Goal: Task Accomplishment & Management: Manage account settings

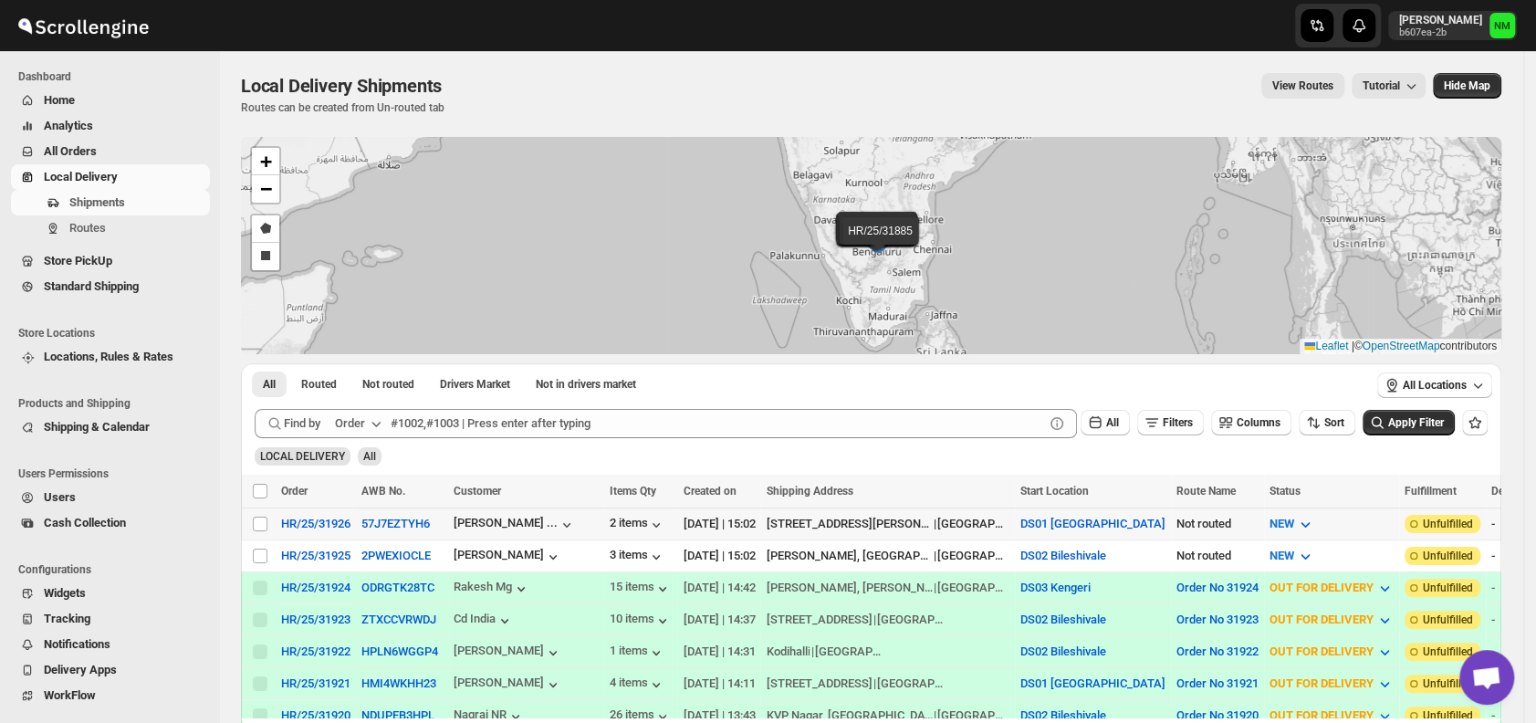
click at [261, 511] on td "Select shipment" at bounding box center [258, 524] width 35 height 32
checkbox input "true"
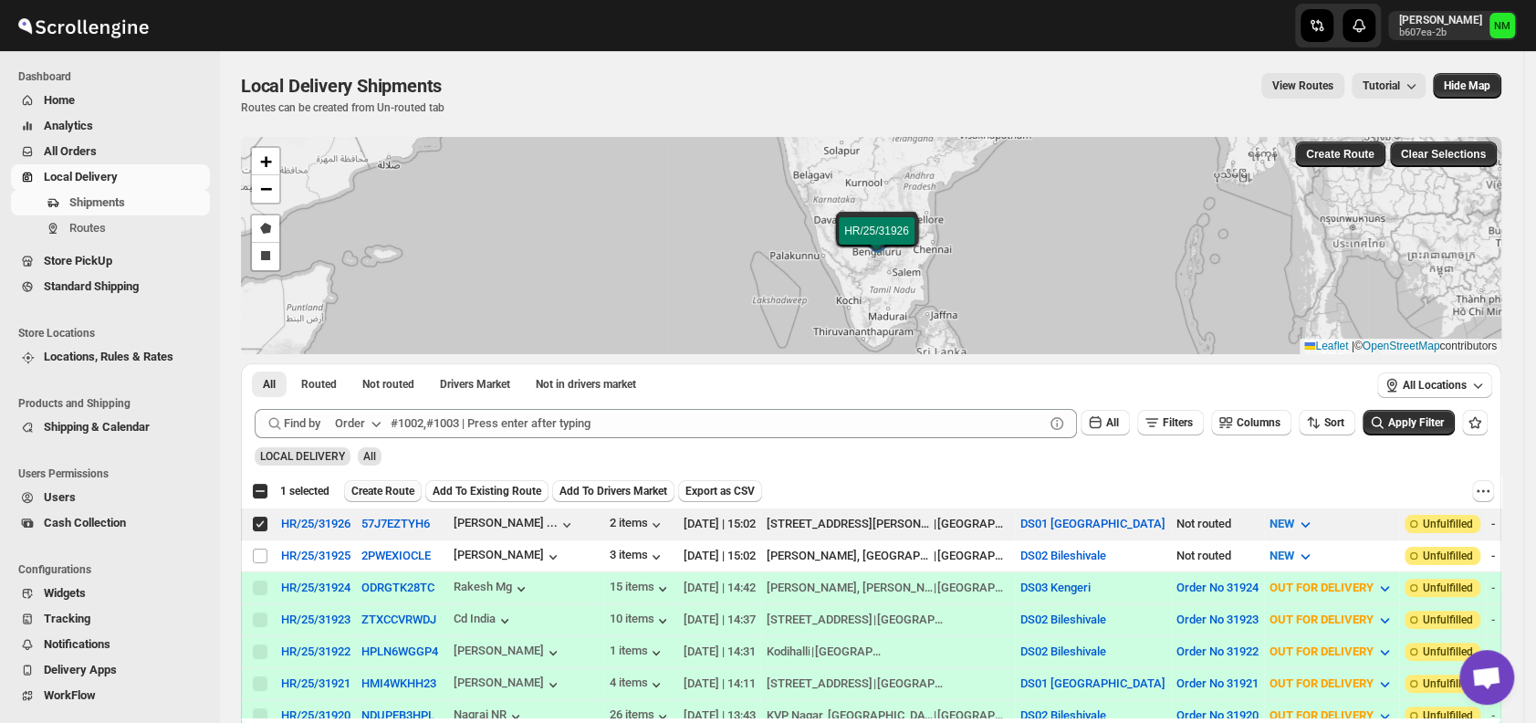
click at [371, 485] on span "Create Route" at bounding box center [382, 491] width 63 height 15
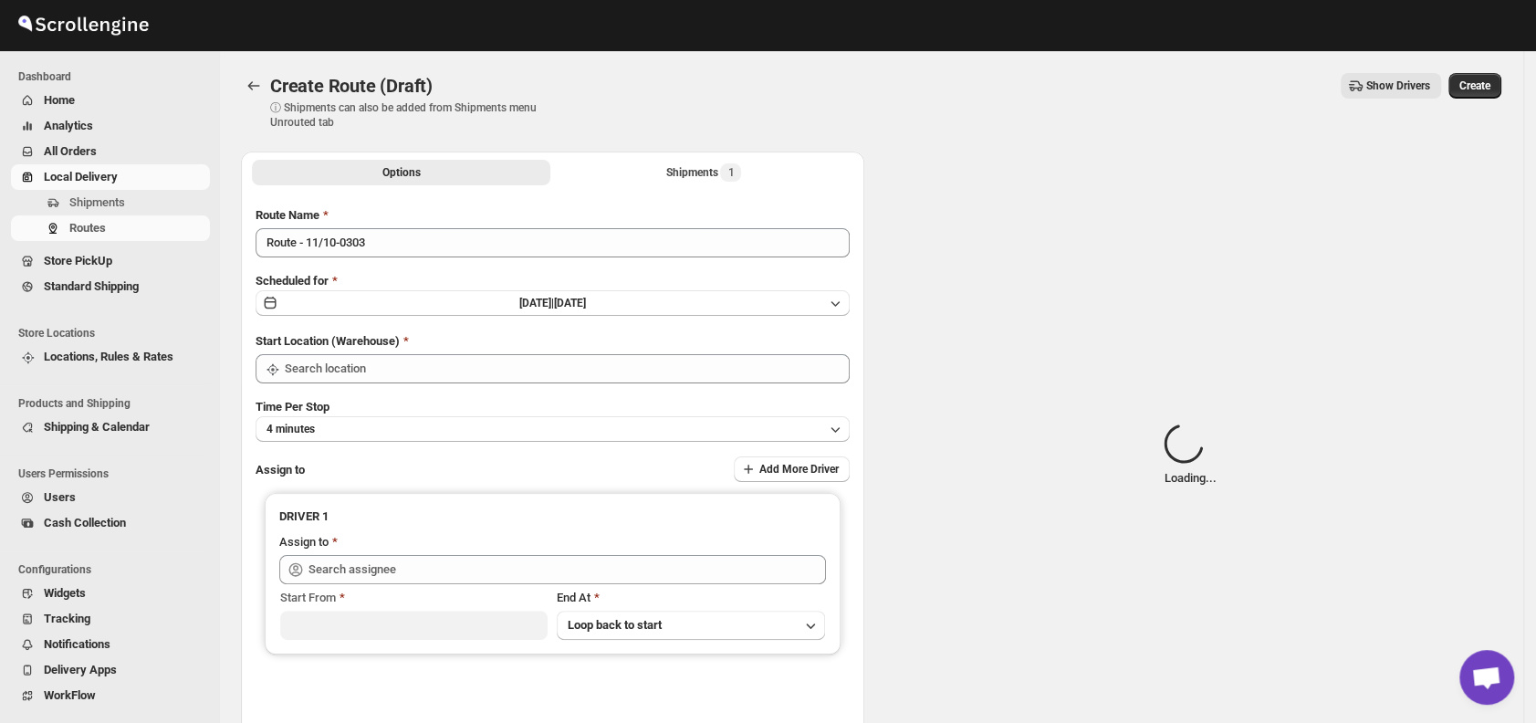
type input "DS01 [GEOGRAPHIC_DATA]"
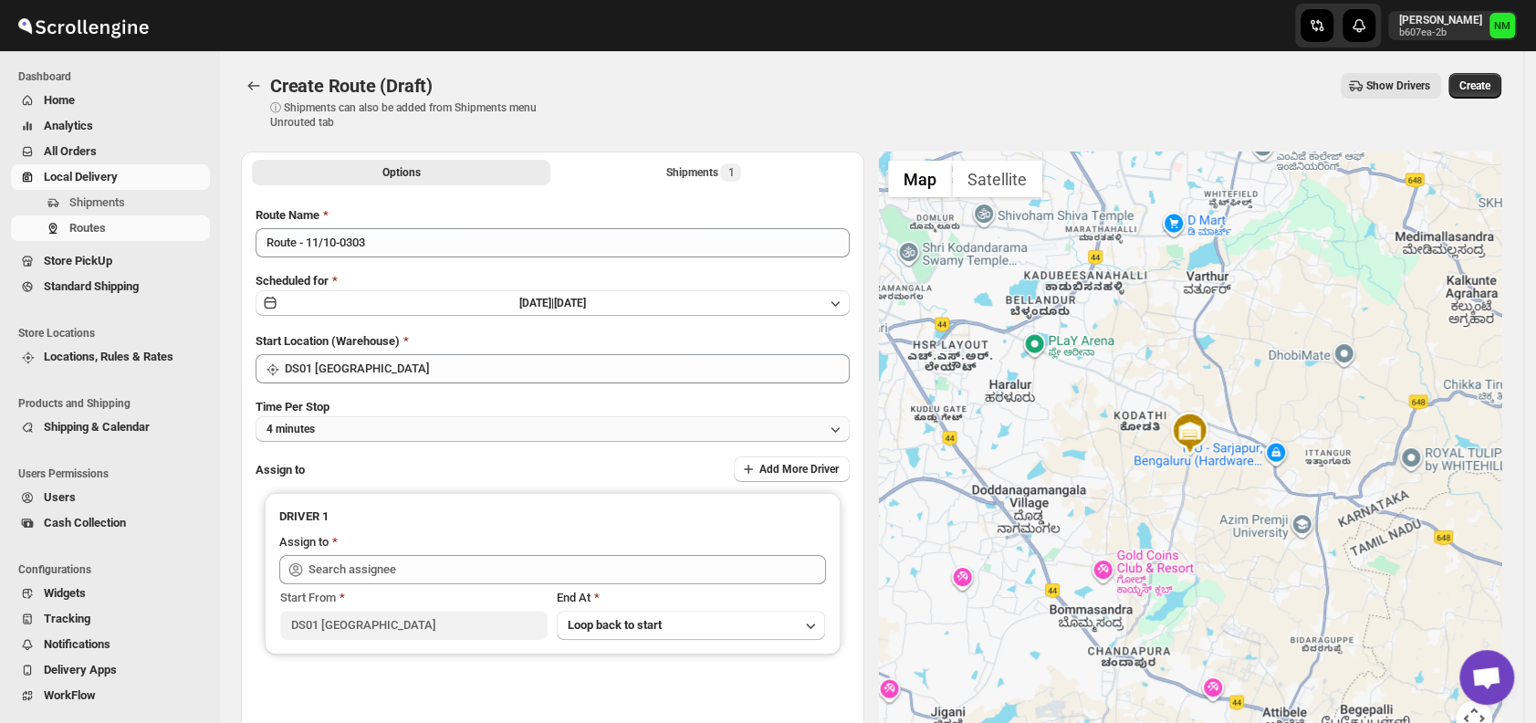
click at [428, 438] on button "4 minutes" at bounding box center [553, 429] width 594 height 26
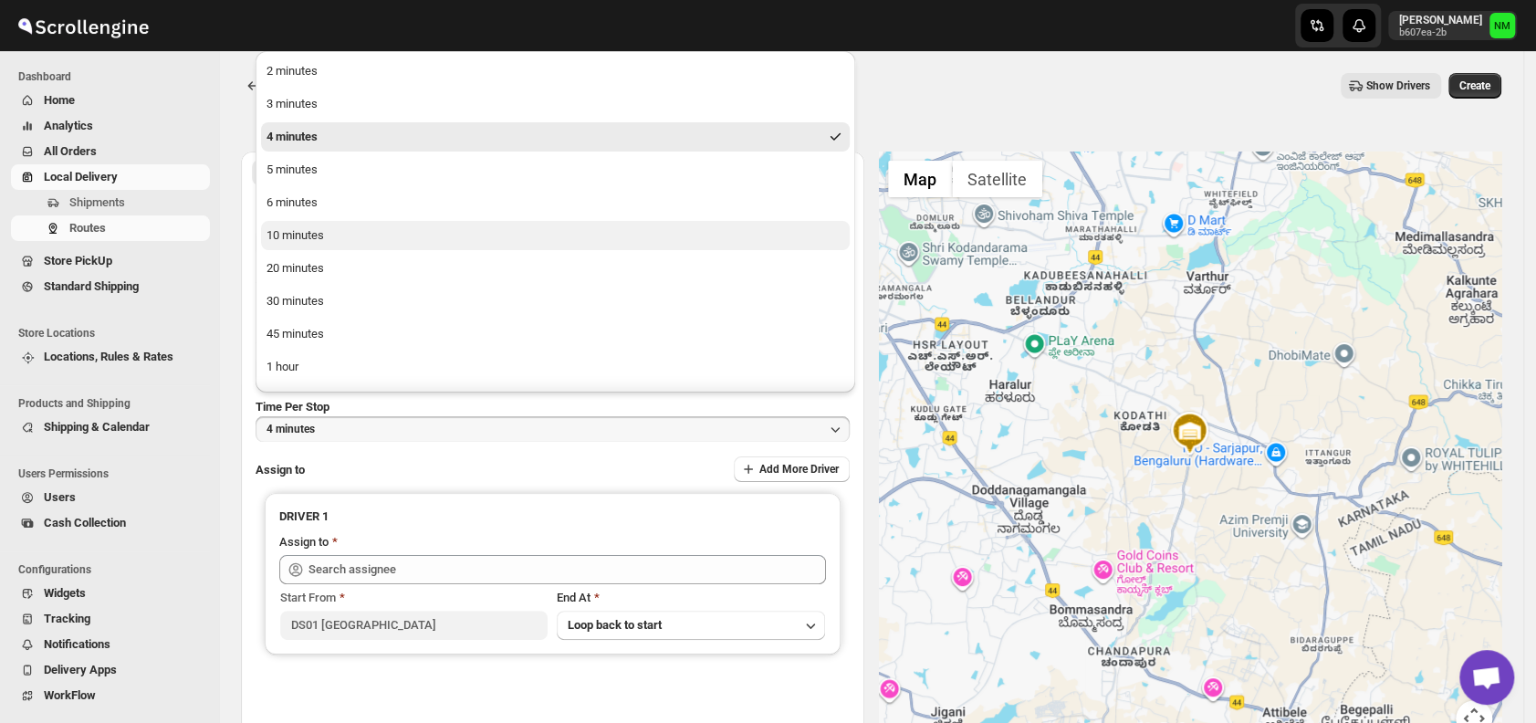
click at [314, 233] on div "10 minutes" at bounding box center [296, 235] width 58 height 18
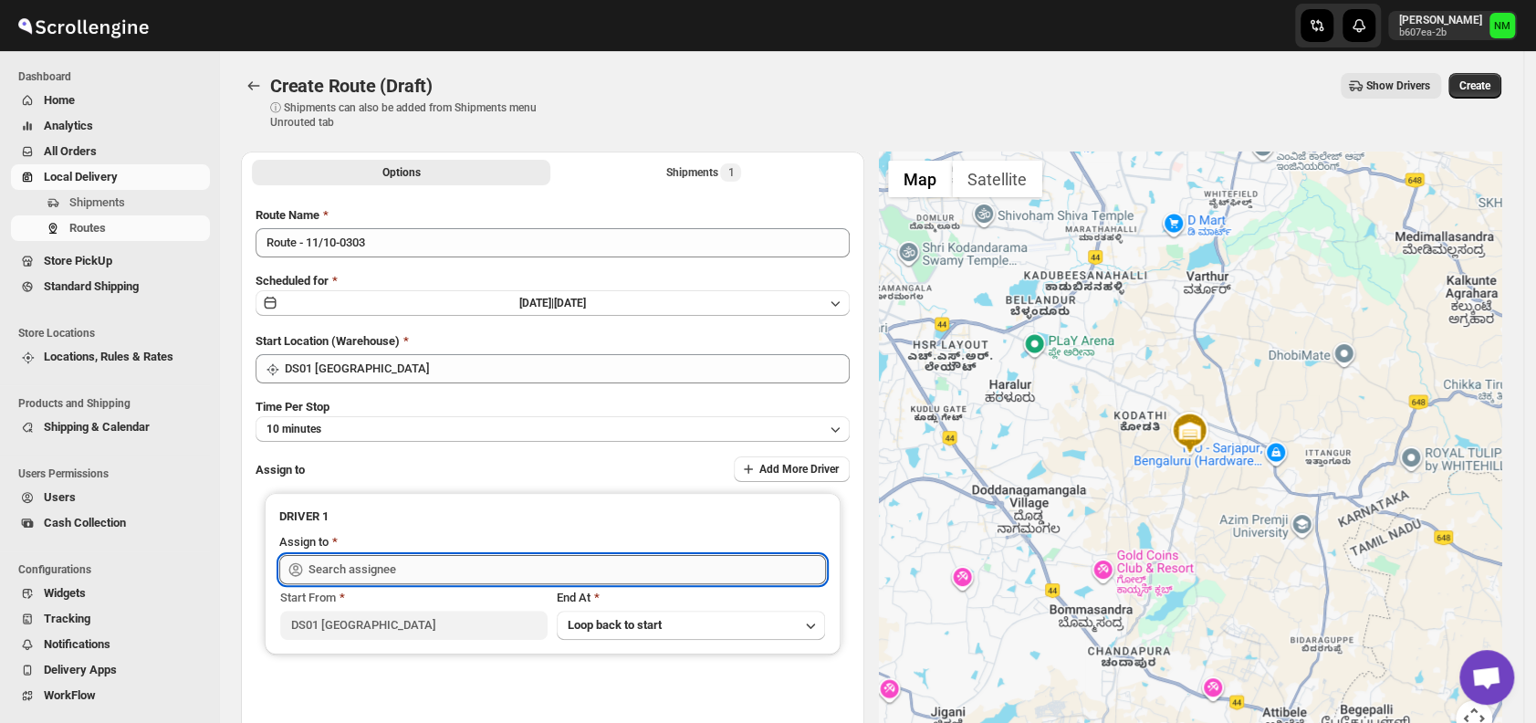
click at [467, 582] on input "text" at bounding box center [568, 569] width 518 height 29
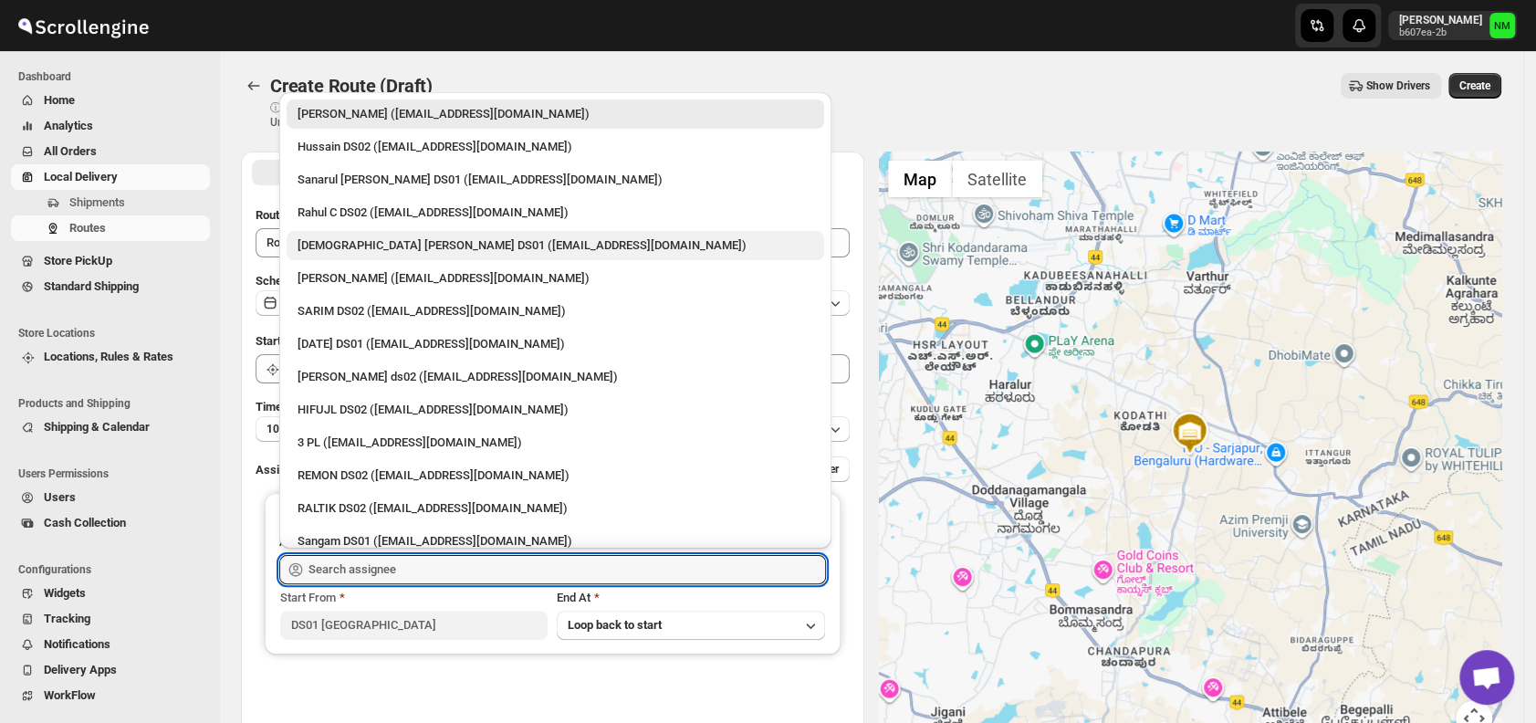
click at [362, 247] on div "[DEMOGRAPHIC_DATA] [PERSON_NAME] DS01 ([EMAIL_ADDRESS][DOMAIN_NAME])" at bounding box center [556, 245] width 516 height 18
type input "[DEMOGRAPHIC_DATA] [PERSON_NAME] DS01 ([EMAIL_ADDRESS][DOMAIN_NAME])"
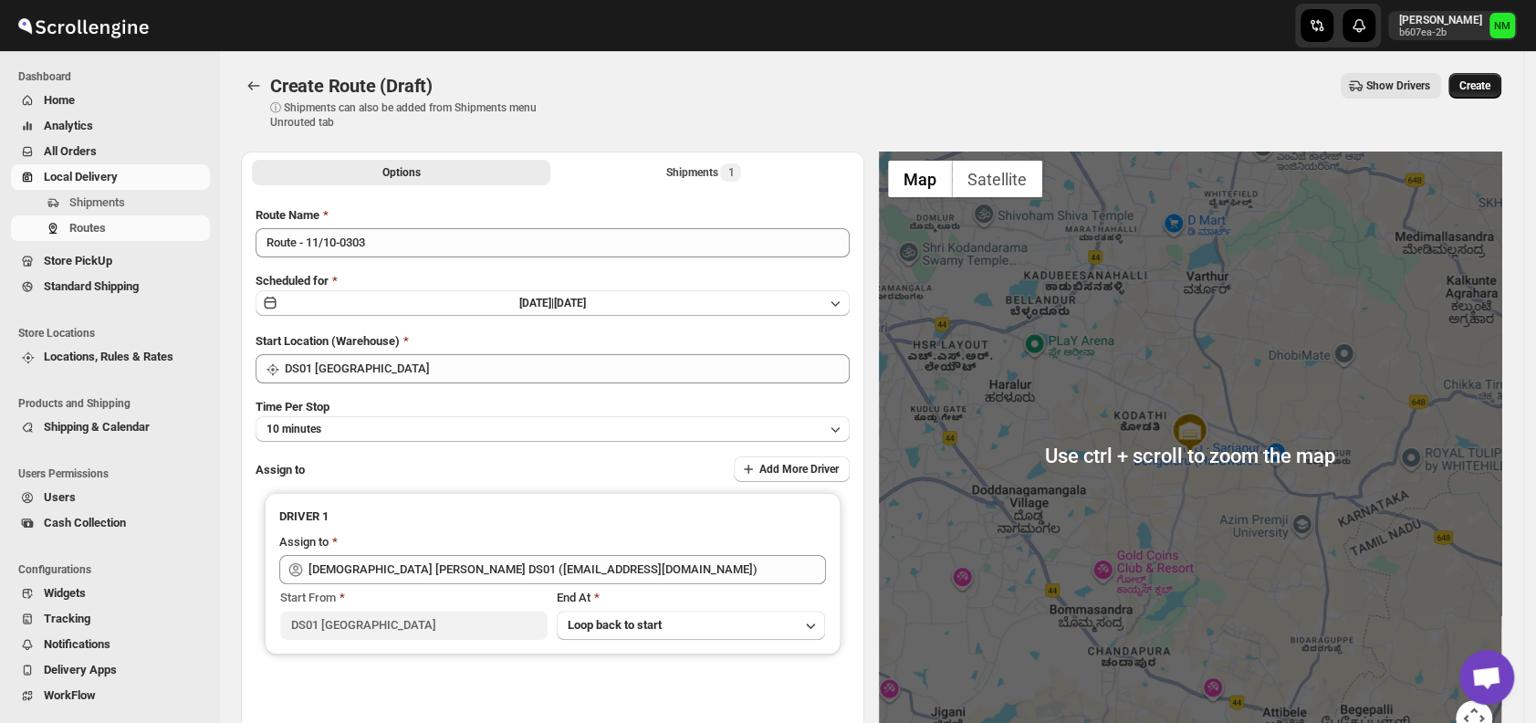
click at [1480, 86] on span "Create" at bounding box center [1475, 86] width 31 height 15
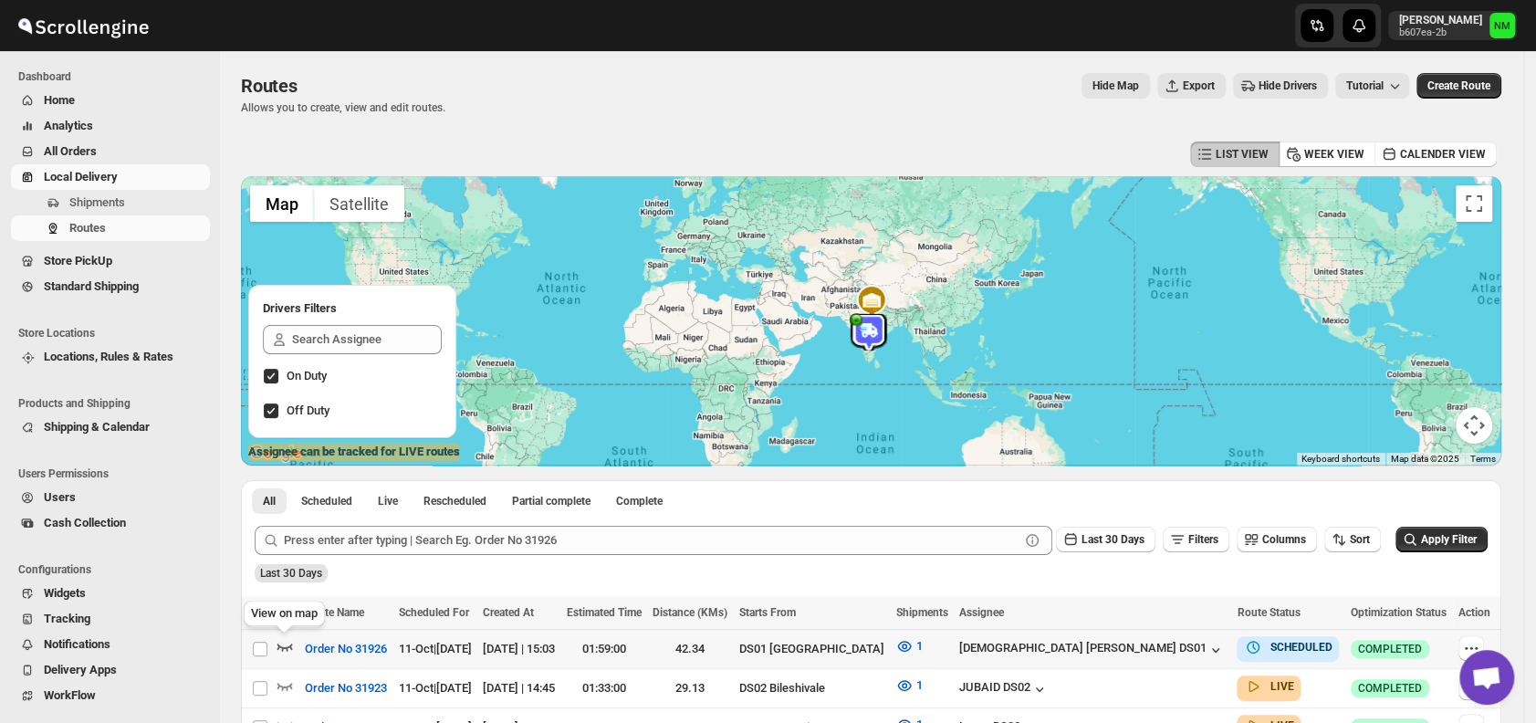
click at [288, 640] on icon "button" at bounding box center [285, 646] width 18 height 18
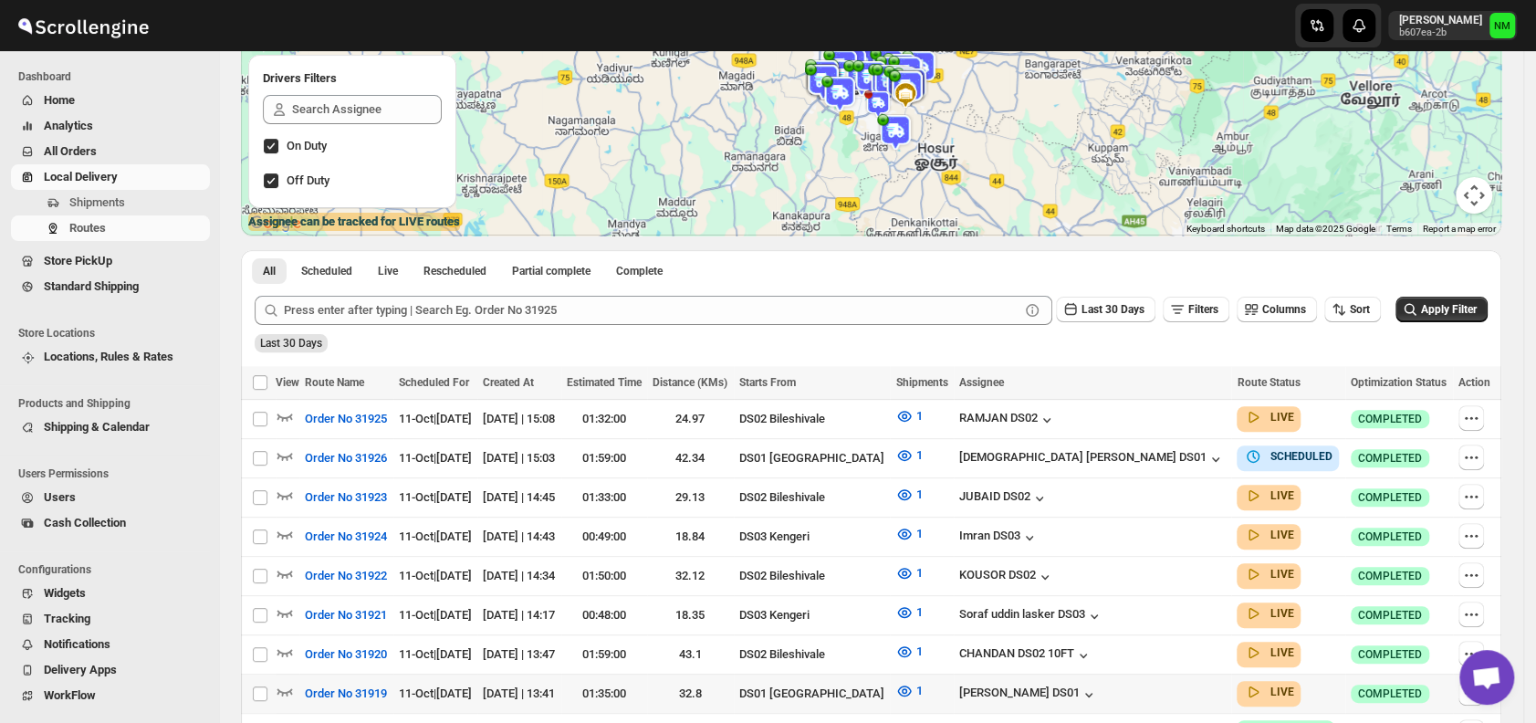
scroll to position [427, 0]
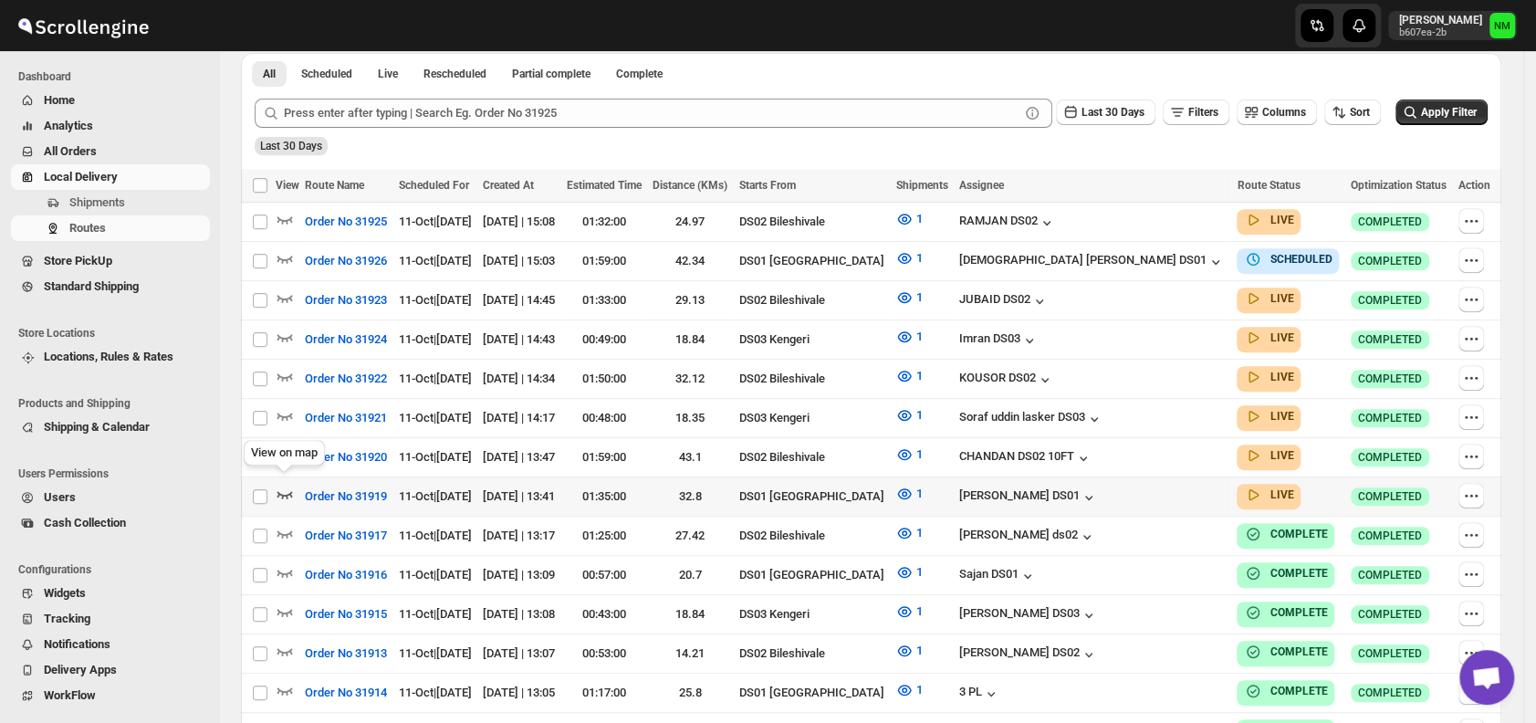
click at [279, 487] on icon "button" at bounding box center [285, 494] width 18 height 18
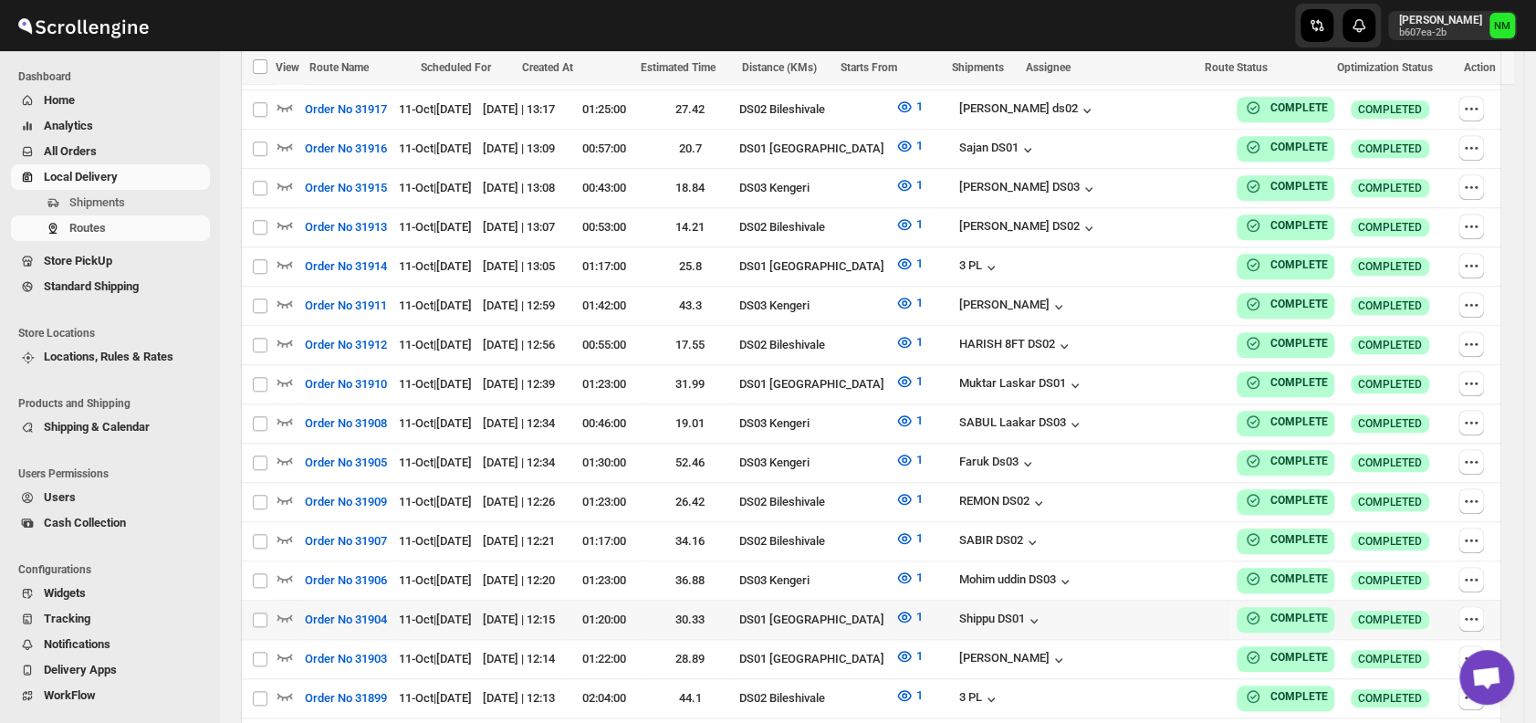
scroll to position [1012, 0]
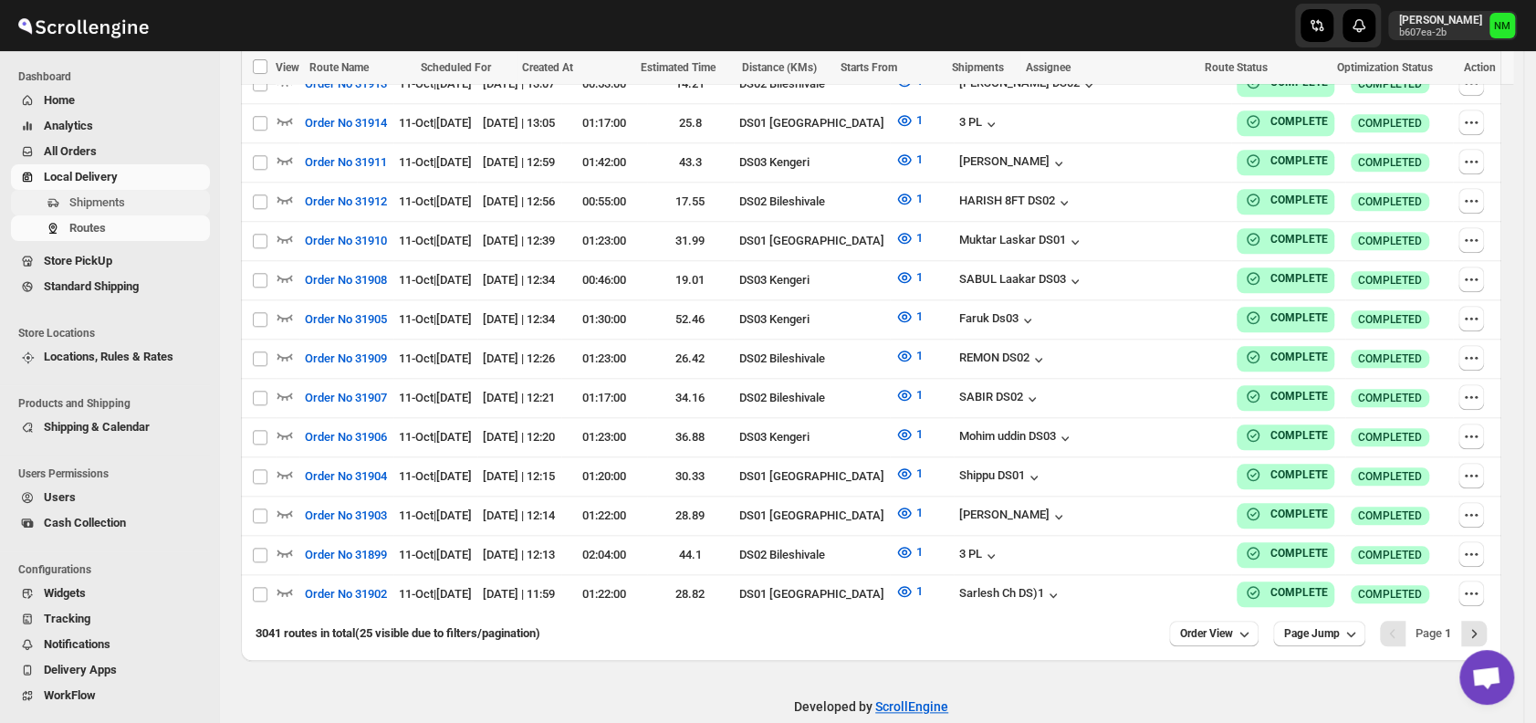
click at [146, 199] on span "Shipments" at bounding box center [137, 203] width 137 height 18
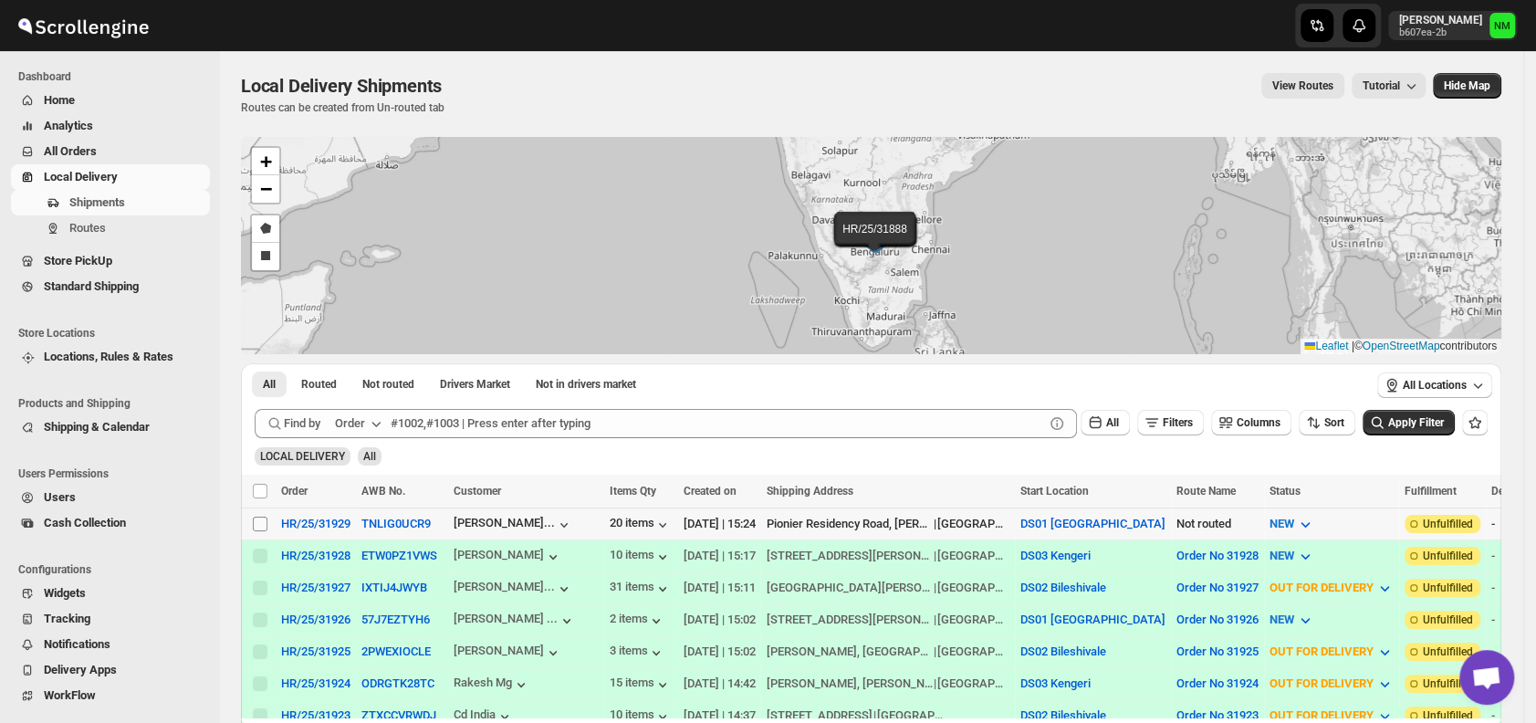
click at [258, 517] on input "Select shipment" at bounding box center [260, 524] width 15 height 15
checkbox input "true"
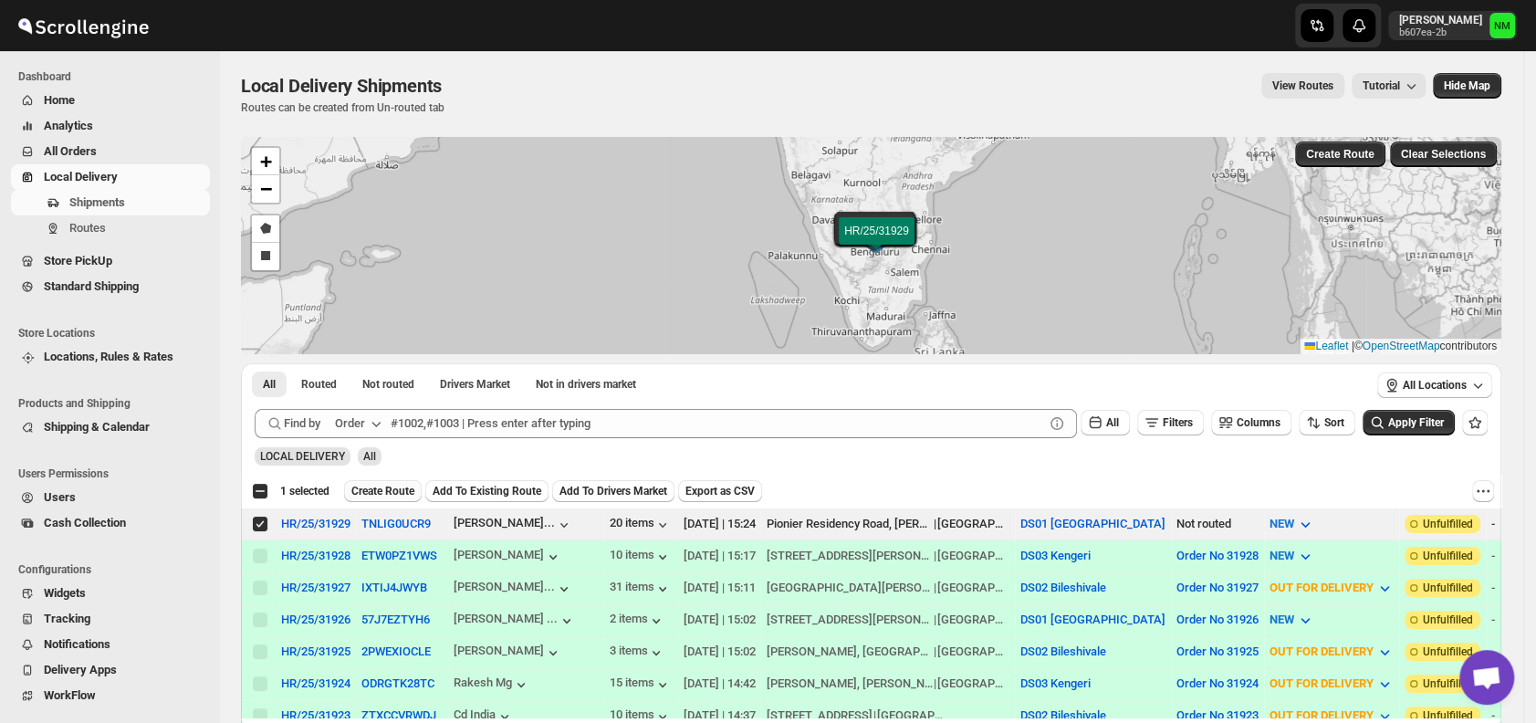
click at [362, 495] on span "Create Route" at bounding box center [382, 491] width 63 height 15
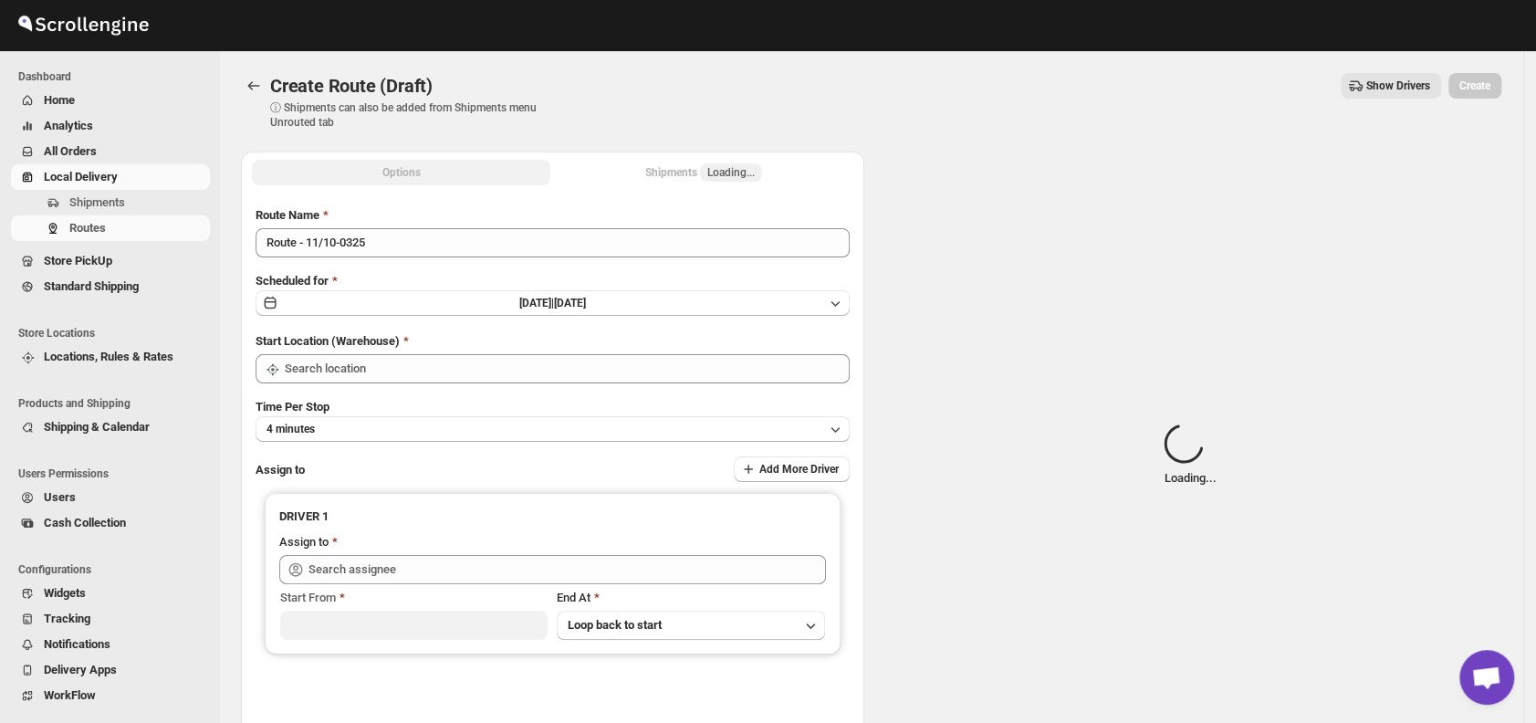
type input "DS01 [GEOGRAPHIC_DATA]"
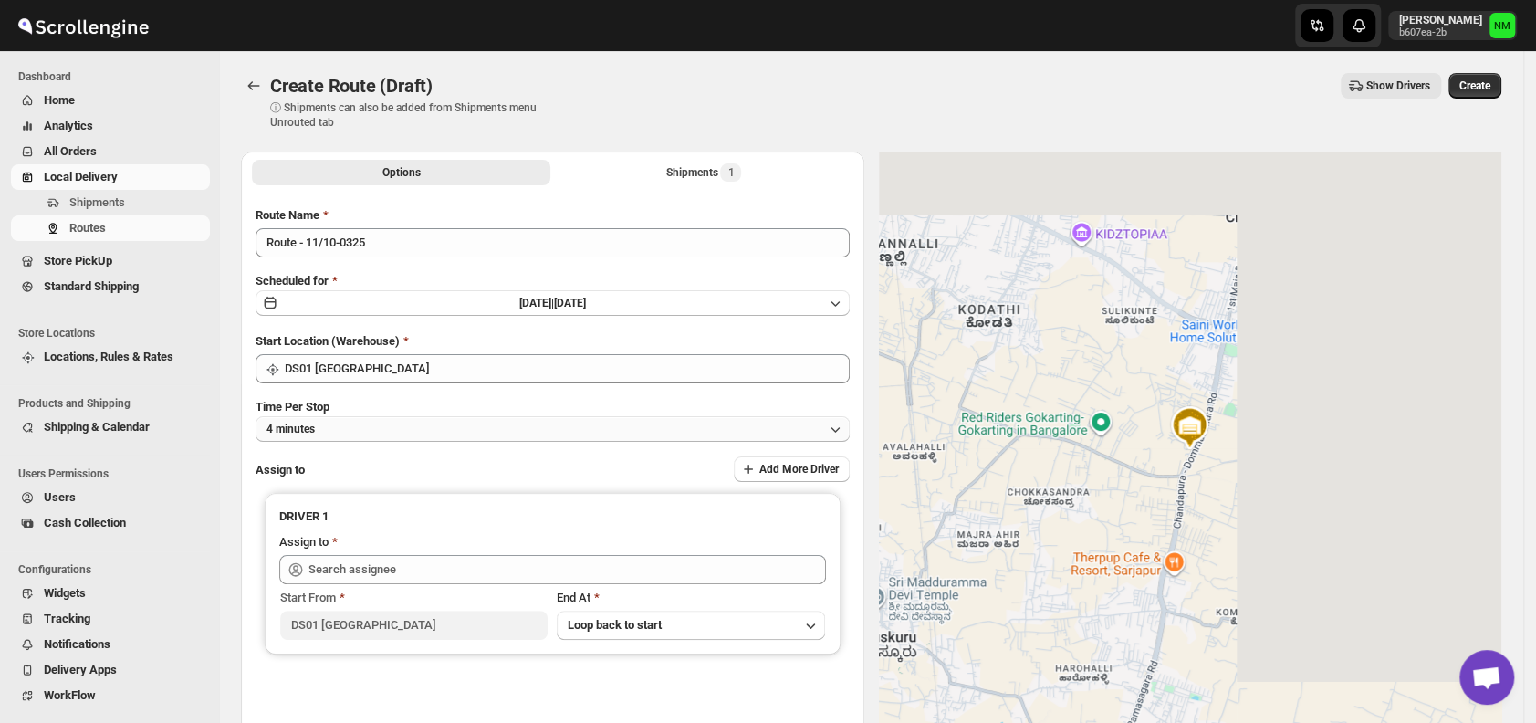
click at [383, 429] on button "4 minutes" at bounding box center [553, 429] width 594 height 26
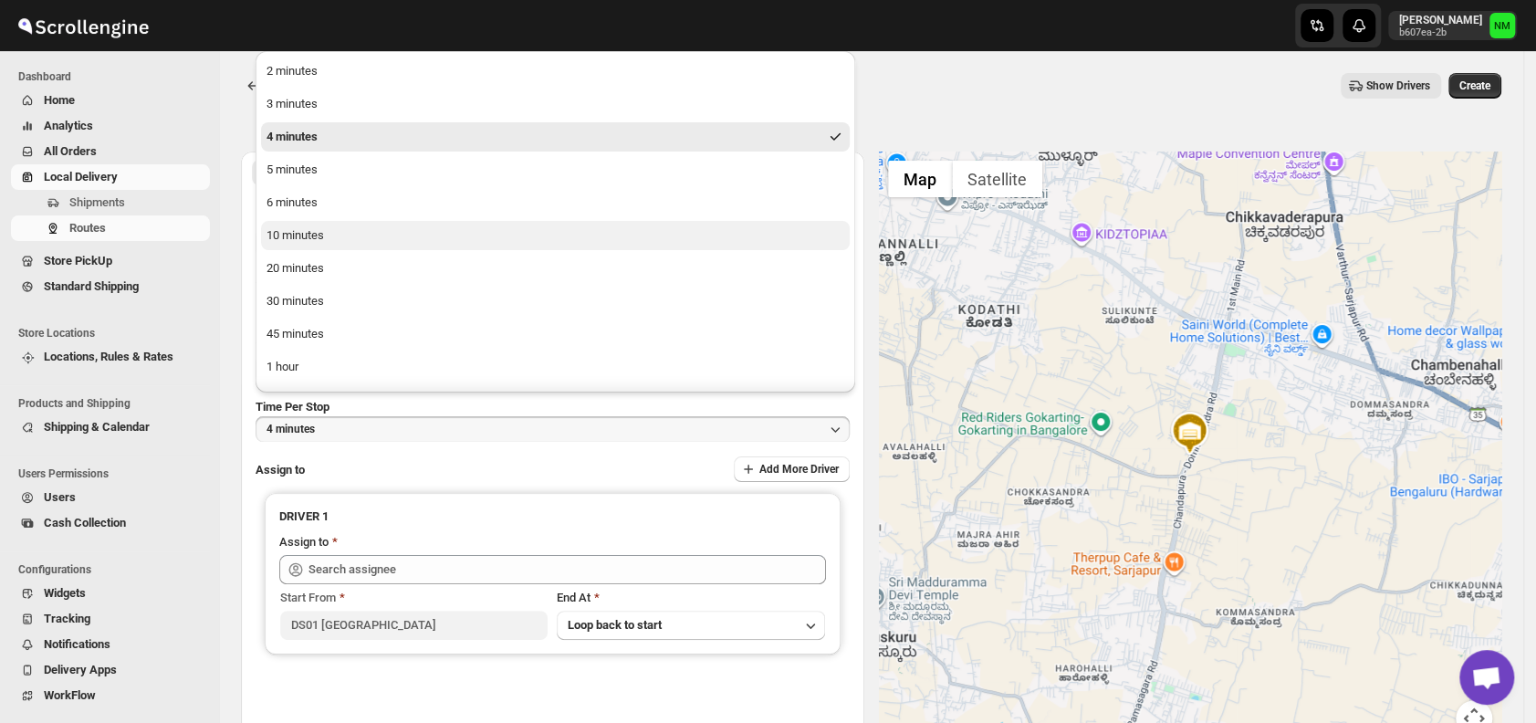
click at [321, 234] on div "10 minutes" at bounding box center [296, 235] width 58 height 18
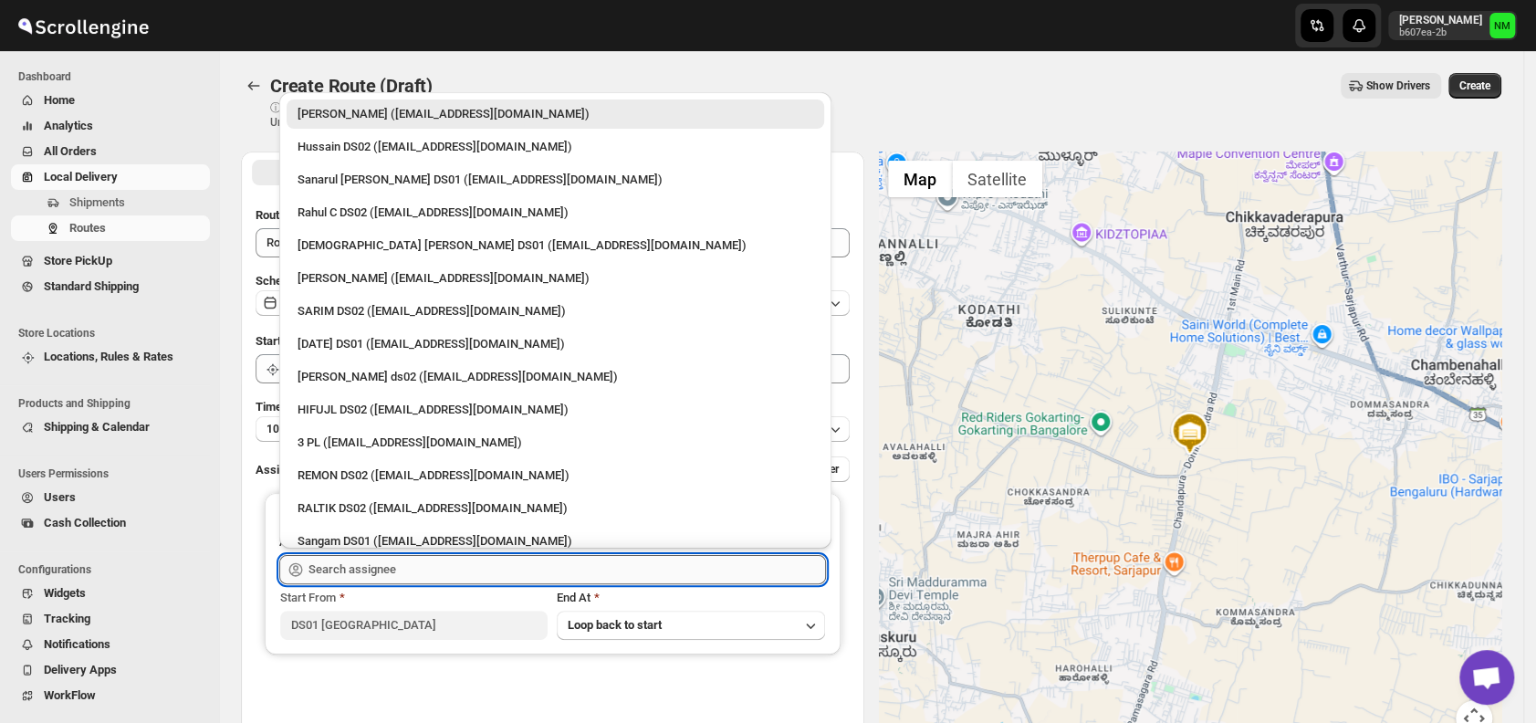
click at [356, 576] on input "text" at bounding box center [568, 569] width 518 height 29
click at [341, 238] on div "[DEMOGRAPHIC_DATA] [PERSON_NAME] DS01 ([EMAIL_ADDRESS][DOMAIN_NAME])" at bounding box center [556, 245] width 516 height 18
type input "[DEMOGRAPHIC_DATA] [PERSON_NAME] DS01 ([EMAIL_ADDRESS][DOMAIN_NAME])"
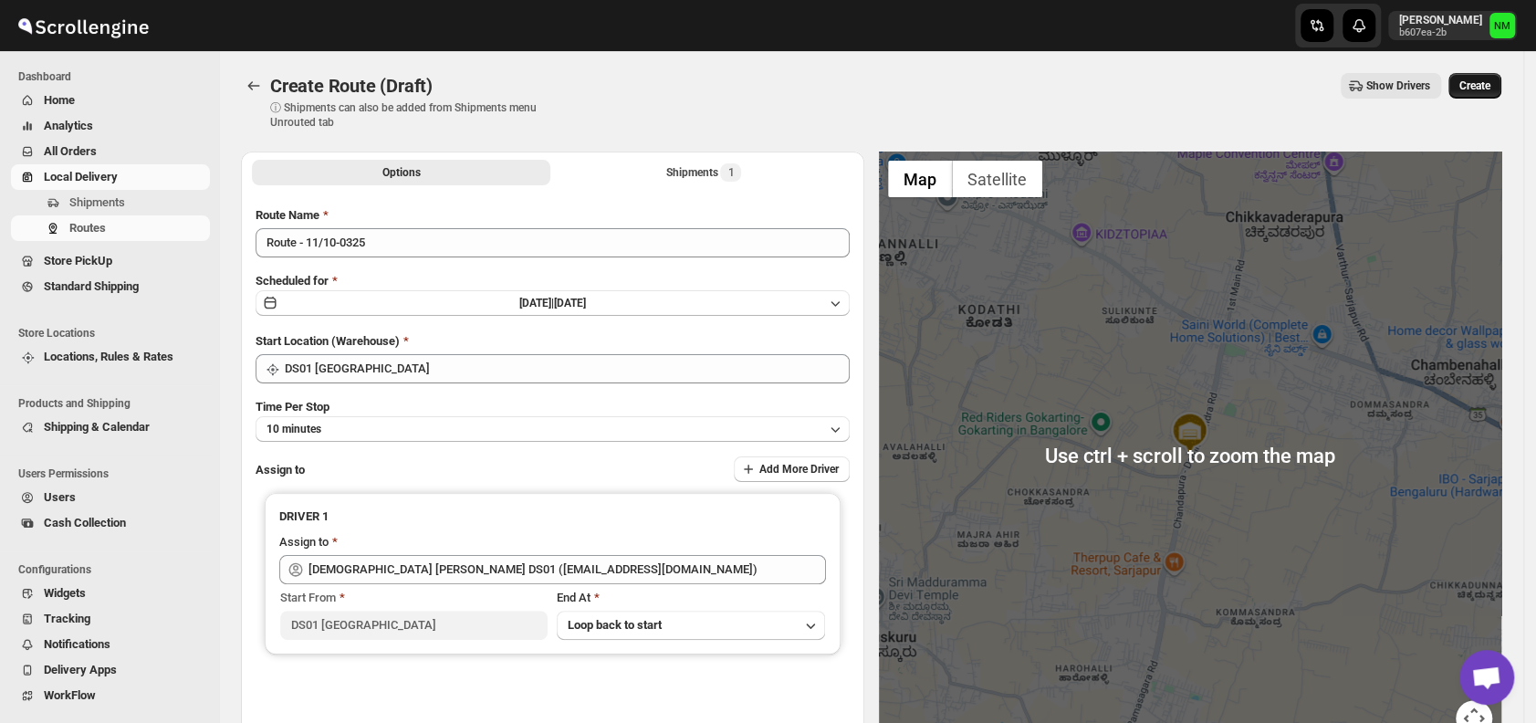
click at [1481, 87] on span "Create" at bounding box center [1475, 86] width 31 height 15
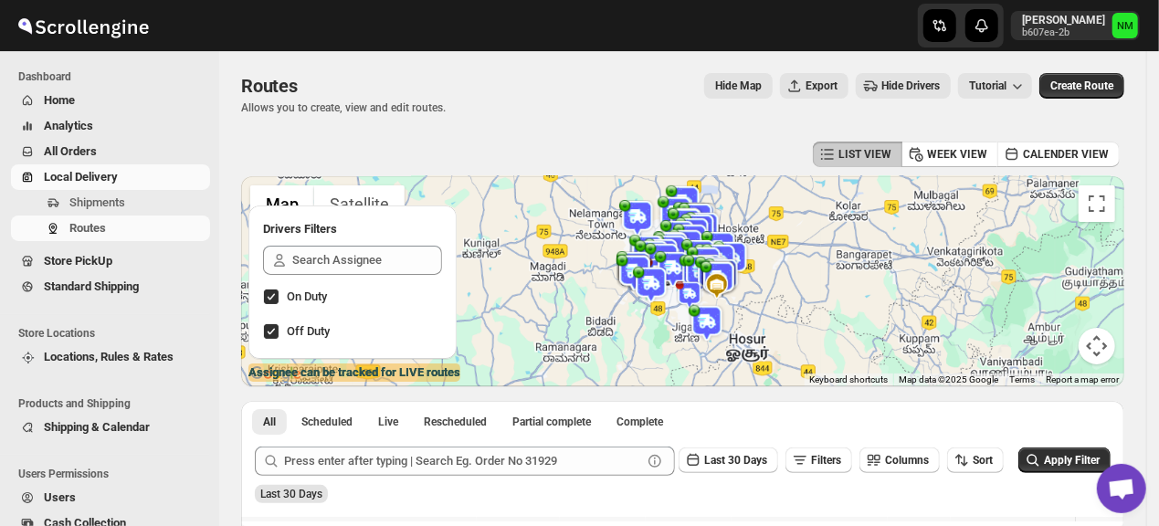
drag, startPoint x: 621, startPoint y: 108, endPoint x: 823, endPoint y: -237, distance: 399.7
click at [823, 0] on html "Skip to content Narjit Magar b607ea-2b NM Dashboard Home Analytics All Orders L…" at bounding box center [579, 263] width 1159 height 526
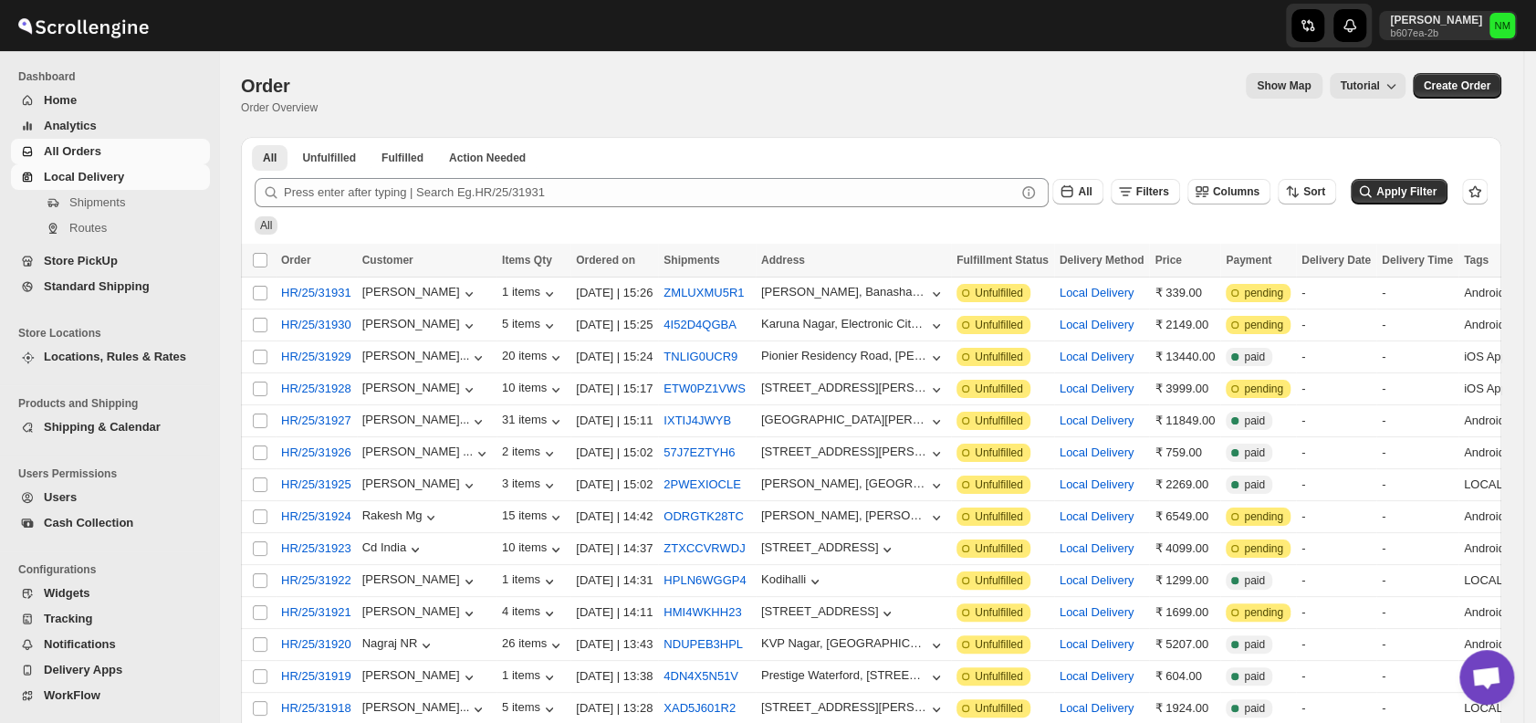
click at [123, 178] on span "Local Delivery" at bounding box center [125, 177] width 163 height 18
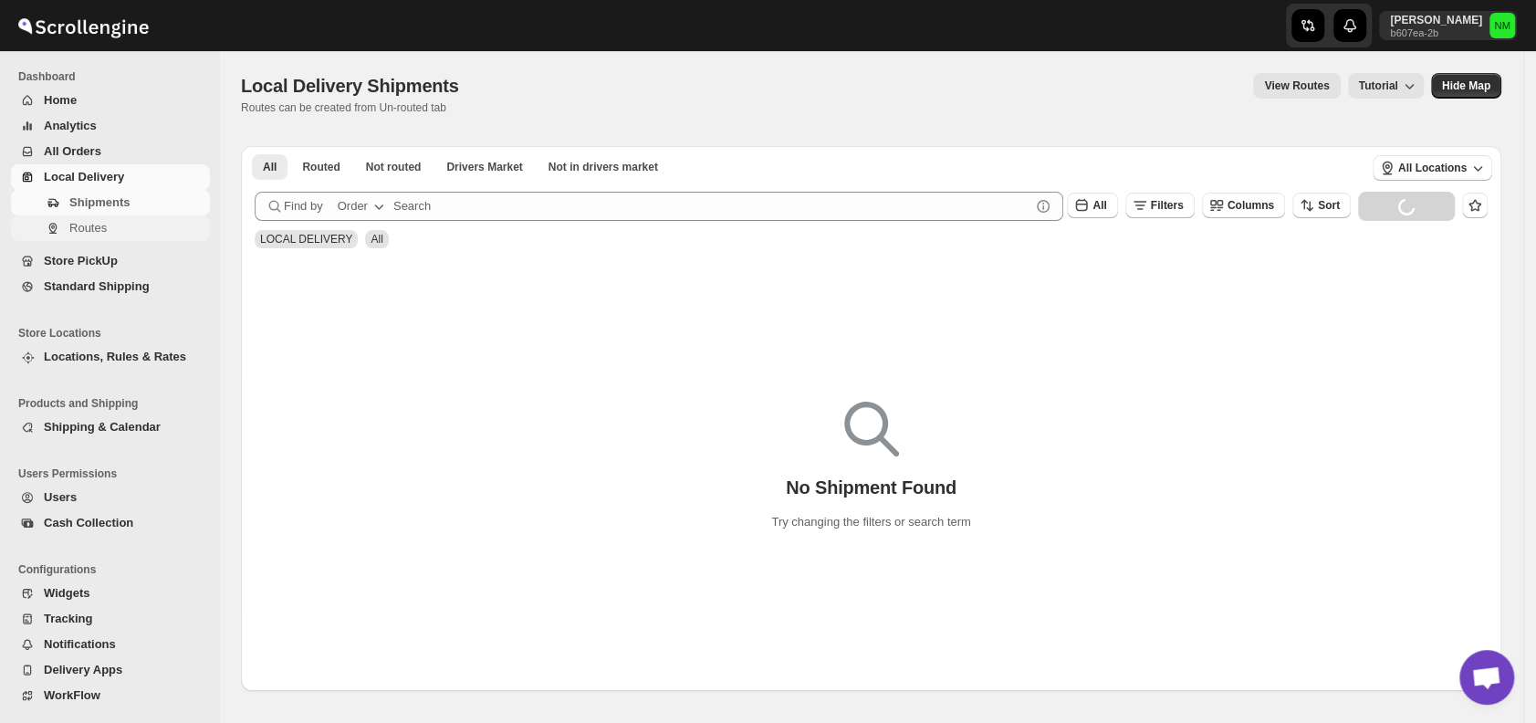
click at [116, 231] on span "Routes" at bounding box center [137, 228] width 137 height 18
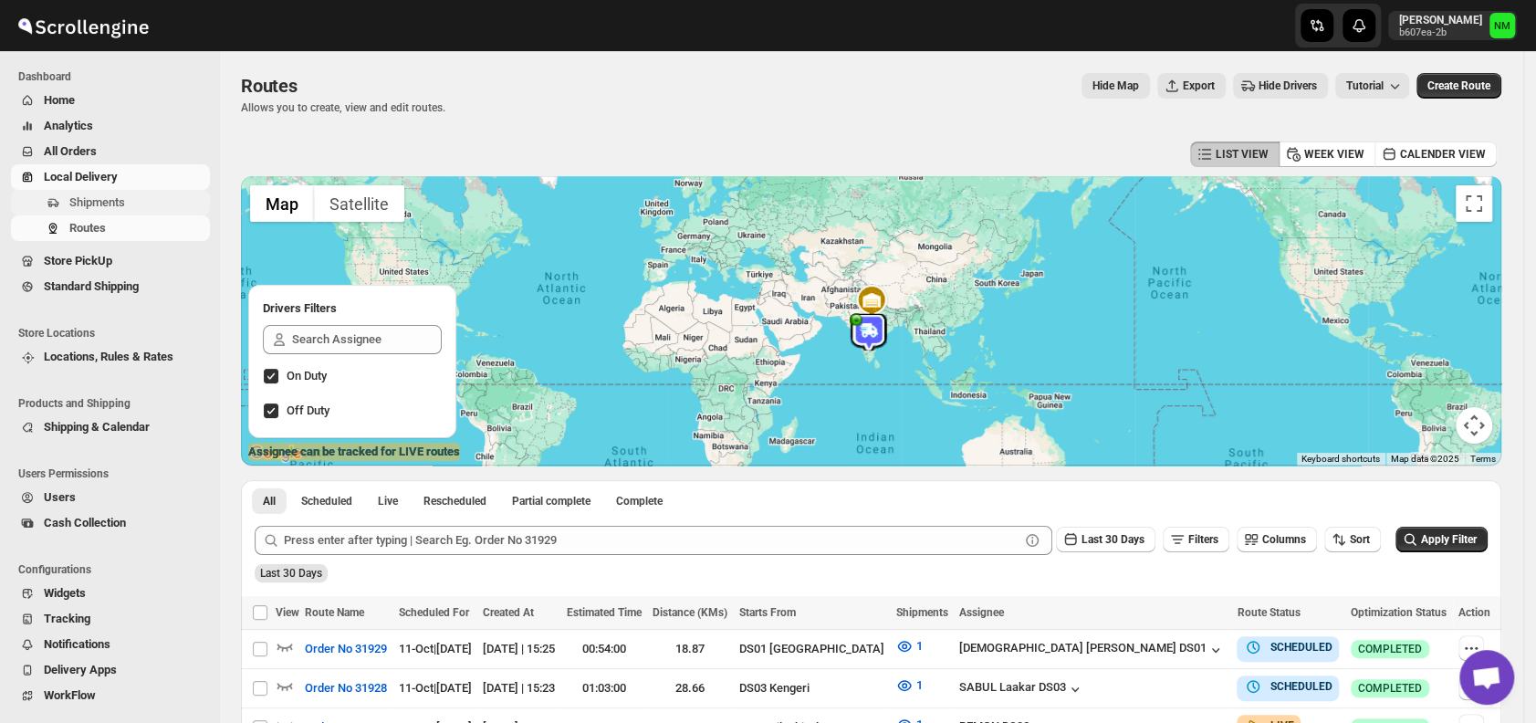
click at [102, 205] on span "Shipments" at bounding box center [97, 202] width 56 height 14
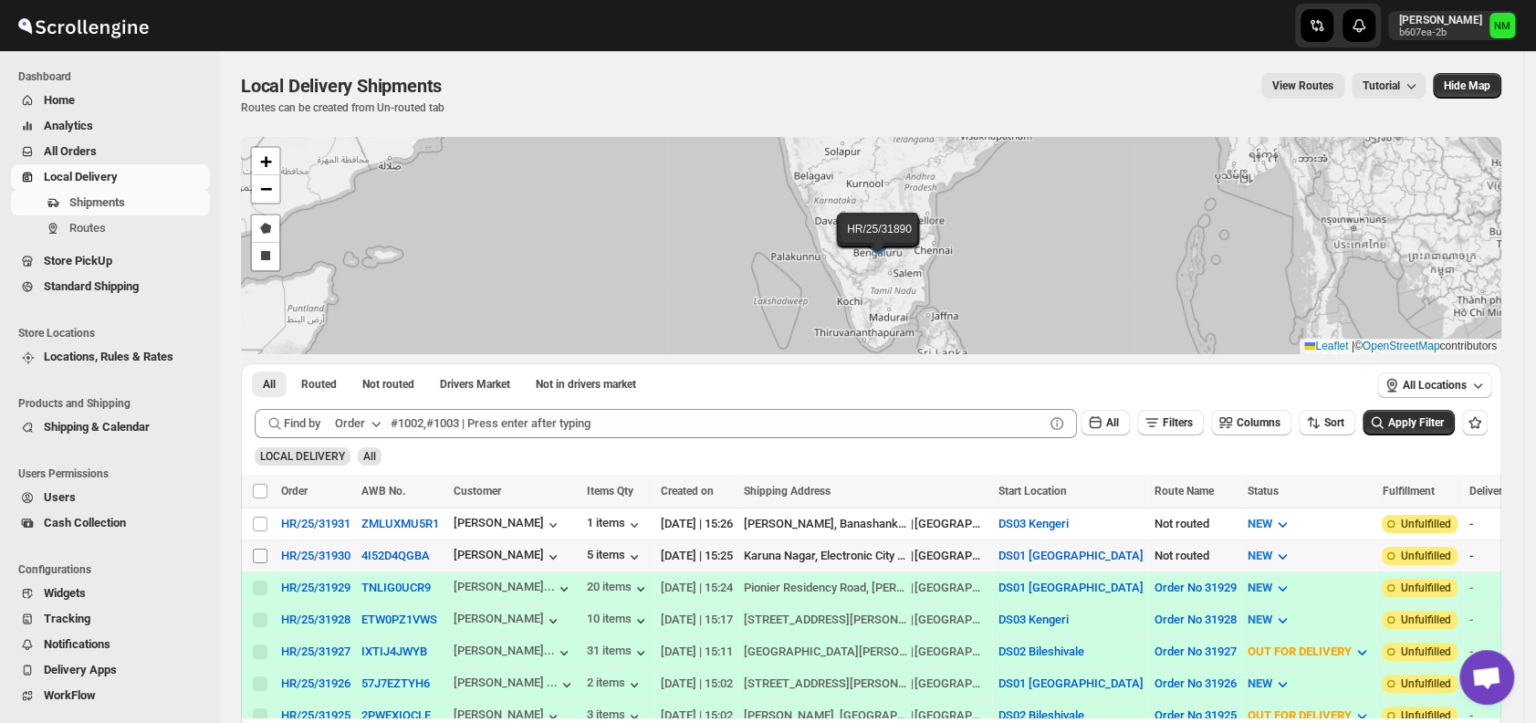
click at [257, 552] on input "Select shipment" at bounding box center [260, 556] width 15 height 15
checkbox input "true"
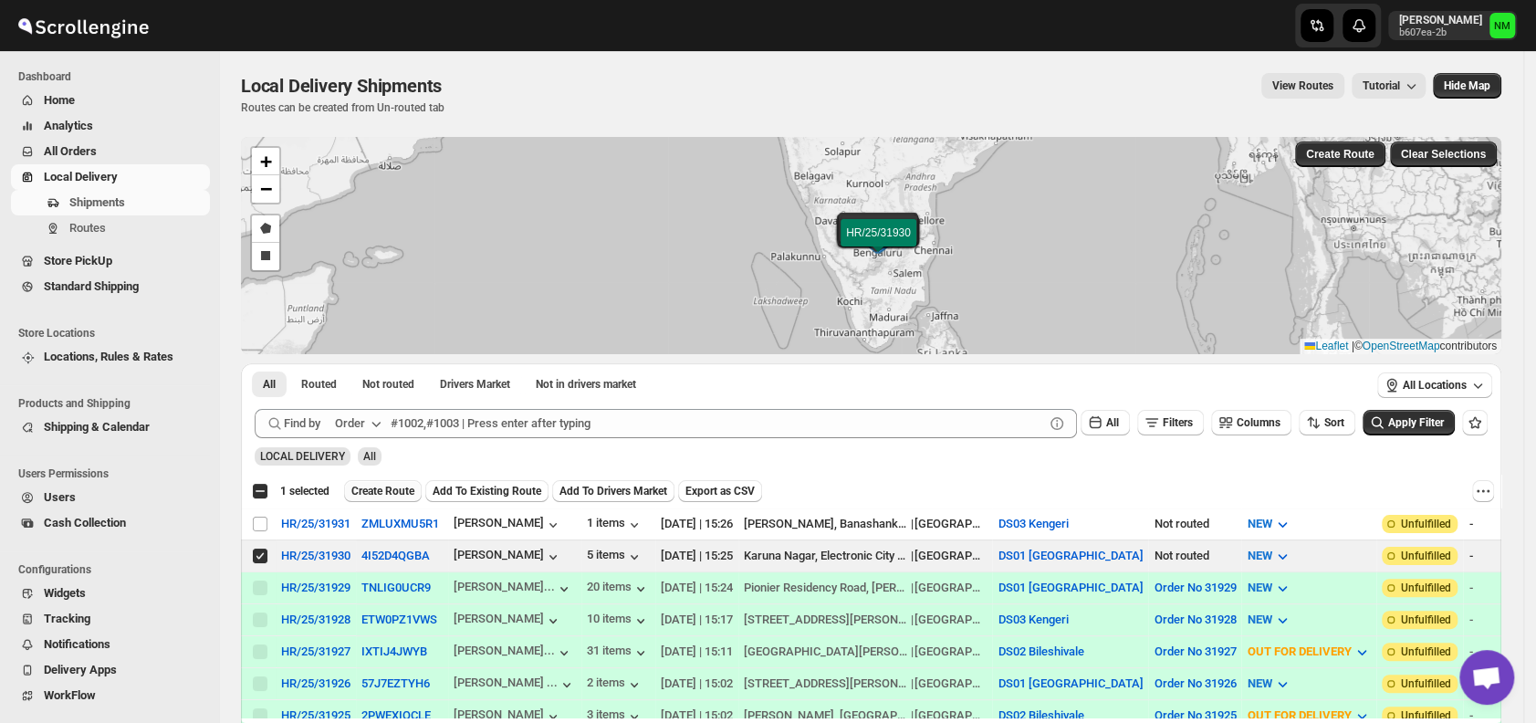
click at [380, 491] on span "Create Route" at bounding box center [382, 491] width 63 height 15
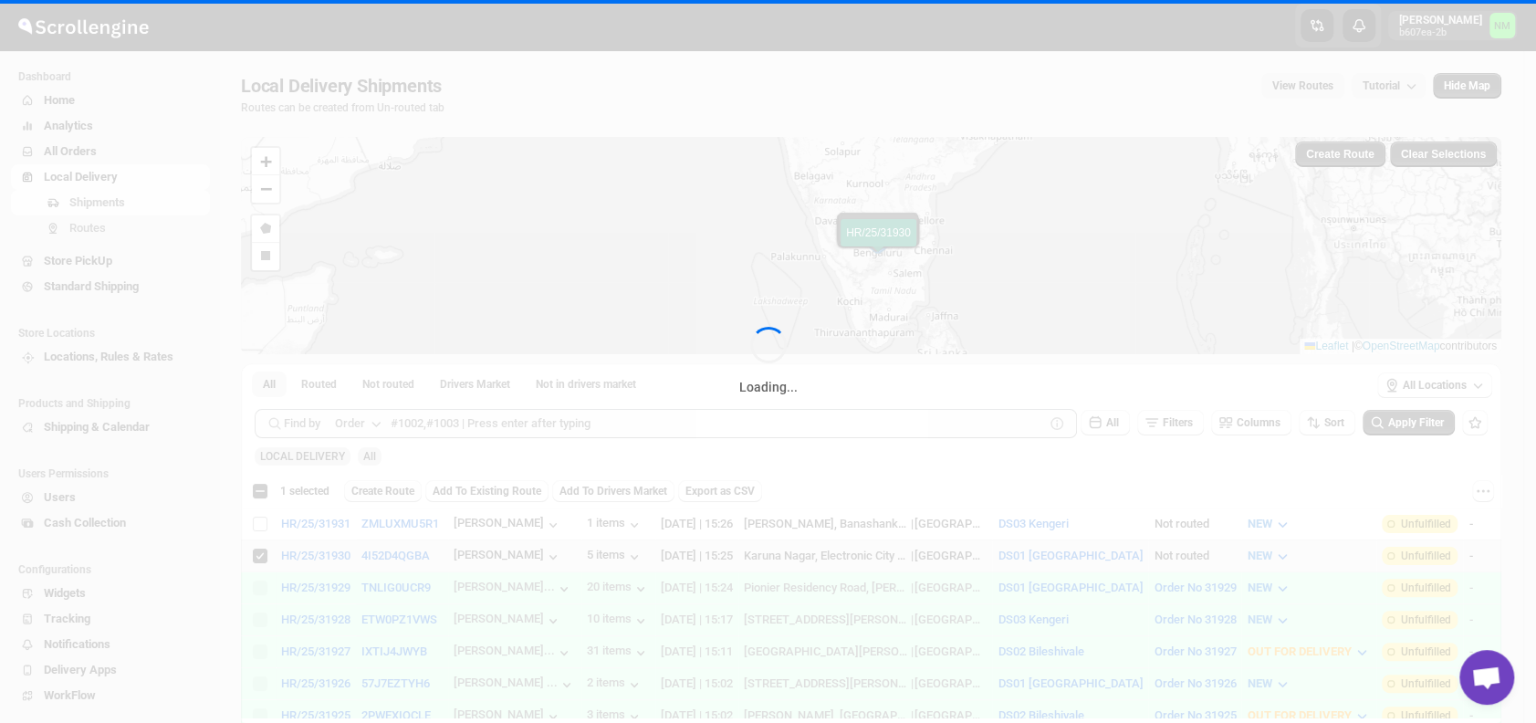
click at [380, 491] on div "Loading..." at bounding box center [768, 361] width 1536 height 723
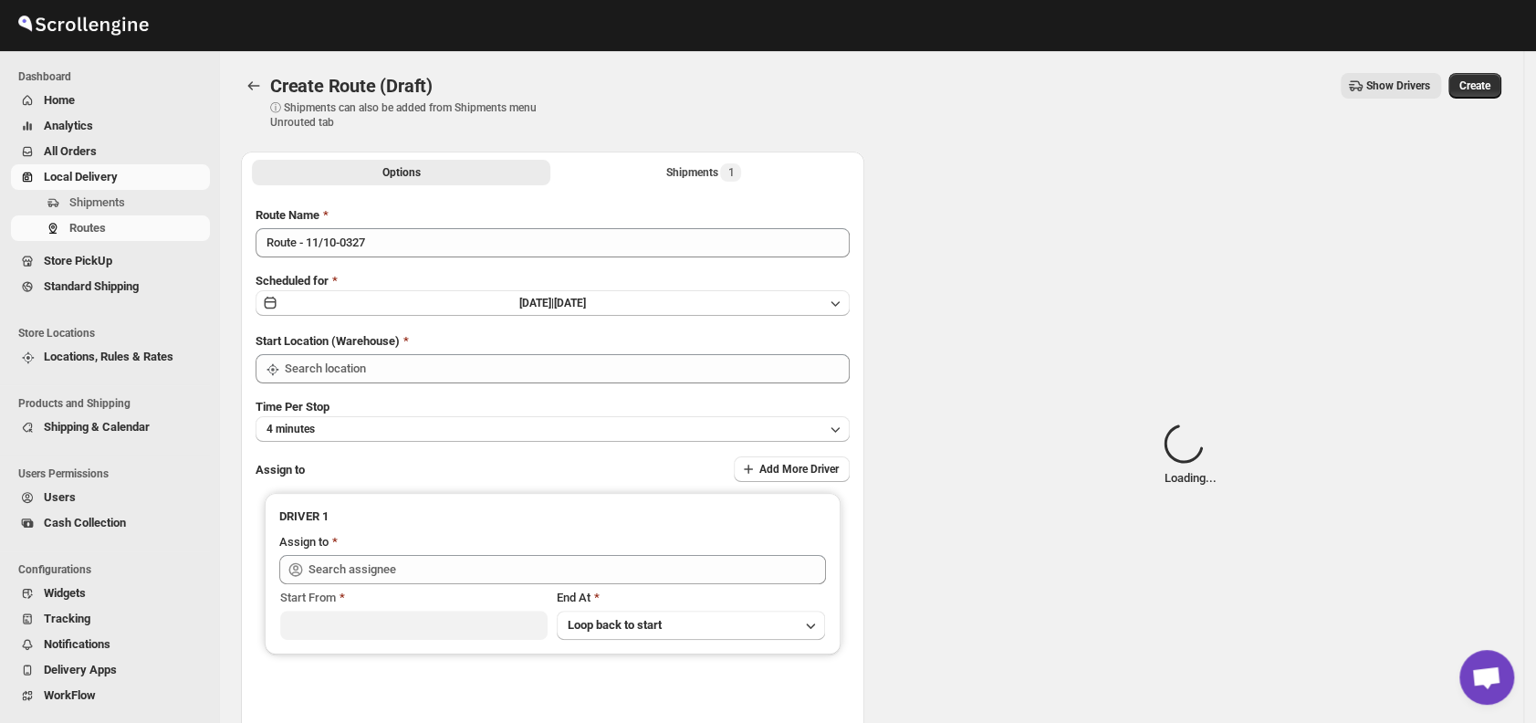
type input "DS01 [GEOGRAPHIC_DATA]"
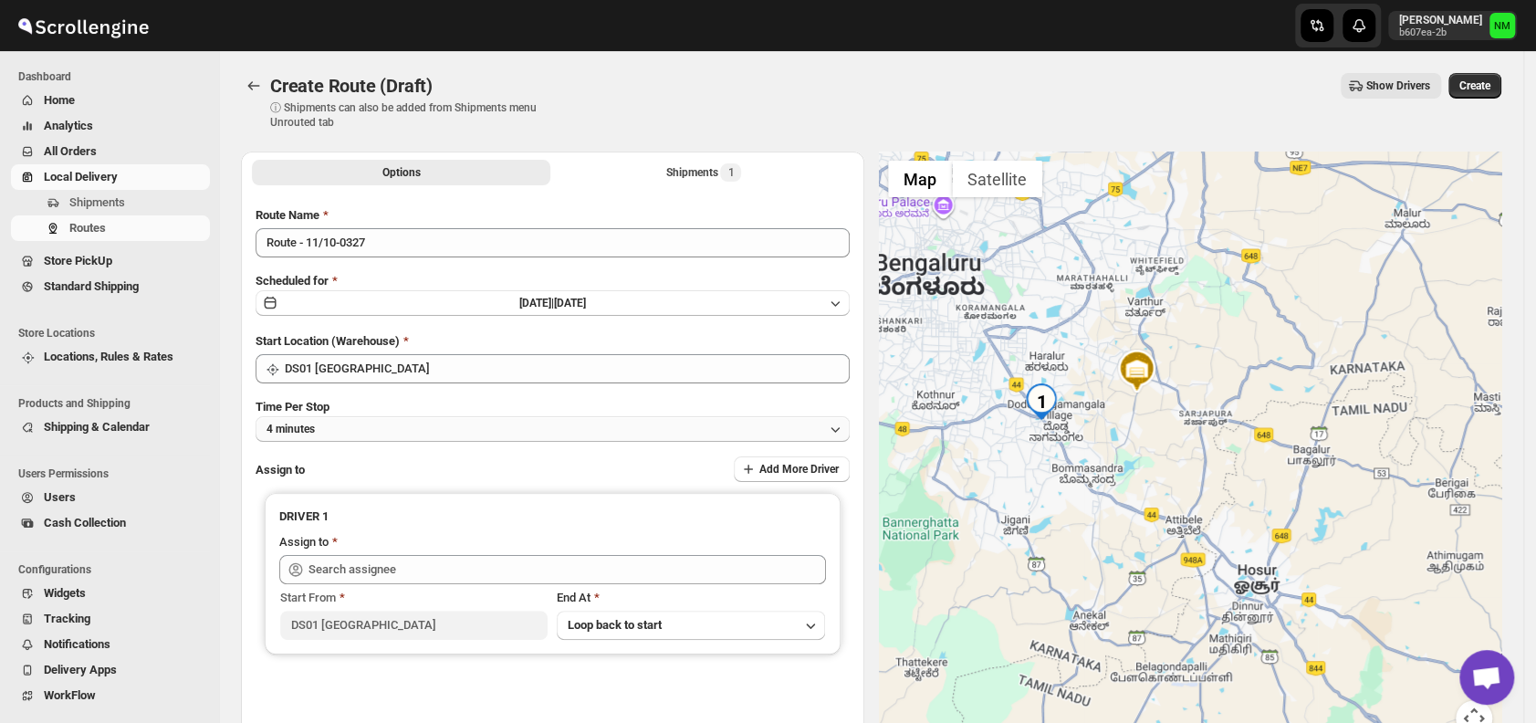
click at [479, 428] on button "4 minutes" at bounding box center [553, 429] width 594 height 26
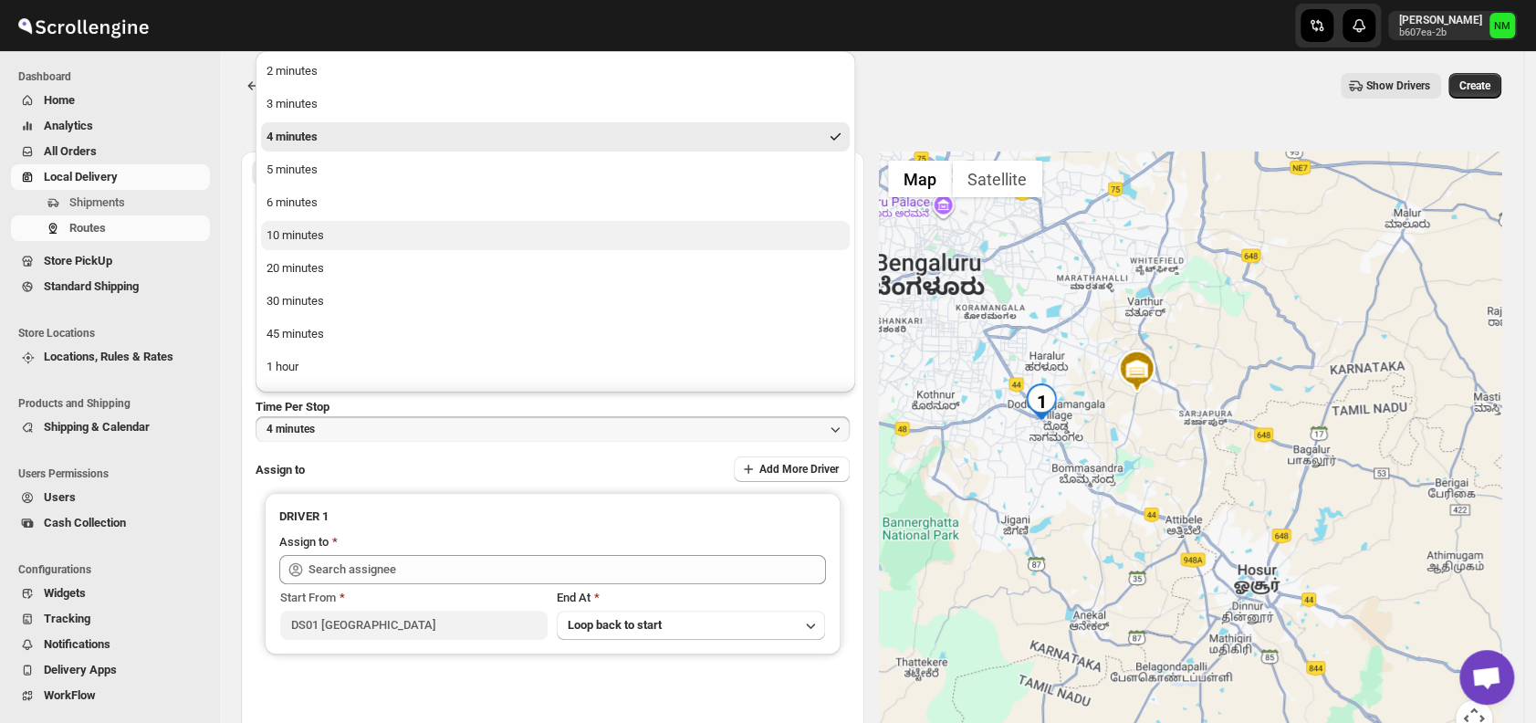
click at [309, 239] on div "10 minutes" at bounding box center [296, 235] width 58 height 18
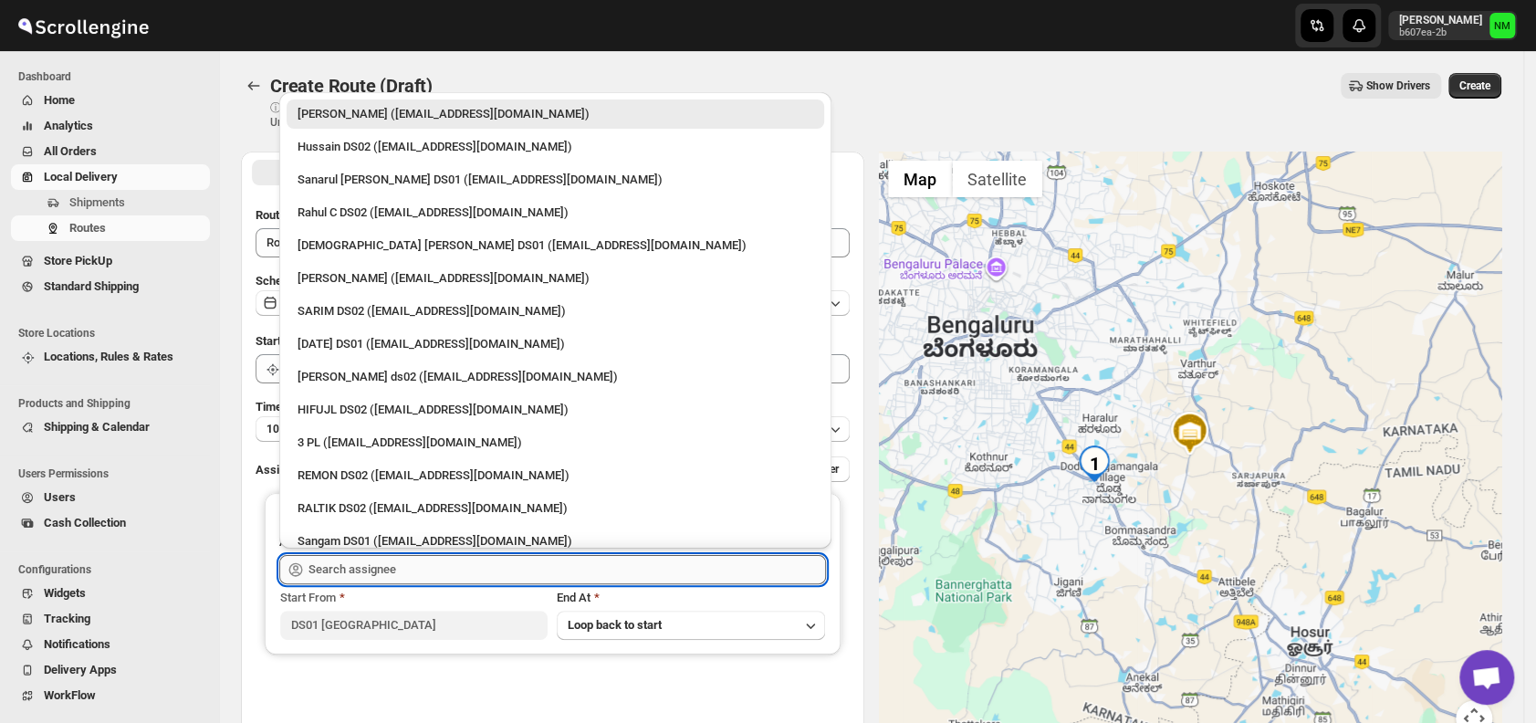
click at [451, 569] on input "text" at bounding box center [568, 569] width 518 height 29
click at [348, 240] on div "Islam Laskar DS01 (vixib74172@ikowat.com)" at bounding box center [556, 245] width 516 height 18
type input "[DEMOGRAPHIC_DATA] [PERSON_NAME] DS01 ([EMAIL_ADDRESS][DOMAIN_NAME])"
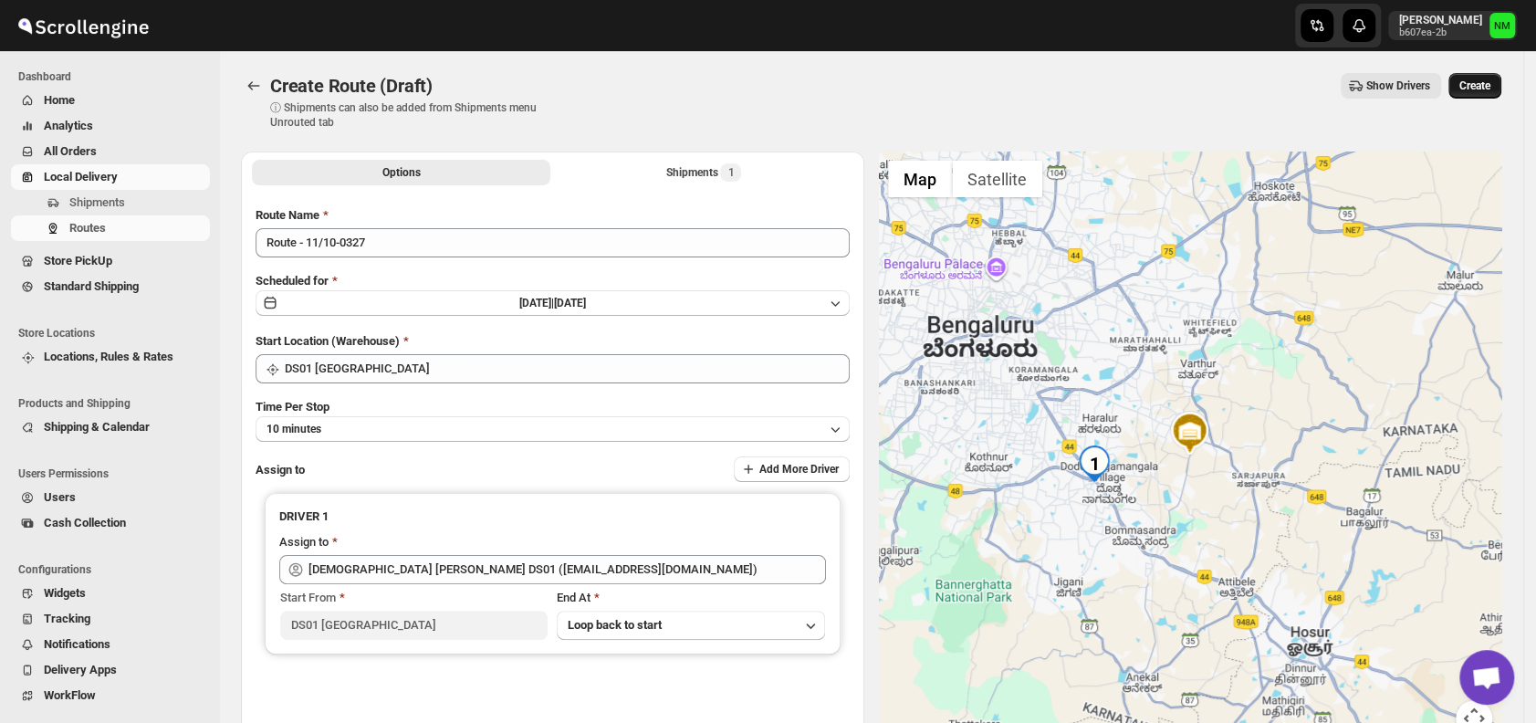
click at [1484, 90] on span "Create" at bounding box center [1475, 86] width 31 height 15
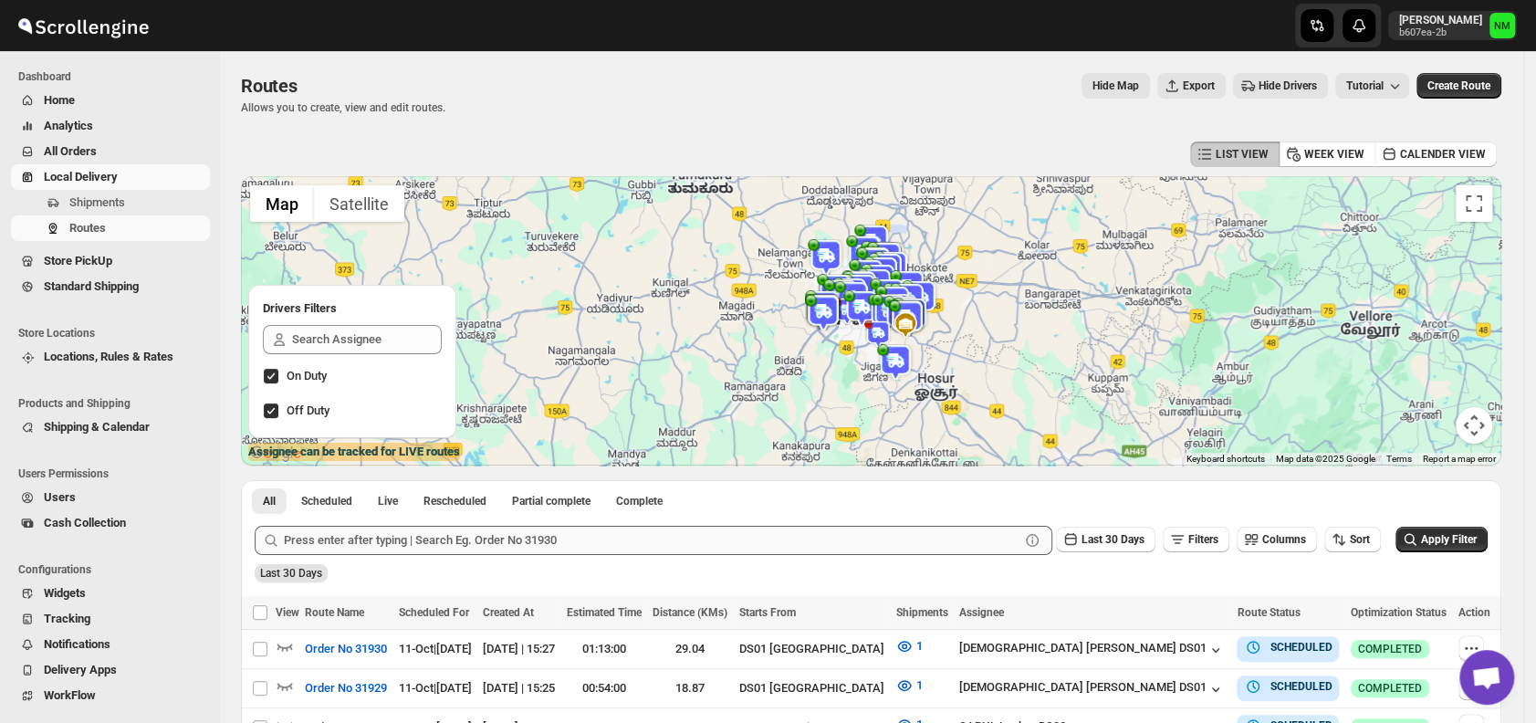
scroll to position [218, 0]
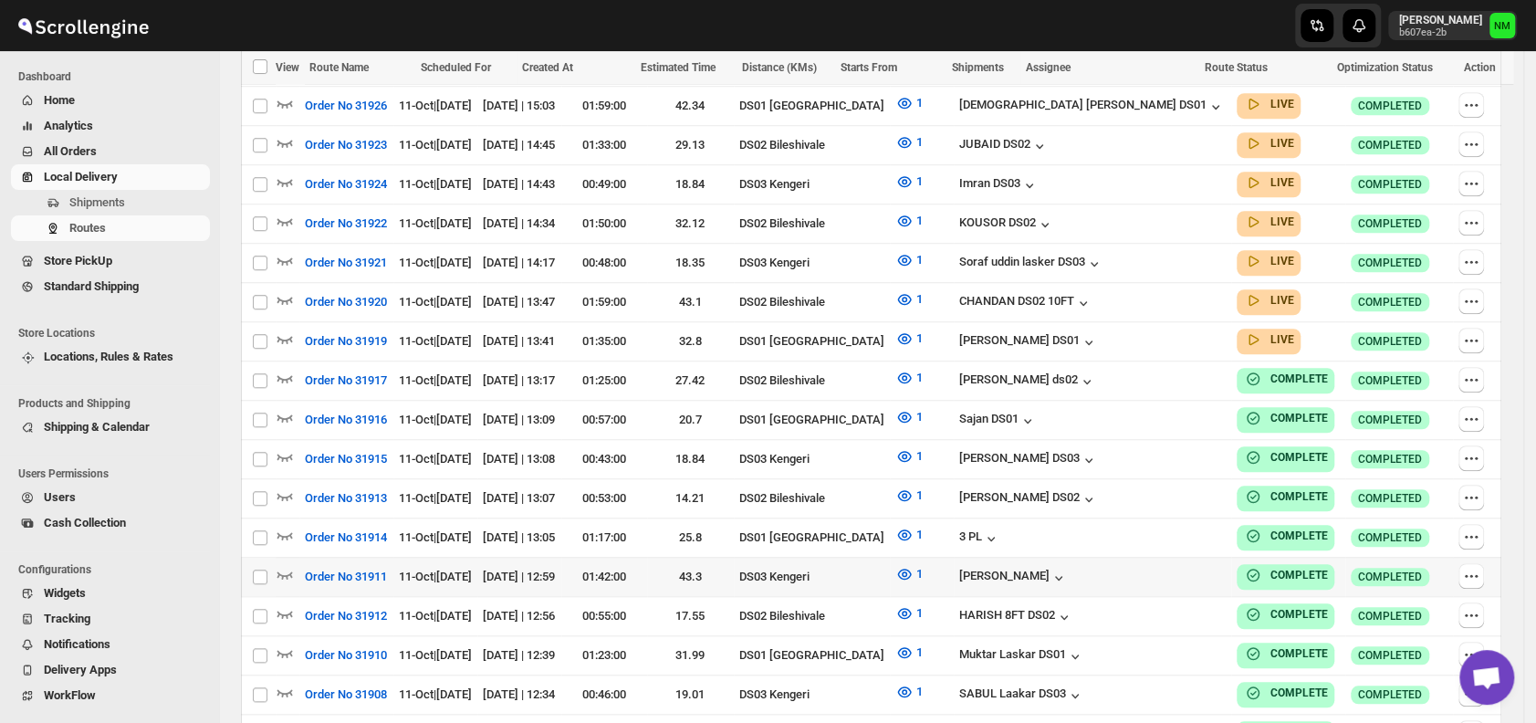
scroll to position [819, 0]
click at [290, 329] on icon "button" at bounding box center [285, 338] width 18 height 18
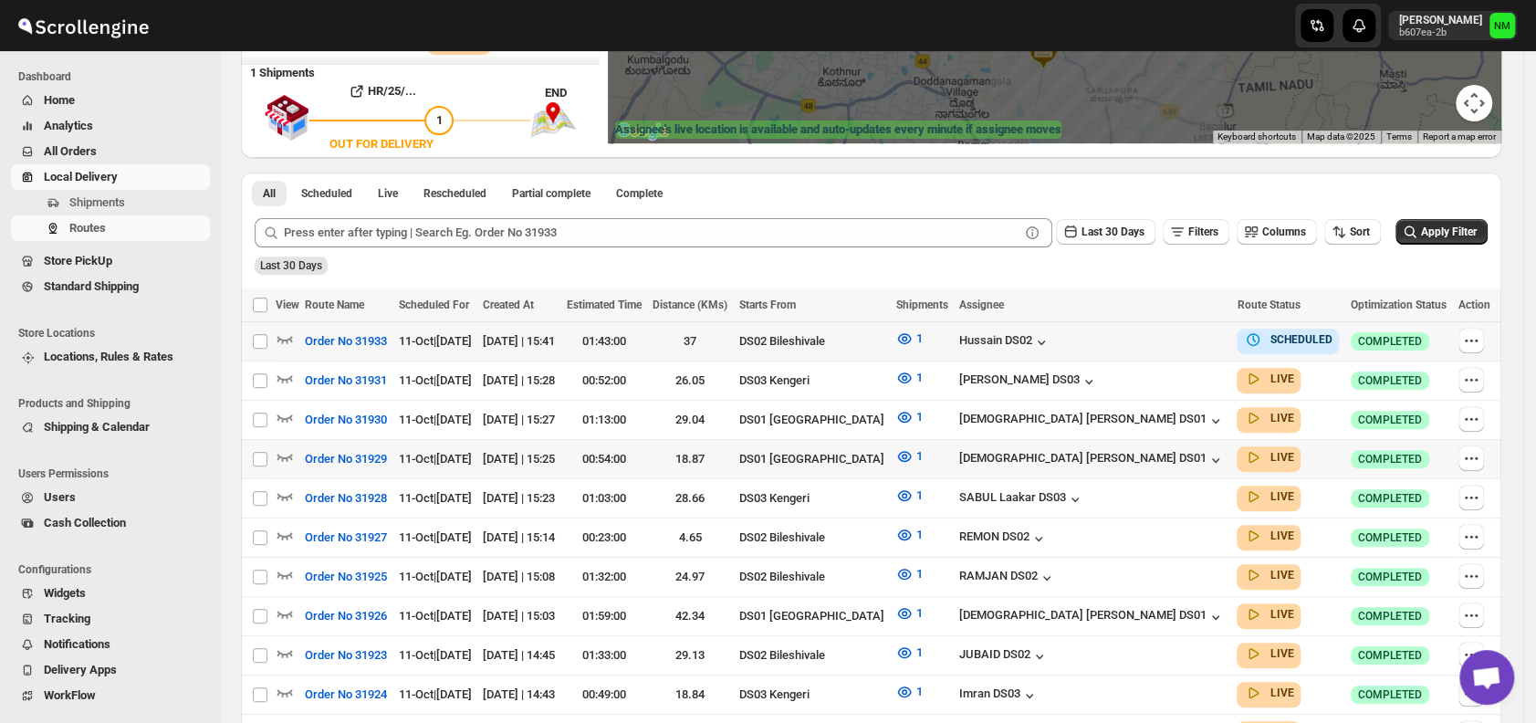
scroll to position [323, 0]
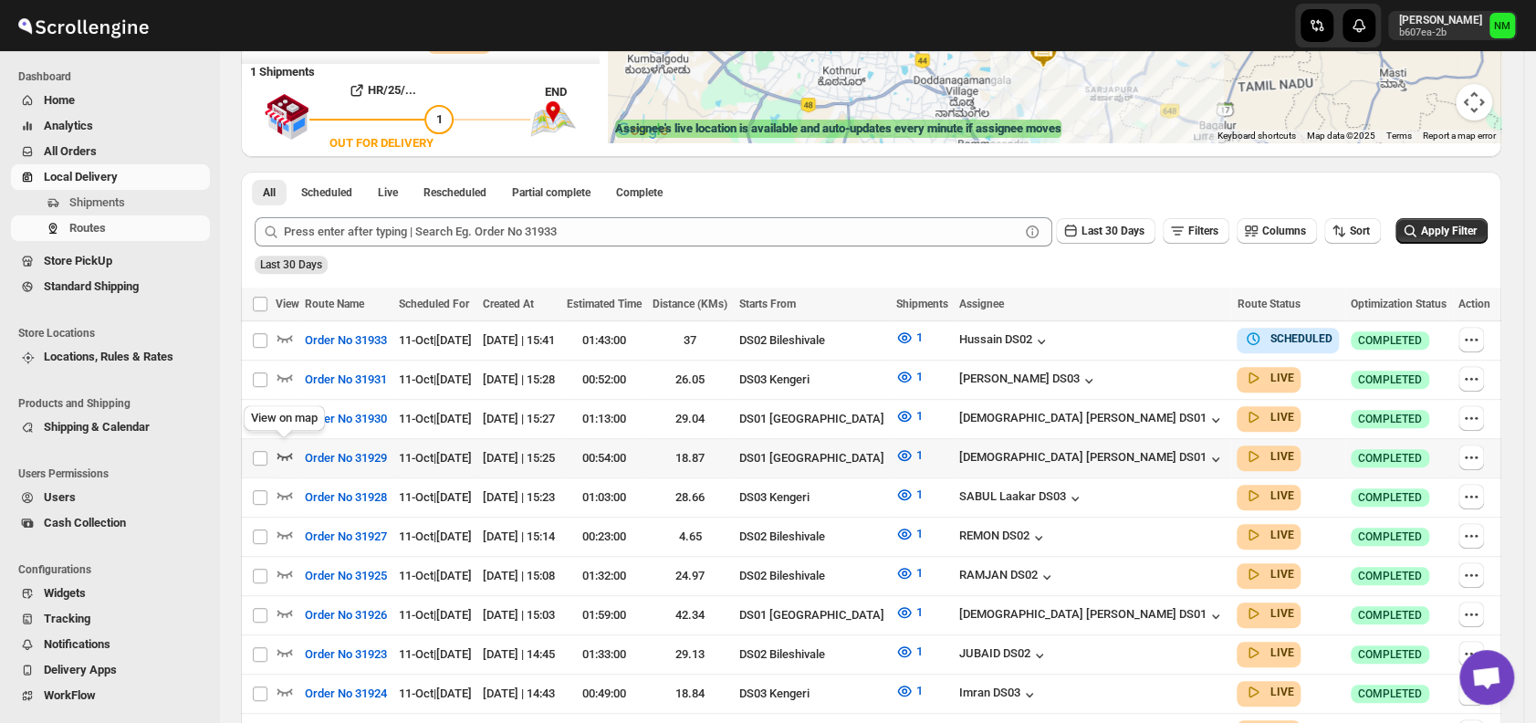
click at [278, 453] on icon "button" at bounding box center [286, 456] width 16 height 7
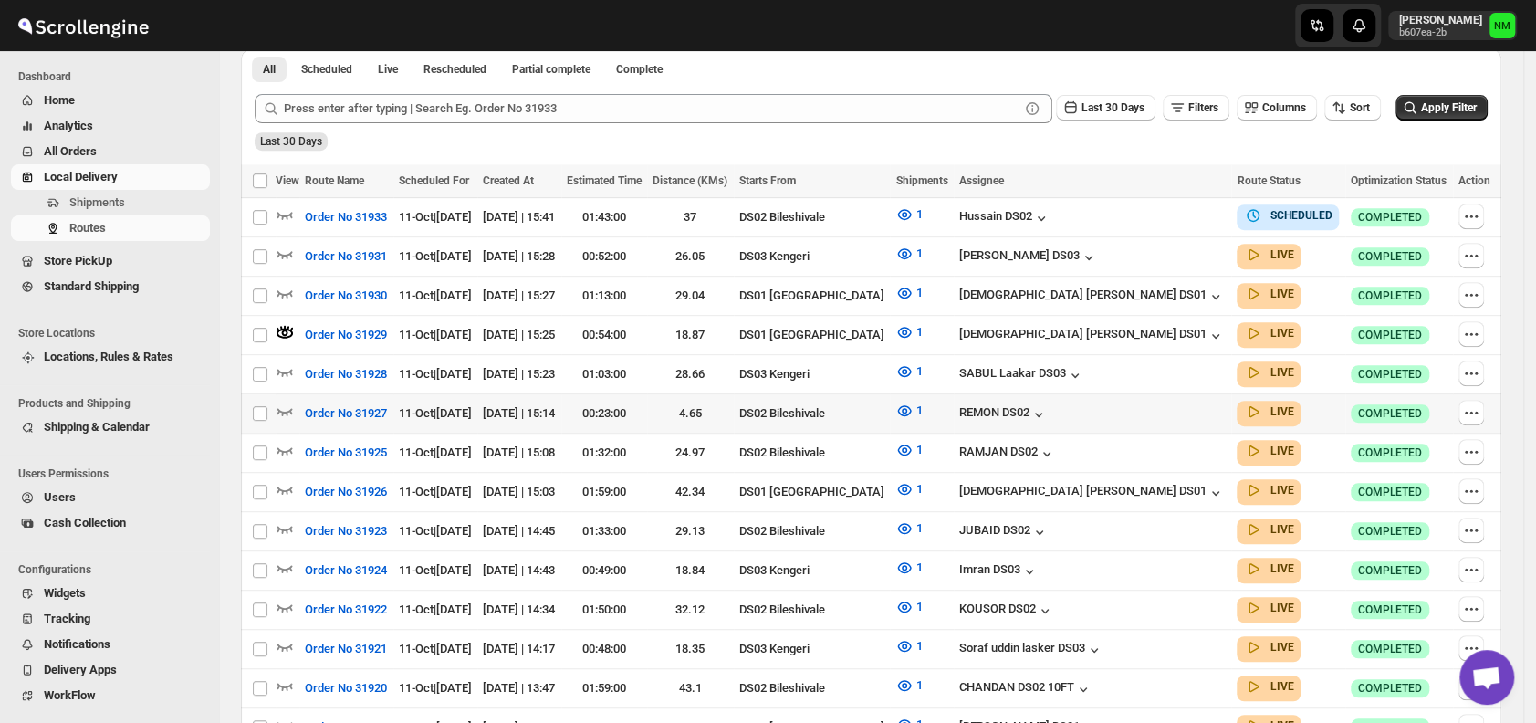
scroll to position [447, 0]
click at [286, 486] on icon "button" at bounding box center [286, 489] width 16 height 7
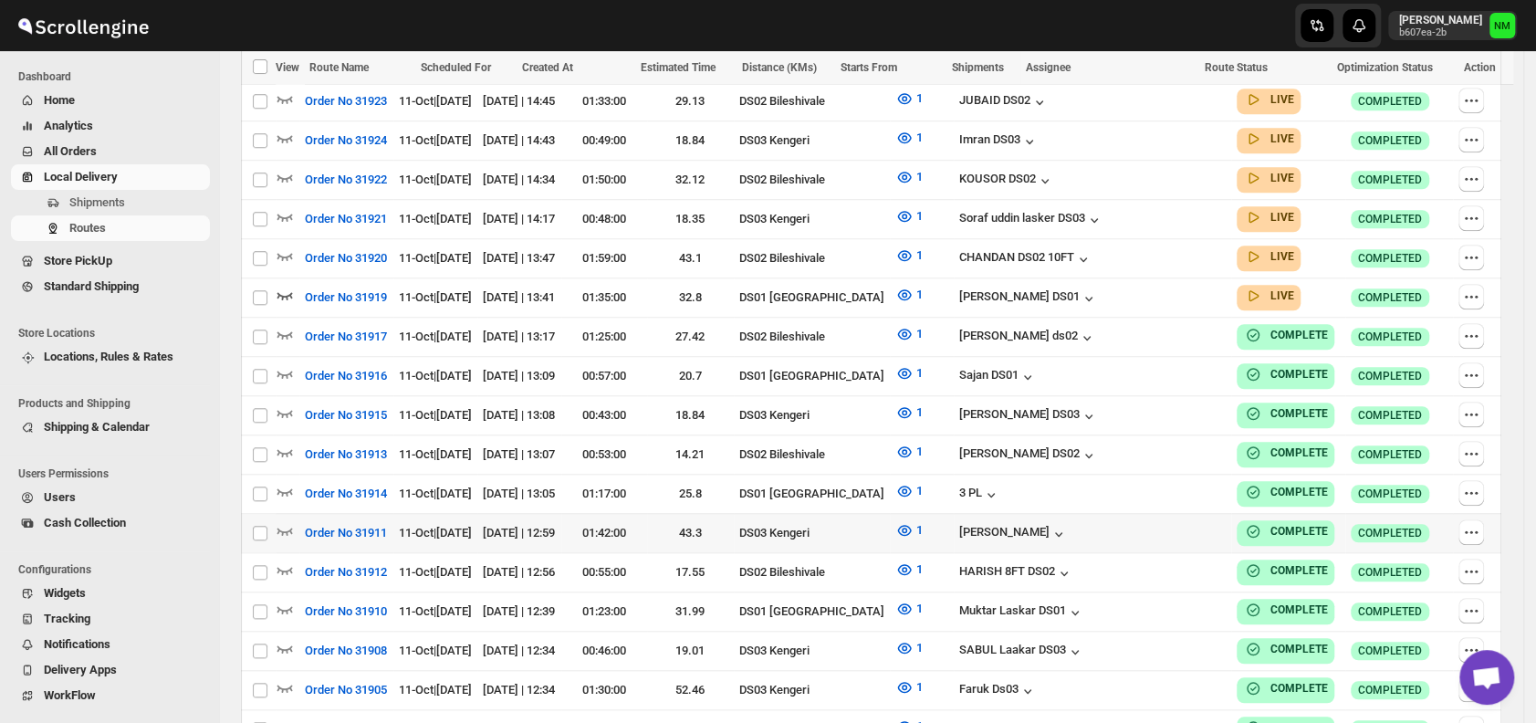
scroll to position [817, 0]
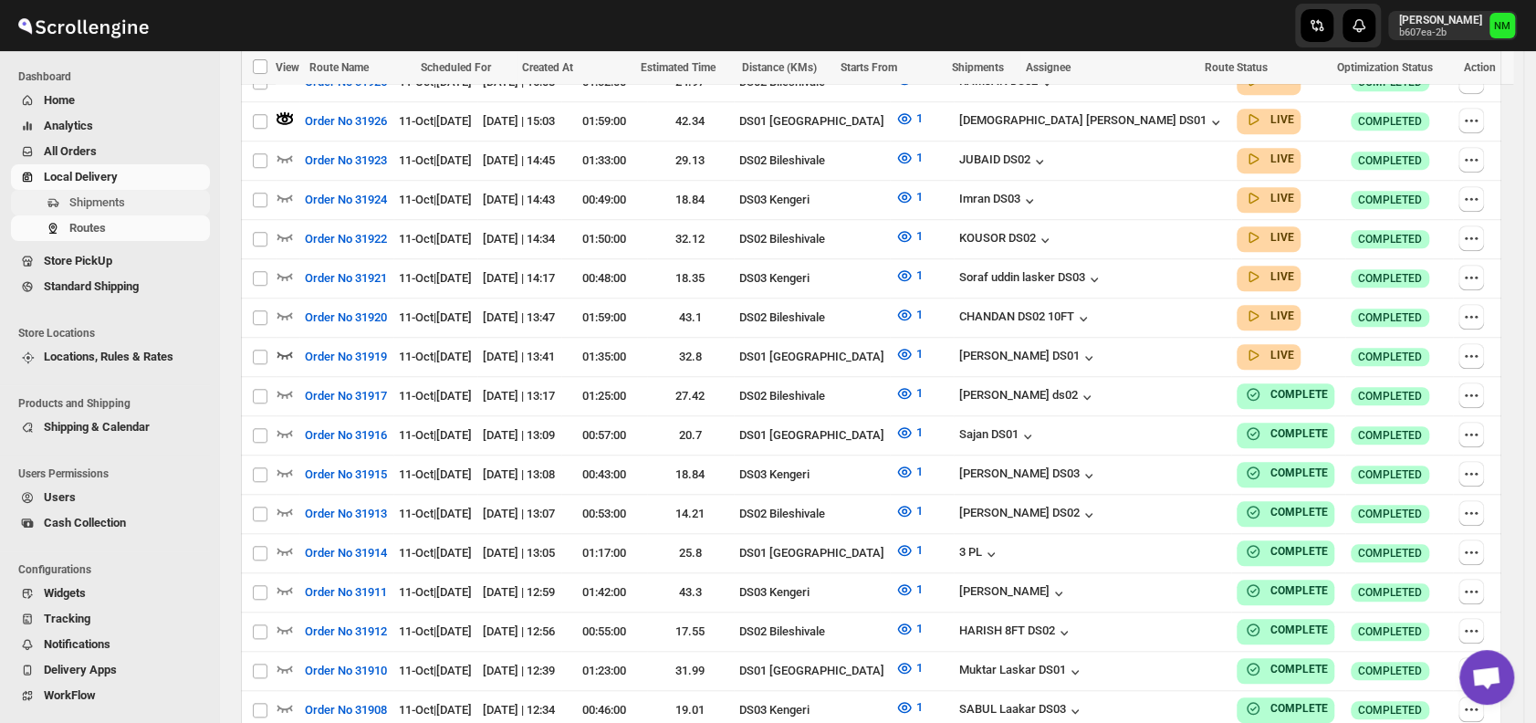
click at [111, 200] on span "Shipments" at bounding box center [97, 202] width 56 height 14
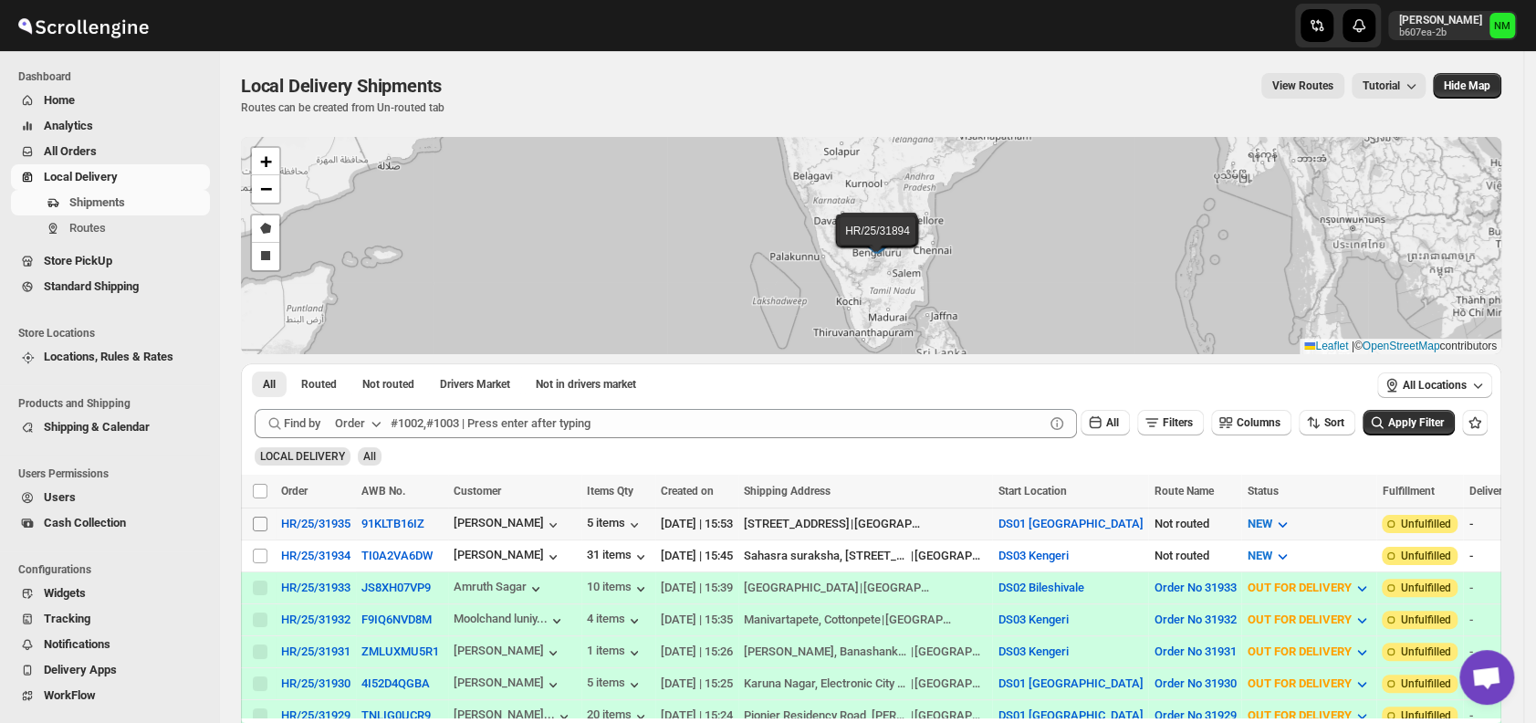
click at [261, 521] on input "Select shipment" at bounding box center [260, 524] width 15 height 15
checkbox input "true"
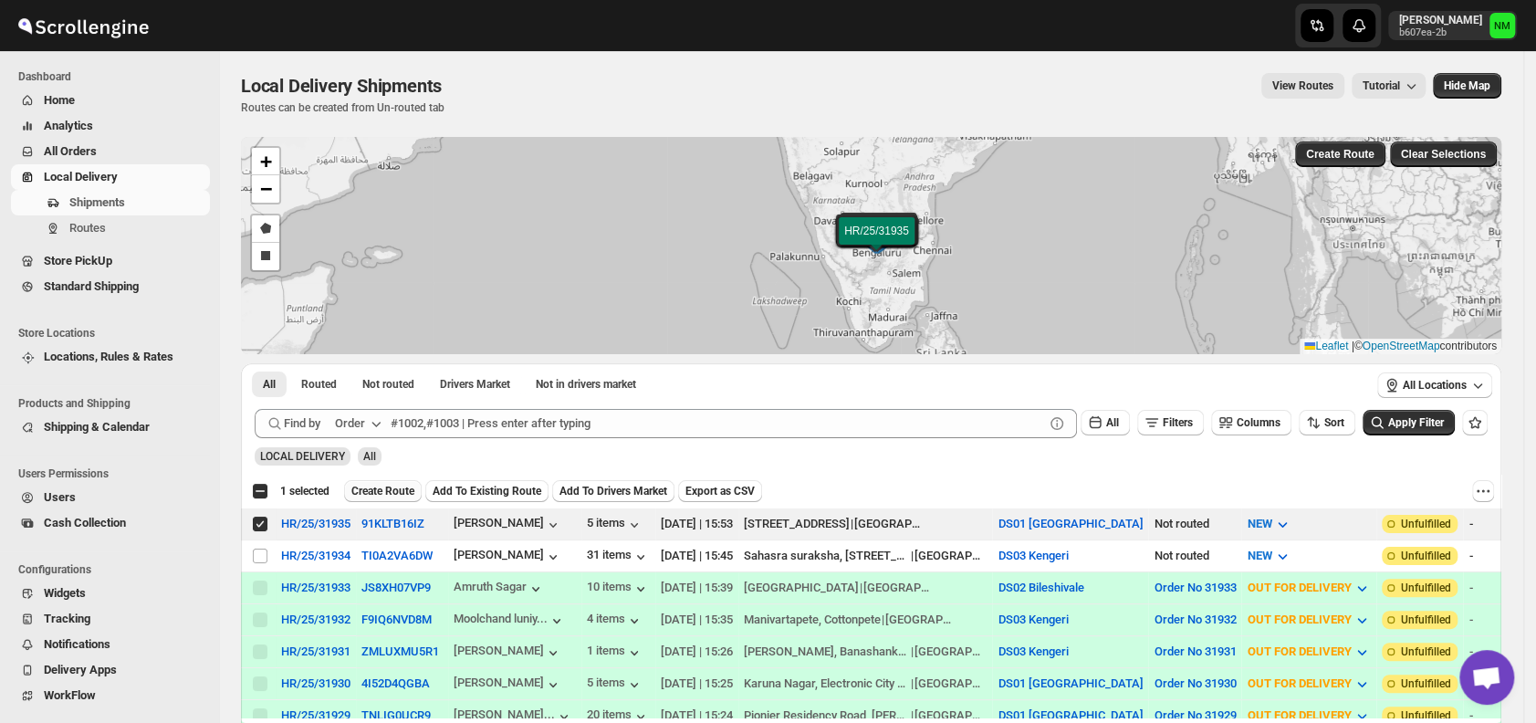
click at [380, 489] on span "Create Route" at bounding box center [382, 491] width 63 height 15
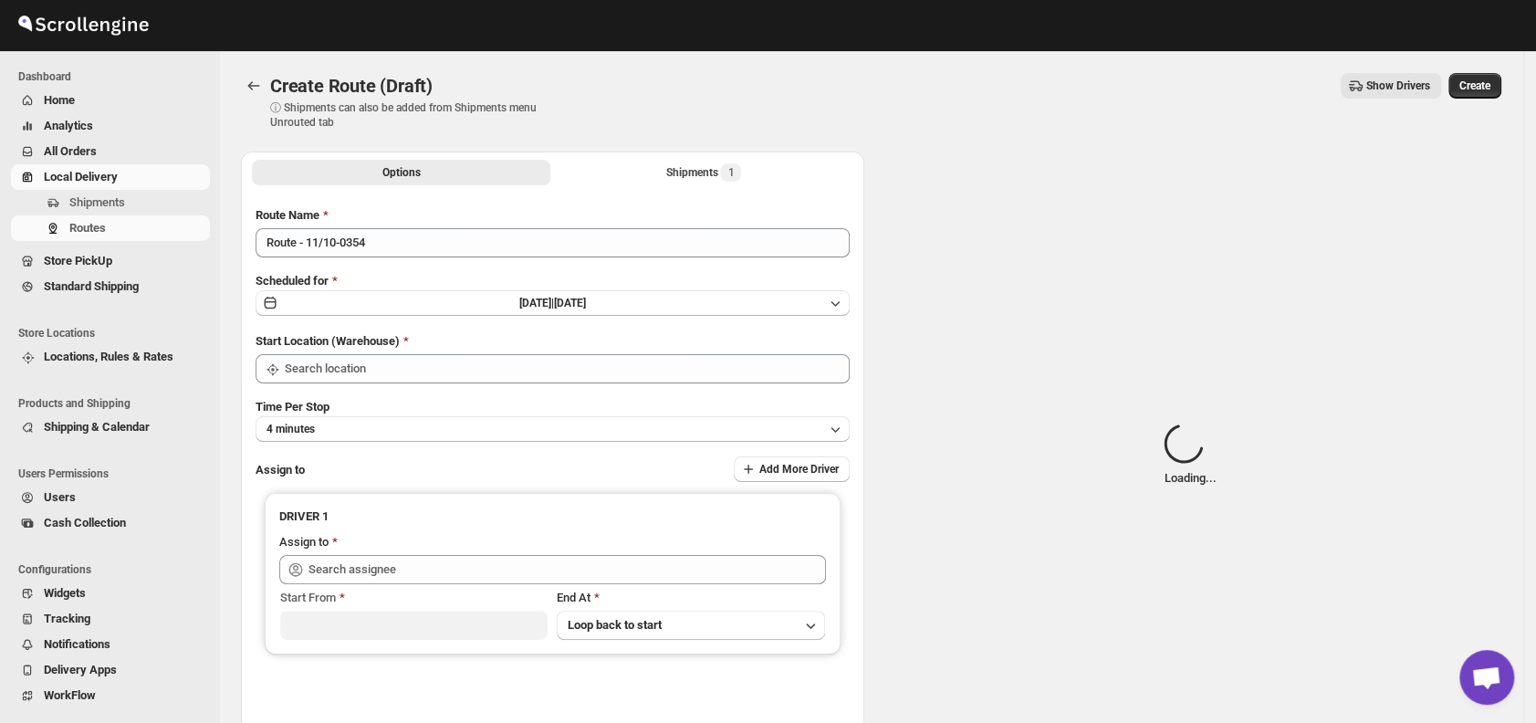
type input "DS01 [GEOGRAPHIC_DATA]"
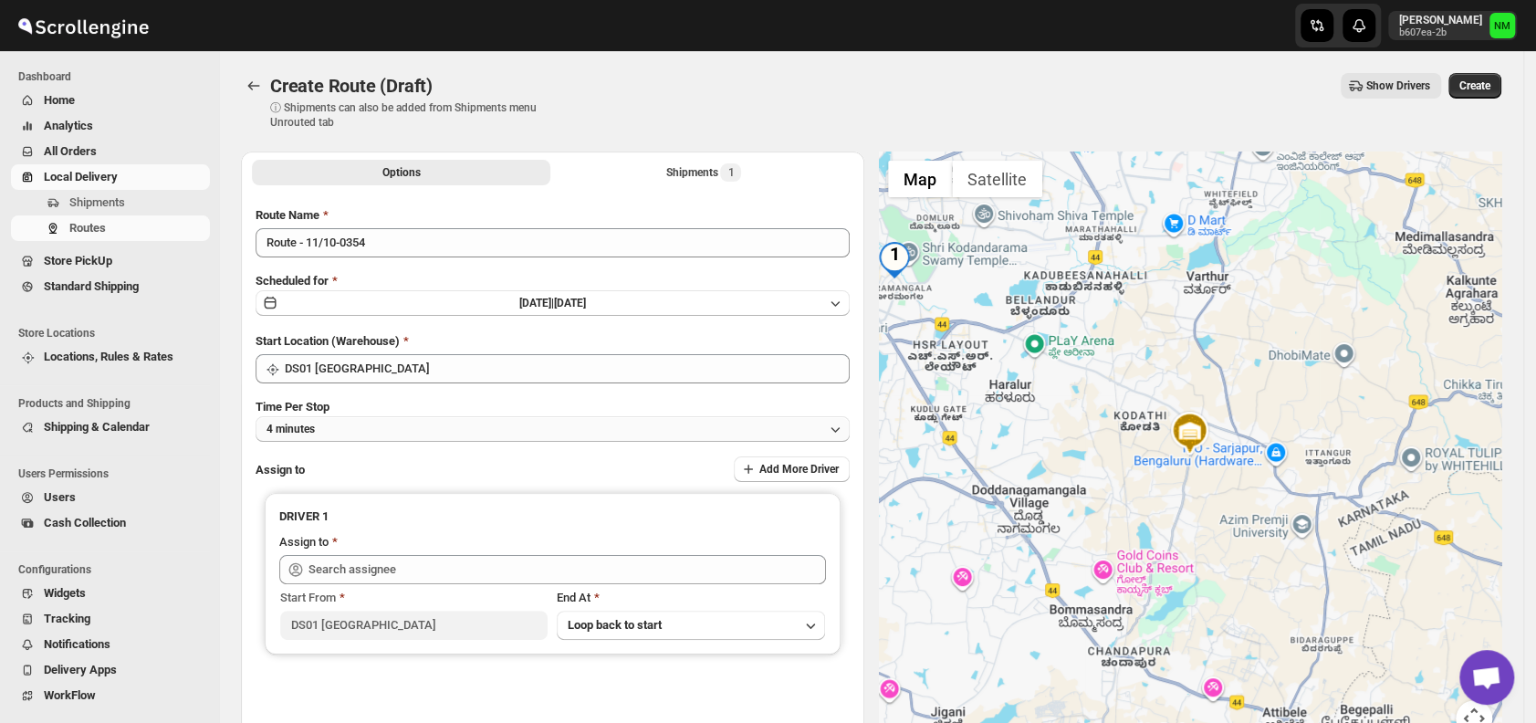
click at [421, 434] on button "4 minutes" at bounding box center [553, 429] width 594 height 26
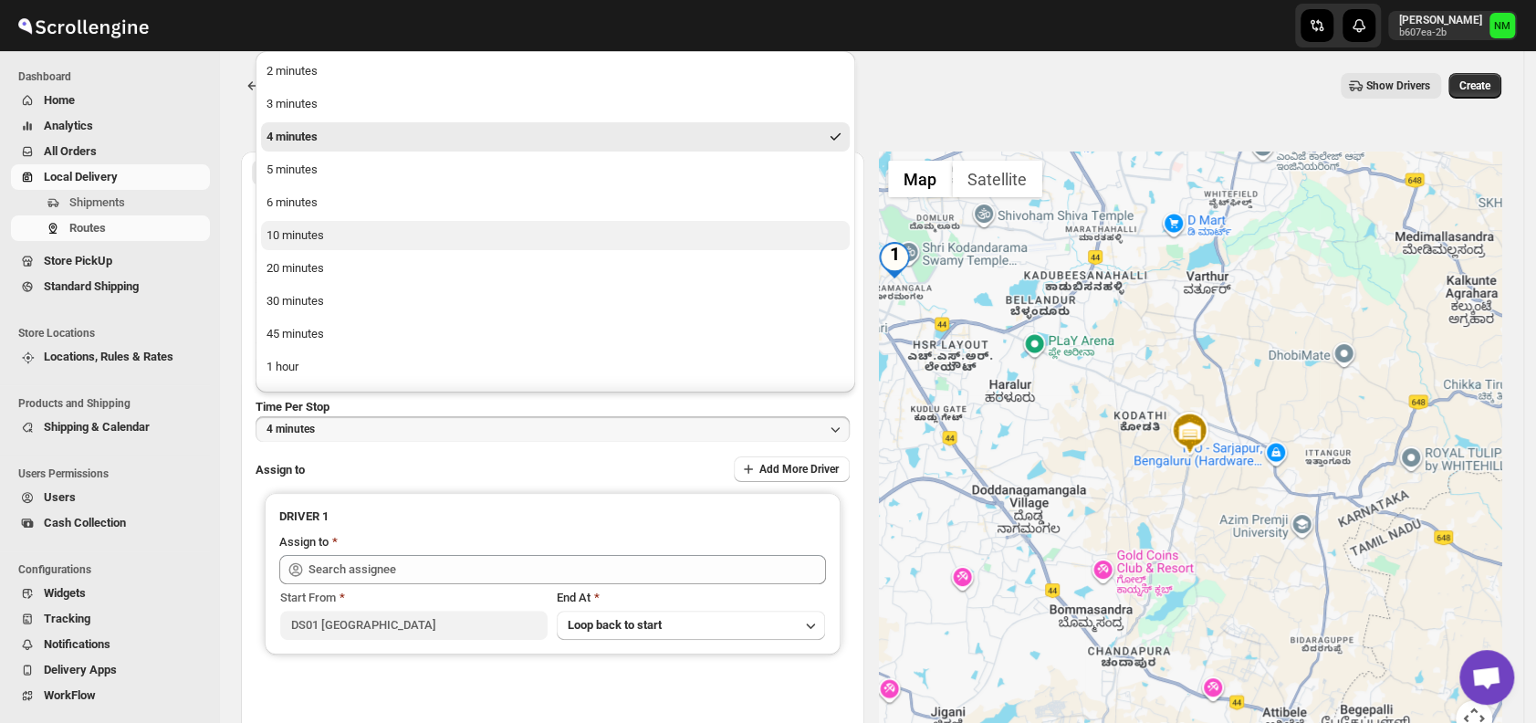
click at [301, 233] on div "10 minutes" at bounding box center [296, 235] width 58 height 18
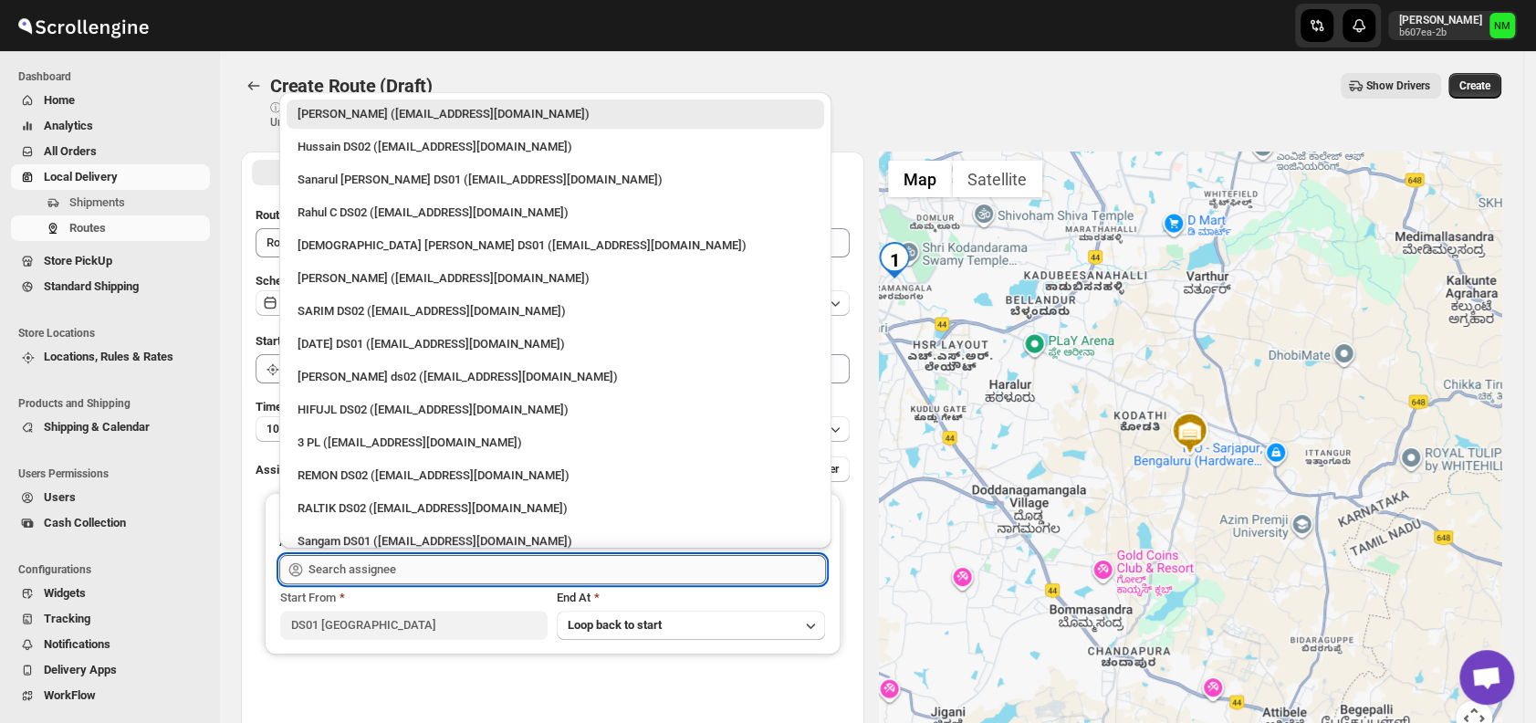
click at [405, 568] on input "text" at bounding box center [568, 569] width 518 height 29
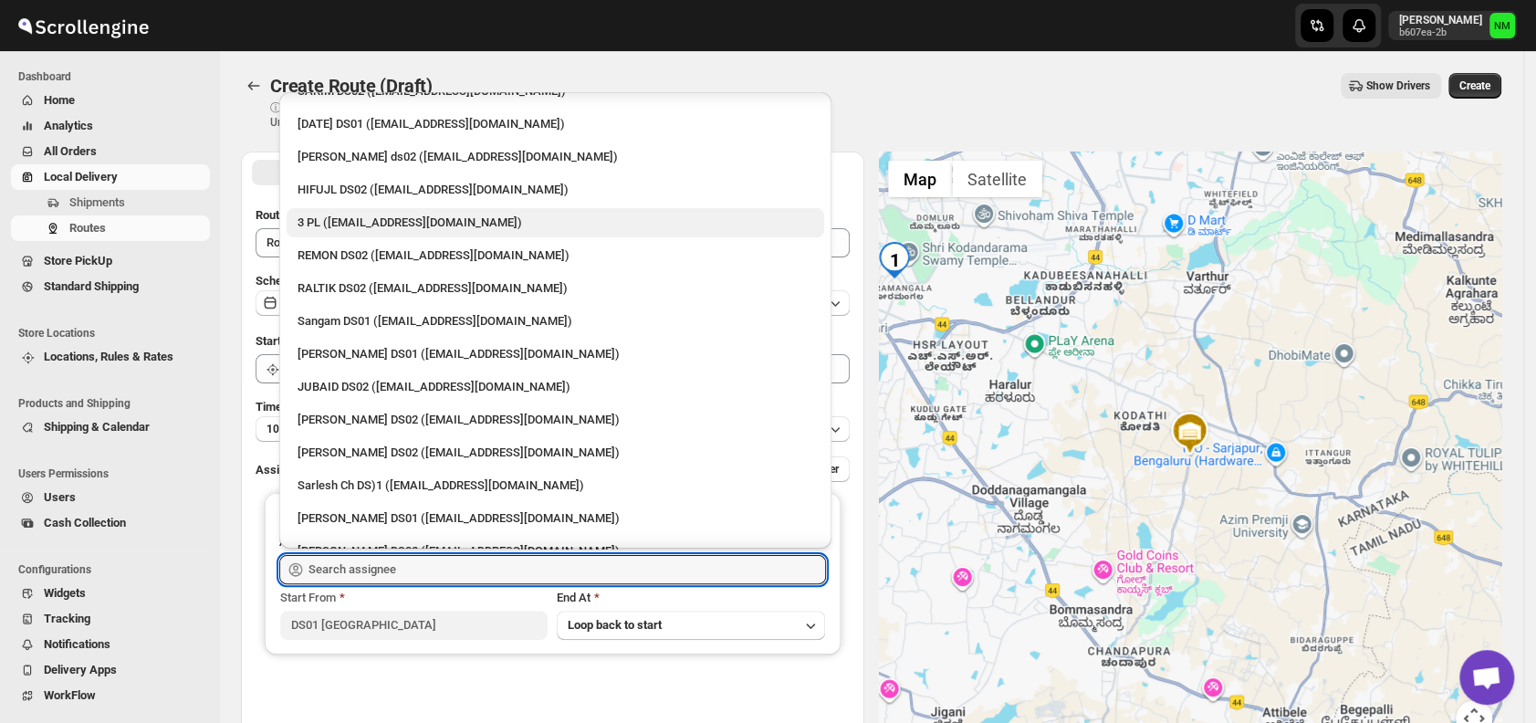
scroll to position [240, 0]
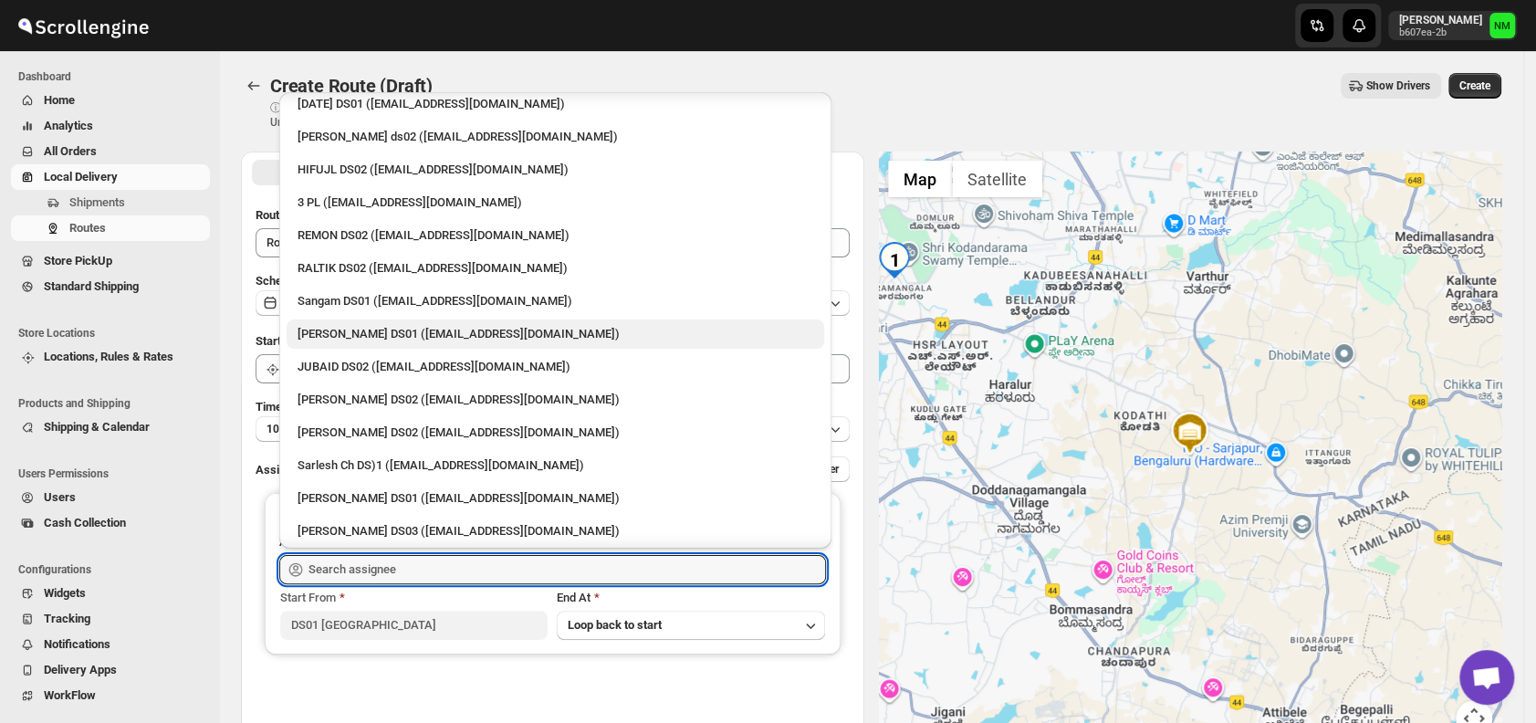
click at [363, 329] on div "Jahir Hussain DS01 (pegaya8076@excederm.com)" at bounding box center [556, 334] width 516 height 18
type input "Jahir Hussain DS01 (pegaya8076@excederm.com)"
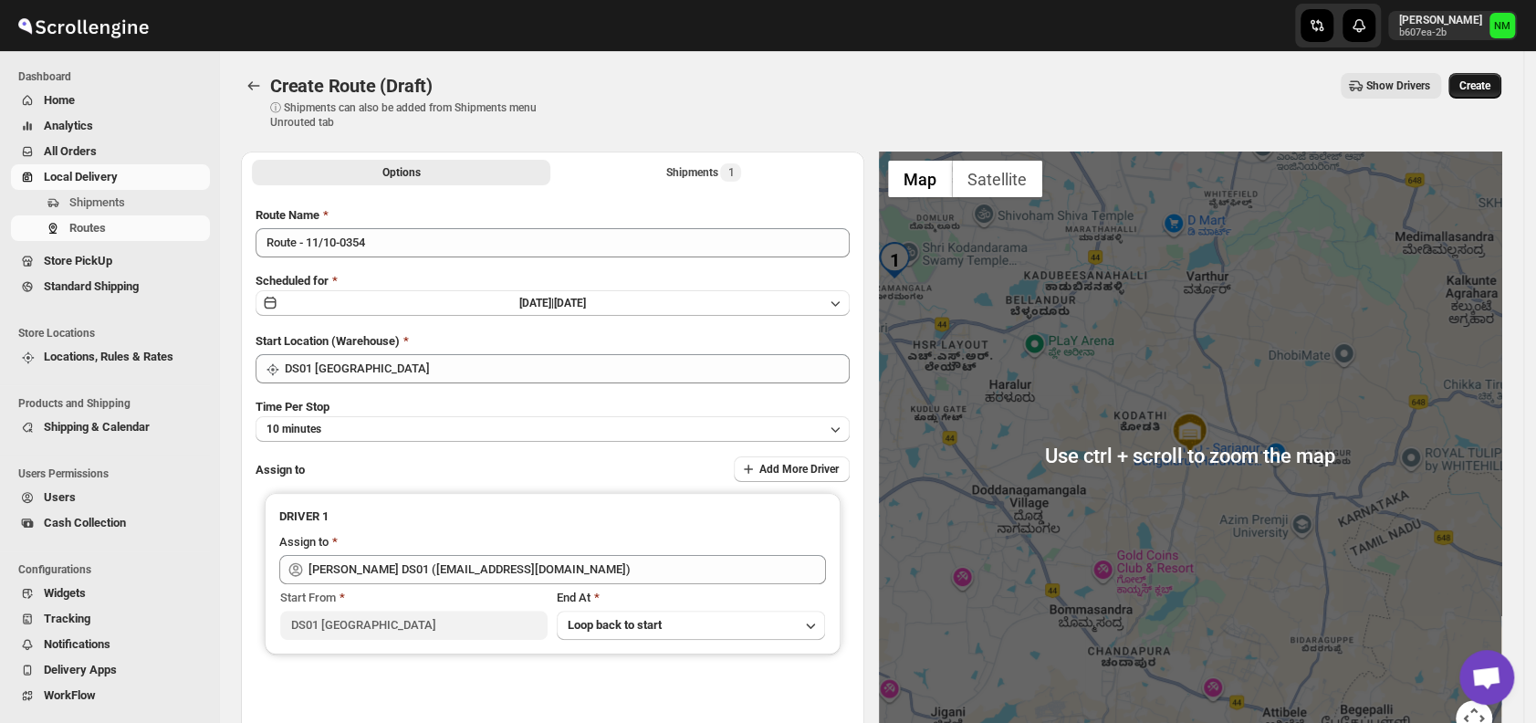
click at [1491, 84] on span "Create" at bounding box center [1475, 86] width 31 height 15
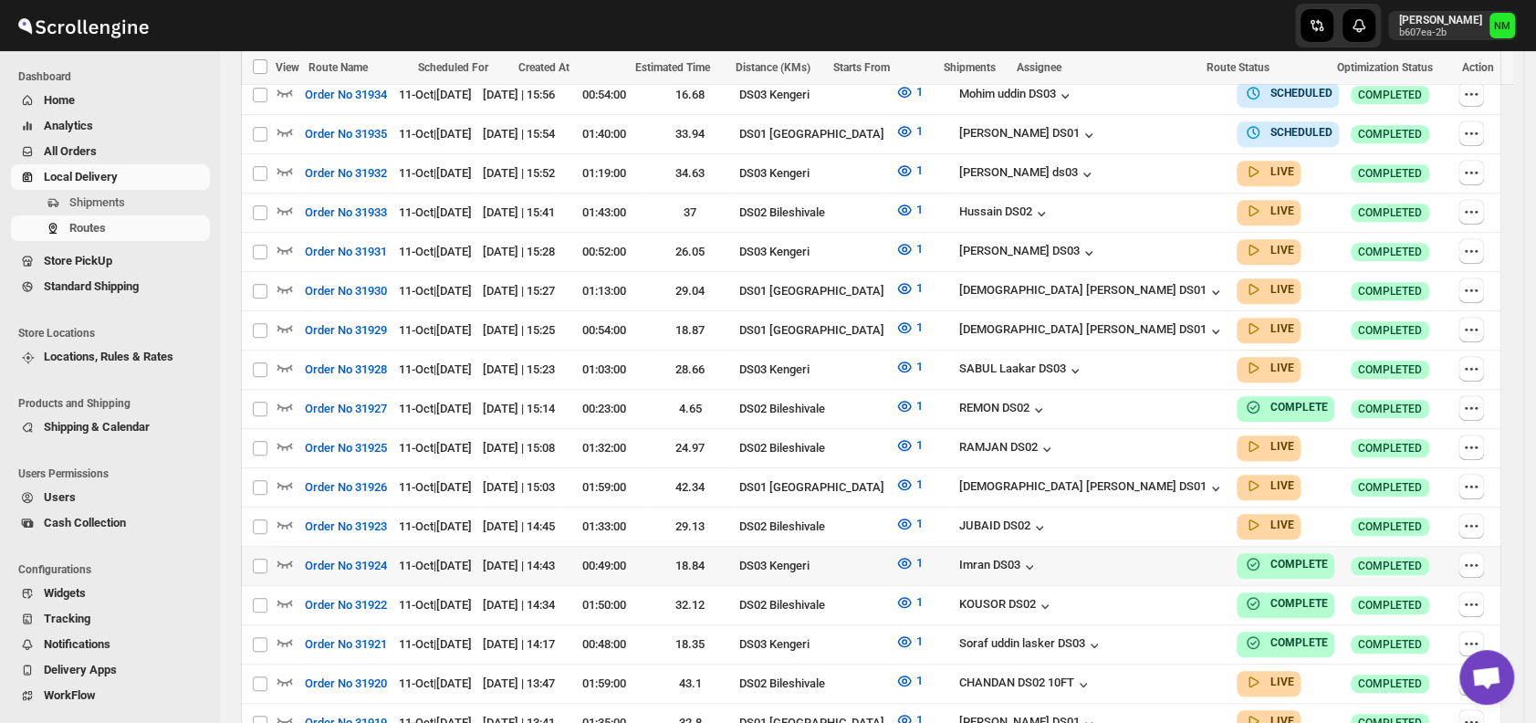
scroll to position [555, 0]
click at [299, 320] on button "Order No 31929" at bounding box center [346, 329] width 104 height 29
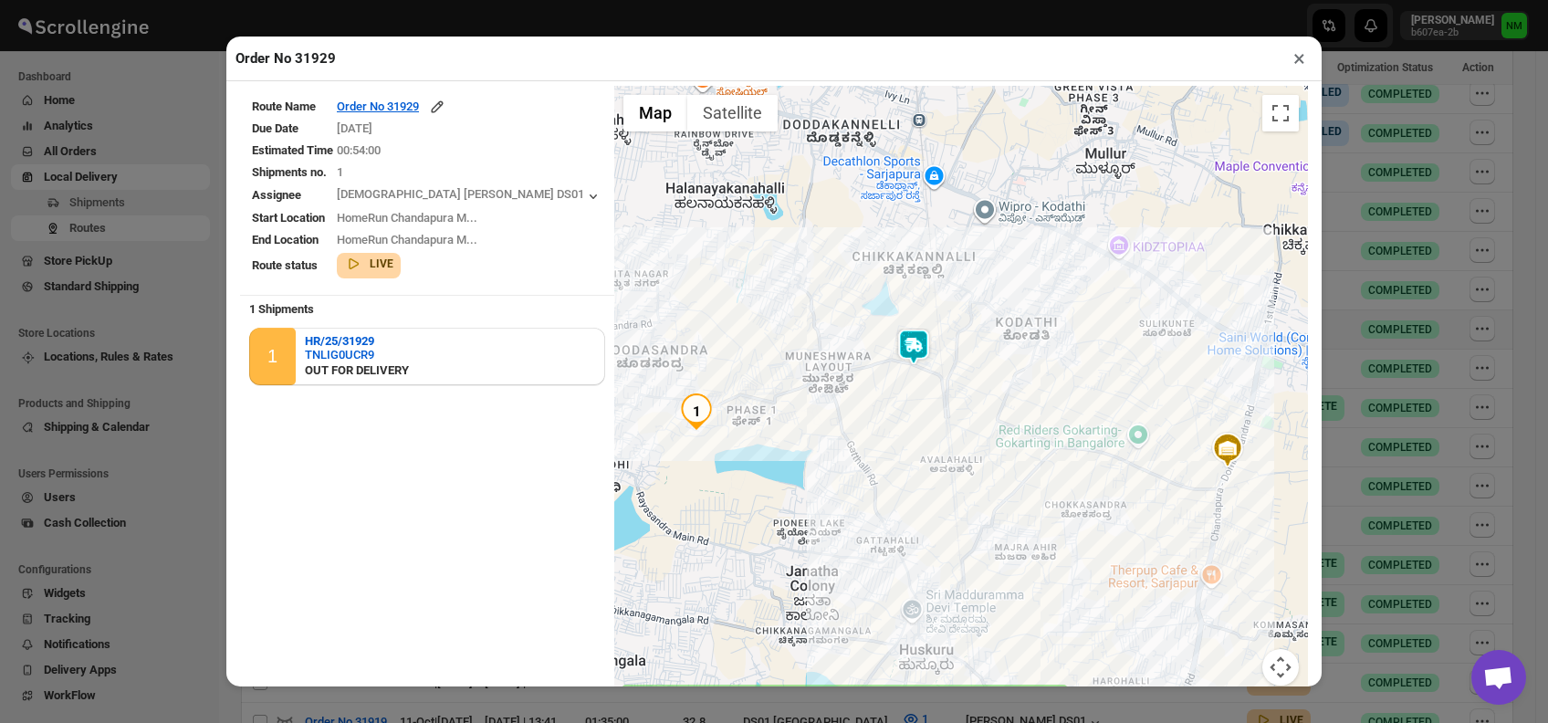
click at [1310, 64] on button "×" at bounding box center [1299, 59] width 26 height 26
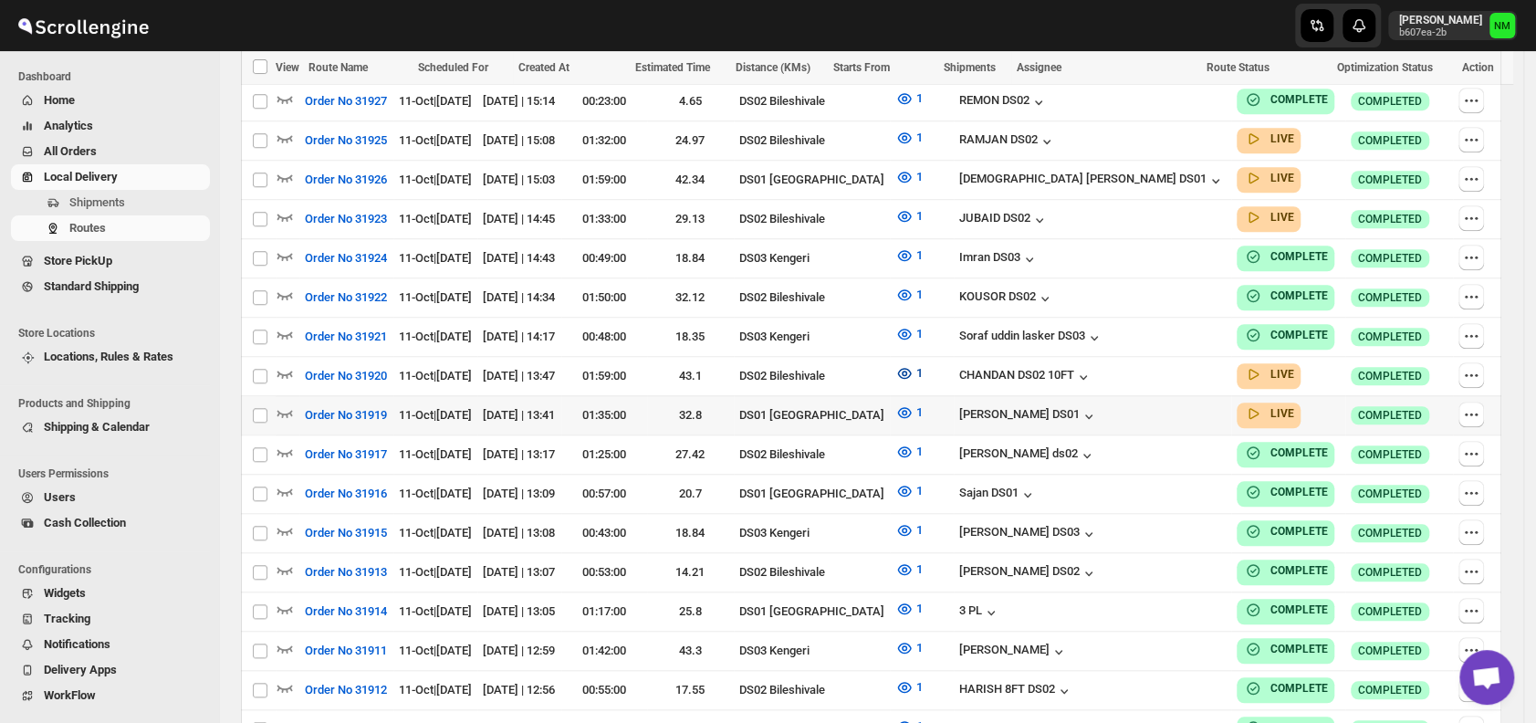
scroll to position [863, 0]
click at [288, 403] on icon "button" at bounding box center [285, 412] width 18 height 18
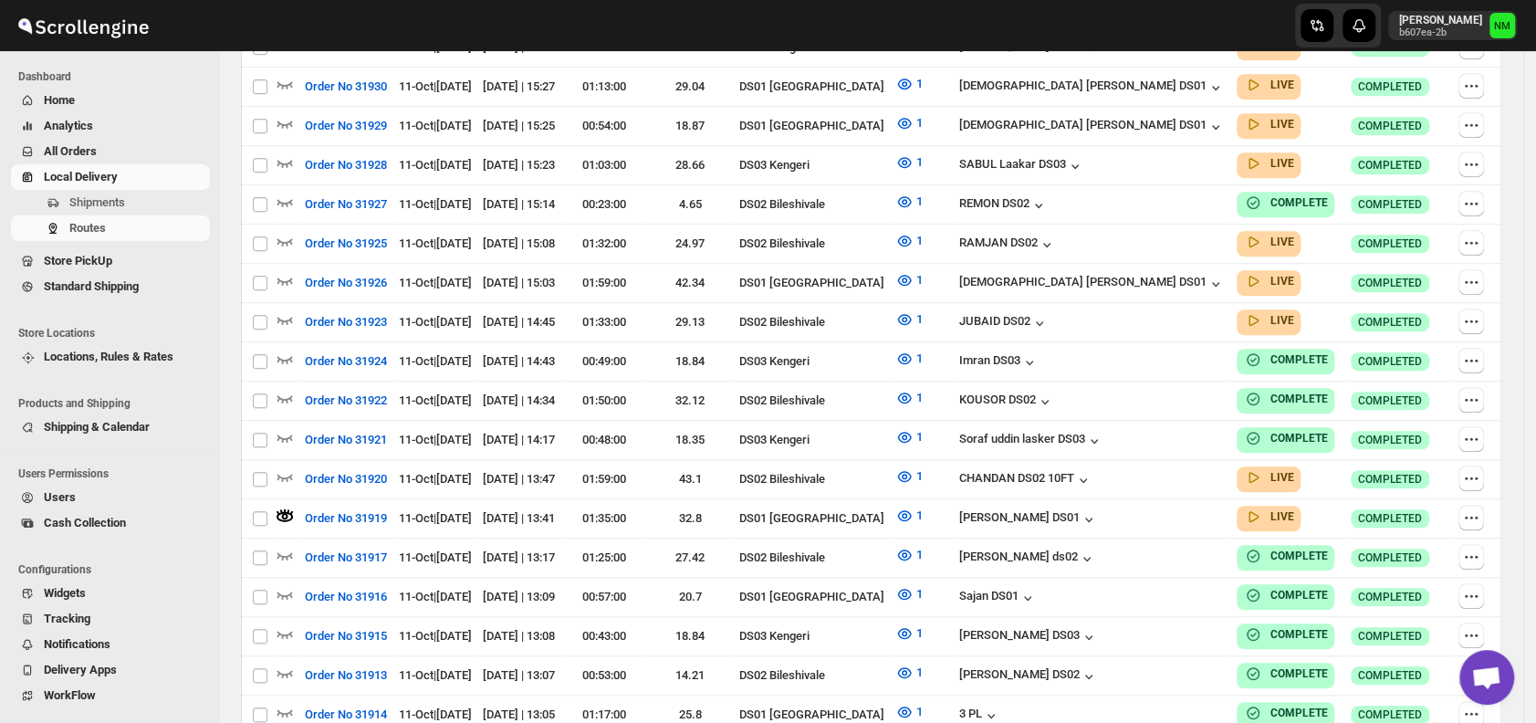
scroll to position [0, 0]
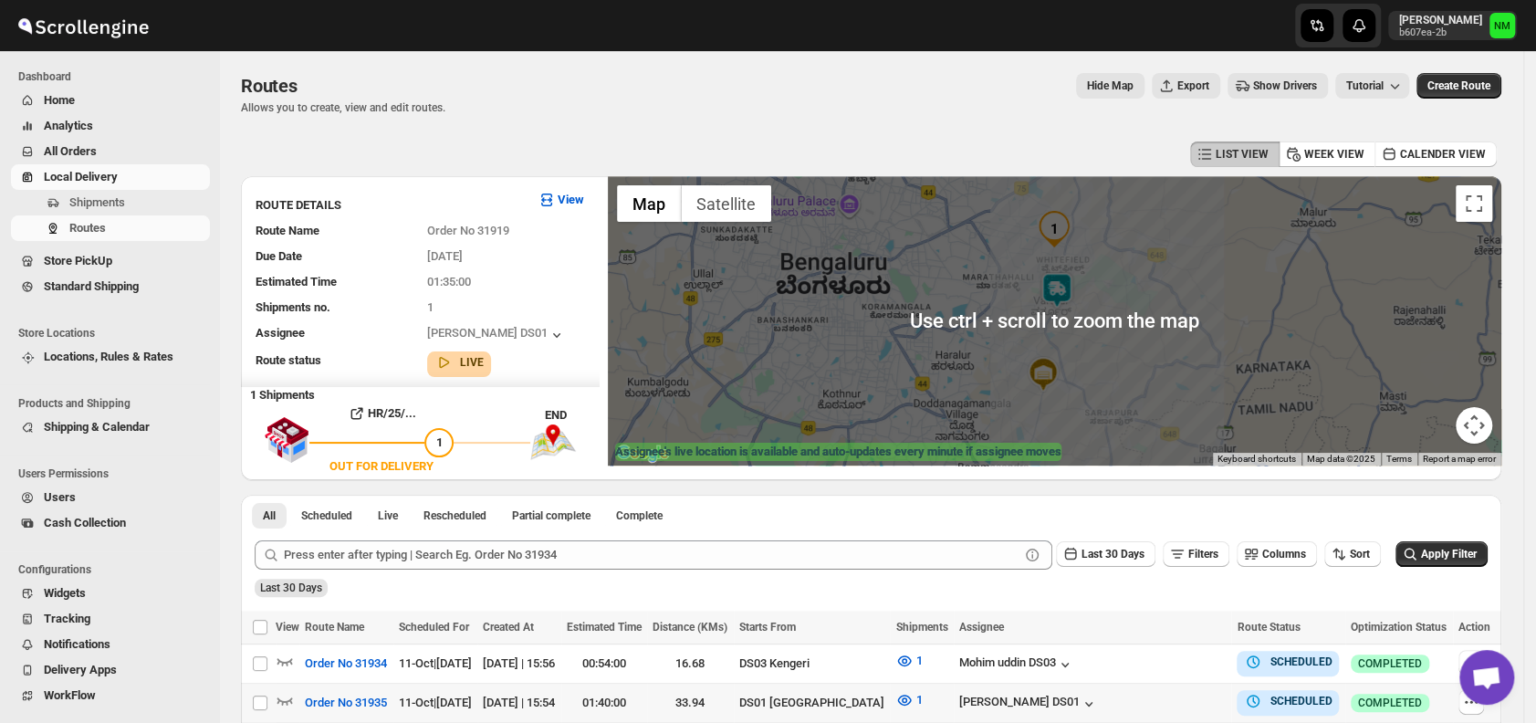
click at [1075, 281] on img at bounding box center [1057, 290] width 37 height 37
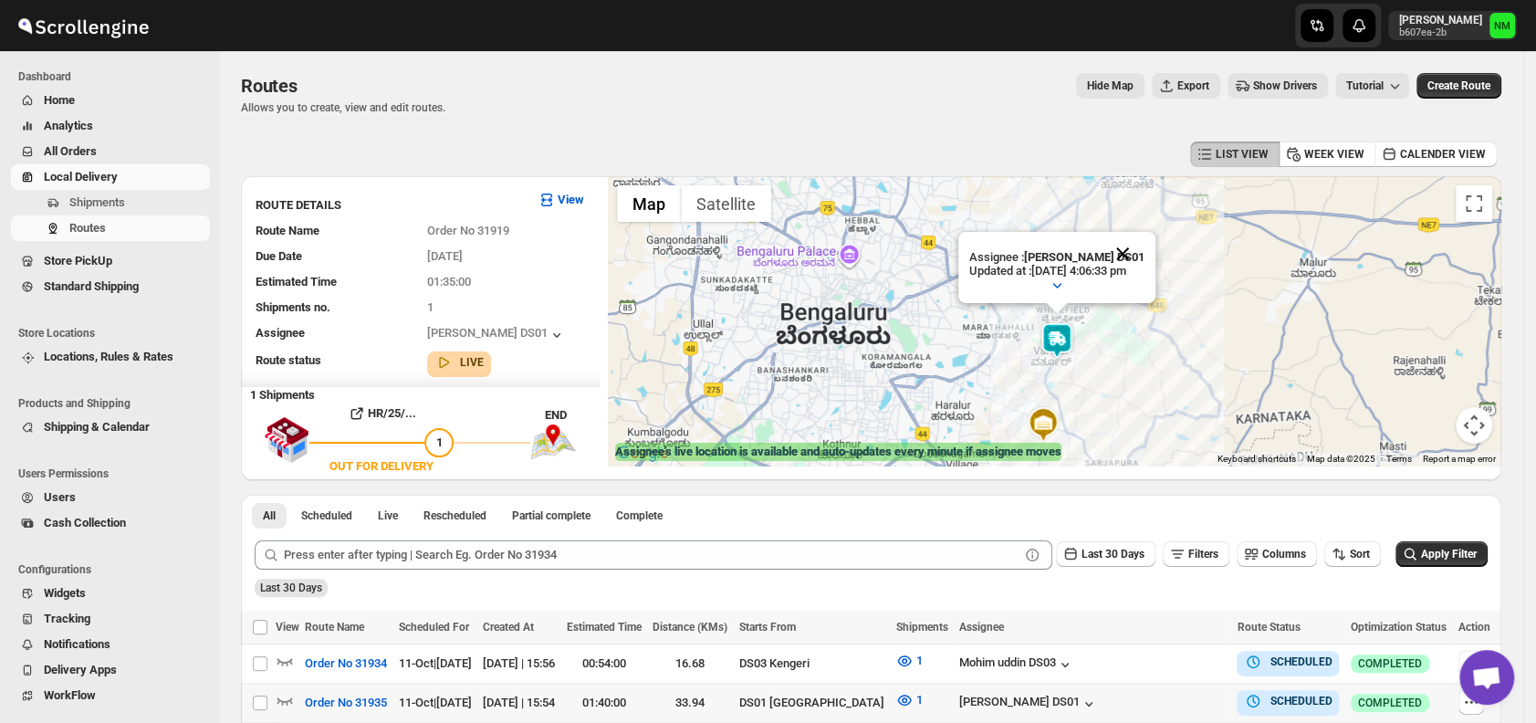
click at [1145, 246] on button "Close" at bounding box center [1123, 254] width 44 height 44
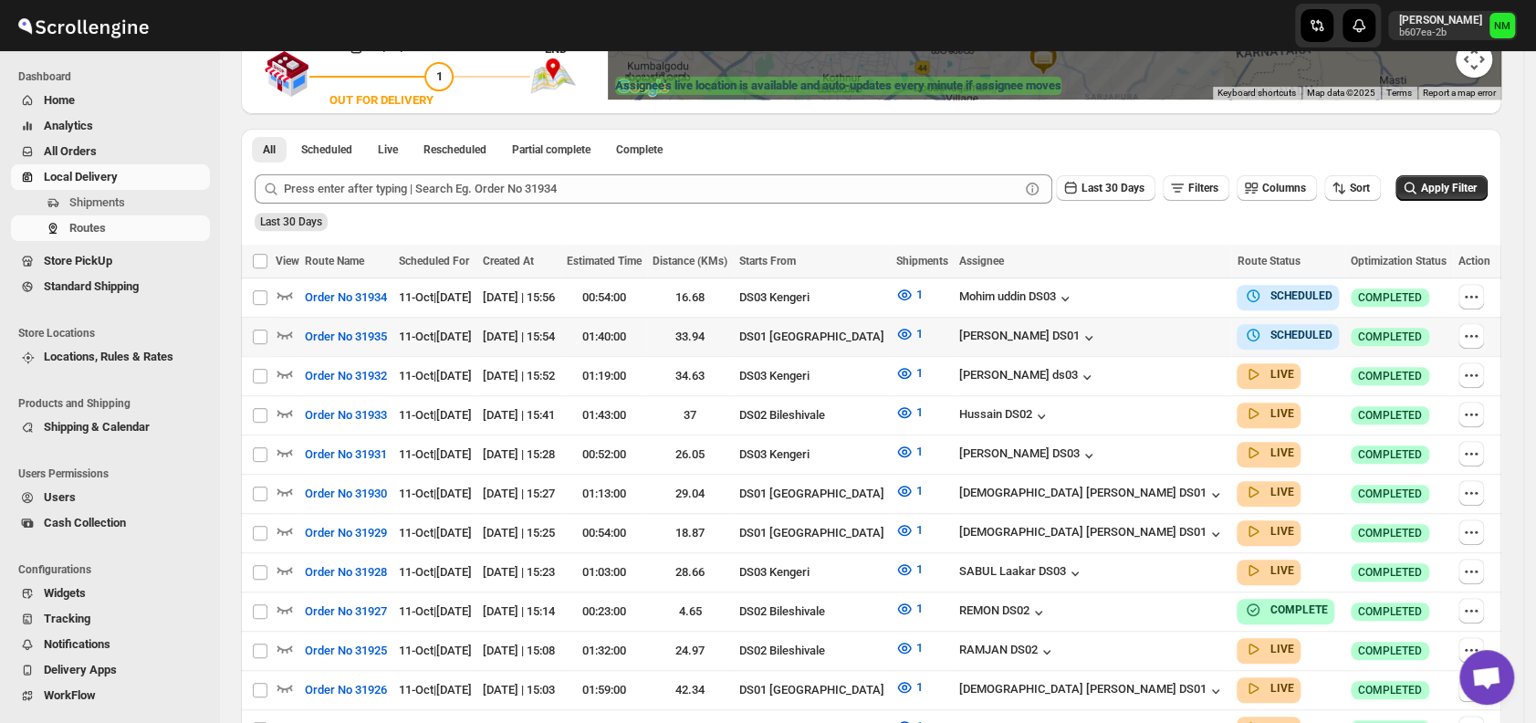
scroll to position [367, 0]
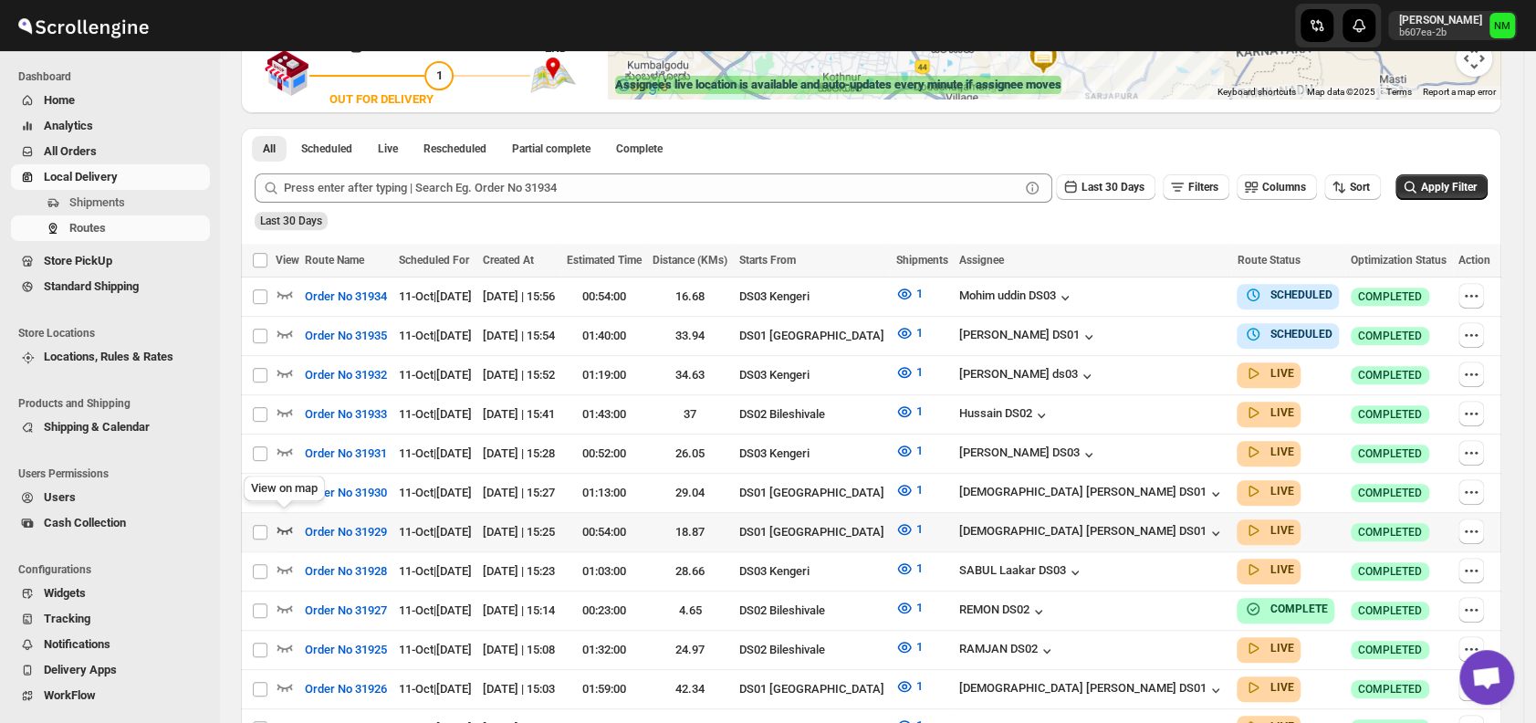
click at [290, 520] on icon "button" at bounding box center [285, 529] width 18 height 18
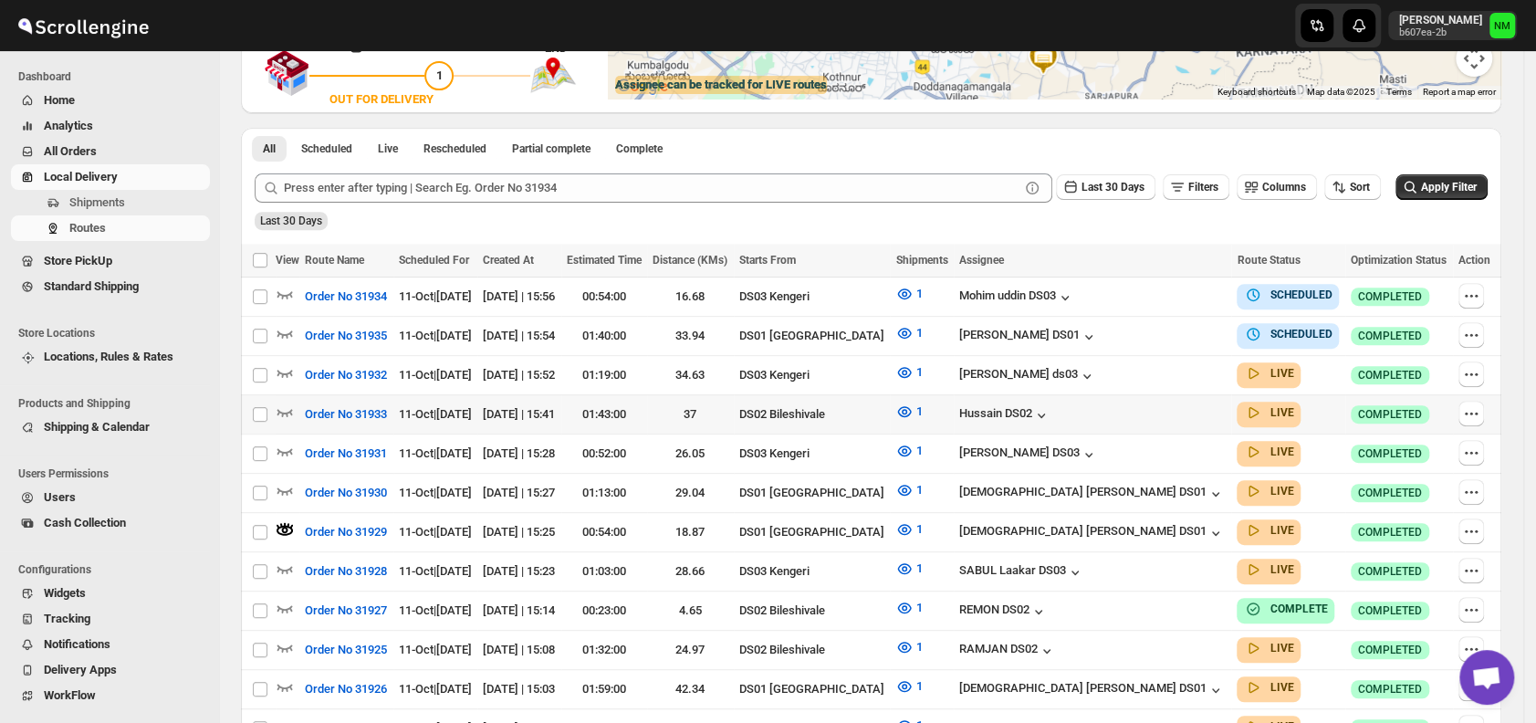
scroll to position [0, 0]
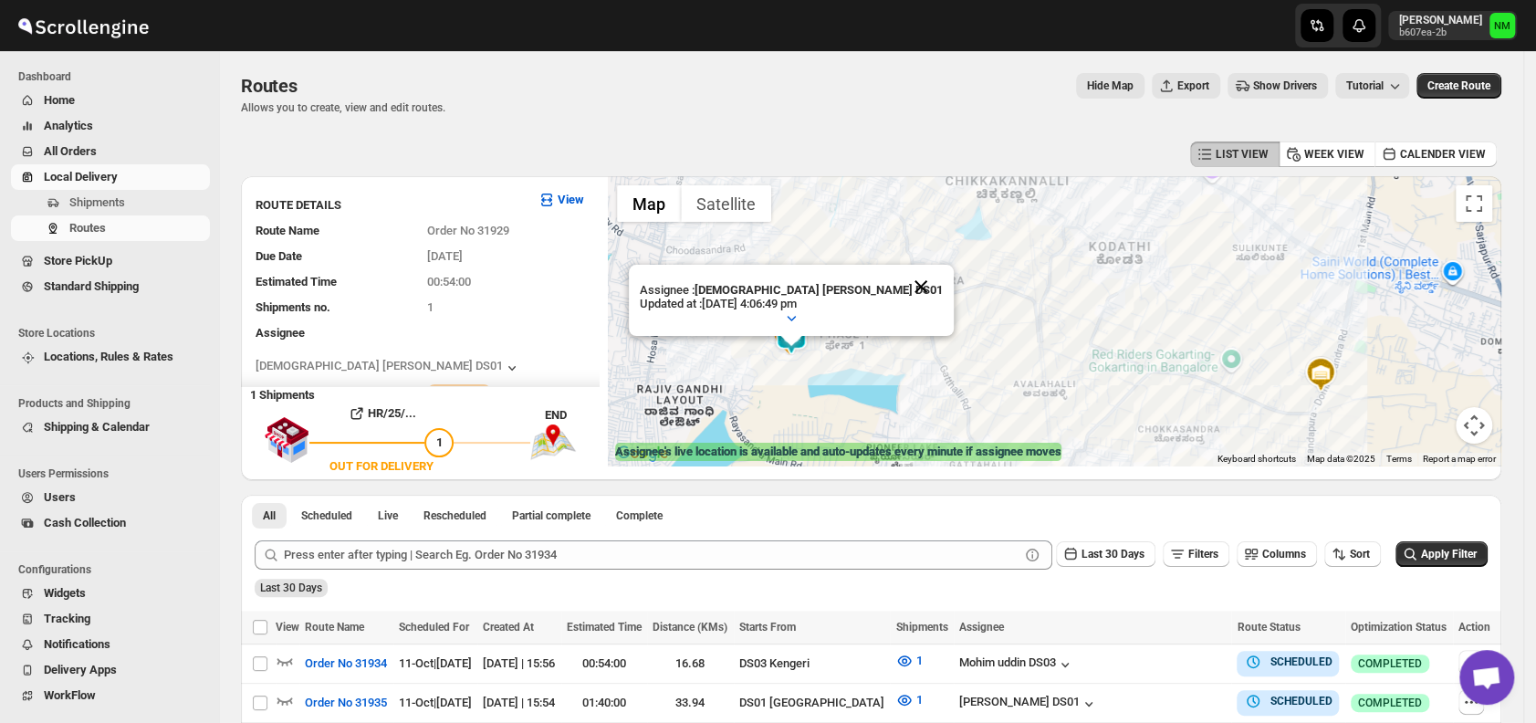
click at [899, 280] on button "Close" at bounding box center [921, 287] width 44 height 44
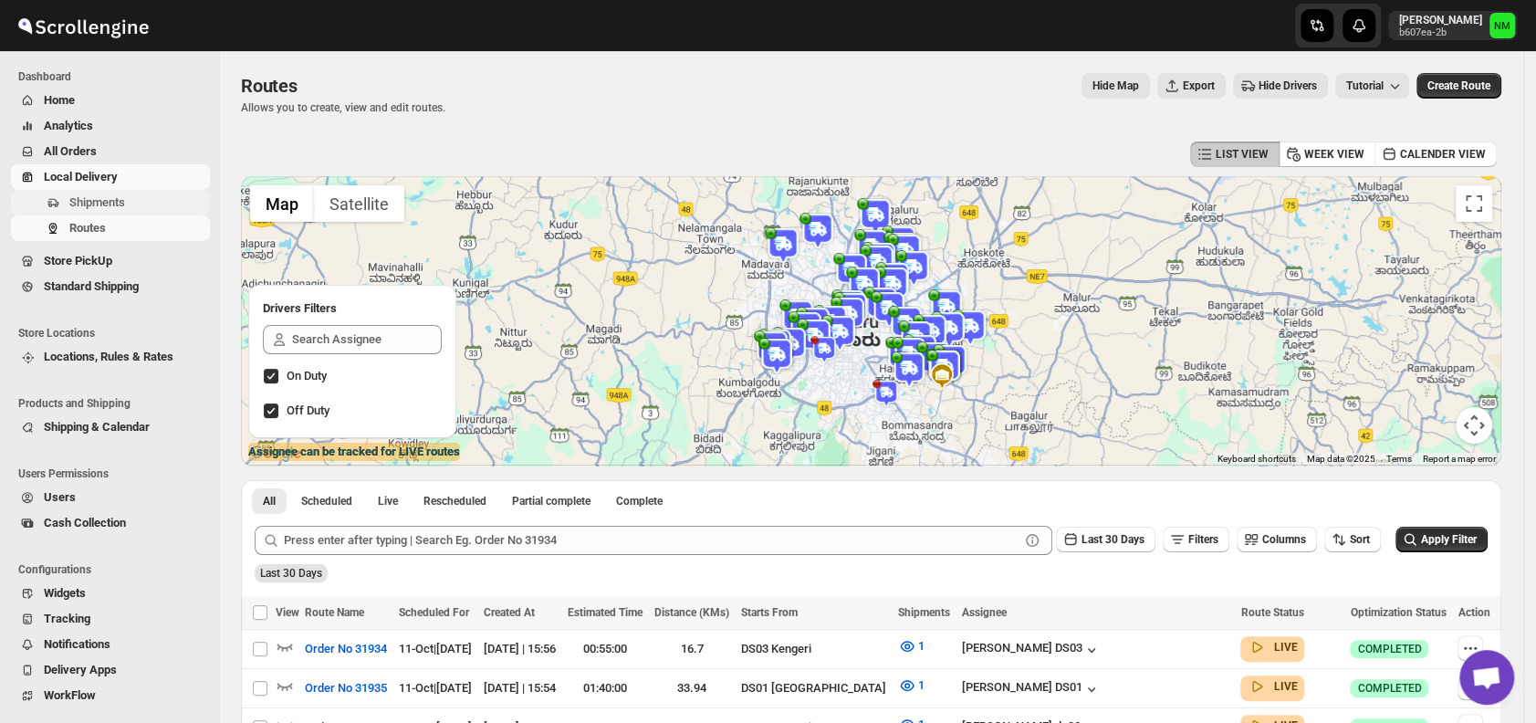
click at [100, 206] on span "Shipments" at bounding box center [97, 202] width 56 height 14
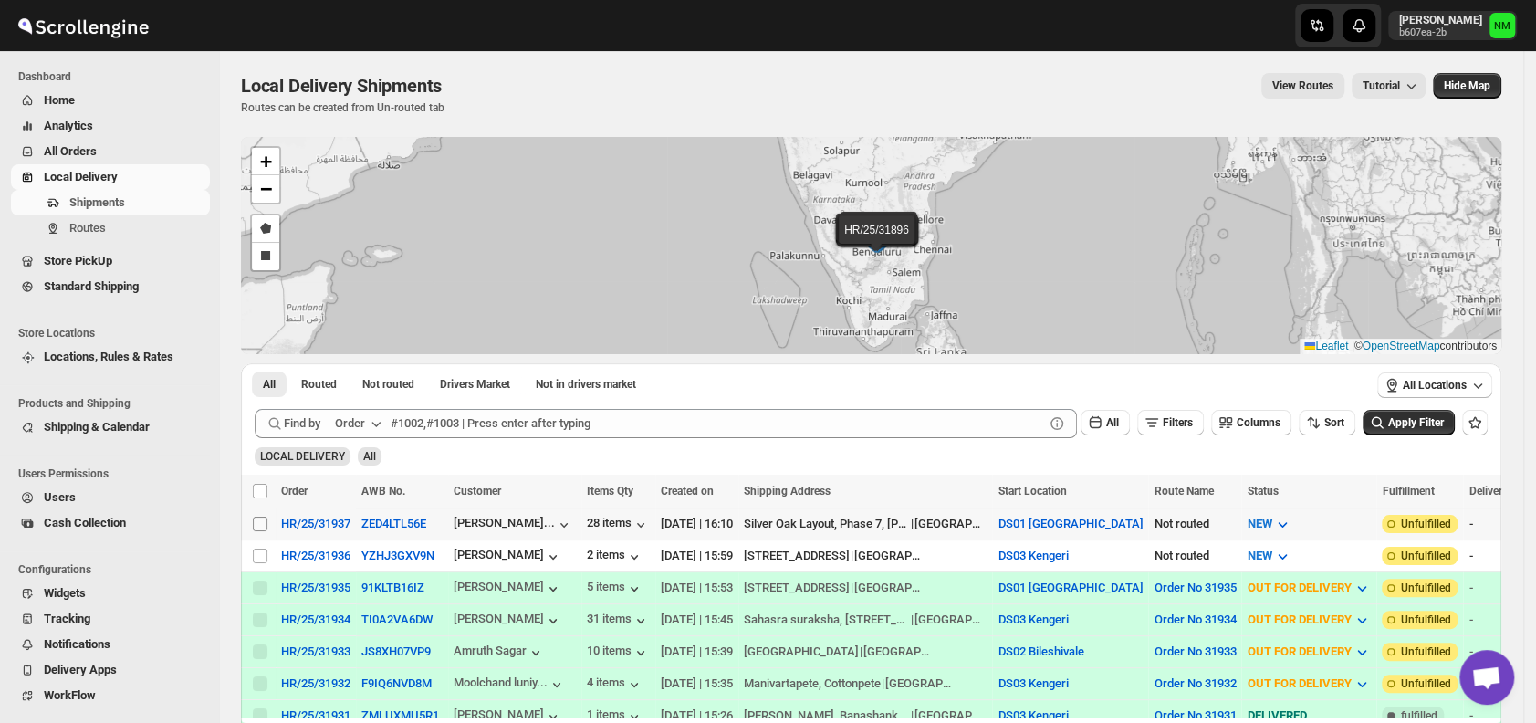
click at [252, 520] on span at bounding box center [260, 524] width 16 height 16
click at [253, 520] on input "Select shipment" at bounding box center [260, 524] width 15 height 15
click at [257, 522] on input "Select shipment" at bounding box center [260, 524] width 15 height 15
checkbox input "true"
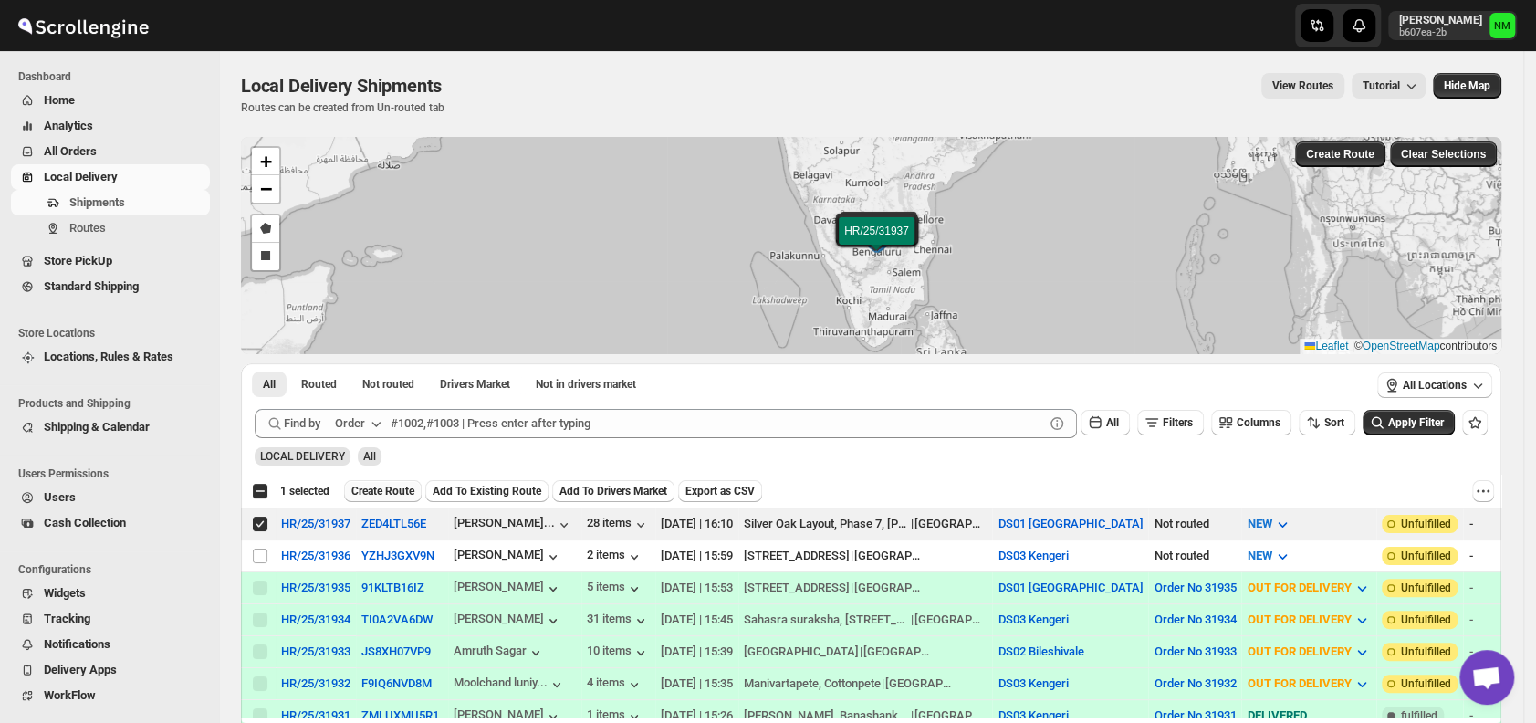
click at [379, 489] on span "Create Route" at bounding box center [382, 491] width 63 height 15
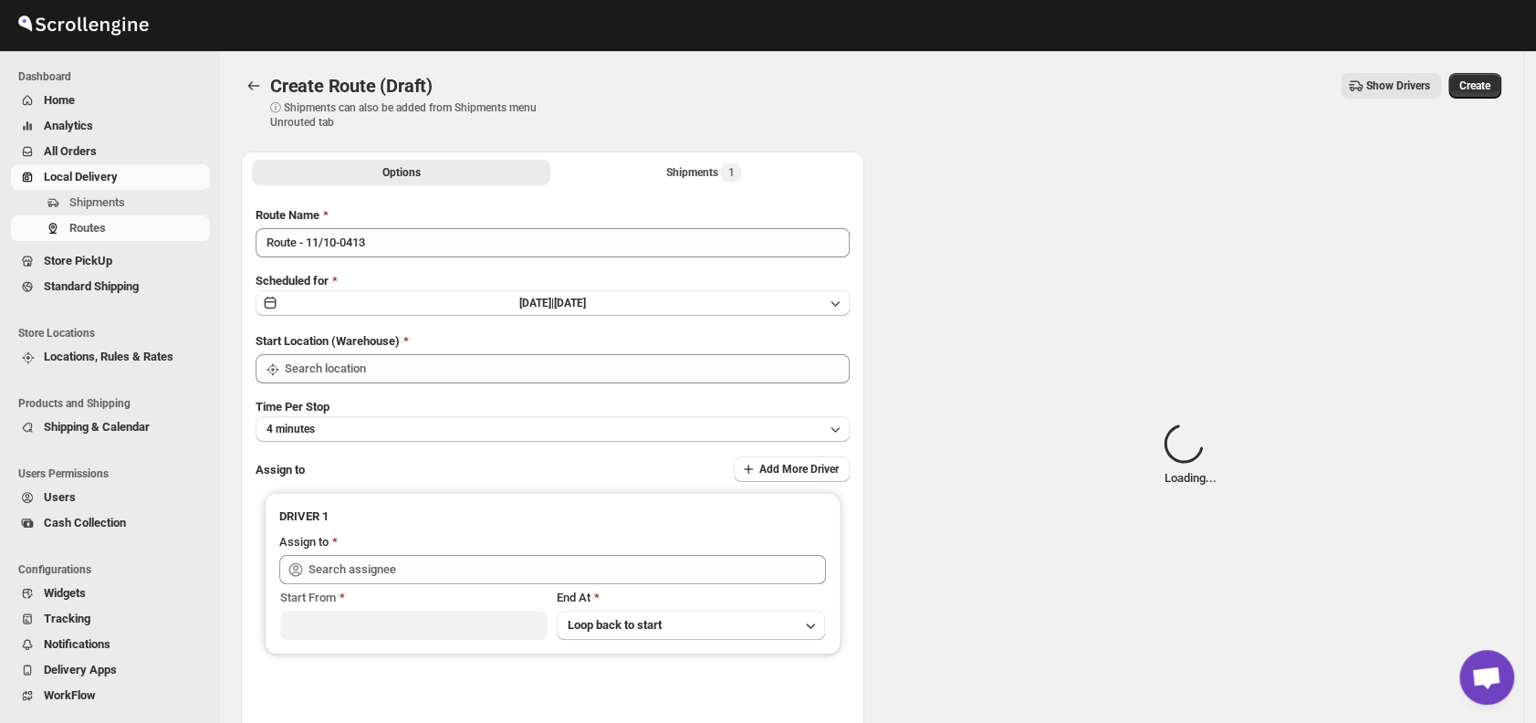
type input "DS01 [GEOGRAPHIC_DATA]"
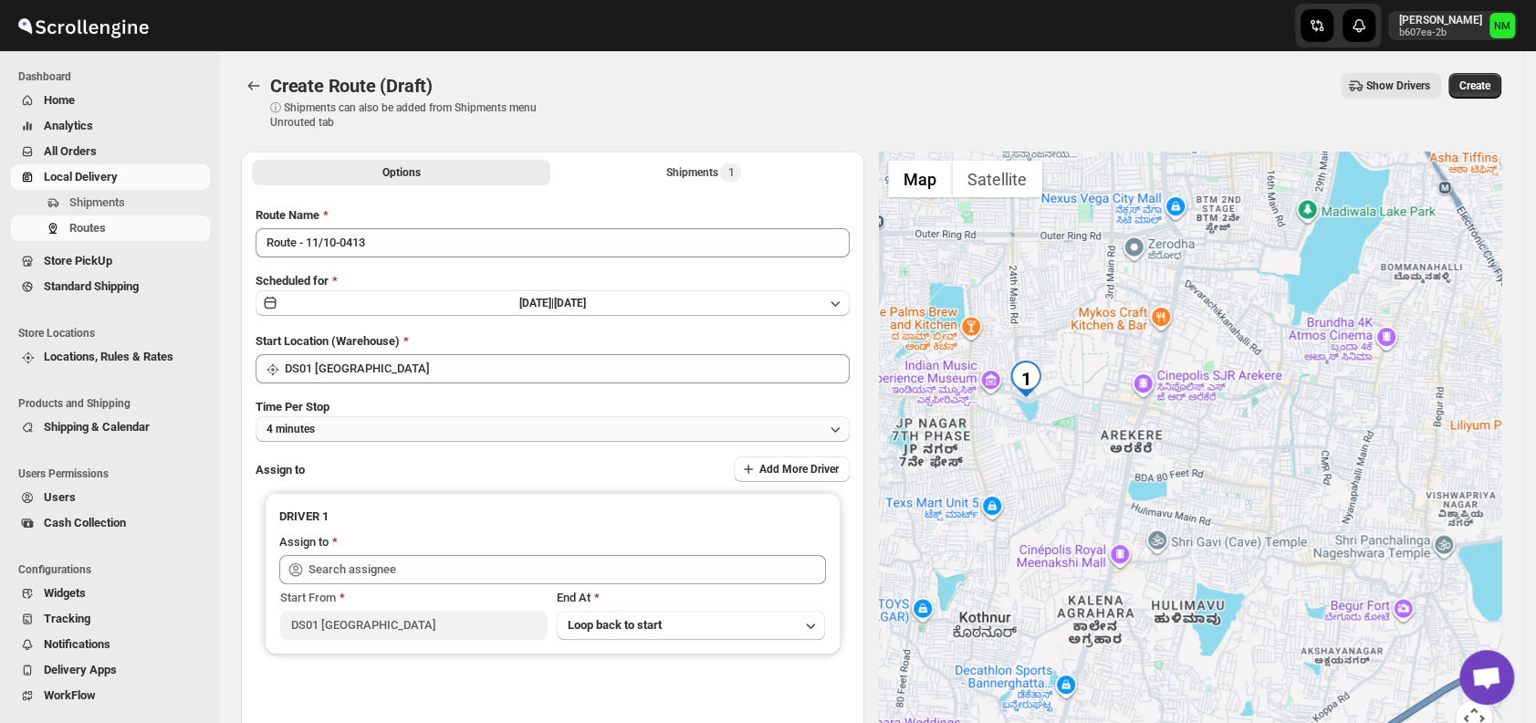
click at [353, 427] on button "4 minutes" at bounding box center [553, 429] width 594 height 26
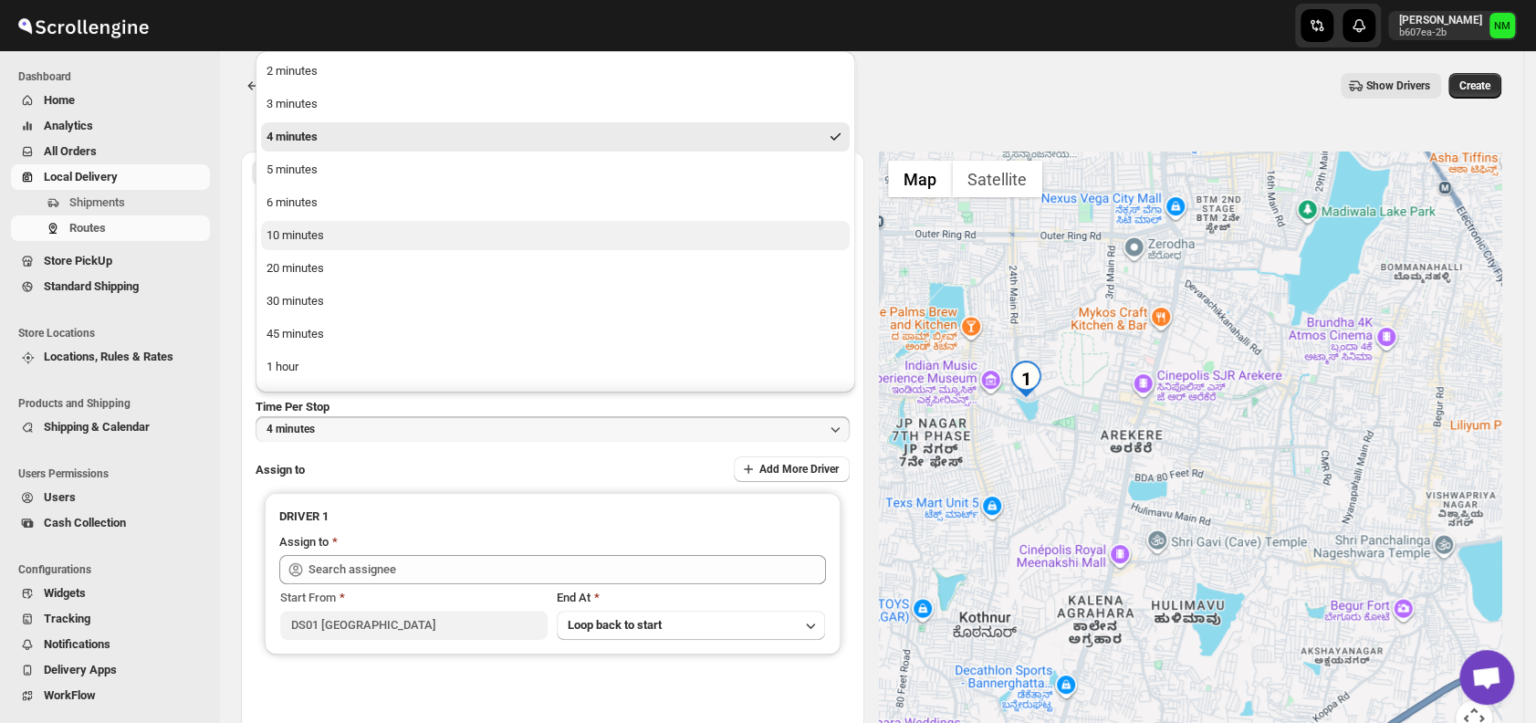
click at [305, 232] on div "10 minutes" at bounding box center [296, 235] width 58 height 18
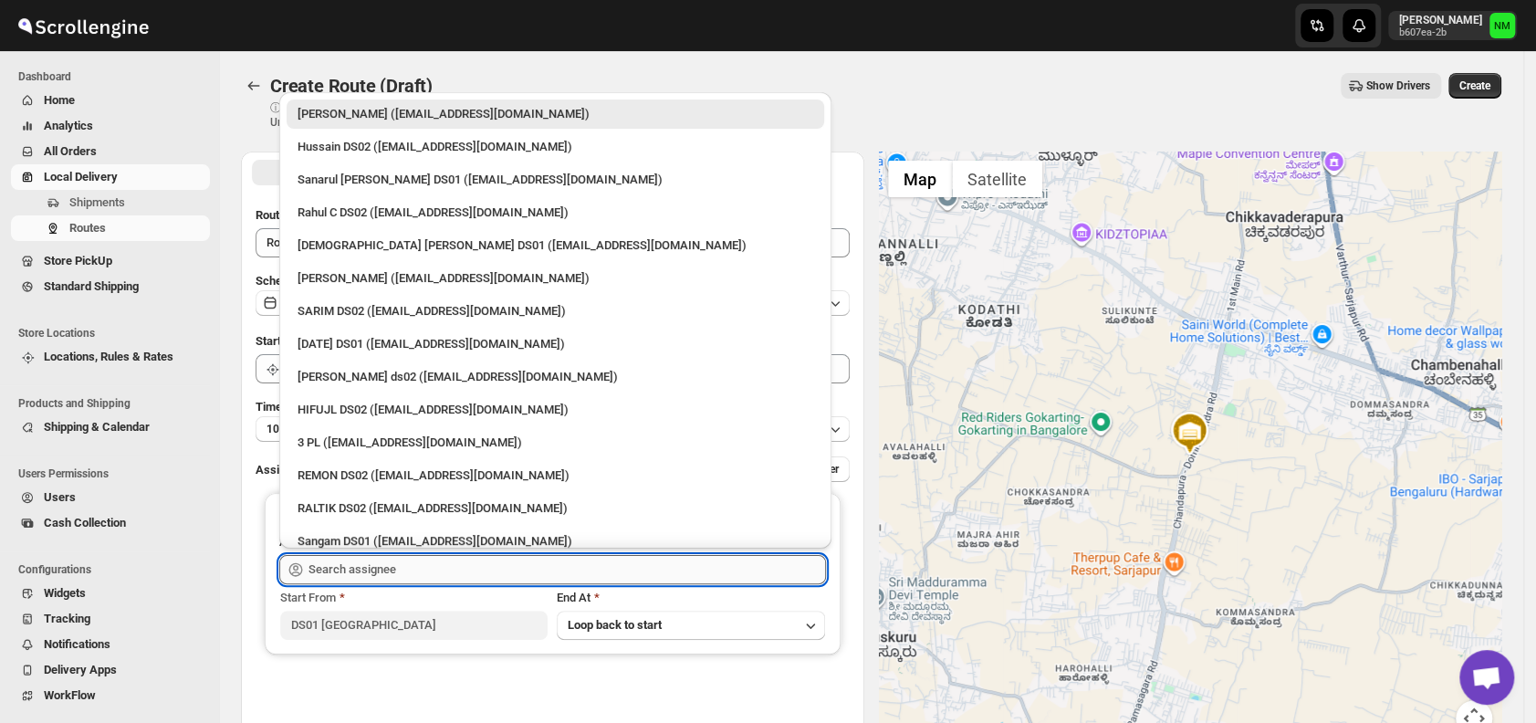
click at [442, 565] on input "text" at bounding box center [568, 569] width 518 height 29
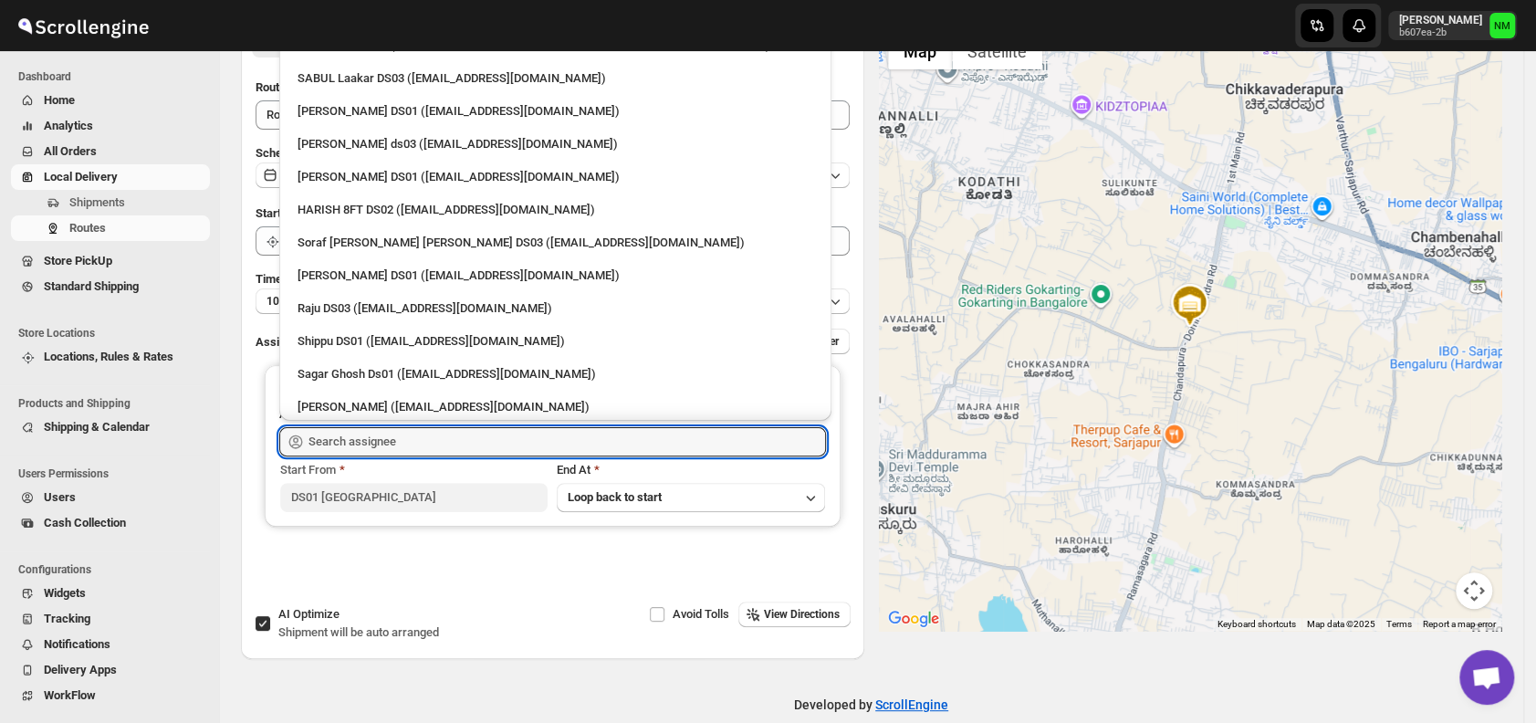
scroll to position [1122, 0]
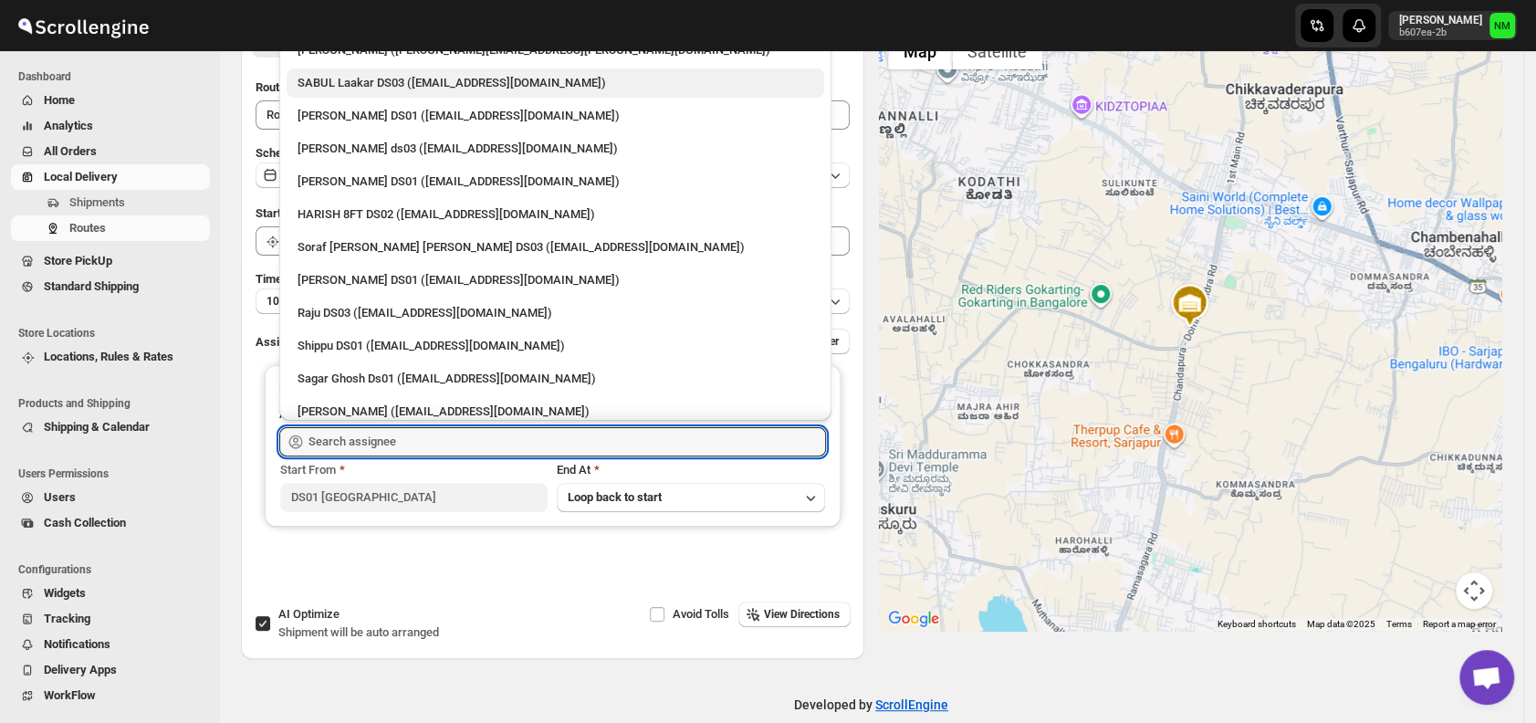
click at [404, 80] on div "SABUL Laakar DS03 ([EMAIL_ADDRESS][DOMAIN_NAME])" at bounding box center [556, 83] width 516 height 18
type input "SABUL Laakar DS03 ([EMAIL_ADDRESS][DOMAIN_NAME])"
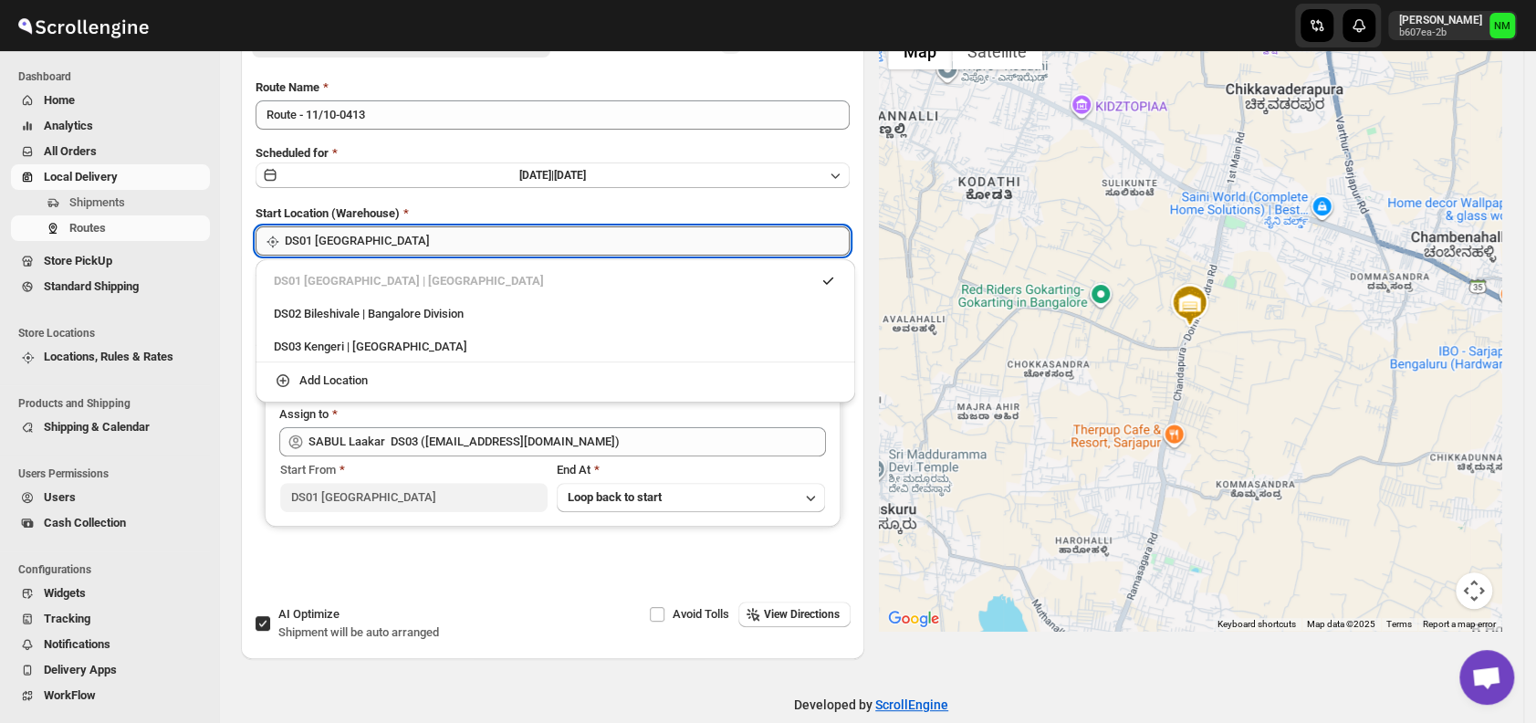
click at [456, 232] on input "DS01 [GEOGRAPHIC_DATA]" at bounding box center [567, 240] width 565 height 29
click at [323, 338] on div "DS03 Kengeri | Bengaluru" at bounding box center [555, 347] width 563 height 18
type input "DS03 Kengeri"
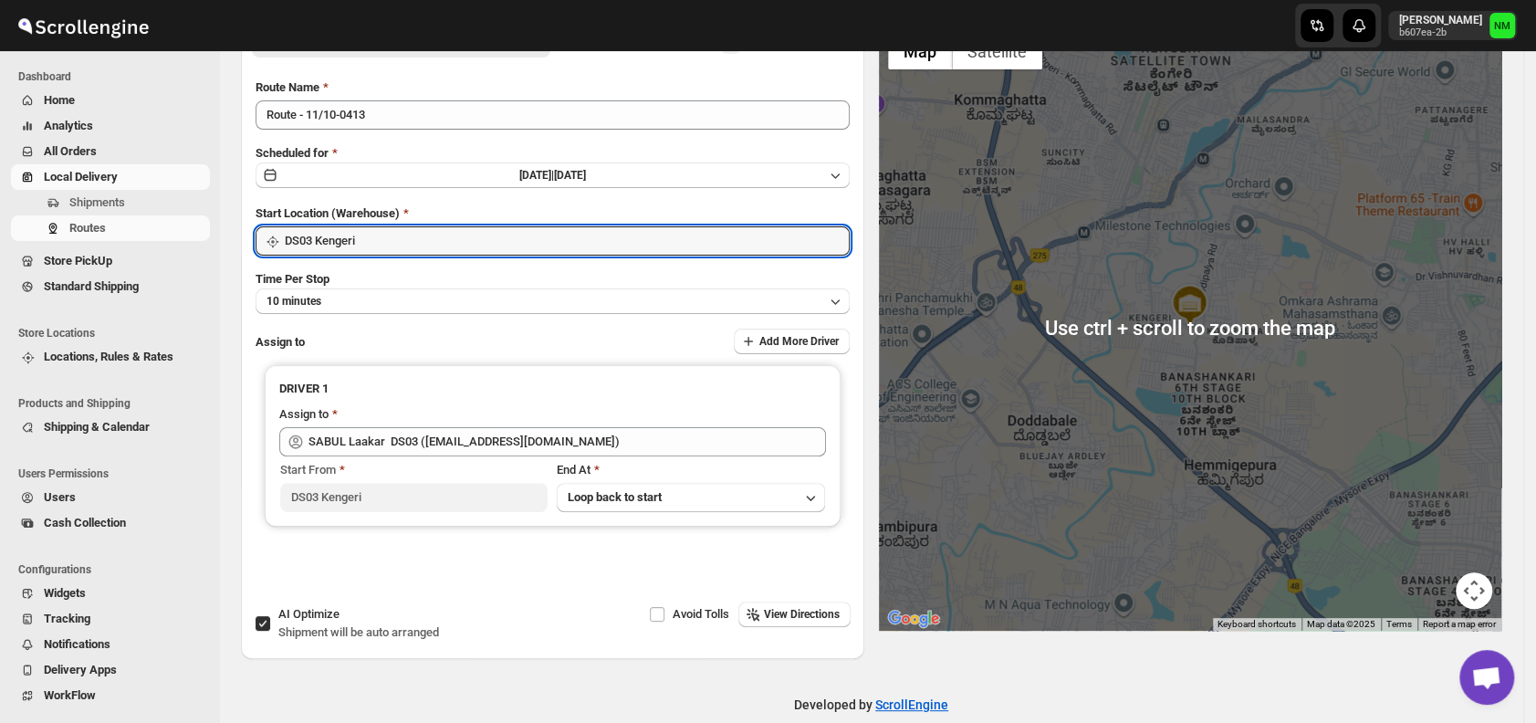
scroll to position [0, 0]
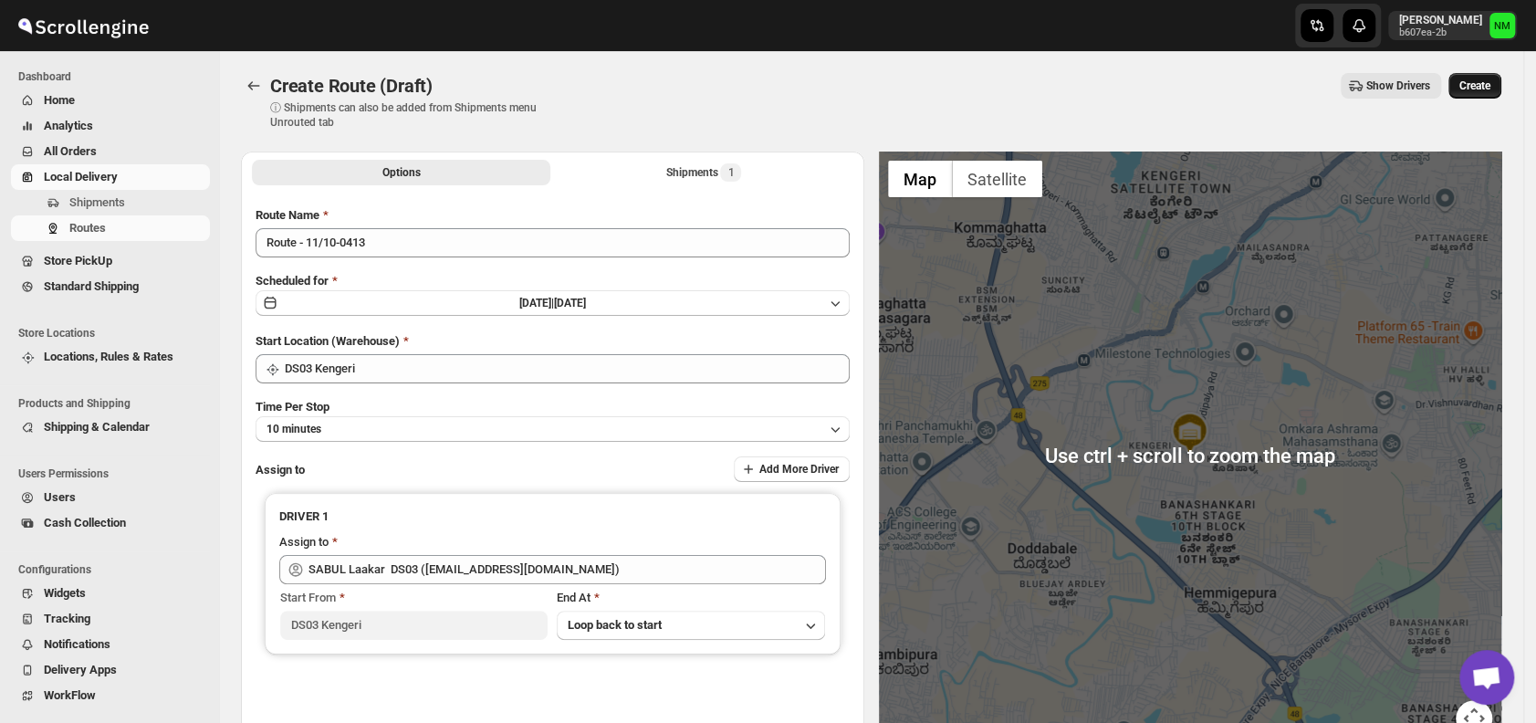
click at [1481, 89] on span "Create" at bounding box center [1475, 86] width 31 height 15
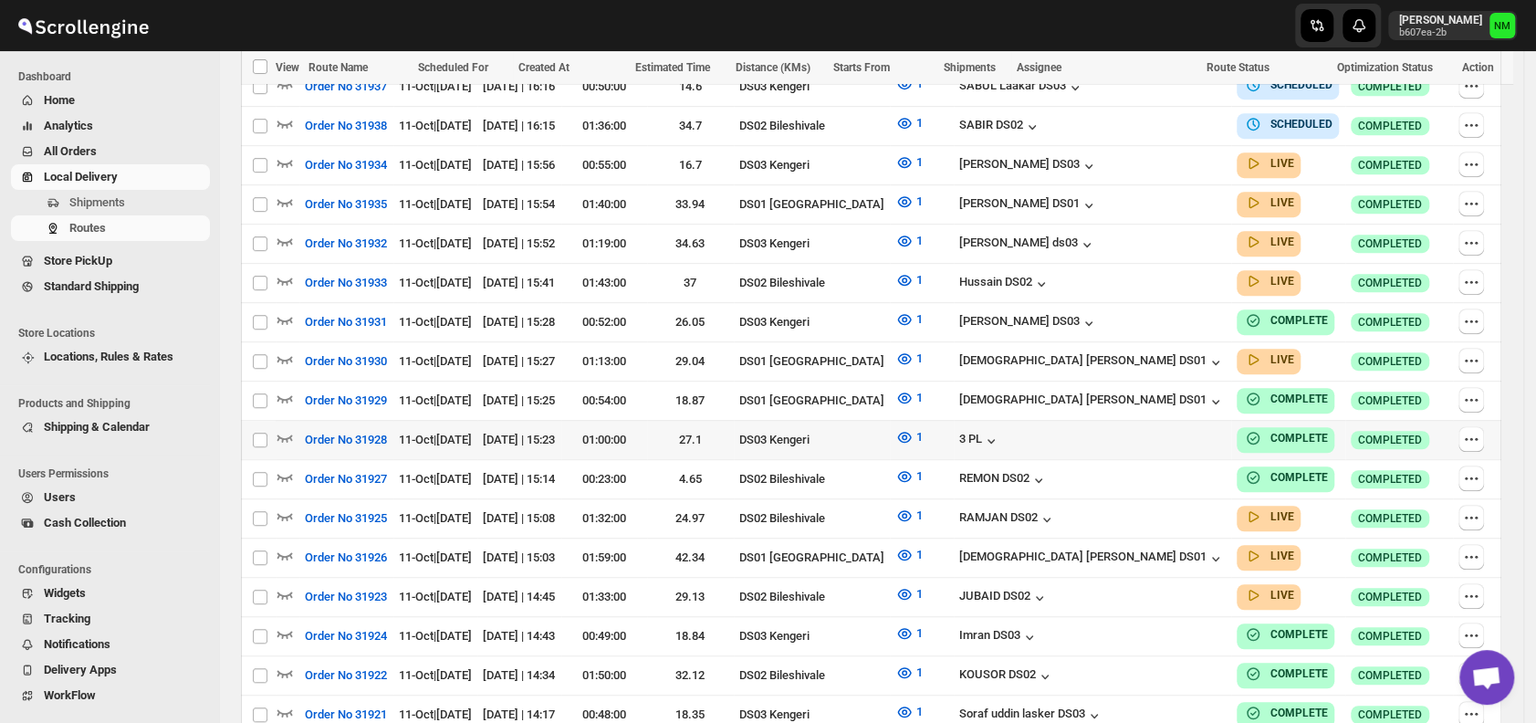
scroll to position [563, 0]
click at [280, 351] on icon "button" at bounding box center [285, 358] width 18 height 18
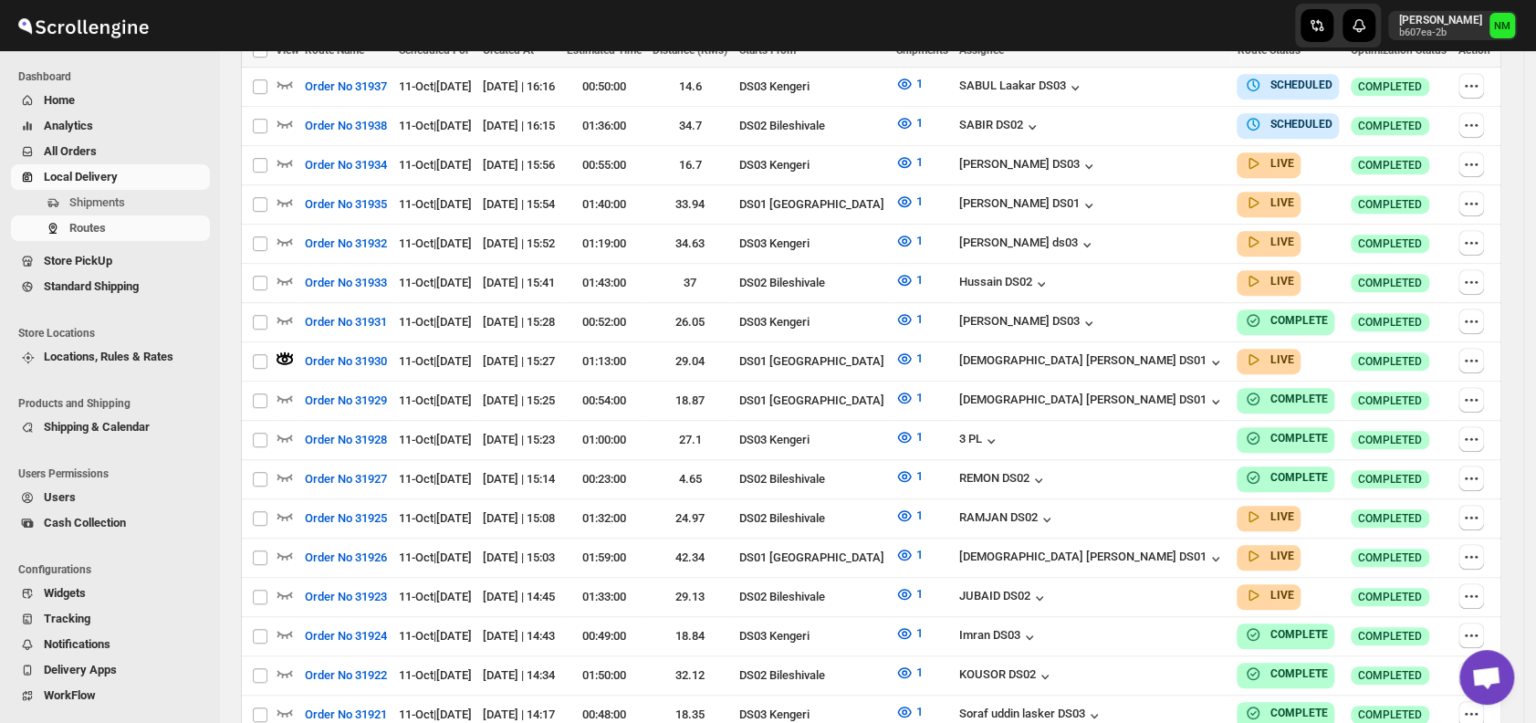
scroll to position [0, 0]
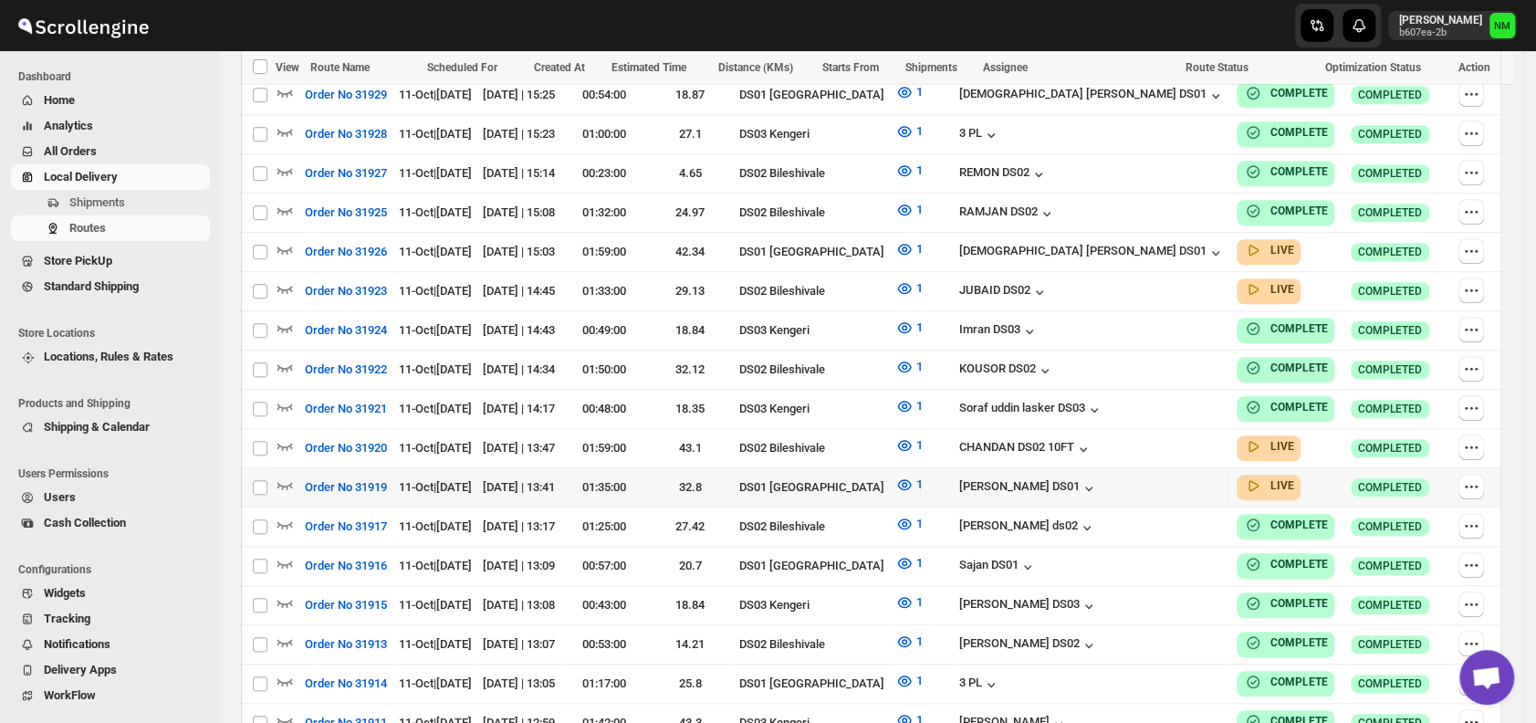
scroll to position [880, 0]
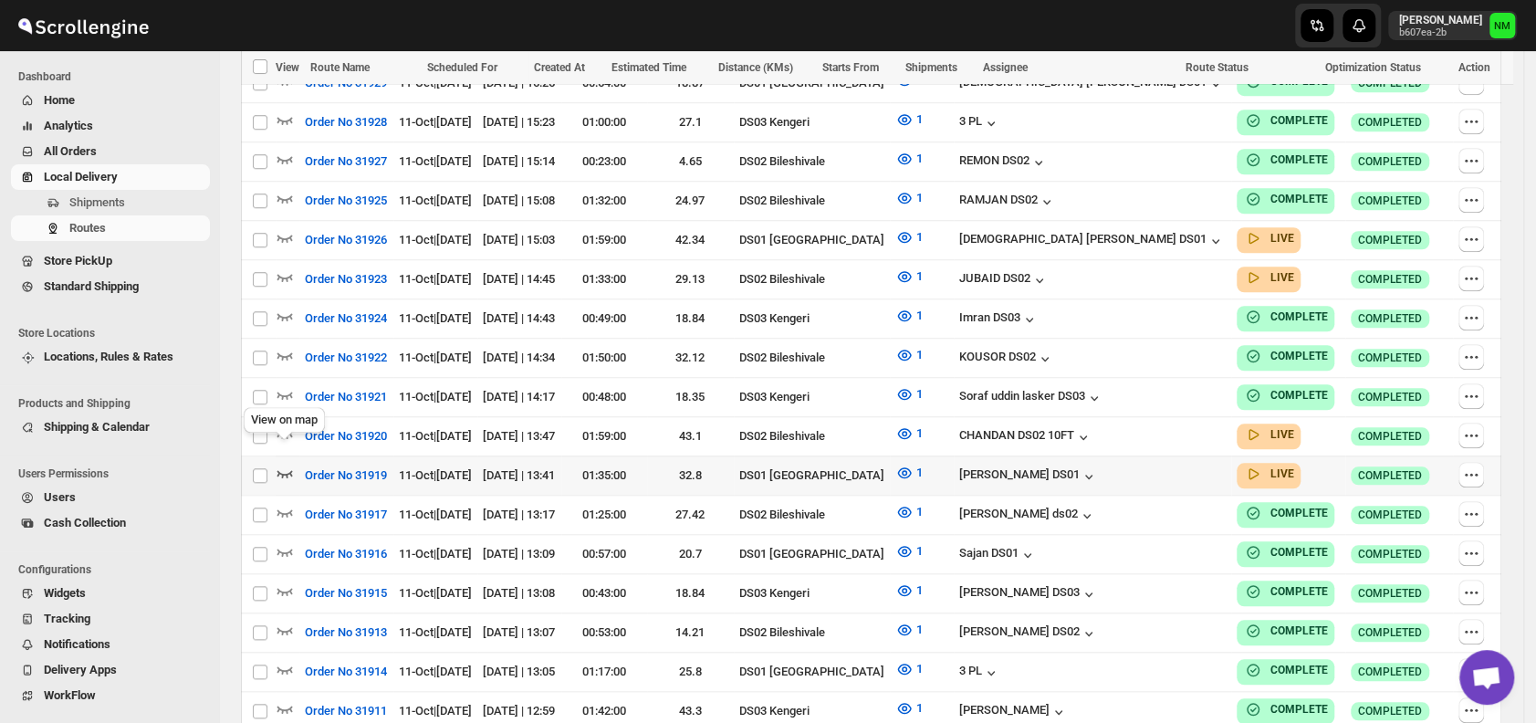
click at [288, 464] on icon "button" at bounding box center [285, 473] width 18 height 18
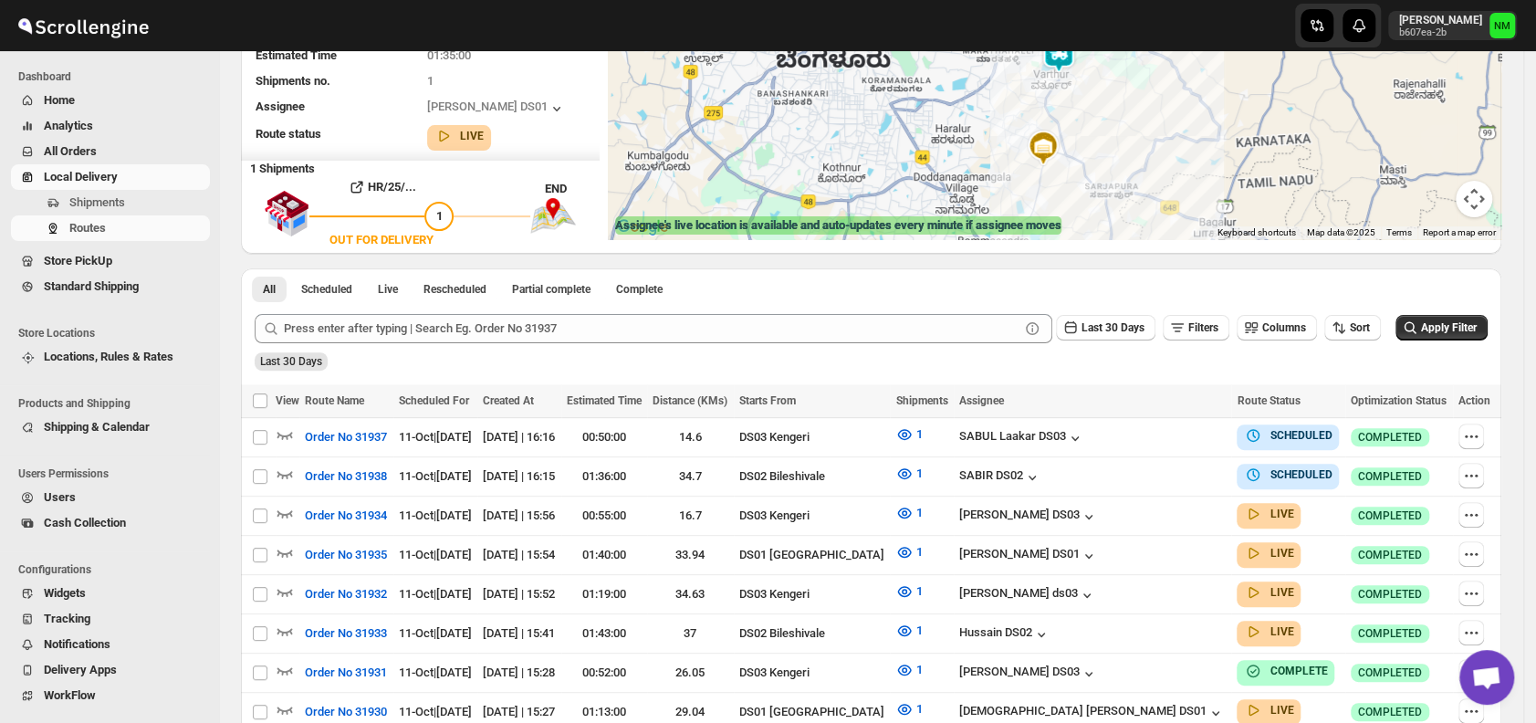
scroll to position [0, 0]
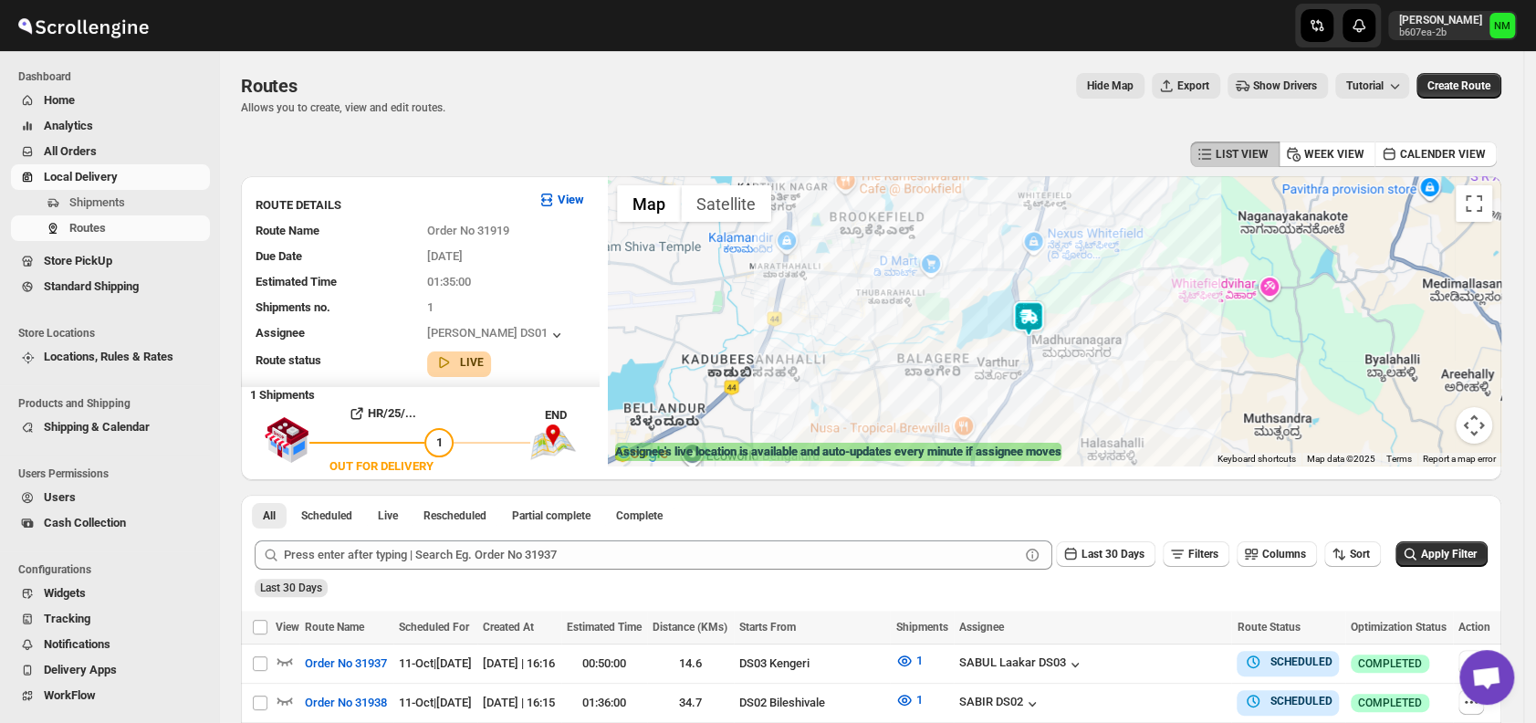
click at [1041, 315] on img at bounding box center [1029, 318] width 37 height 37
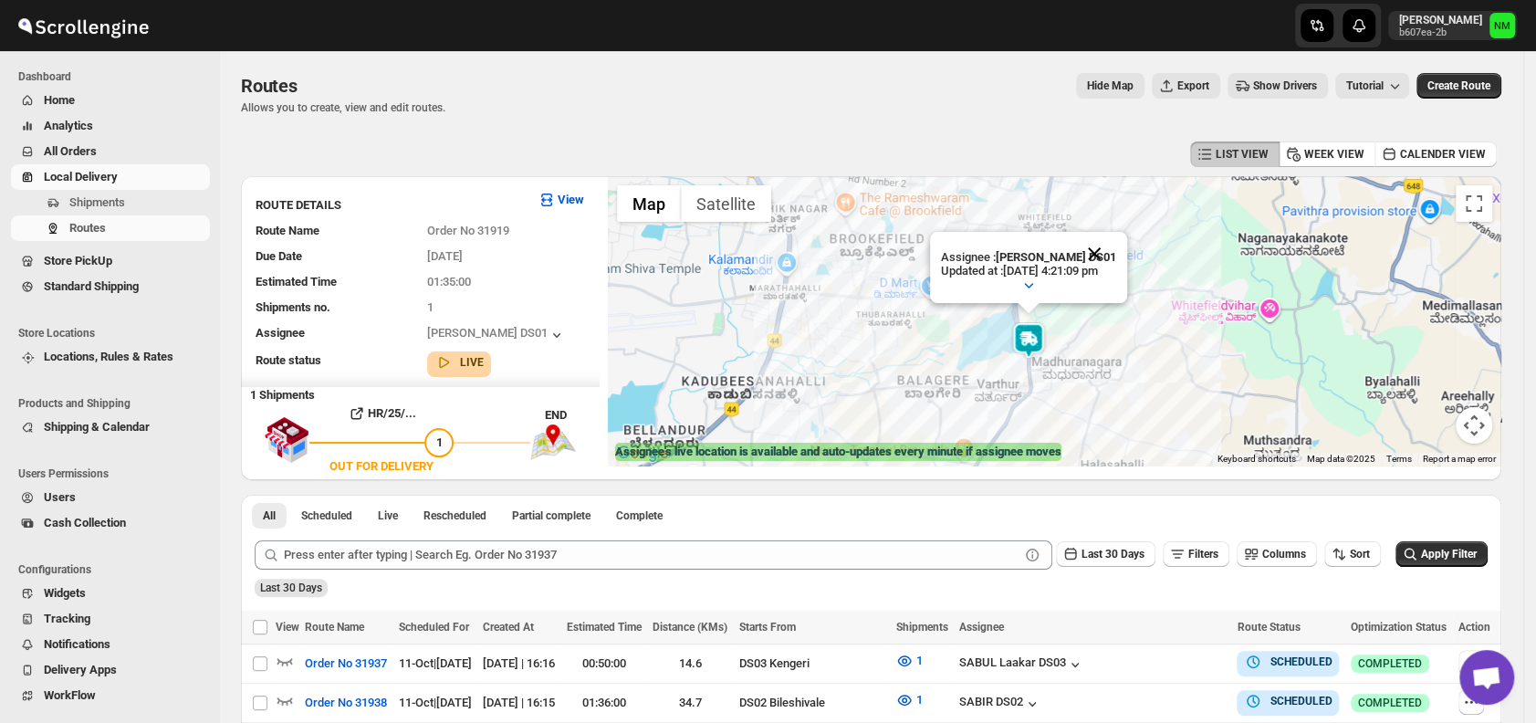
click at [1117, 248] on button "Close" at bounding box center [1095, 254] width 44 height 44
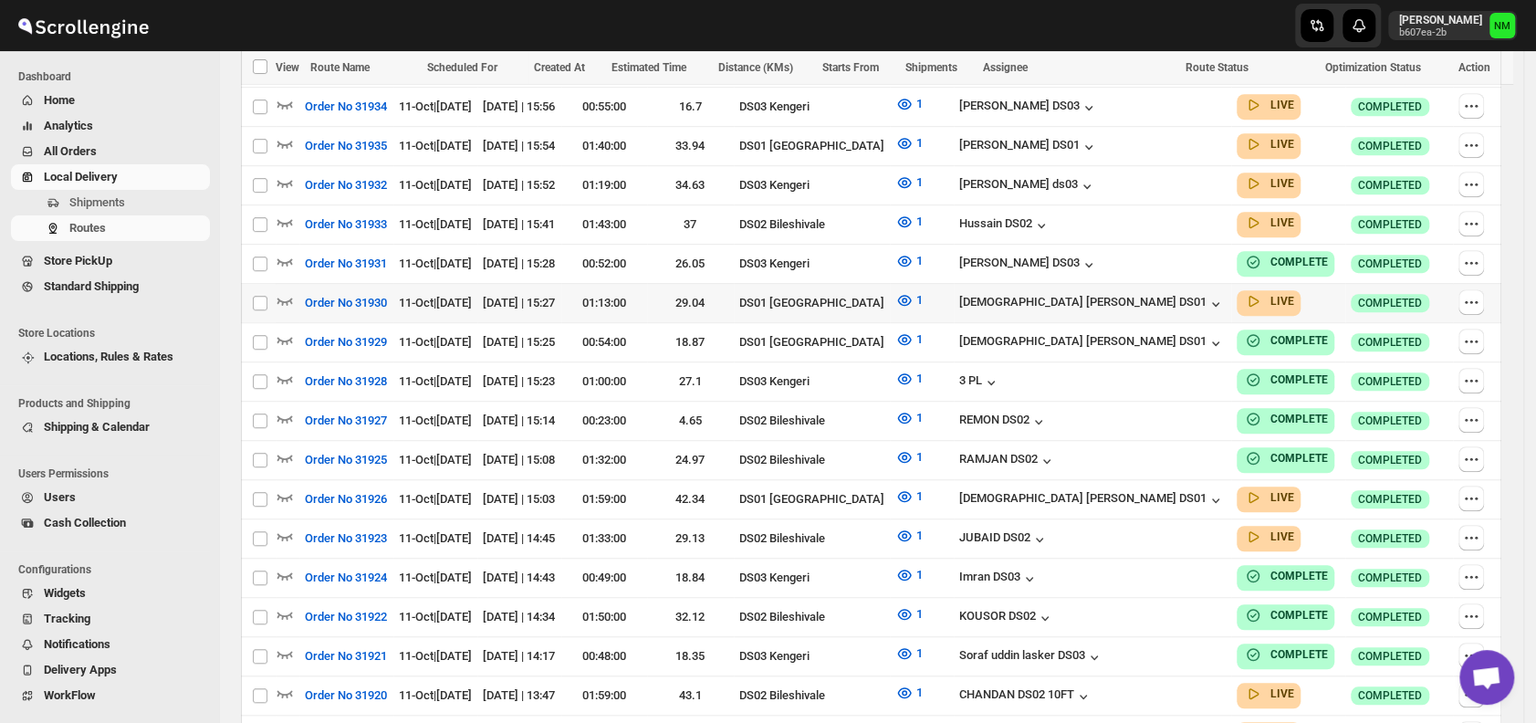
scroll to position [636, 0]
click at [291, 290] on icon "button" at bounding box center [285, 299] width 18 height 18
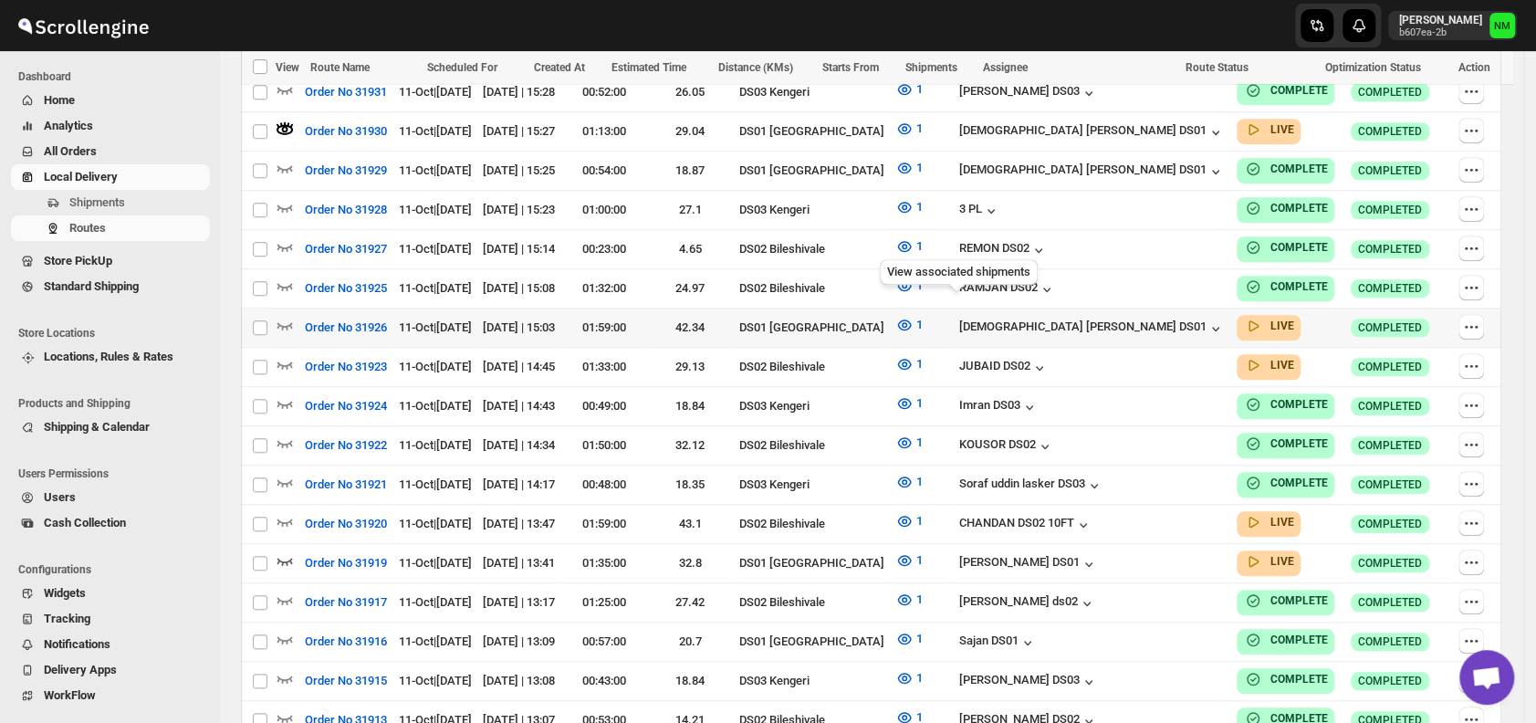
scroll to position [808, 0]
click at [284, 315] on icon "button" at bounding box center [285, 324] width 18 height 18
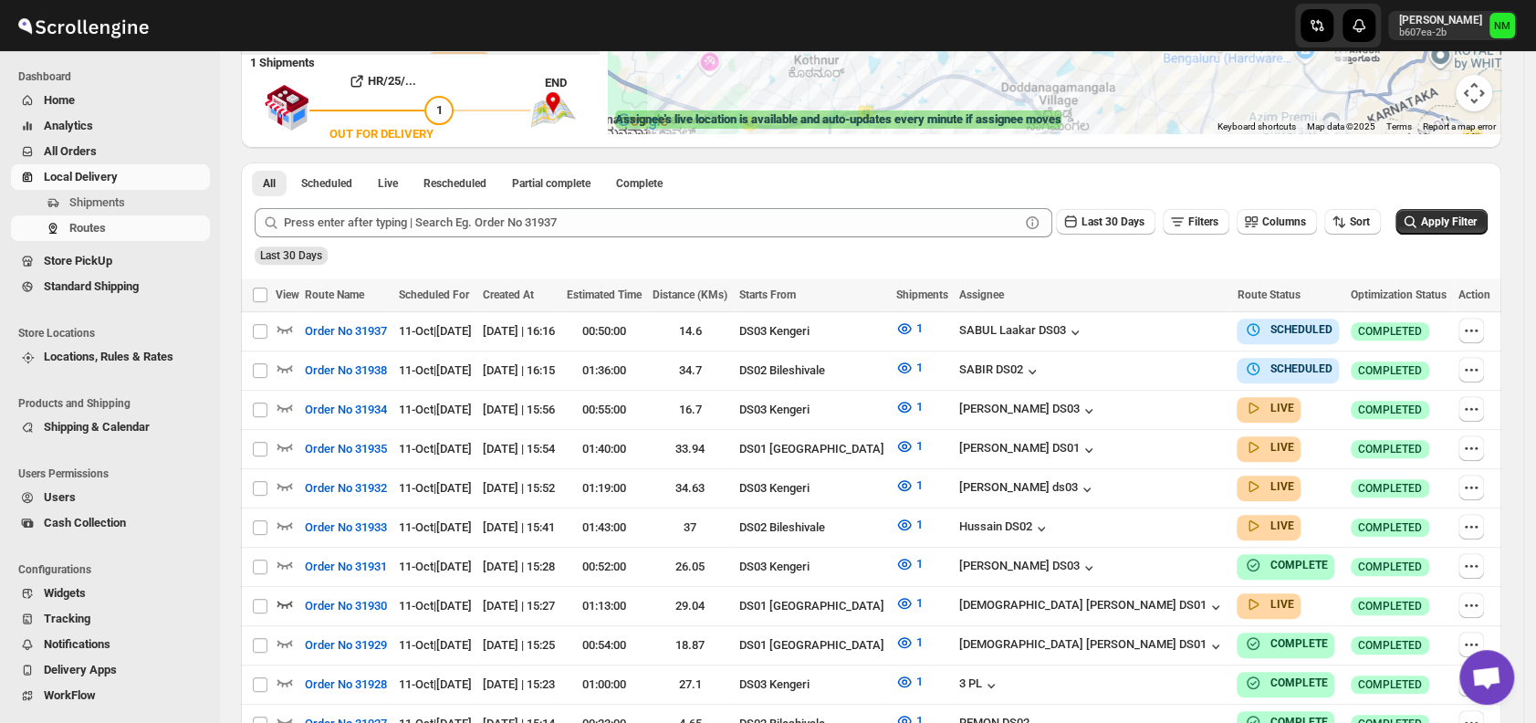
scroll to position [0, 0]
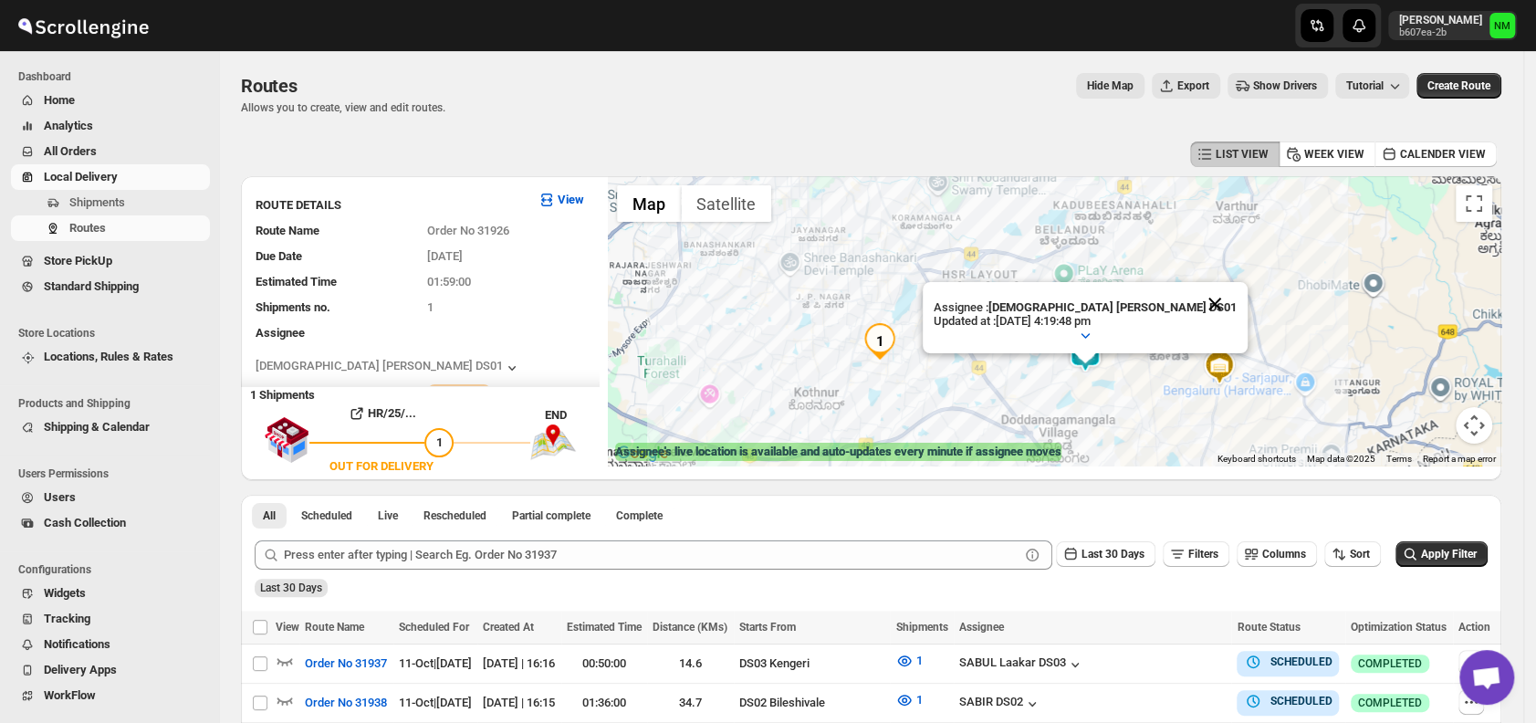
click at [1193, 296] on button "Close" at bounding box center [1215, 304] width 44 height 44
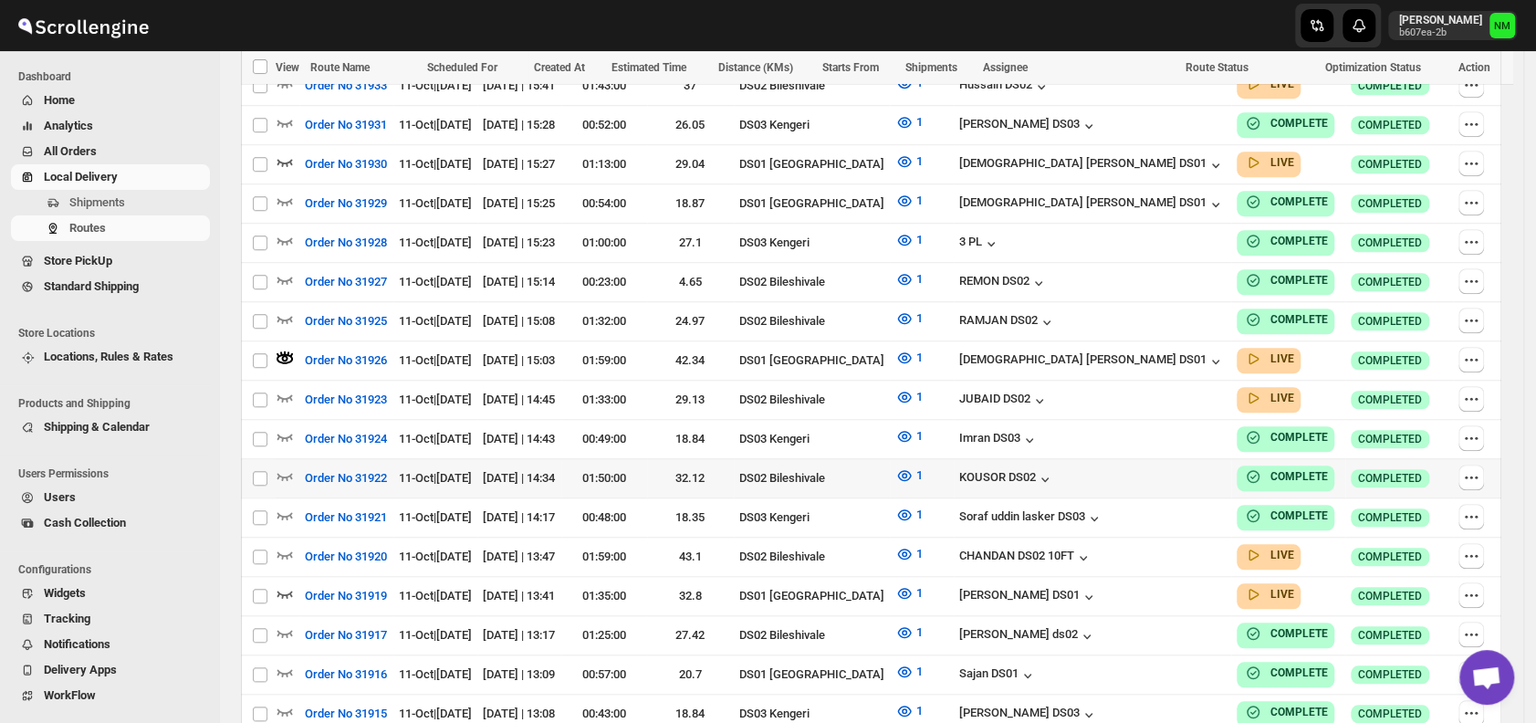
scroll to position [775, 0]
click at [281, 590] on icon "button" at bounding box center [286, 593] width 16 height 7
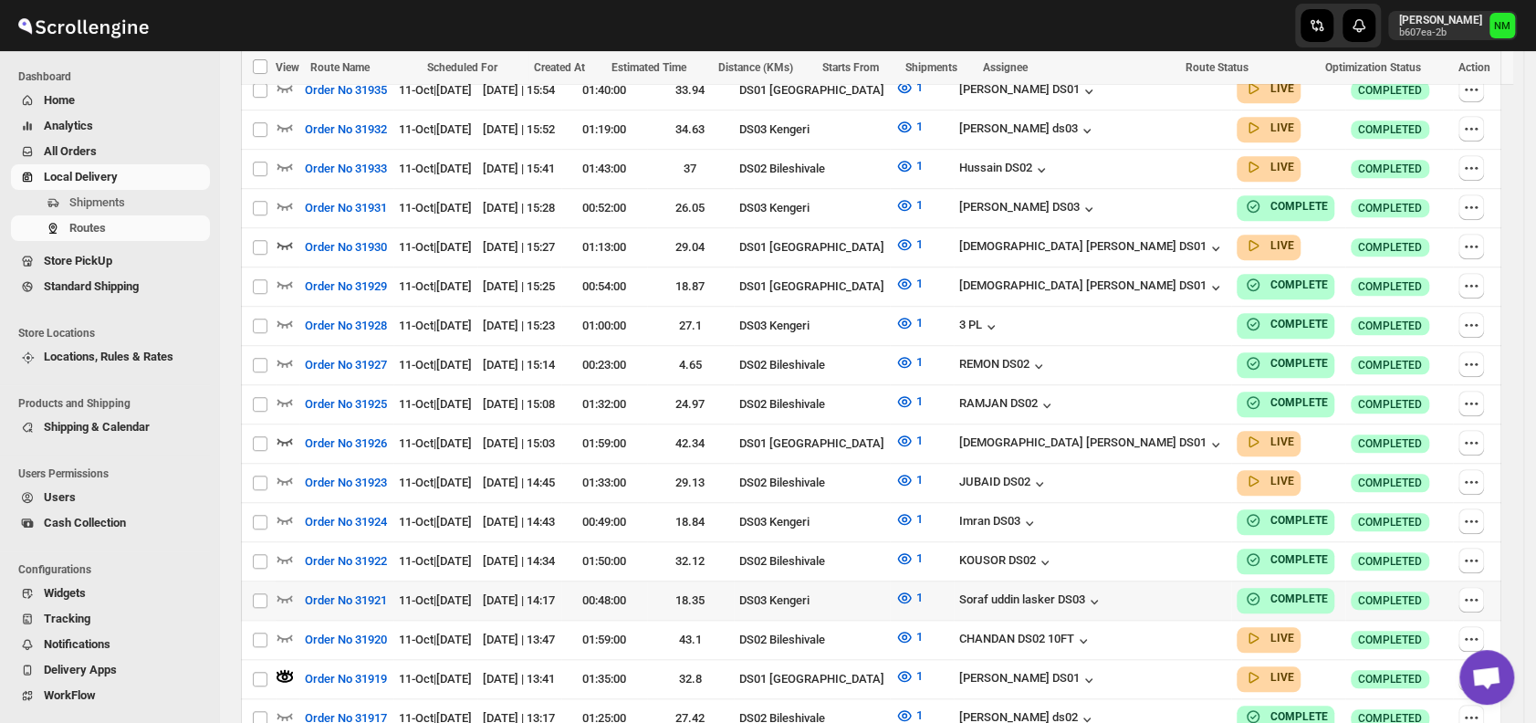
scroll to position [0, 0]
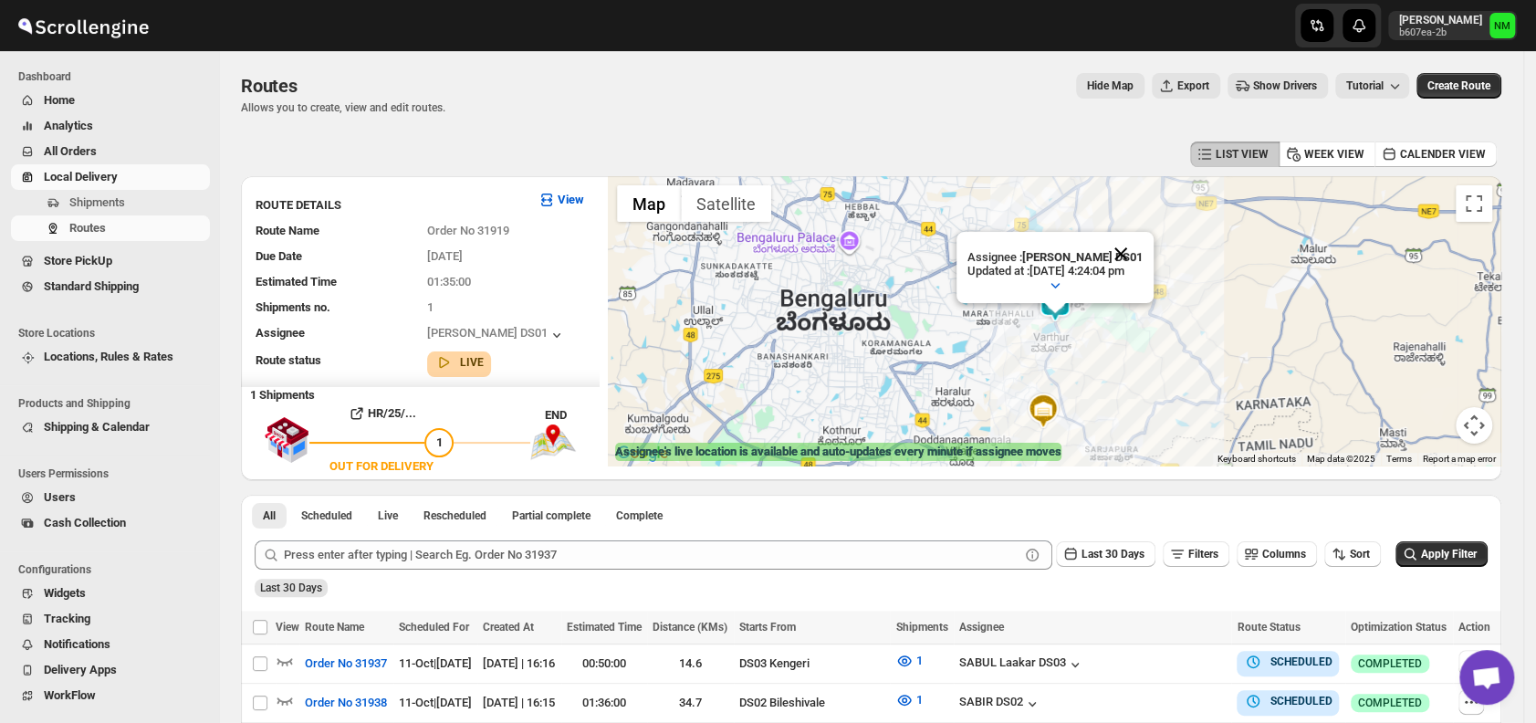
click at [1140, 214] on div "Assignee : Siraj Uddin DS01 Updated at : 11/10/2025, 4:24:04 pm Duty mode Enabl…" at bounding box center [1055, 320] width 894 height 289
click at [1143, 248] on button "Close" at bounding box center [1121, 254] width 44 height 44
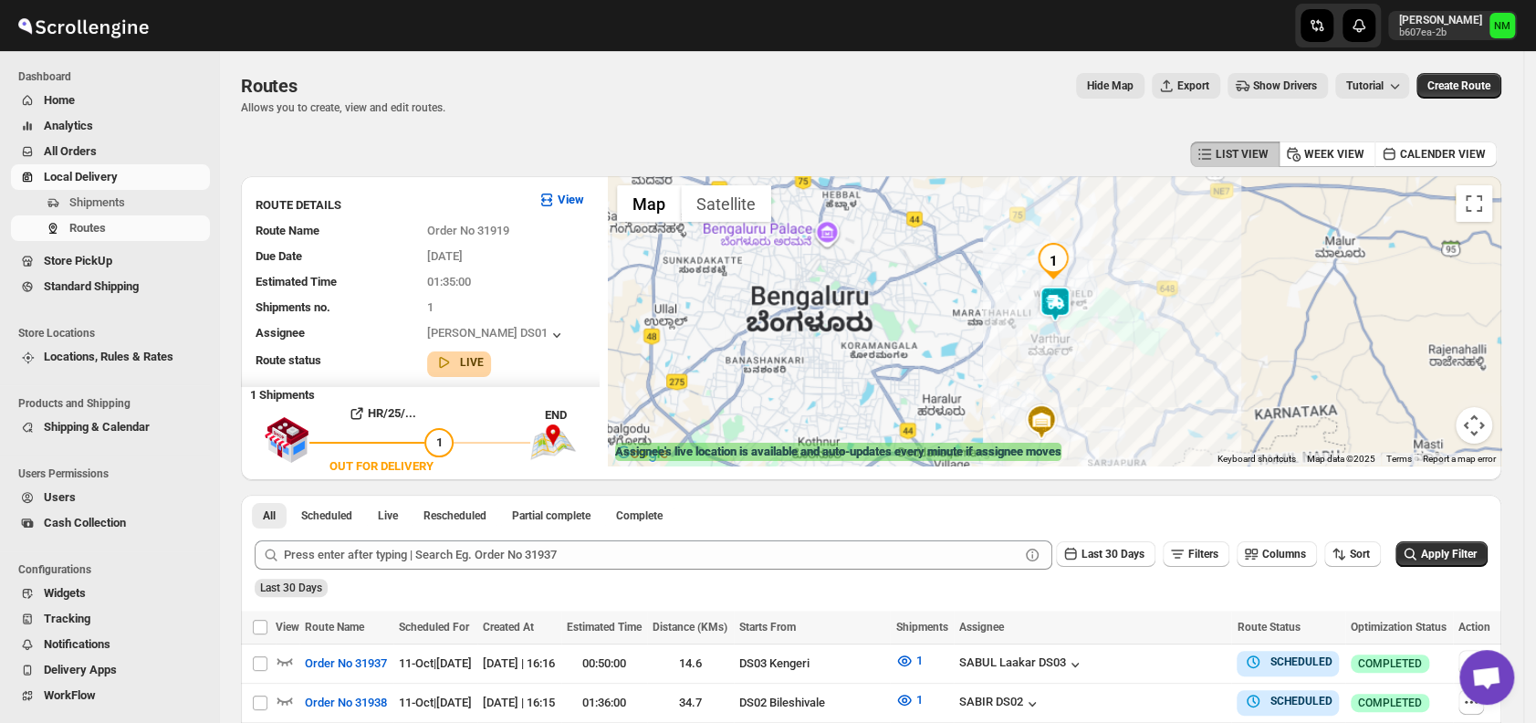
scroll to position [2, 0]
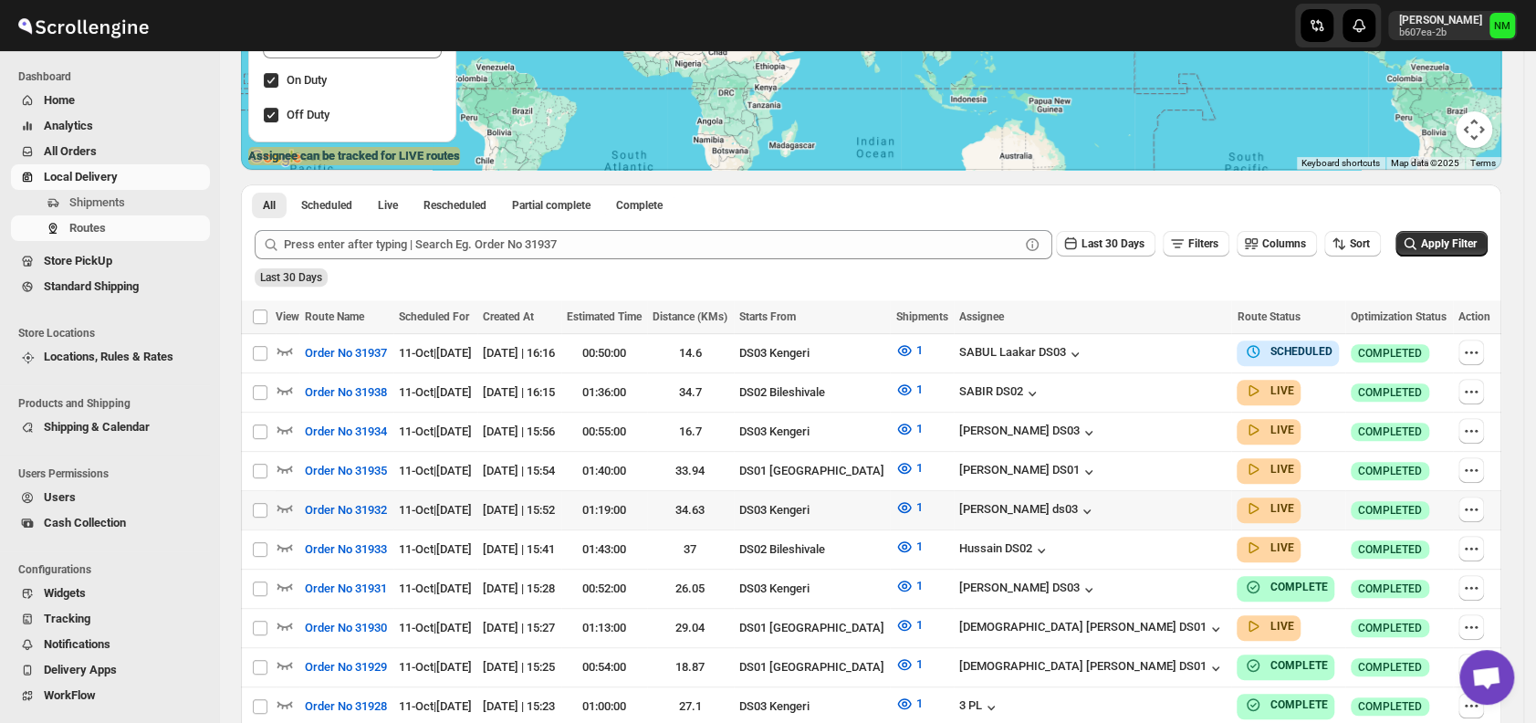
scroll to position [297, 0]
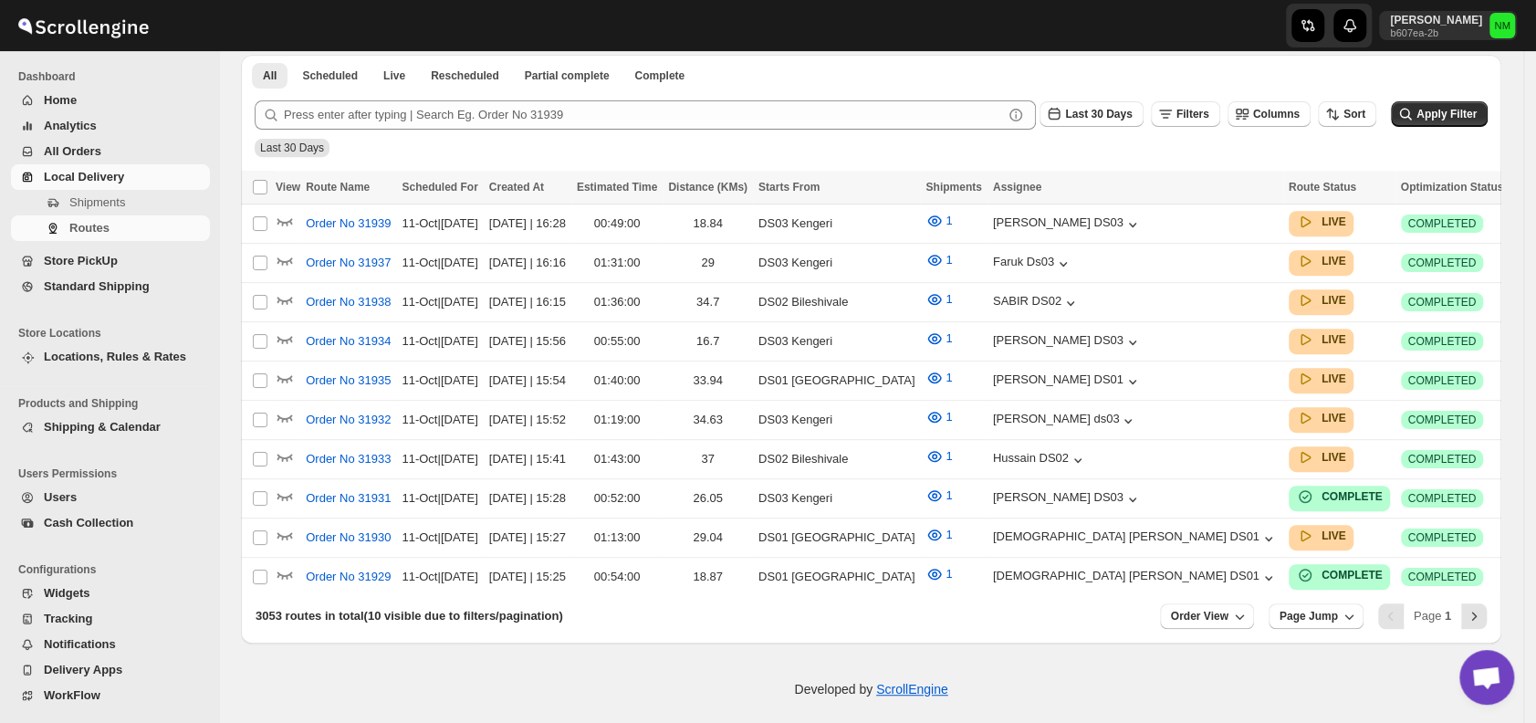
scroll to position [297, 0]
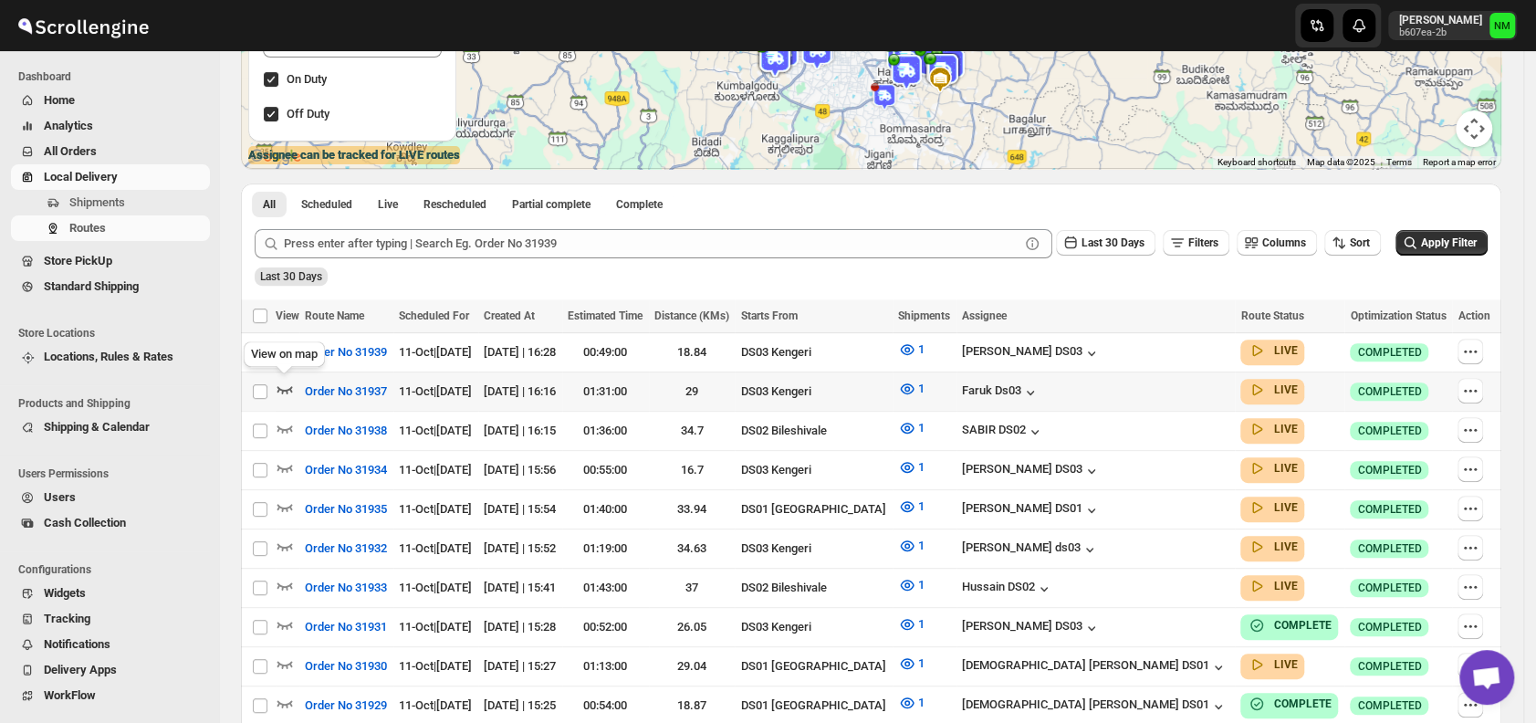
click at [288, 385] on icon "button" at bounding box center [285, 389] width 18 height 18
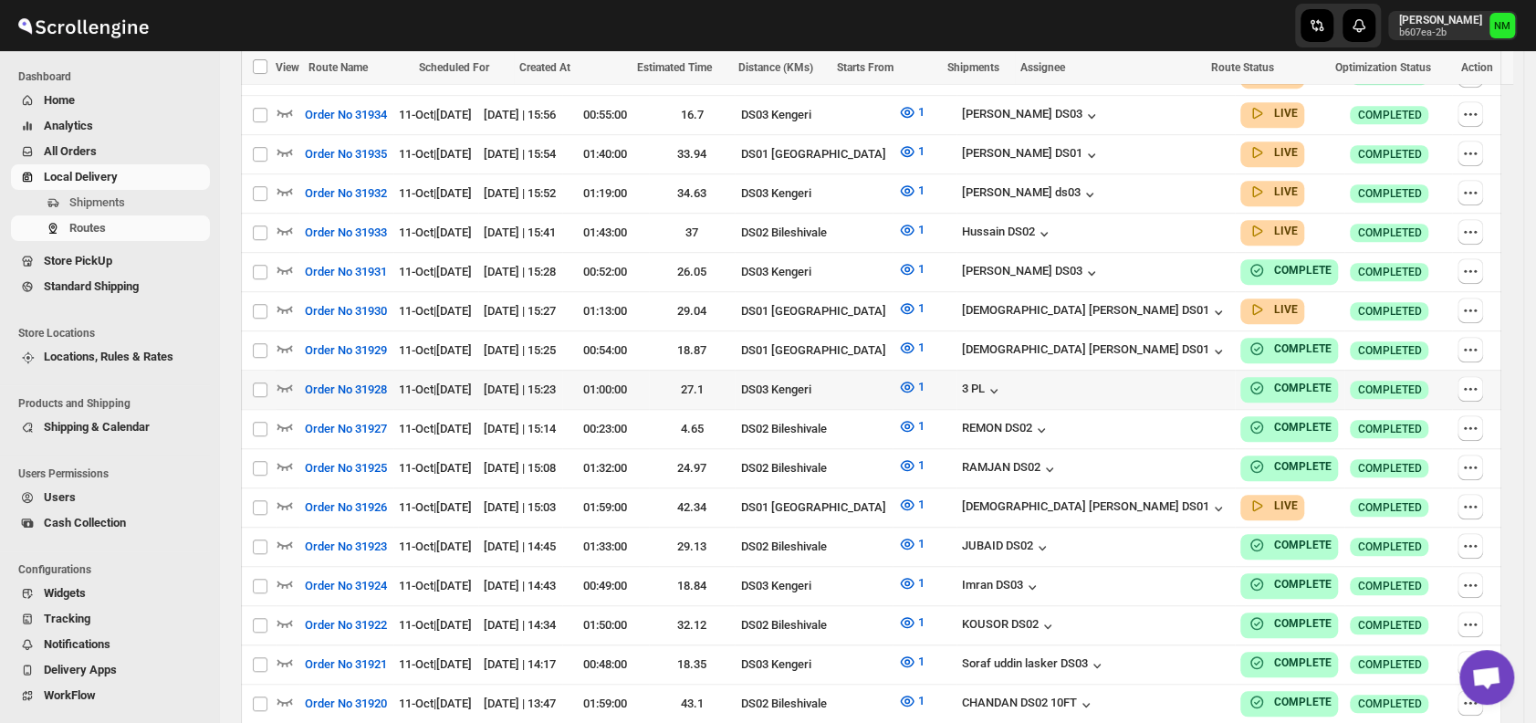
scroll to position [668, 0]
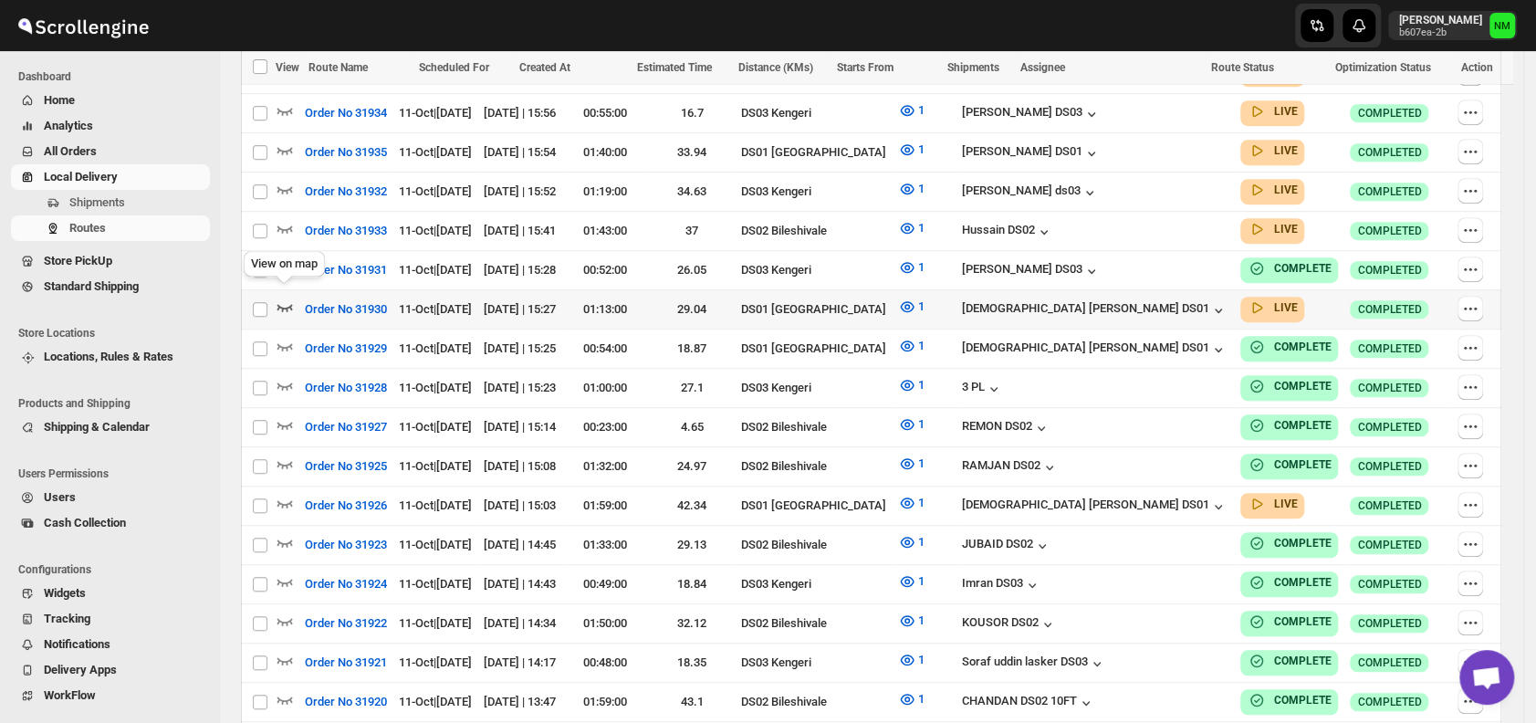
click at [288, 298] on icon "button" at bounding box center [285, 307] width 18 height 18
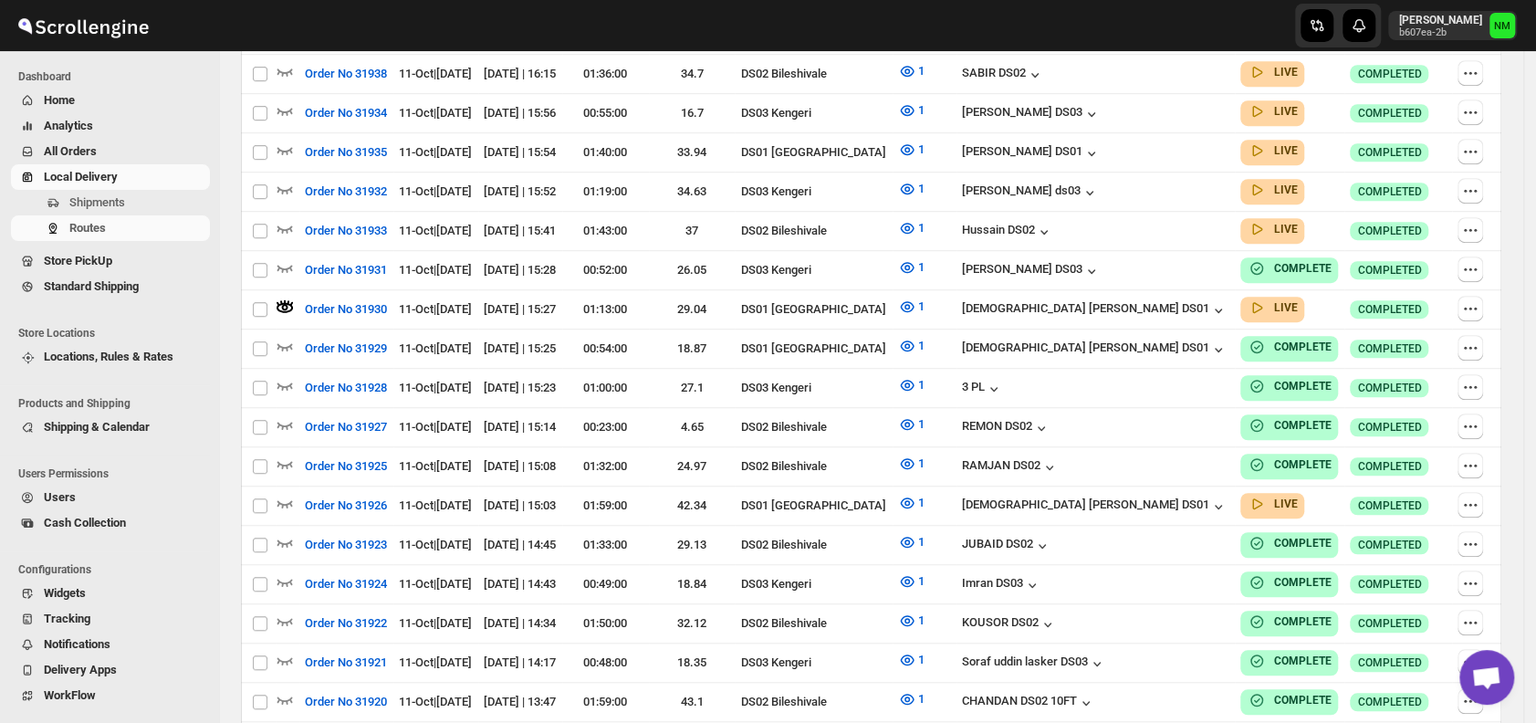
scroll to position [0, 0]
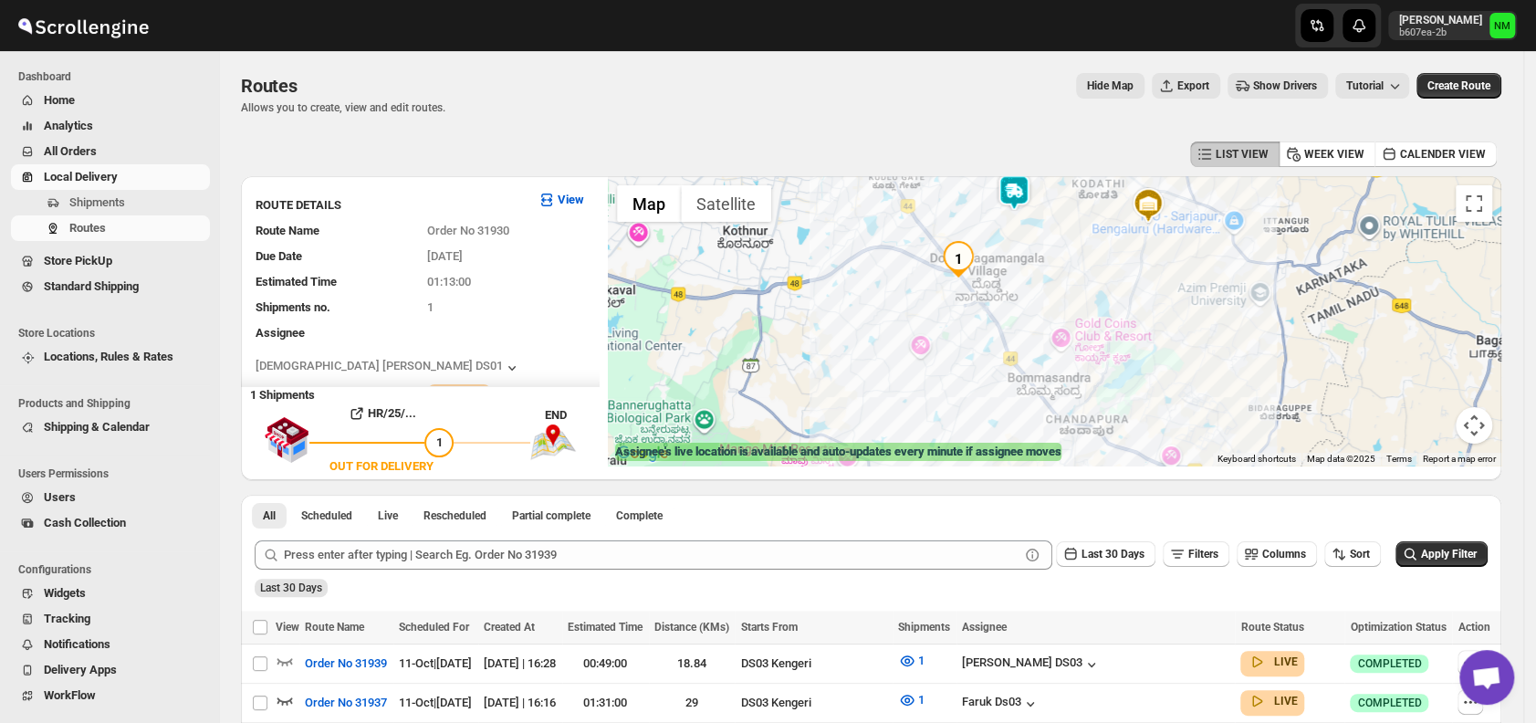
click at [1020, 199] on img at bounding box center [1014, 192] width 37 height 37
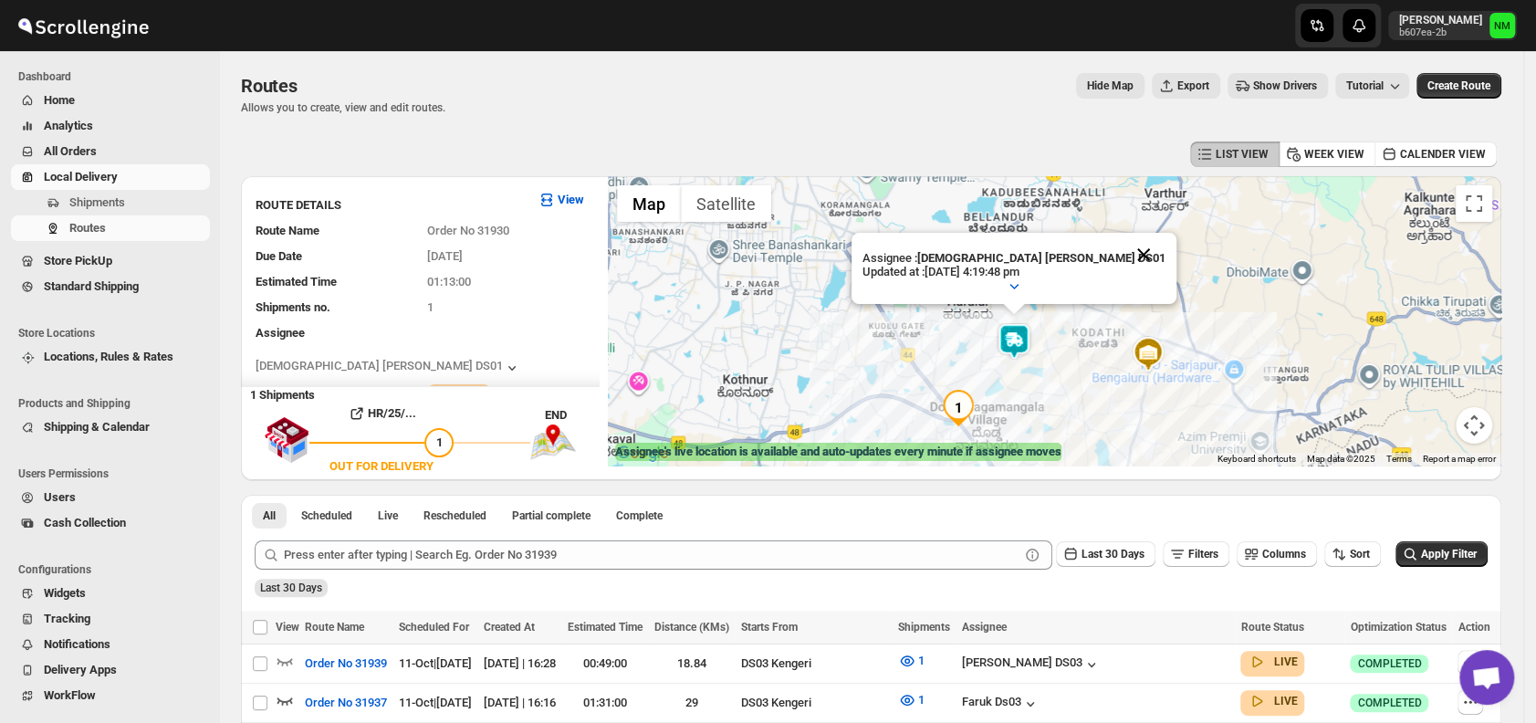
click at [1122, 251] on button "Close" at bounding box center [1144, 255] width 44 height 44
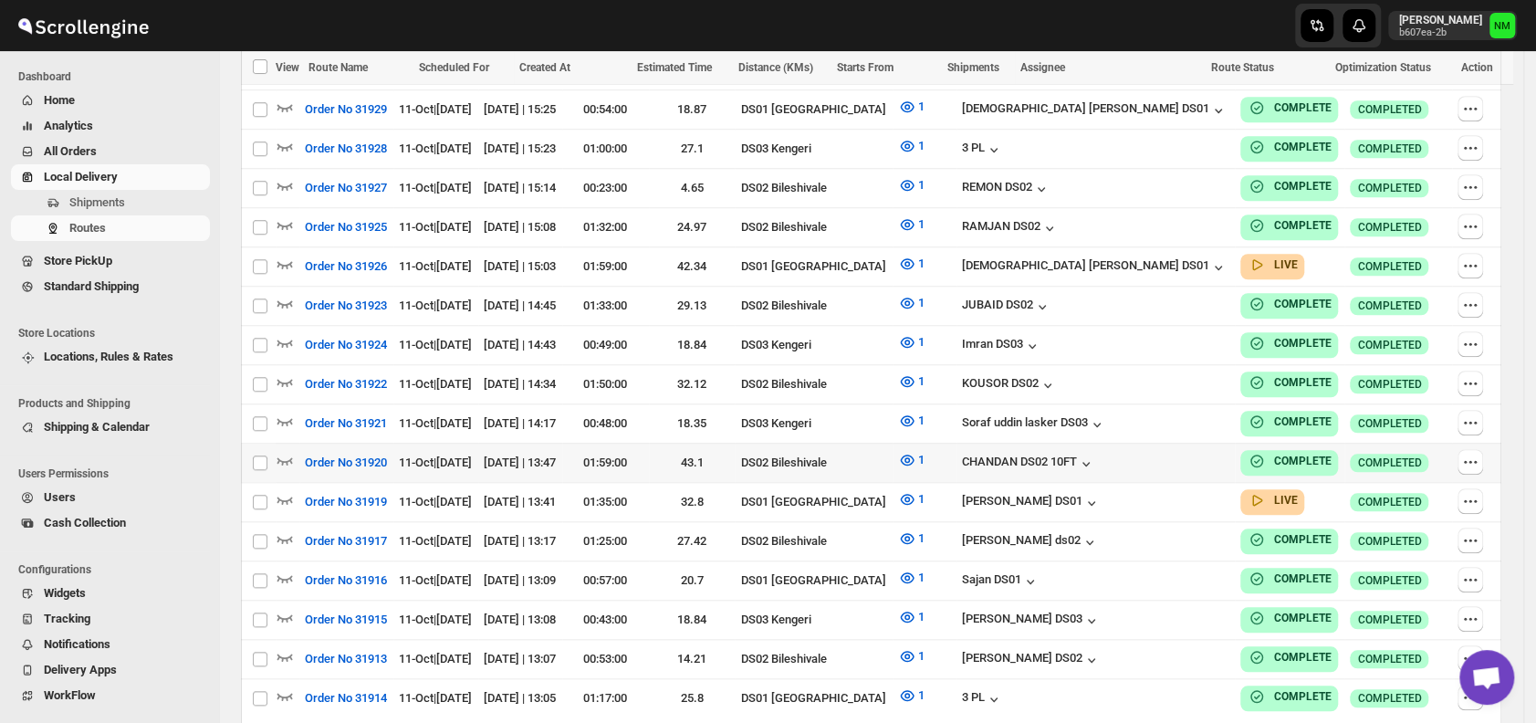
scroll to position [918, 0]
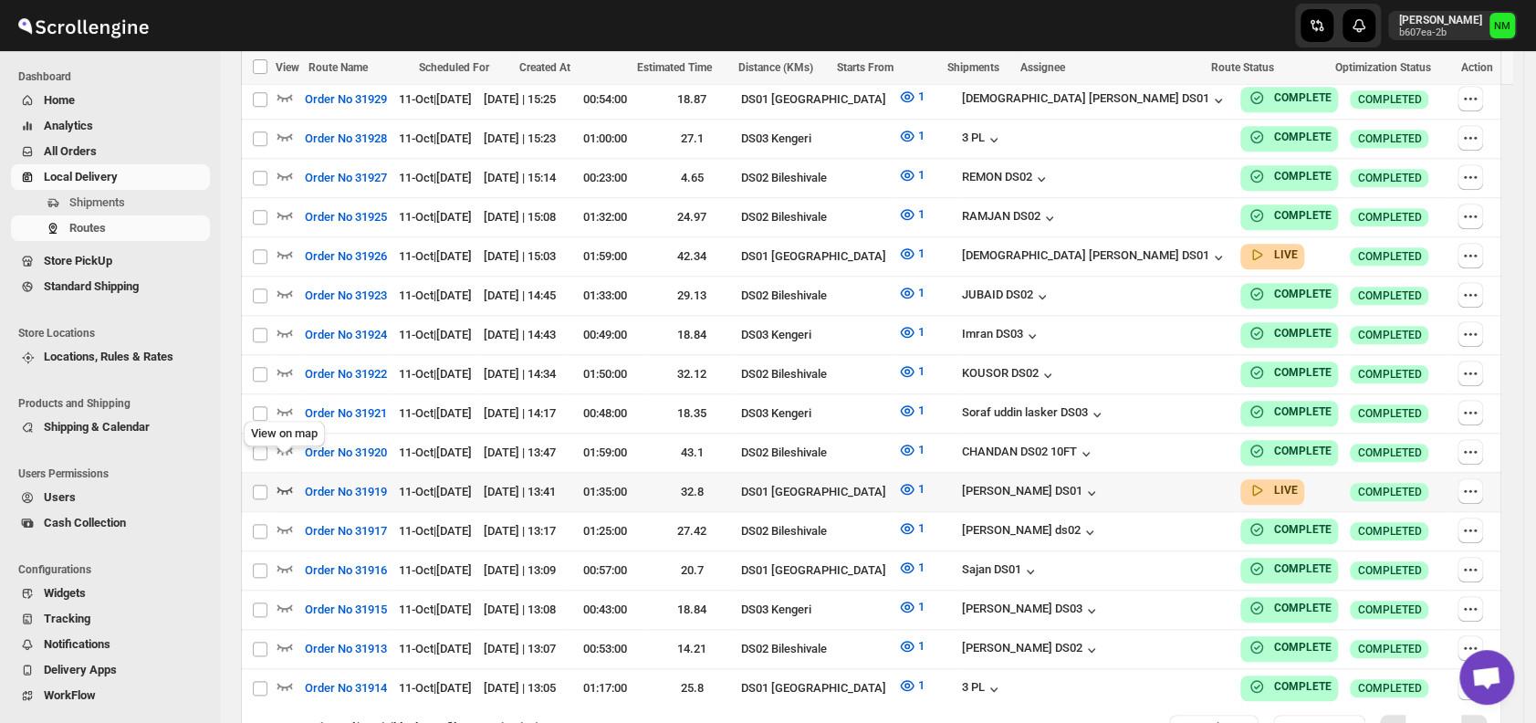
click at [285, 487] on icon "button" at bounding box center [286, 490] width 16 height 7
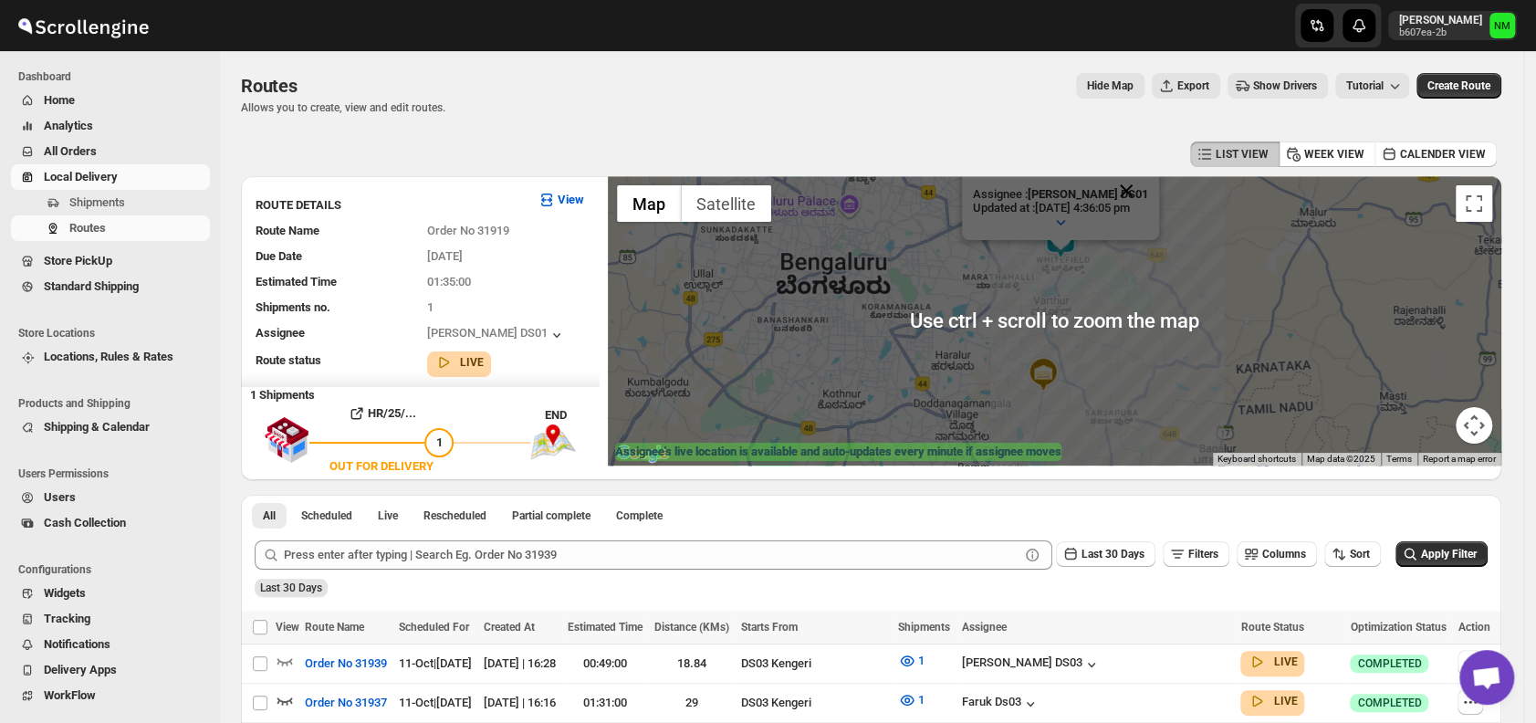
click at [1148, 187] on button "Close" at bounding box center [1127, 191] width 44 height 44
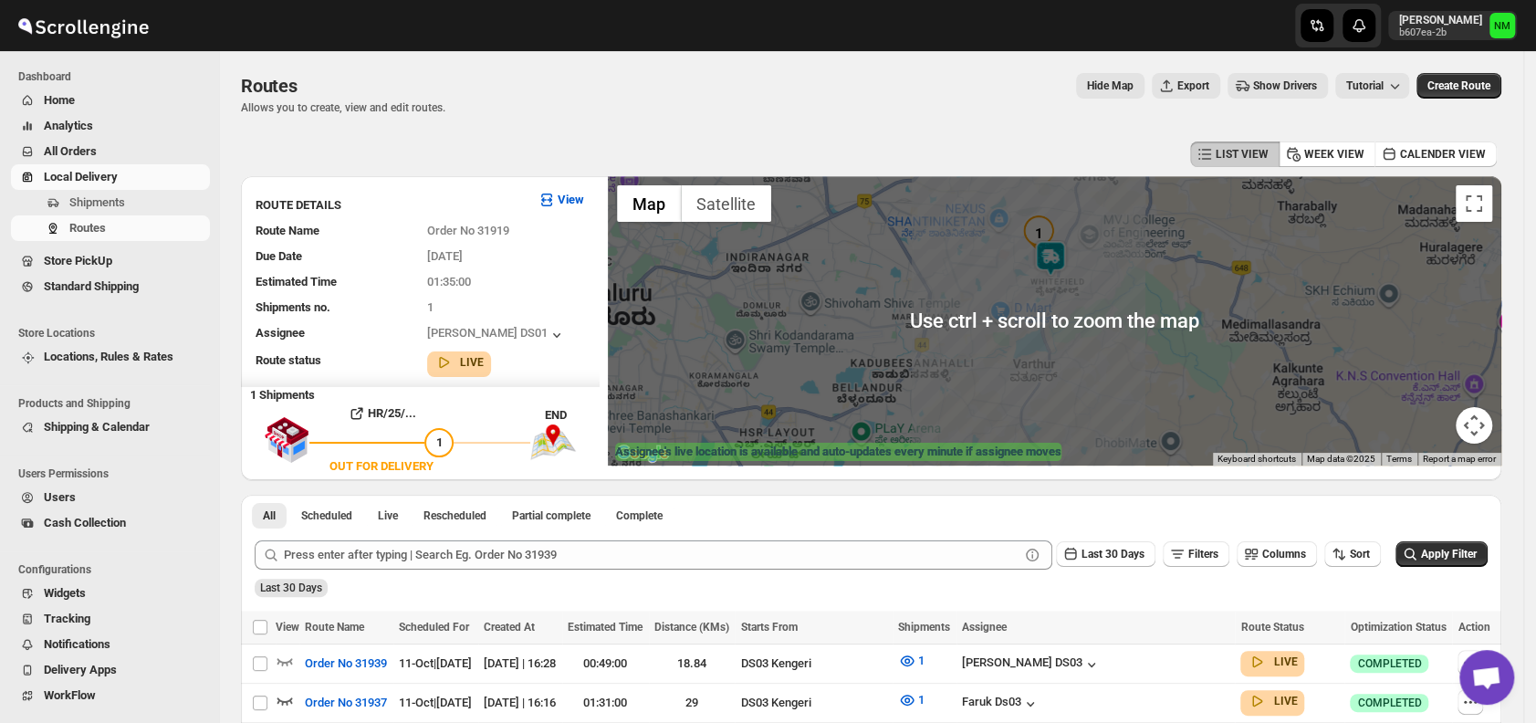
scroll to position [5, 0]
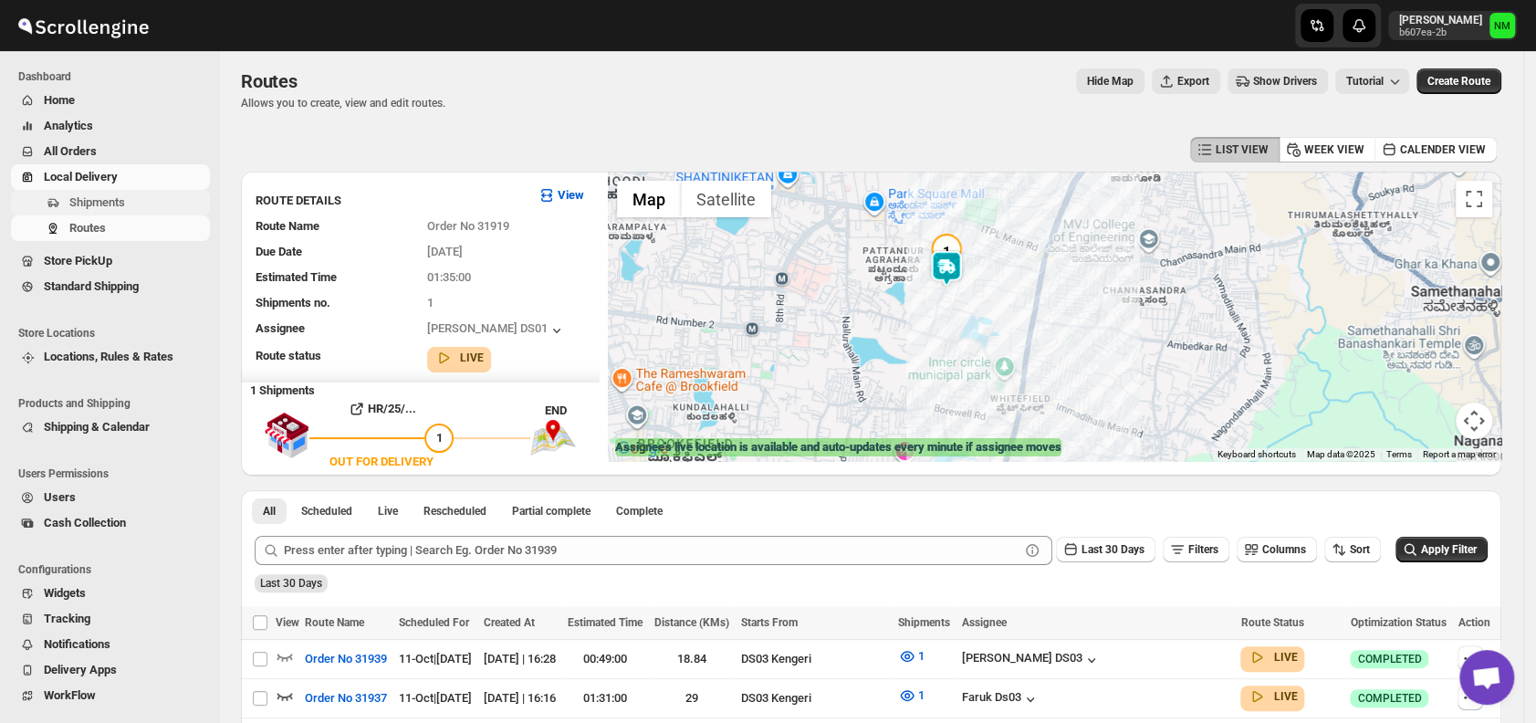
click at [131, 197] on span "Shipments" at bounding box center [137, 203] width 137 height 18
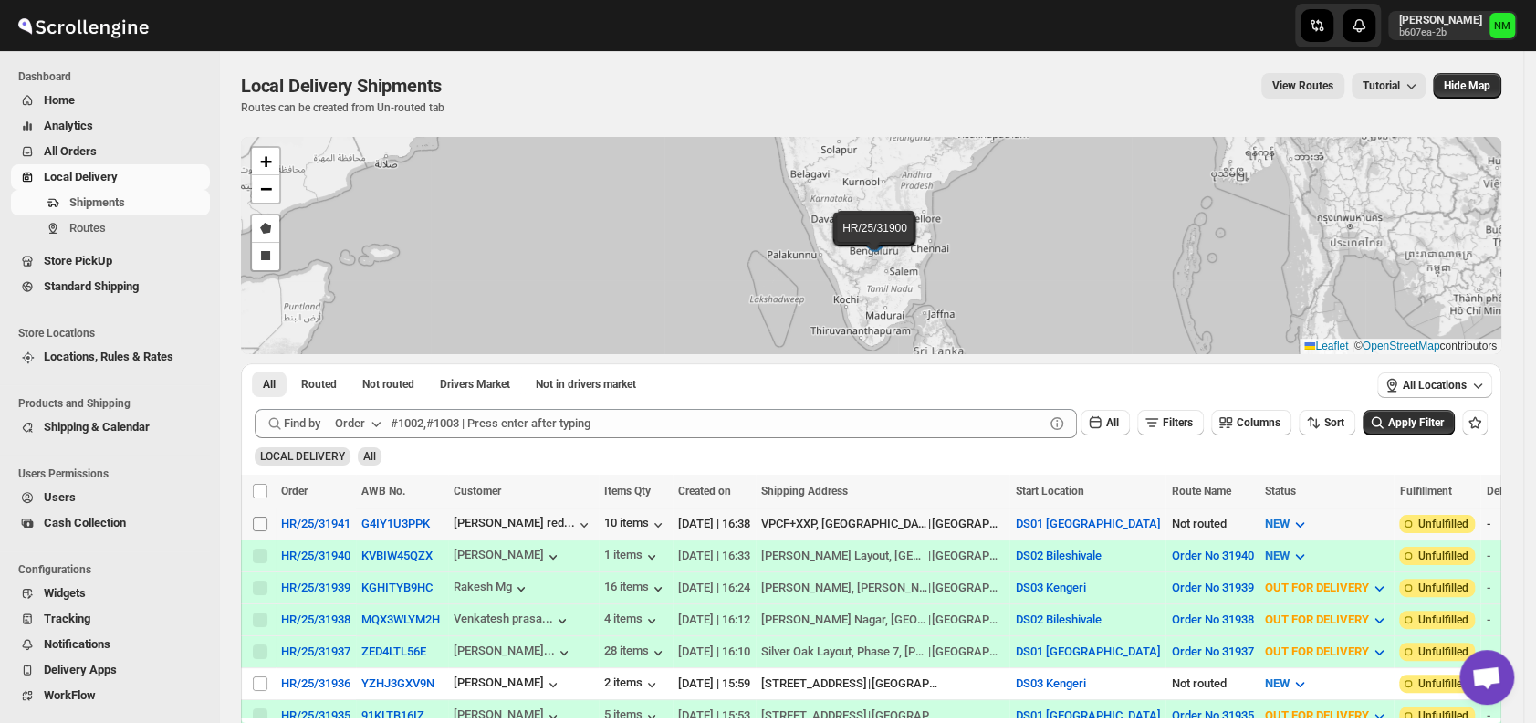
click at [265, 521] on input "Select shipment" at bounding box center [260, 524] width 15 height 15
checkbox input "true"
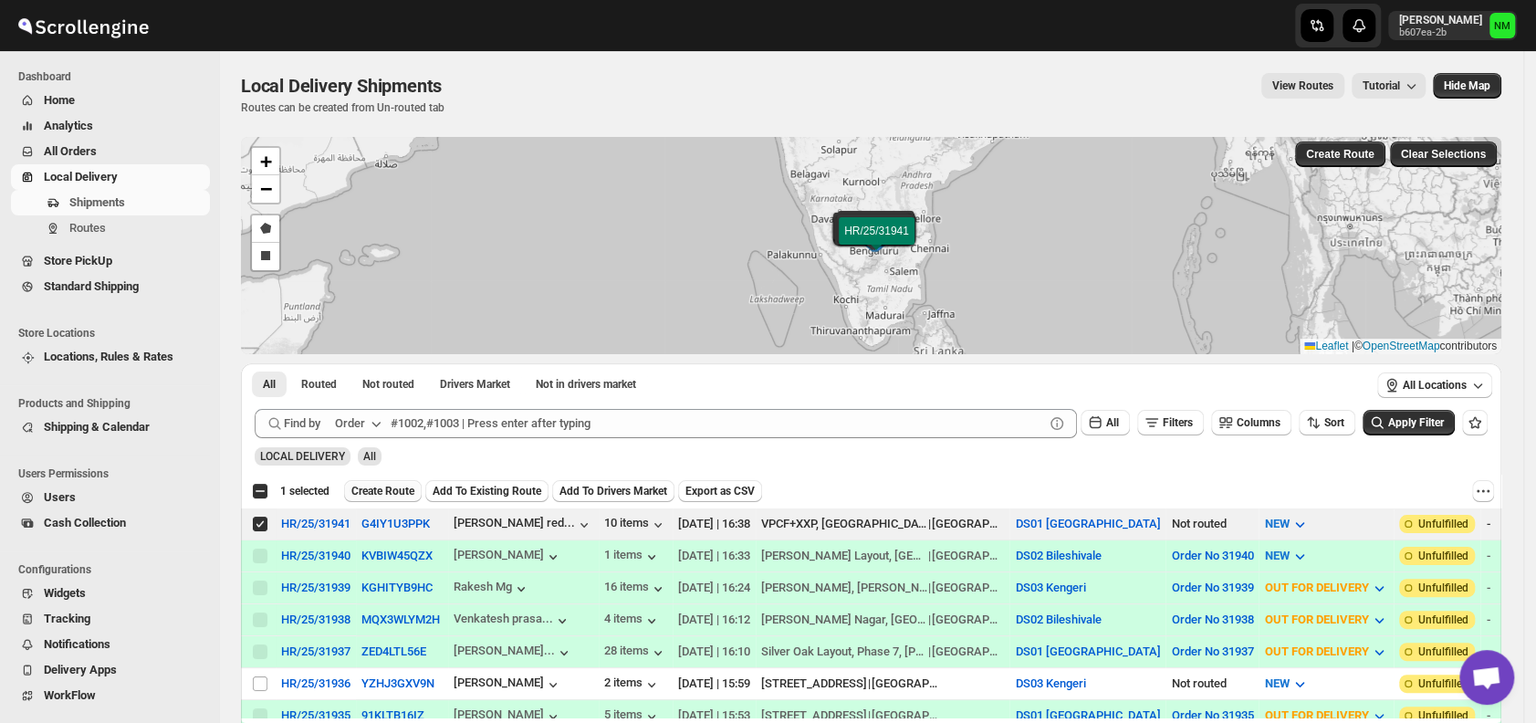
click at [391, 488] on span "Create Route" at bounding box center [382, 491] width 63 height 15
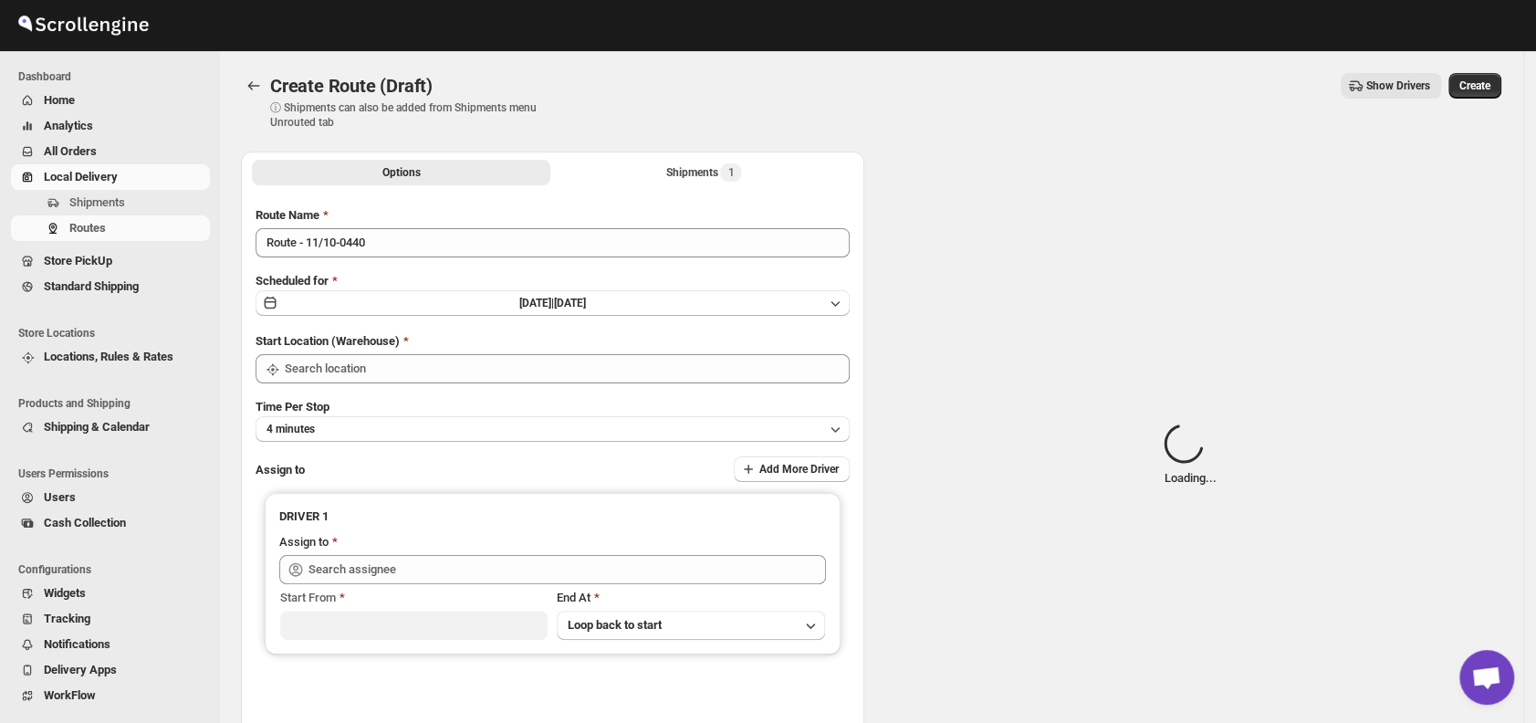
type input "DS01 [GEOGRAPHIC_DATA]"
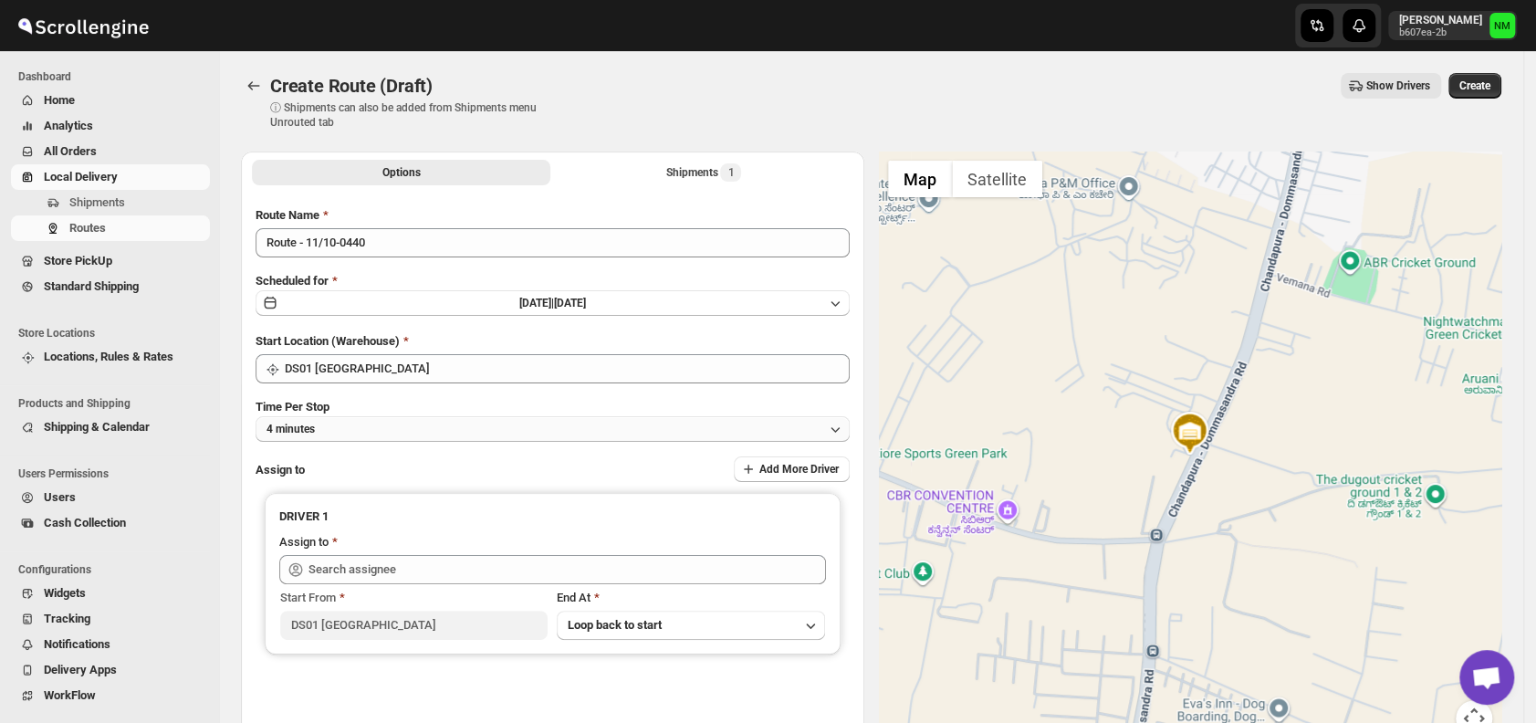
click at [418, 430] on button "4 minutes" at bounding box center [553, 429] width 594 height 26
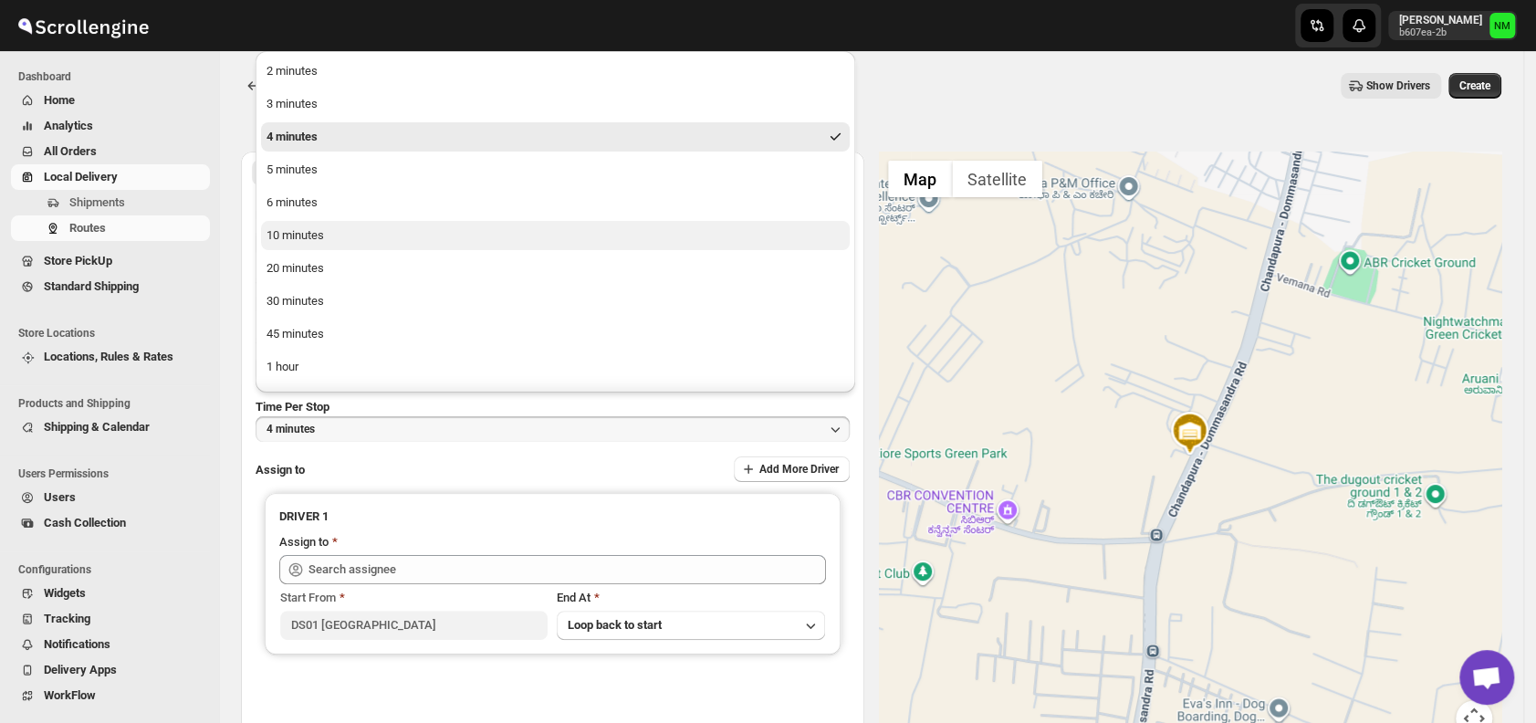
click at [317, 231] on div "10 minutes" at bounding box center [296, 235] width 58 height 18
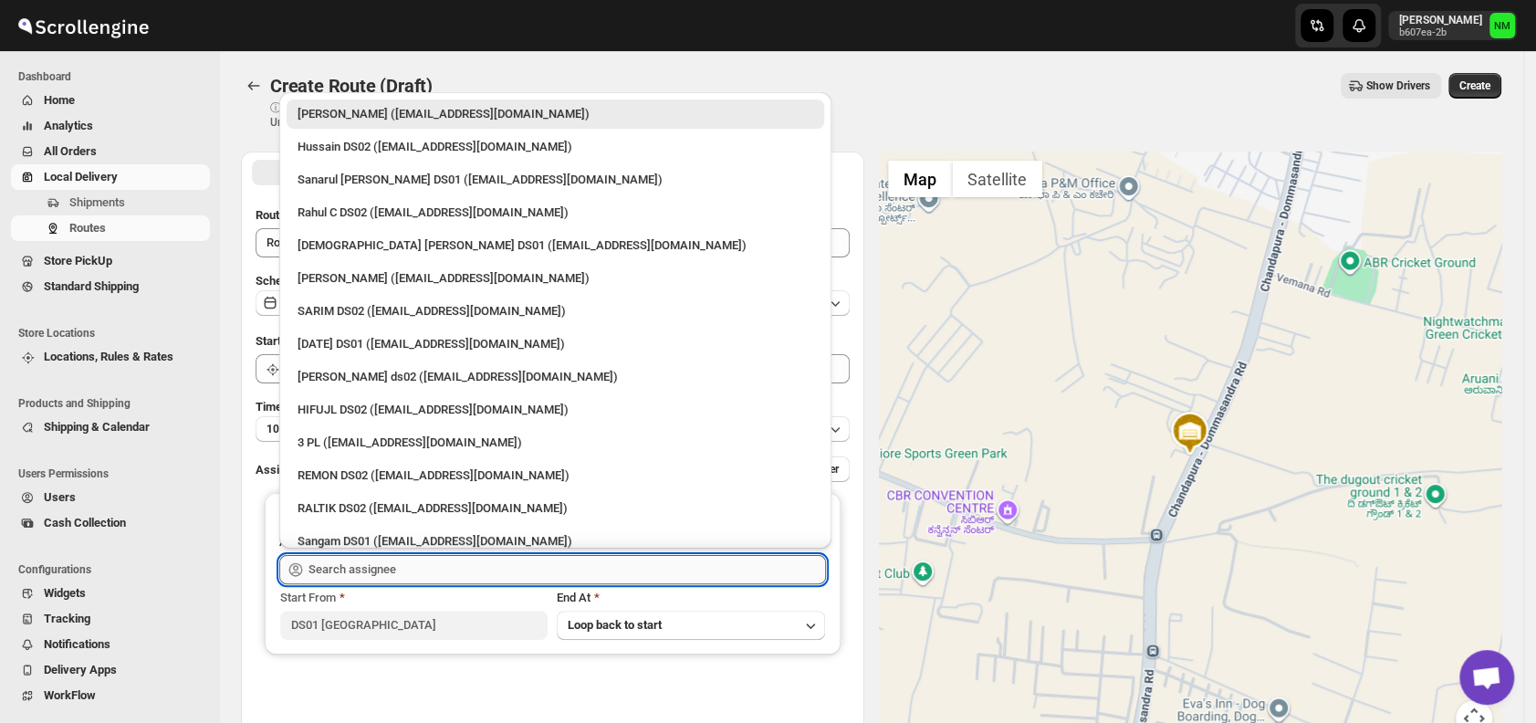
click at [454, 562] on input "text" at bounding box center [568, 569] width 518 height 29
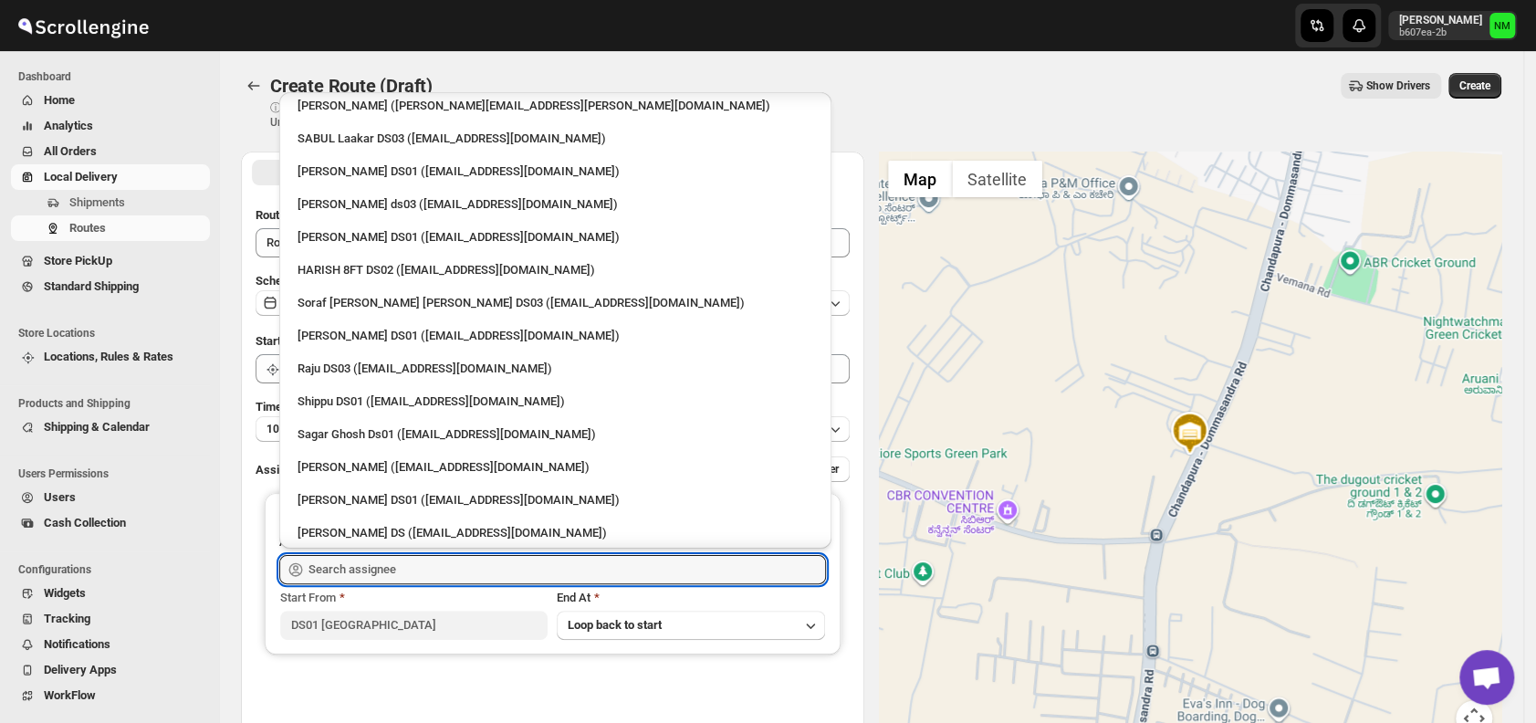
scroll to position [1166, 0]
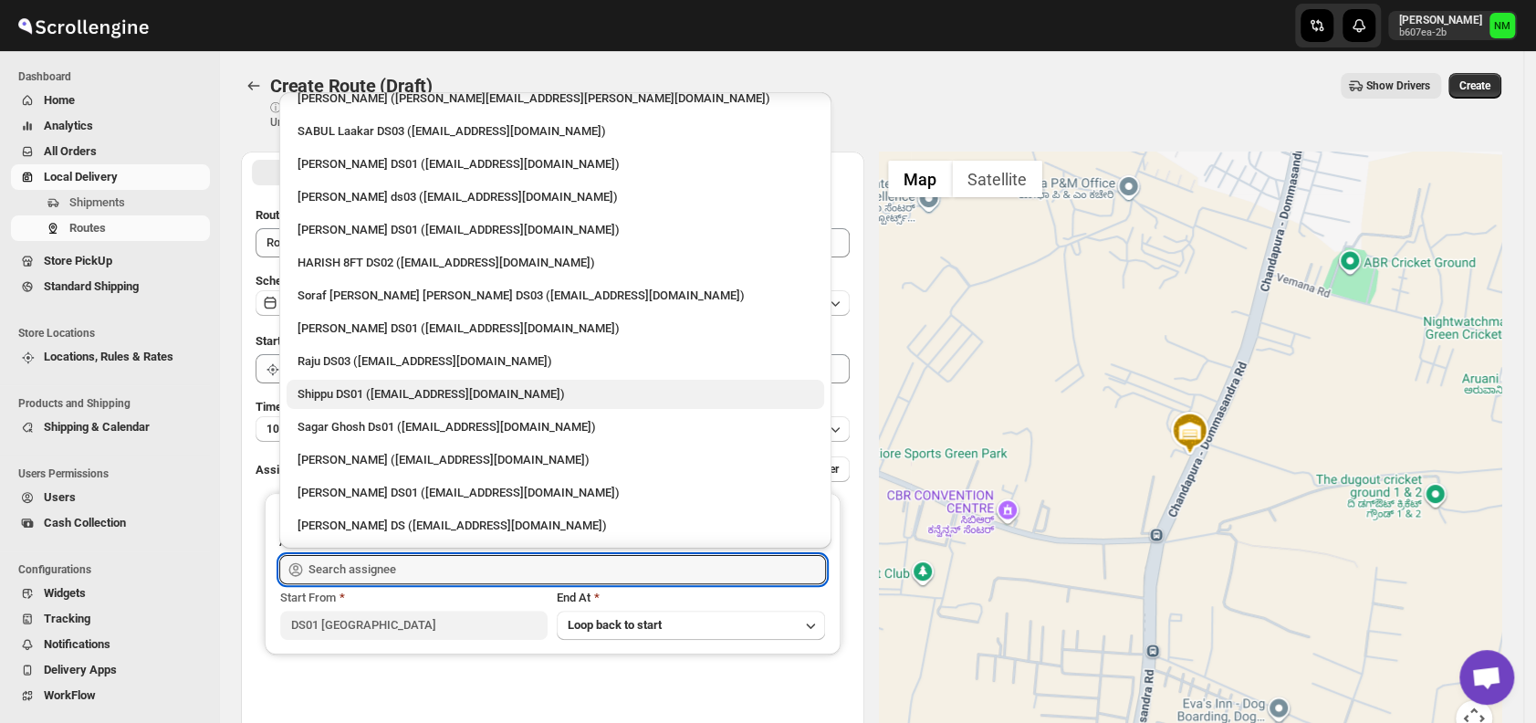
click at [385, 398] on div "Shippu DS01 (lahaye5487@certve.com)" at bounding box center [556, 394] width 516 height 18
type input "Shippu DS01 (lahaye5487@certve.com)"
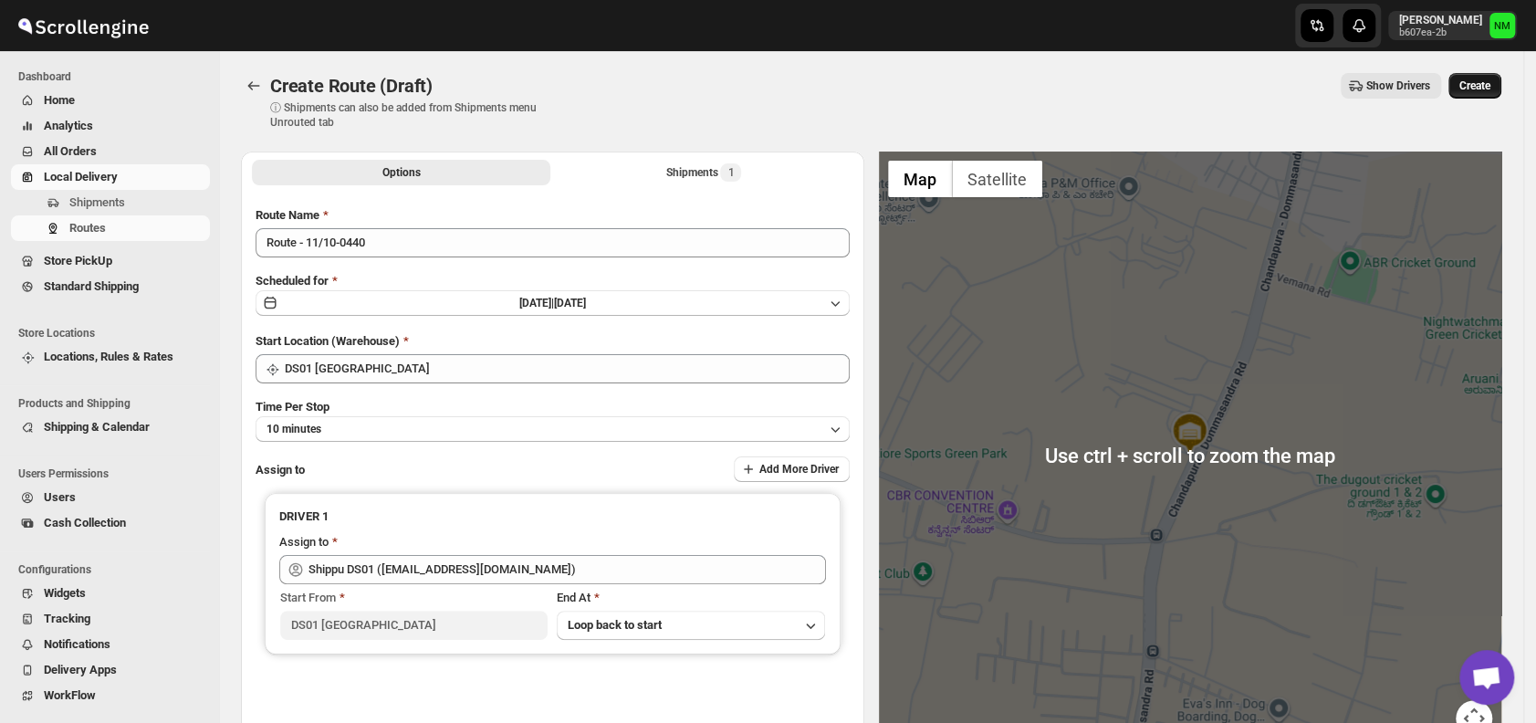
click at [1491, 81] on span "Create" at bounding box center [1475, 86] width 31 height 15
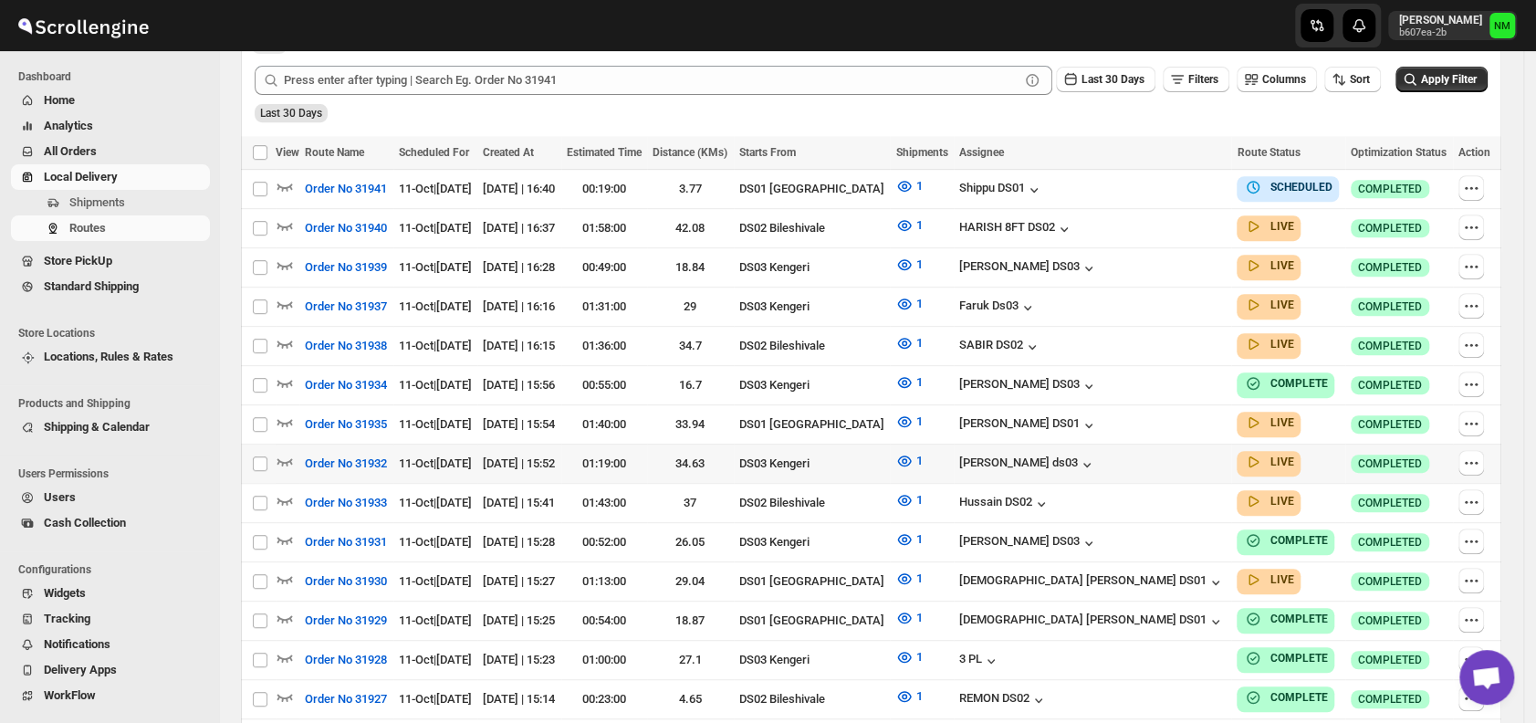
scroll to position [462, 0]
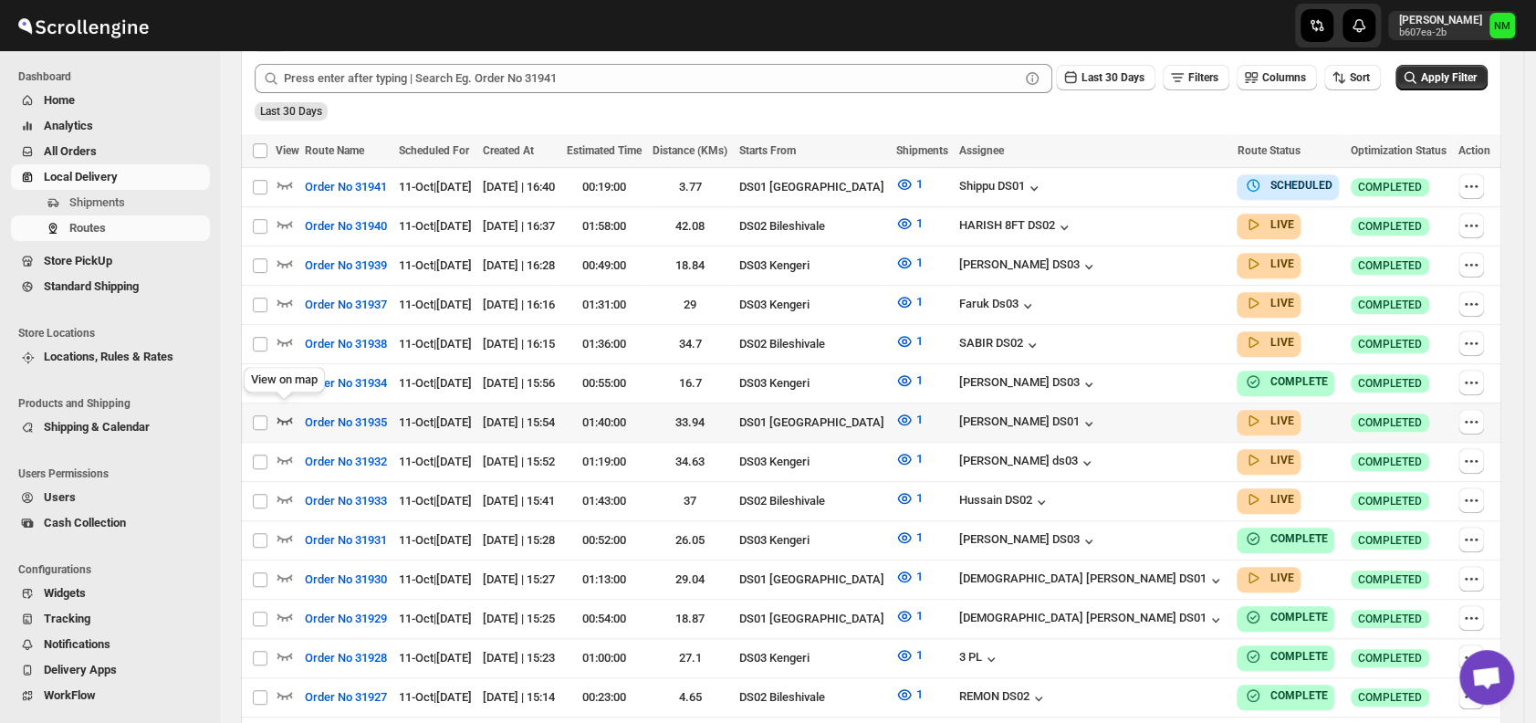
click at [286, 411] on icon "button" at bounding box center [285, 420] width 18 height 18
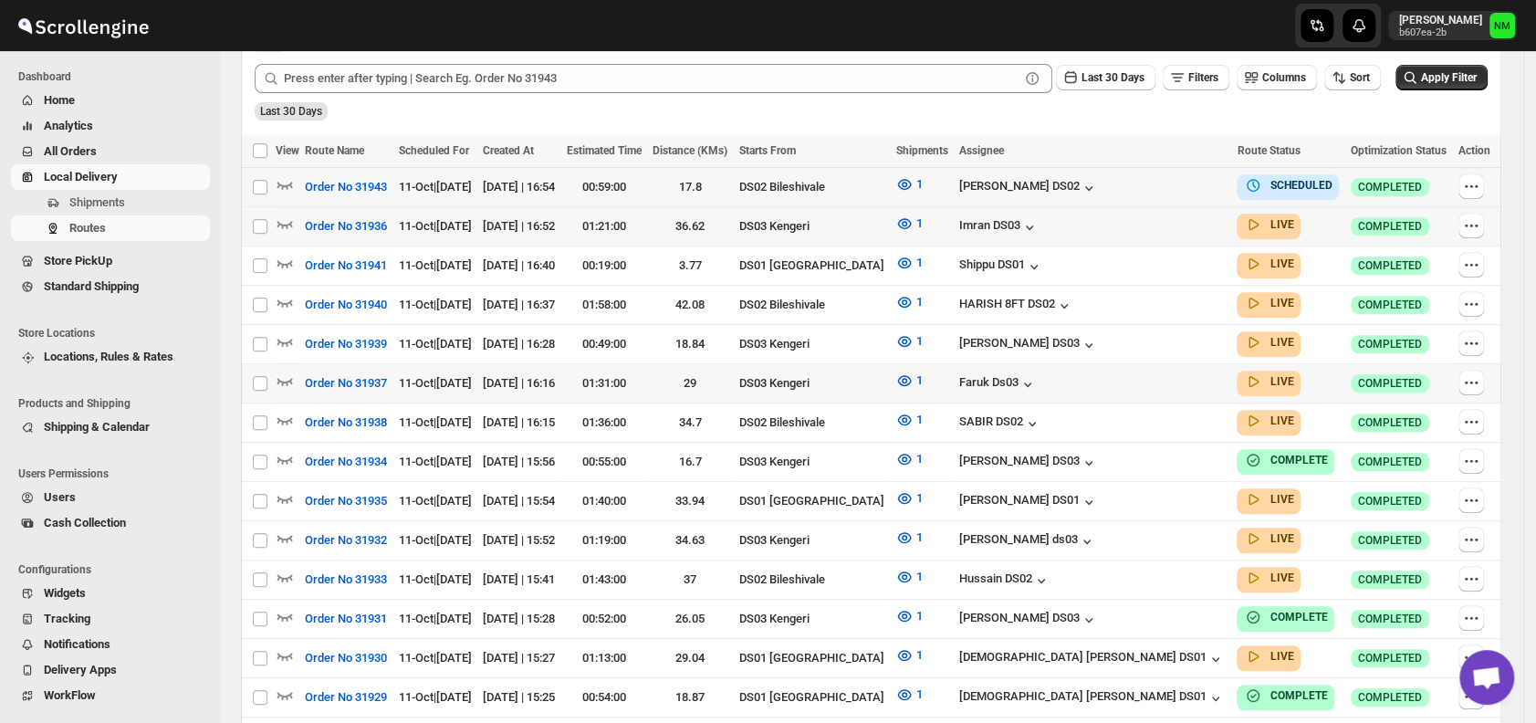
scroll to position [684, 0]
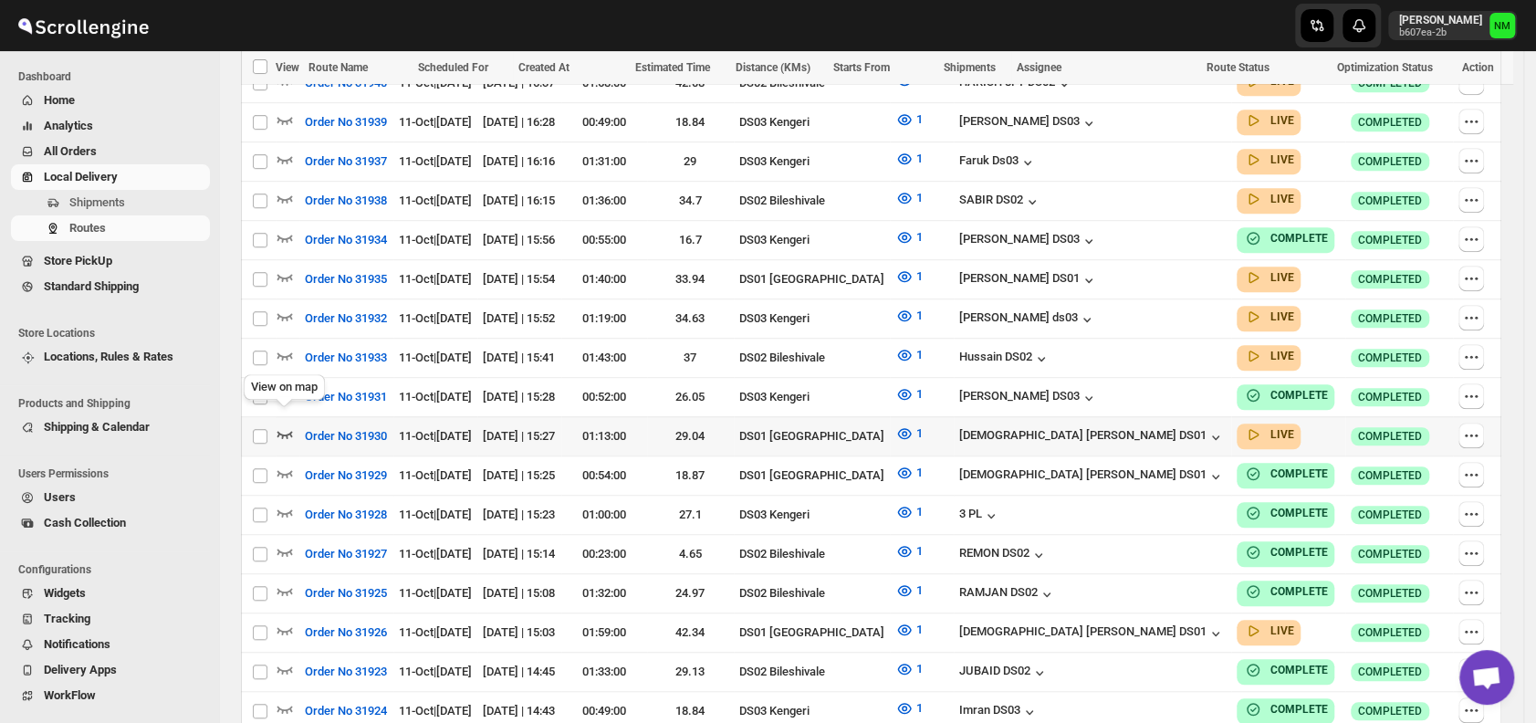
click at [281, 425] on icon "button" at bounding box center [285, 434] width 18 height 18
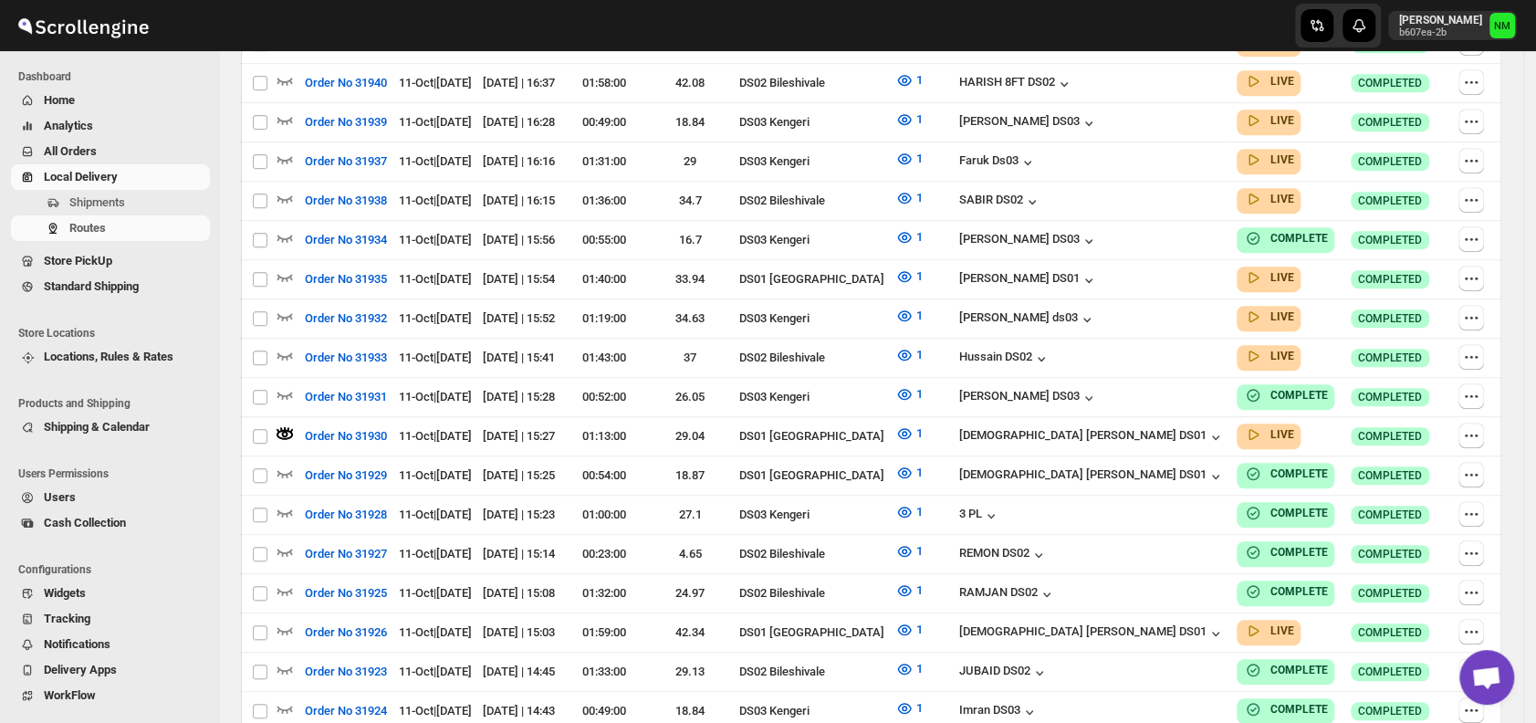
scroll to position [0, 0]
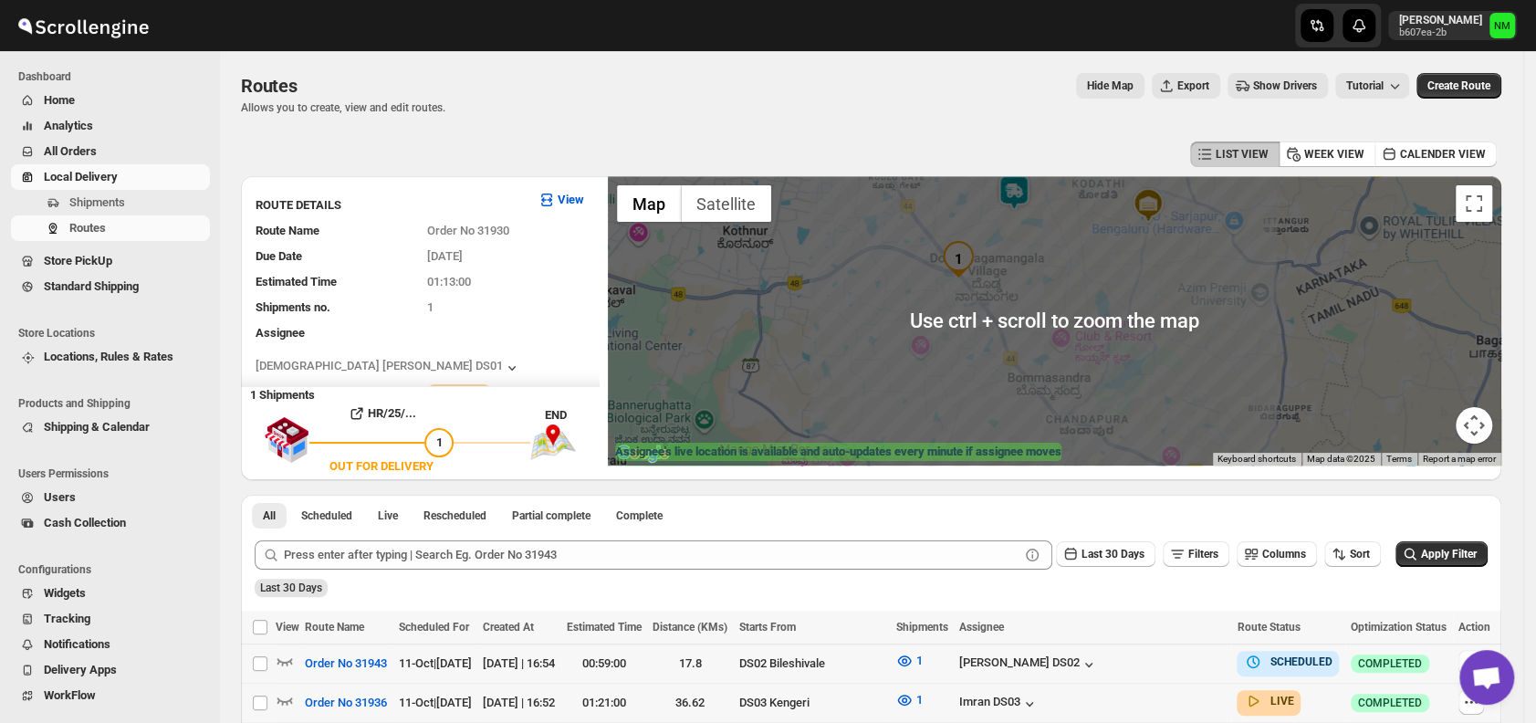
click at [1025, 193] on img at bounding box center [1014, 192] width 37 height 37
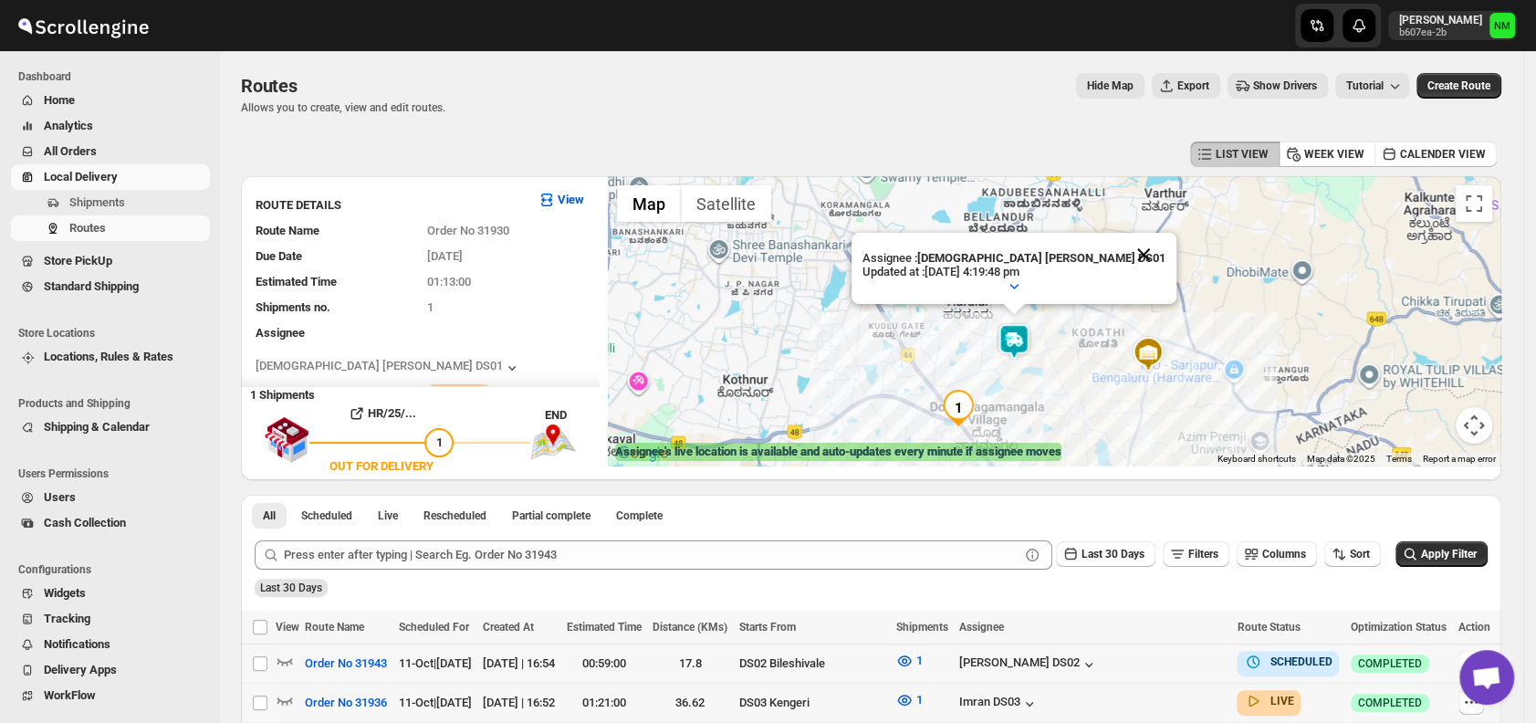
click at [1122, 260] on button "Close" at bounding box center [1144, 255] width 44 height 44
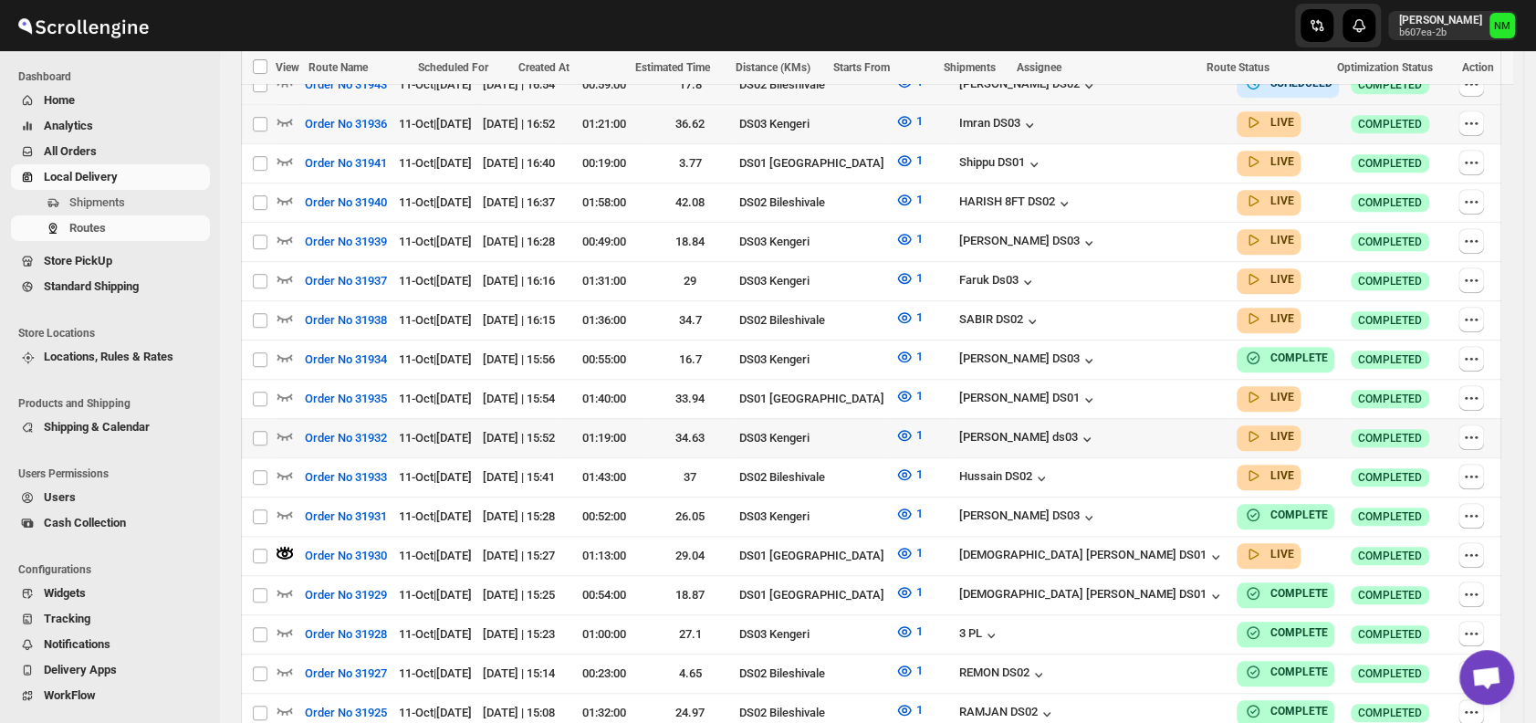
scroll to position [581, 0]
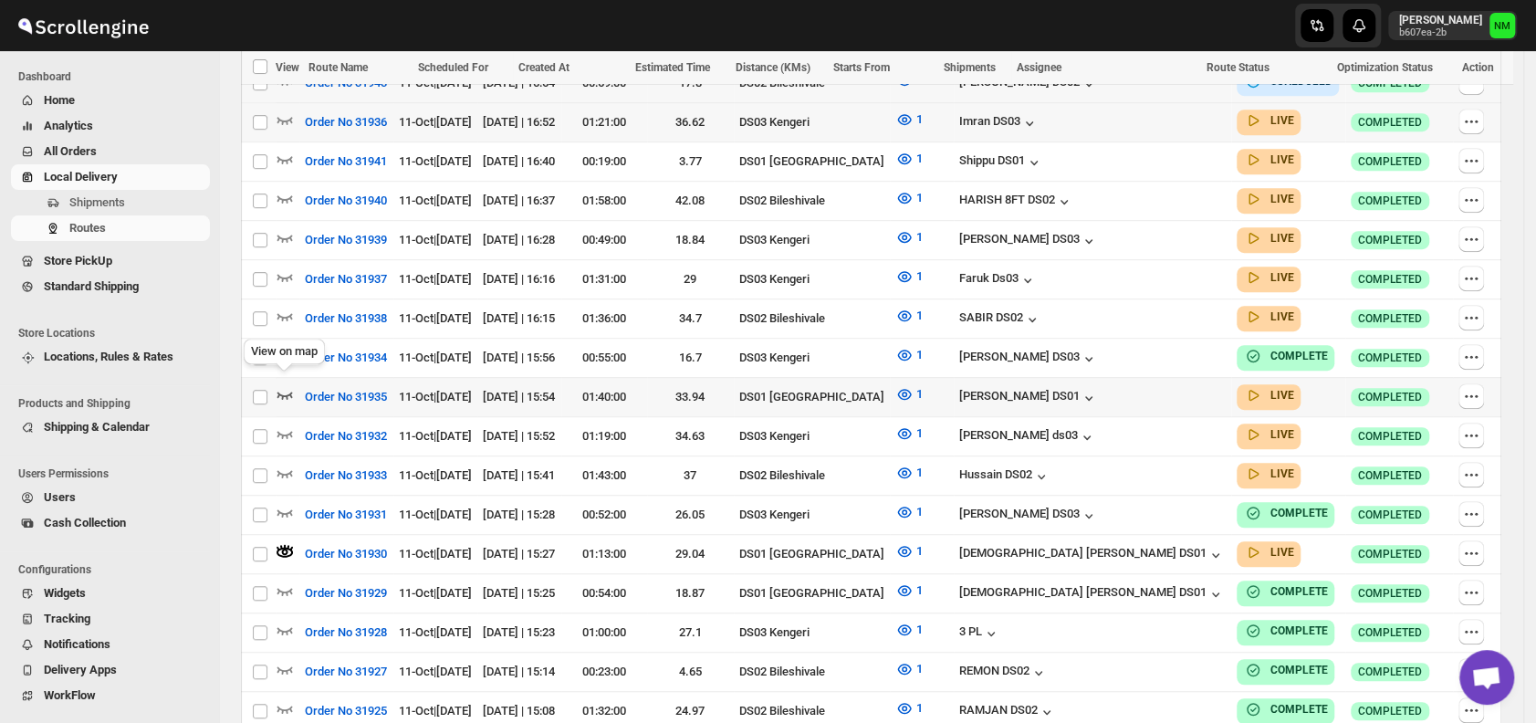
click at [283, 385] on icon "button" at bounding box center [285, 394] width 18 height 18
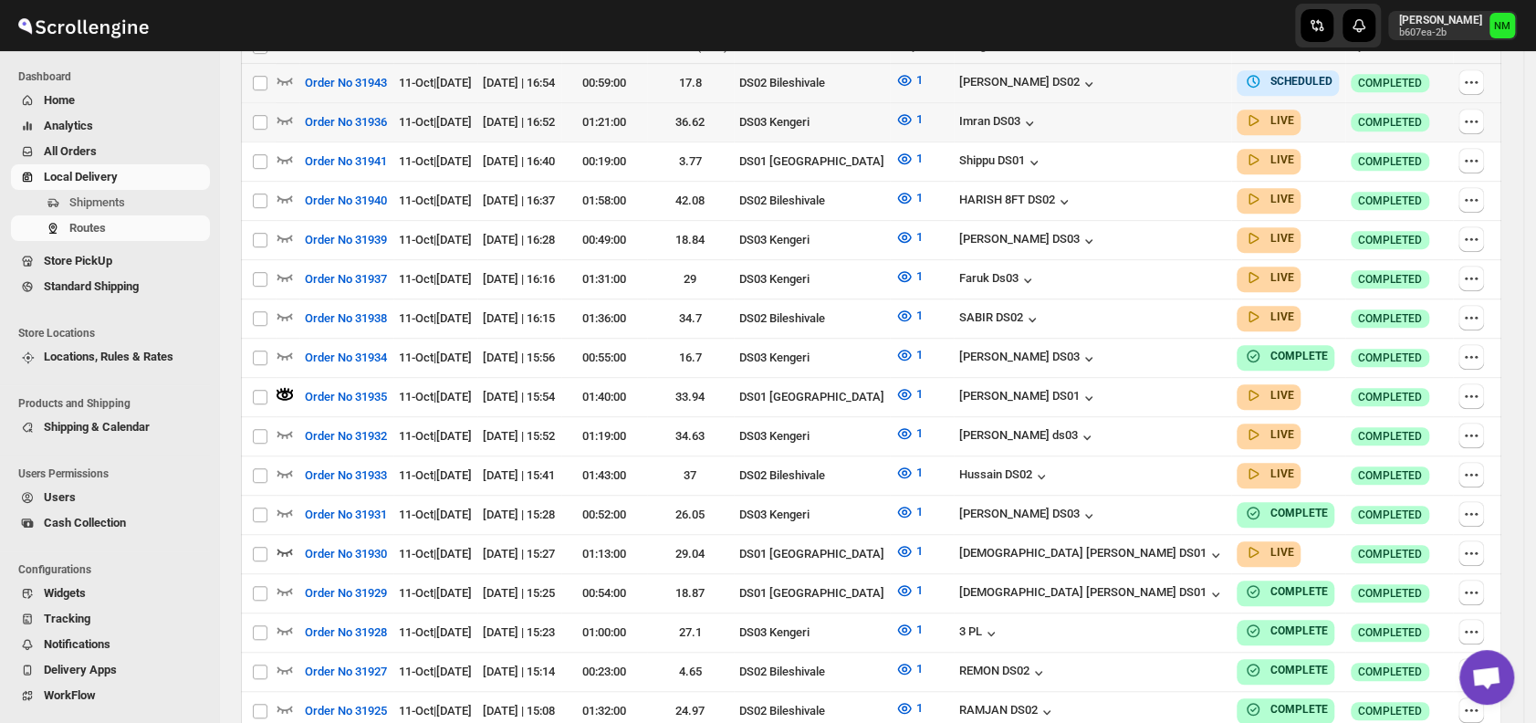
scroll to position [0, 0]
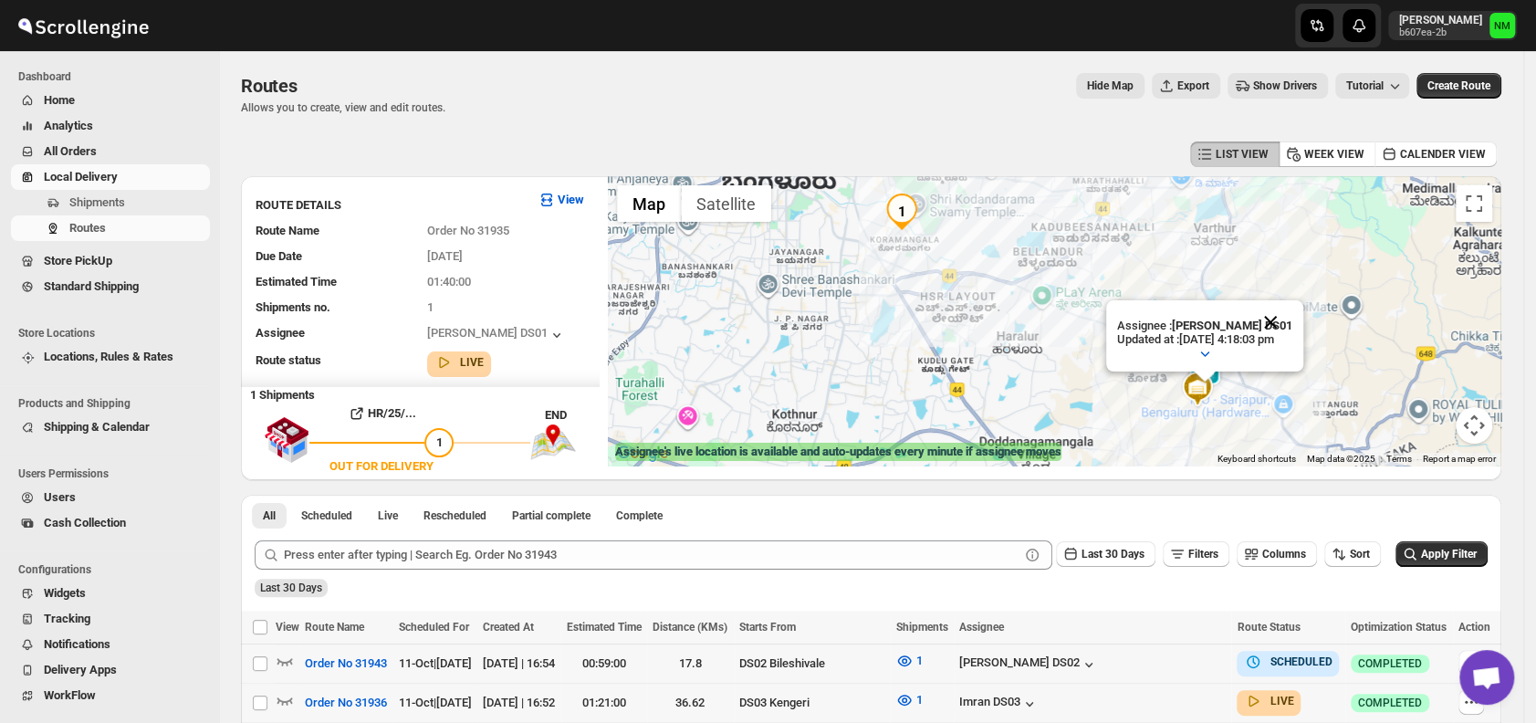
click at [1293, 319] on button "Close" at bounding box center [1271, 322] width 44 height 44
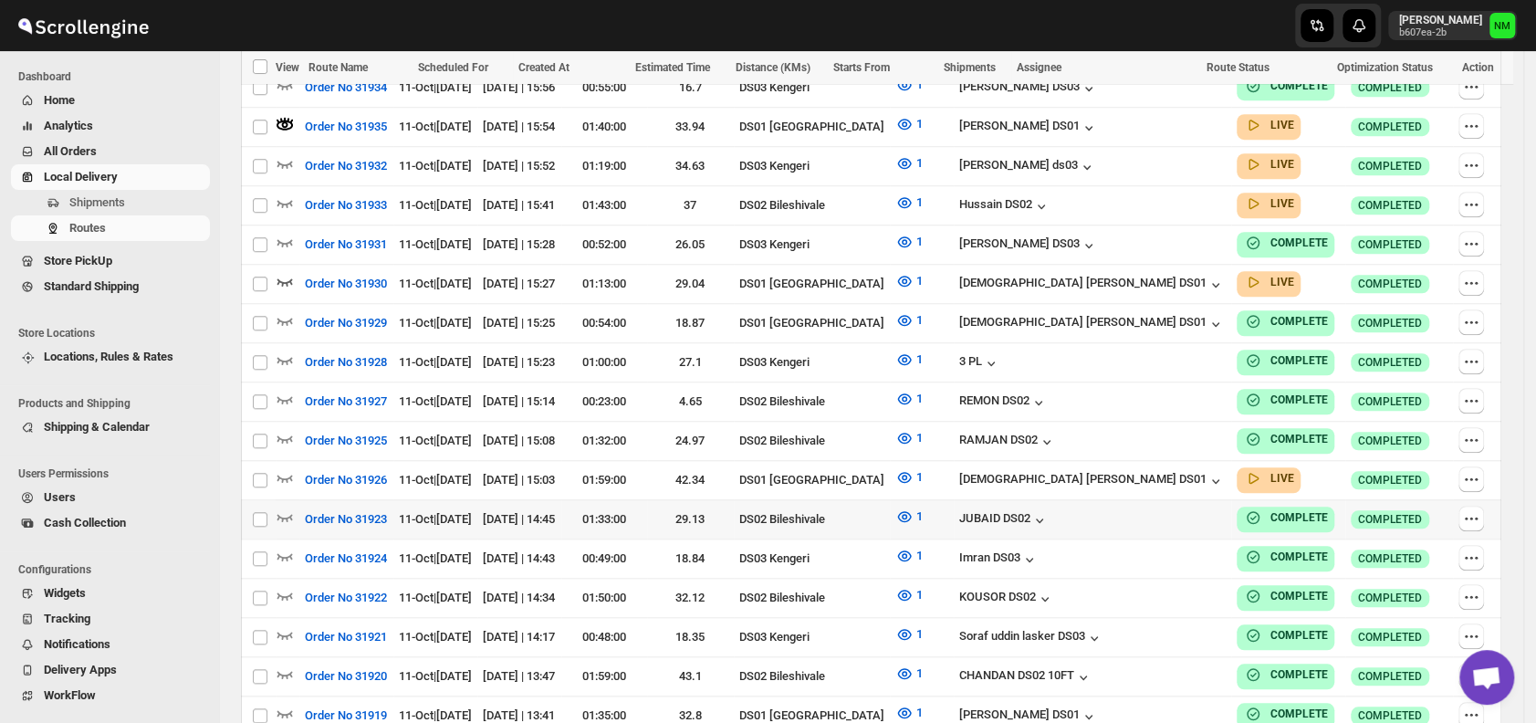
scroll to position [886, 0]
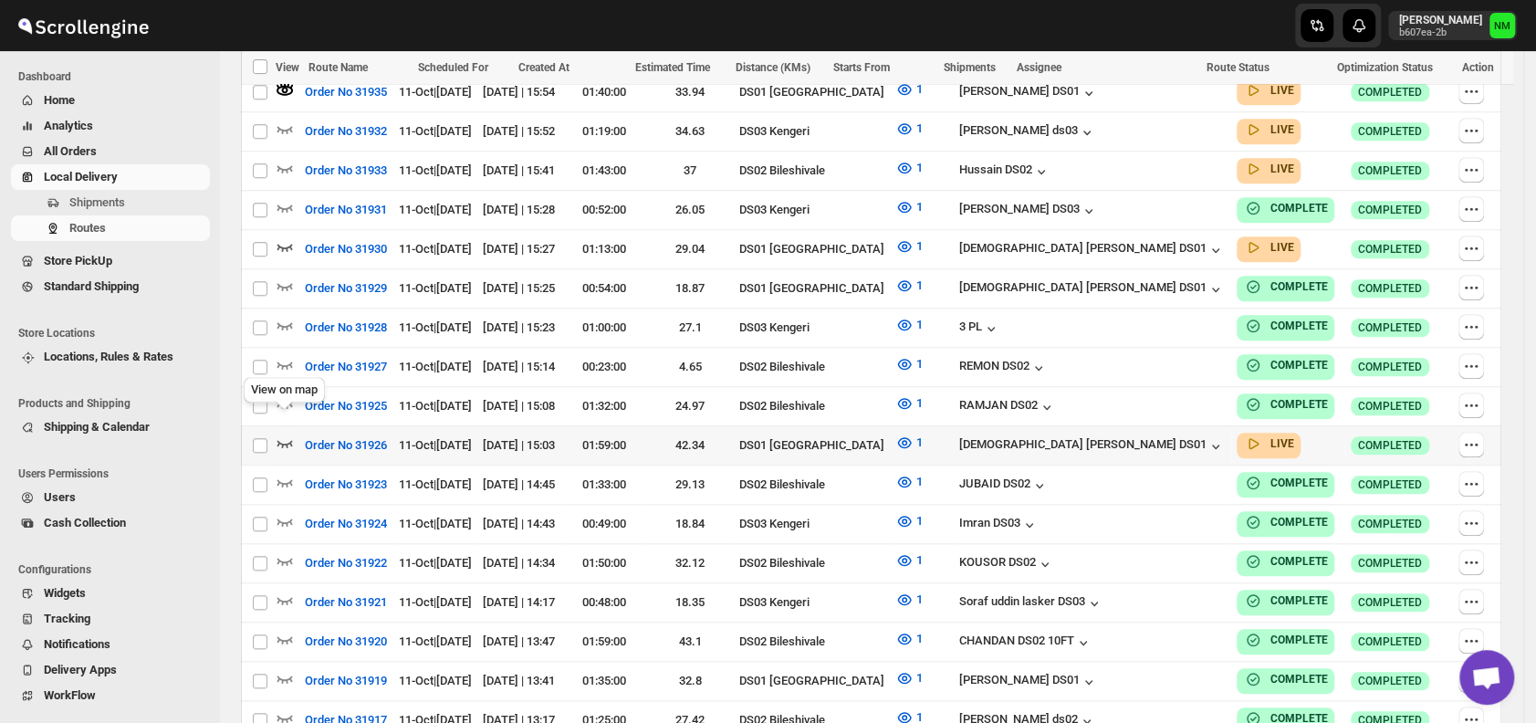
click at [288, 434] on icon "button" at bounding box center [285, 443] width 18 height 18
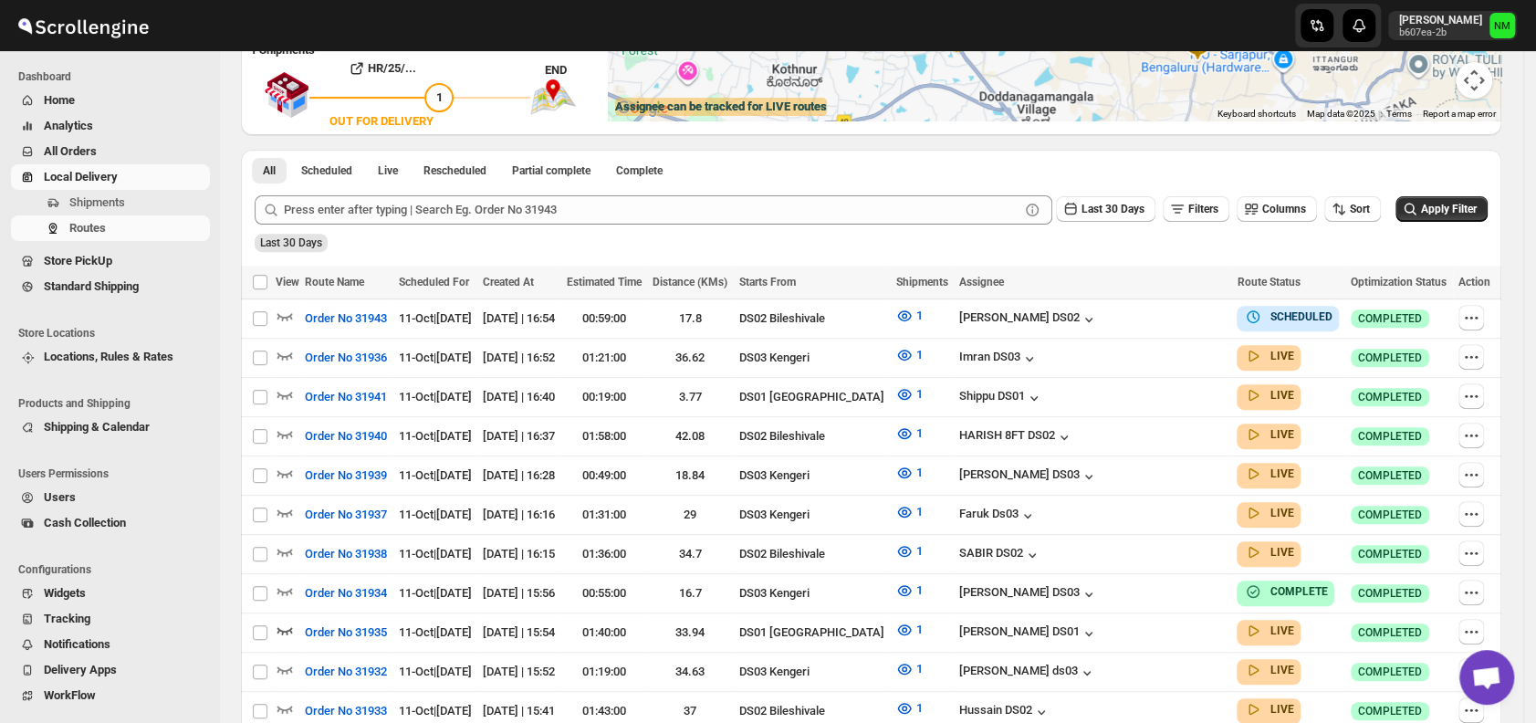
scroll to position [0, 0]
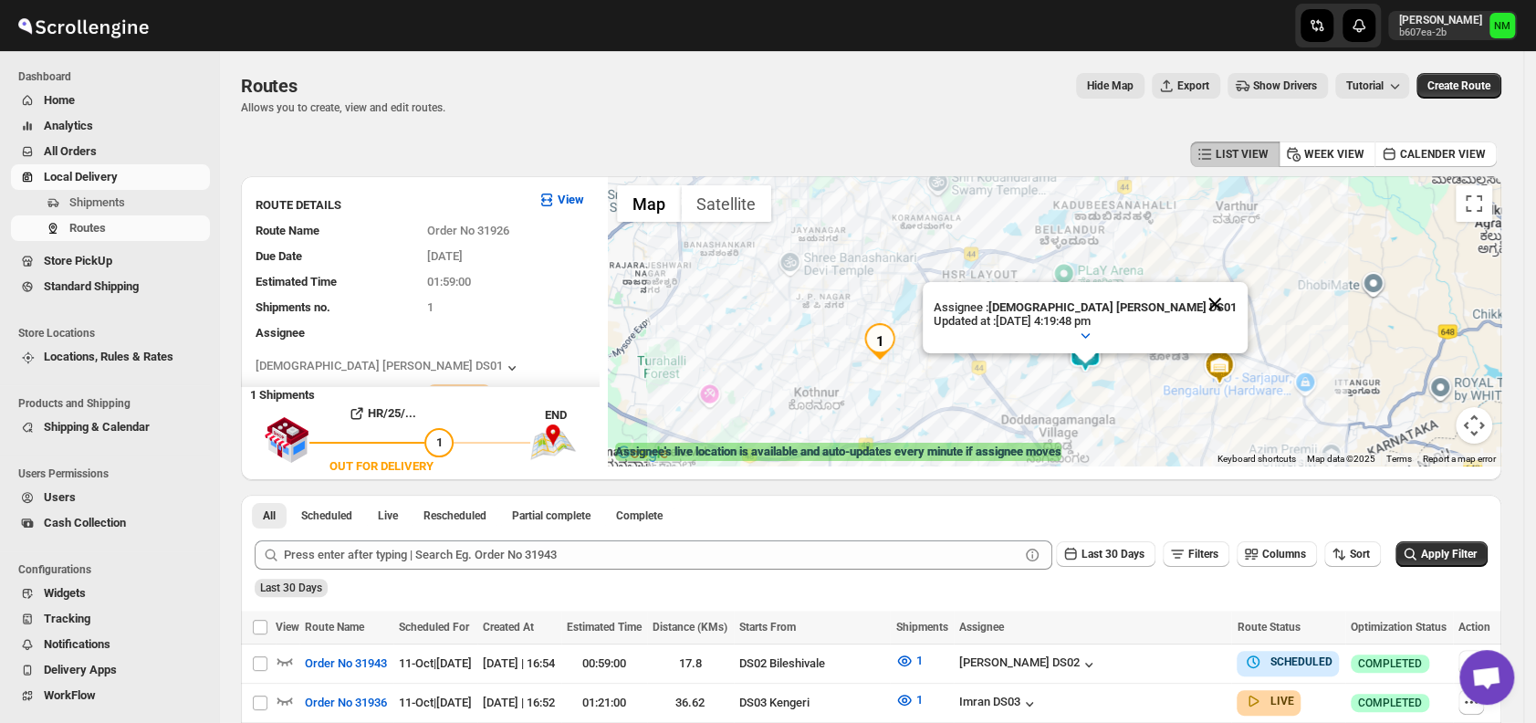
click at [1193, 297] on button "Close" at bounding box center [1215, 304] width 44 height 44
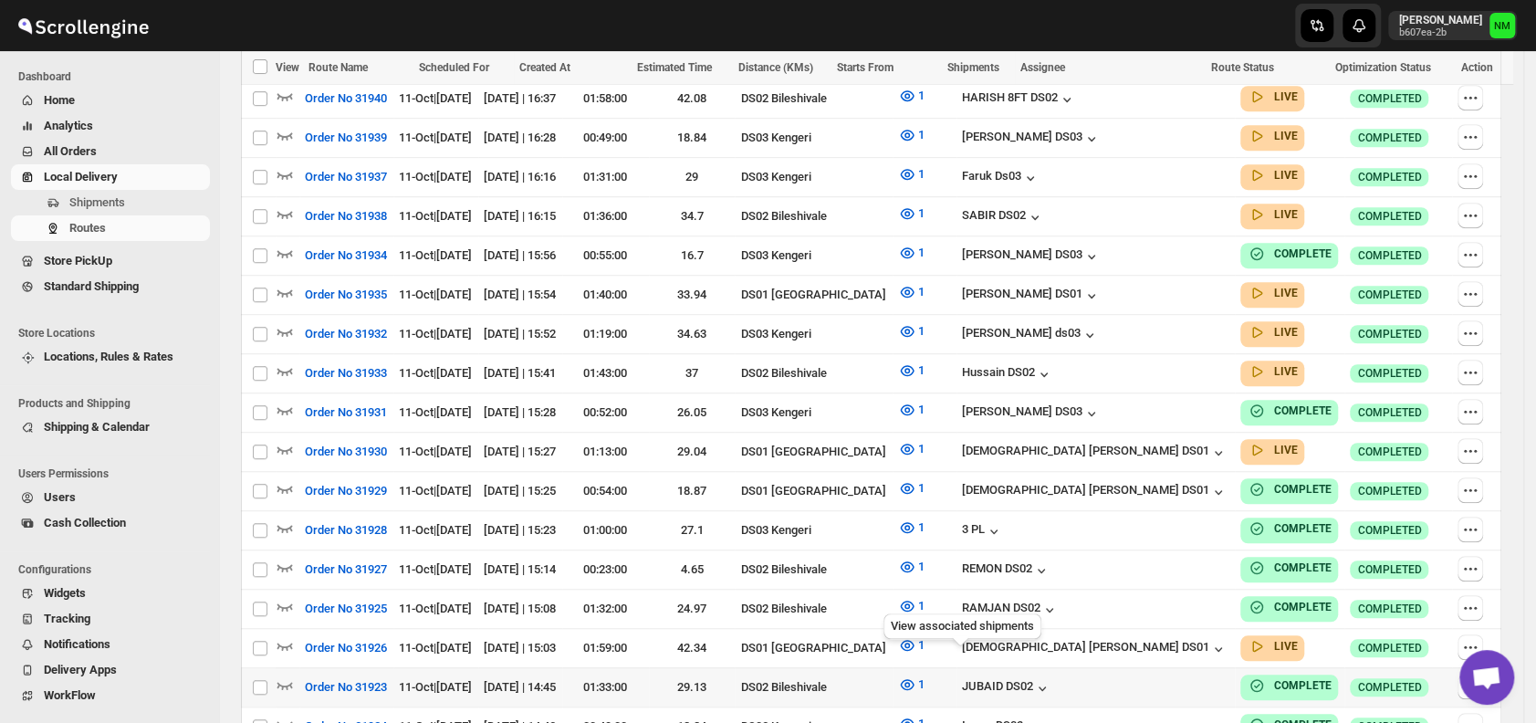
scroll to position [683, 0]
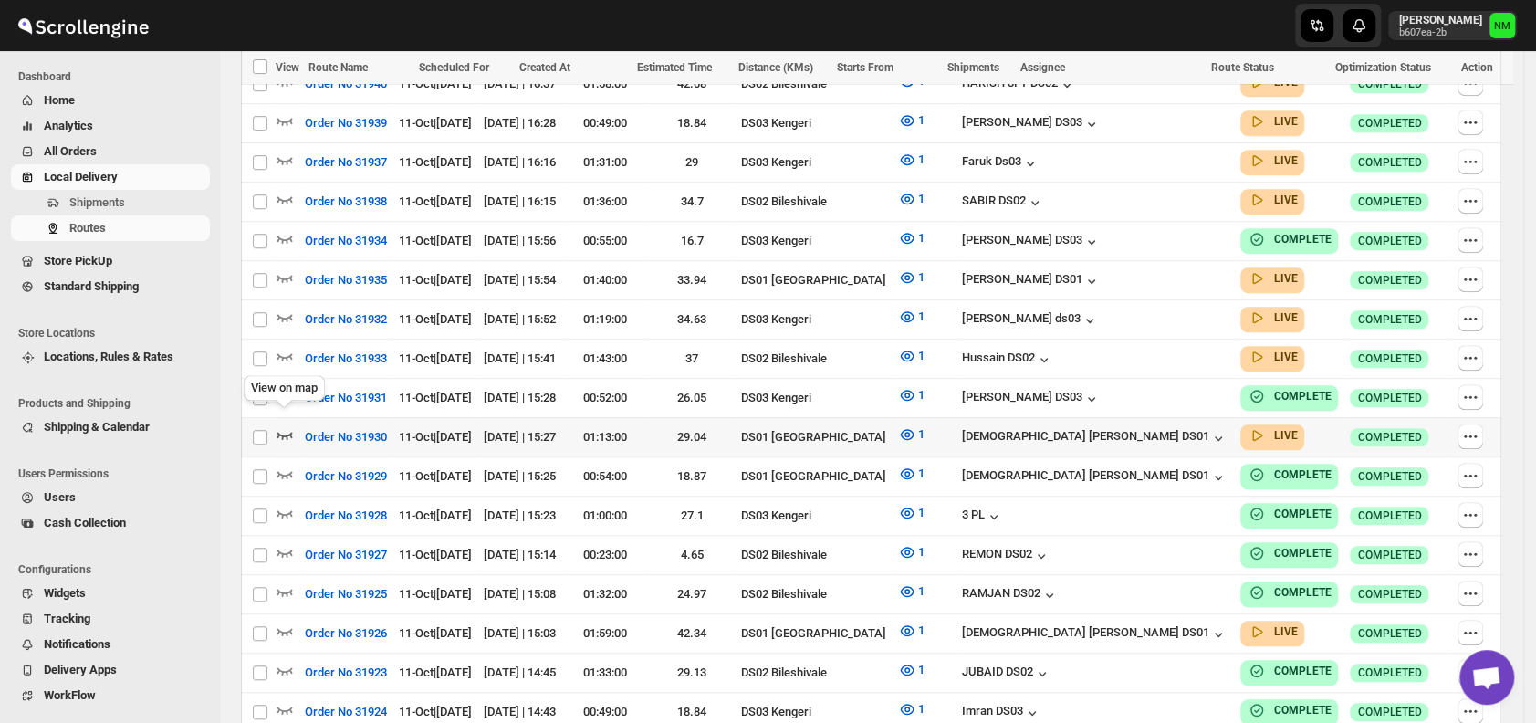
click at [288, 432] on icon "button" at bounding box center [286, 435] width 16 height 7
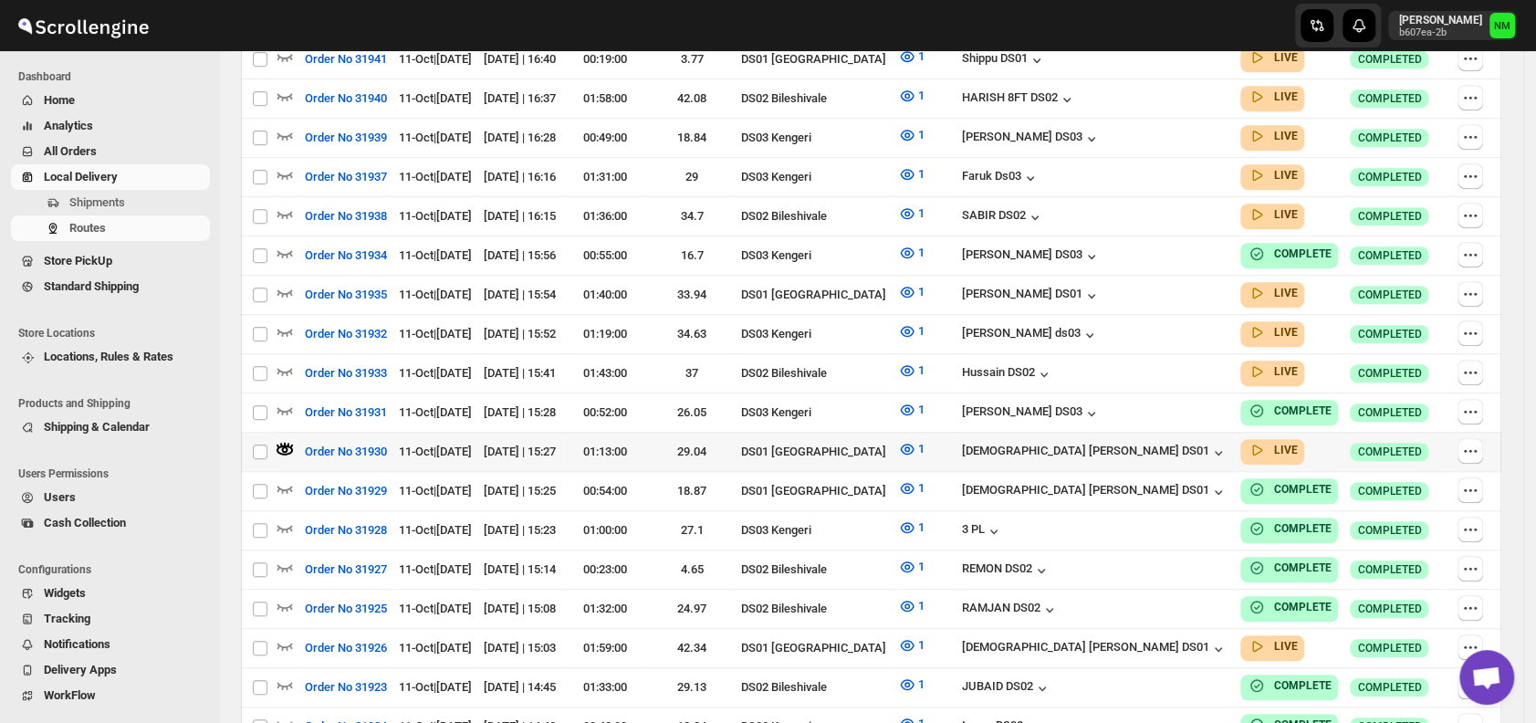
scroll to position [13, 0]
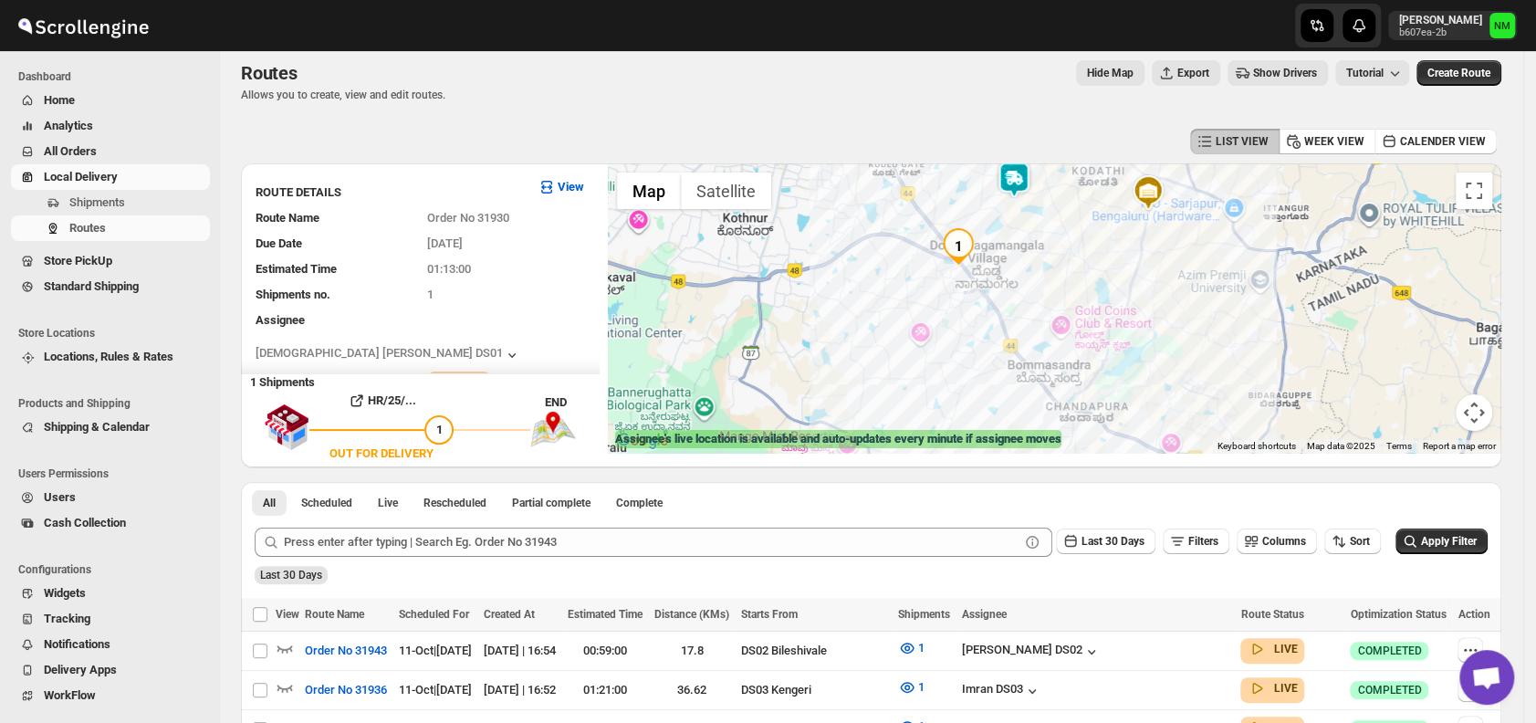
click at [1020, 186] on img at bounding box center [1014, 180] width 37 height 37
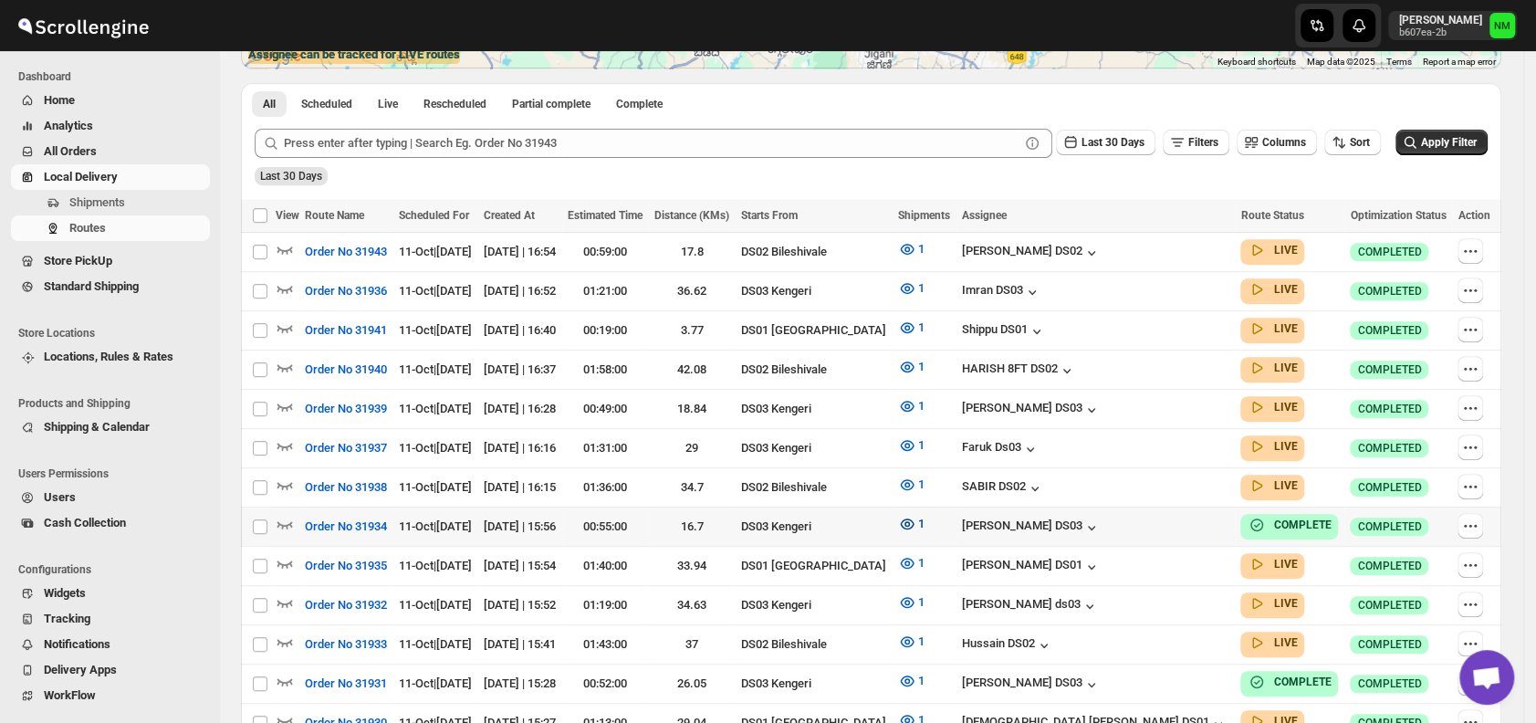
scroll to position [412, 0]
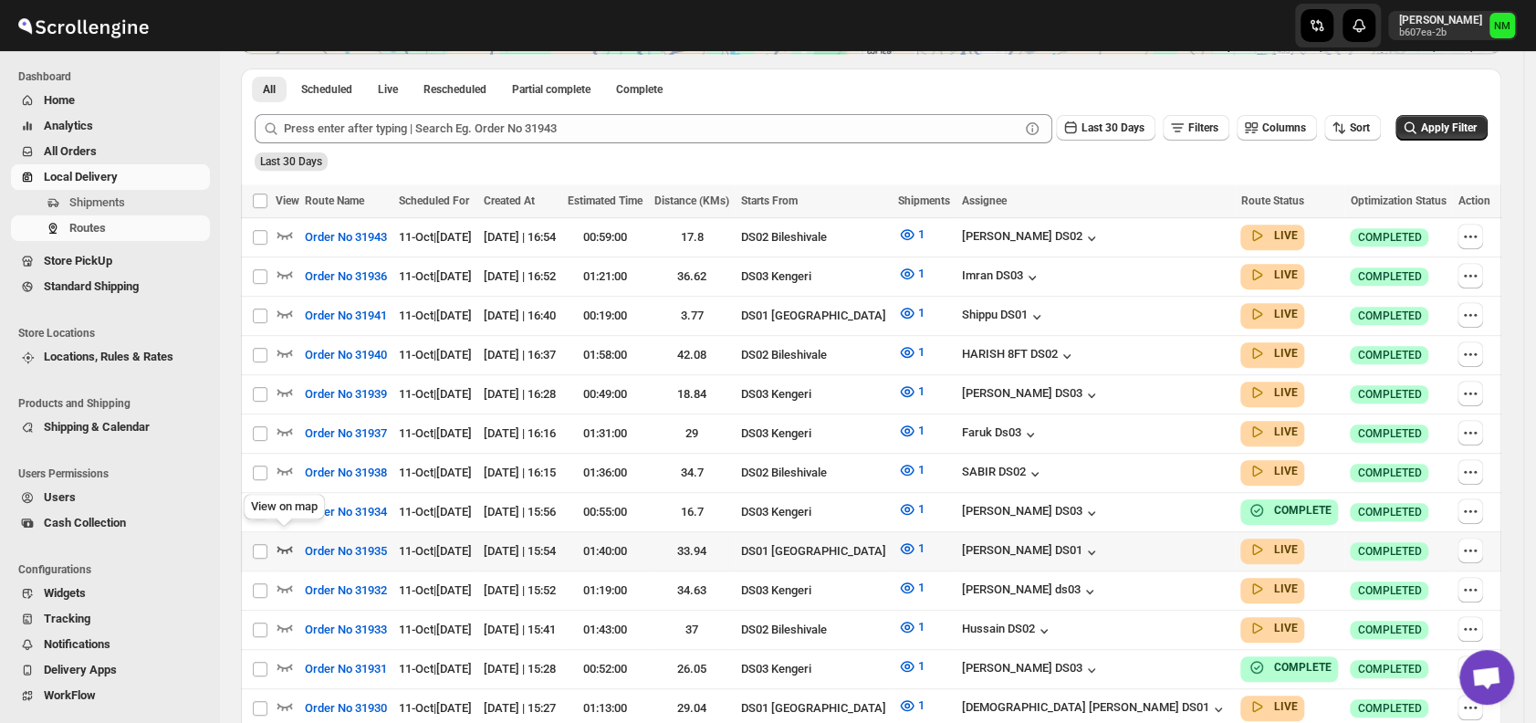
click at [285, 540] on icon "button" at bounding box center [285, 549] width 18 height 18
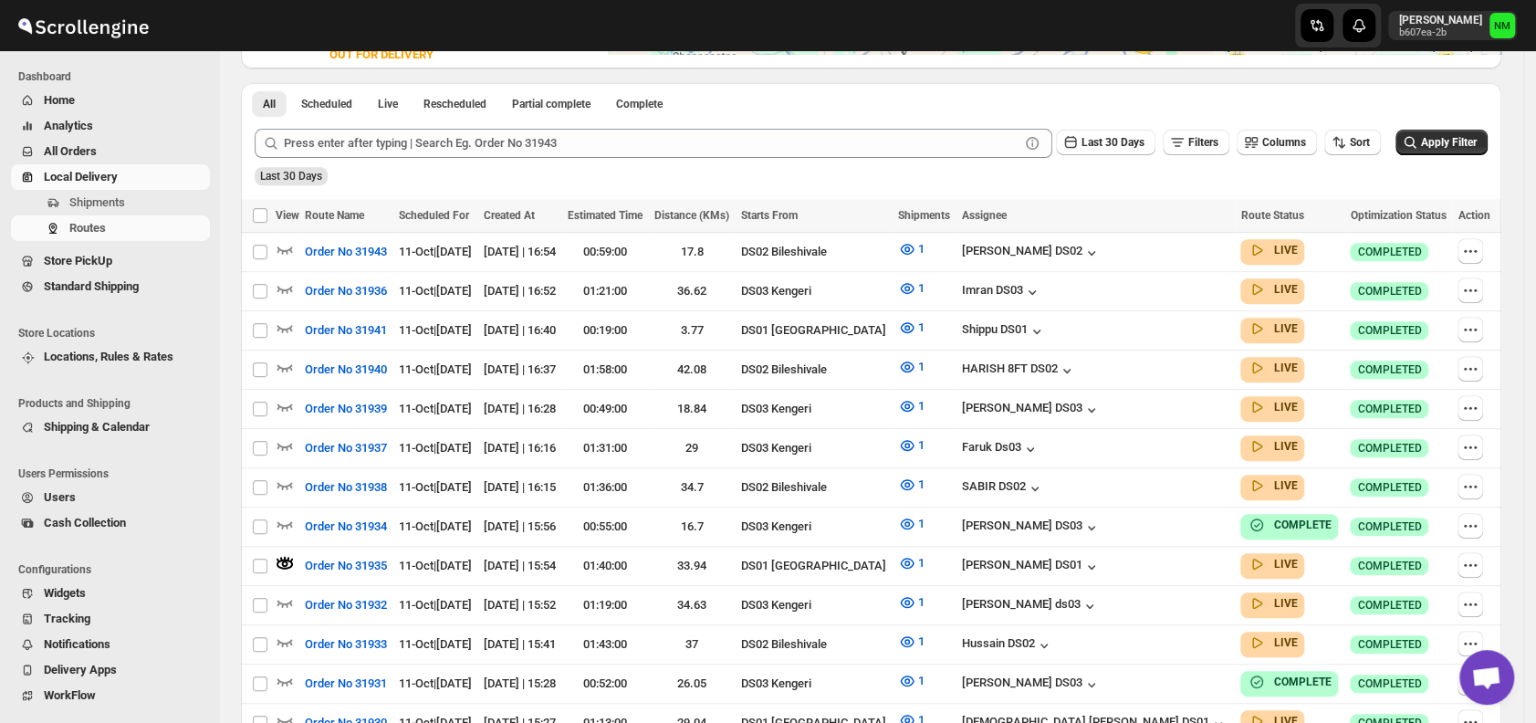
scroll to position [0, 0]
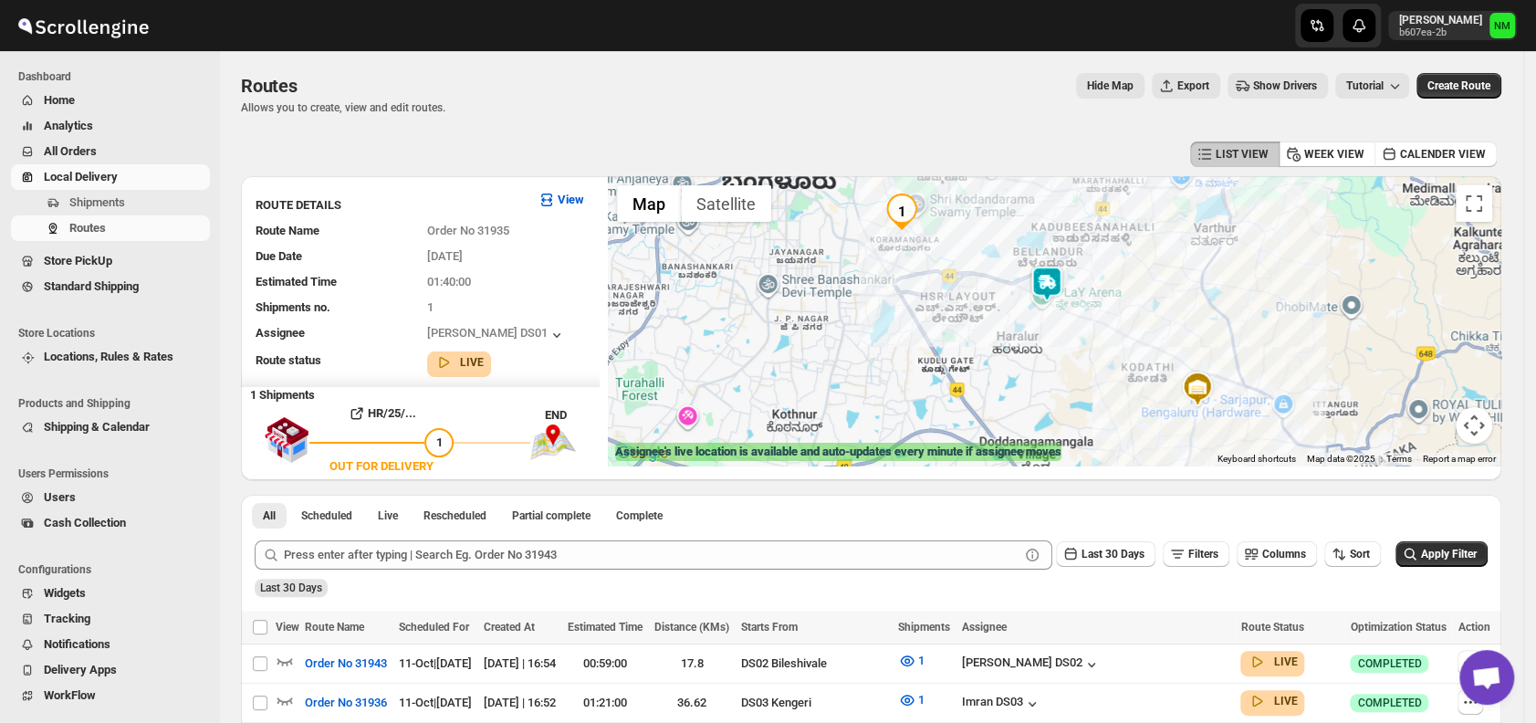
click at [1049, 294] on img at bounding box center [1047, 284] width 37 height 37
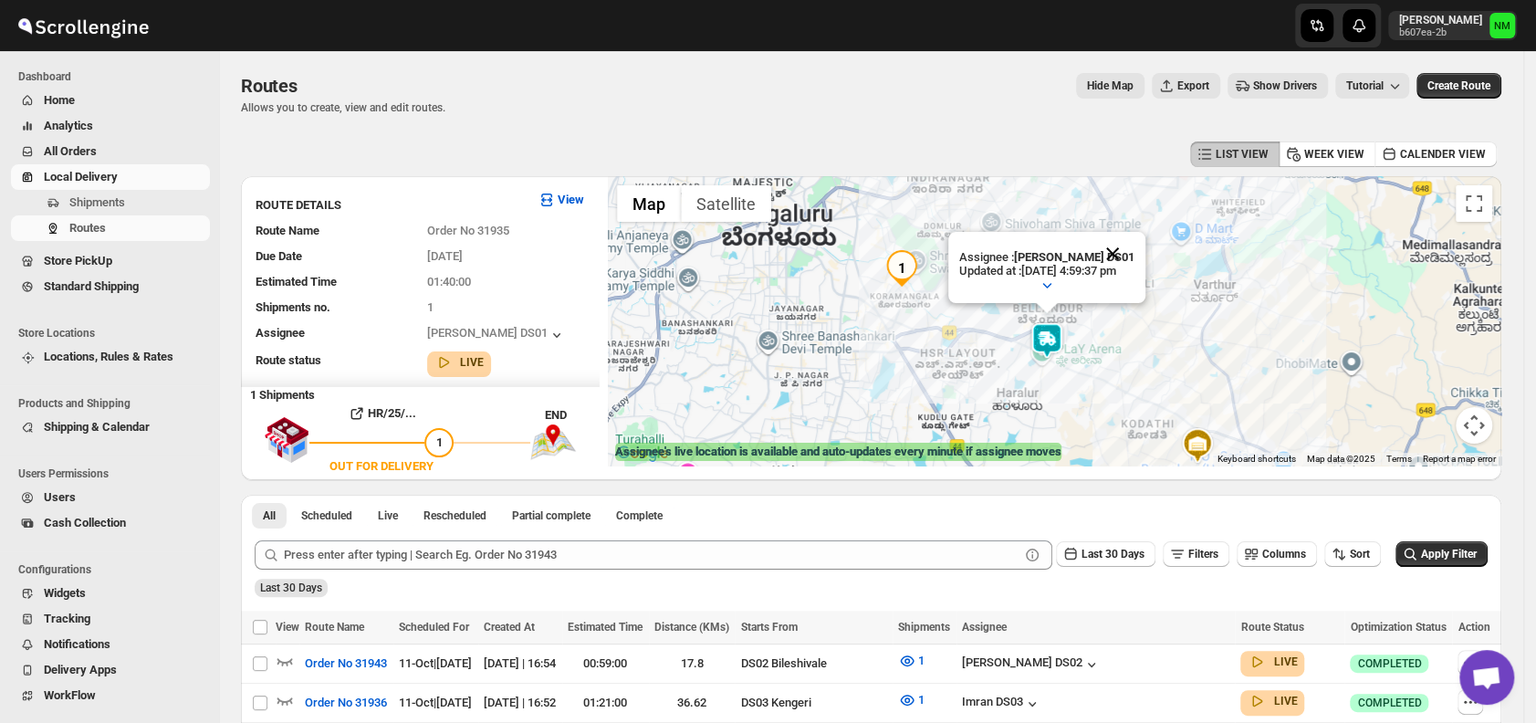
click at [1135, 241] on button "Close" at bounding box center [1113, 254] width 44 height 44
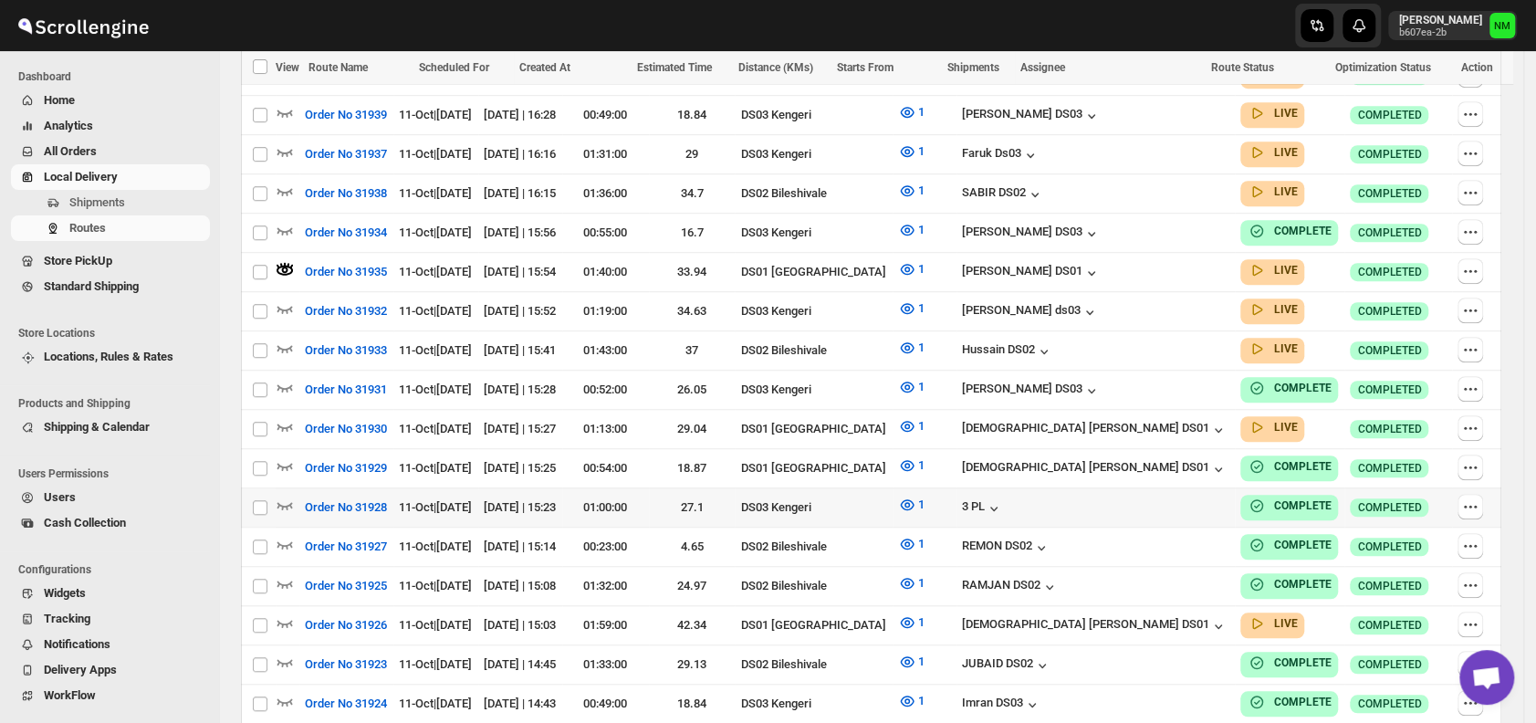
scroll to position [708, 0]
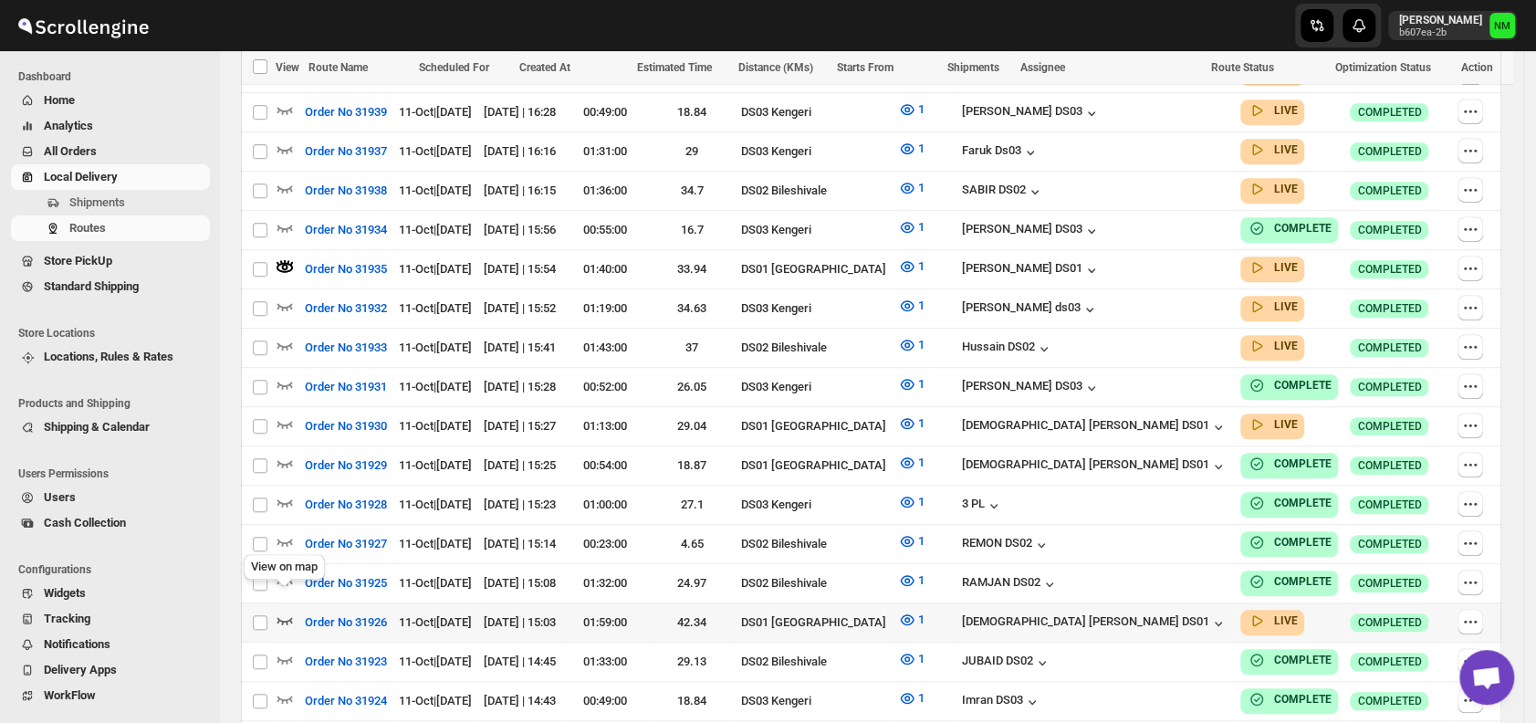
click at [288, 611] on icon "button" at bounding box center [285, 620] width 18 height 18
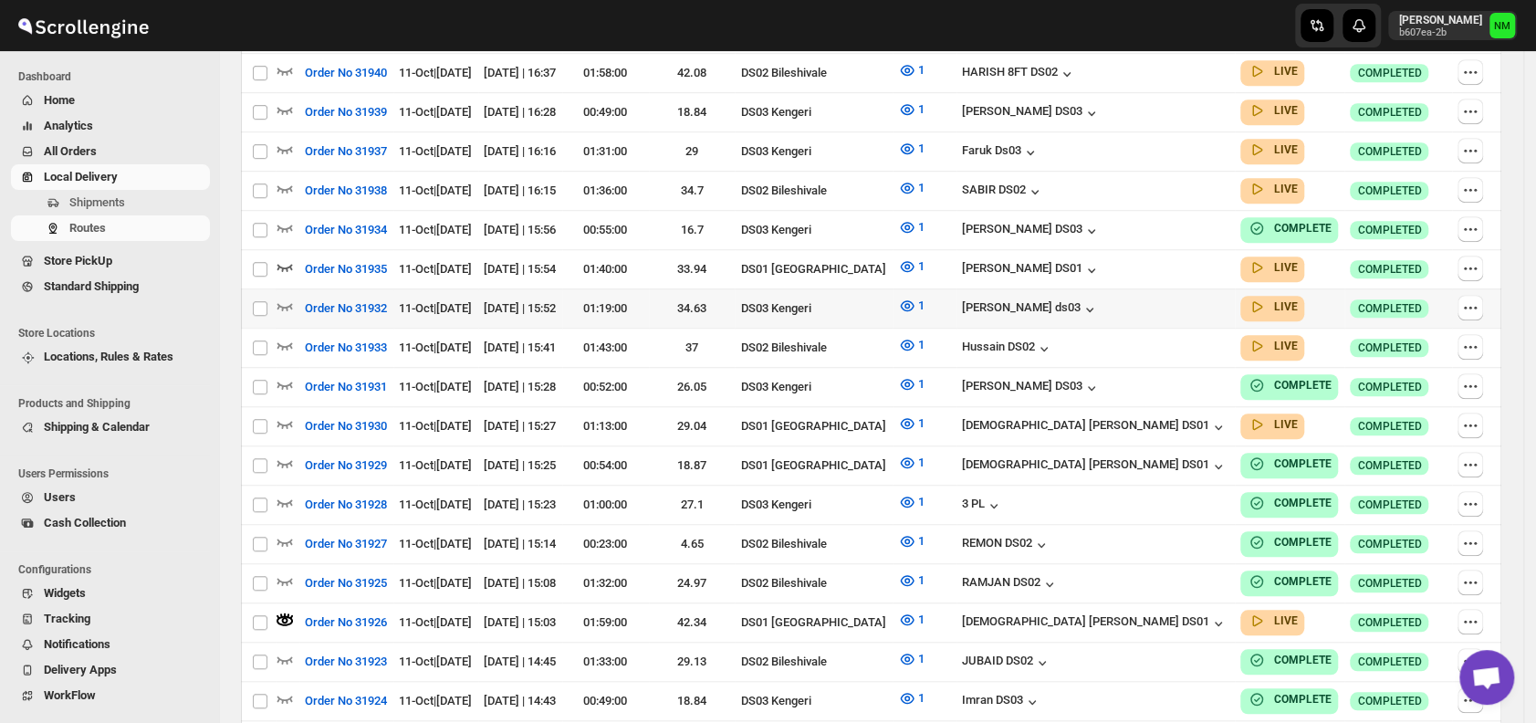
scroll to position [0, 0]
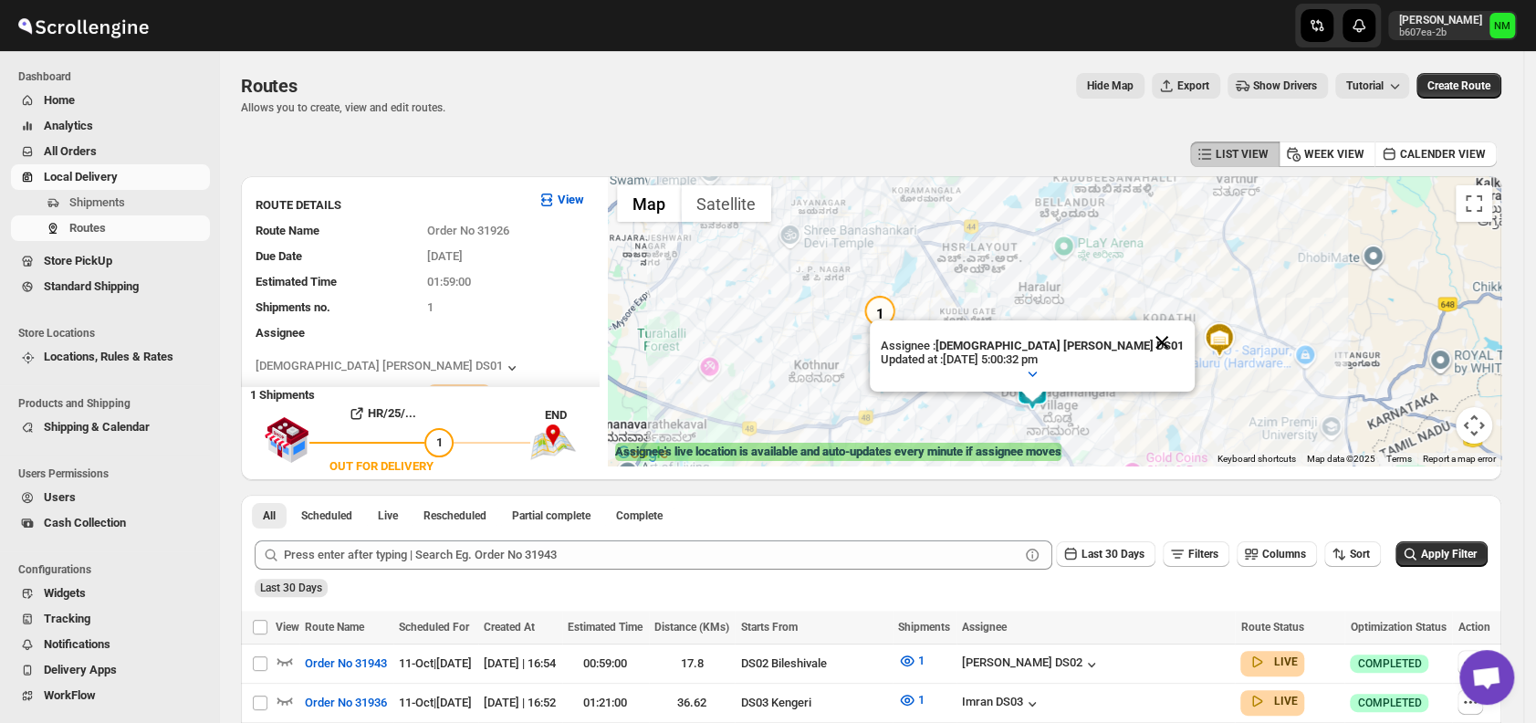
click at [1140, 324] on button "Close" at bounding box center [1162, 342] width 44 height 44
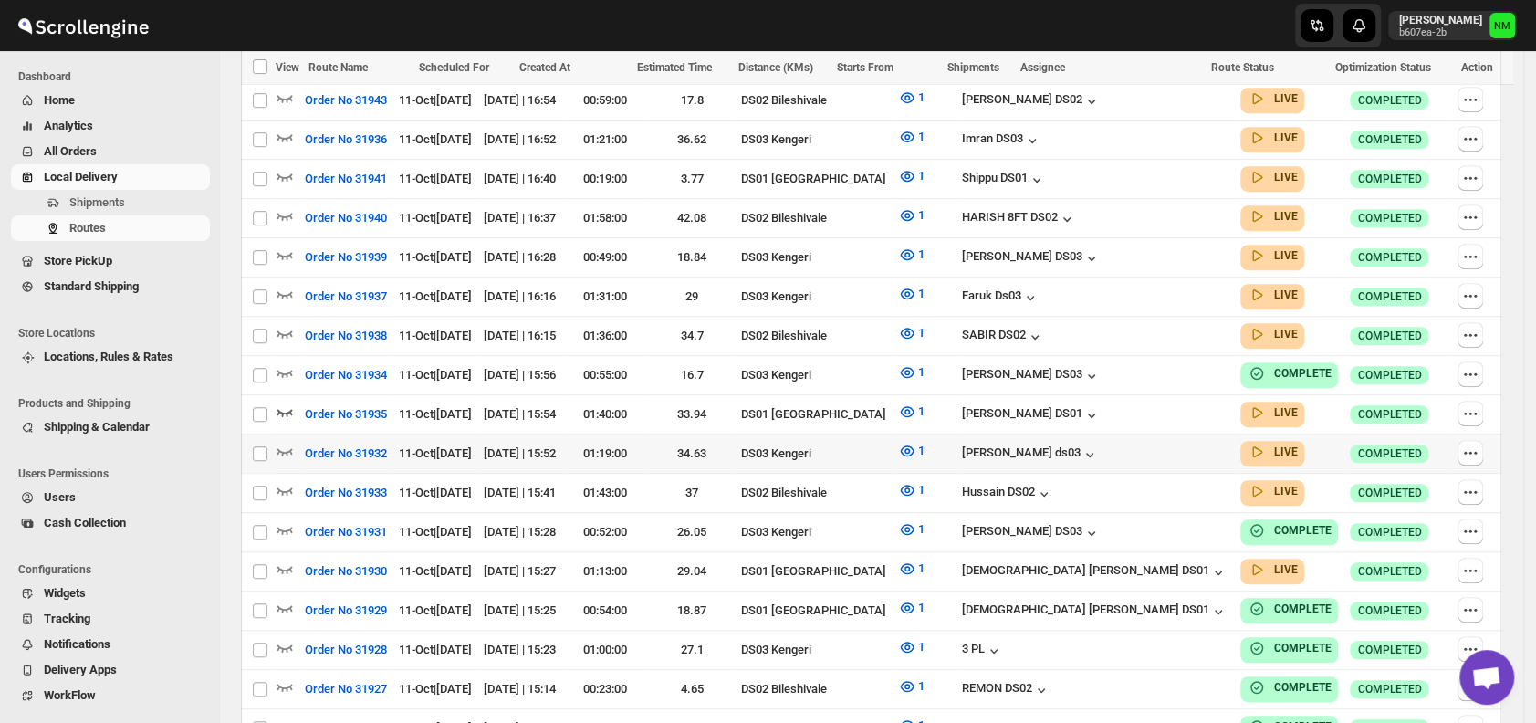
scroll to position [564, 0]
click at [291, 559] on icon "button" at bounding box center [285, 568] width 18 height 18
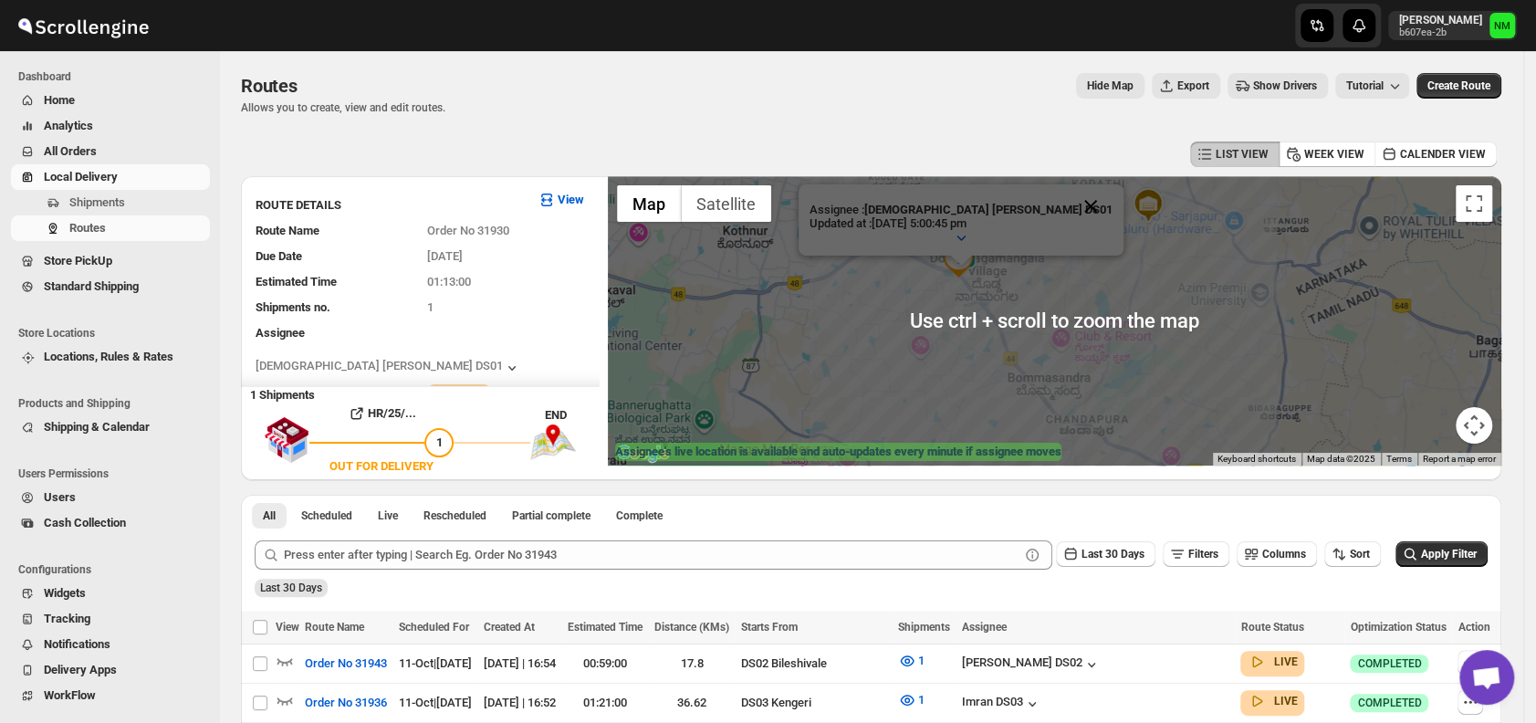
click at [1069, 201] on button "Close" at bounding box center [1091, 206] width 44 height 44
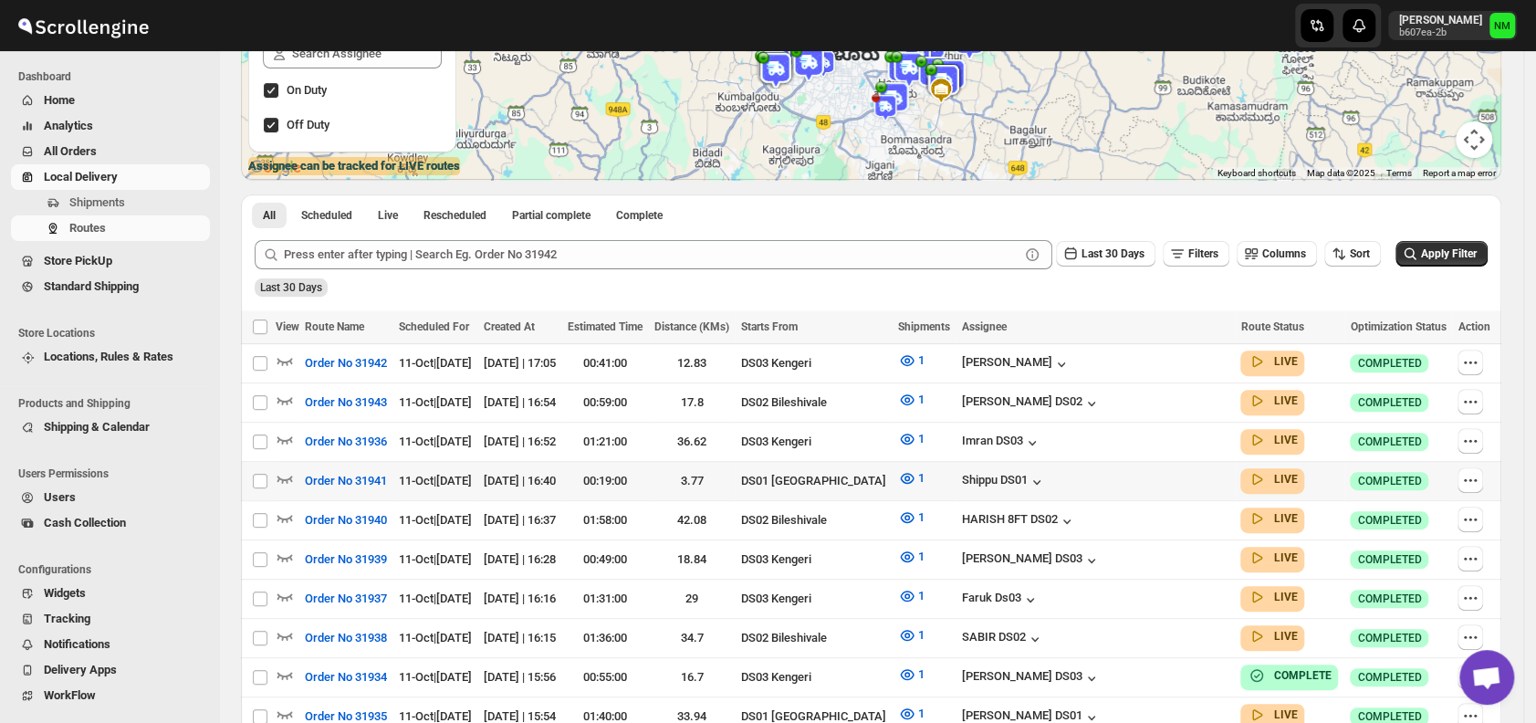
scroll to position [351, 0]
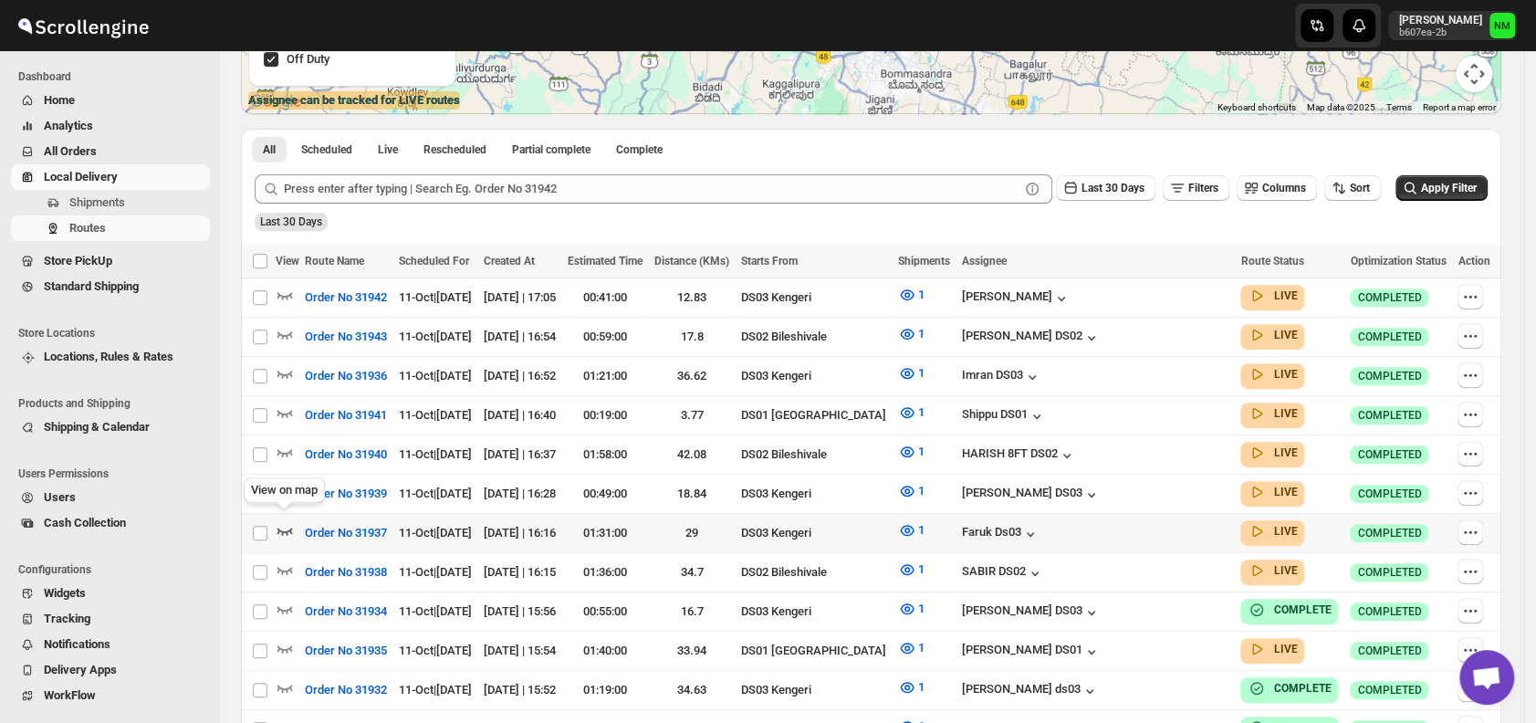
click at [290, 528] on icon "button" at bounding box center [286, 531] width 16 height 7
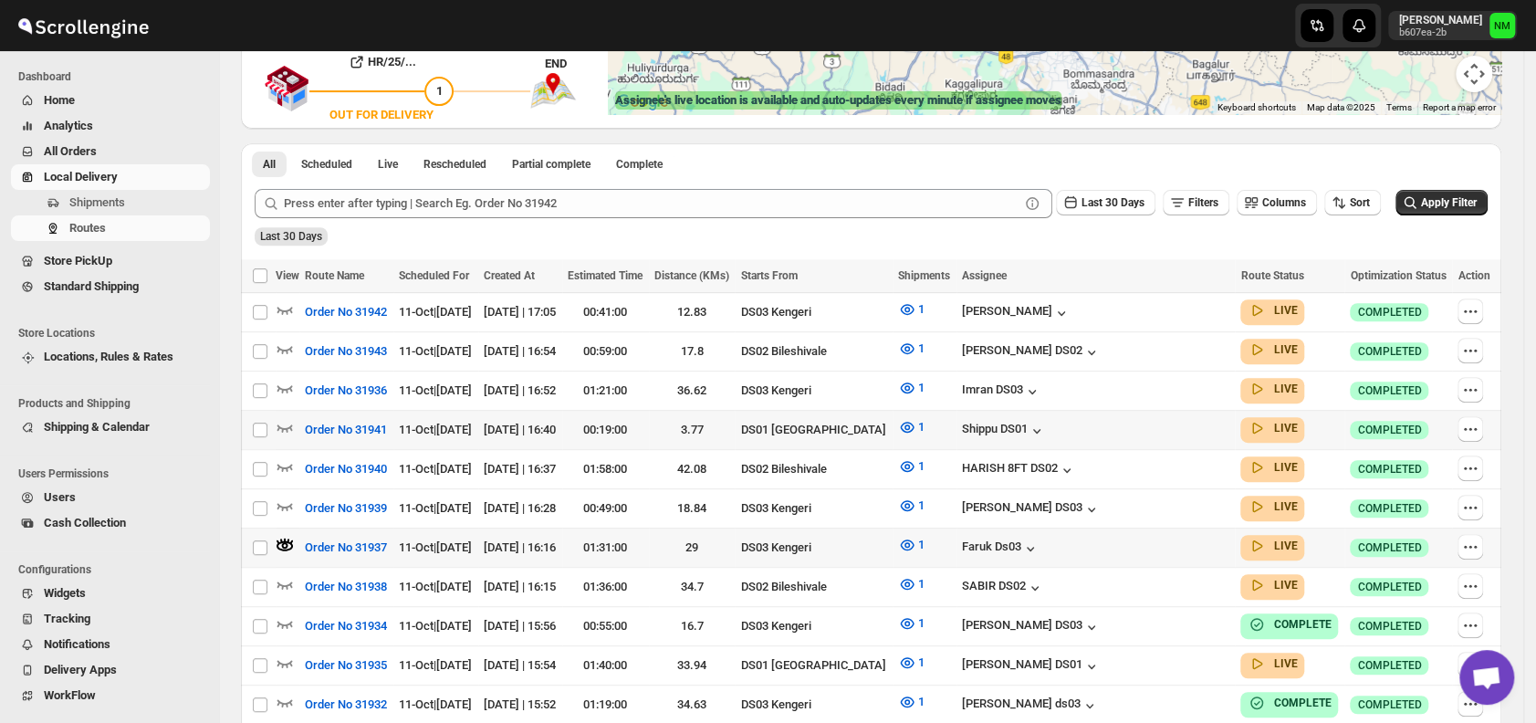
scroll to position [0, 0]
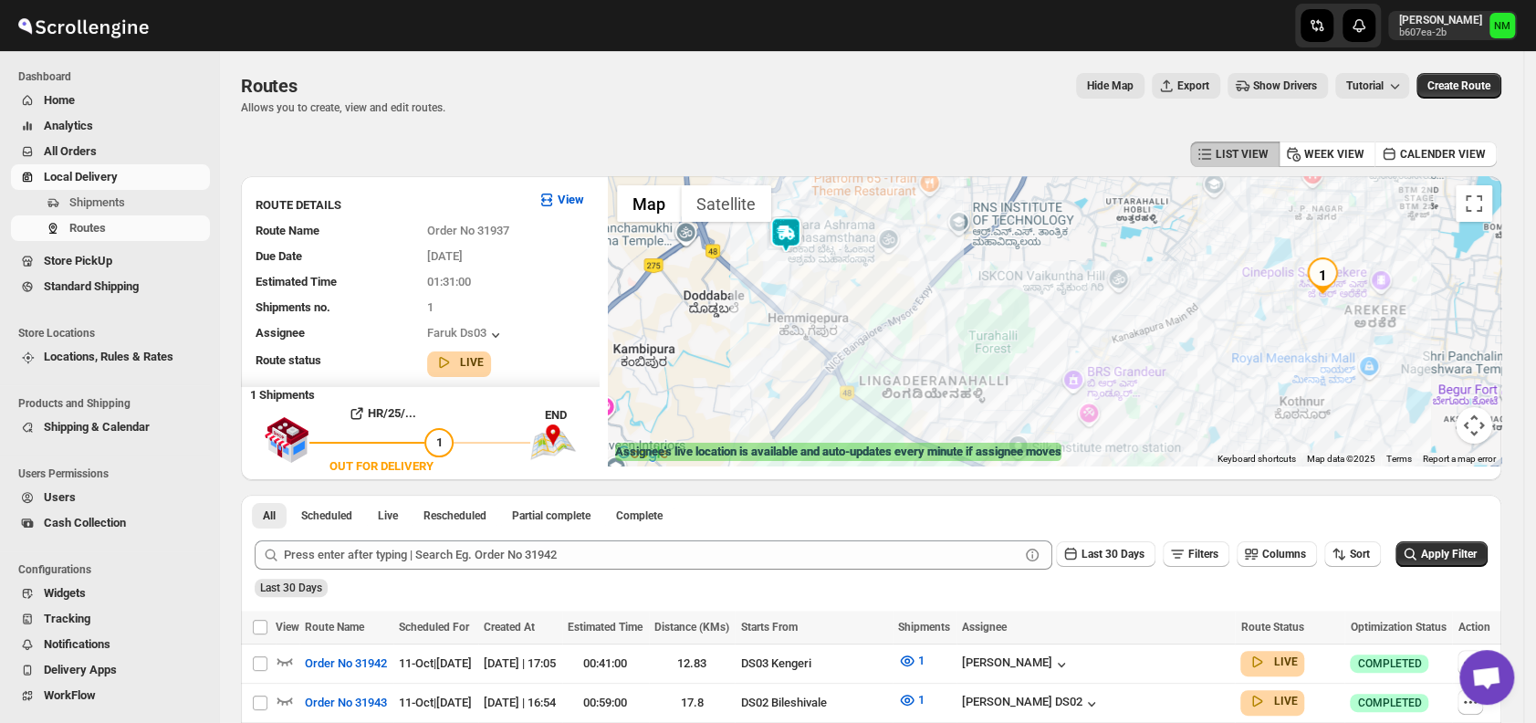
click at [794, 268] on div at bounding box center [1055, 320] width 894 height 289
click at [798, 256] on div at bounding box center [1055, 320] width 894 height 289
click at [796, 237] on img at bounding box center [786, 234] width 37 height 37
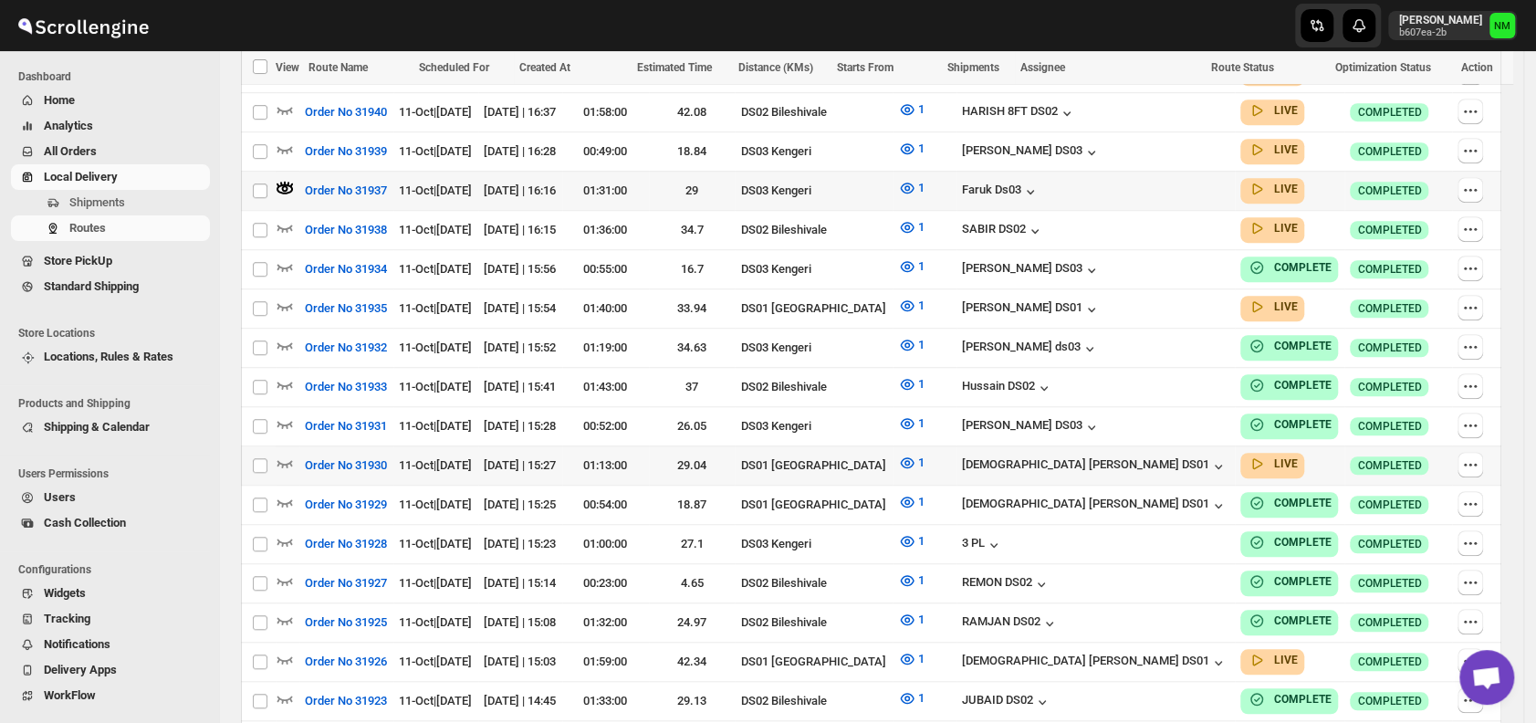
scroll to position [705, 0]
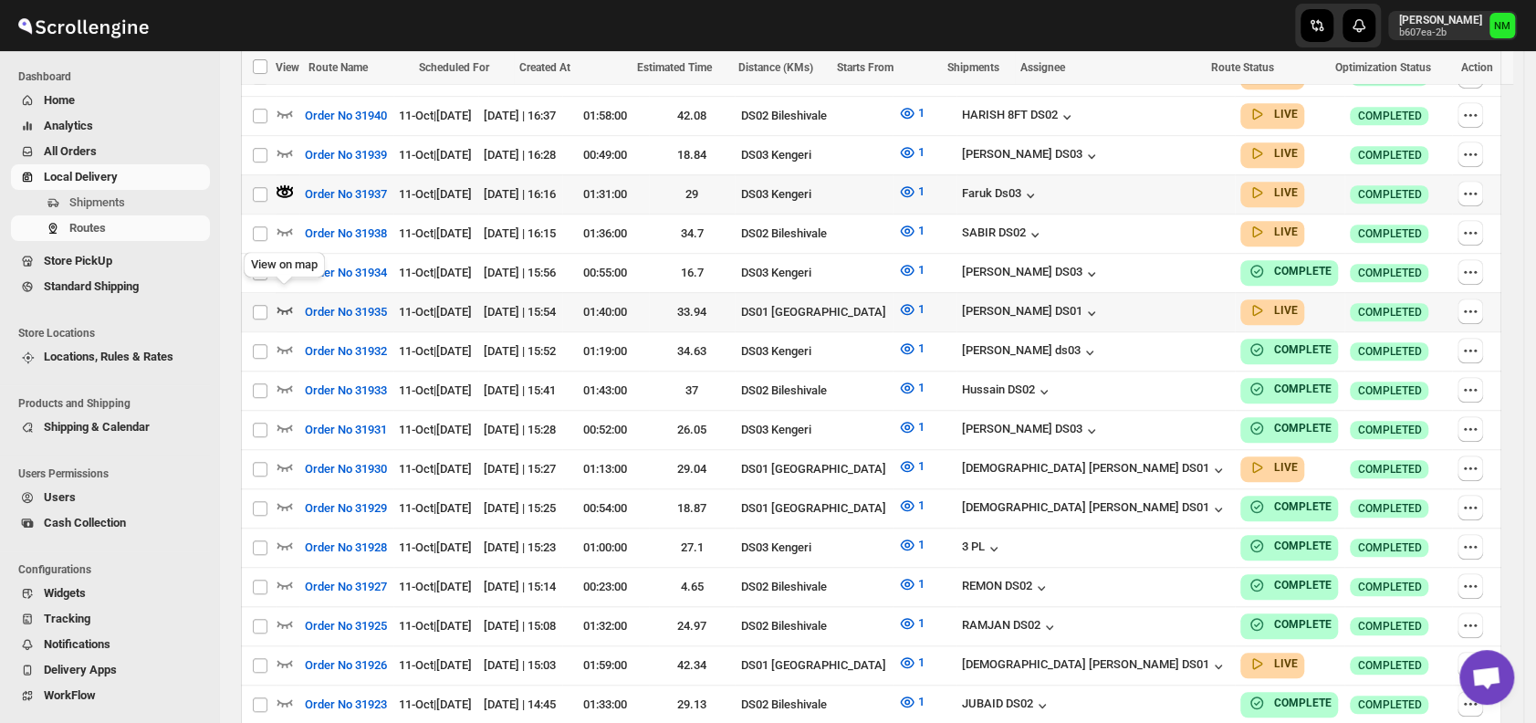
click at [277, 300] on icon "button" at bounding box center [285, 309] width 18 height 18
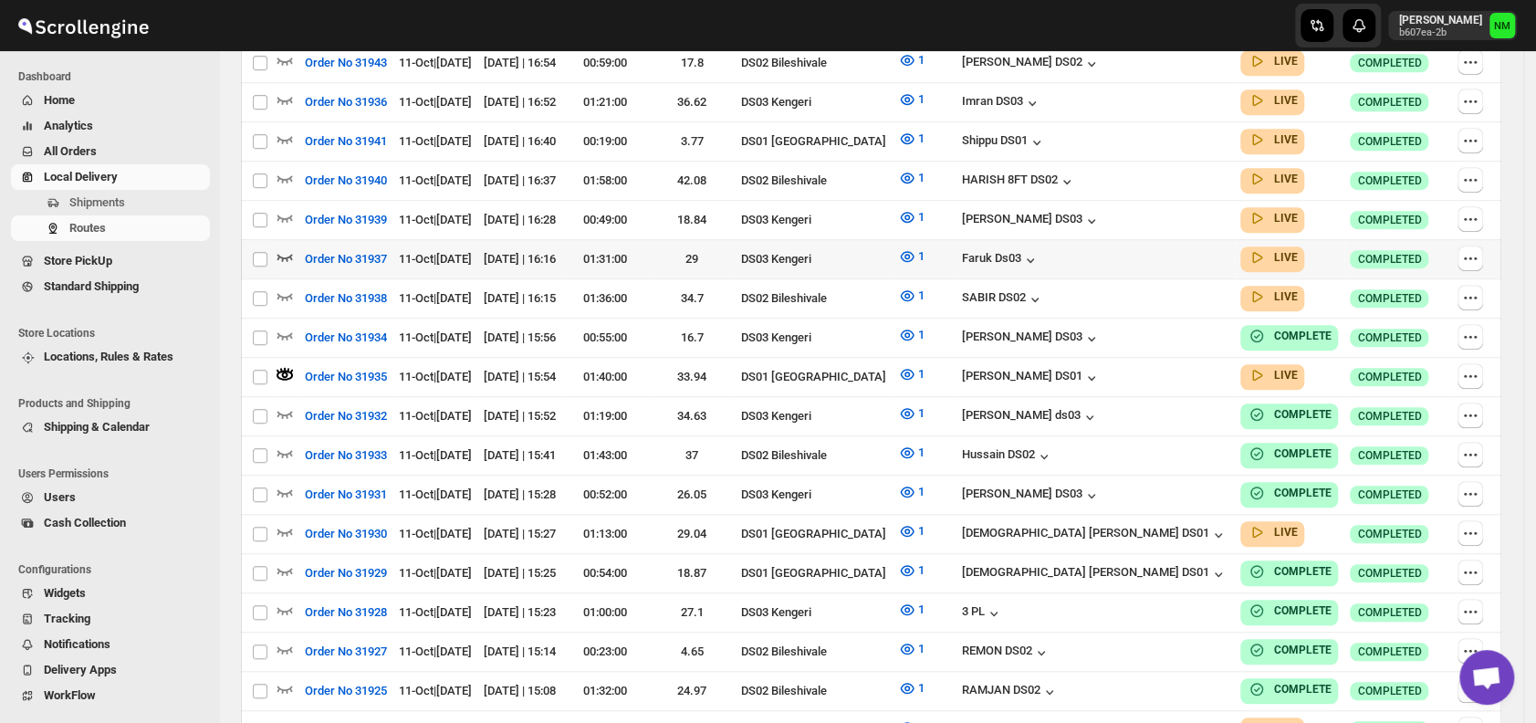
scroll to position [0, 0]
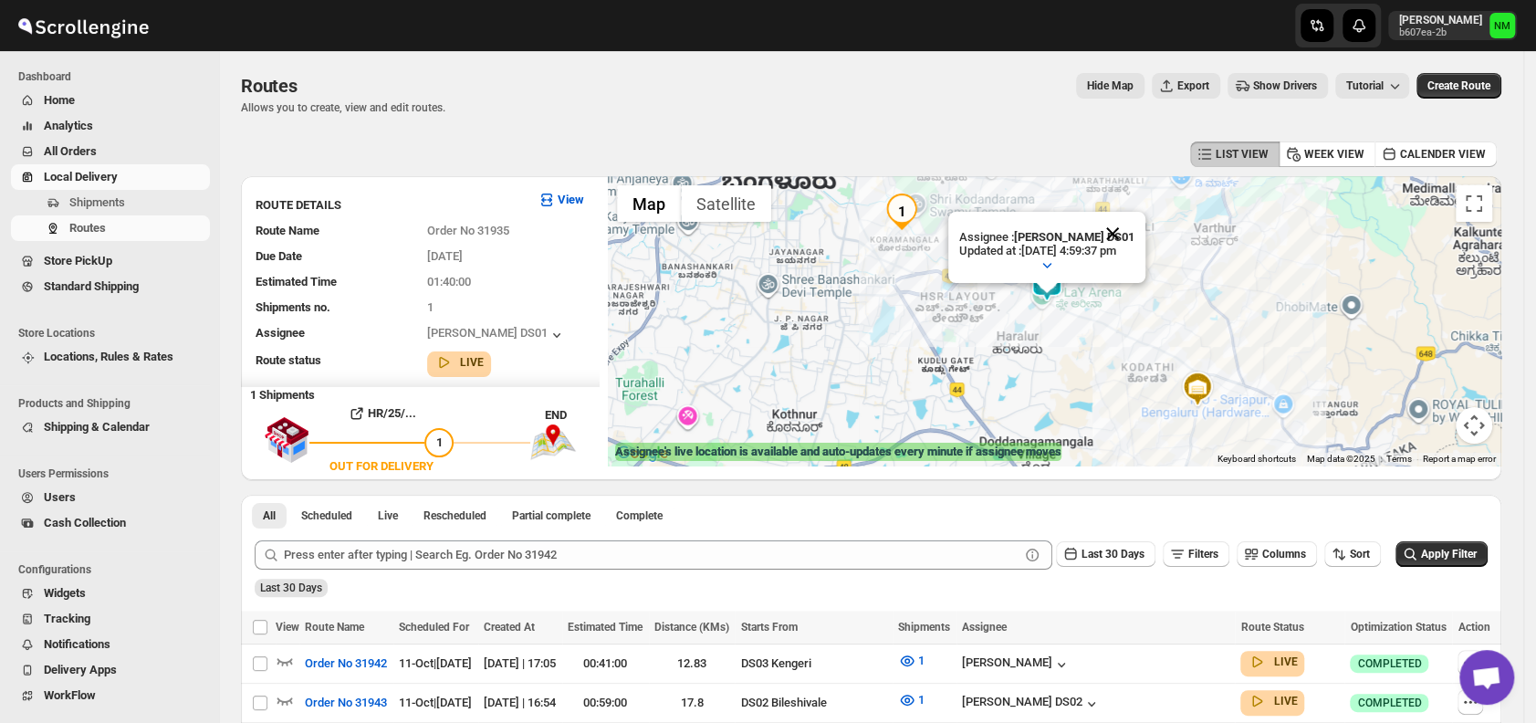
click at [1135, 215] on button "Close" at bounding box center [1113, 234] width 44 height 44
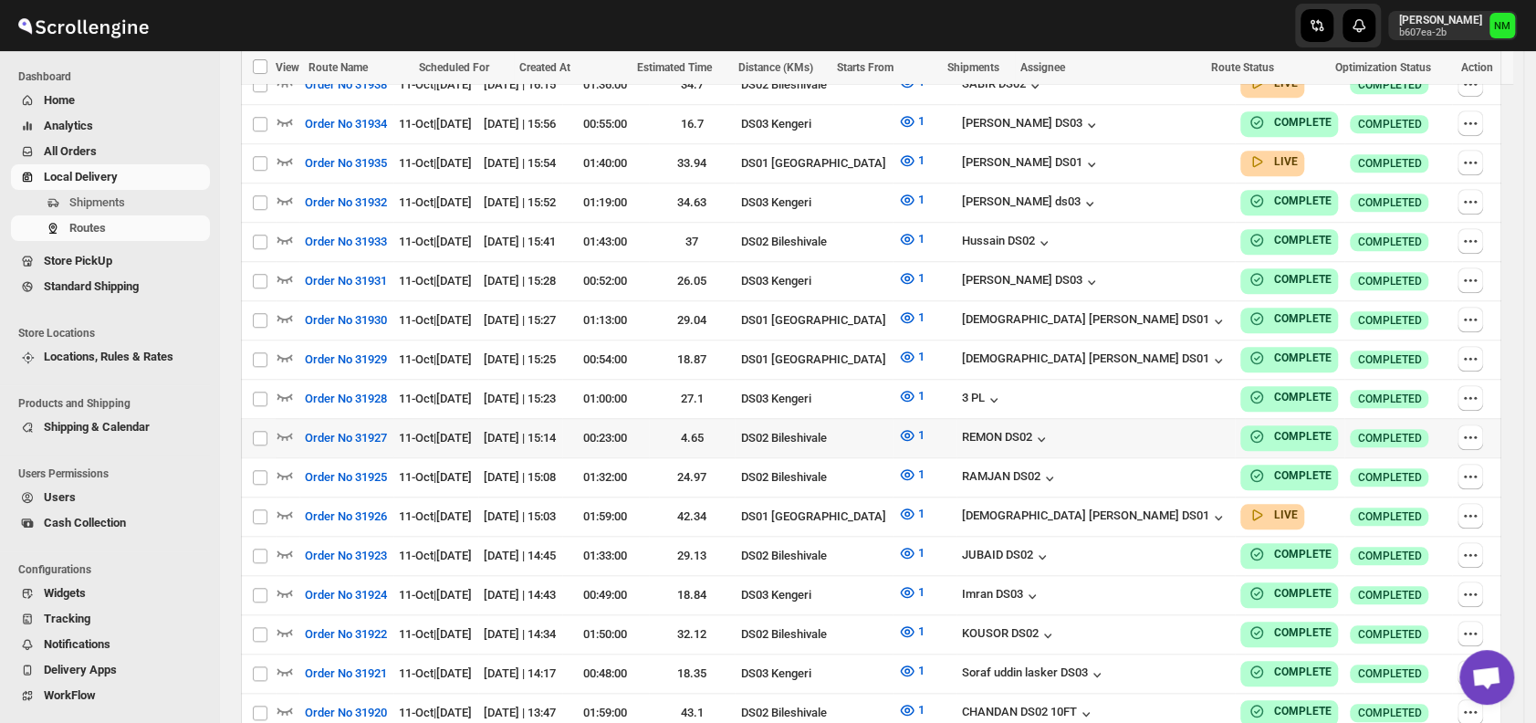
scroll to position [840, 0]
click at [288, 504] on icon "button" at bounding box center [285, 513] width 18 height 18
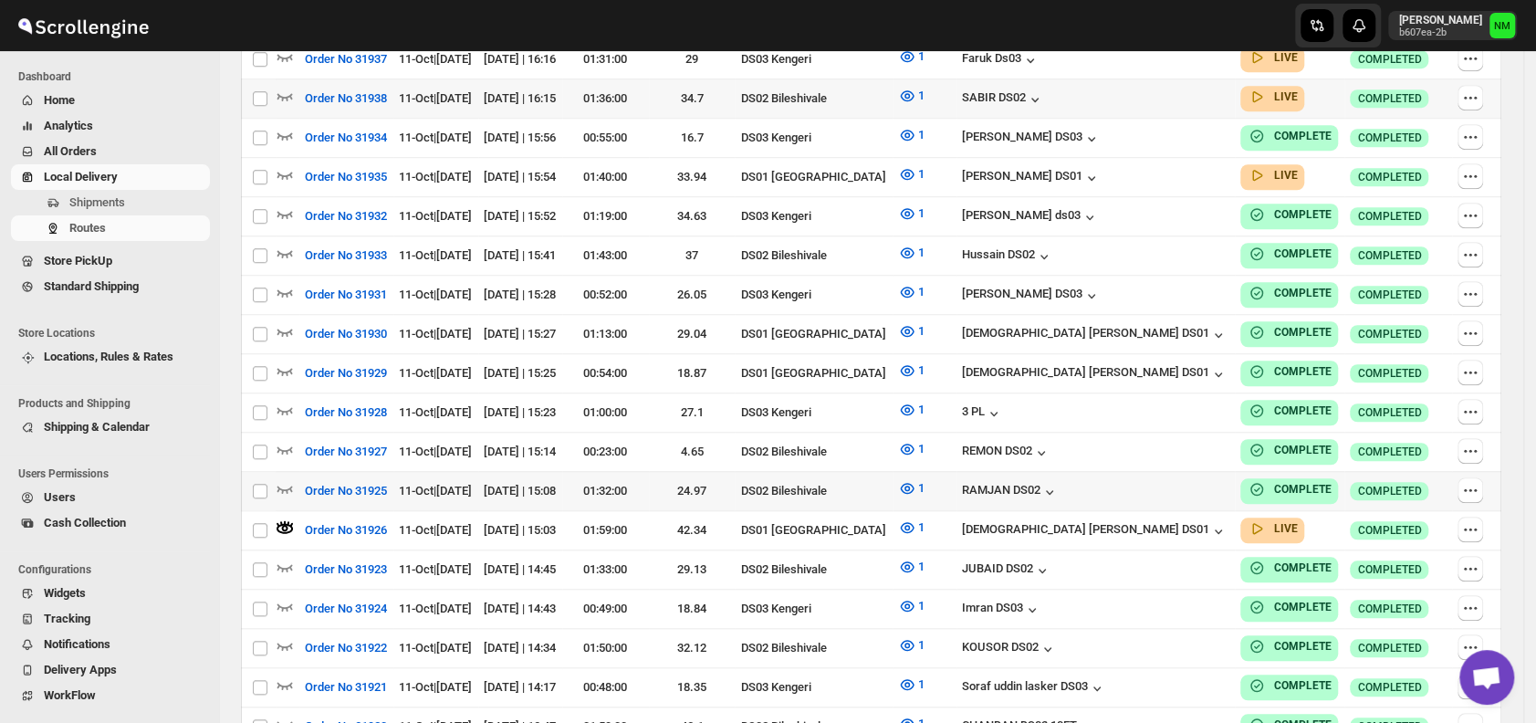
scroll to position [0, 0]
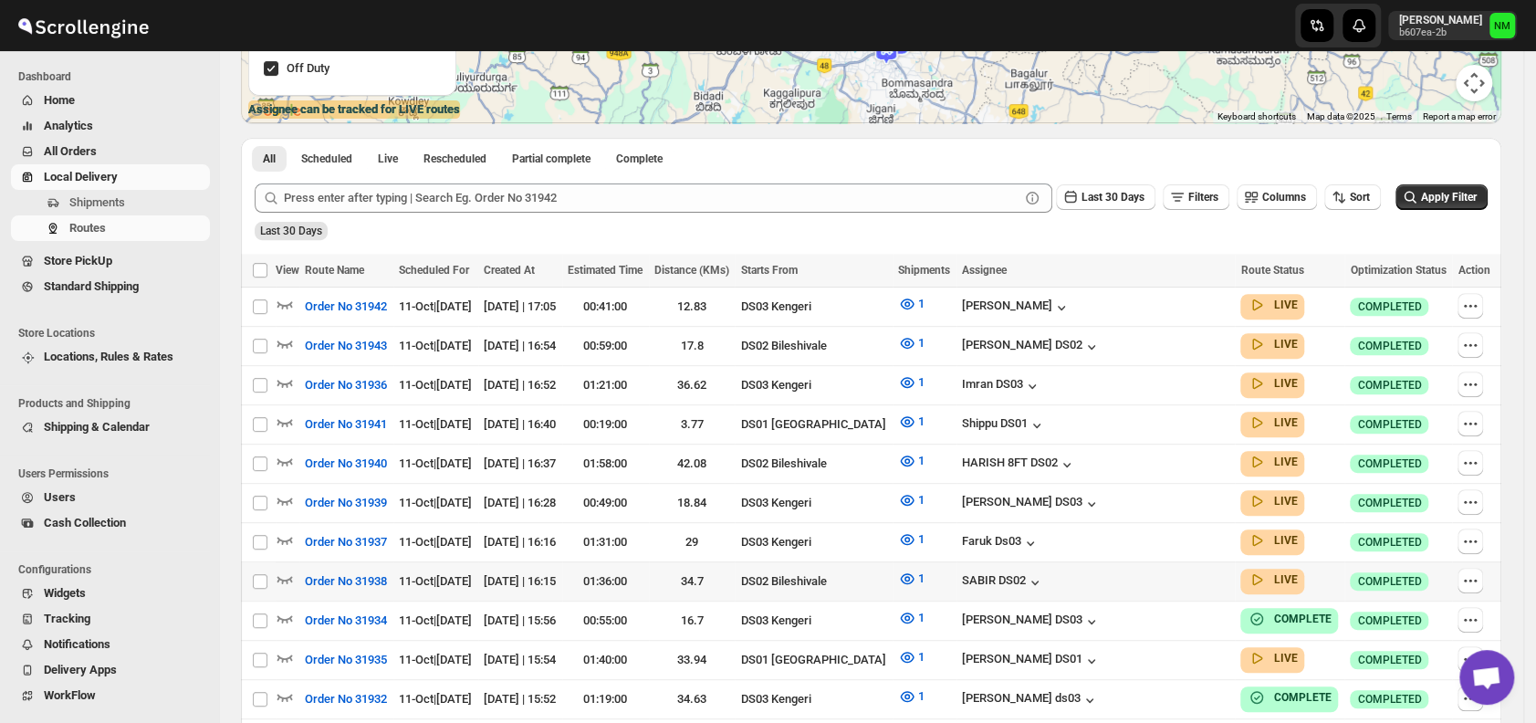
scroll to position [437, 0]
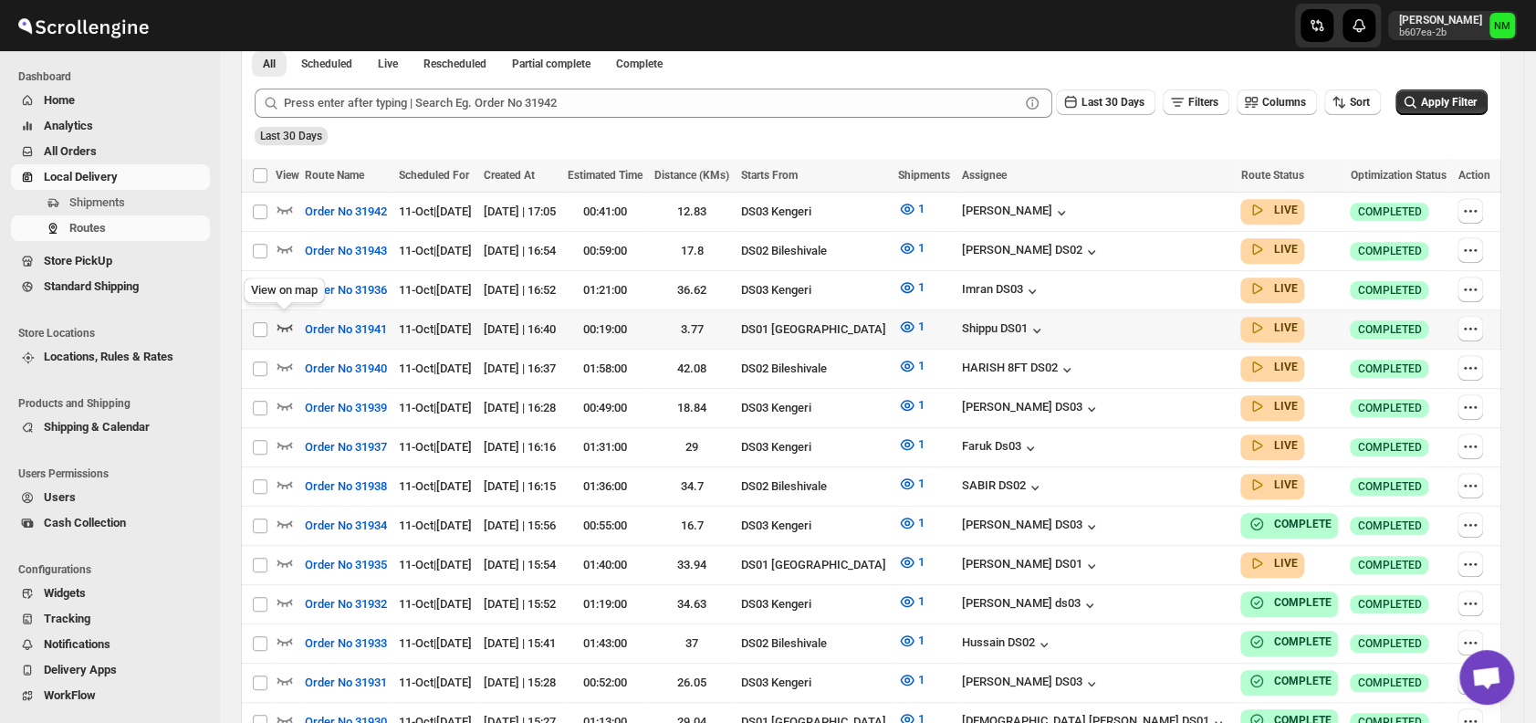
click at [288, 327] on icon "button" at bounding box center [285, 327] width 18 height 18
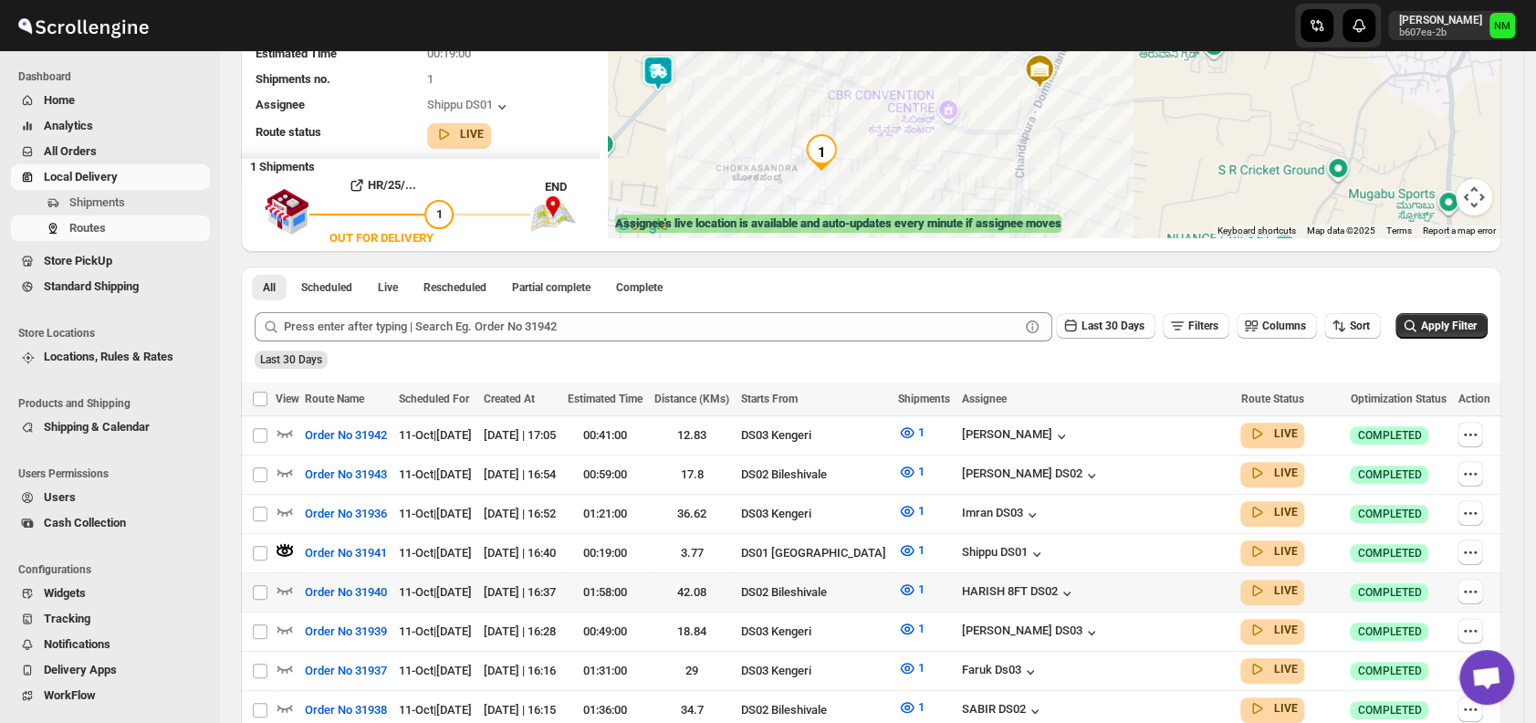
scroll to position [235, 0]
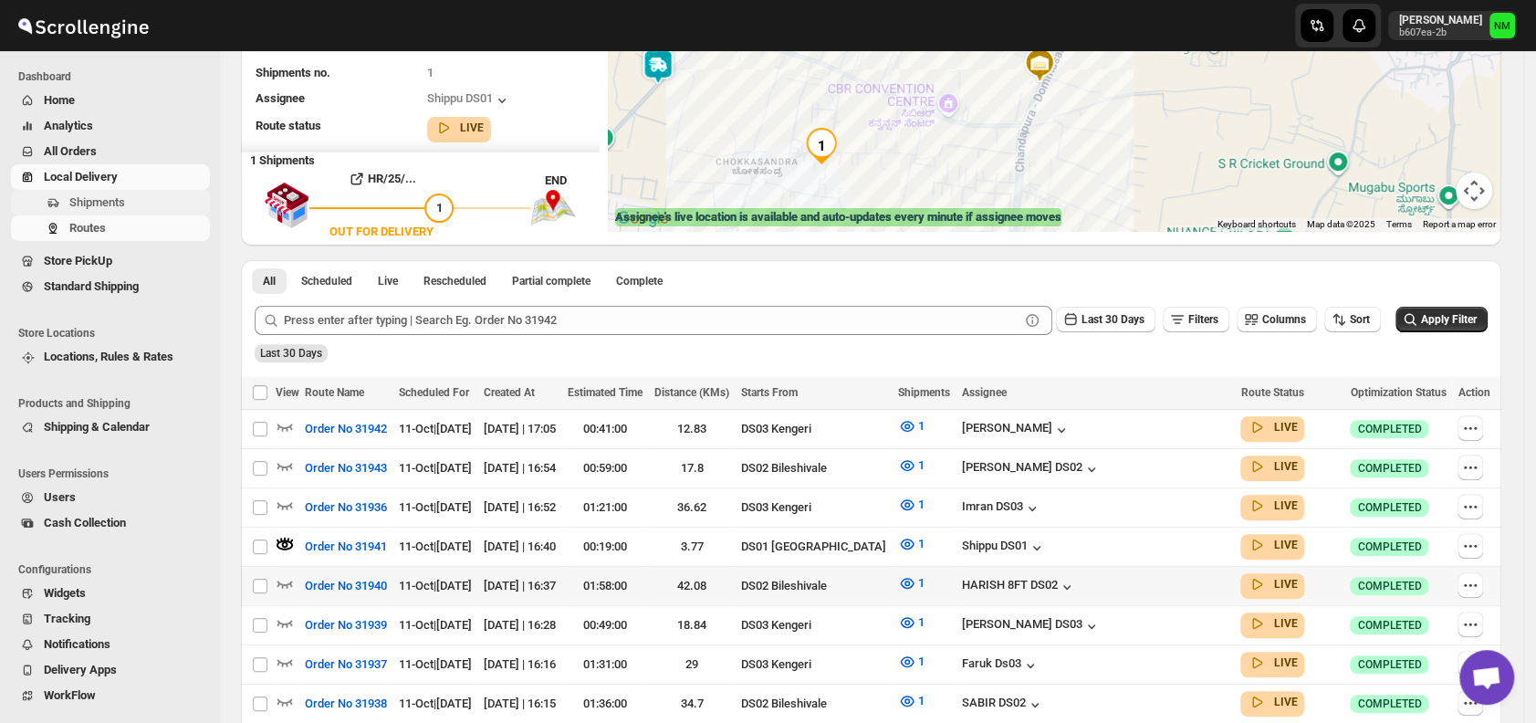
click at [124, 205] on span "Shipments" at bounding box center [137, 203] width 137 height 18
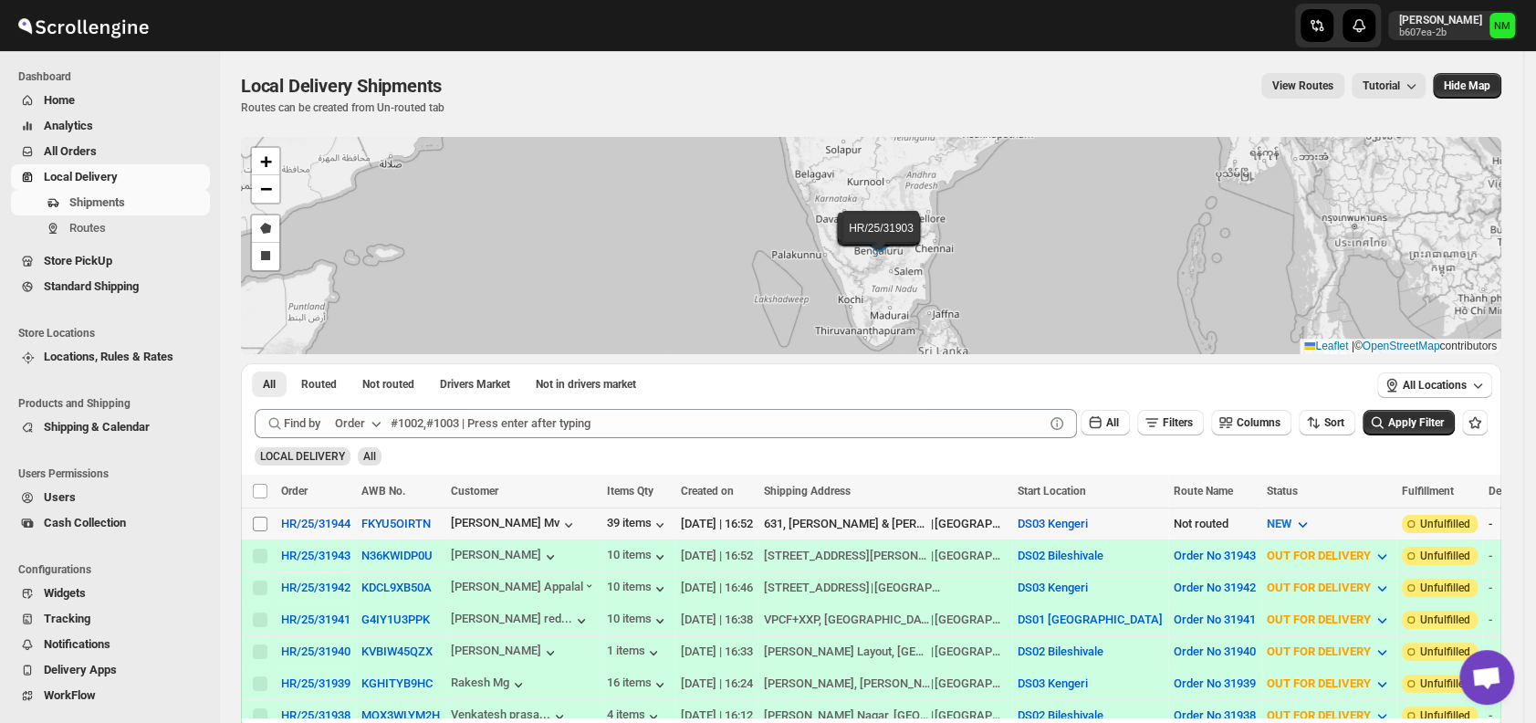
click at [261, 519] on input "Select shipment" at bounding box center [260, 524] width 15 height 15
checkbox input "true"
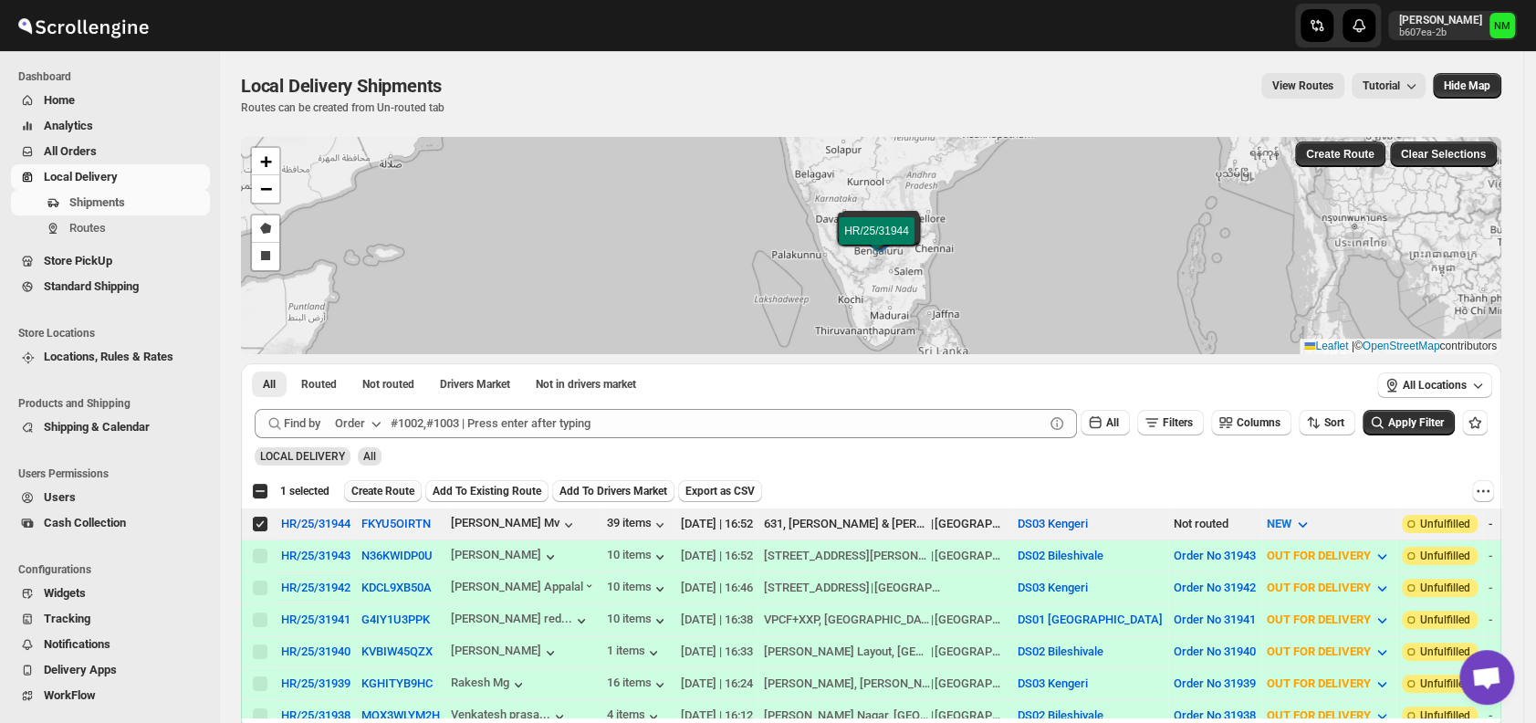
click at [411, 489] on span "Create Route" at bounding box center [382, 491] width 63 height 15
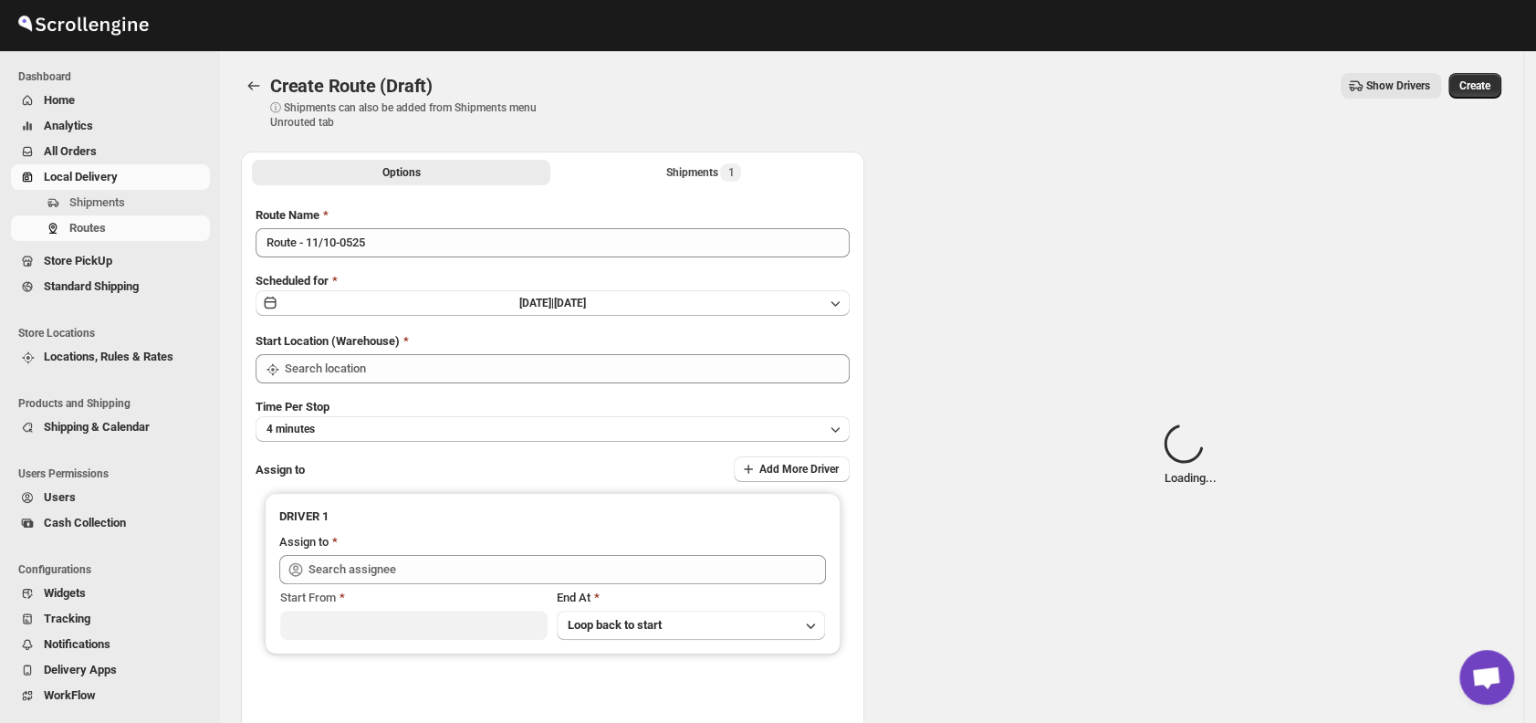
type input "DS03 Kengeri"
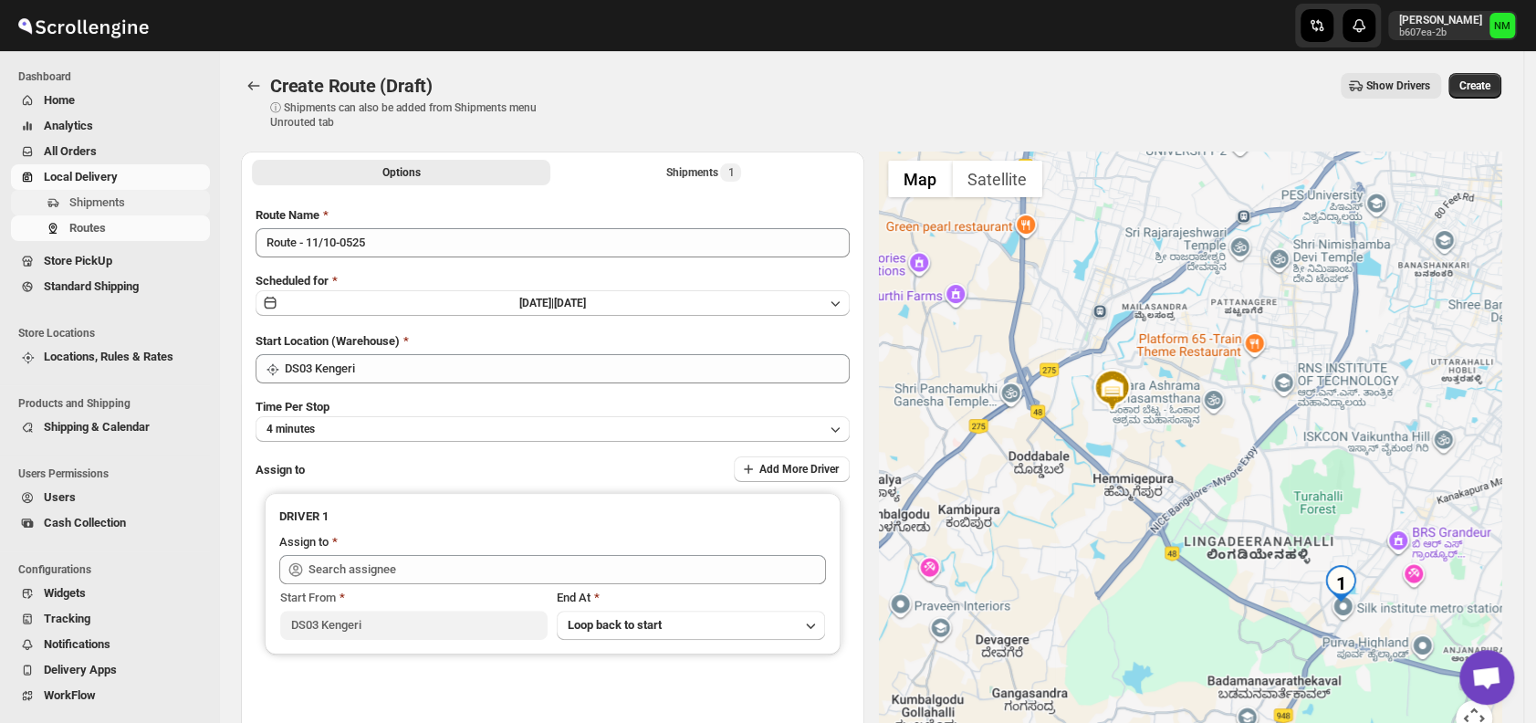
click at [95, 203] on span "Shipments" at bounding box center [97, 202] width 56 height 14
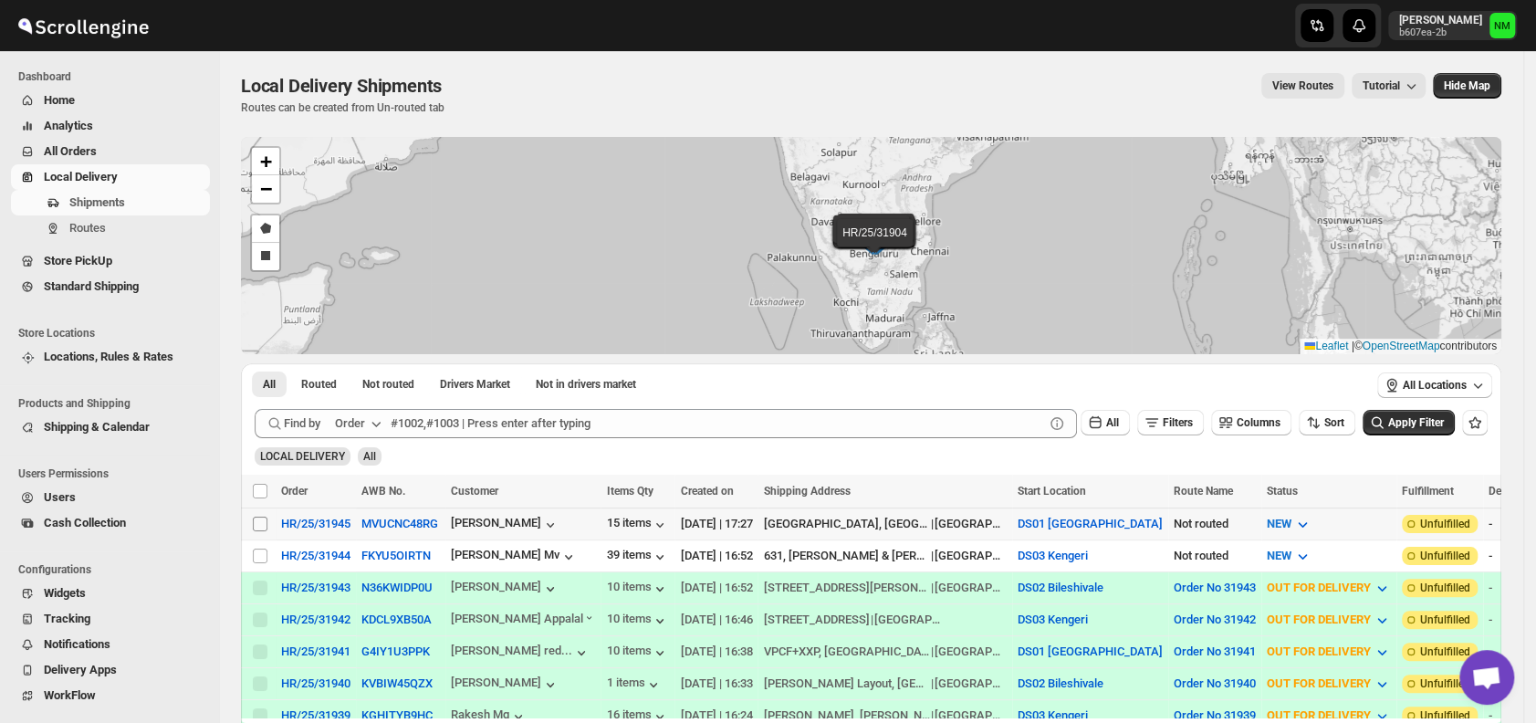
click at [258, 526] on input "Select shipment" at bounding box center [260, 524] width 15 height 15
checkbox input "true"
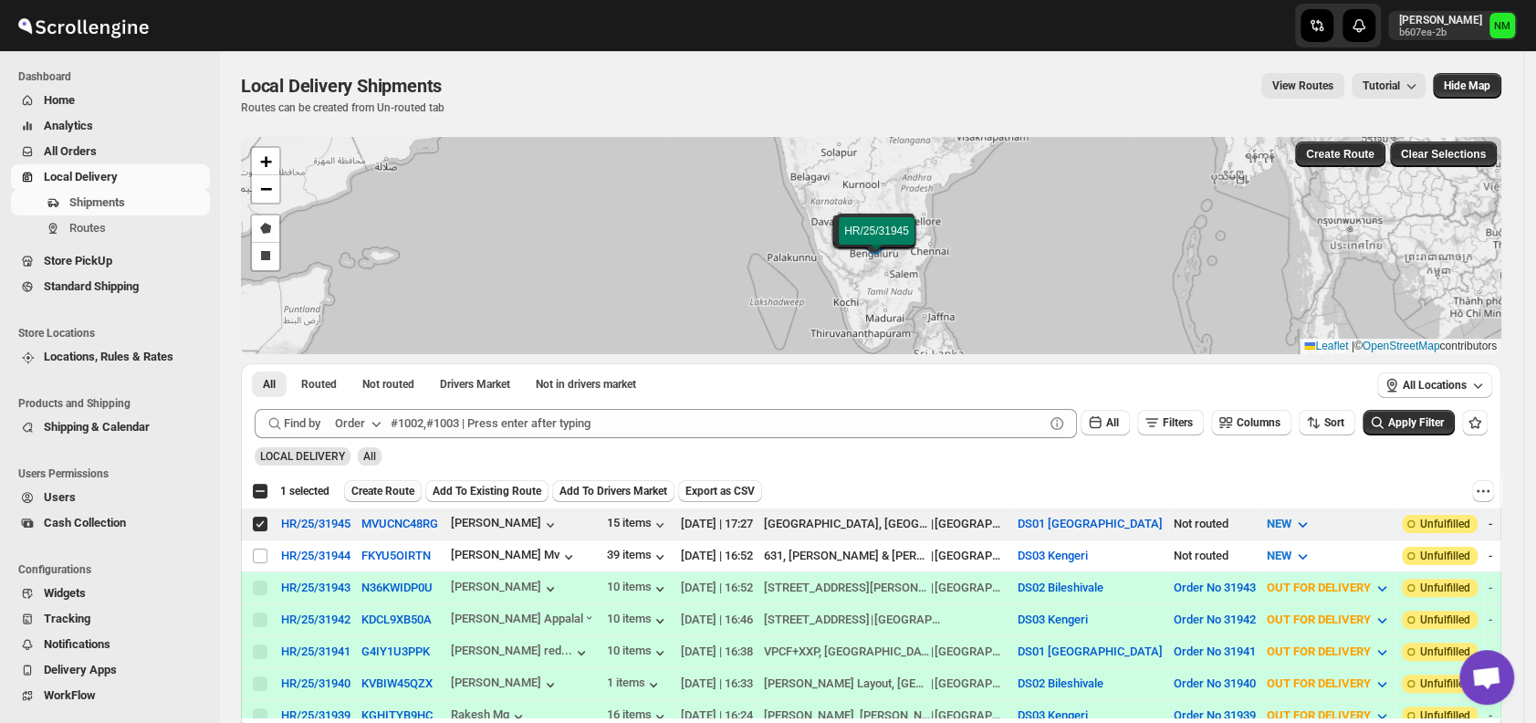
click at [380, 489] on span "Create Route" at bounding box center [382, 491] width 63 height 15
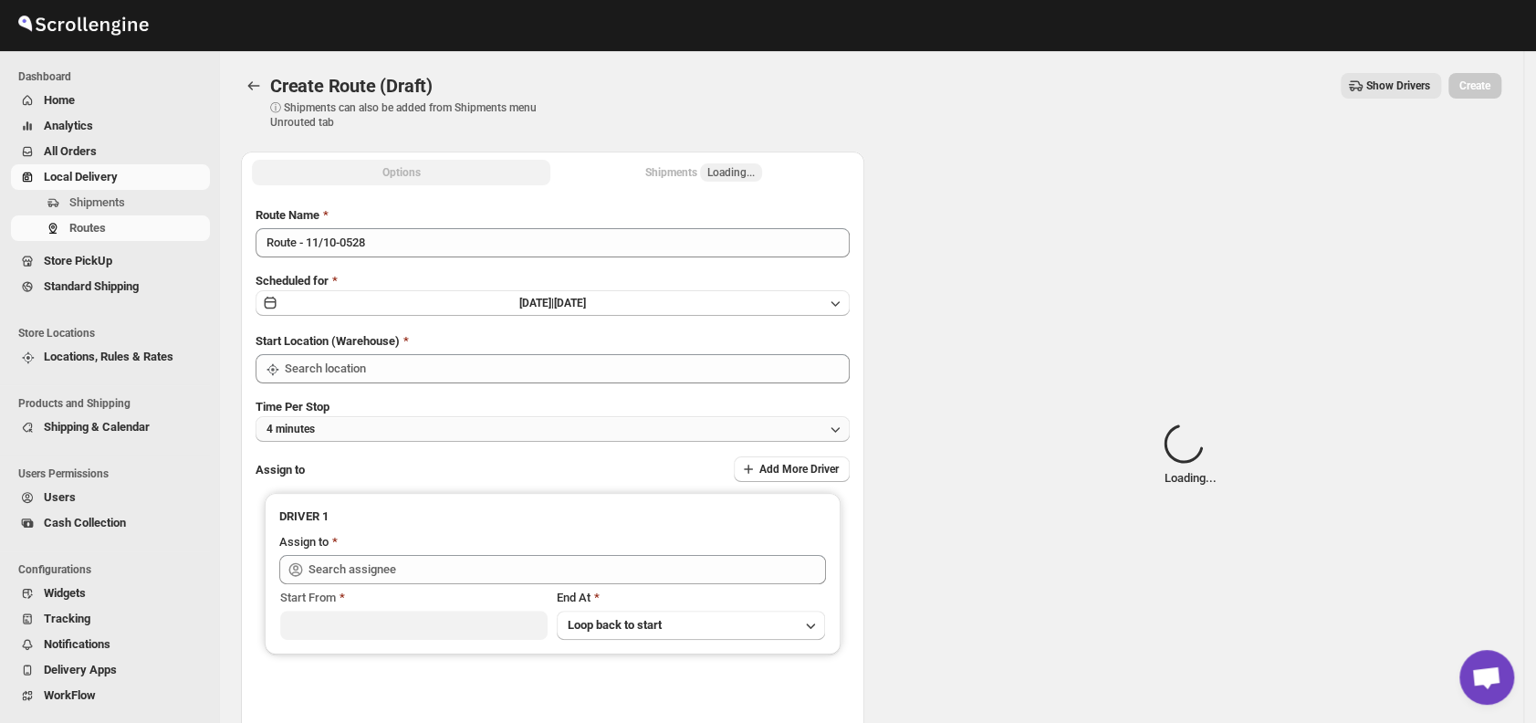
type input "DS01 [GEOGRAPHIC_DATA]"
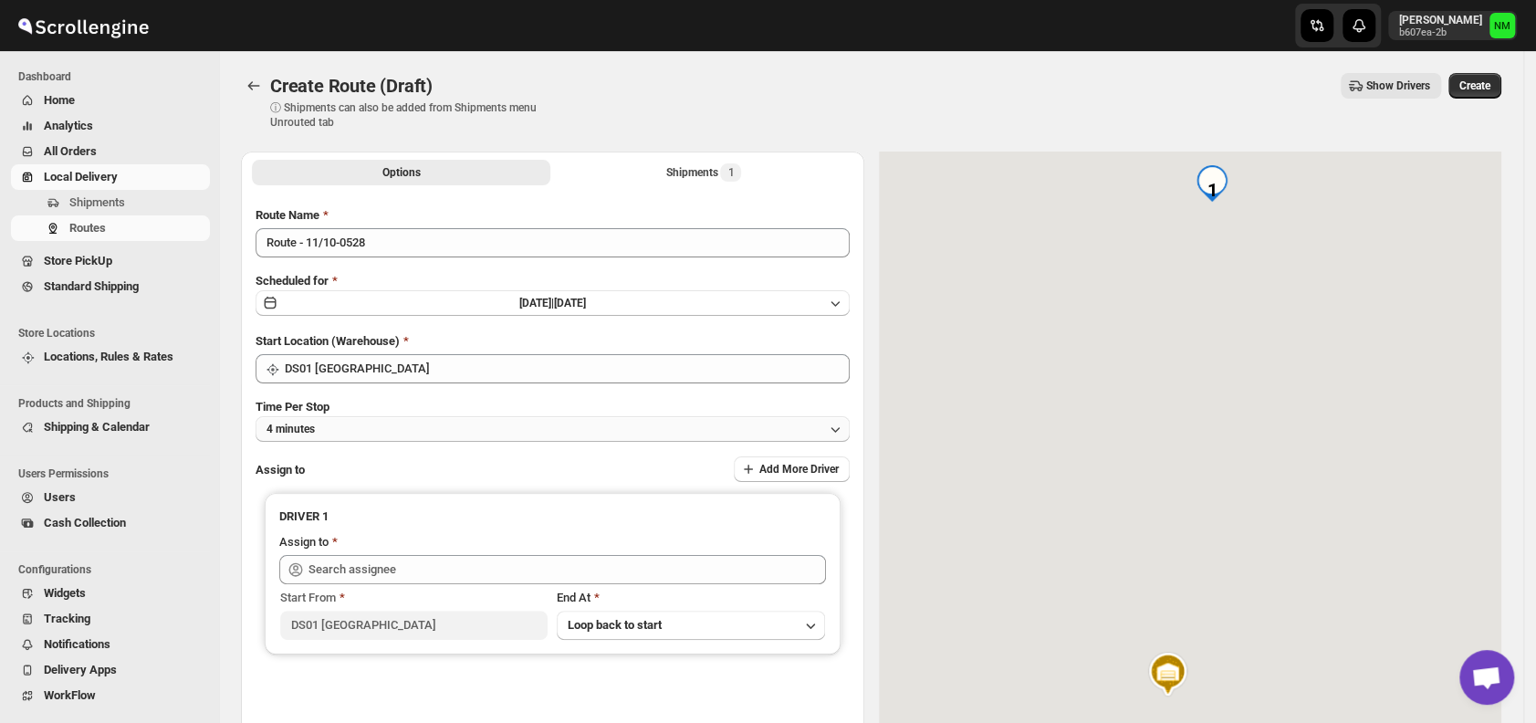
click at [393, 421] on button "4 minutes" at bounding box center [553, 429] width 594 height 26
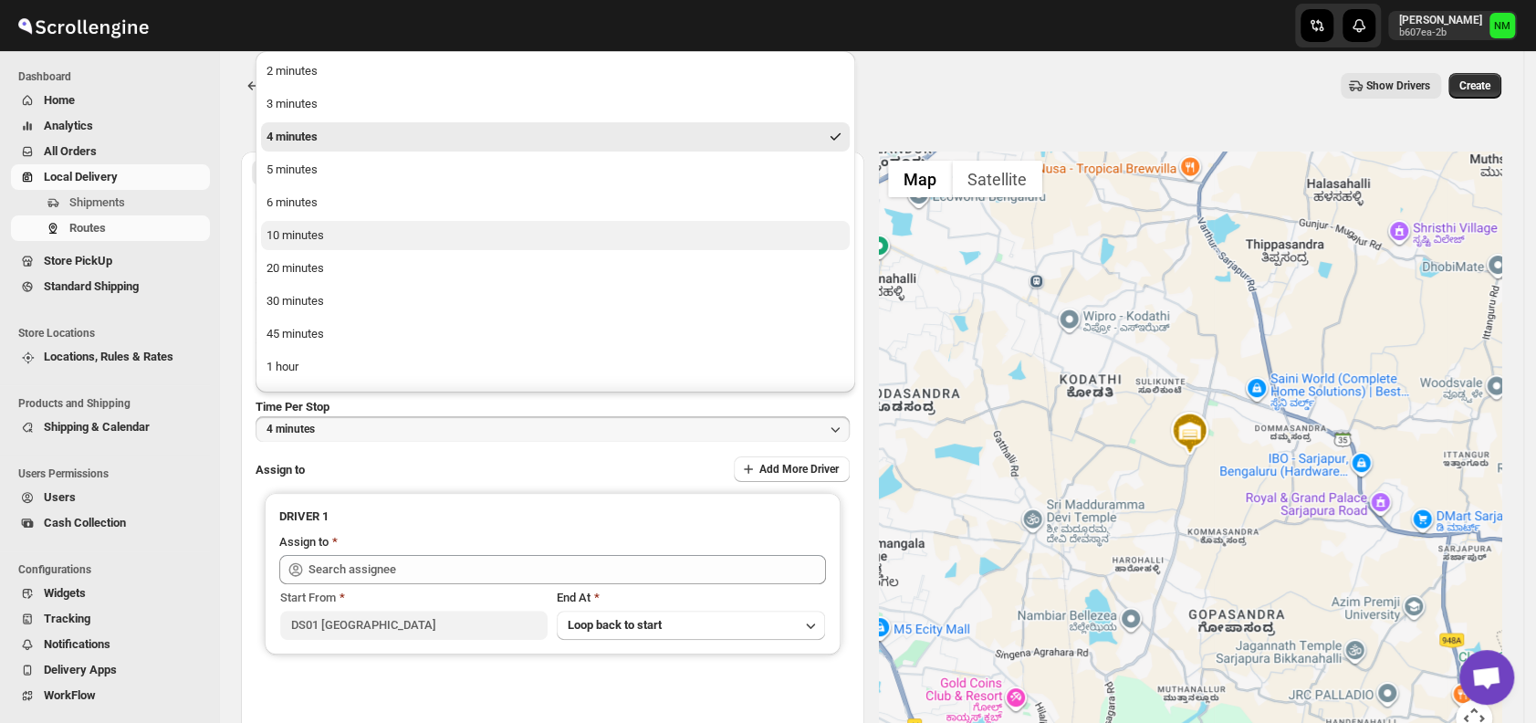
click at [316, 235] on div "10 minutes" at bounding box center [296, 235] width 58 height 18
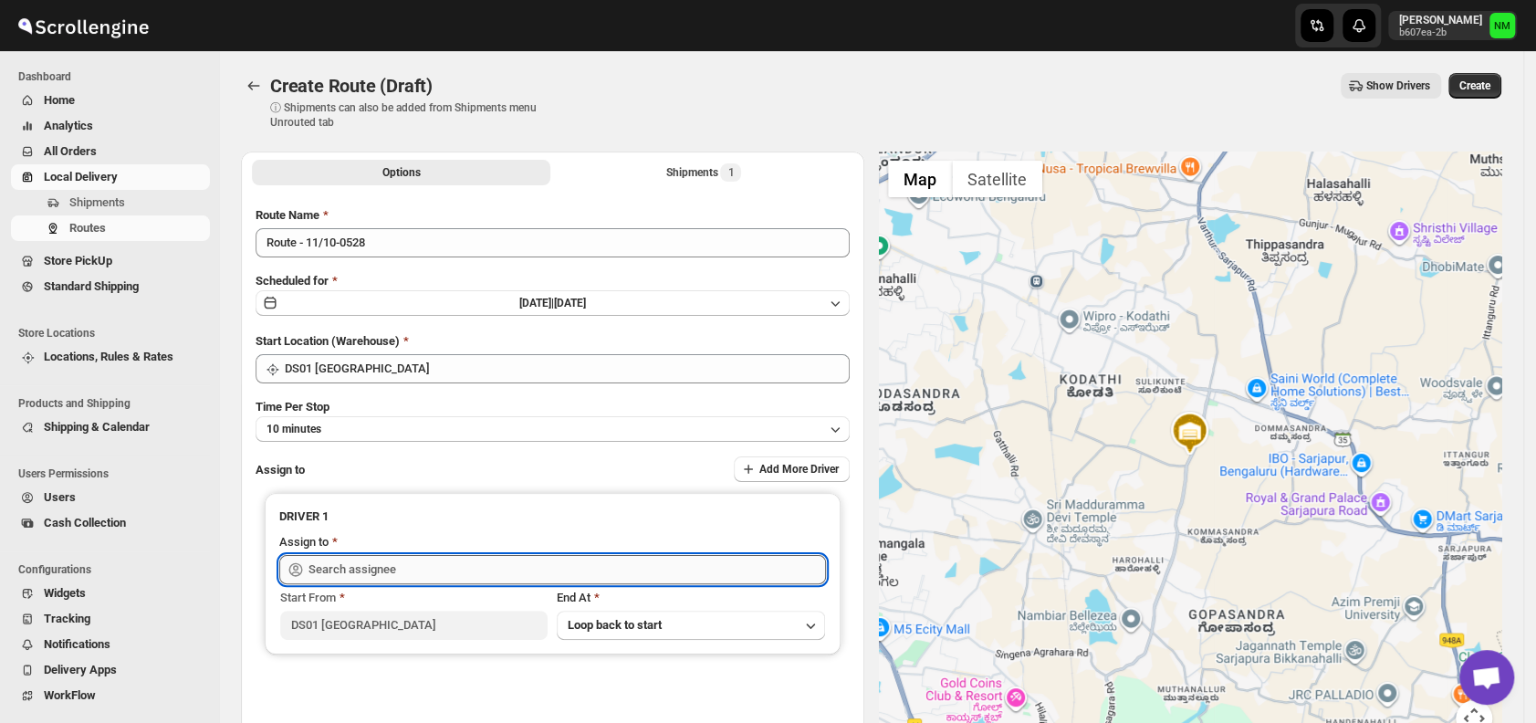
click at [432, 573] on input "text" at bounding box center [568, 569] width 518 height 29
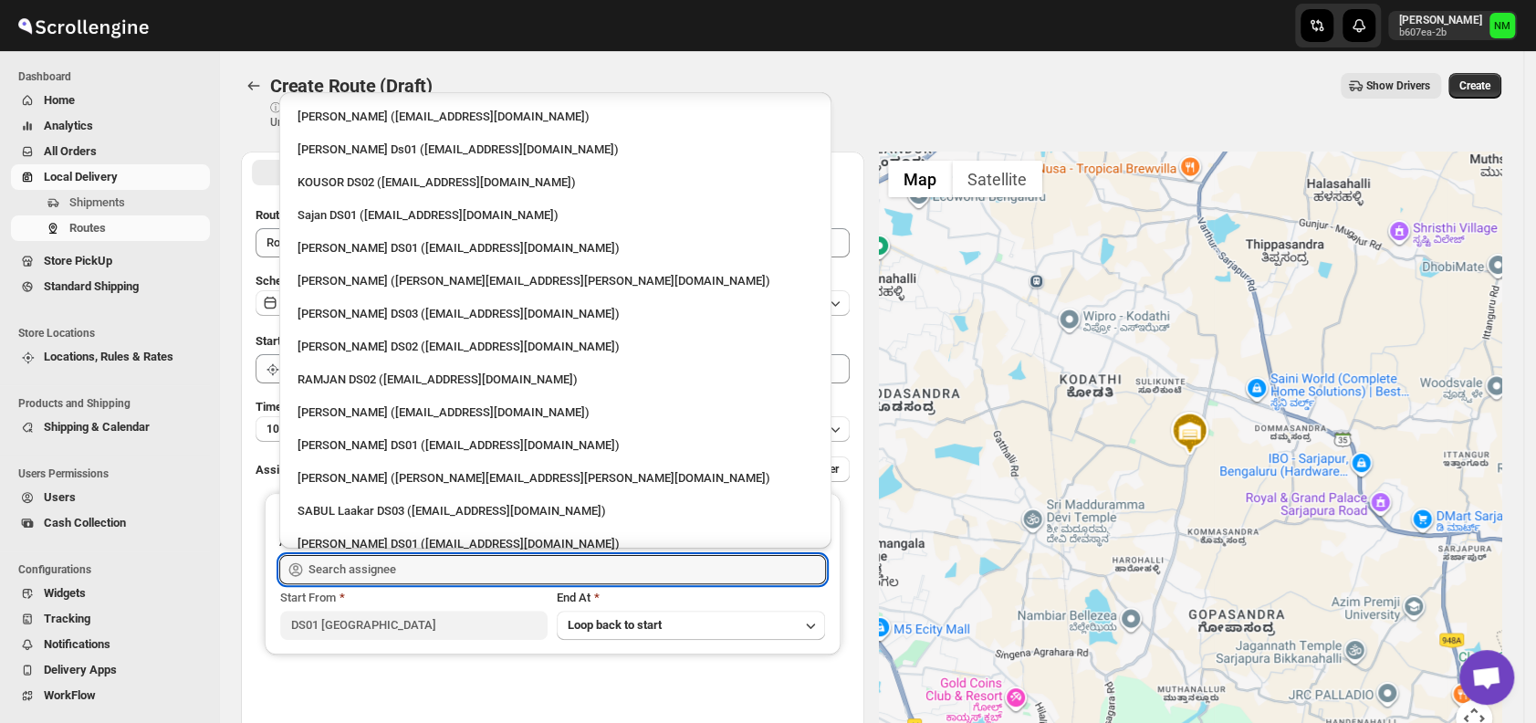
scroll to position [833, 0]
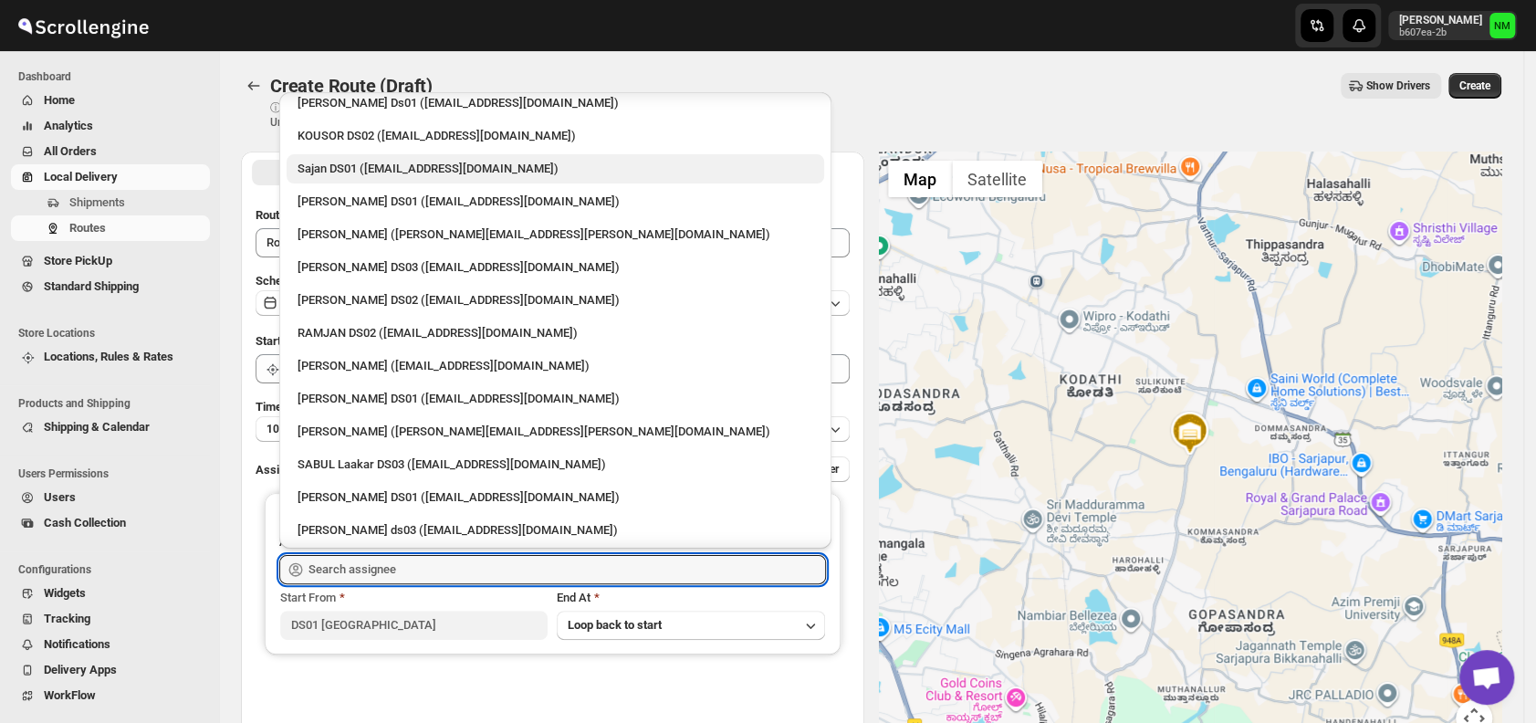
click at [347, 169] on div "Sajan DS01 ([EMAIL_ADDRESS][DOMAIN_NAME])" at bounding box center [556, 169] width 516 height 18
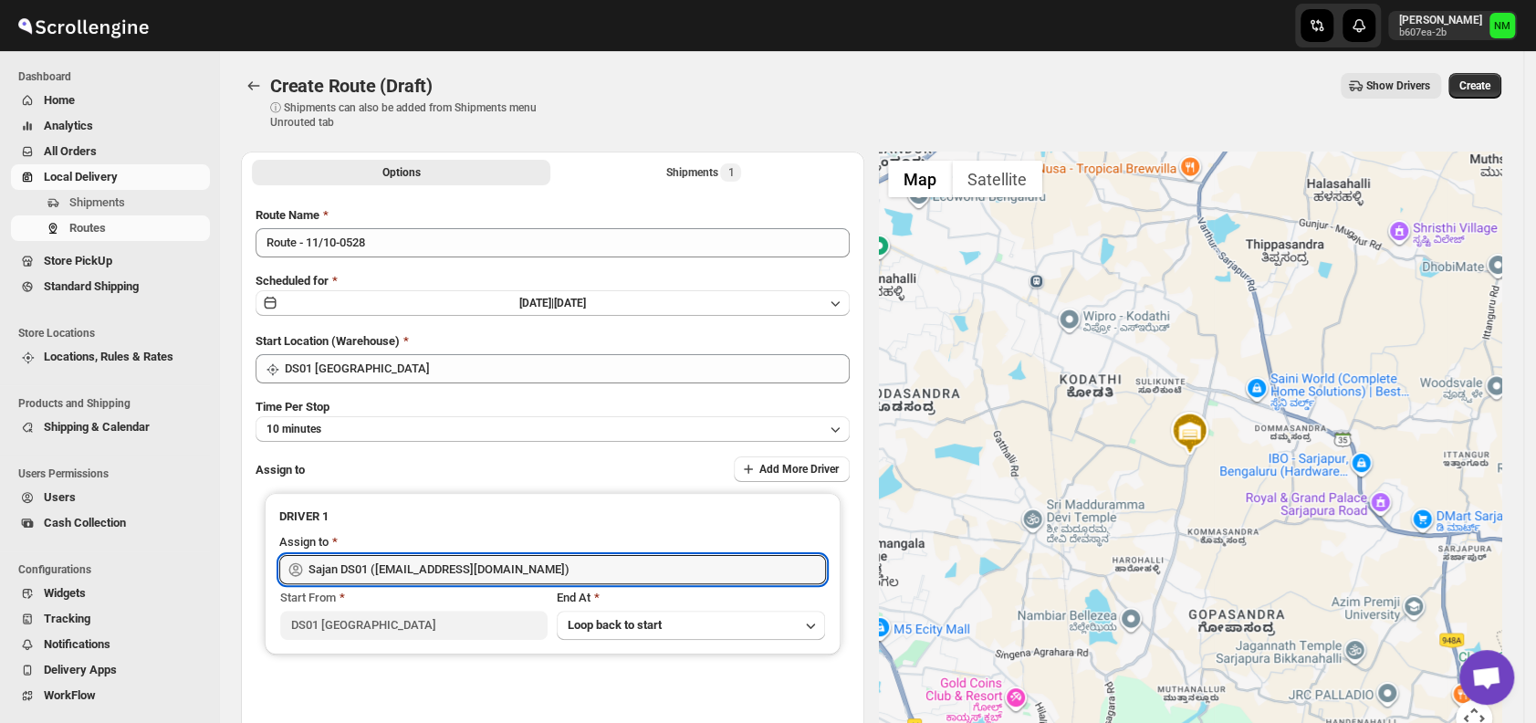
type input "Sajan DS01 ([EMAIL_ADDRESS][DOMAIN_NAME])"
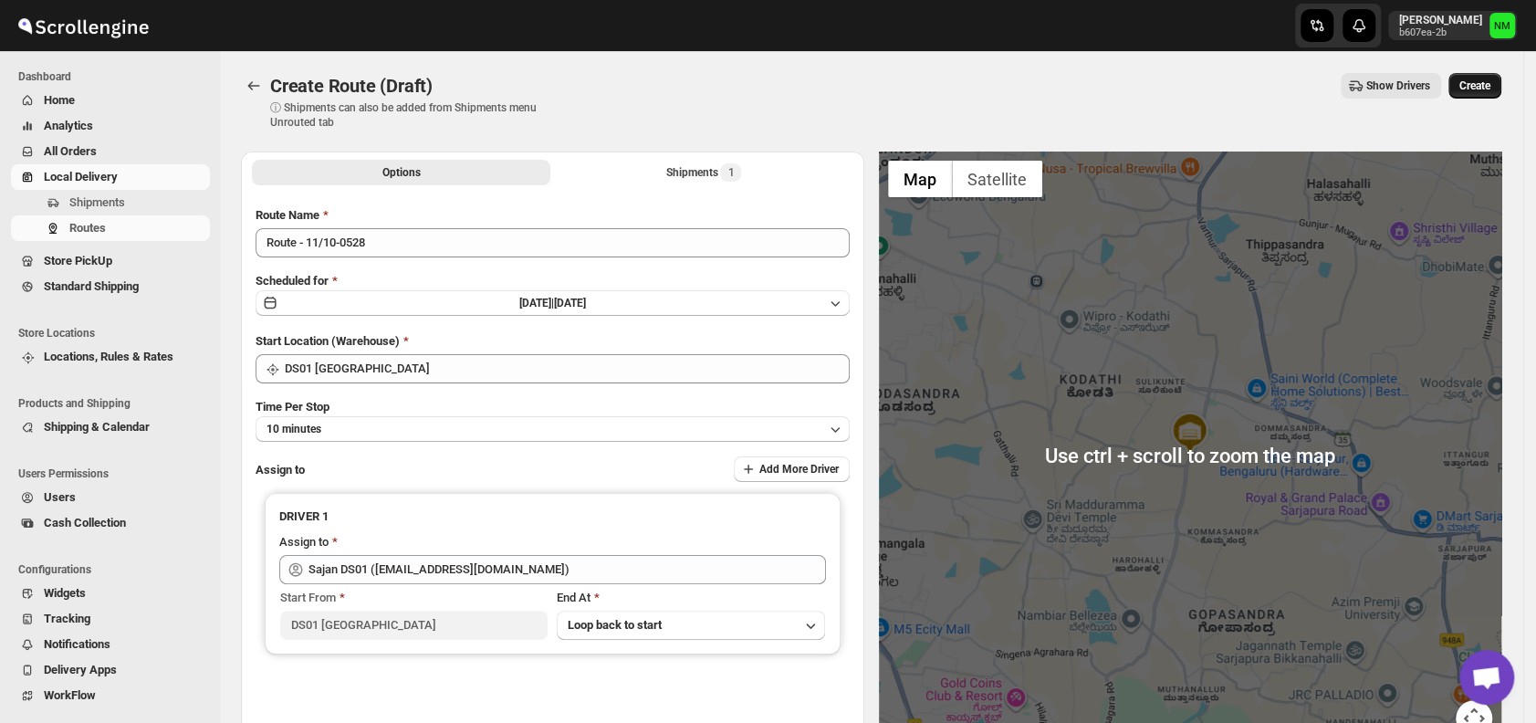
click at [1487, 86] on span "Create" at bounding box center [1475, 86] width 31 height 15
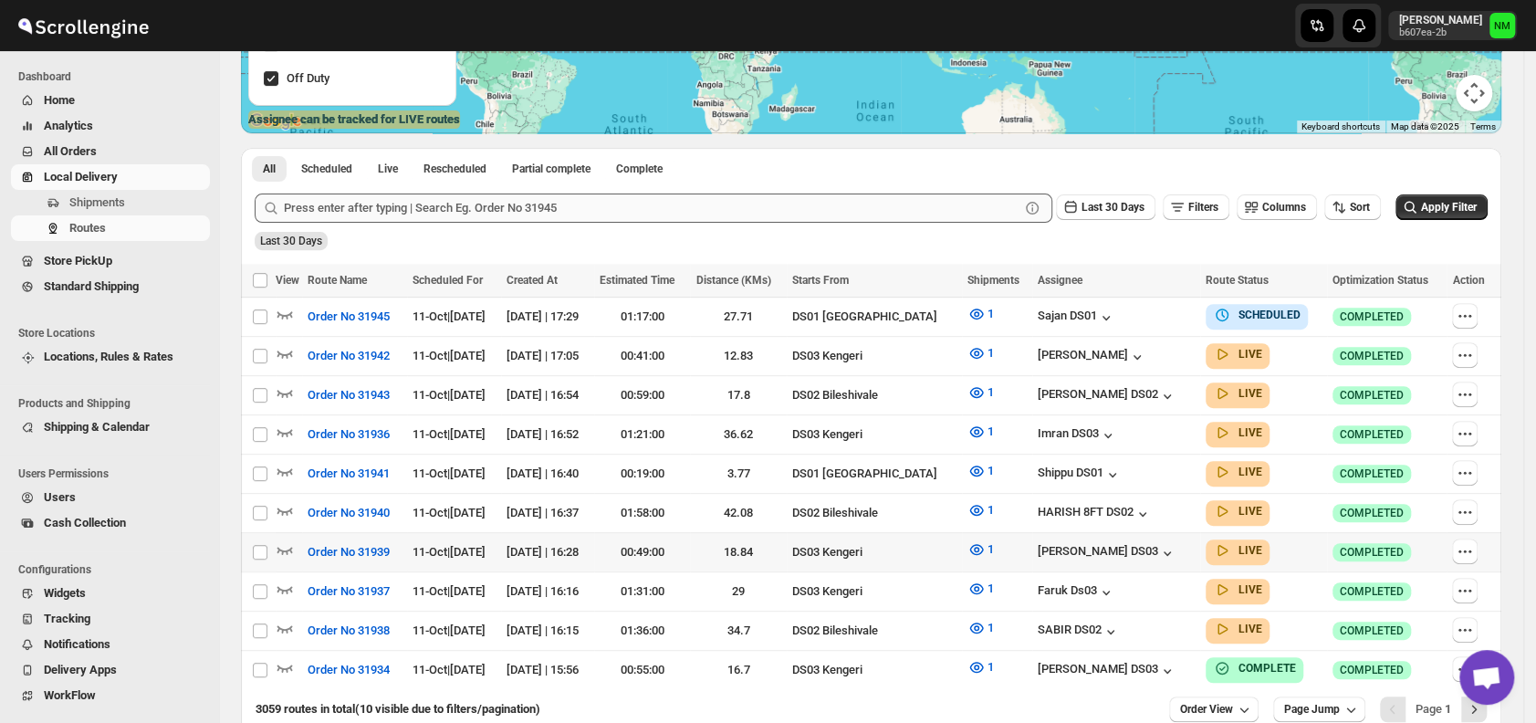
scroll to position [333, 0]
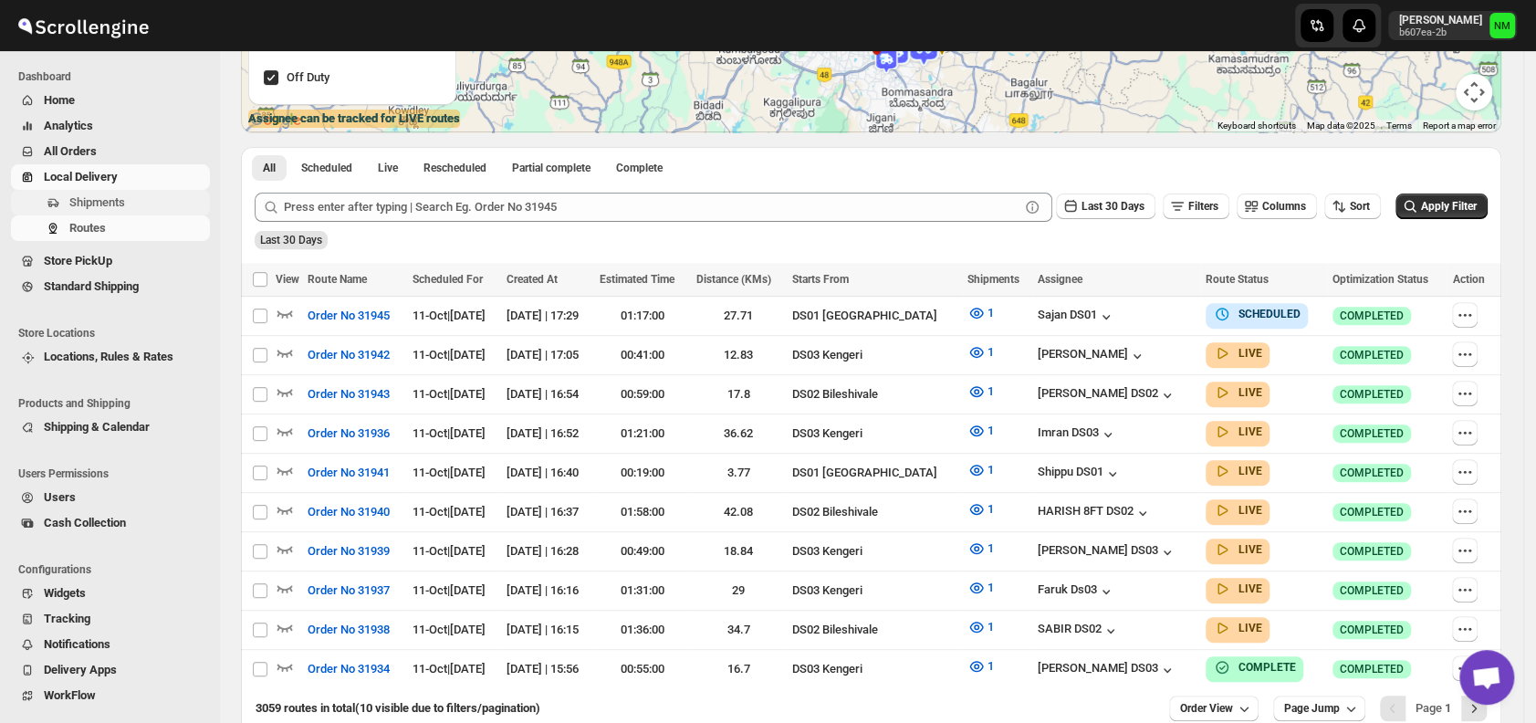
click at [132, 194] on span "Shipments" at bounding box center [137, 203] width 137 height 18
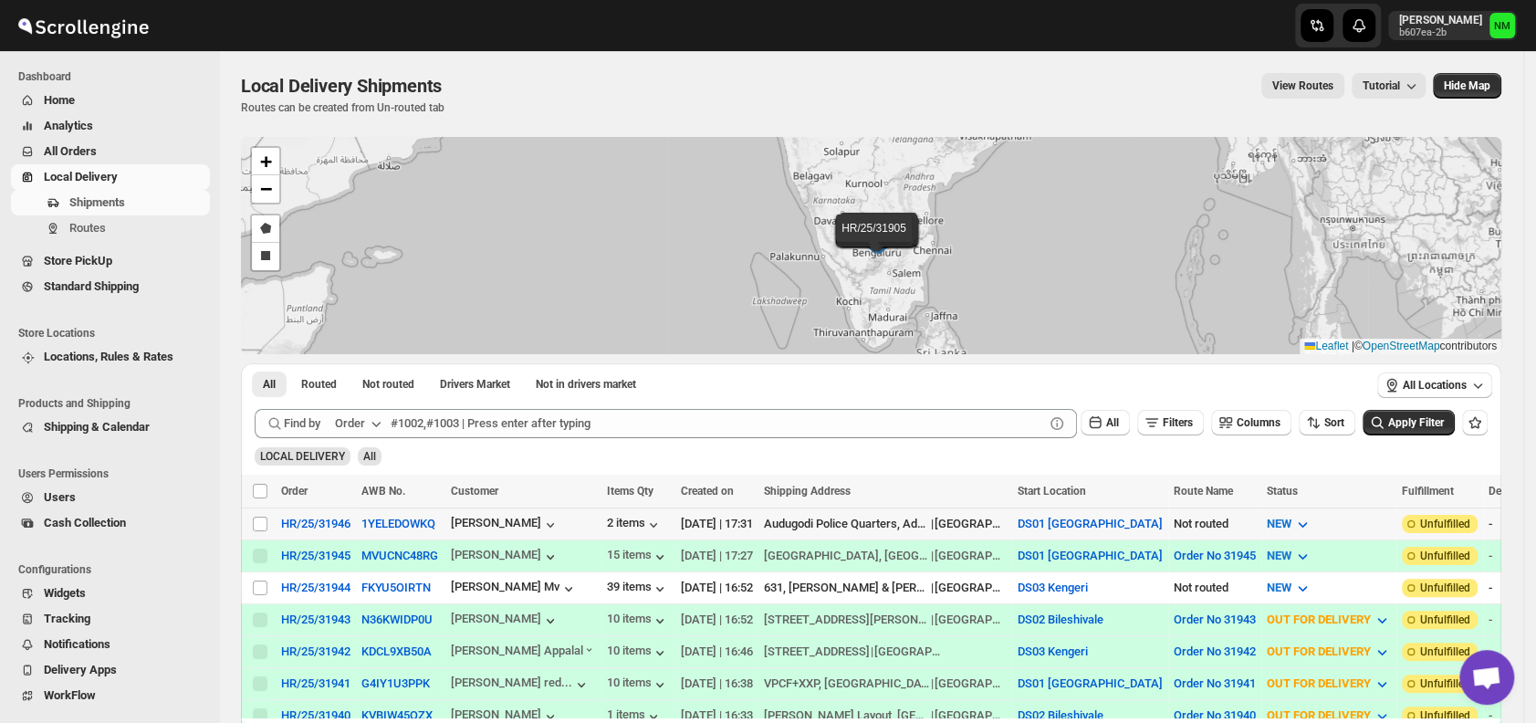
click at [269, 526] on div "Select shipment" at bounding box center [261, 524] width 18 height 16
checkbox input "true"
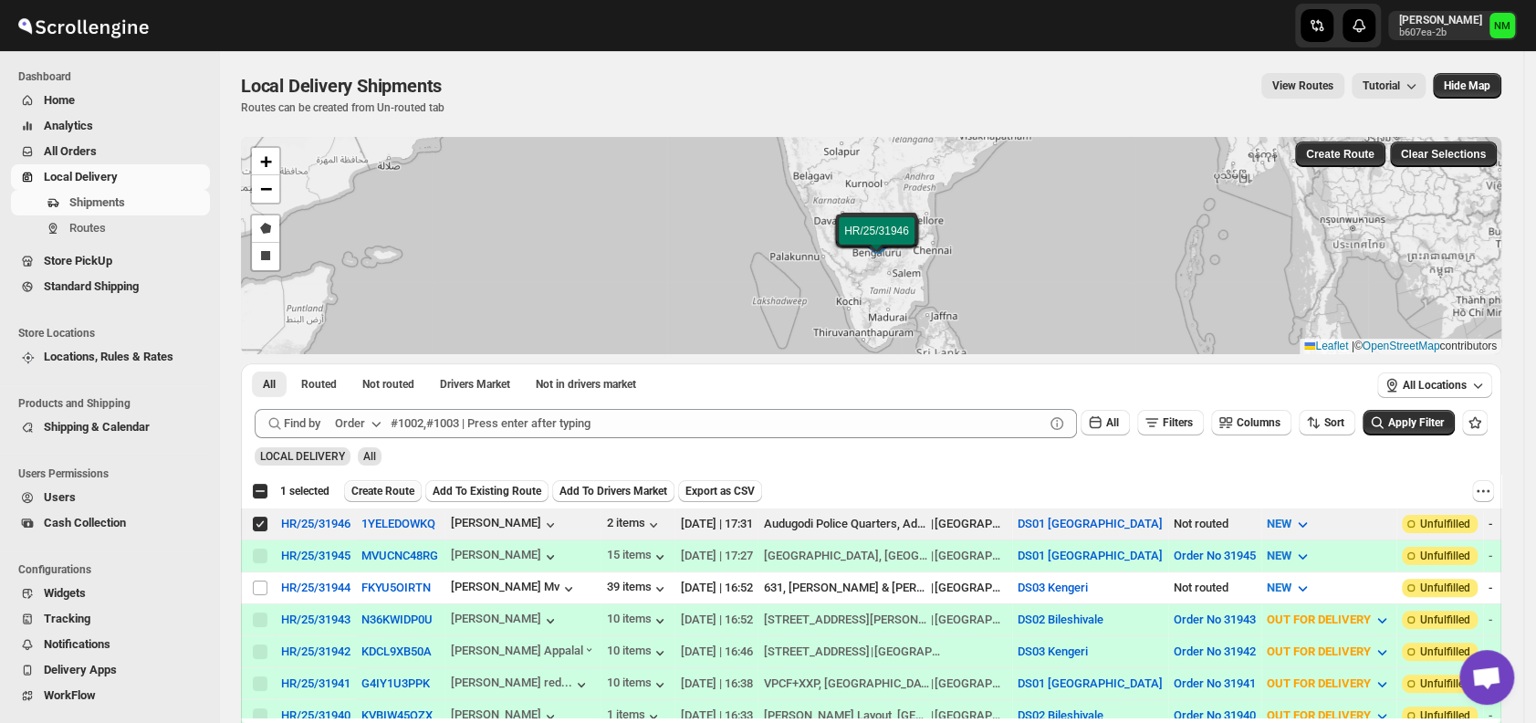
click at [372, 493] on span "Create Route" at bounding box center [382, 491] width 63 height 15
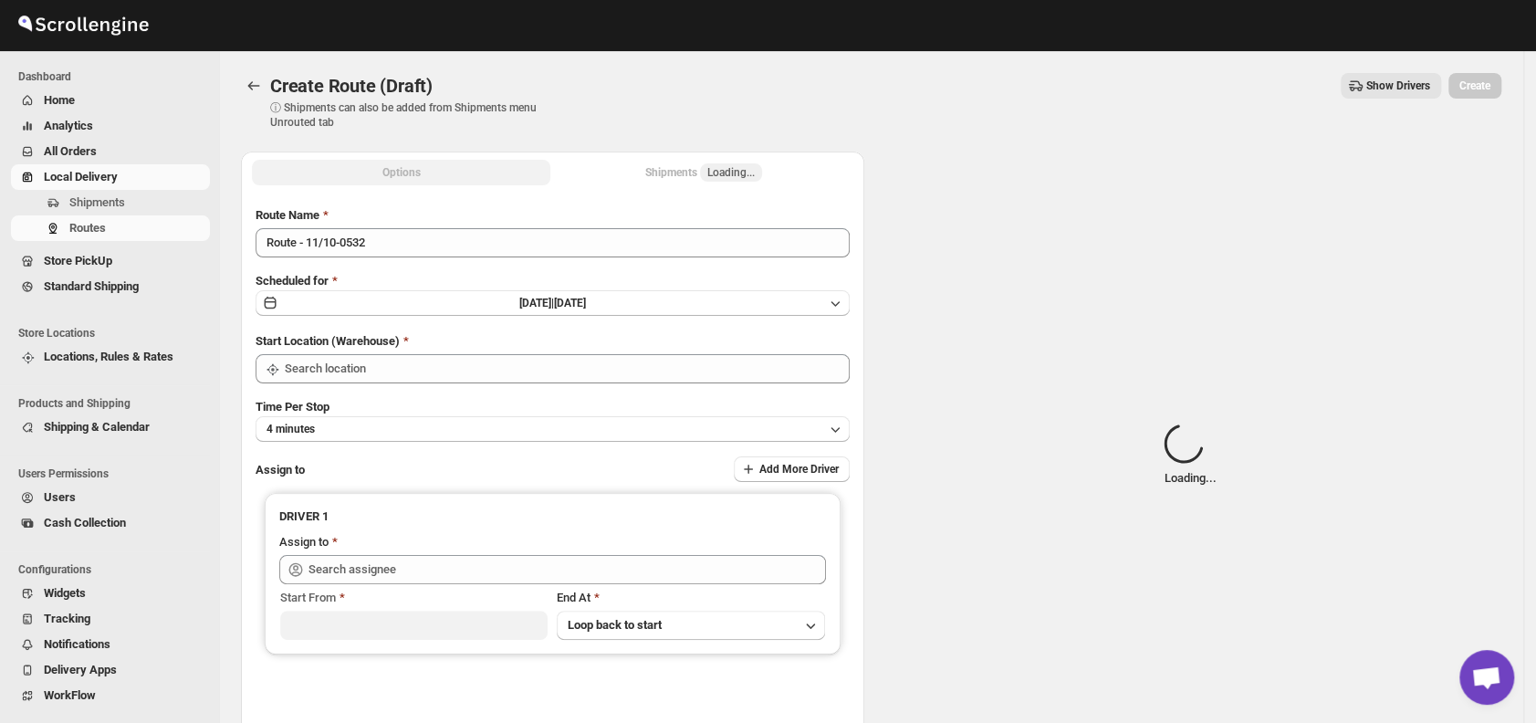
type input "DS01 [GEOGRAPHIC_DATA]"
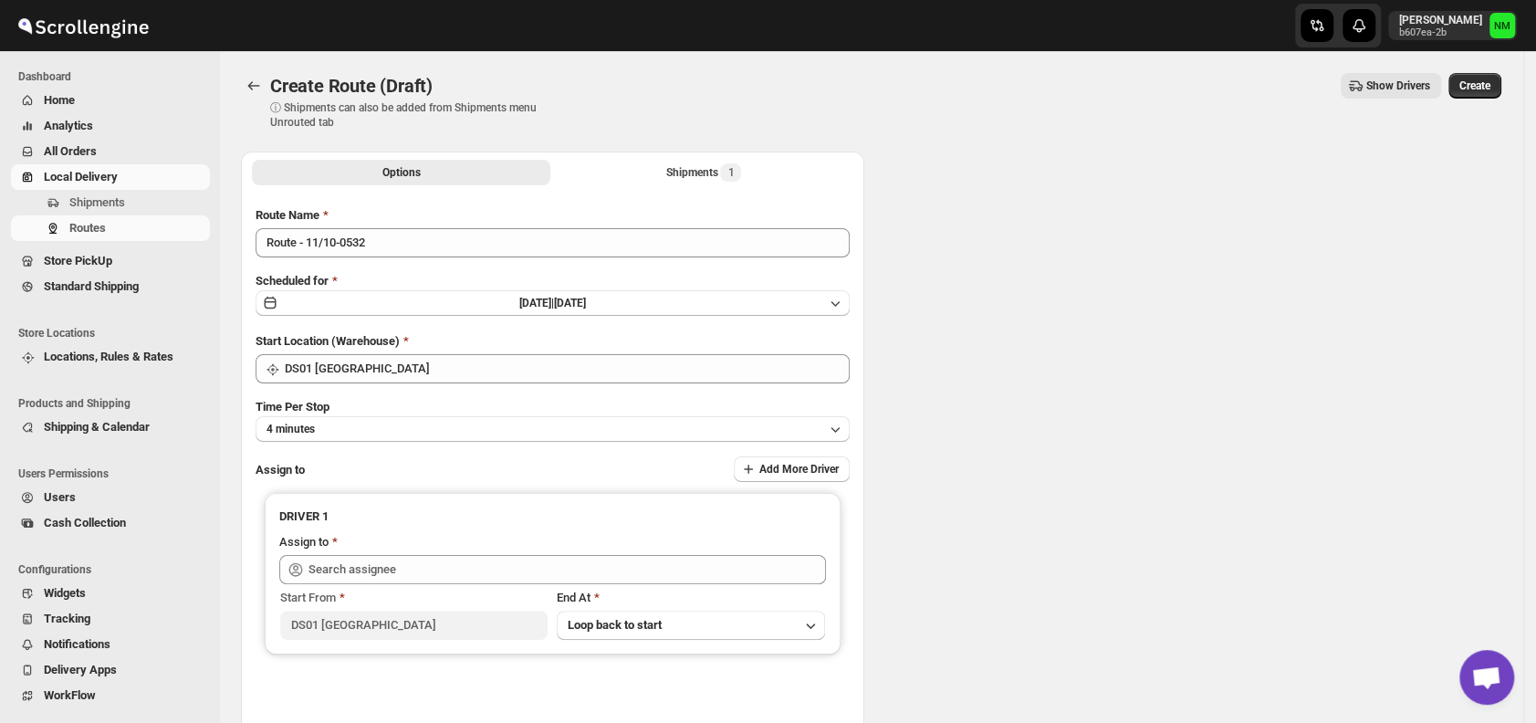
type input "DS01 [GEOGRAPHIC_DATA]"
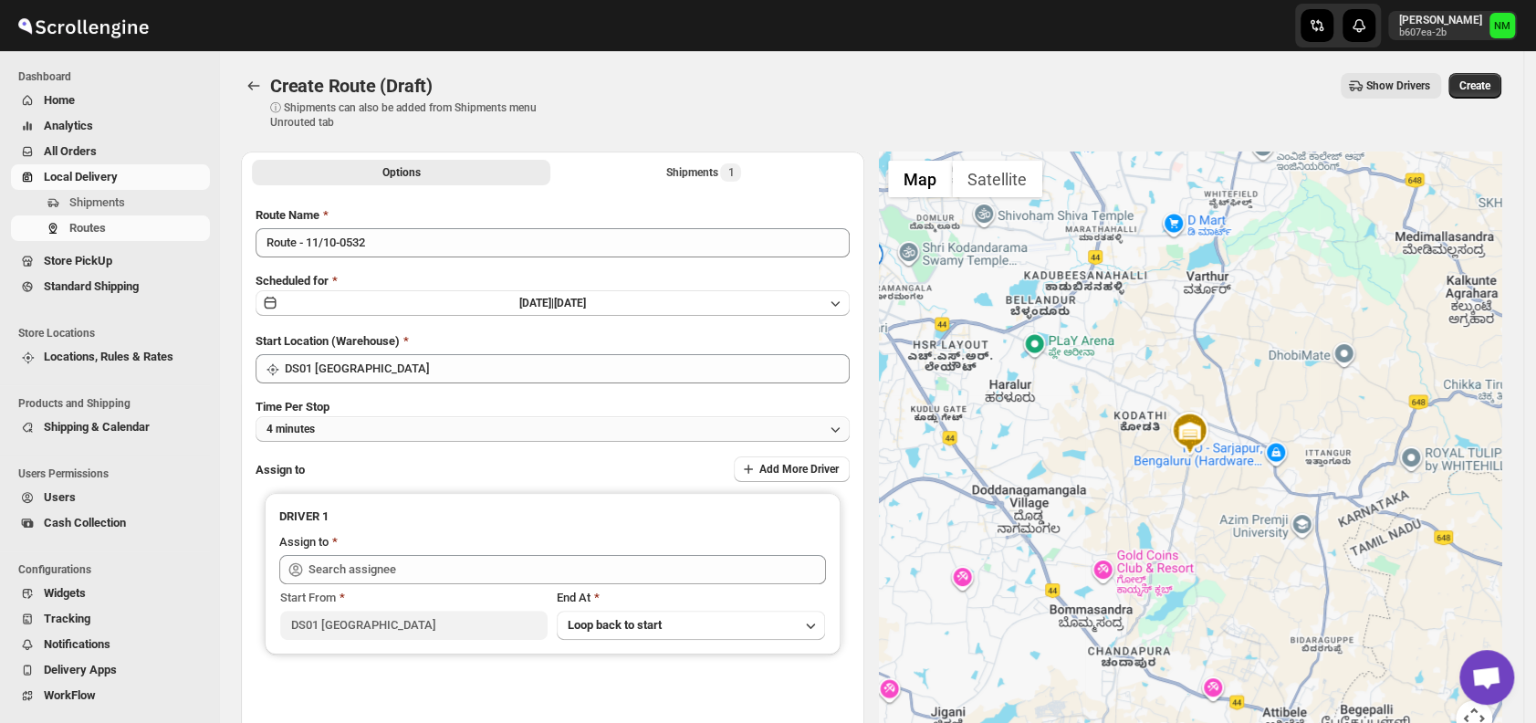
click at [428, 432] on button "4 minutes" at bounding box center [553, 429] width 594 height 26
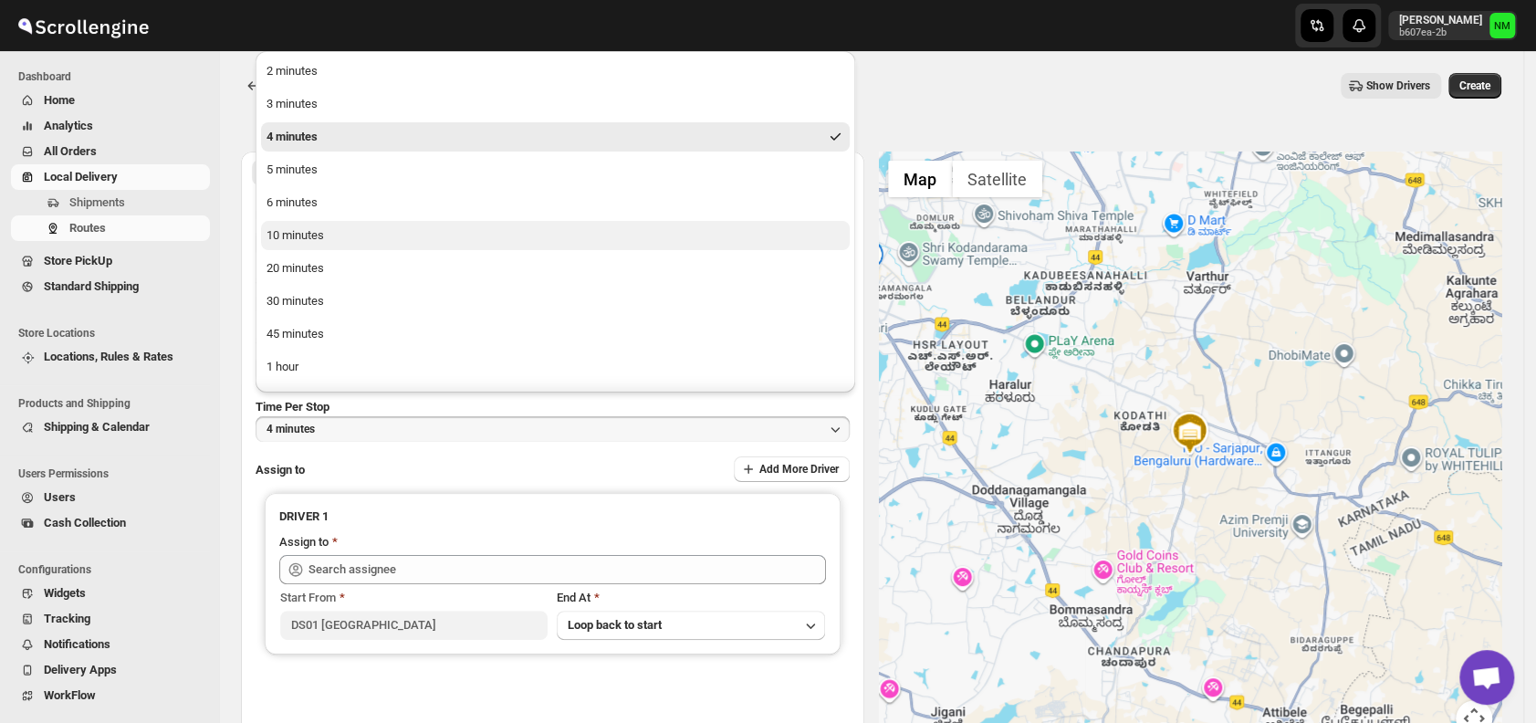
click at [335, 233] on button "10 minutes" at bounding box center [555, 235] width 589 height 29
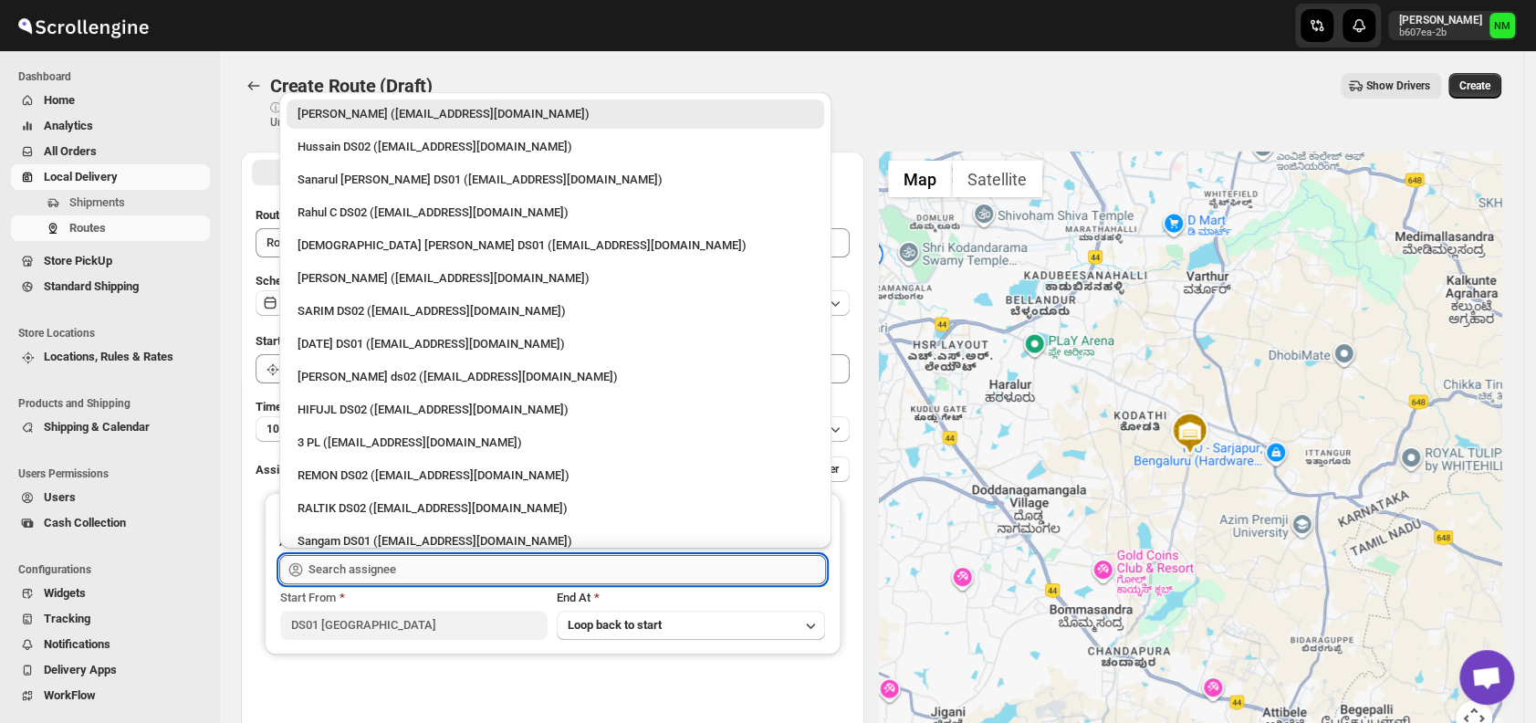
click at [497, 573] on input "text" at bounding box center [568, 569] width 518 height 29
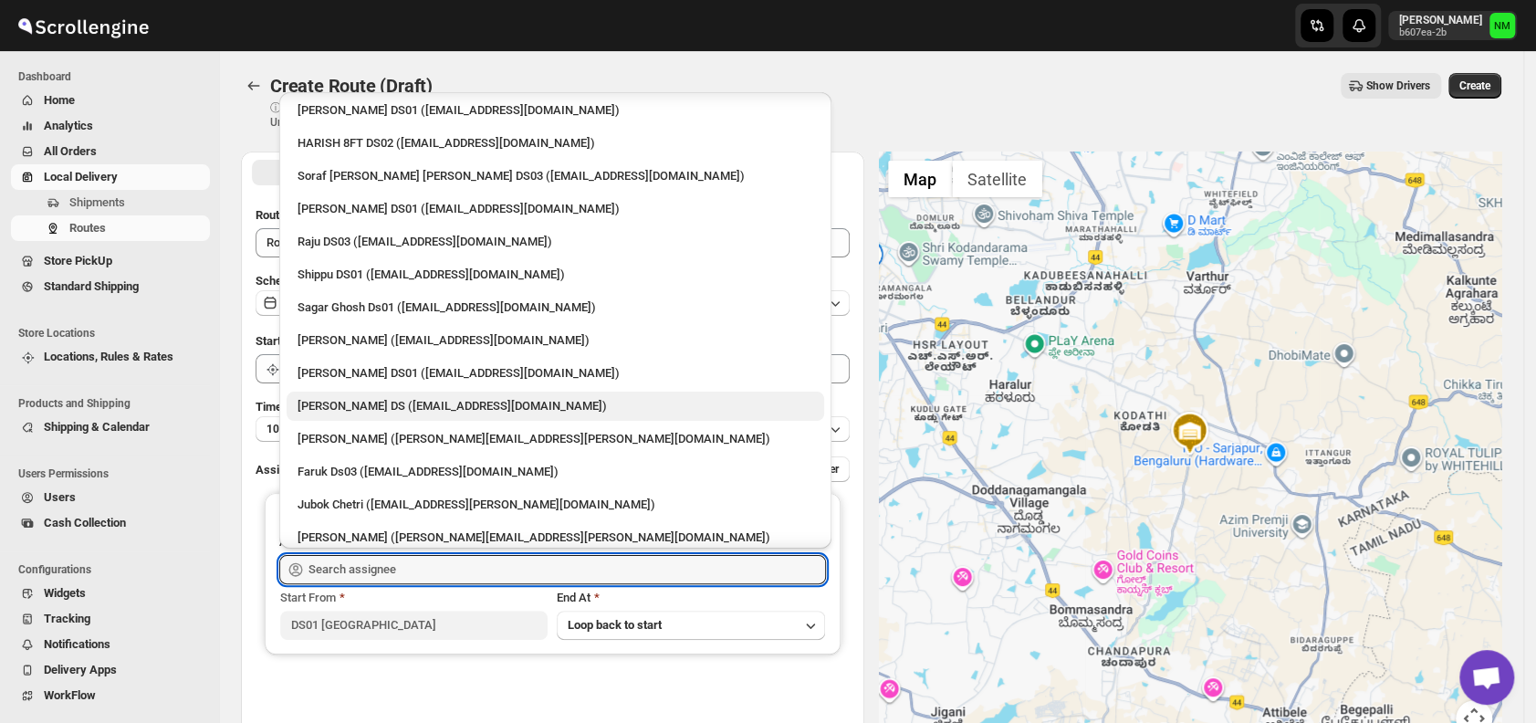
scroll to position [1289, 0]
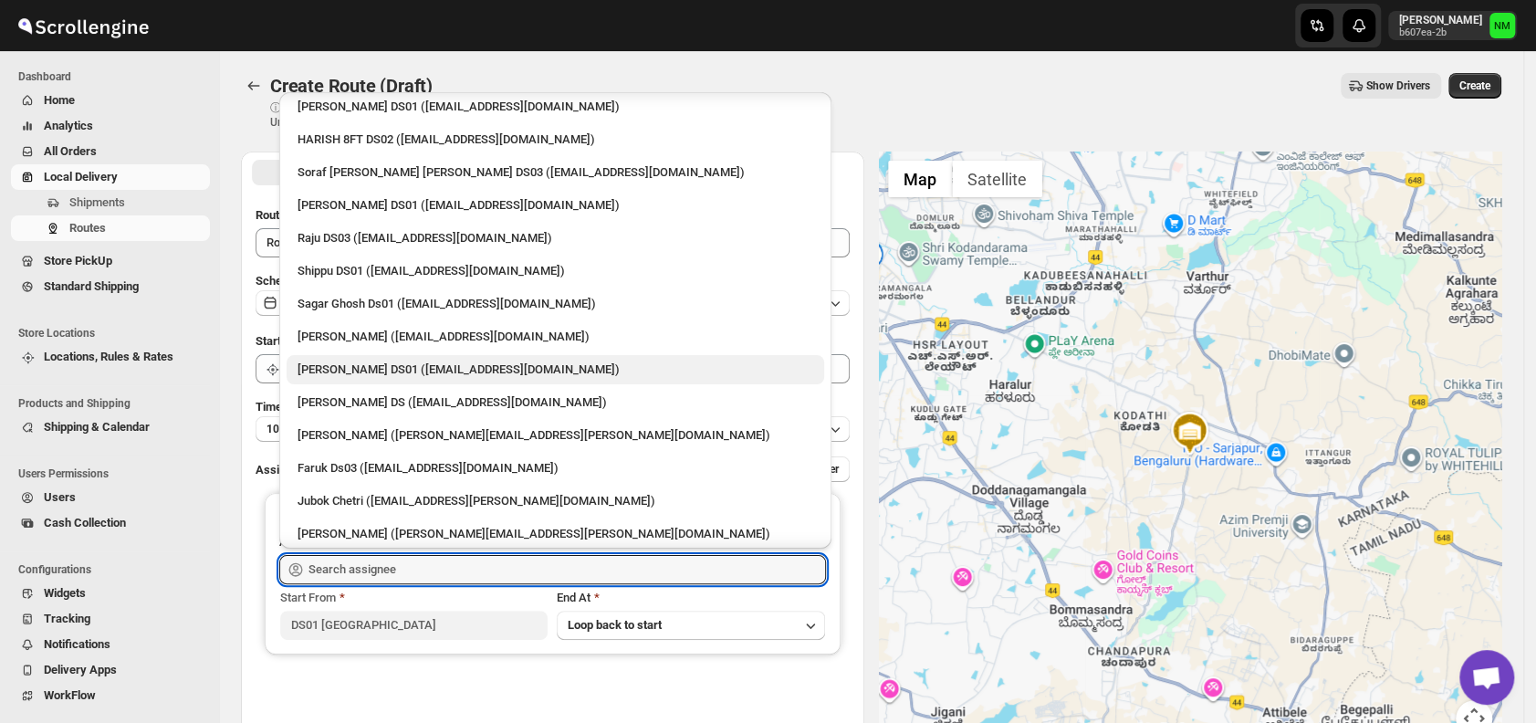
click at [403, 368] on div "[PERSON_NAME] DS01 ([EMAIL_ADDRESS][DOMAIN_NAME])" at bounding box center [556, 370] width 516 height 18
type input "[PERSON_NAME] DS01 ([EMAIL_ADDRESS][DOMAIN_NAME])"
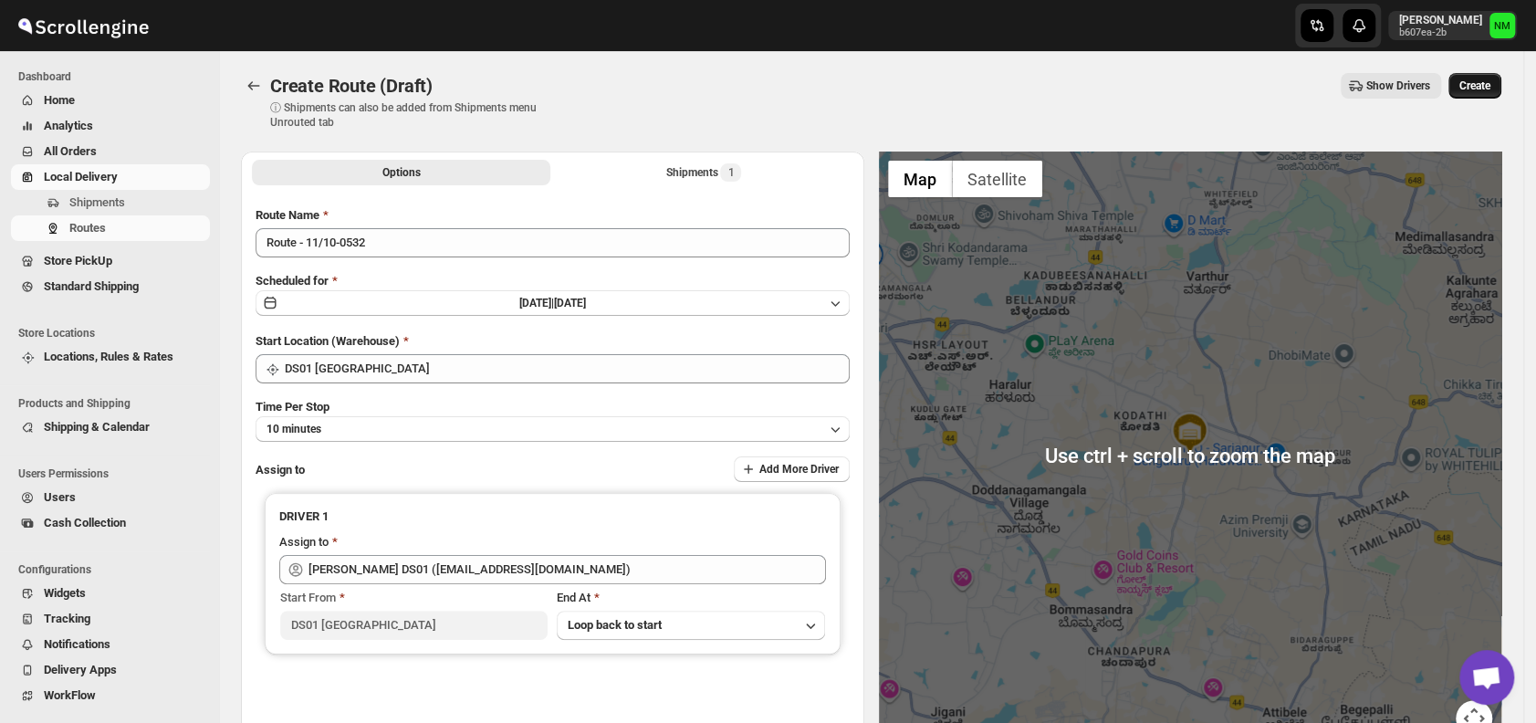
click at [1475, 87] on span "Create" at bounding box center [1475, 86] width 31 height 15
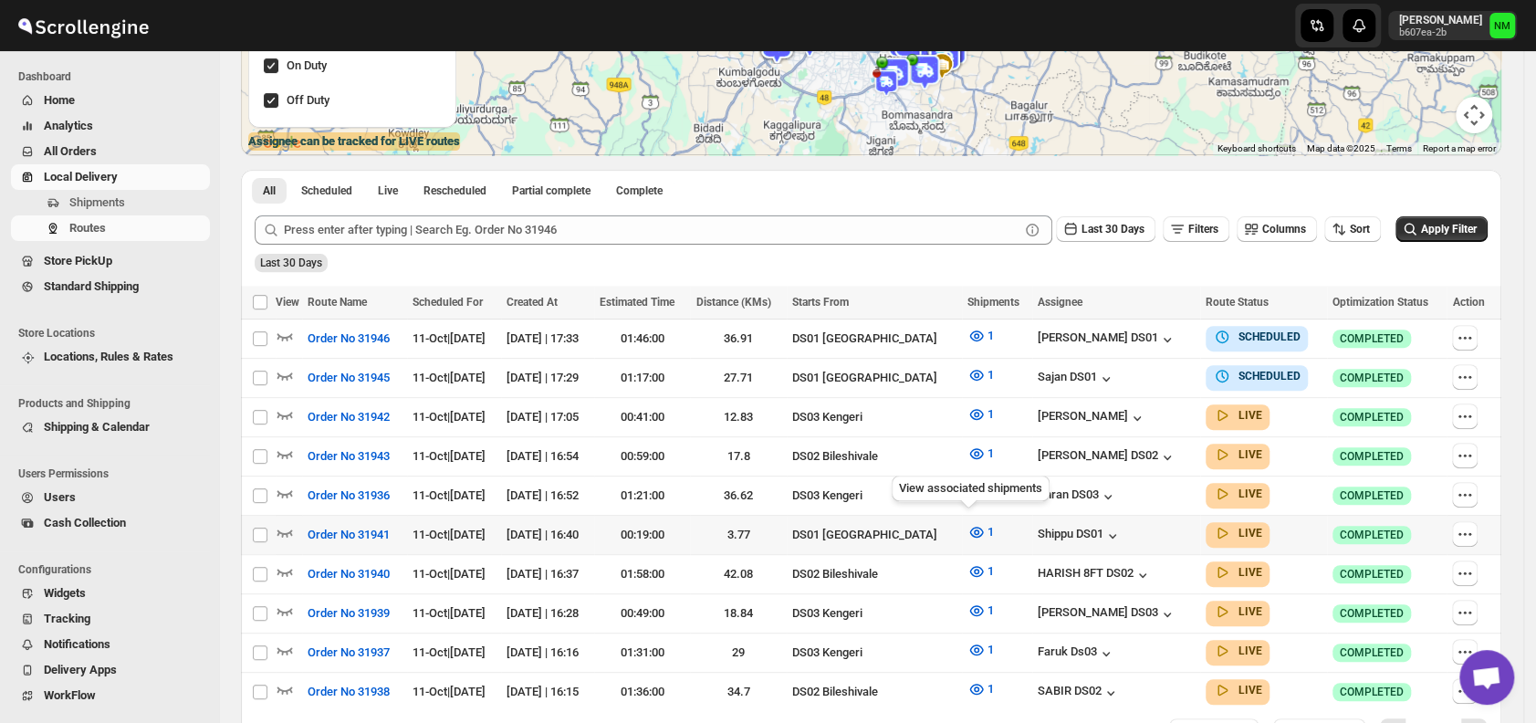
scroll to position [311, 0]
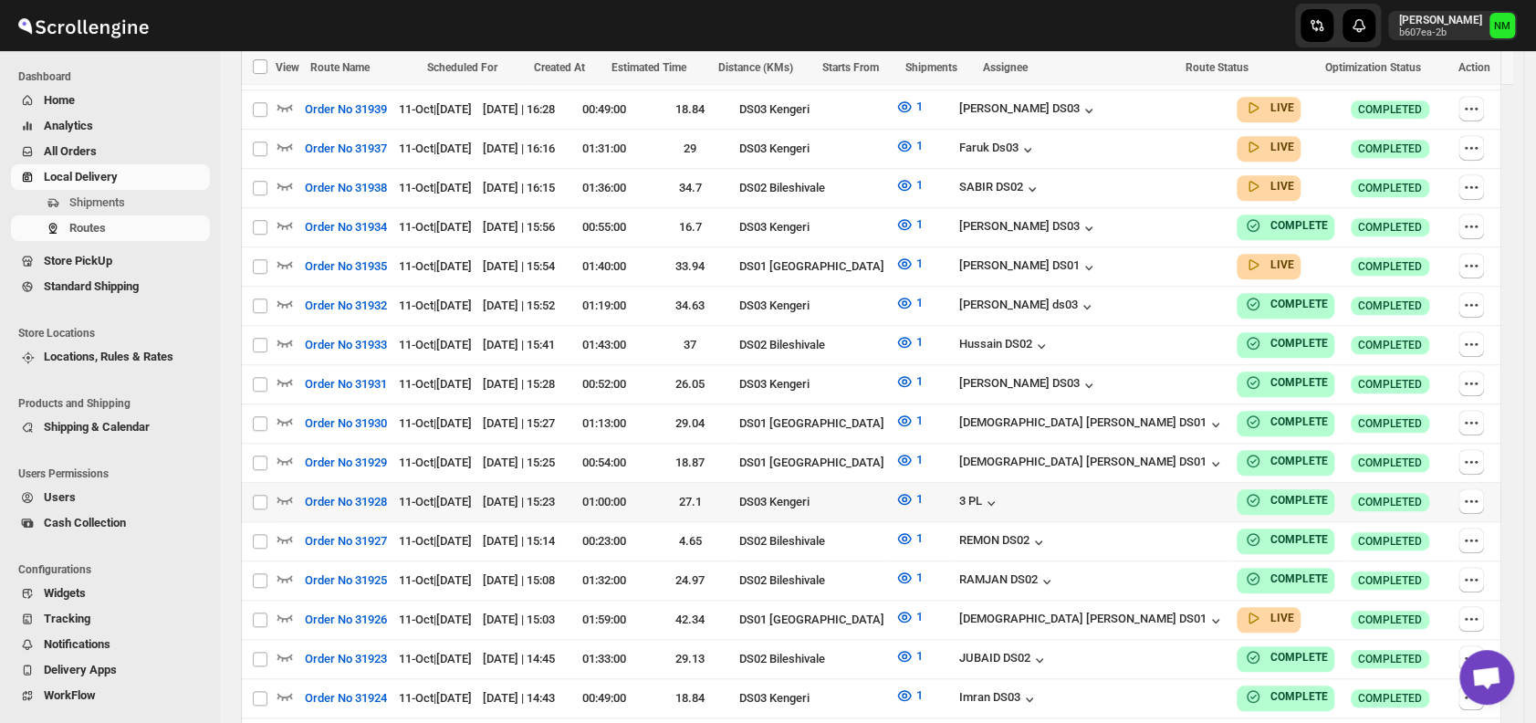
scroll to position [818, 0]
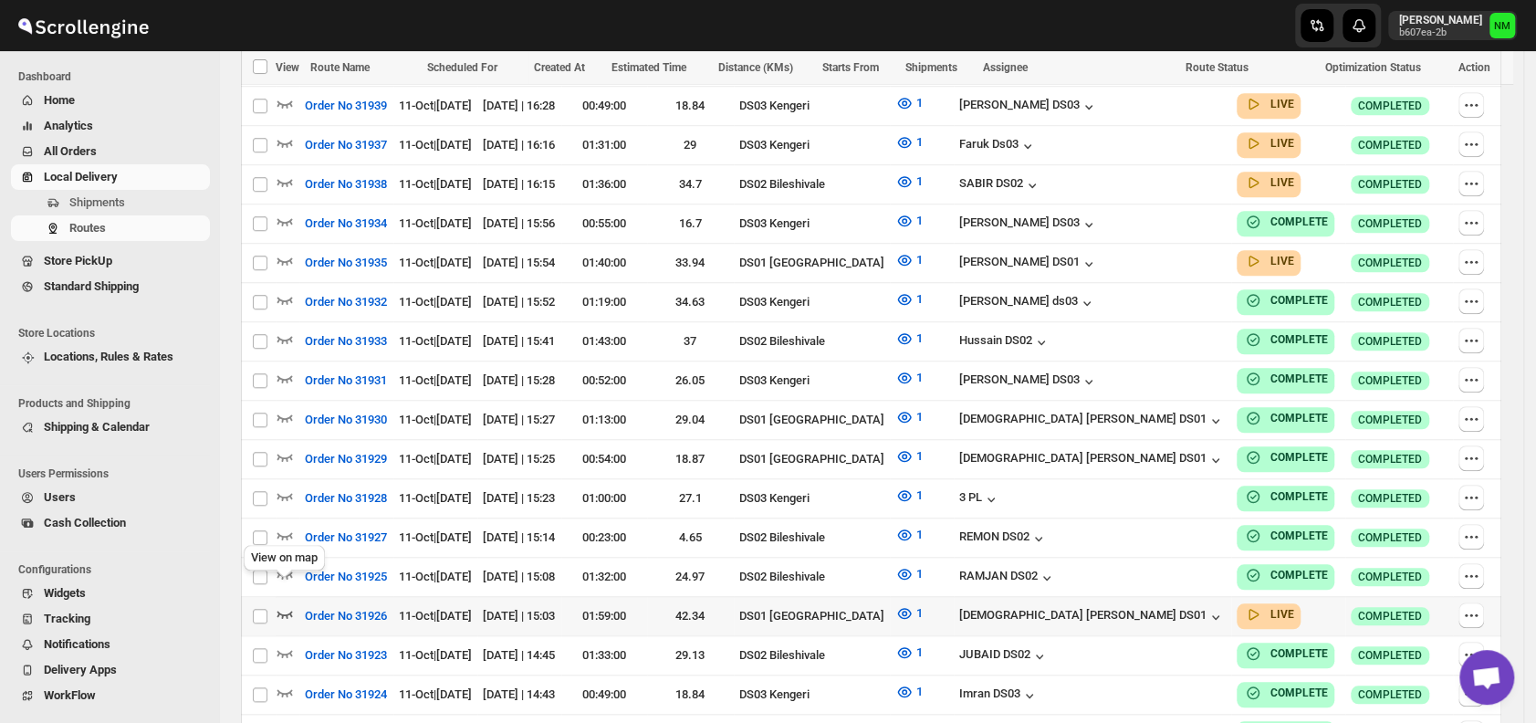
click at [284, 611] on icon "button" at bounding box center [286, 614] width 16 height 7
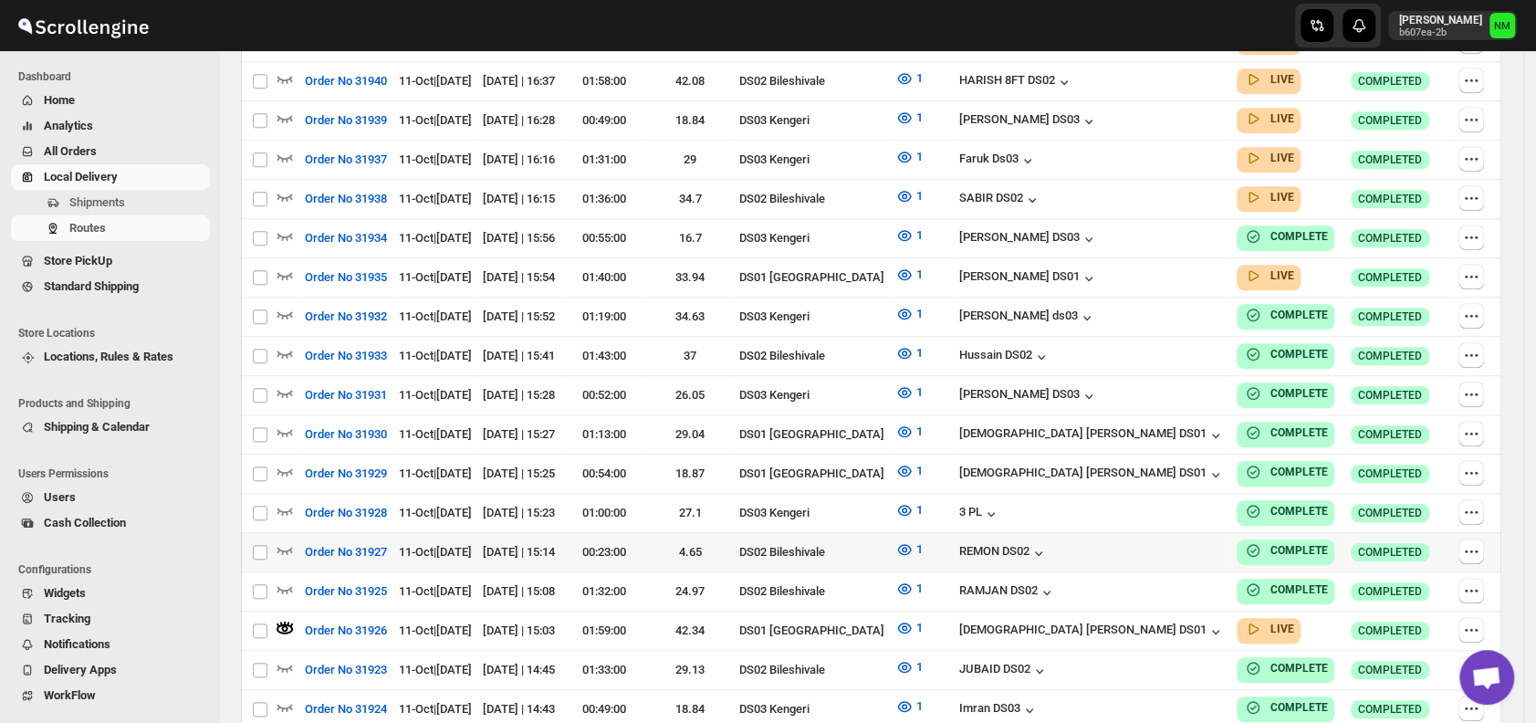
scroll to position [13, 0]
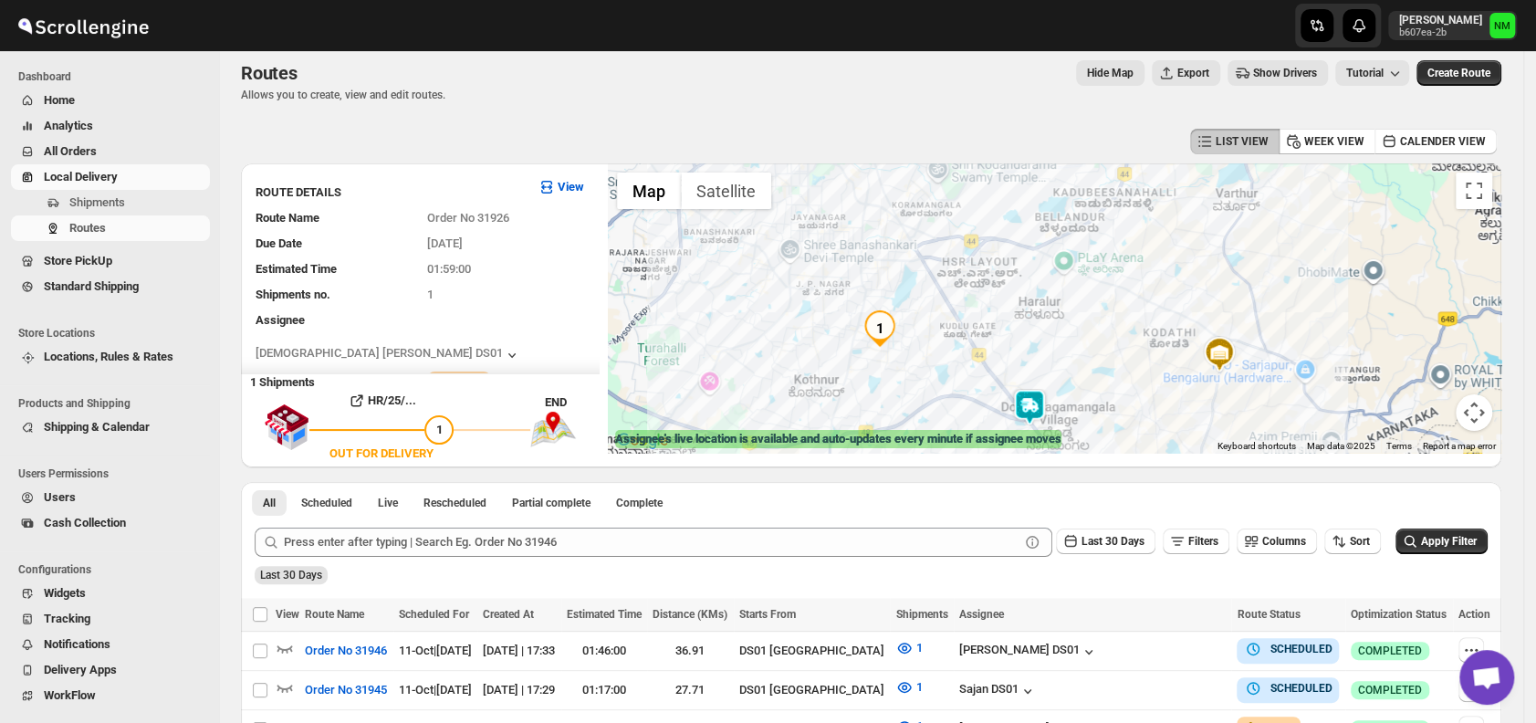
click at [1044, 402] on img at bounding box center [1030, 407] width 37 height 37
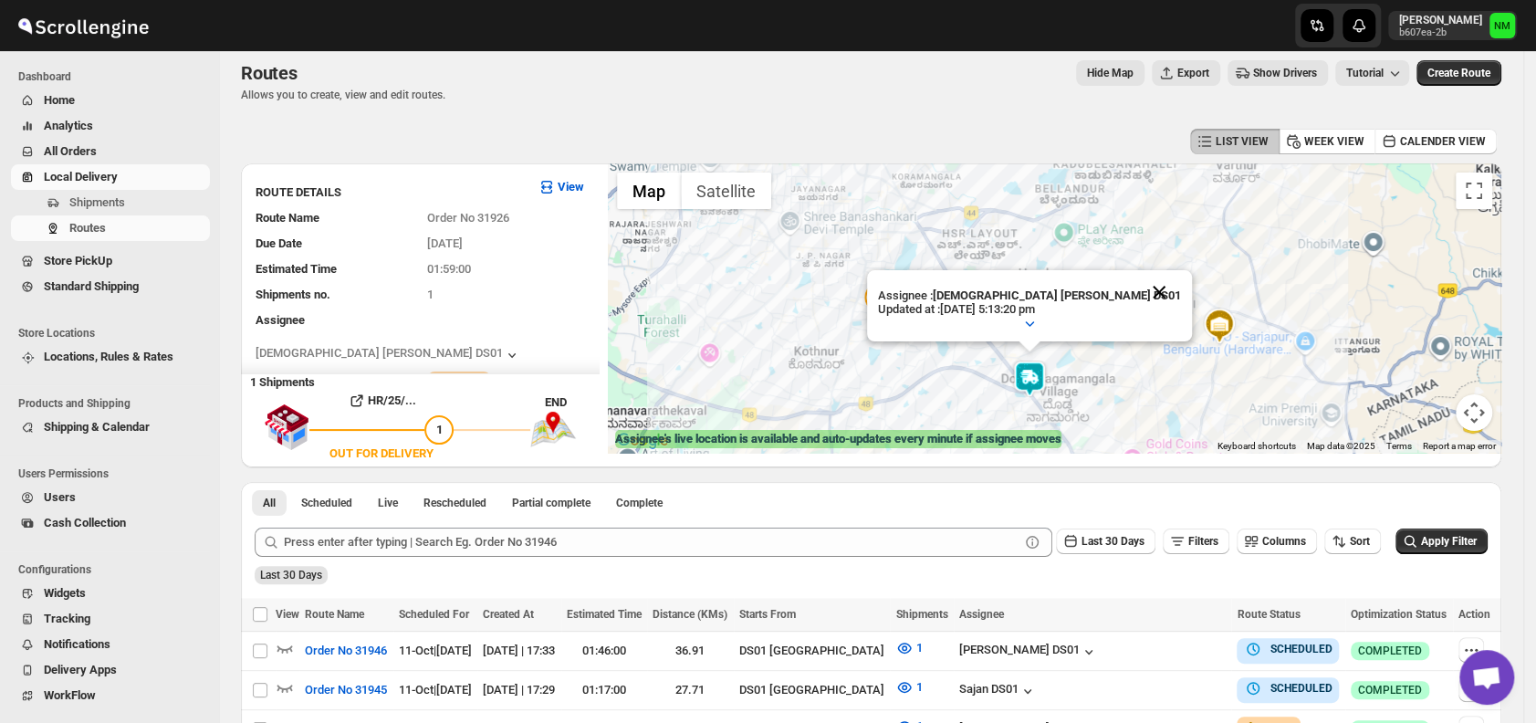
click at [1138, 288] on button "Close" at bounding box center [1160, 292] width 44 height 44
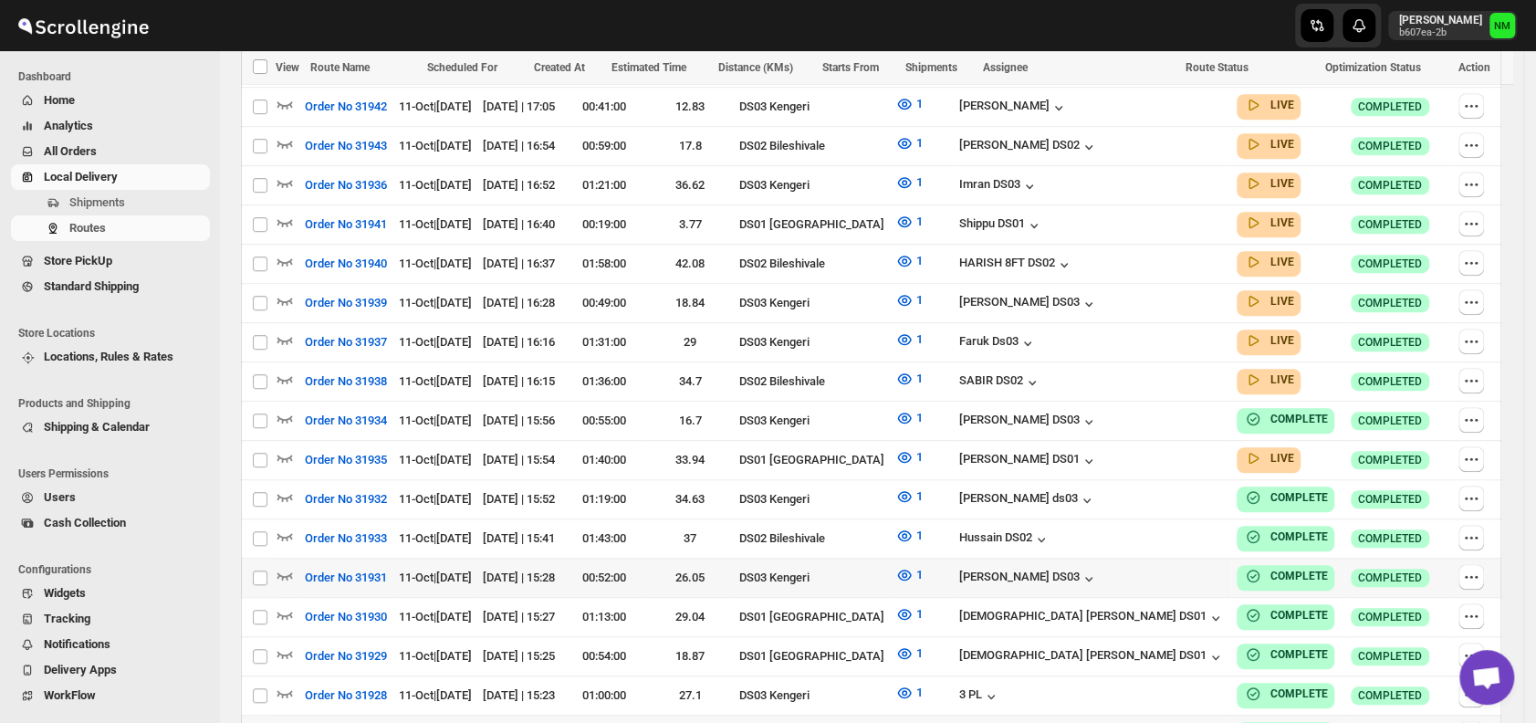
scroll to position [641, 0]
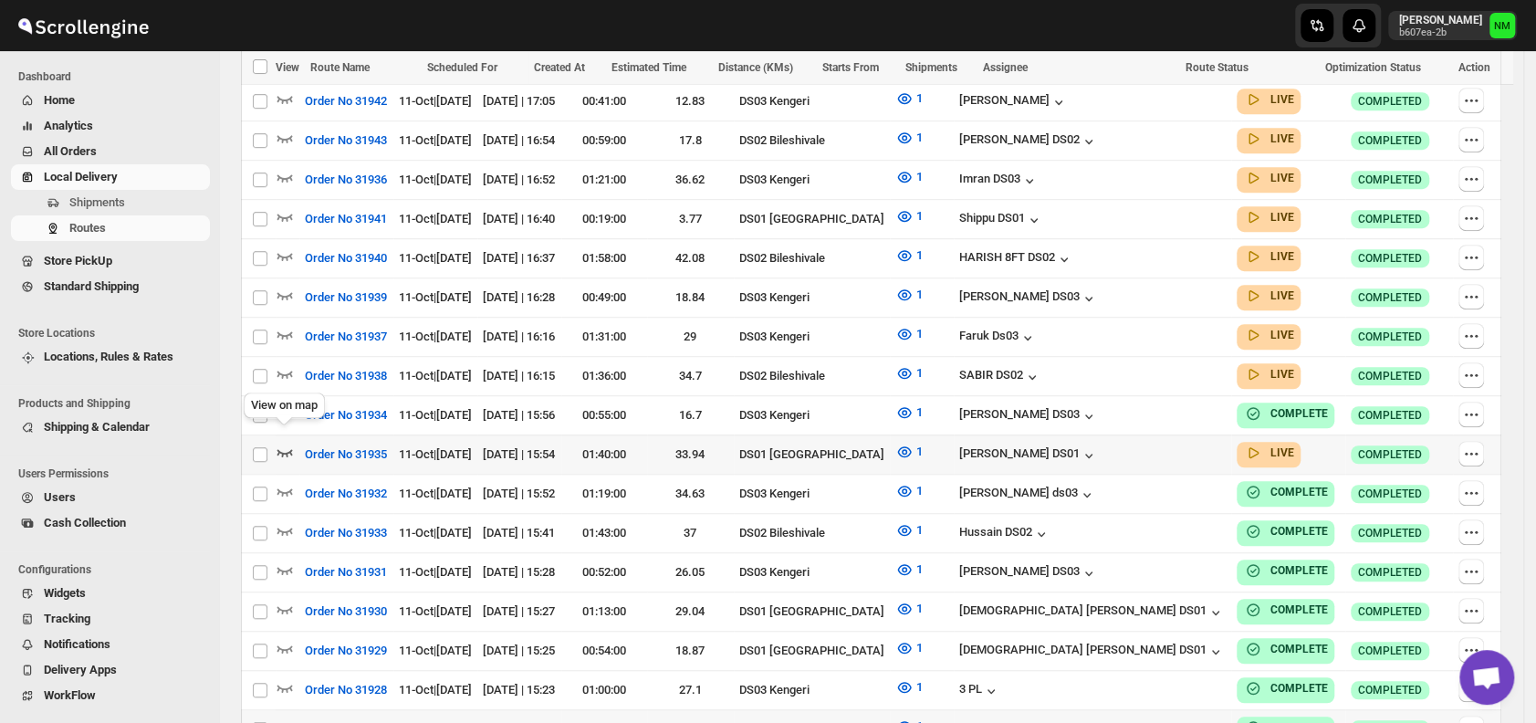
click at [290, 449] on icon "button" at bounding box center [286, 452] width 16 height 7
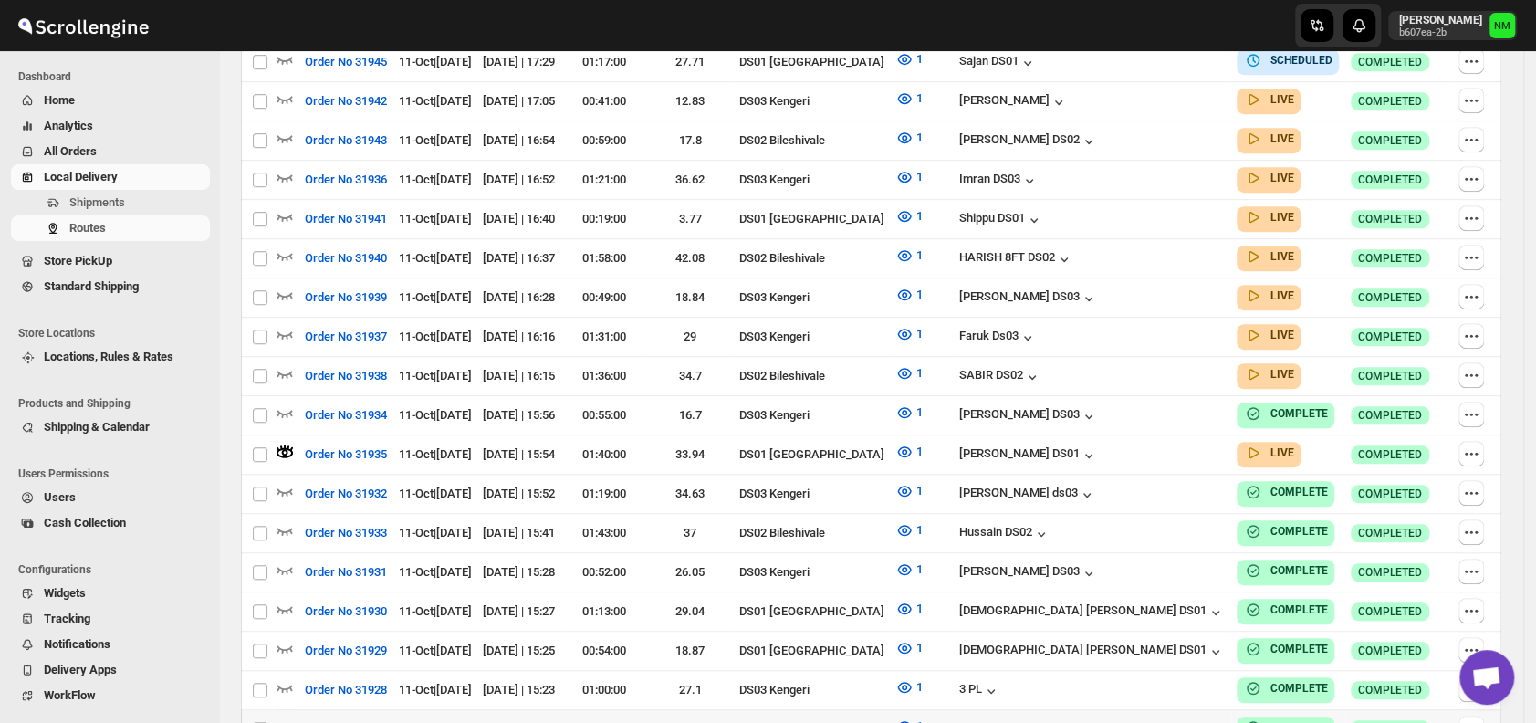
scroll to position [0, 0]
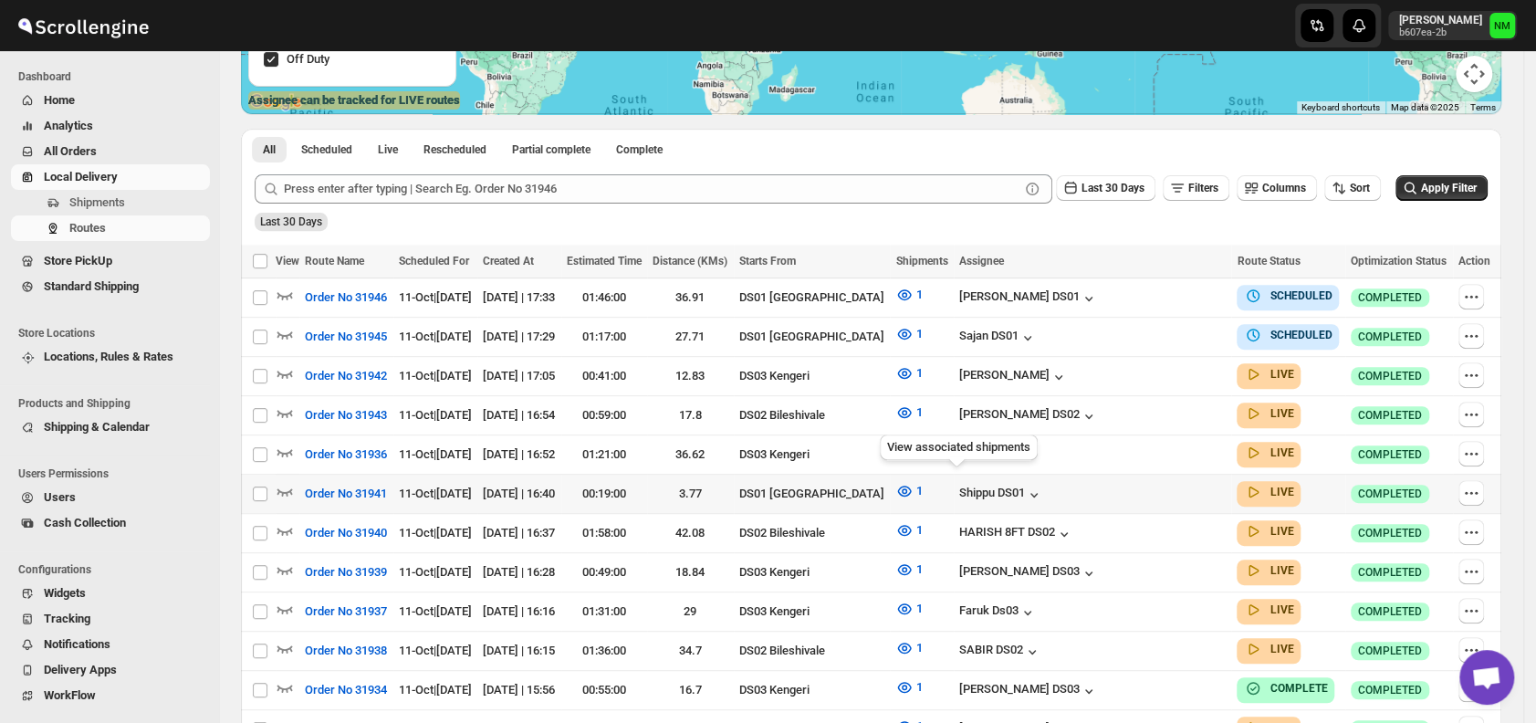
scroll to position [365, 0]
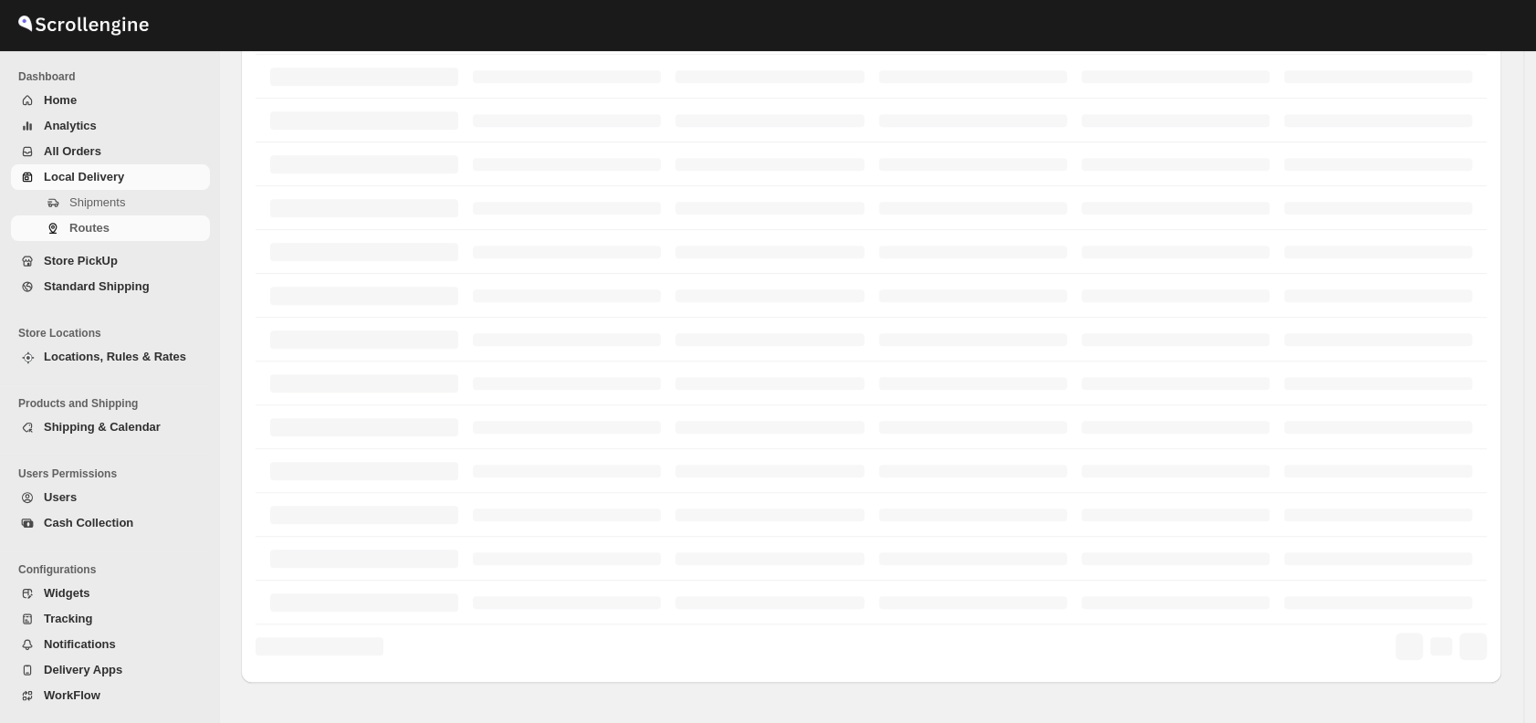
scroll to position [365, 0]
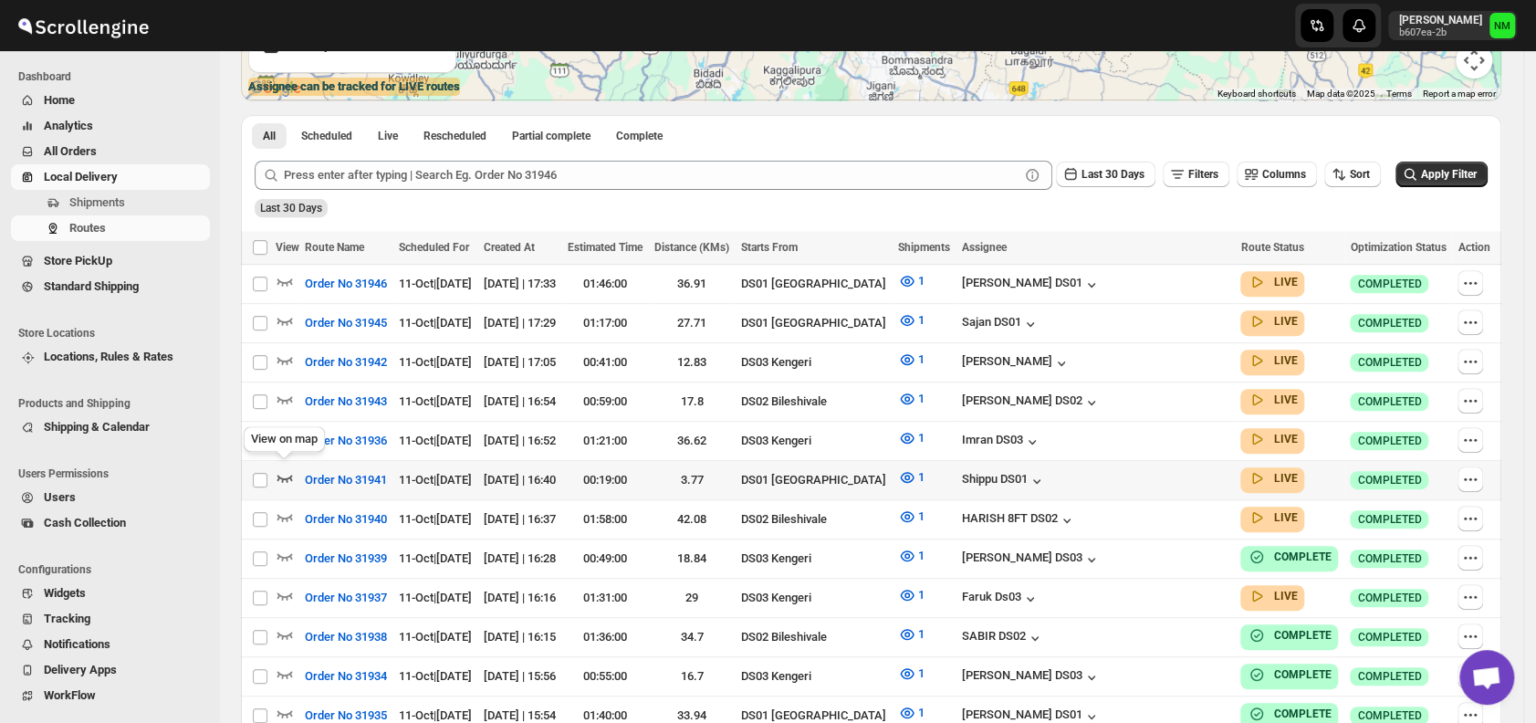
click at [285, 471] on icon "button" at bounding box center [285, 477] width 18 height 18
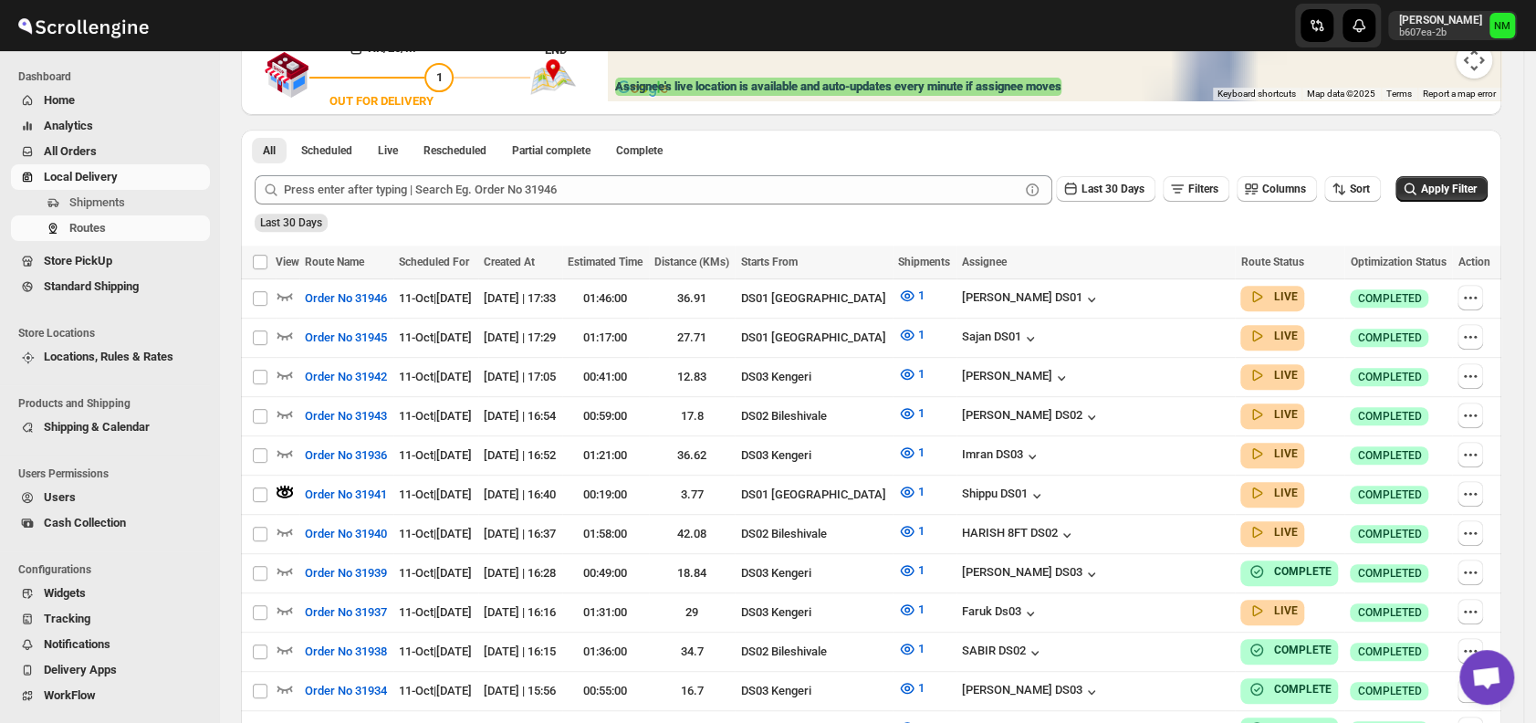
scroll to position [0, 0]
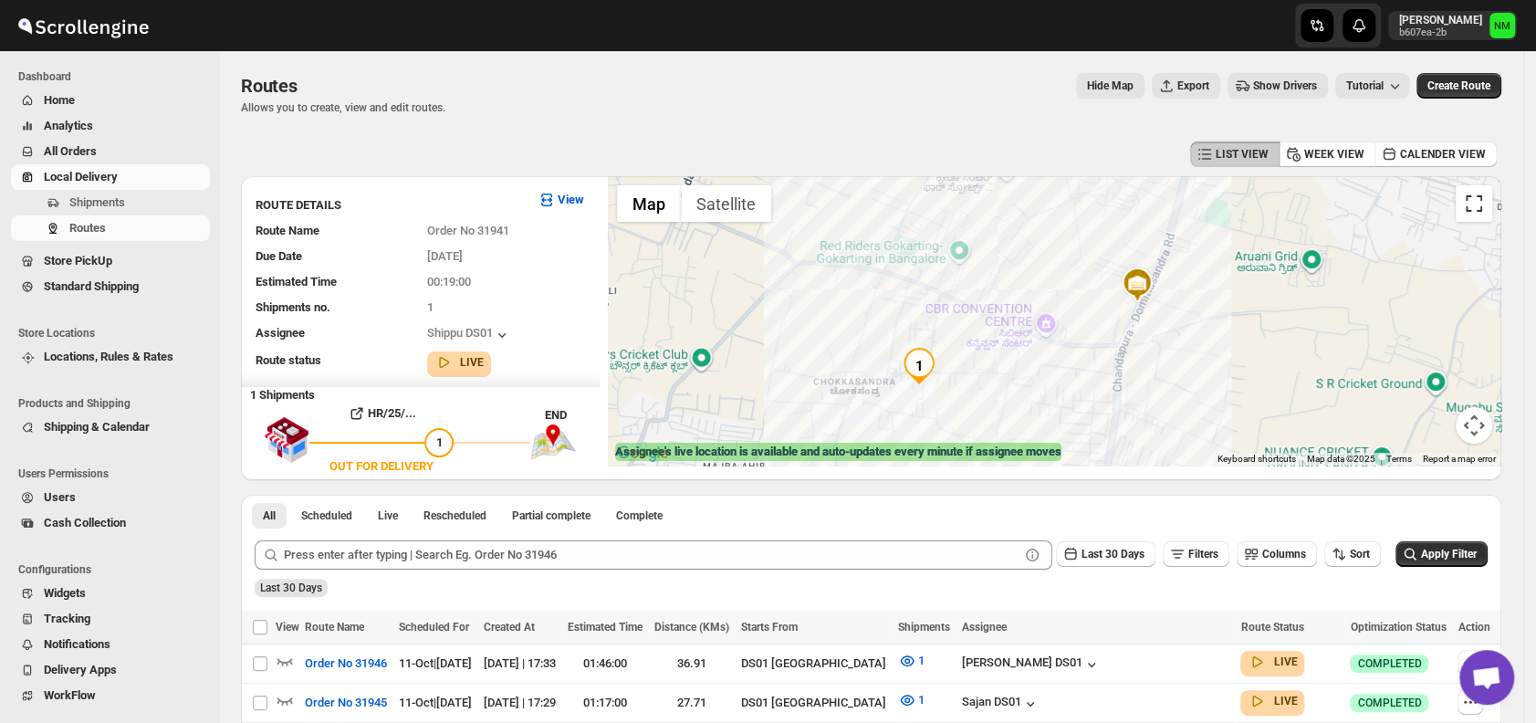
click at [1481, 191] on button "Toggle fullscreen view" at bounding box center [1474, 203] width 37 height 37
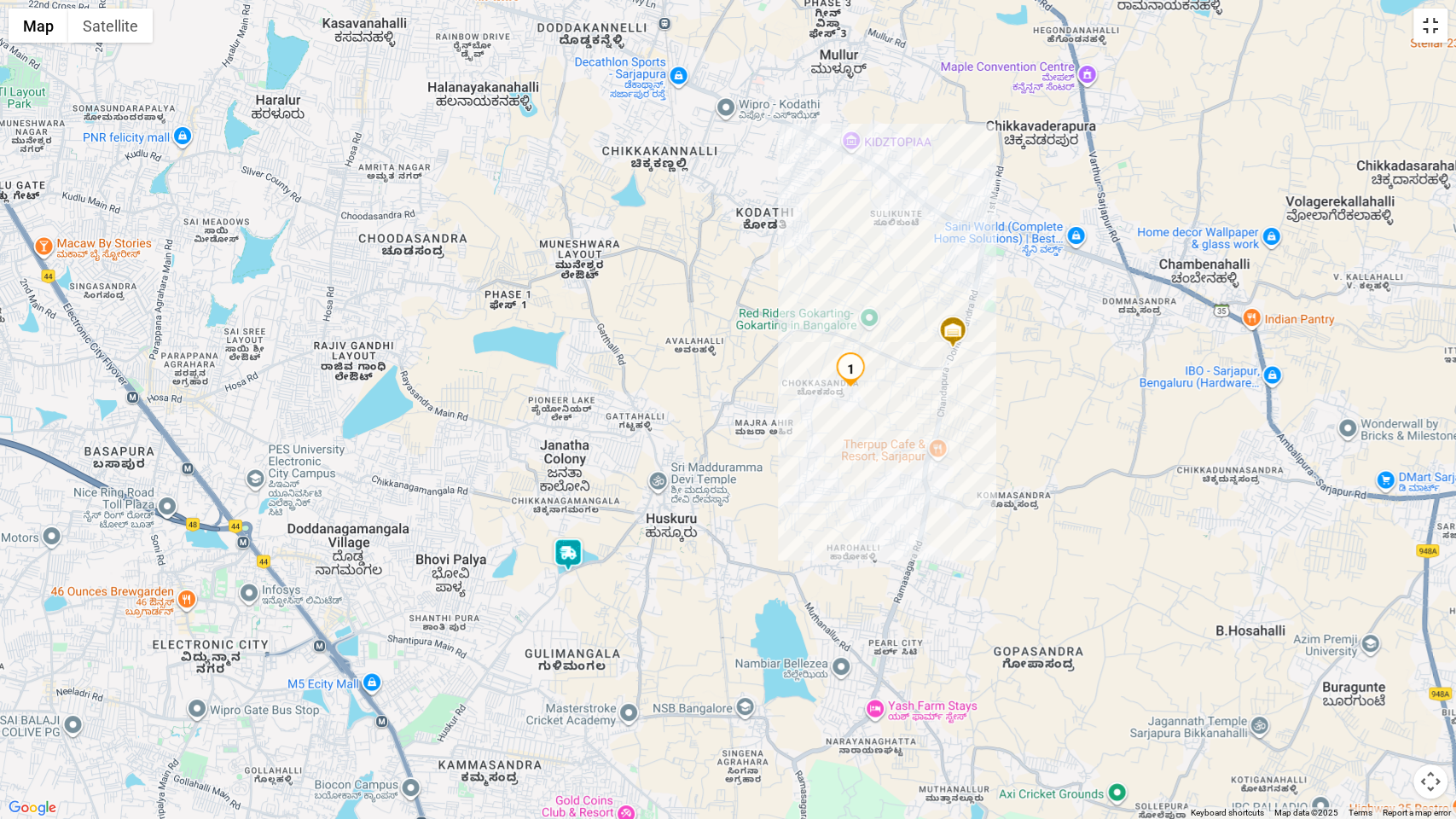
click at [1435, 35] on button "Toggle fullscreen view" at bounding box center [1431, 25] width 35 height 35
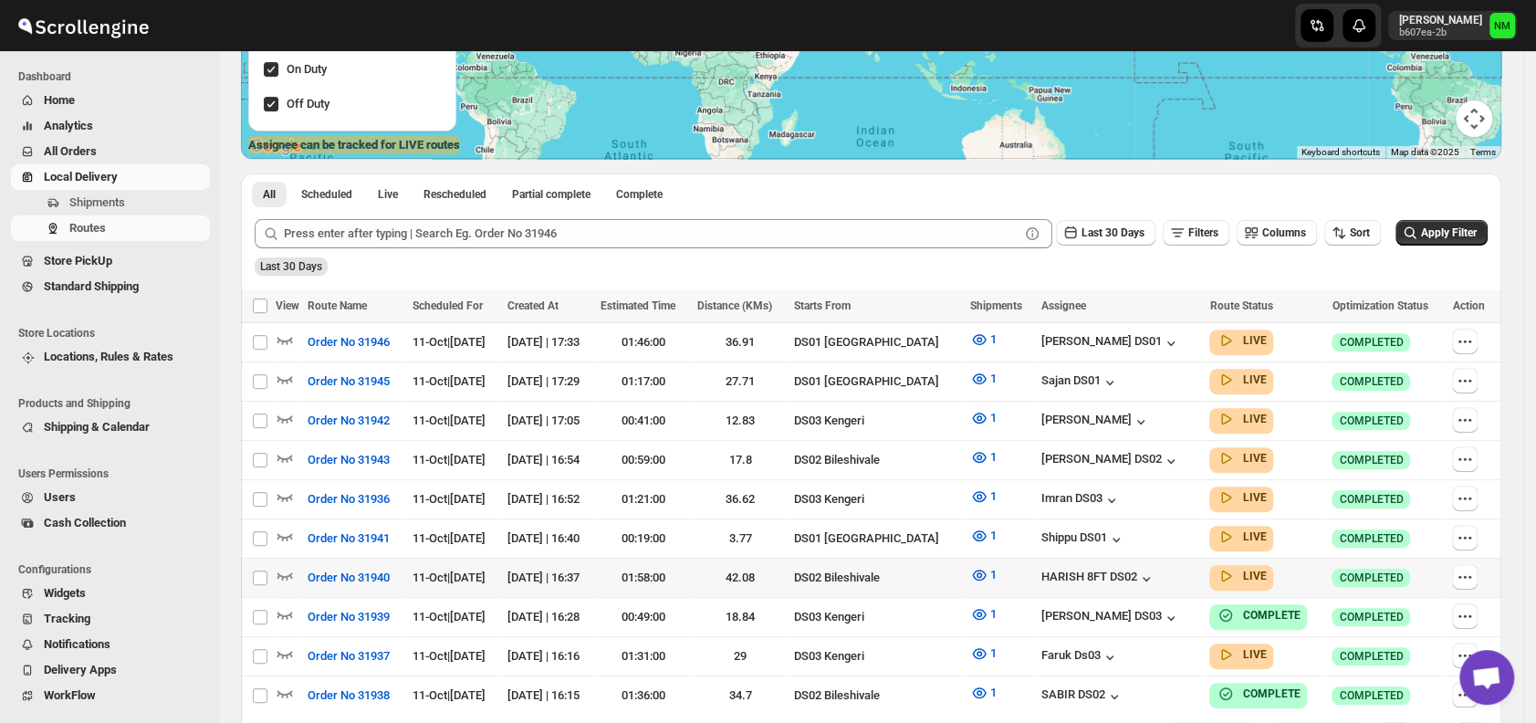
scroll to position [322, 0]
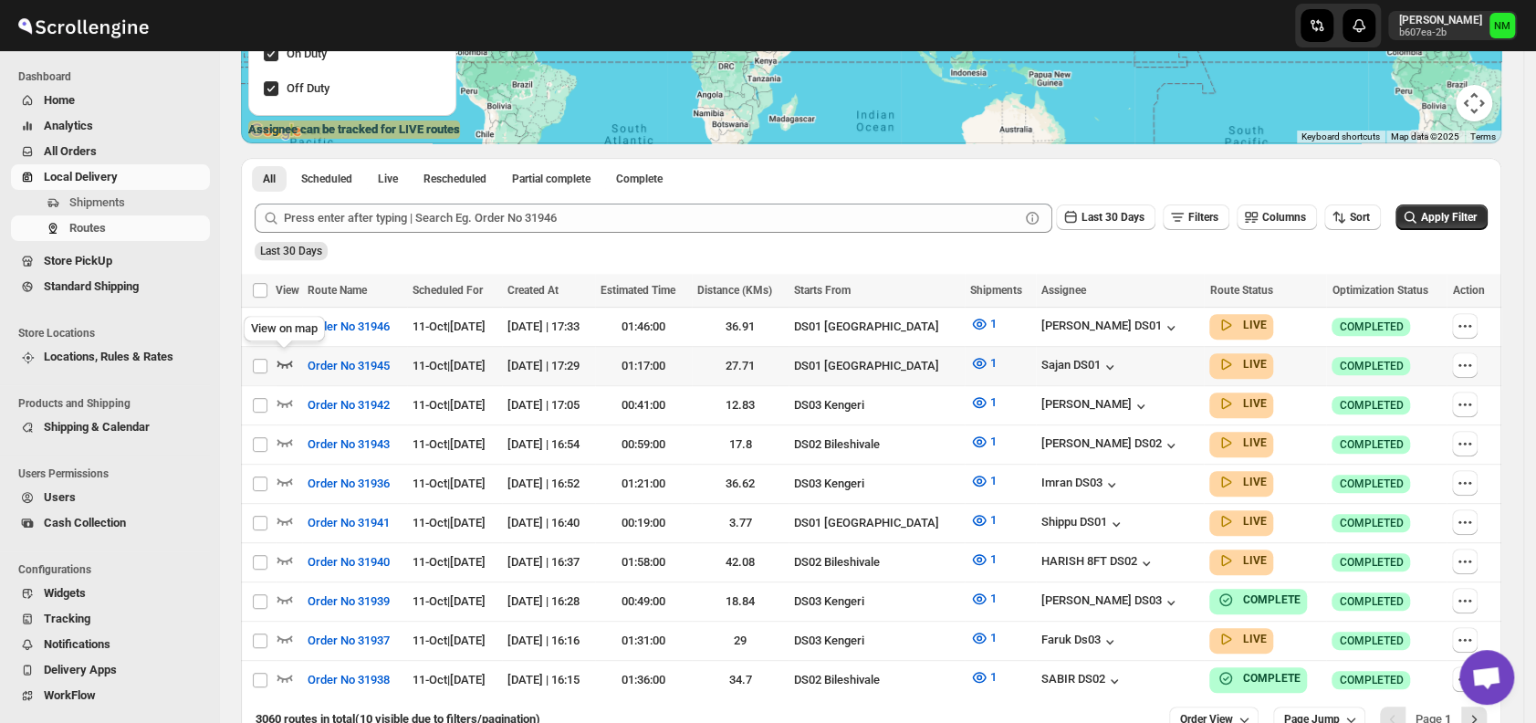
click at [285, 362] on icon "button" at bounding box center [286, 364] width 16 height 7
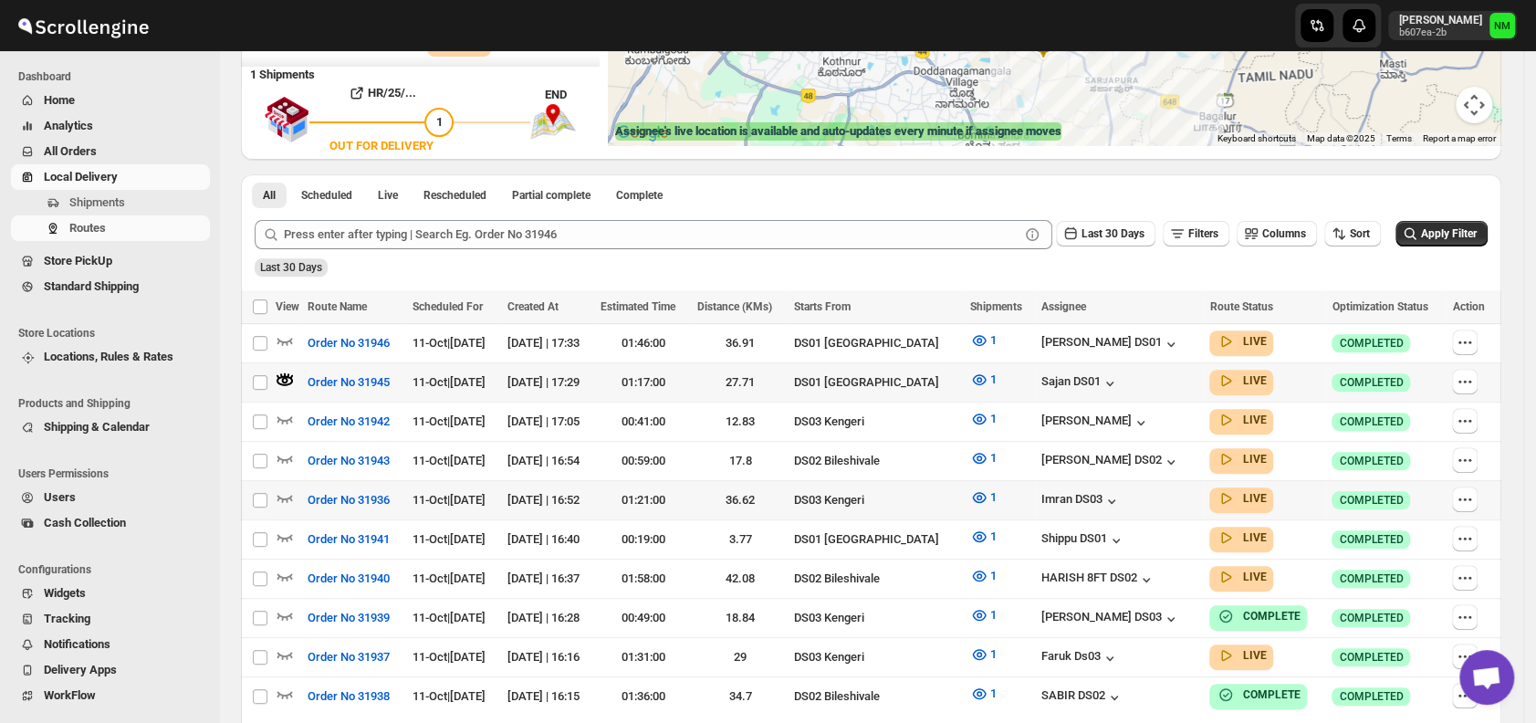
scroll to position [333, 0]
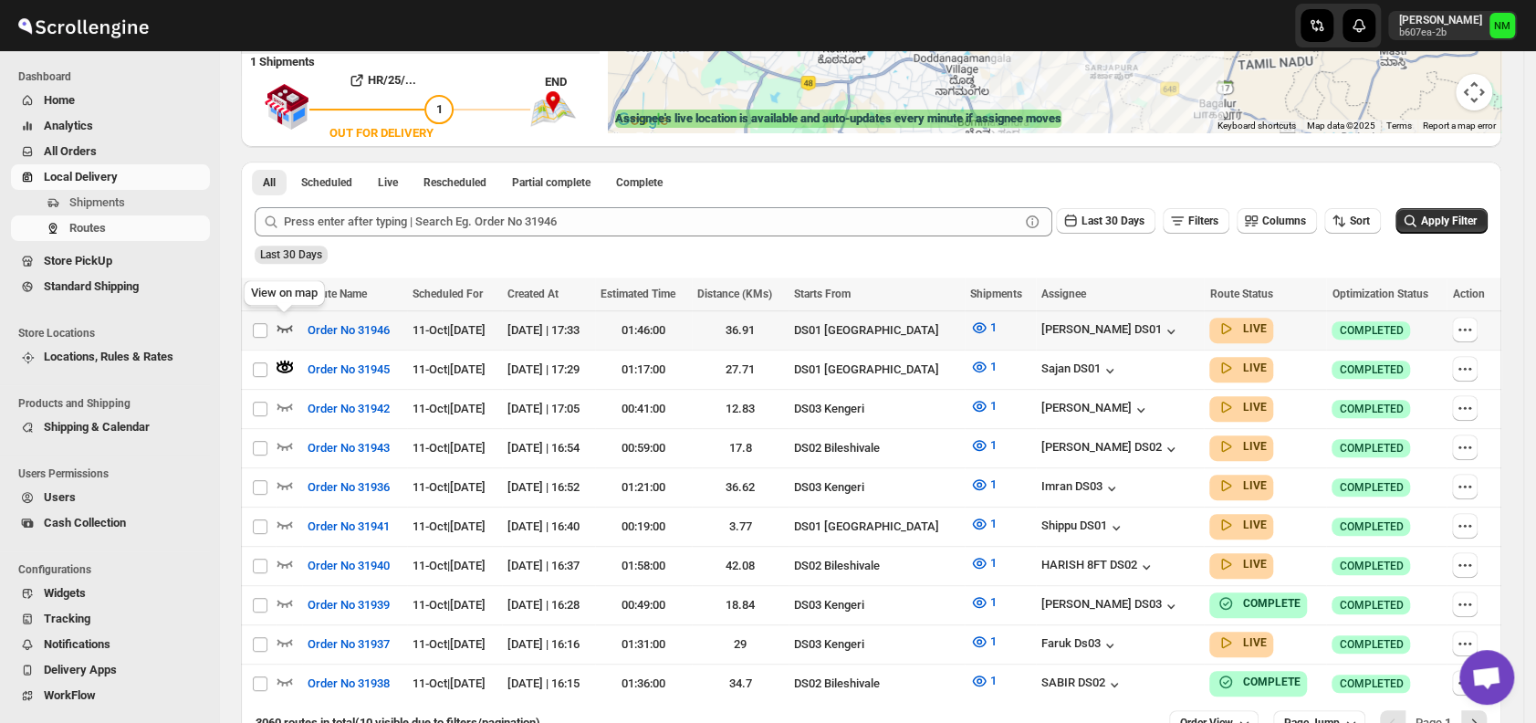
click at [288, 326] on icon "button" at bounding box center [286, 328] width 16 height 7
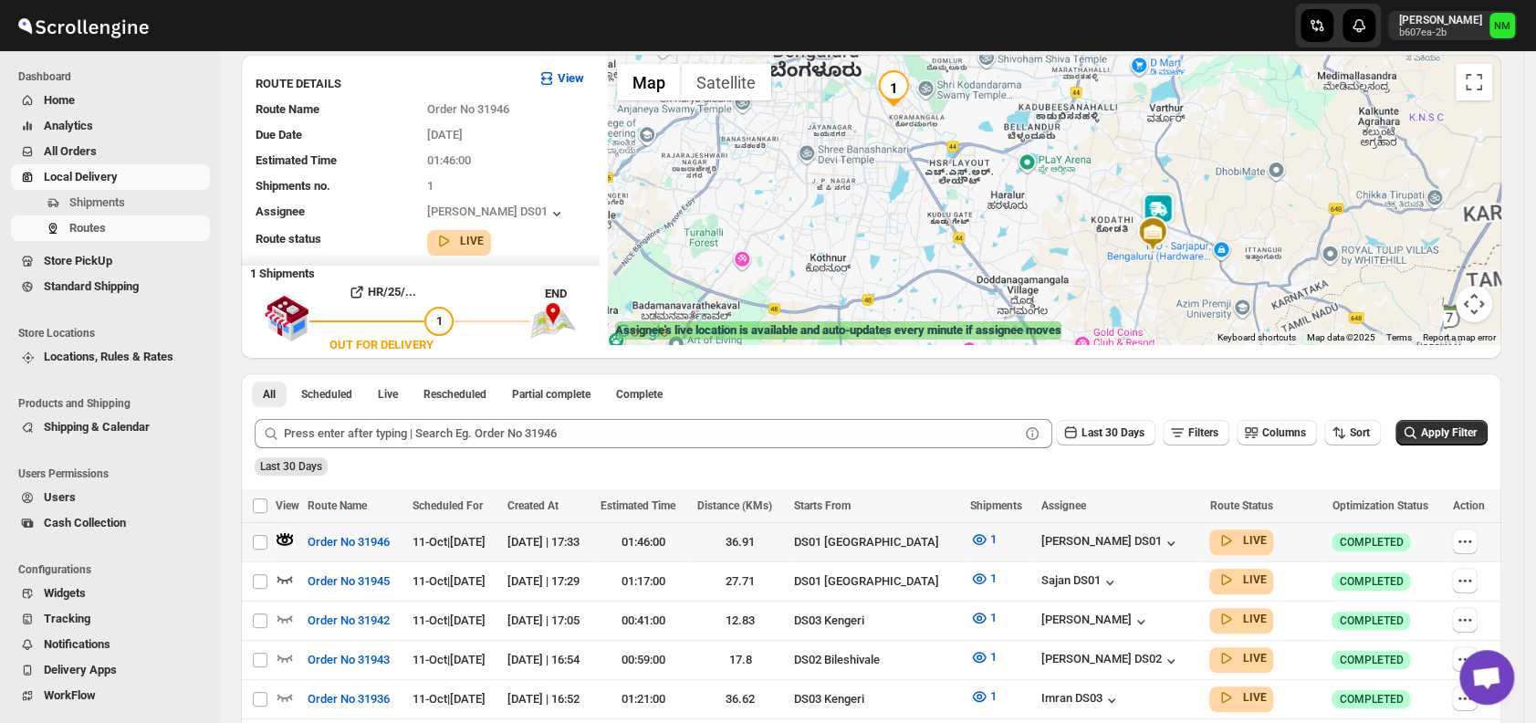
scroll to position [121, 0]
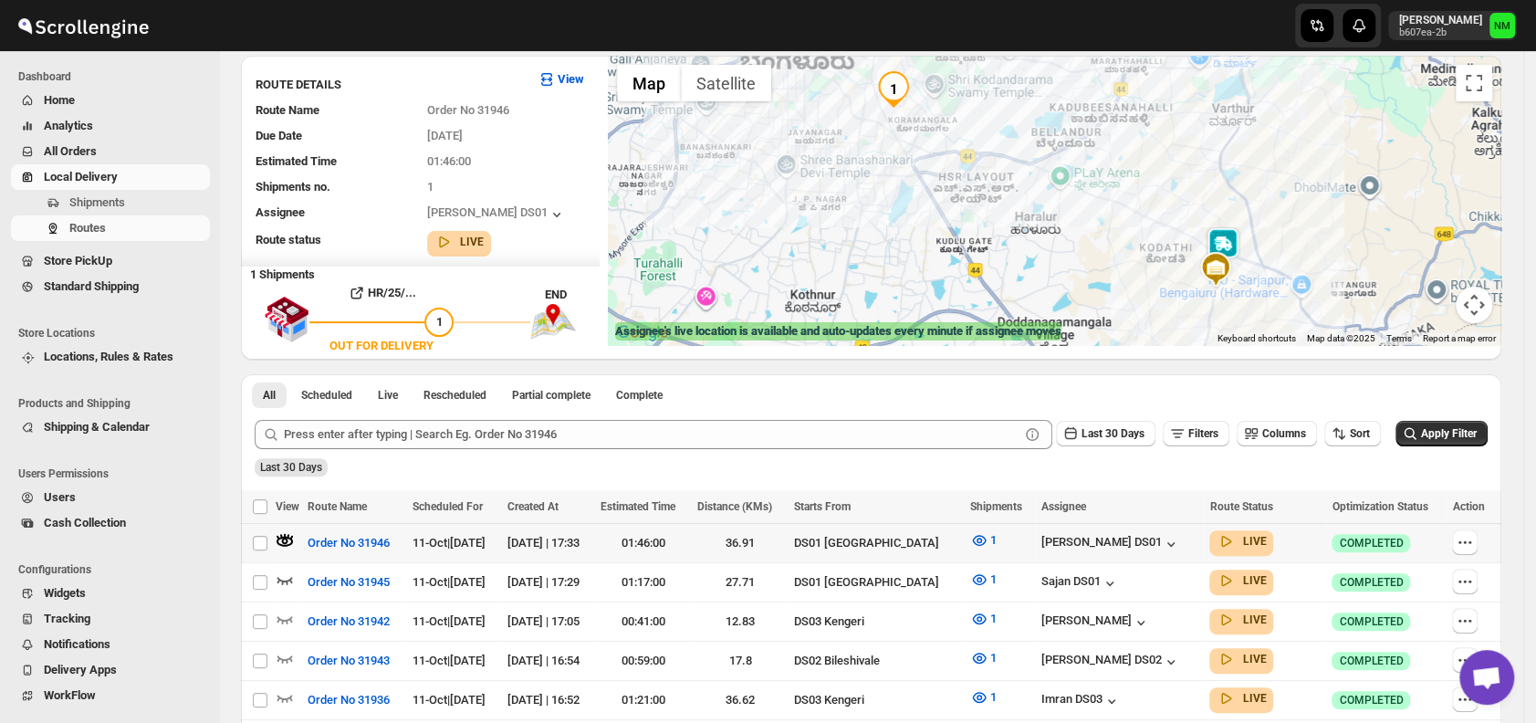
click at [1234, 244] on img at bounding box center [1223, 245] width 37 height 37
click at [1307, 149] on button "Close" at bounding box center [1289, 159] width 44 height 44
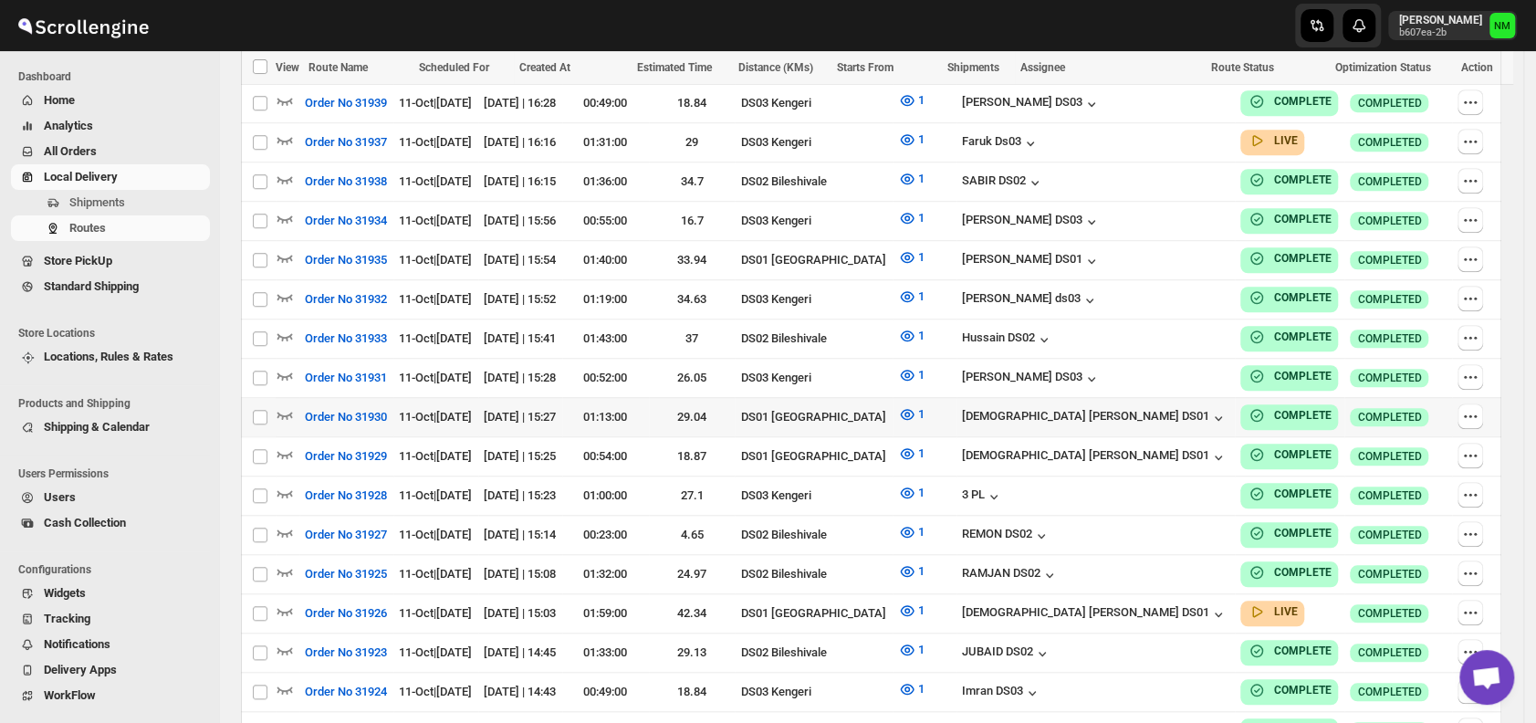
scroll to position [823, 0]
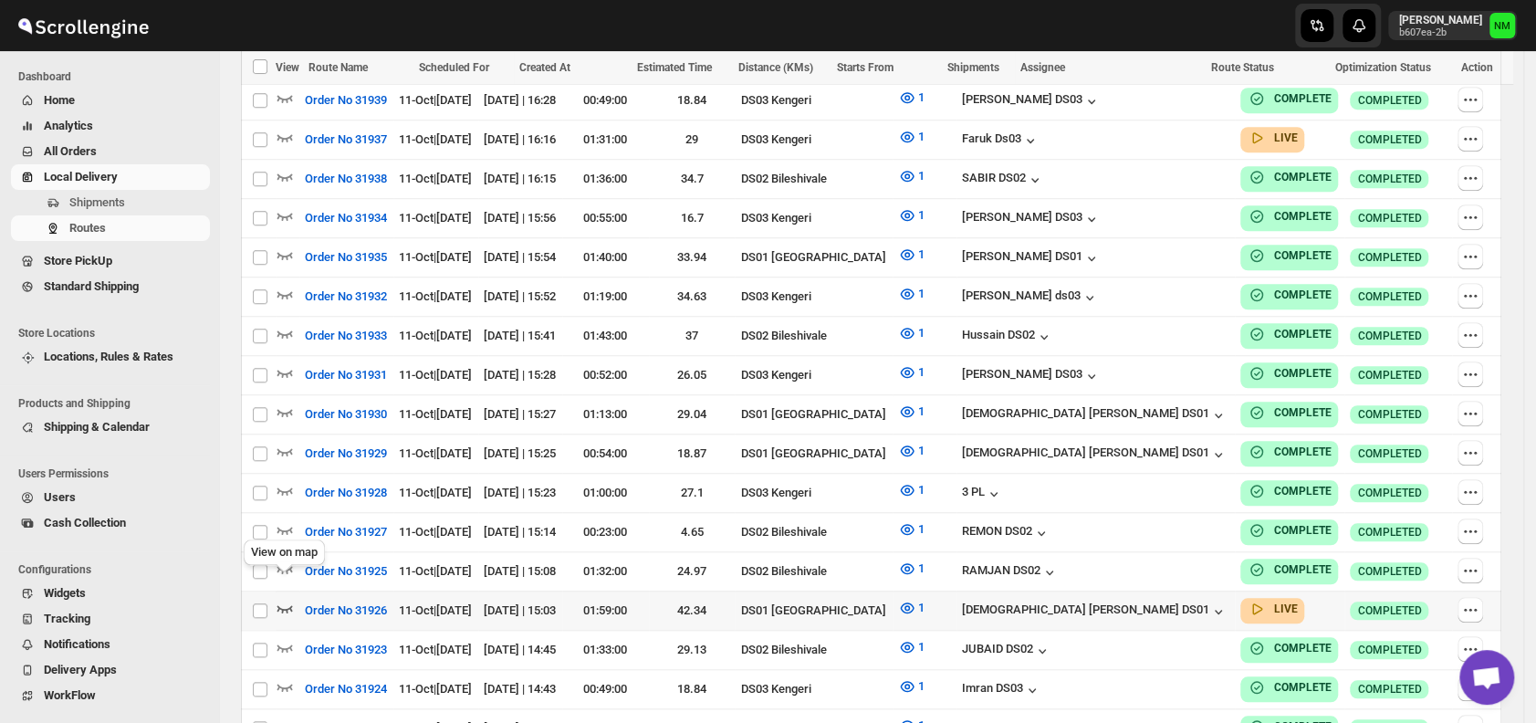
click at [286, 605] on icon "button" at bounding box center [286, 608] width 16 height 7
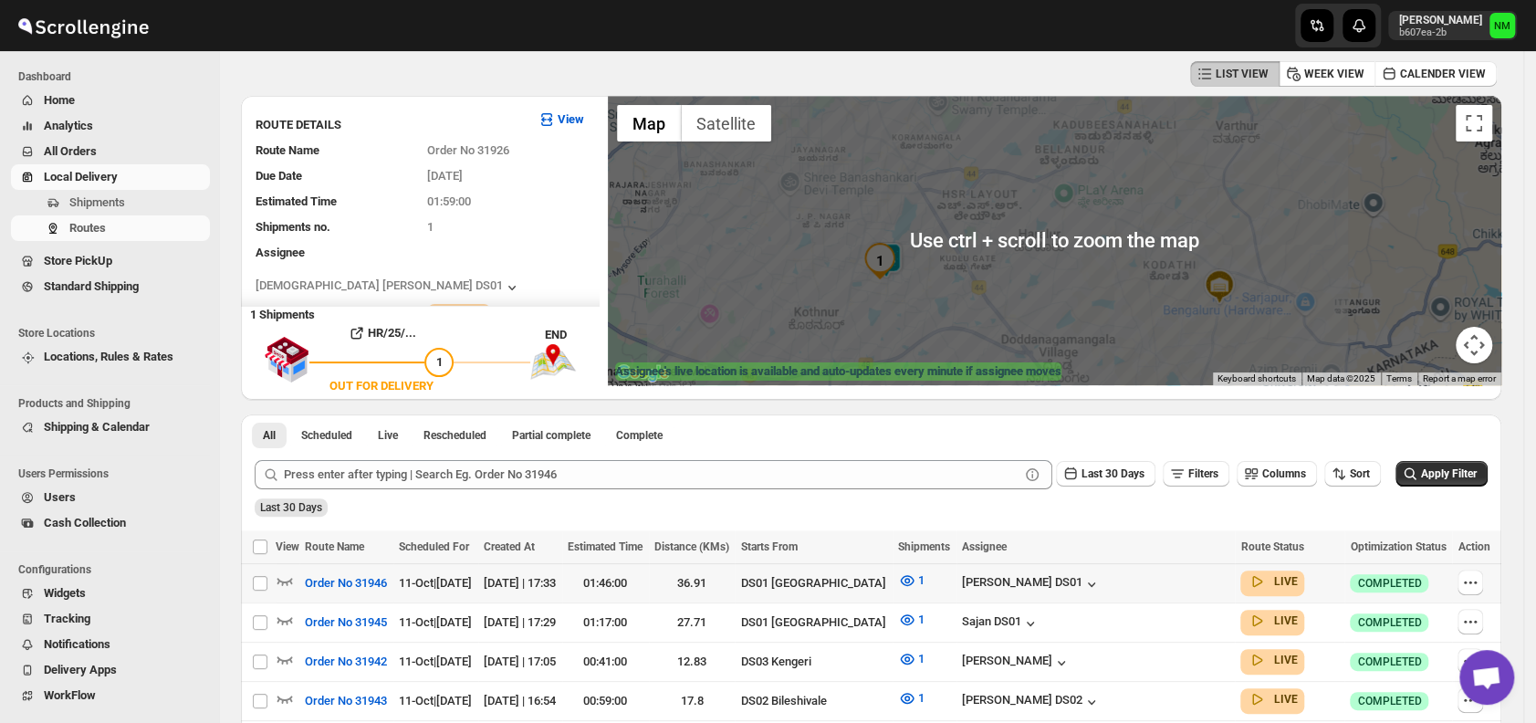
scroll to position [246, 0]
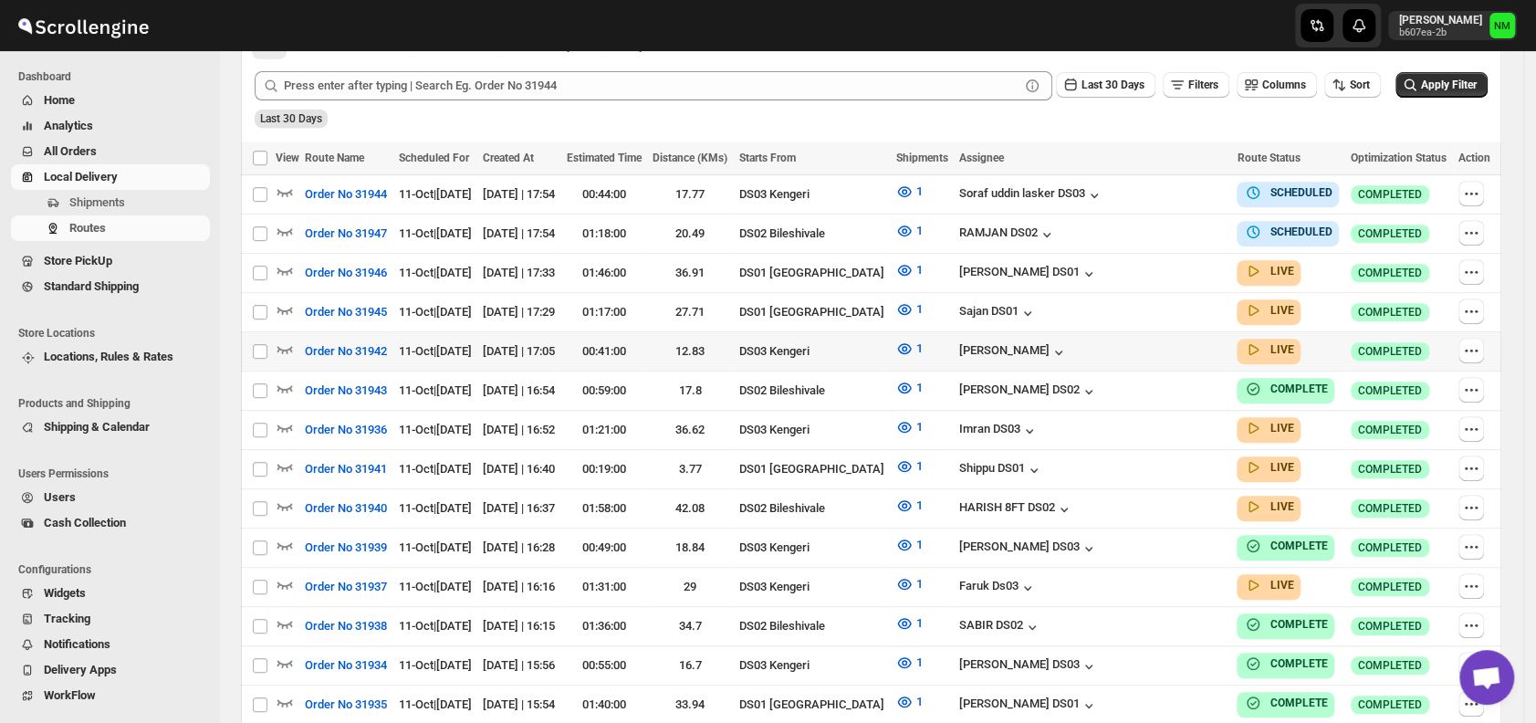
scroll to position [456, 0]
click at [285, 265] on icon "button" at bounding box center [285, 269] width 18 height 18
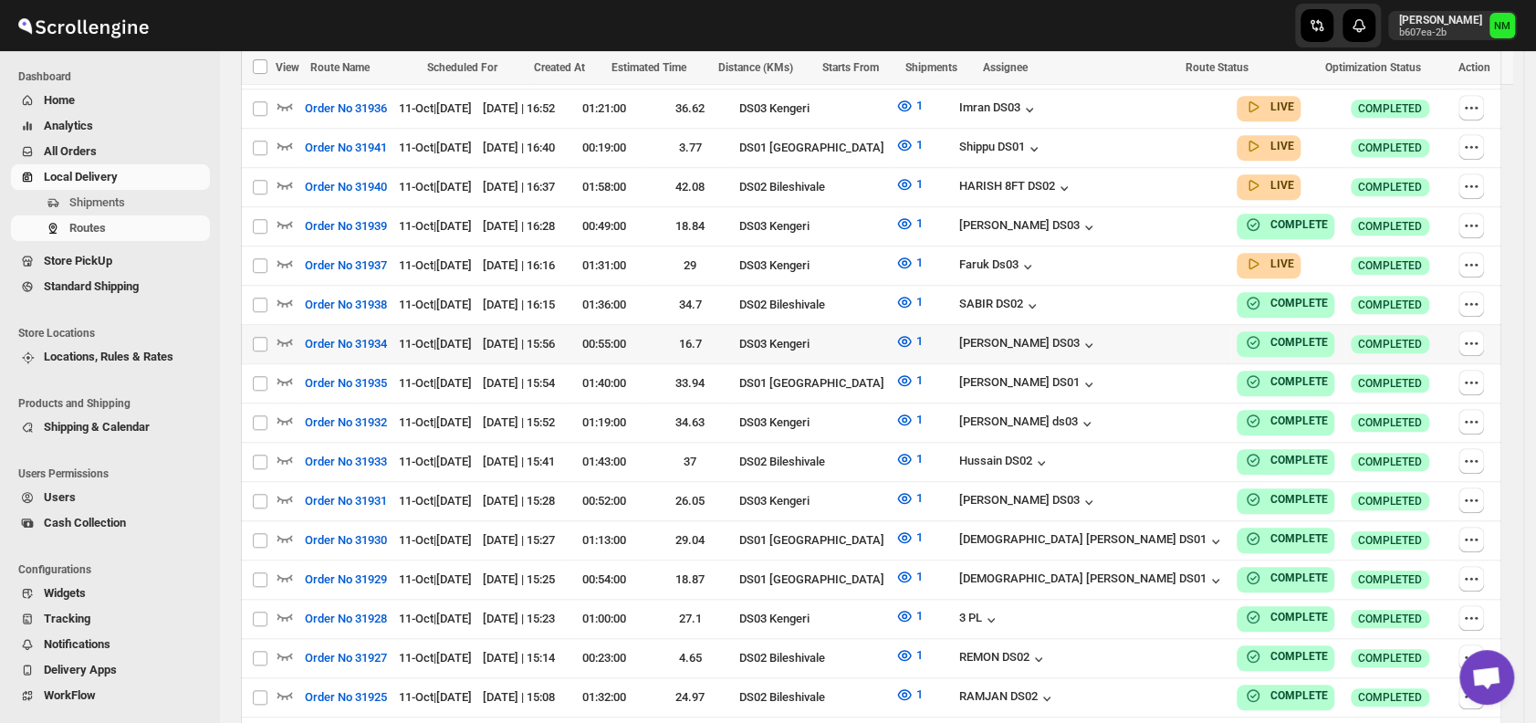
scroll to position [790, 0]
click at [288, 255] on icon "button" at bounding box center [285, 264] width 18 height 18
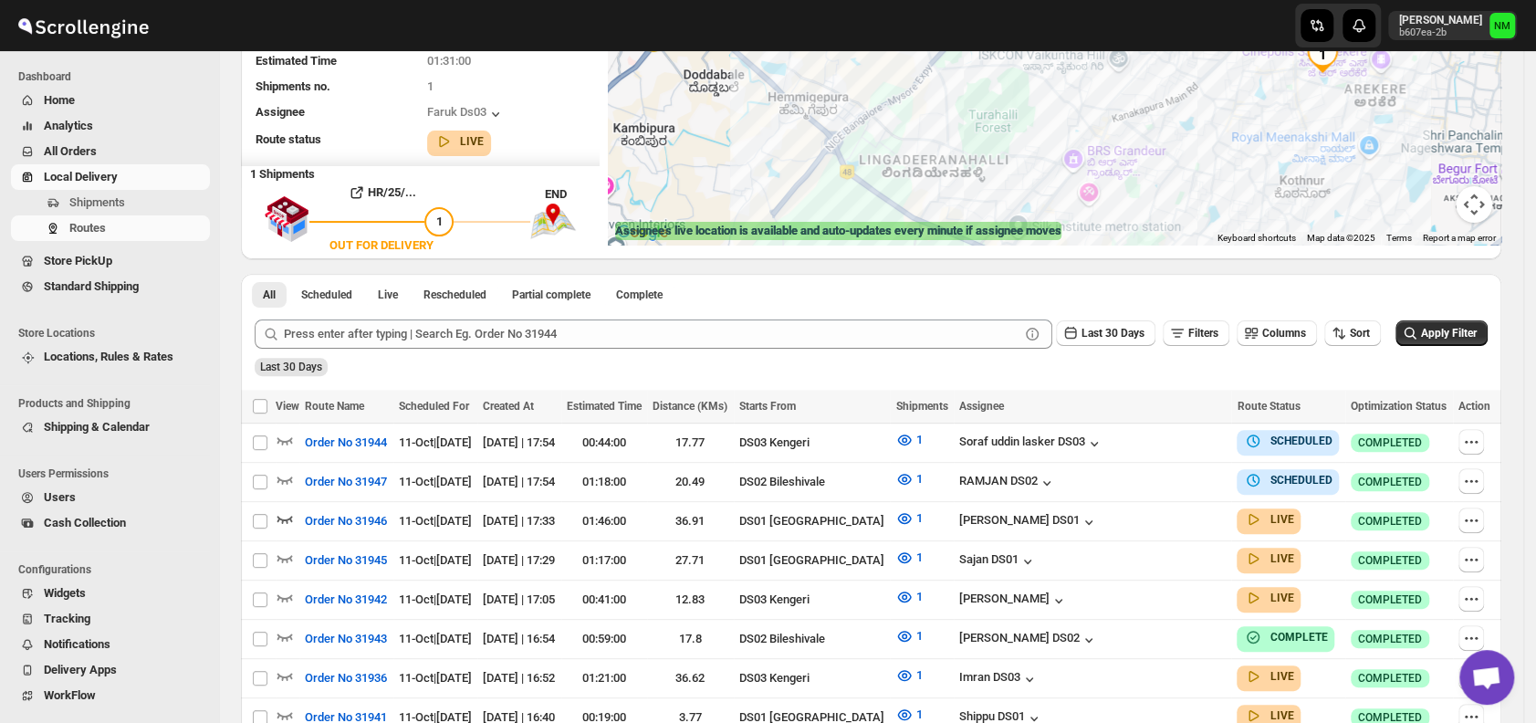
scroll to position [59, 0]
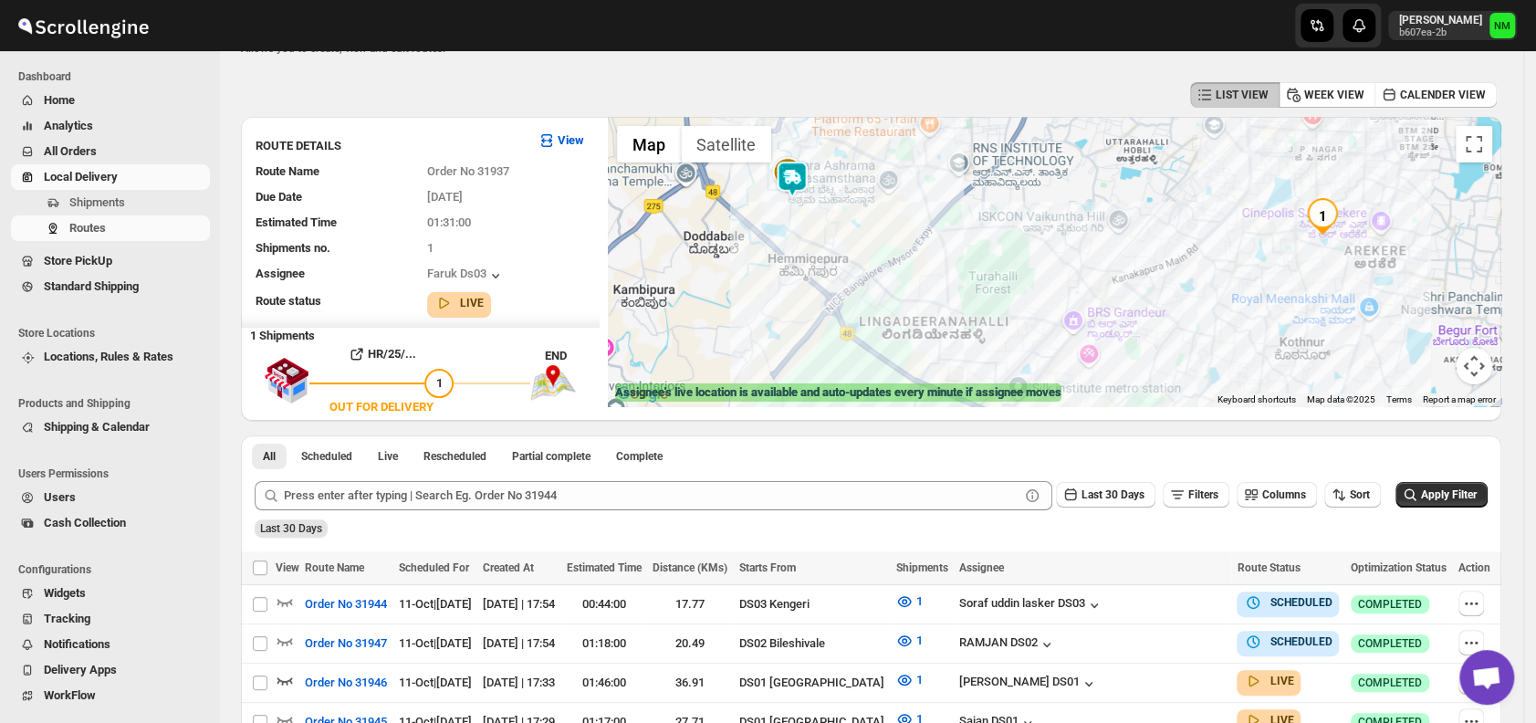
click at [788, 178] on img at bounding box center [792, 179] width 37 height 37
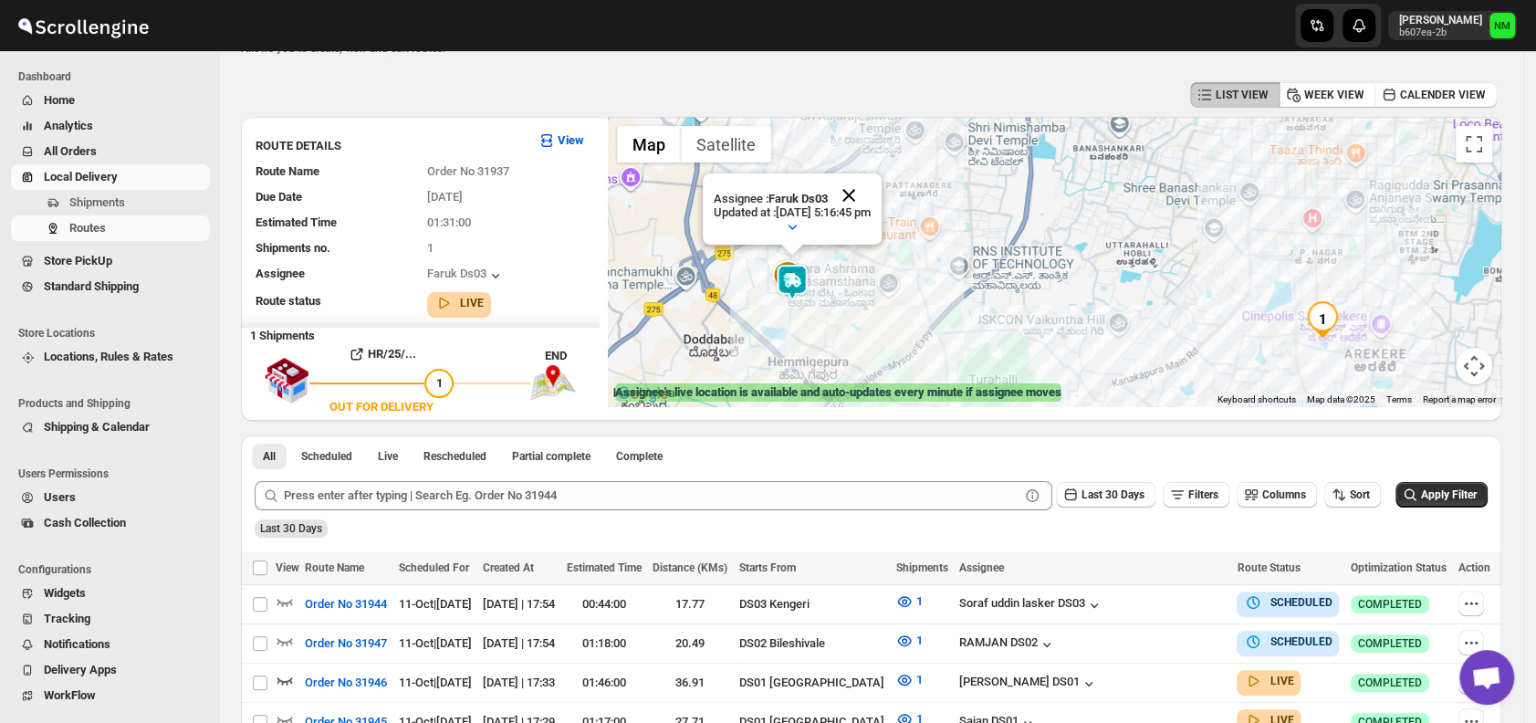
click at [871, 190] on button "Close" at bounding box center [849, 195] width 44 height 44
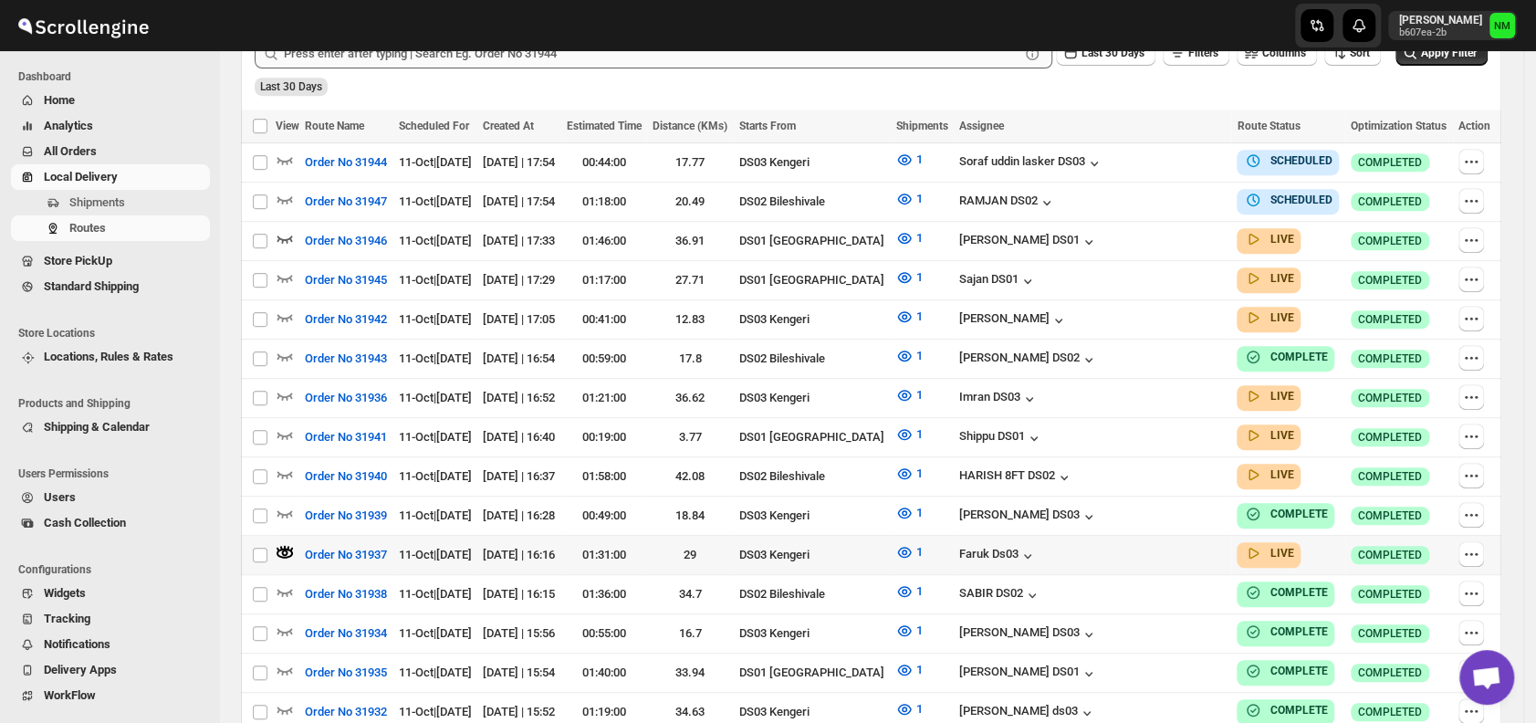
scroll to position [555, 0]
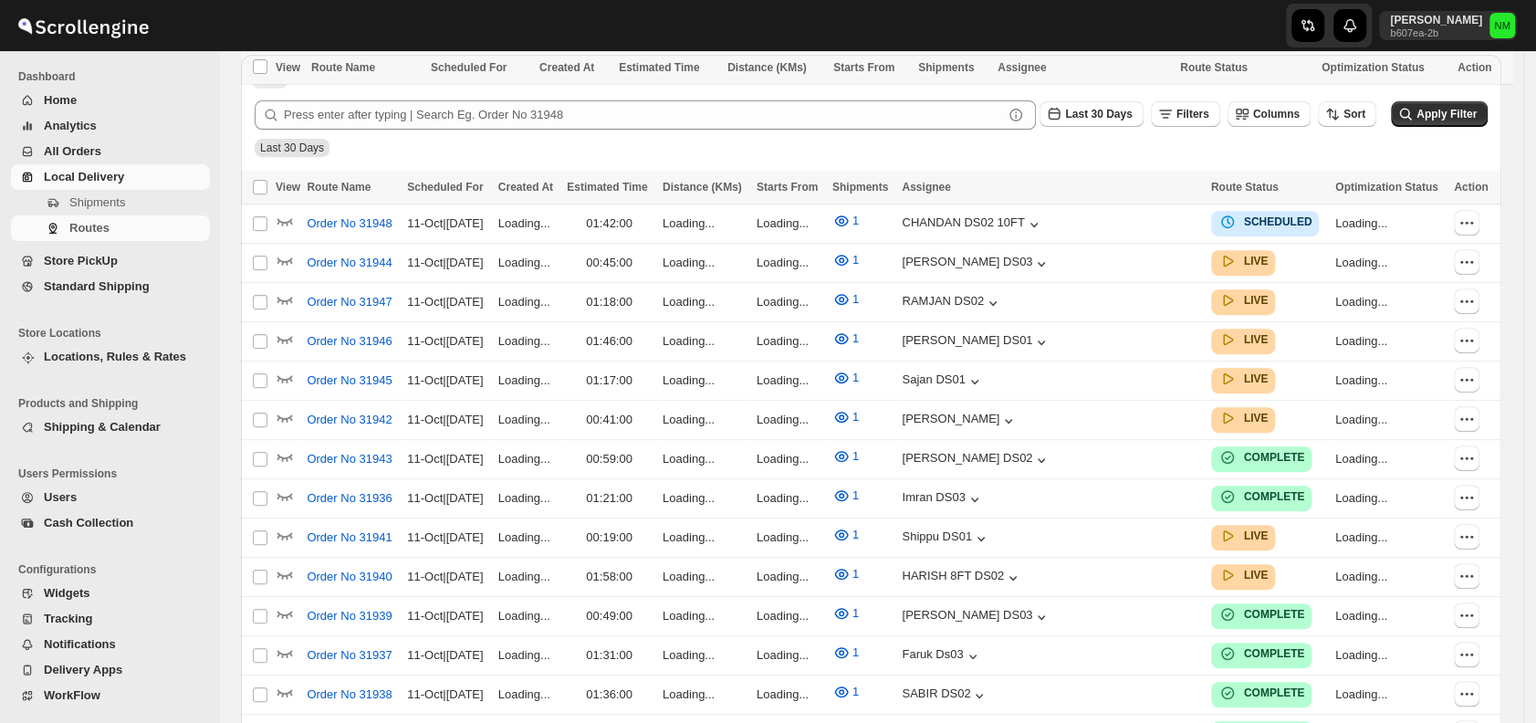
scroll to position [555, 0]
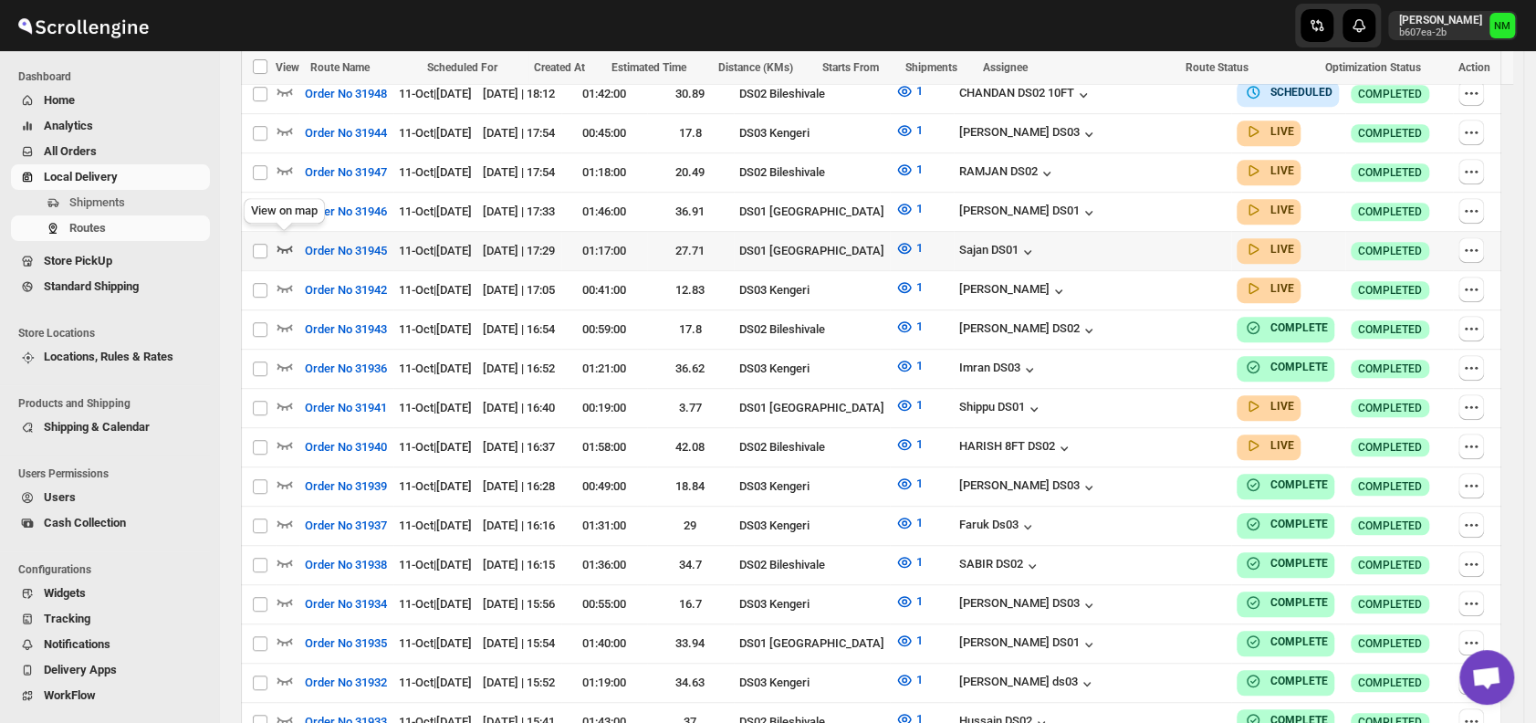
click at [286, 246] on icon "button" at bounding box center [286, 249] width 16 height 7
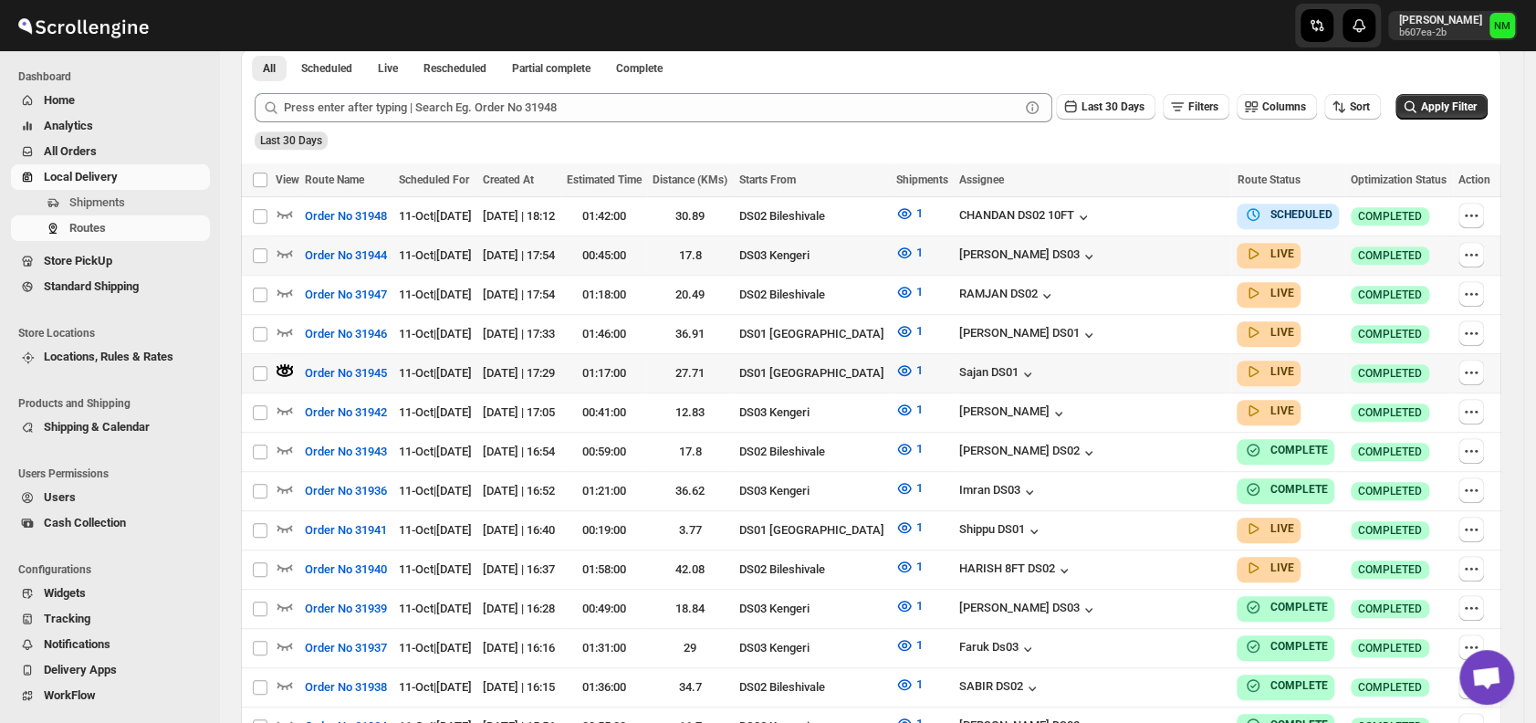
scroll to position [456, 0]
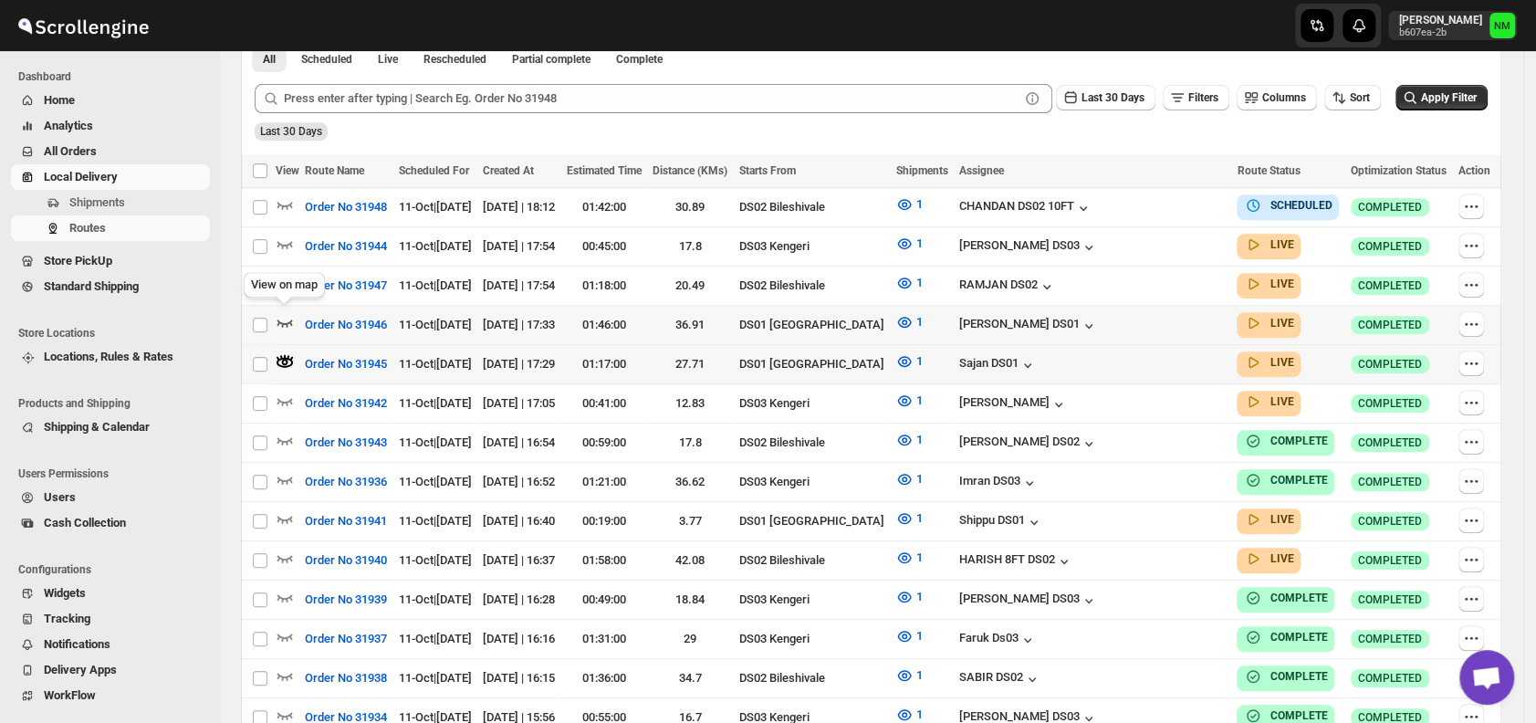
click at [283, 320] on icon "button" at bounding box center [286, 323] width 16 height 7
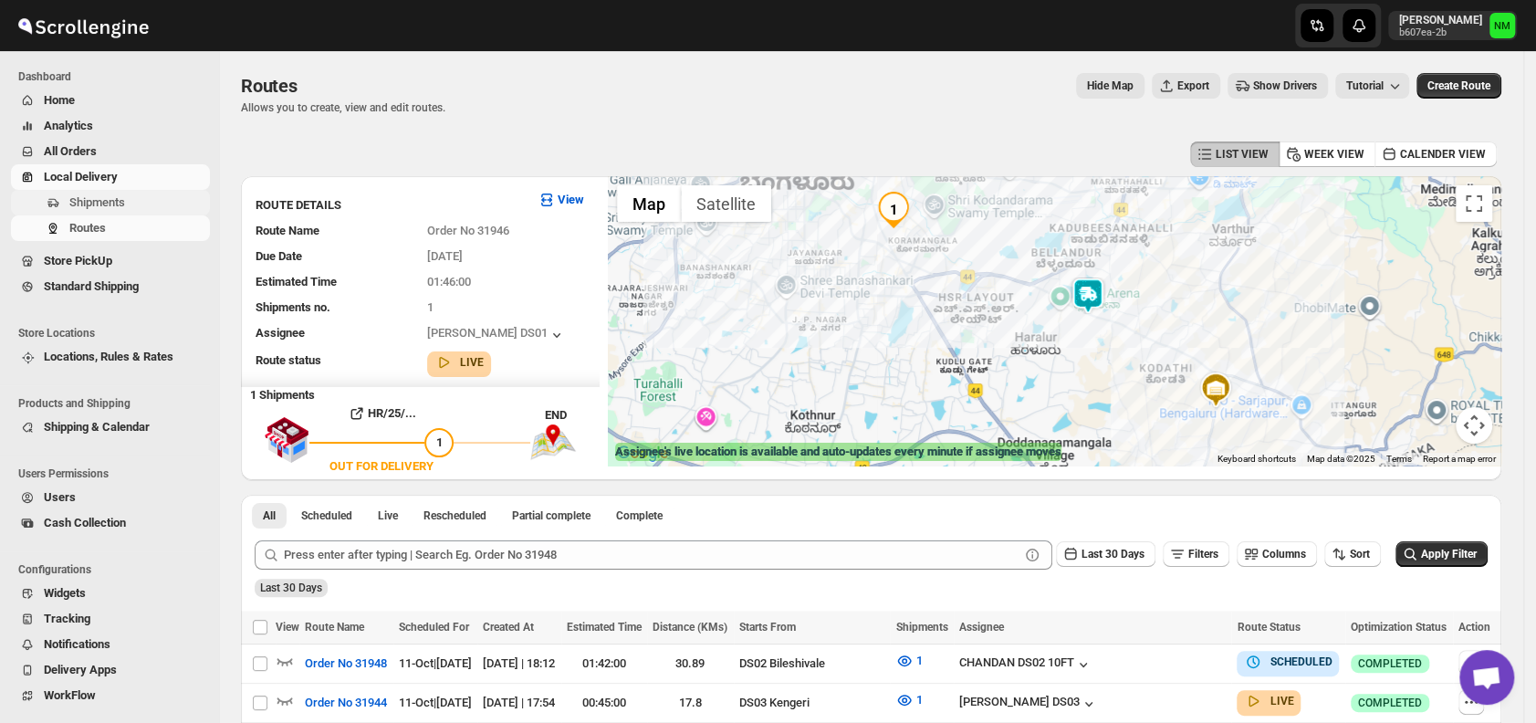
click at [127, 197] on span "Shipments" at bounding box center [137, 203] width 137 height 18
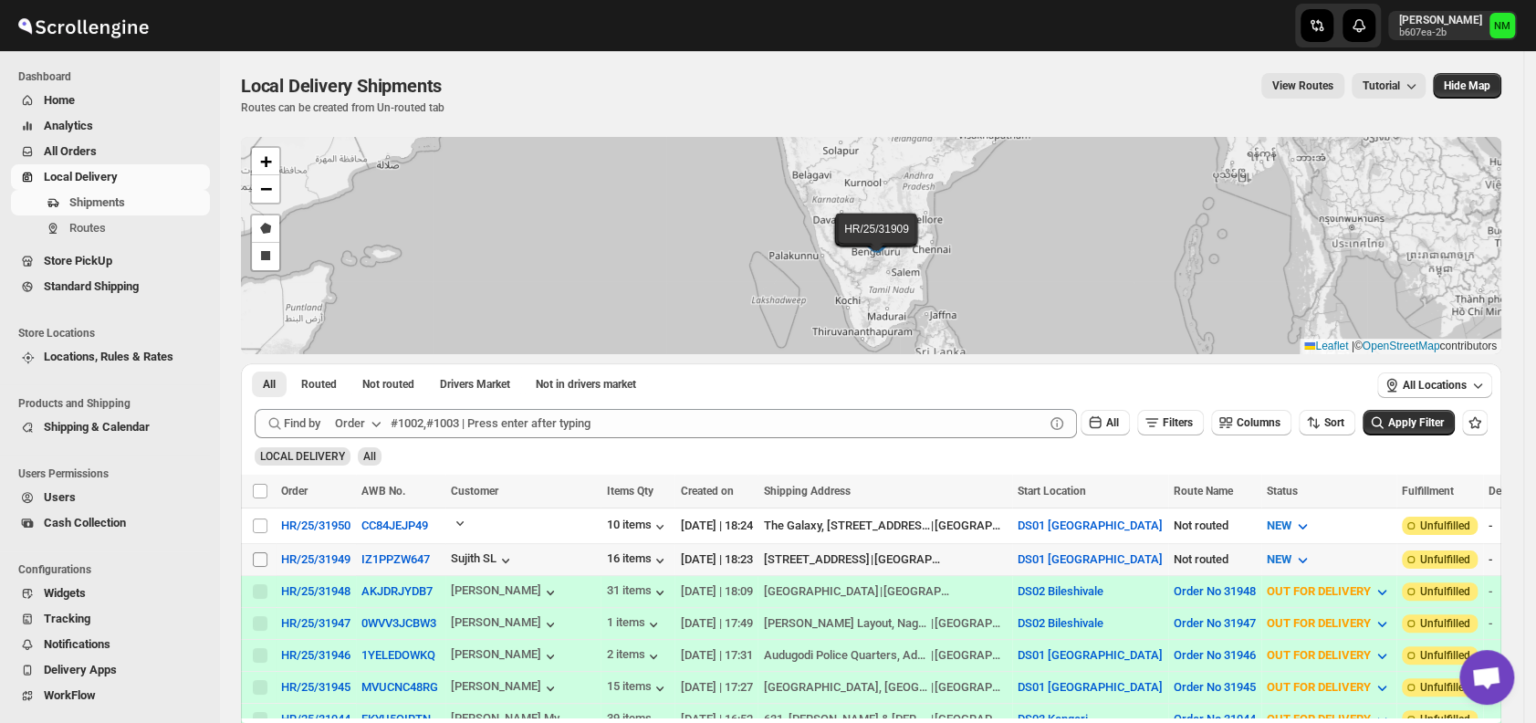
click at [267, 559] on input "Select shipment" at bounding box center [260, 559] width 15 height 15
checkbox input "true"
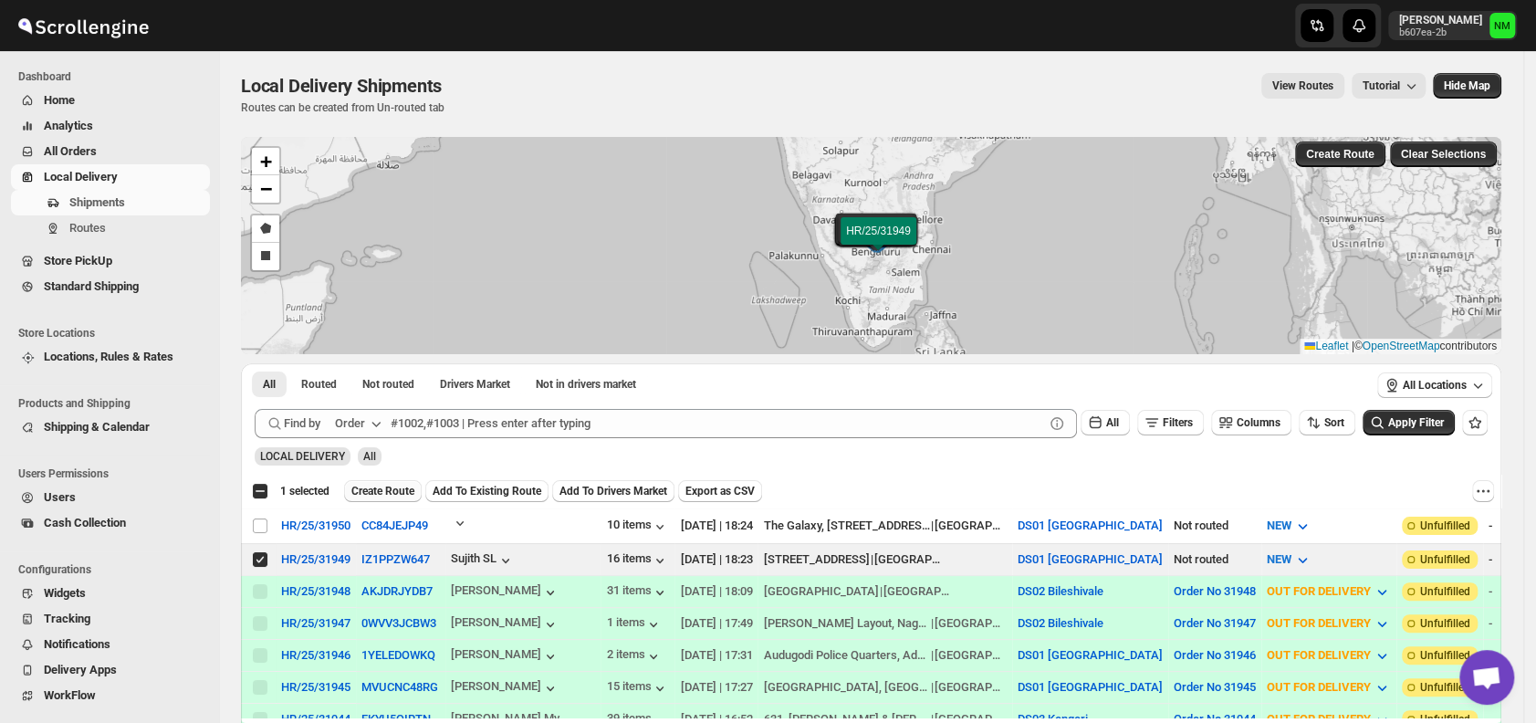
click at [381, 491] on span "Create Route" at bounding box center [382, 491] width 63 height 15
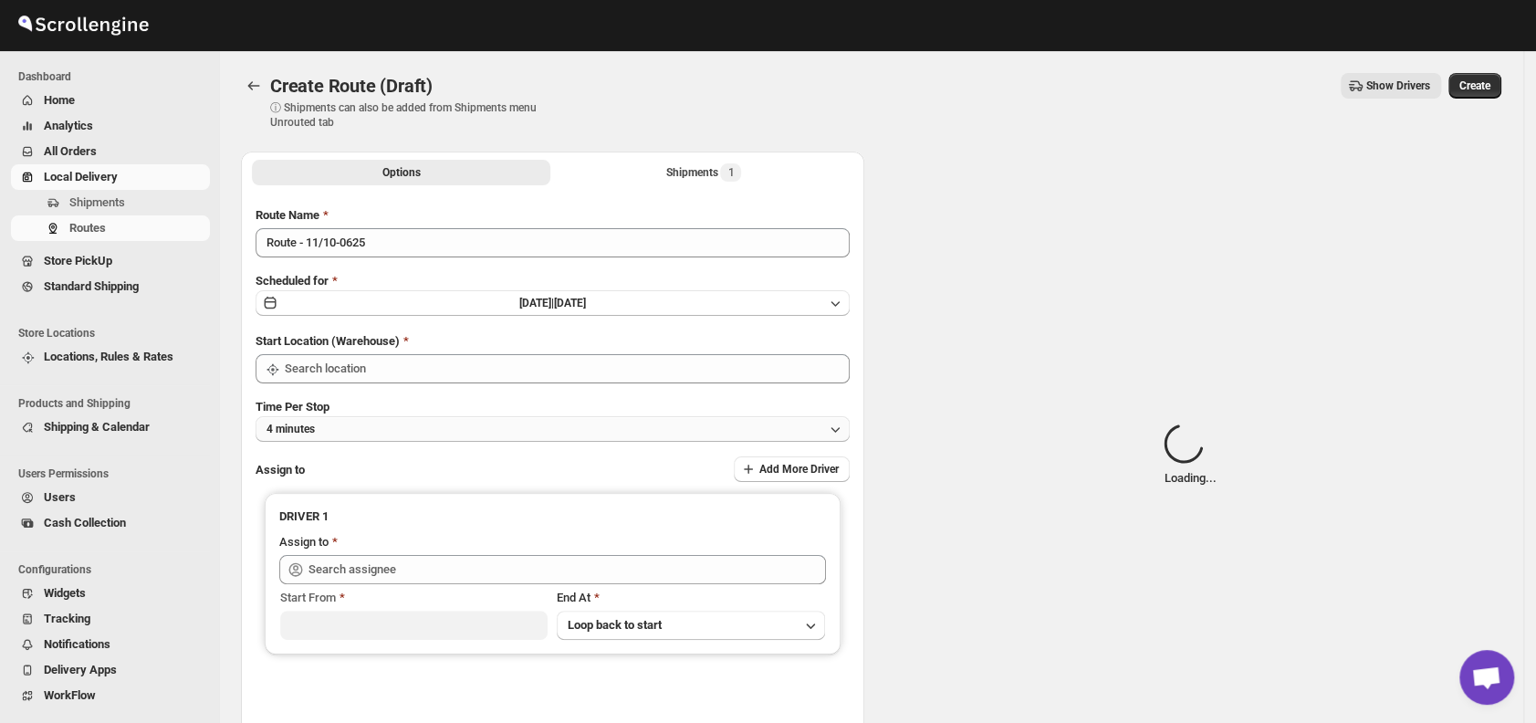
type input "DS01 [GEOGRAPHIC_DATA]"
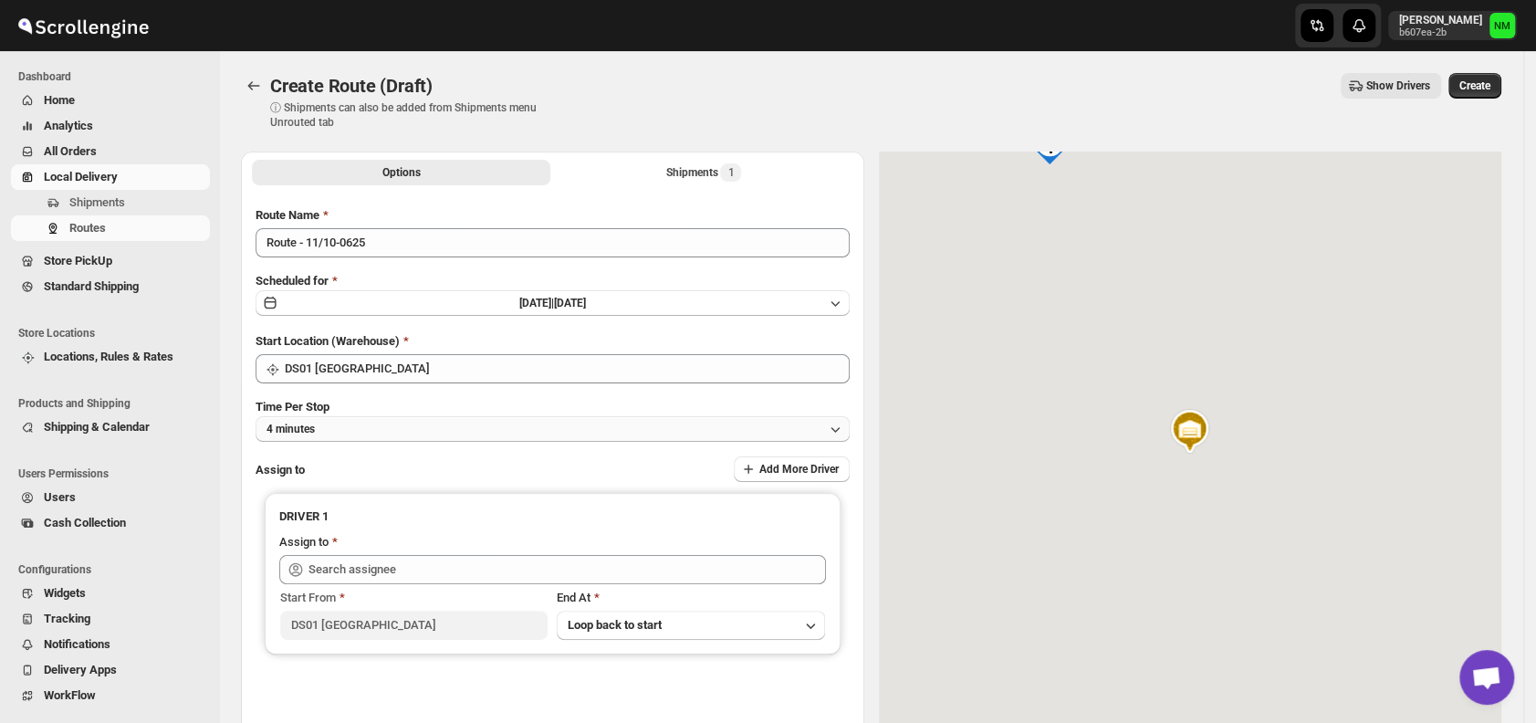
click at [355, 429] on button "4 minutes" at bounding box center [553, 429] width 594 height 26
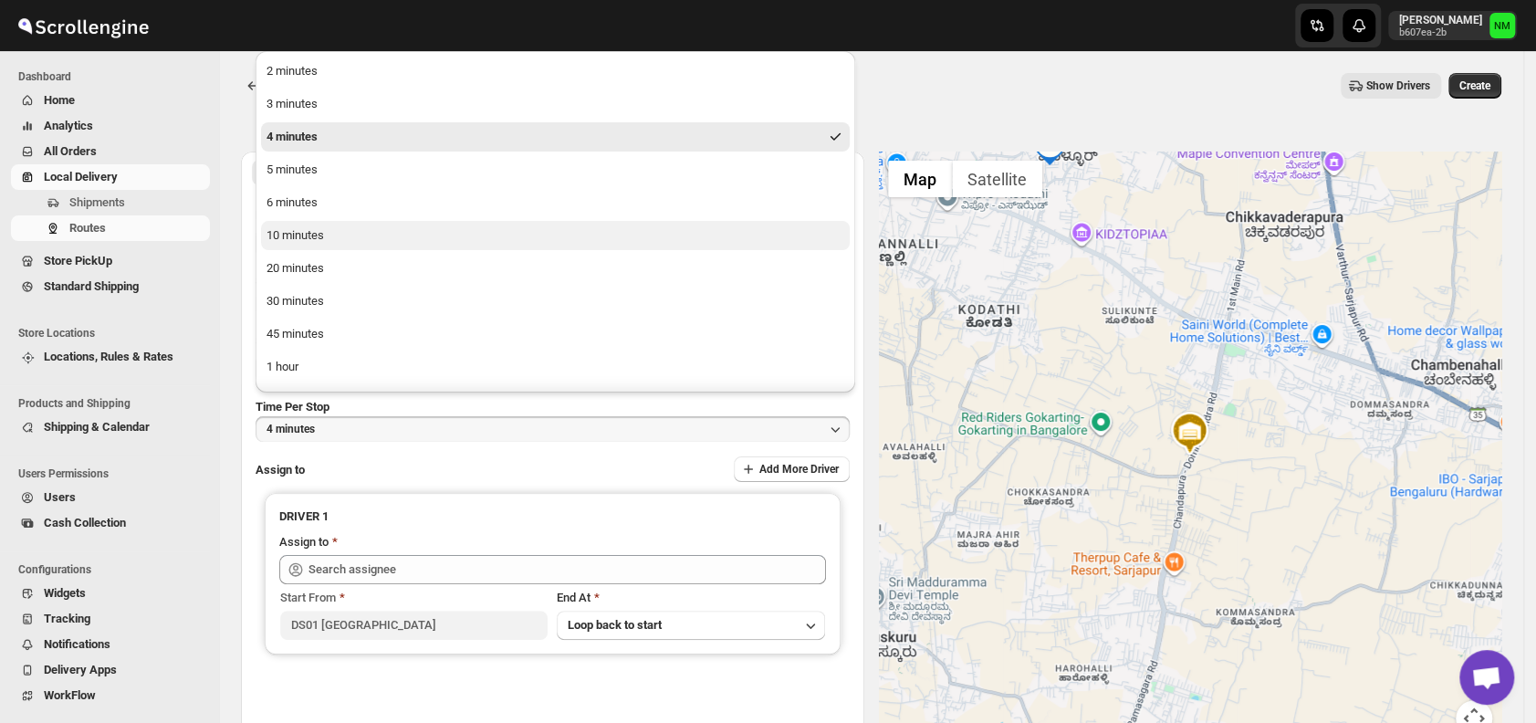
click at [311, 231] on div "10 minutes" at bounding box center [296, 235] width 58 height 18
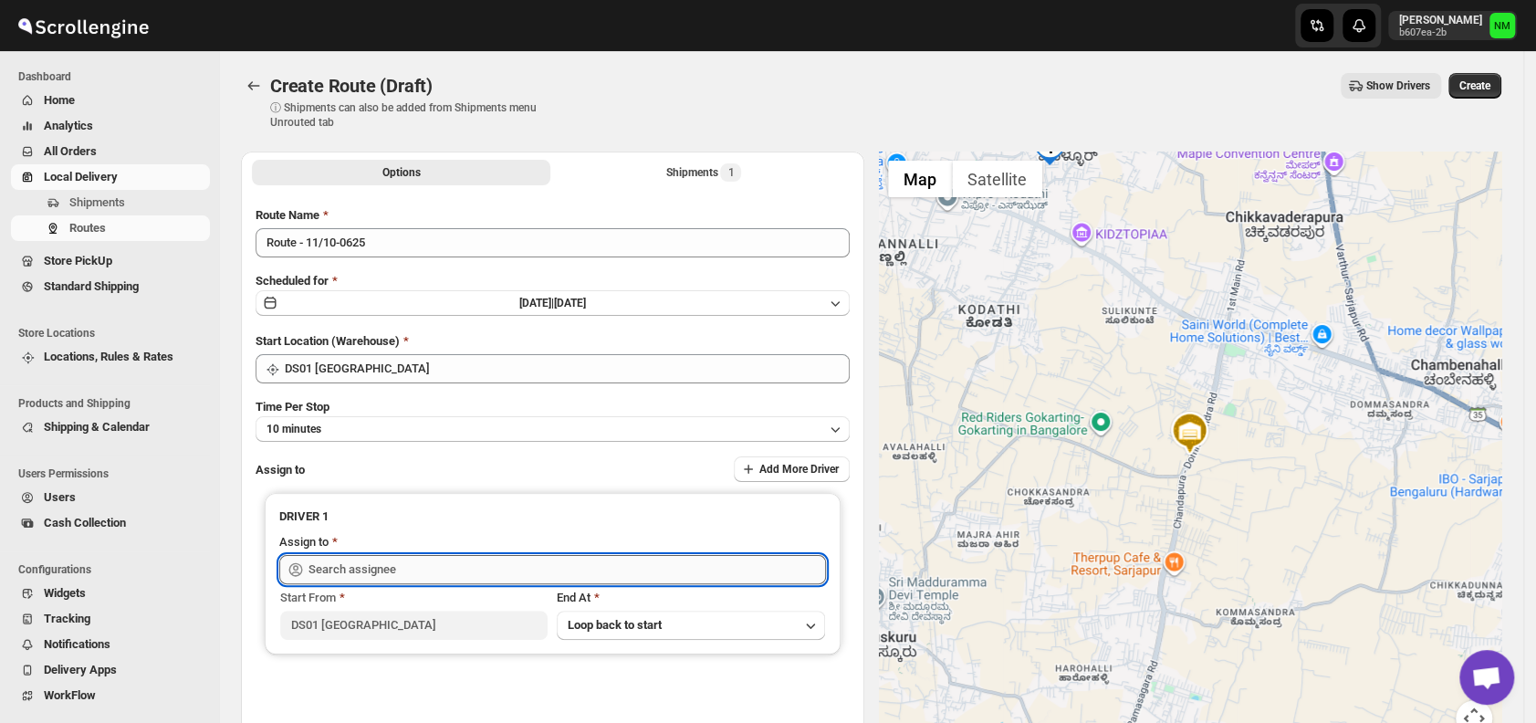
click at [414, 562] on input "text" at bounding box center [568, 569] width 518 height 29
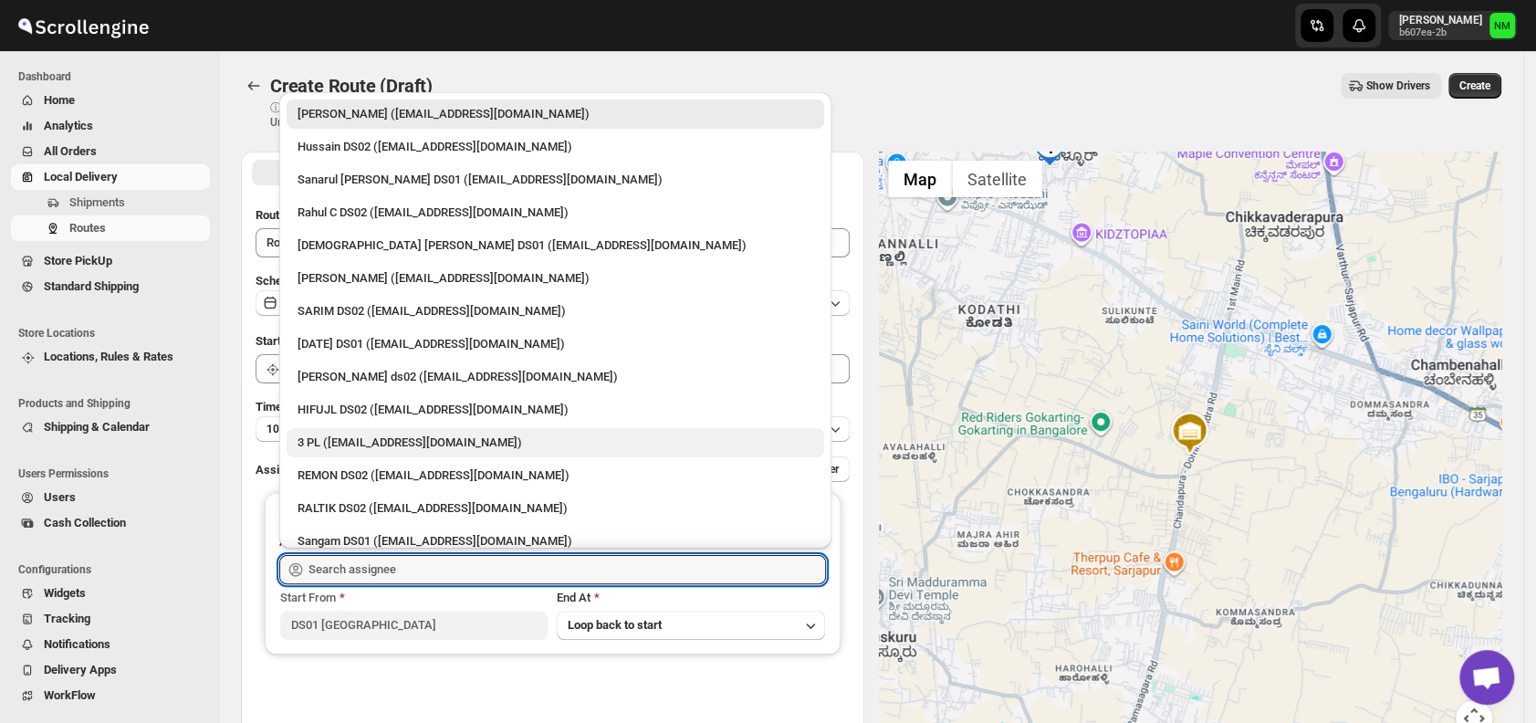
click at [403, 442] on div "3 PL ([EMAIL_ADDRESS][DOMAIN_NAME])" at bounding box center [556, 443] width 516 height 18
type input "3 PL ([EMAIL_ADDRESS][DOMAIN_NAME])"
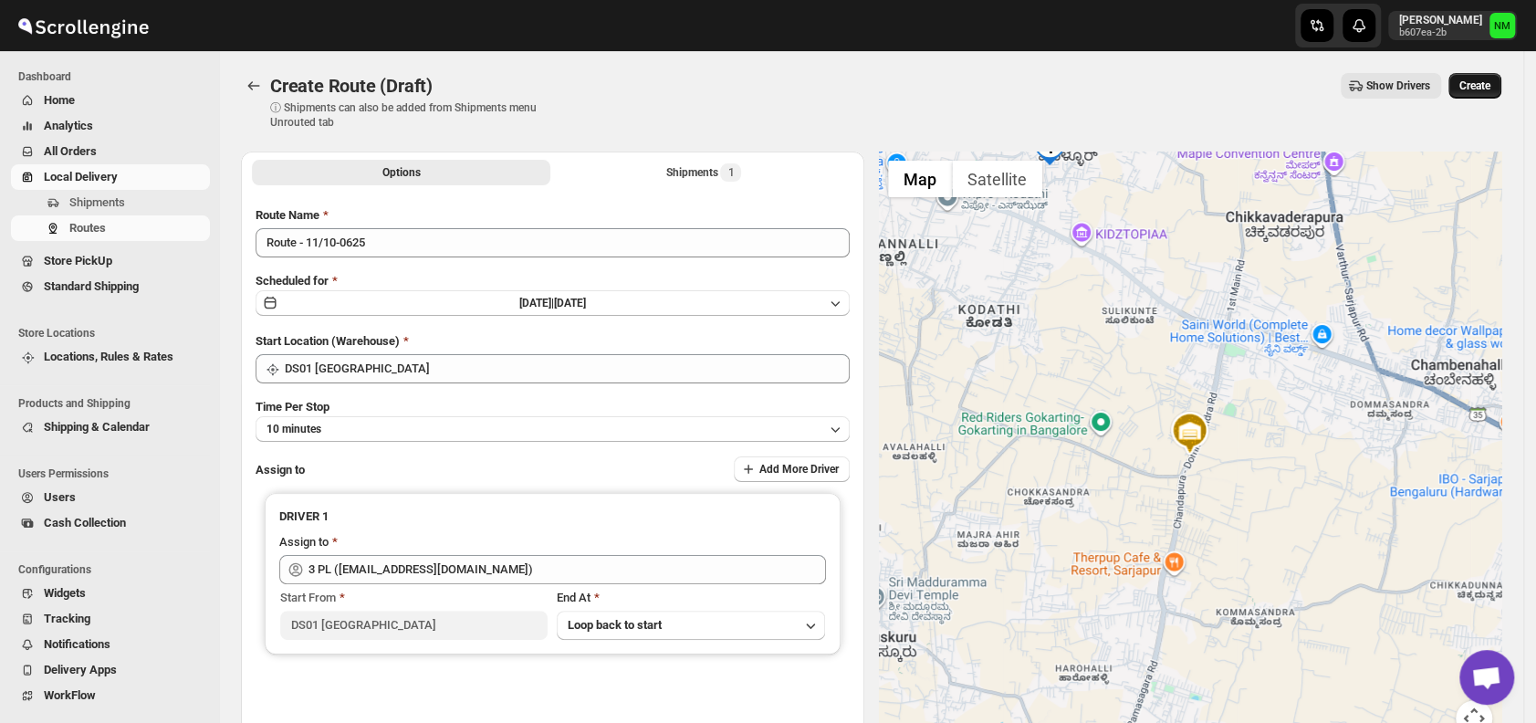
click at [1491, 88] on span "Create" at bounding box center [1475, 86] width 31 height 15
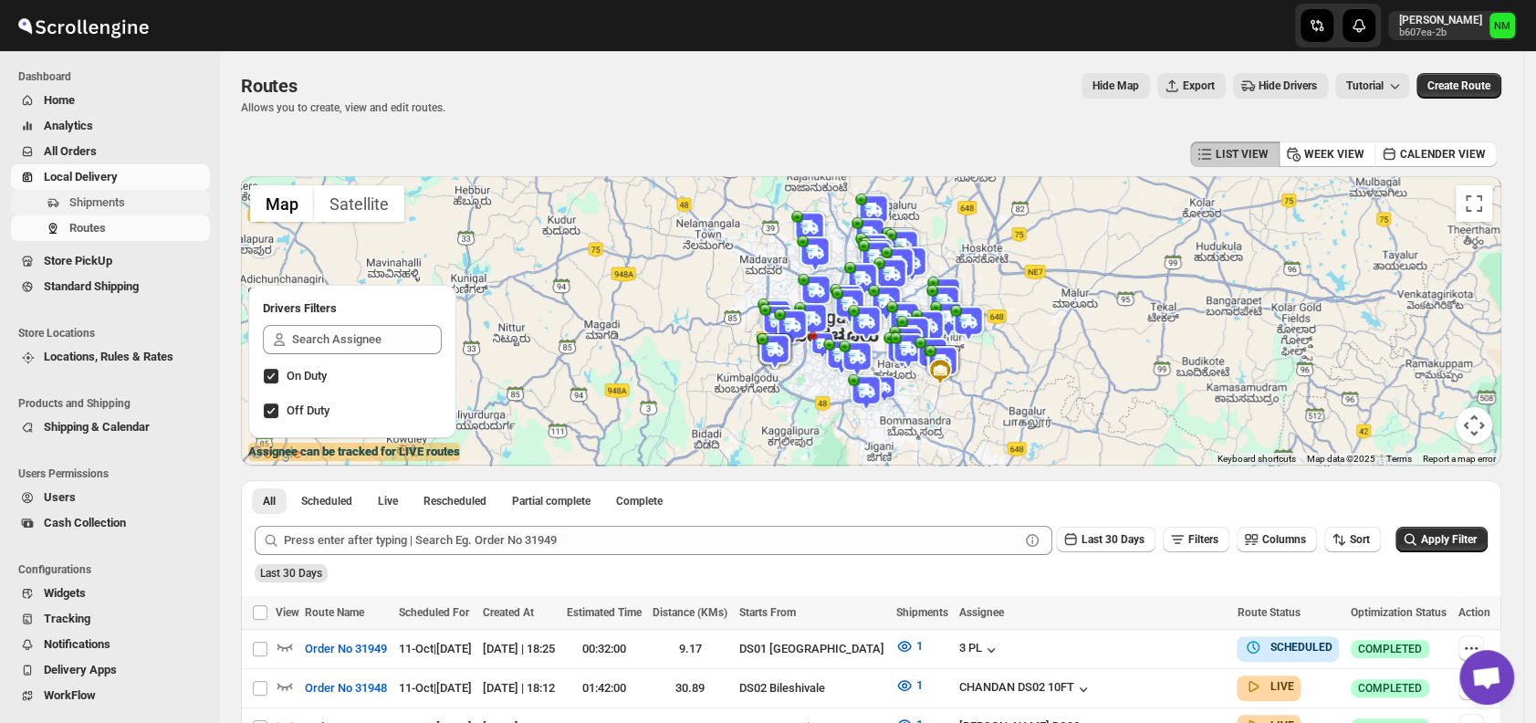
click at [151, 203] on span "Shipments" at bounding box center [137, 203] width 137 height 18
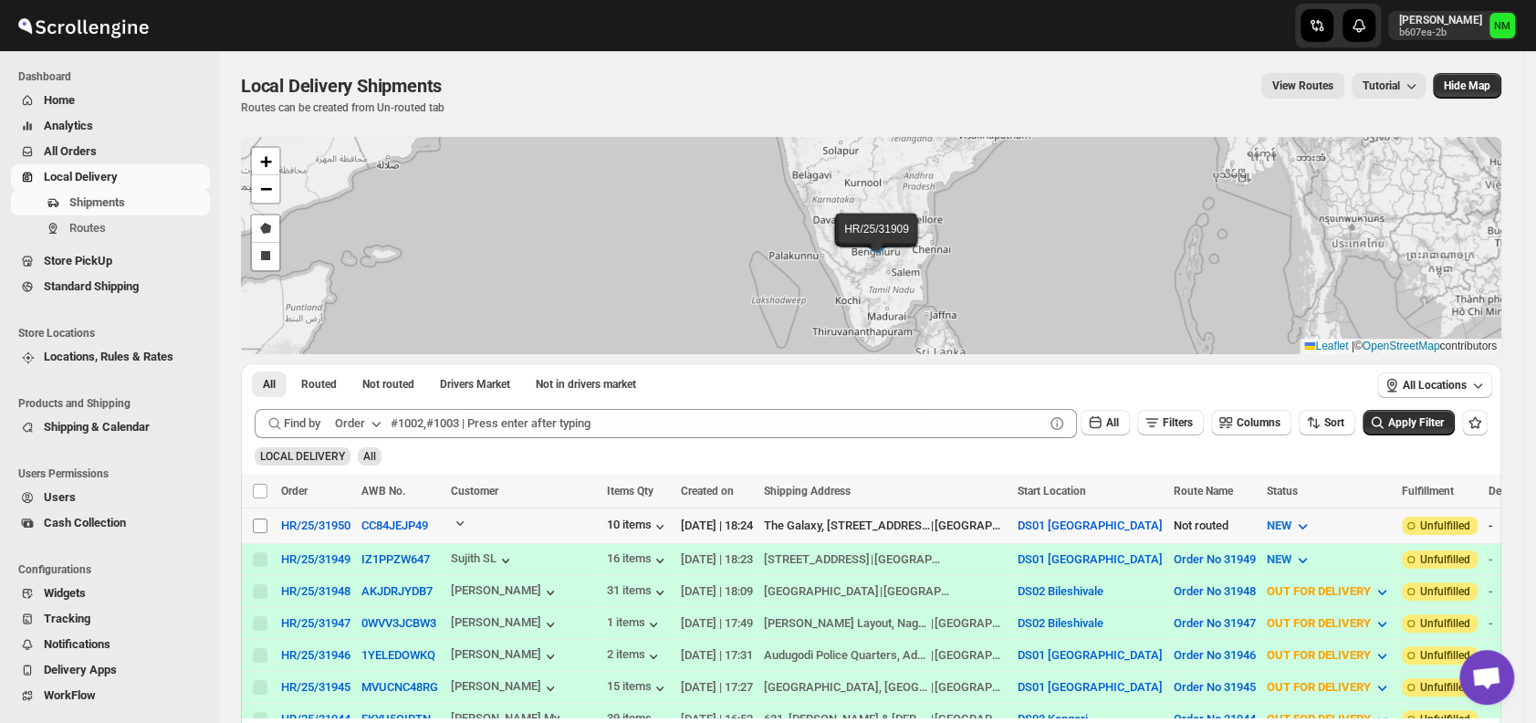
click at [260, 525] on input "Select shipment" at bounding box center [260, 526] width 15 height 15
checkbox input "true"
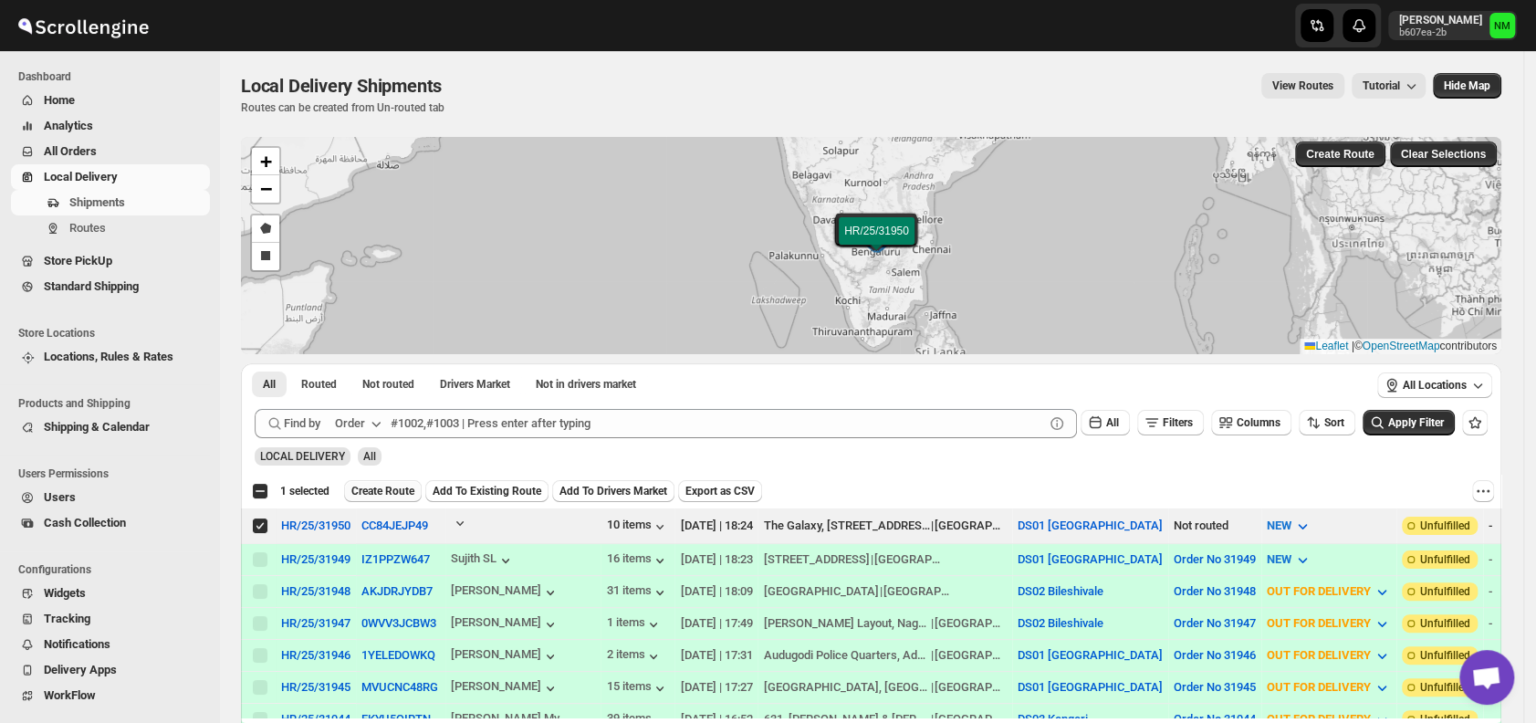
click at [391, 492] on span "Create Route" at bounding box center [382, 491] width 63 height 15
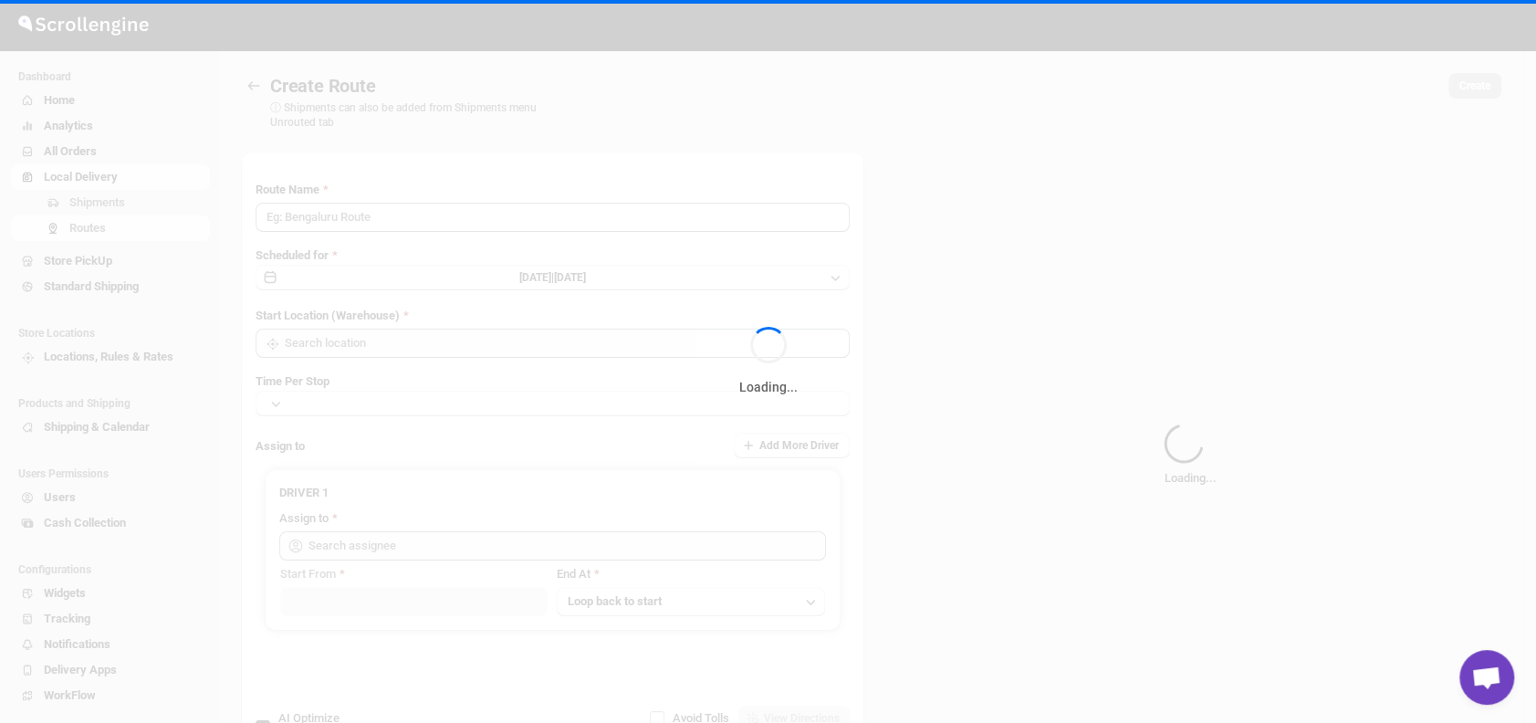
type input "Route - 11/10-0625"
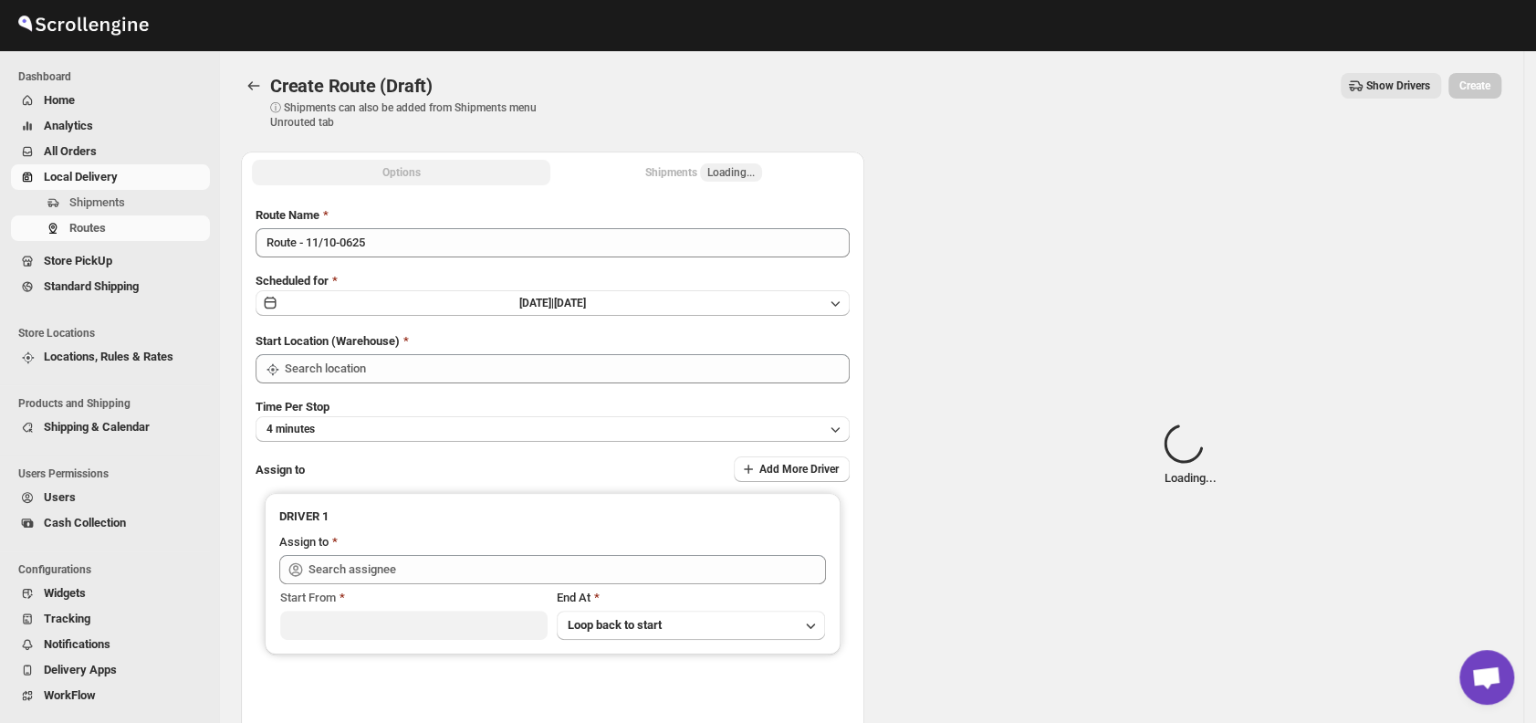
type input "DS01 [GEOGRAPHIC_DATA]"
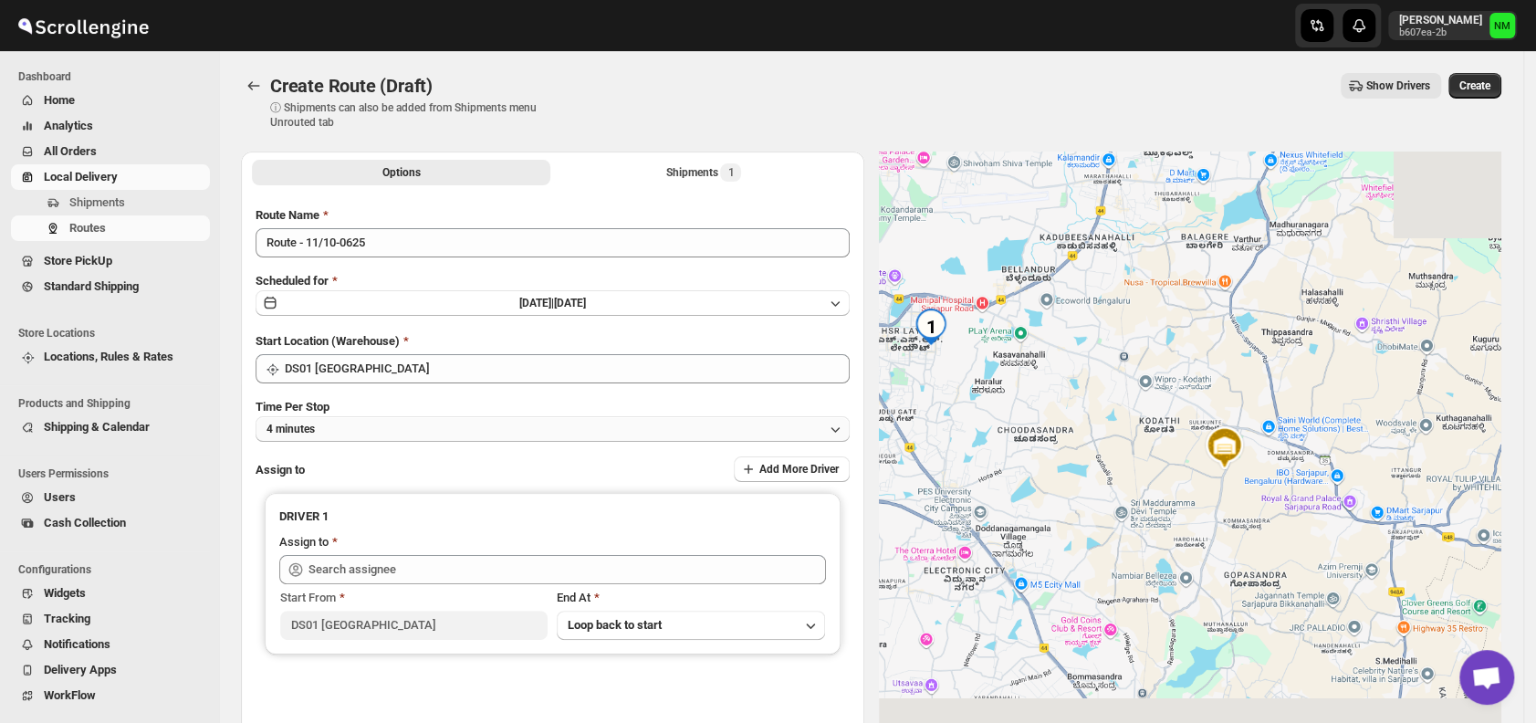
click at [415, 431] on button "4 minutes" at bounding box center [553, 429] width 594 height 26
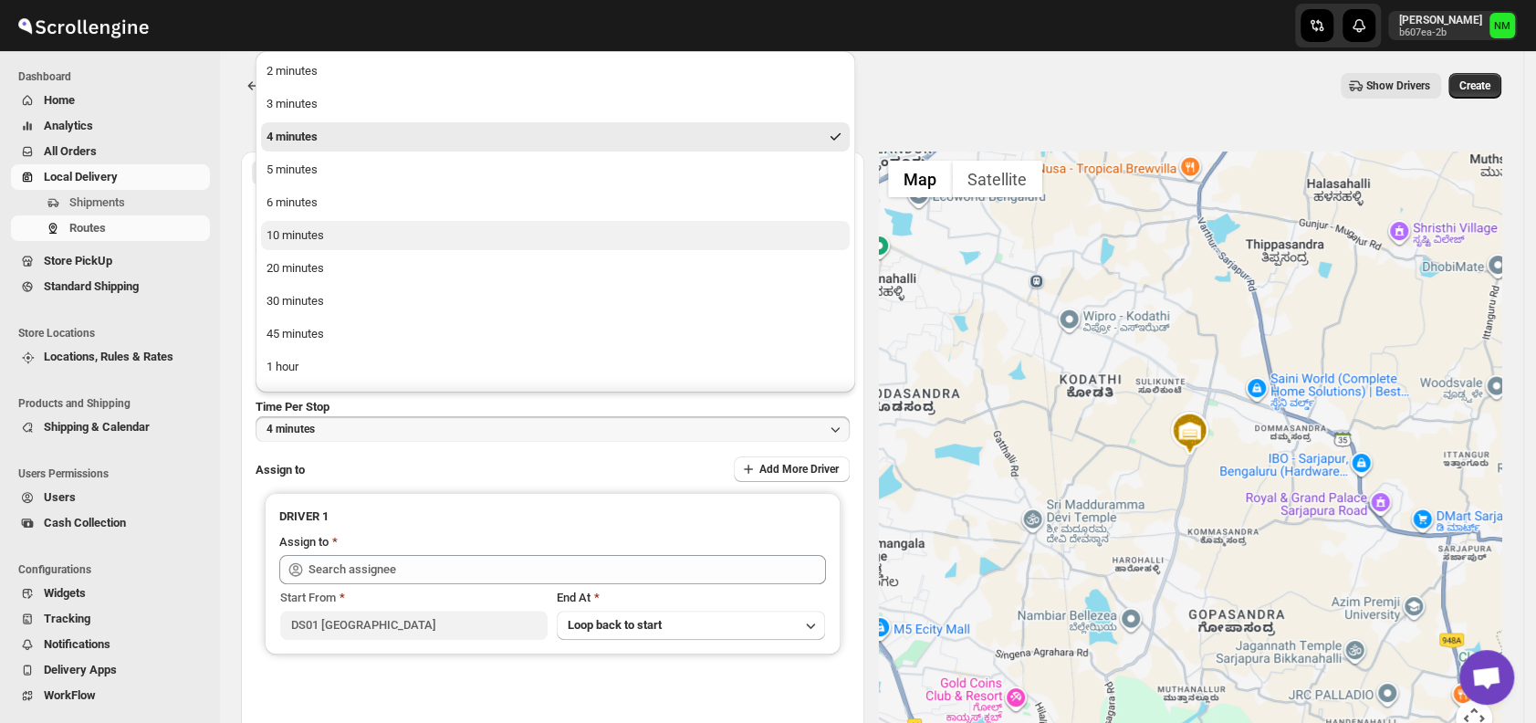
click at [336, 239] on button "10 minutes" at bounding box center [555, 235] width 589 height 29
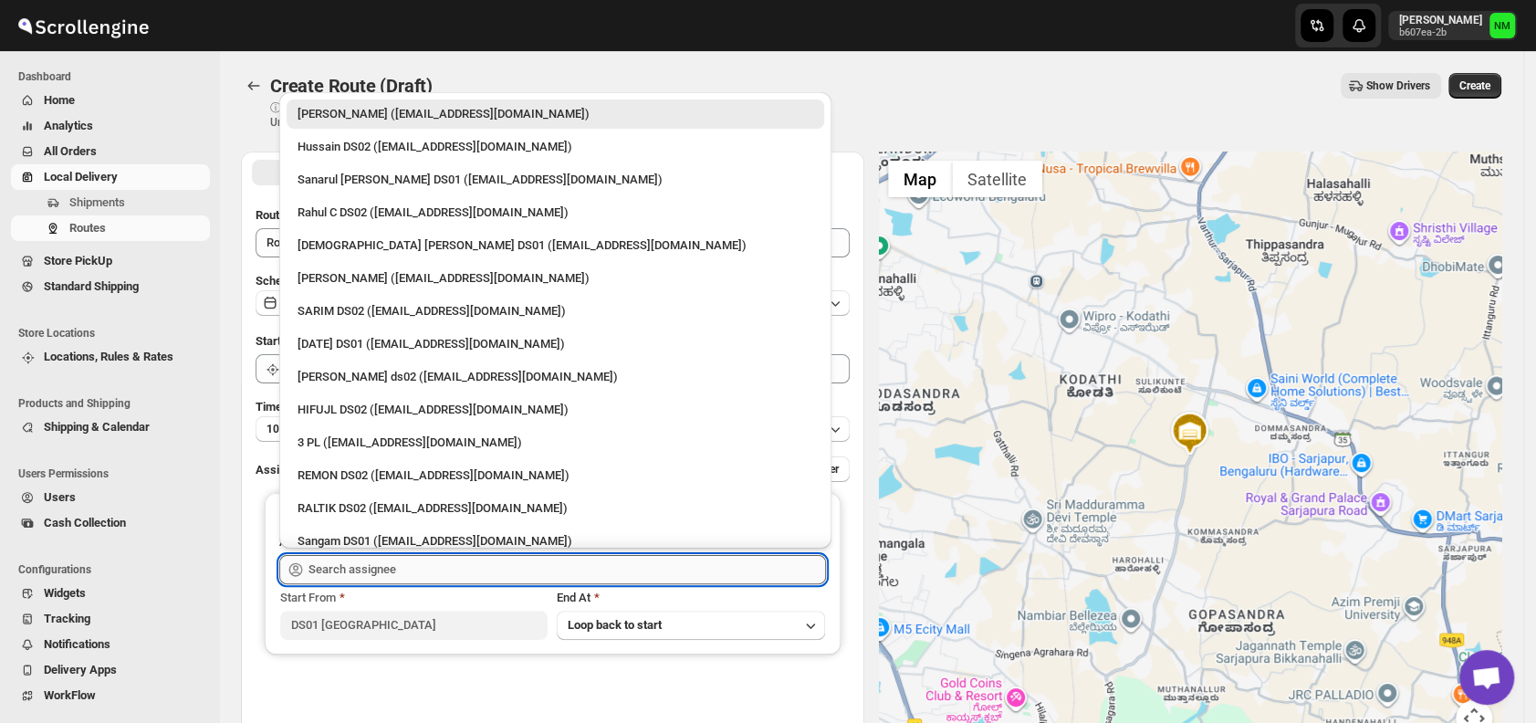
click at [417, 561] on input "text" at bounding box center [568, 569] width 518 height 29
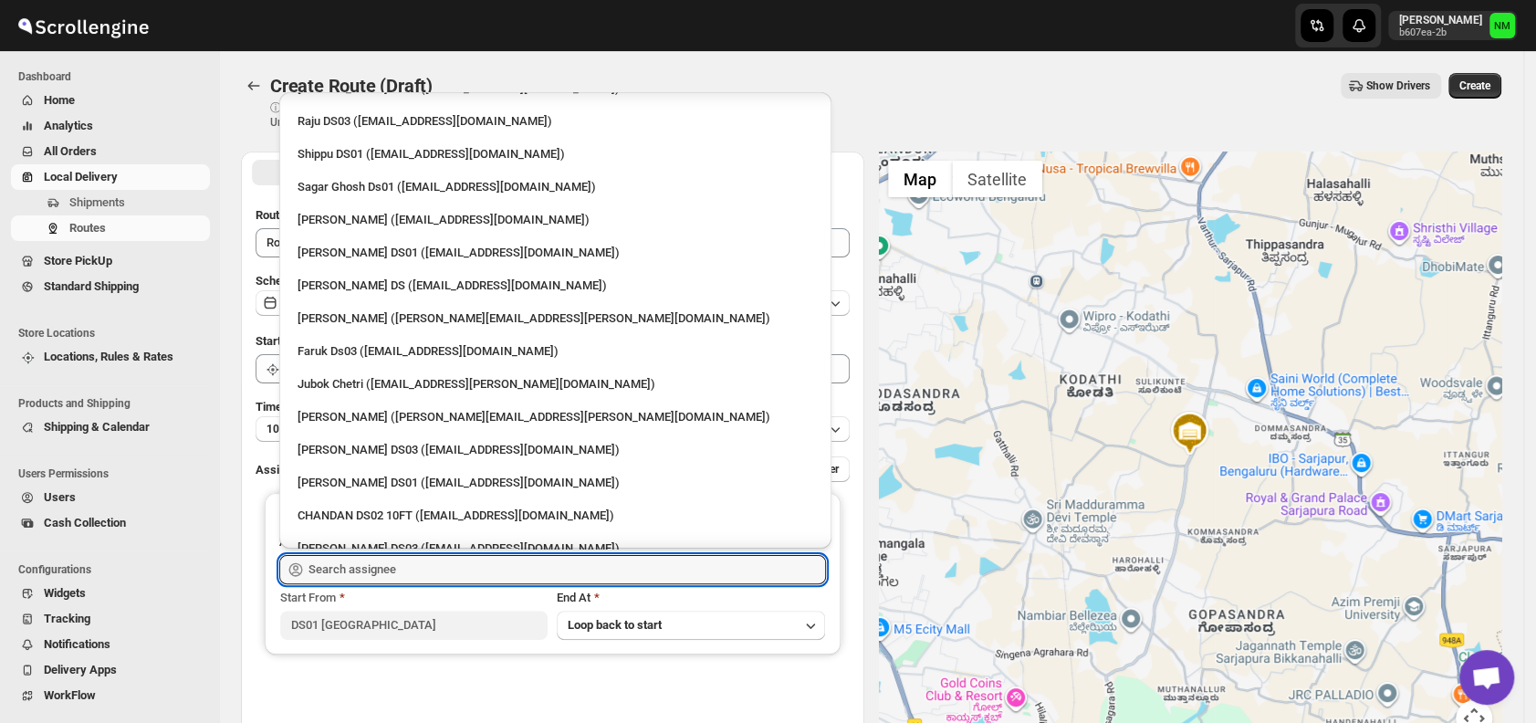
scroll to position [1410, 0]
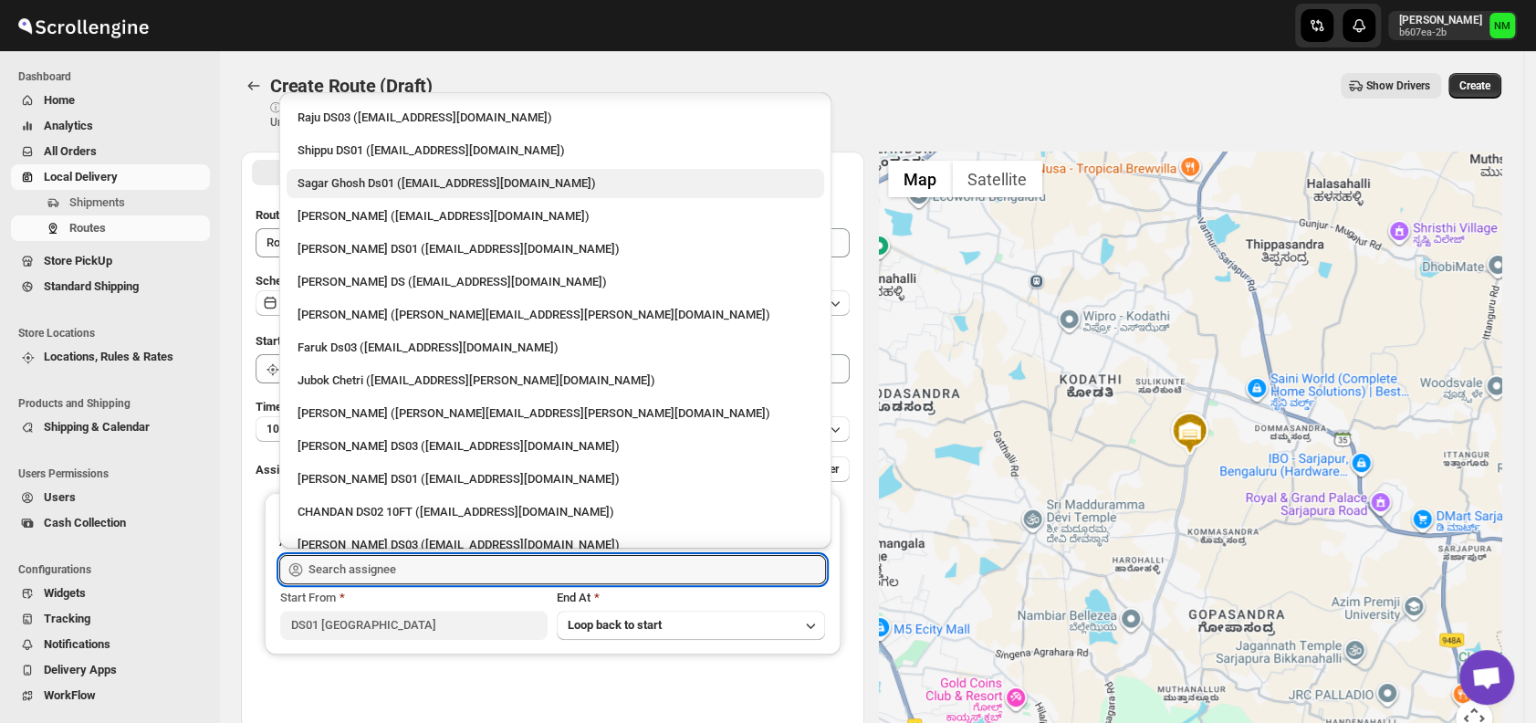
click at [375, 189] on div "Sagar Ghosh Ds01 ([EMAIL_ADDRESS][DOMAIN_NAME])" at bounding box center [556, 183] width 516 height 18
type input "Sagar Ghosh Ds01 ([EMAIL_ADDRESS][DOMAIN_NAME])"
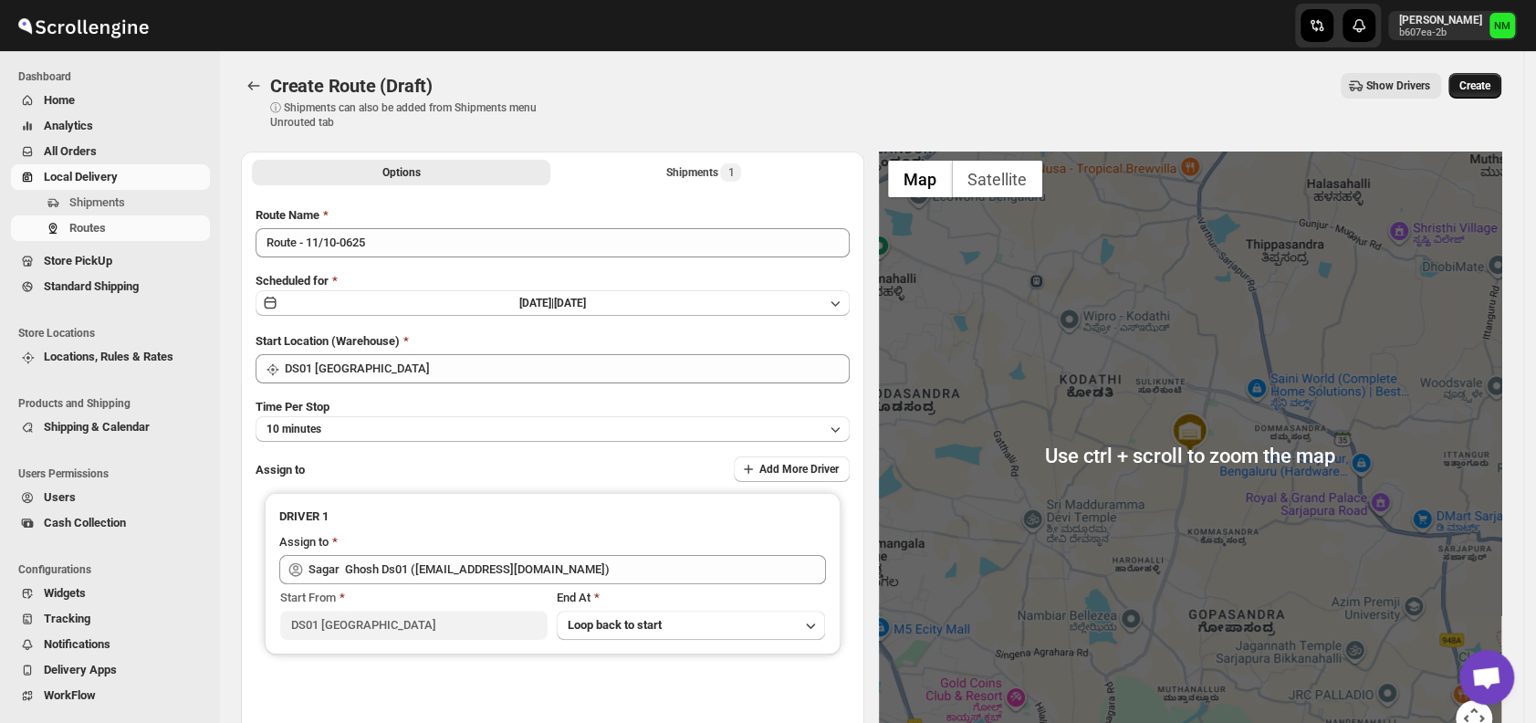
click at [1483, 91] on span "Create" at bounding box center [1475, 86] width 31 height 15
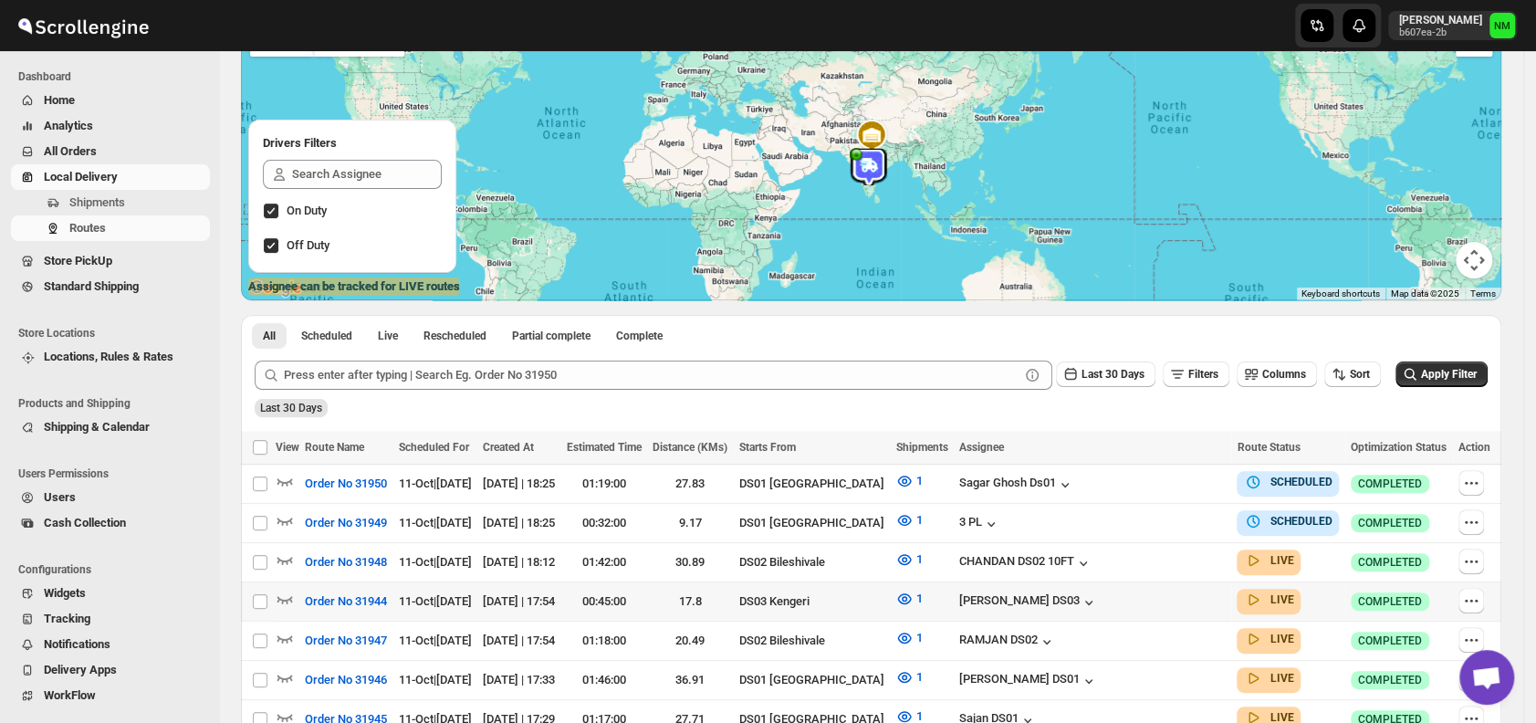
scroll to position [234, 0]
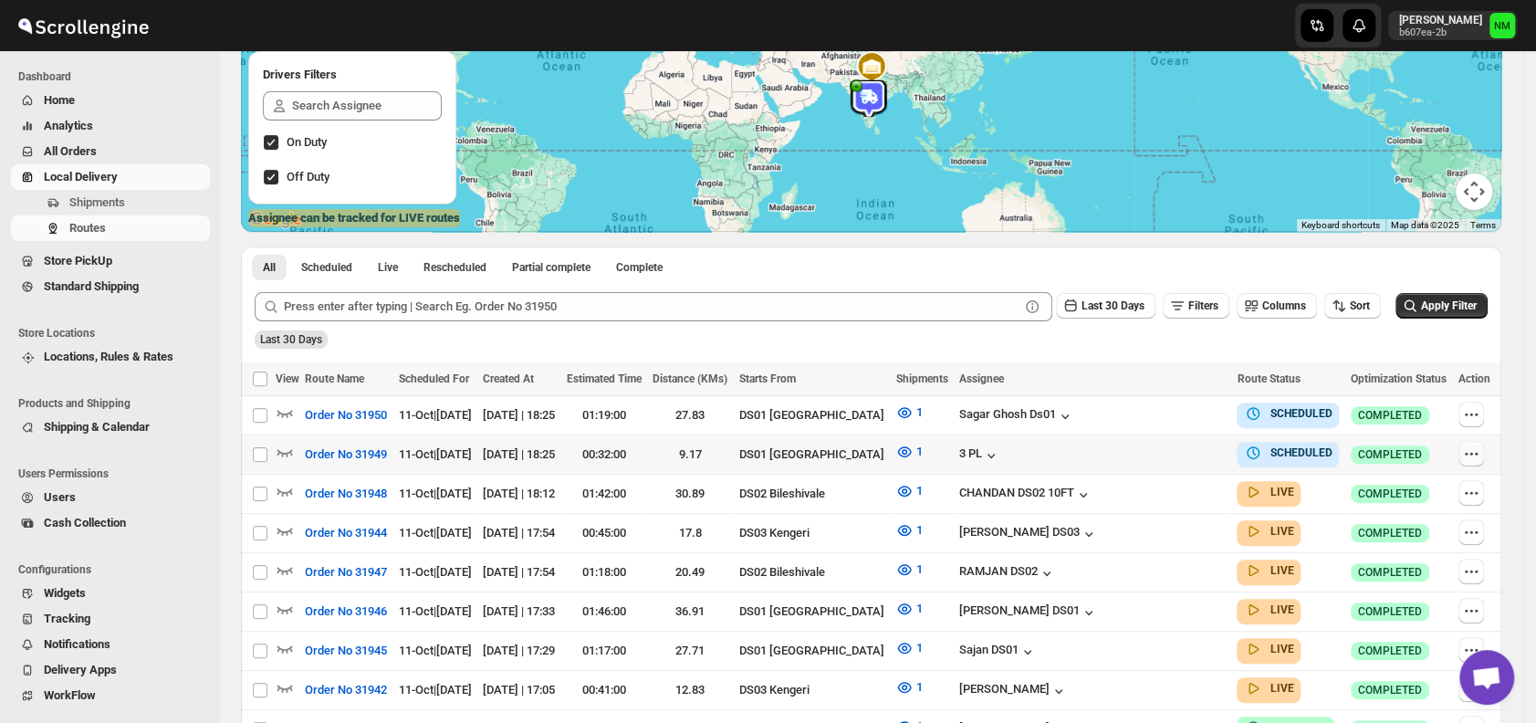
click at [1467, 454] on icon "button" at bounding box center [1472, 454] width 18 height 18
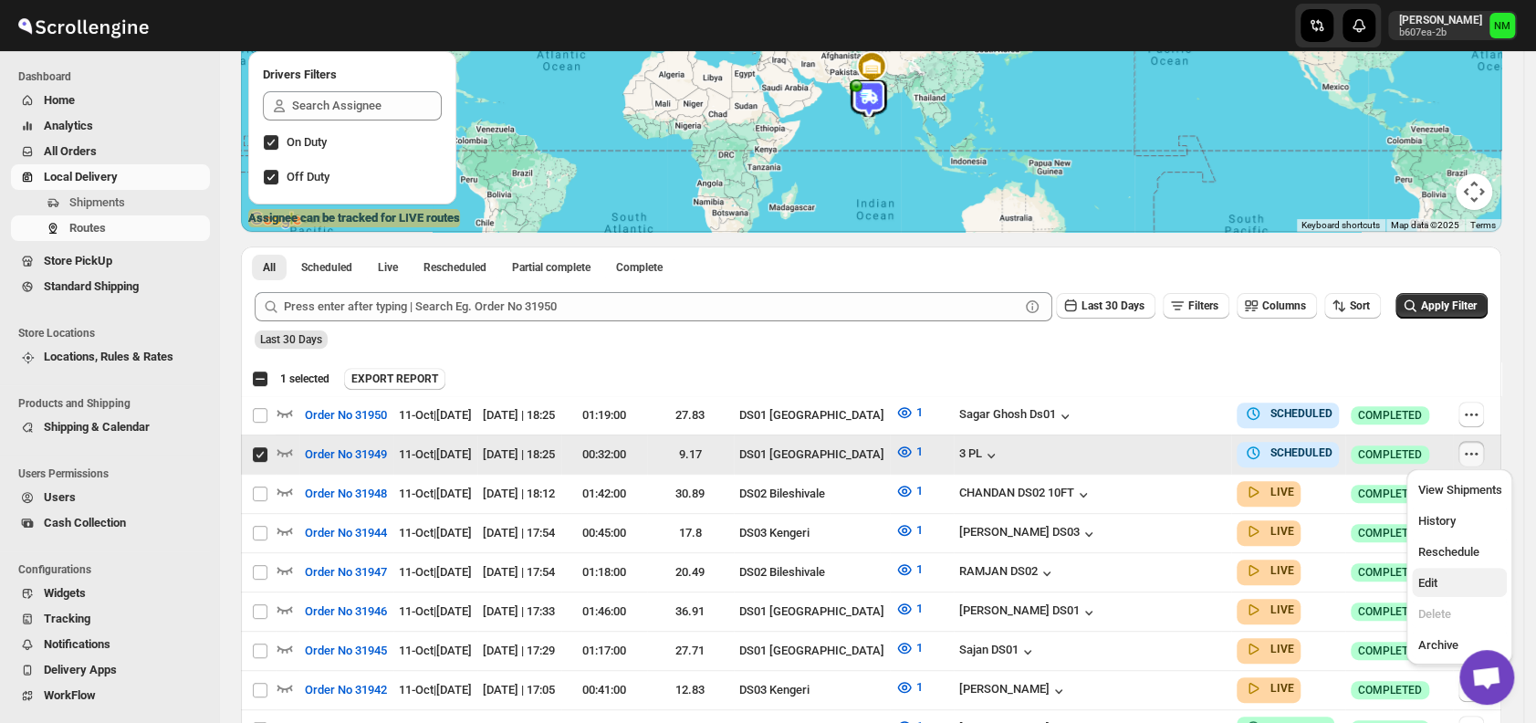
click at [1432, 576] on span "Edit" at bounding box center [1427, 583] width 19 height 14
checkbox input "false"
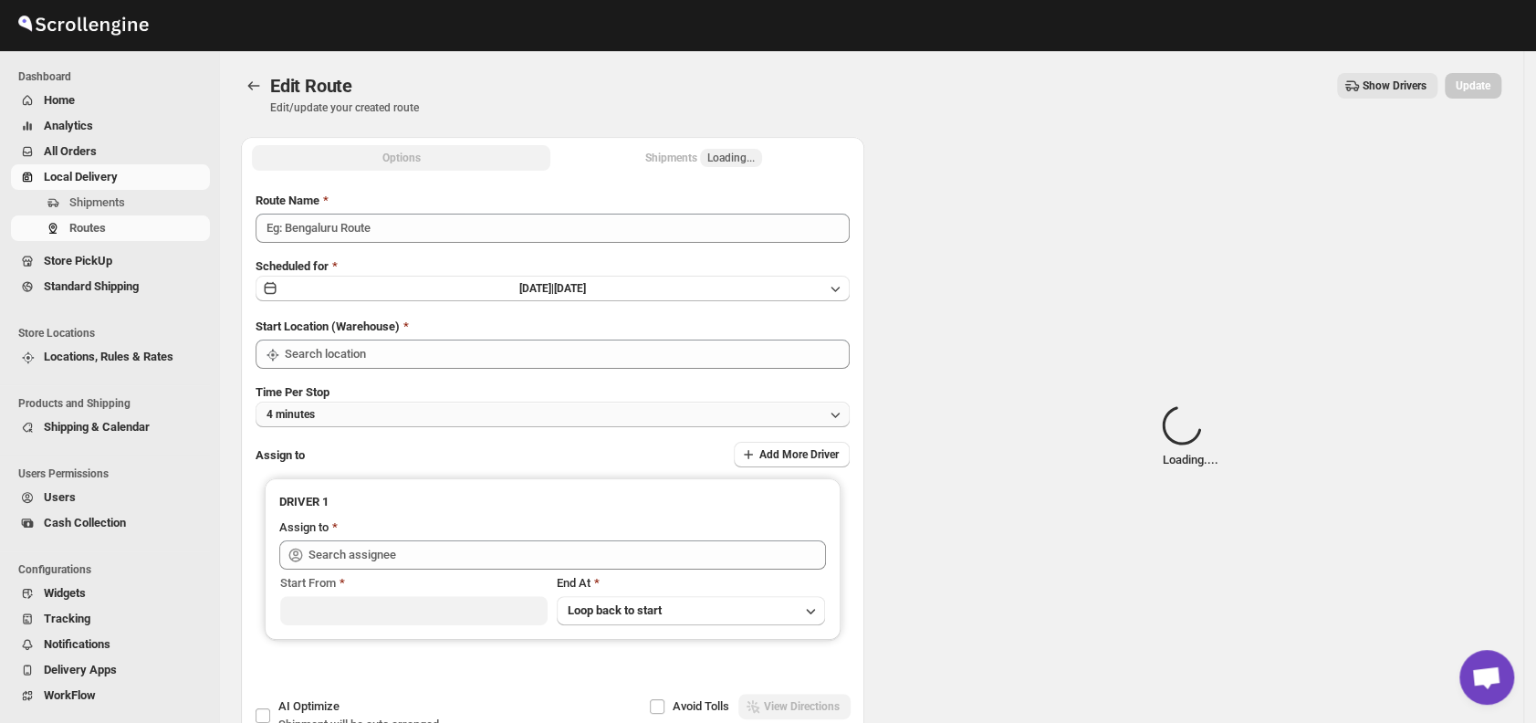
type input "Order No 31949"
type input "DS01 [GEOGRAPHIC_DATA]"
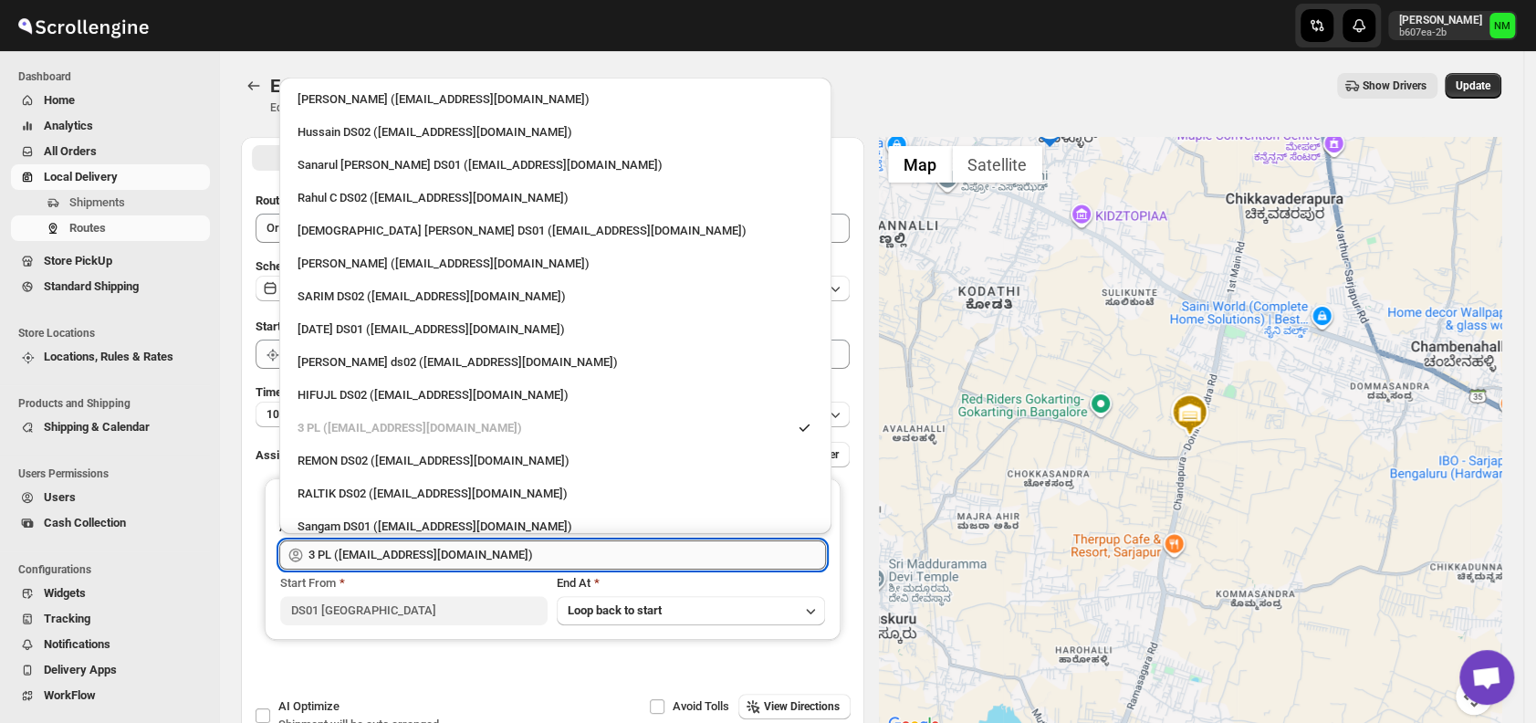
click at [531, 546] on input "3 PL ([EMAIL_ADDRESS][DOMAIN_NAME])" at bounding box center [568, 554] width 518 height 29
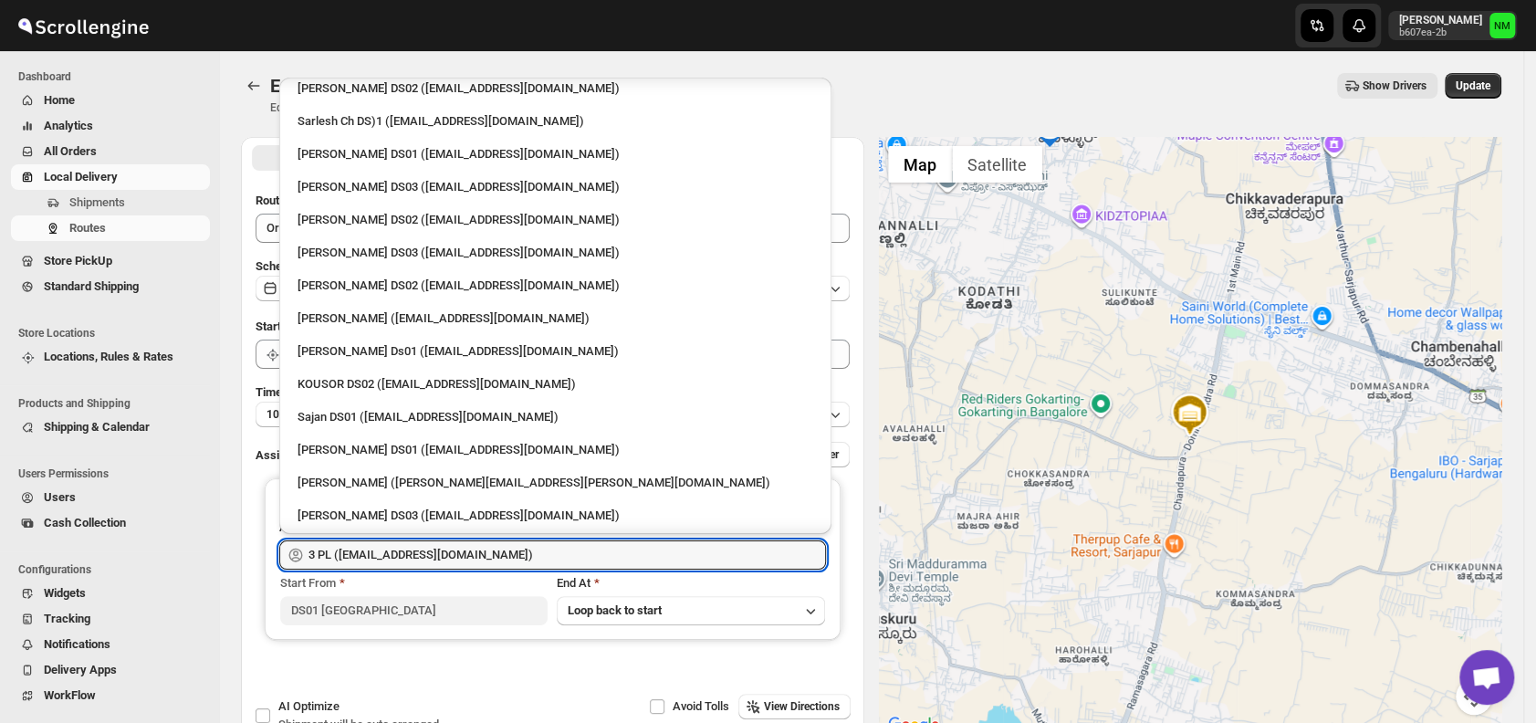
scroll to position [578, 0]
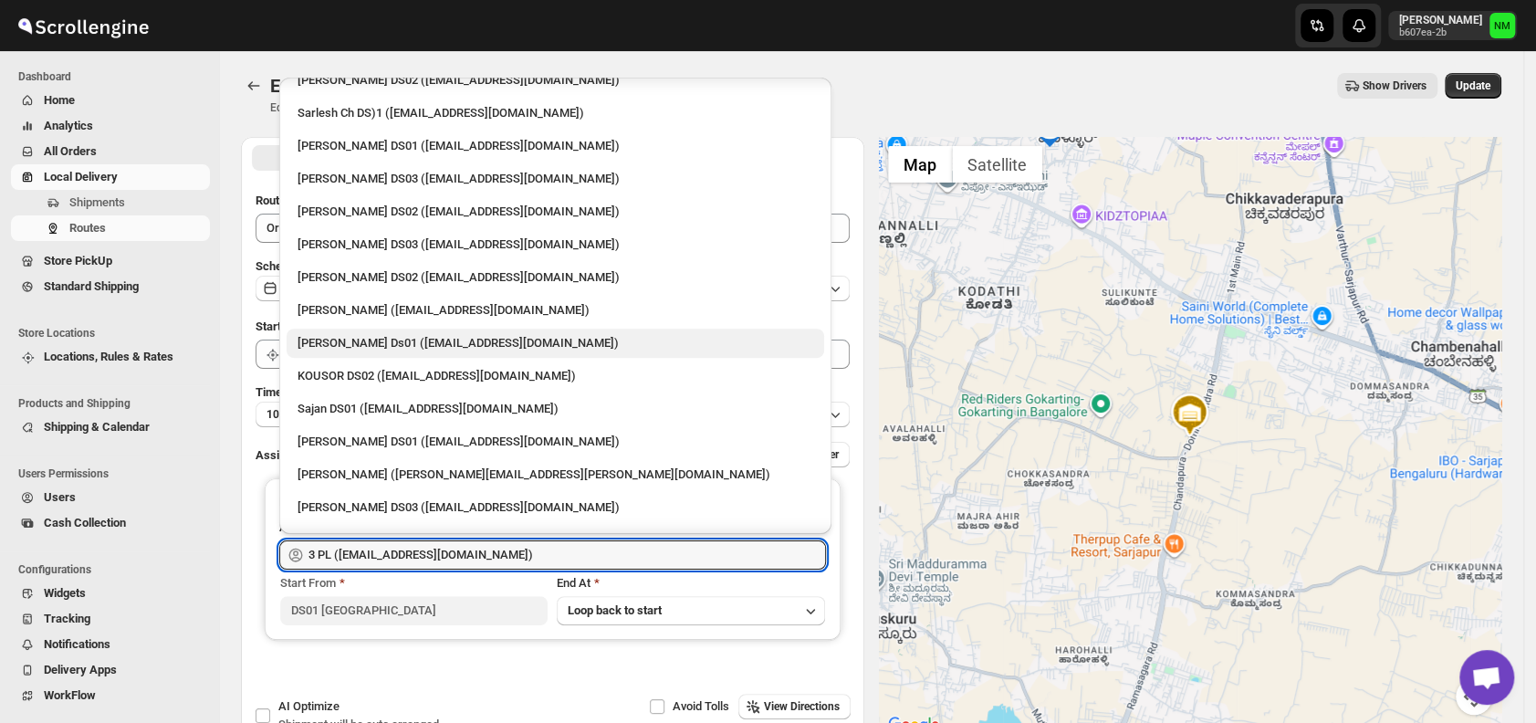
click at [391, 342] on div "[PERSON_NAME] Ds01 ([EMAIL_ADDRESS][DOMAIN_NAME])" at bounding box center [556, 343] width 516 height 18
type input "[PERSON_NAME] Ds01 ([EMAIL_ADDRESS][DOMAIN_NAME])"
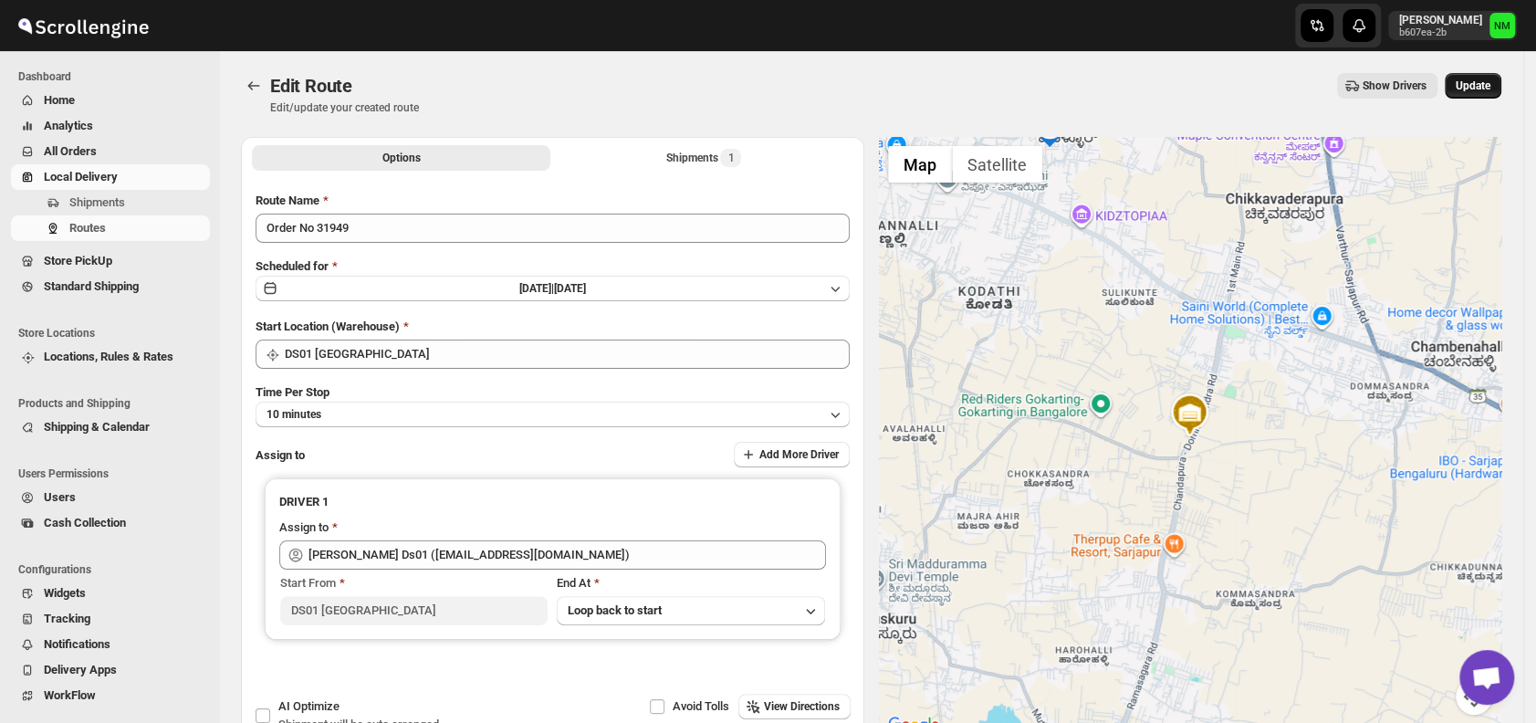
click at [1484, 93] on button "Update" at bounding box center [1473, 86] width 57 height 26
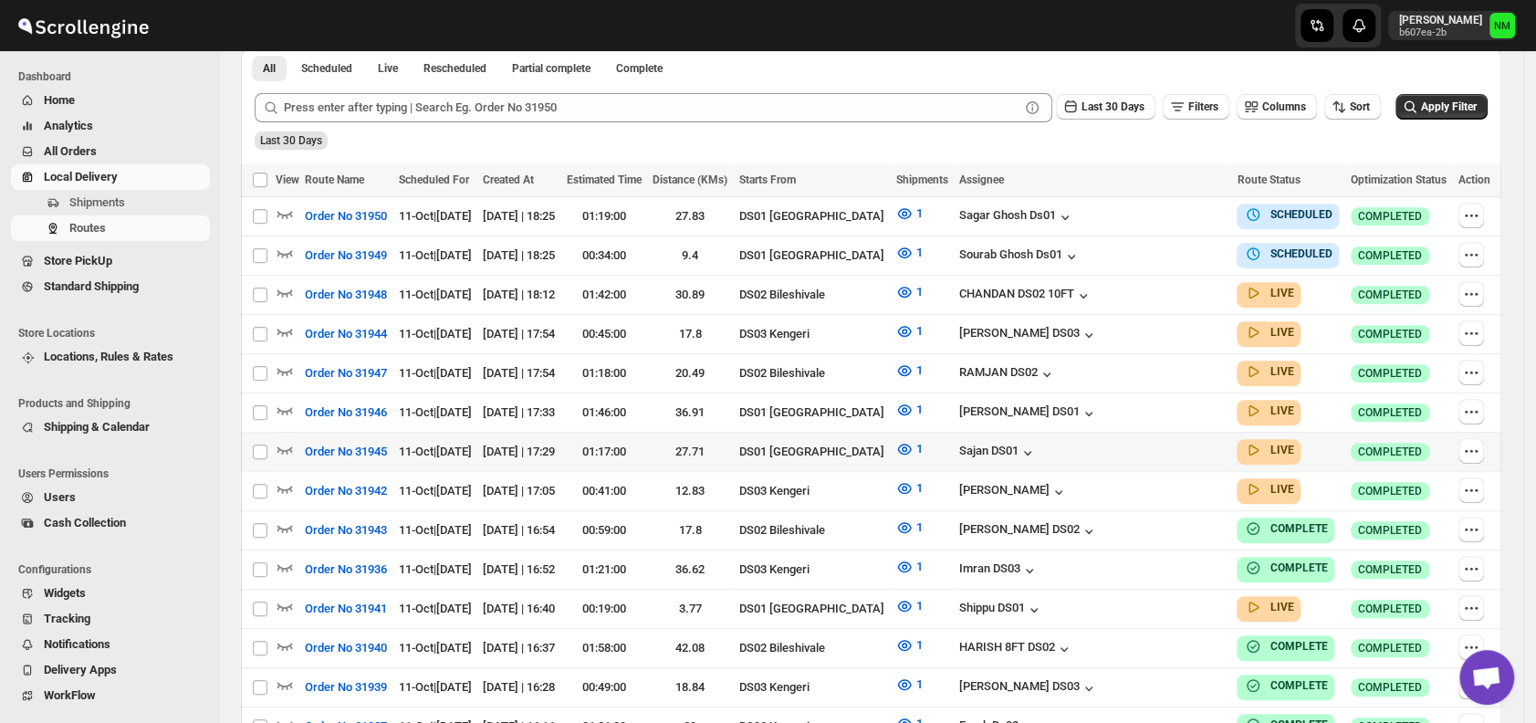
scroll to position [446, 0]
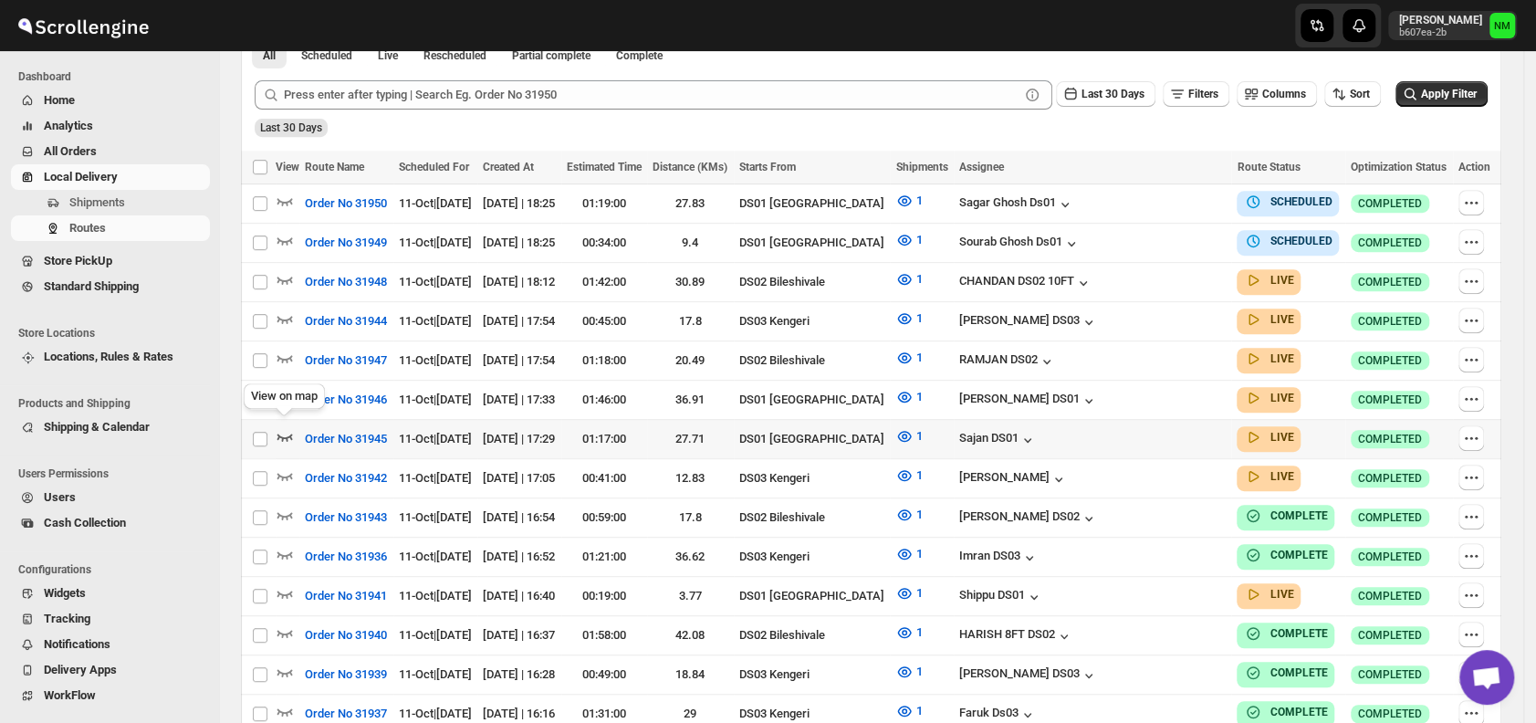
click at [288, 434] on icon "button" at bounding box center [286, 437] width 16 height 7
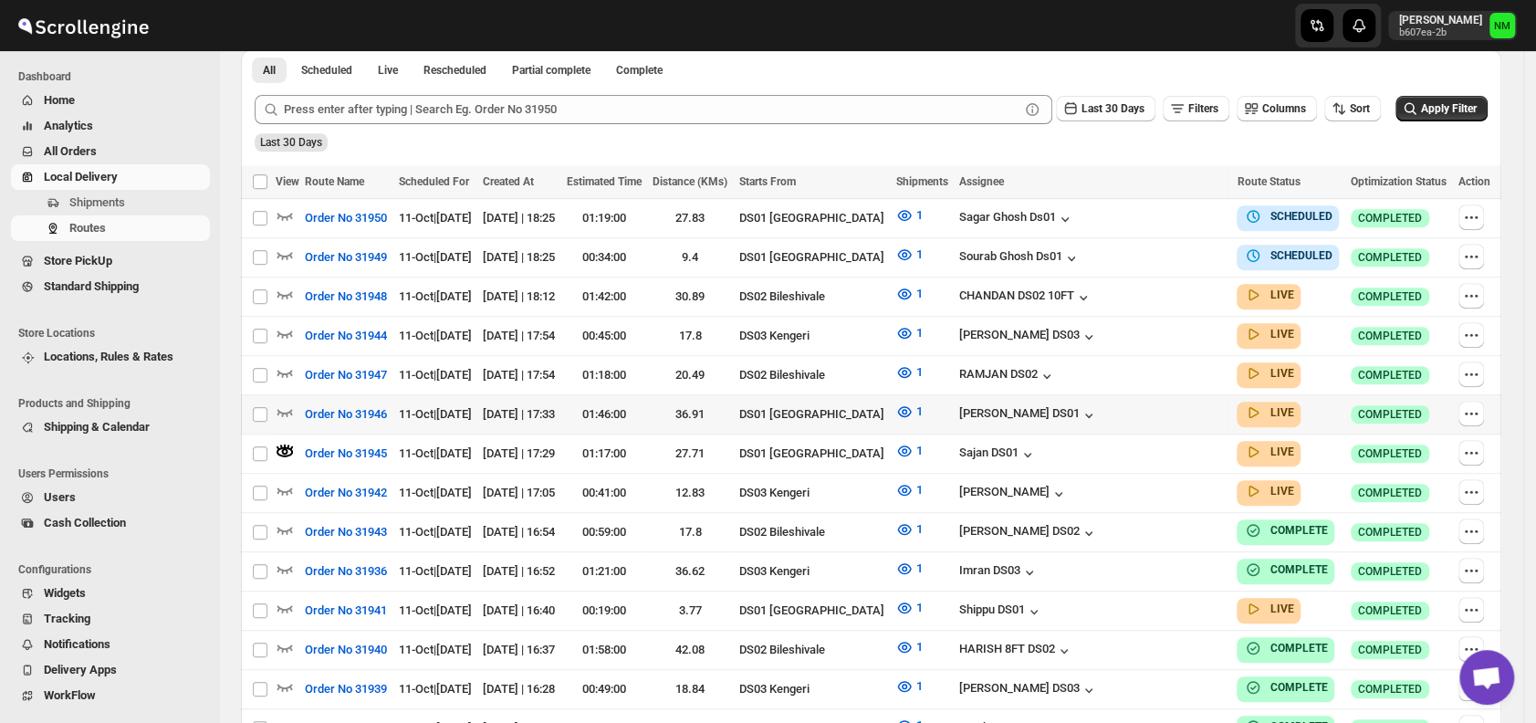
scroll to position [0, 0]
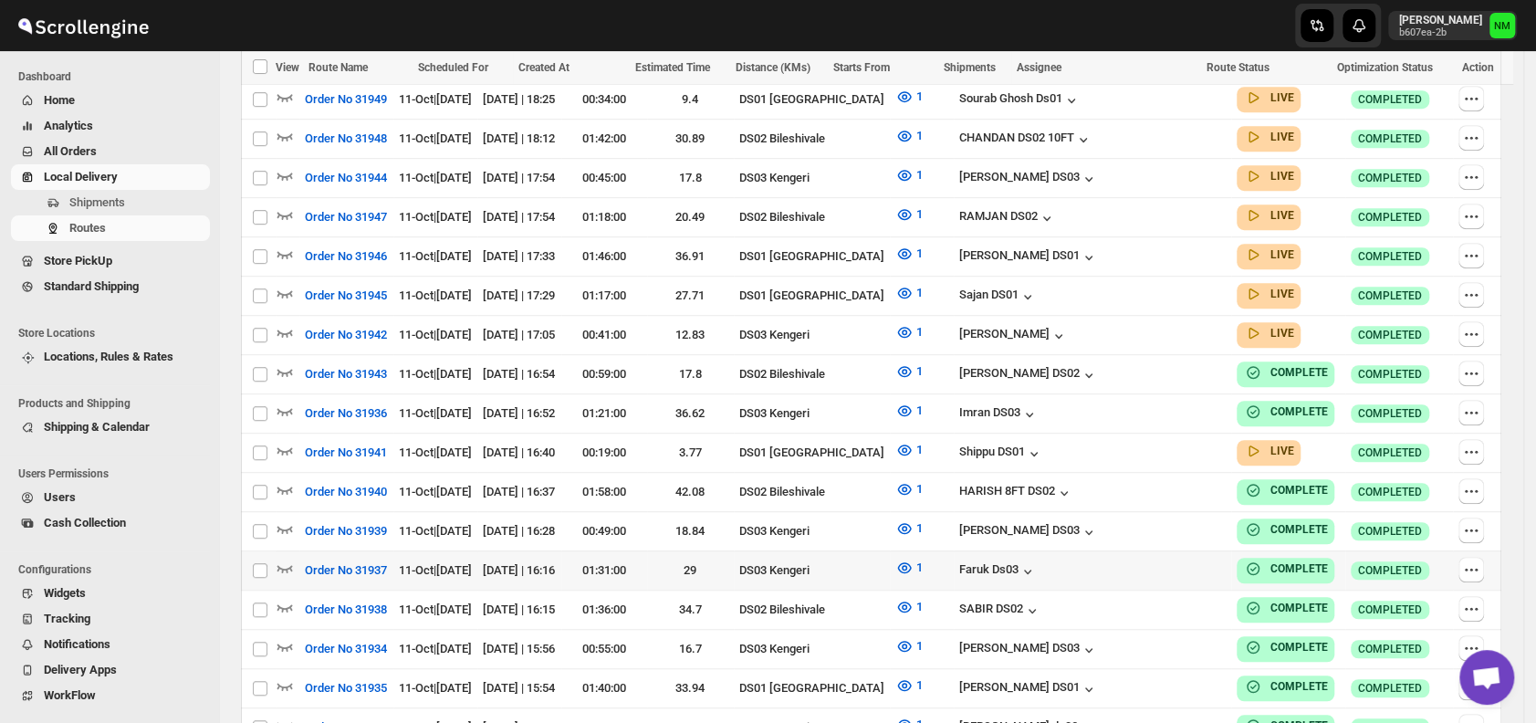
scroll to position [593, 0]
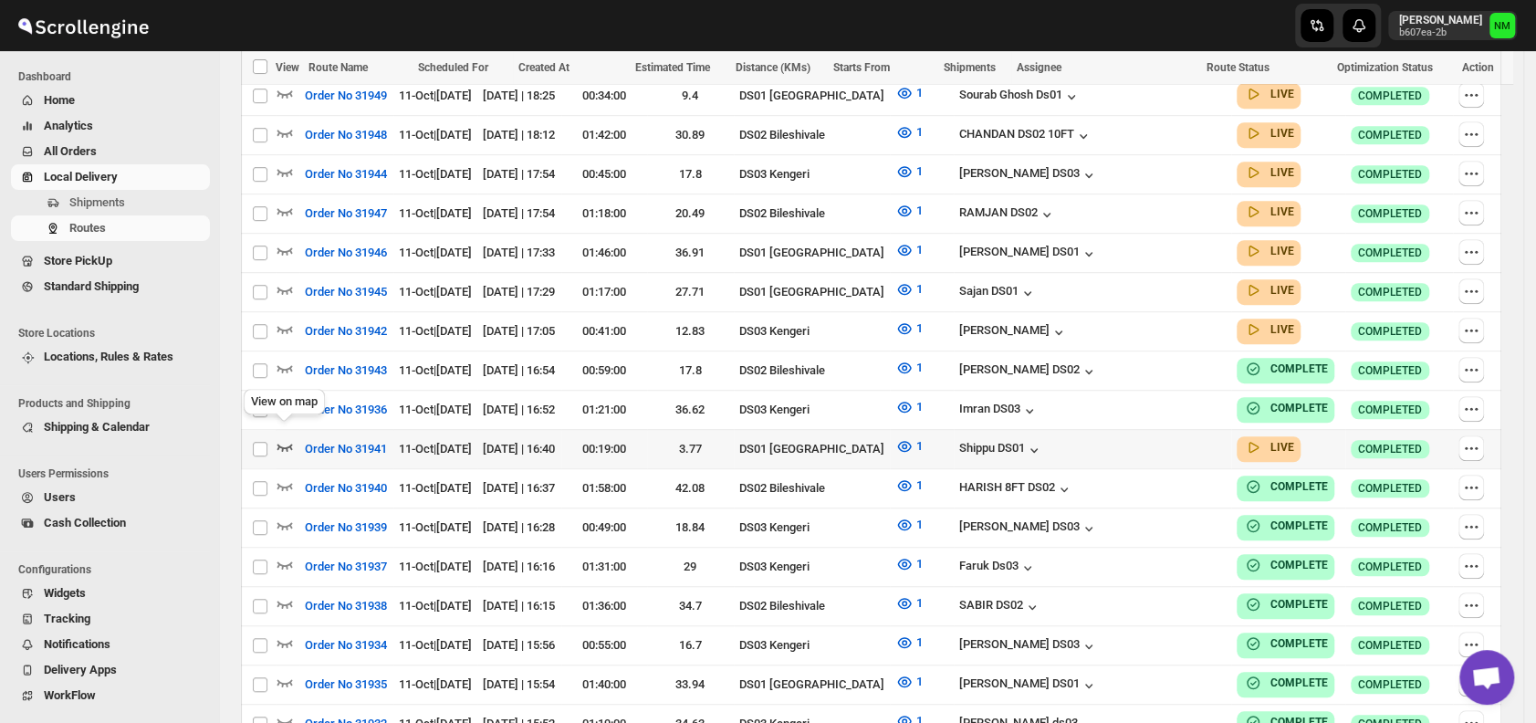
click at [290, 437] on icon "button" at bounding box center [285, 446] width 18 height 18
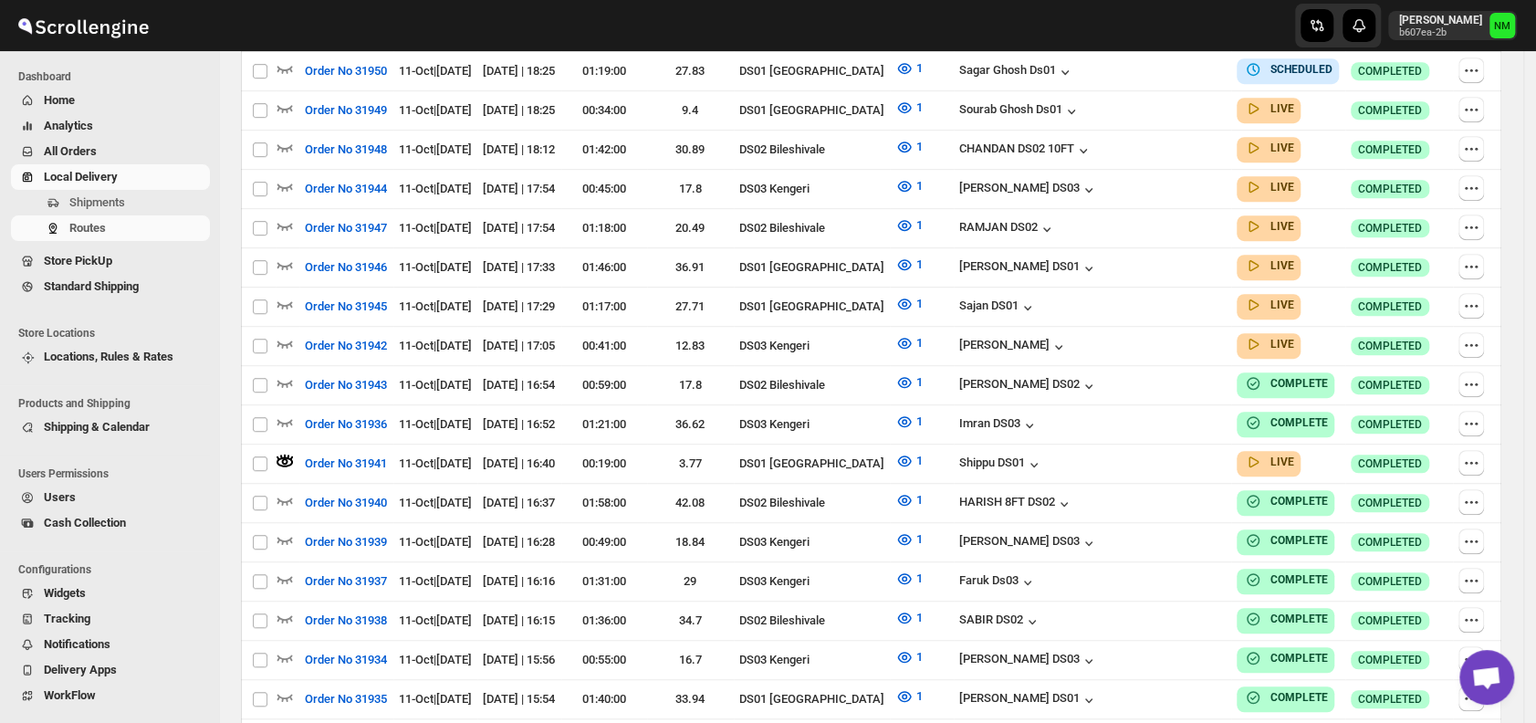
scroll to position [0, 0]
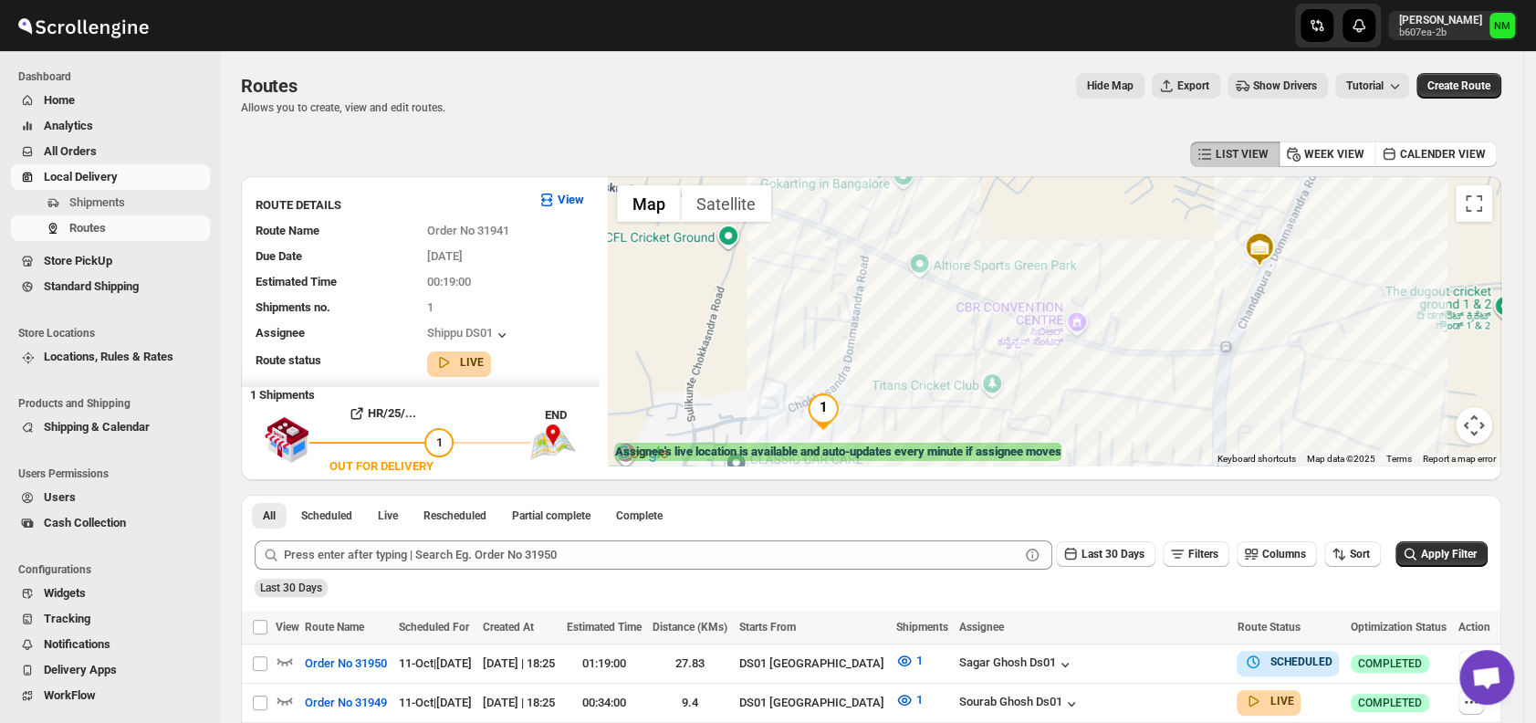
click at [1482, 183] on div at bounding box center [1055, 320] width 894 height 289
click at [1490, 207] on button "Toggle fullscreen view" at bounding box center [1474, 203] width 37 height 37
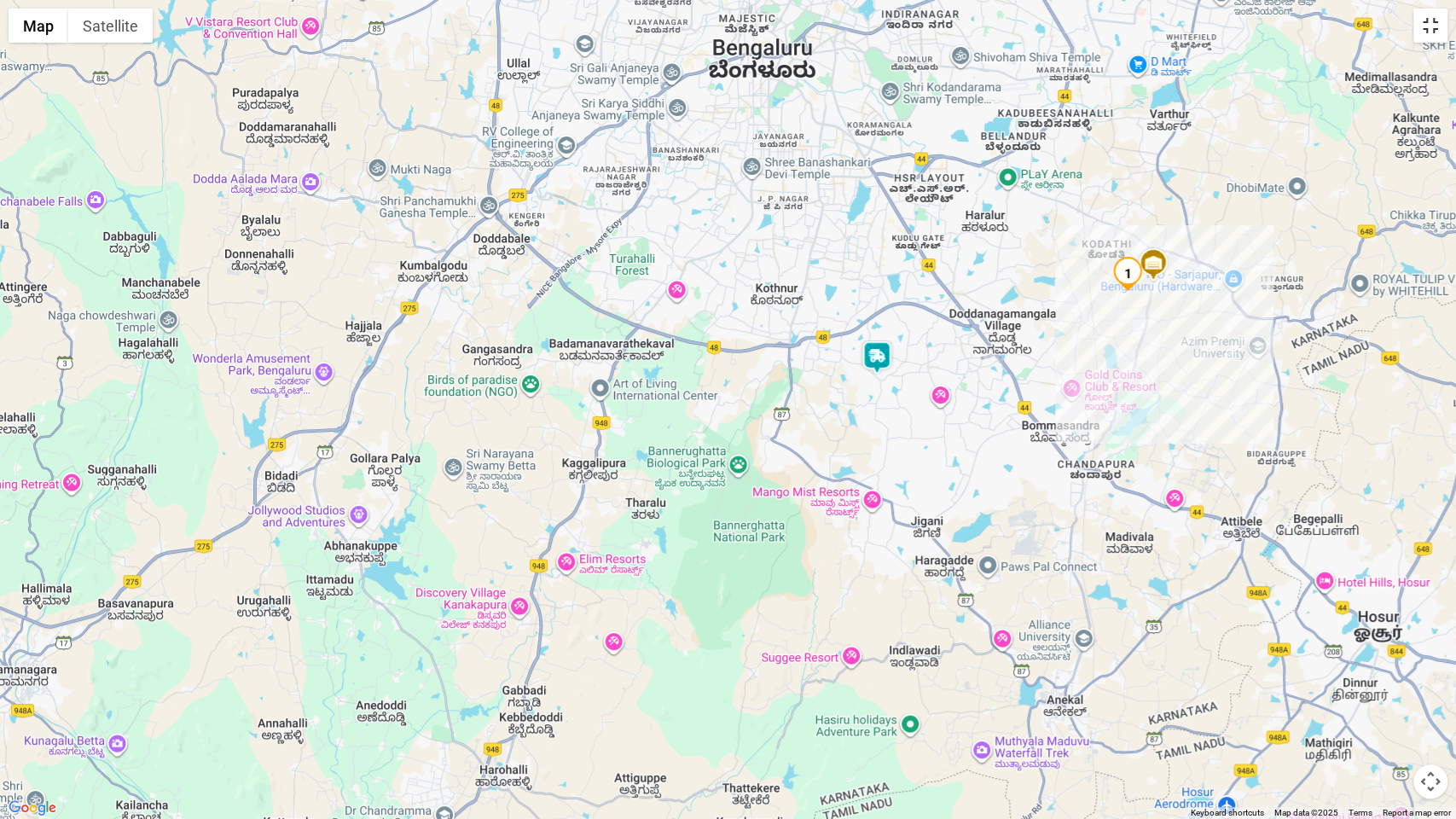
drag, startPoint x: 1431, startPoint y: 44, endPoint x: 1426, endPoint y: 24, distance: 20.6
click at [1426, 24] on div "1 Map Terrain Satellite Labels Keyboard shortcuts Map Data Map data ©2025 Map d…" at bounding box center [728, 410] width 1456 height 819
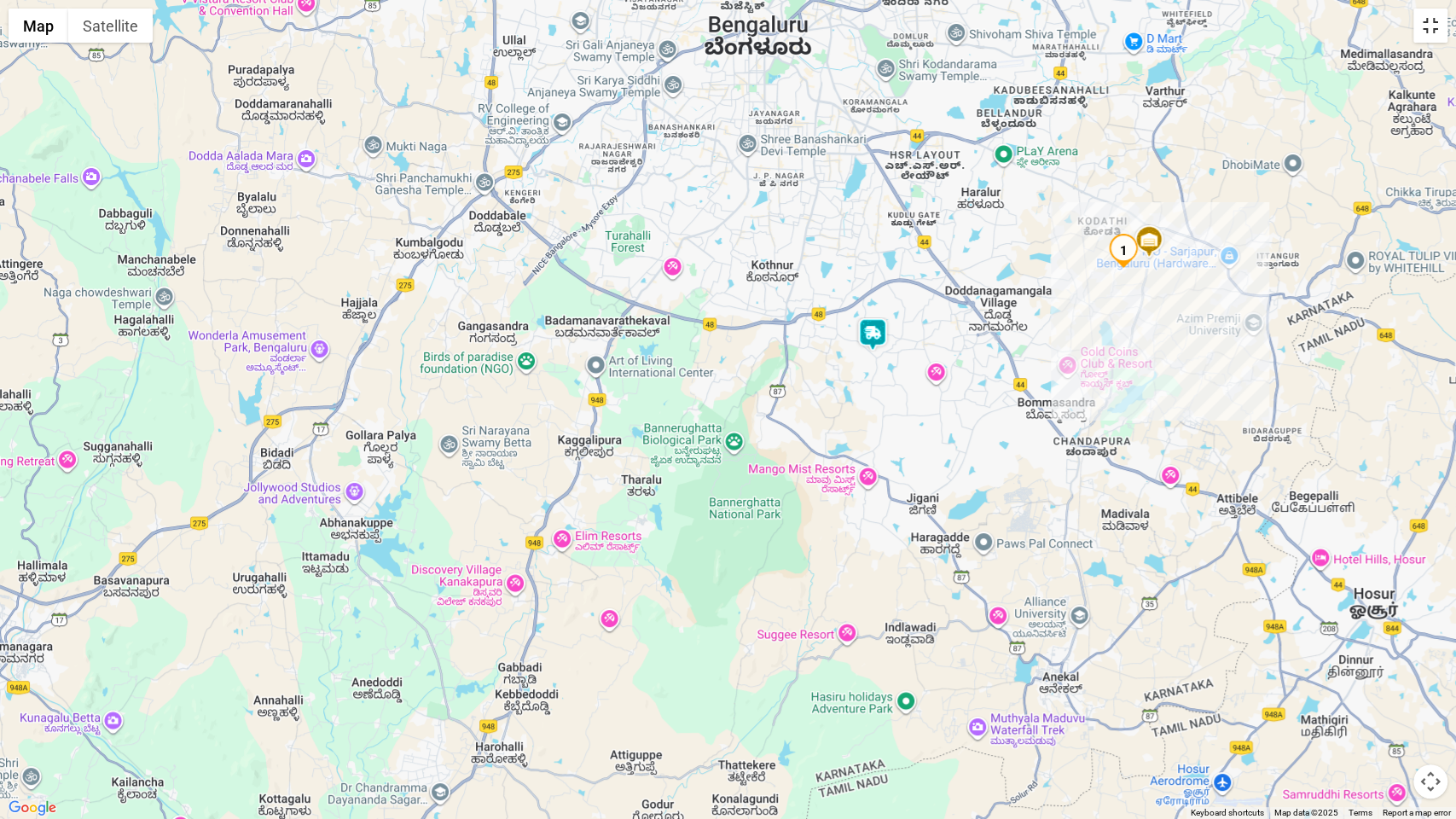
click at [1426, 24] on button "Toggle fullscreen view" at bounding box center [1431, 25] width 35 height 35
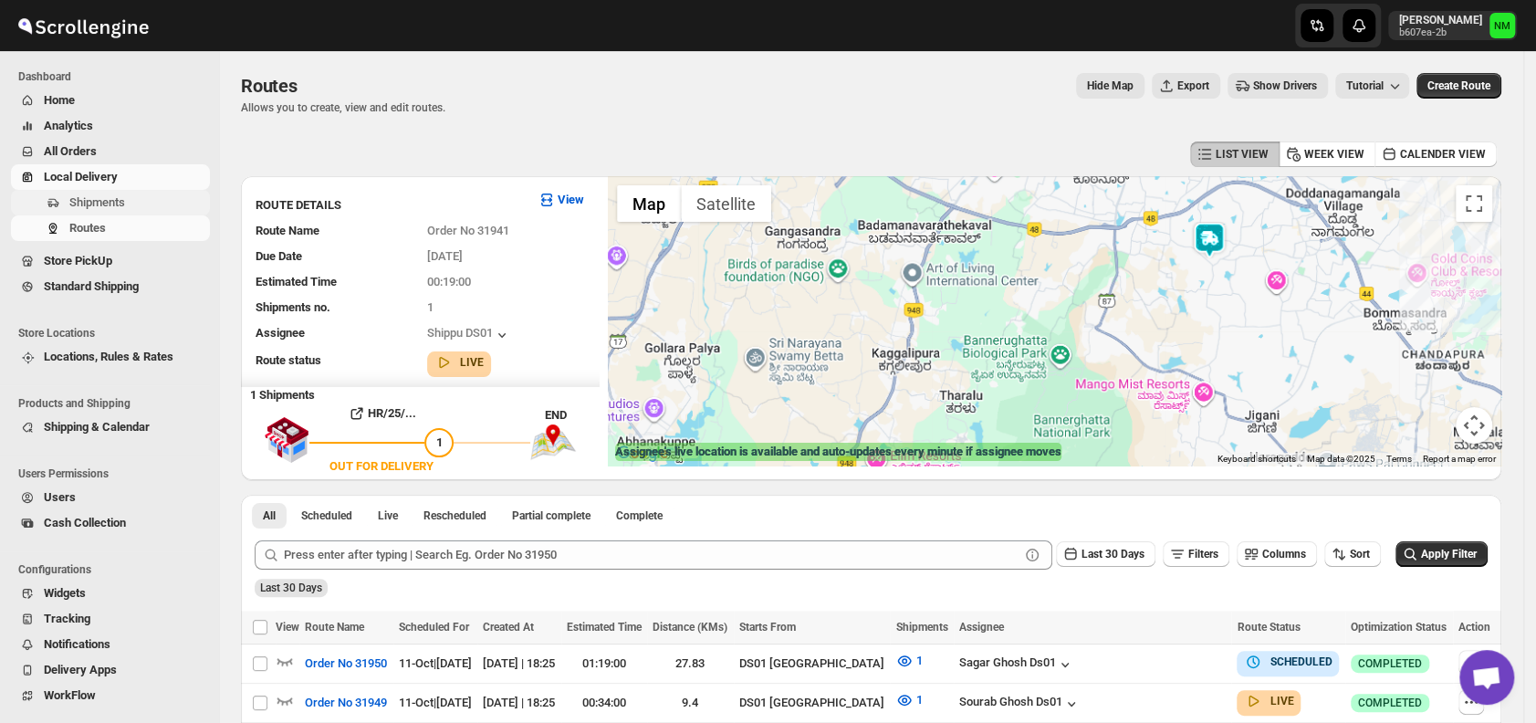
click at [88, 205] on span "Shipments" at bounding box center [97, 202] width 56 height 14
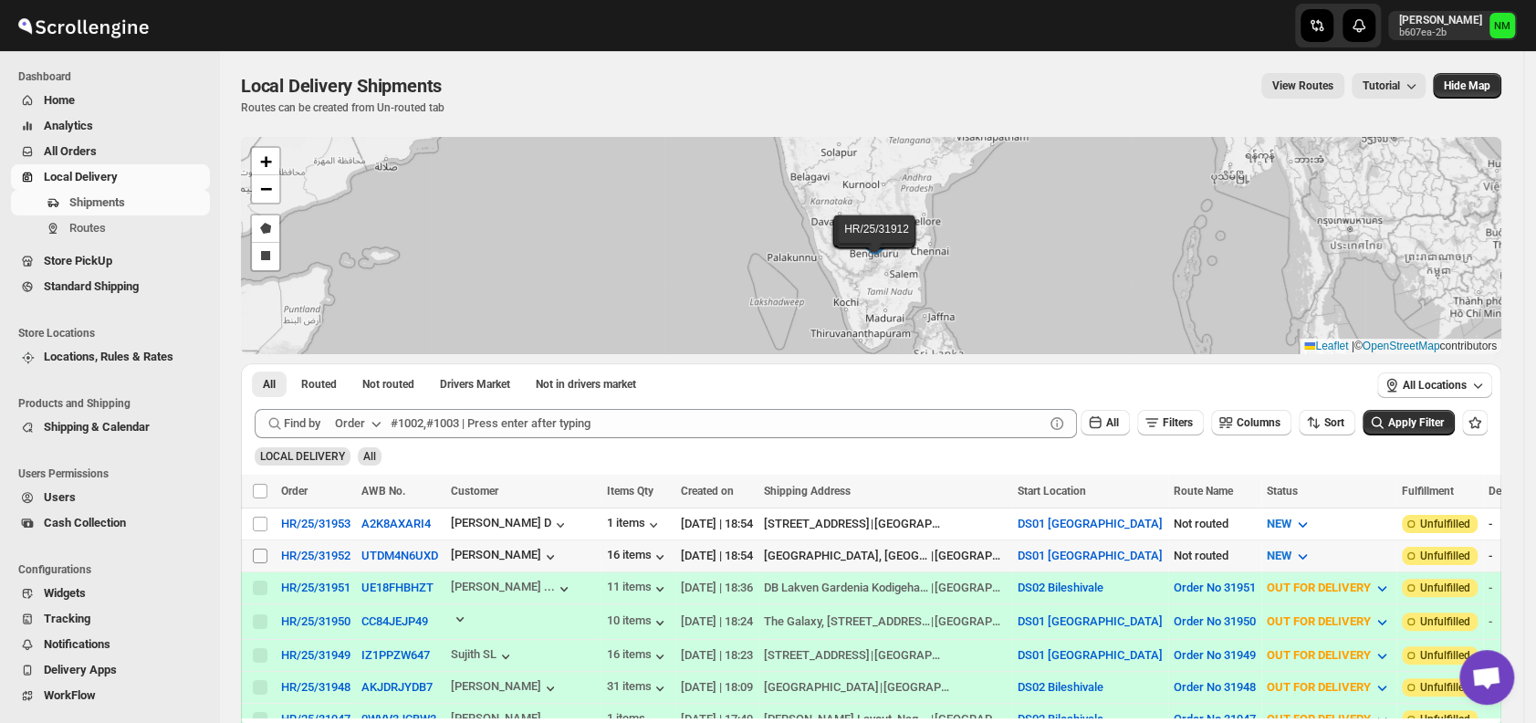
click at [257, 553] on input "Select shipment" at bounding box center [260, 556] width 15 height 15
checkbox input "true"
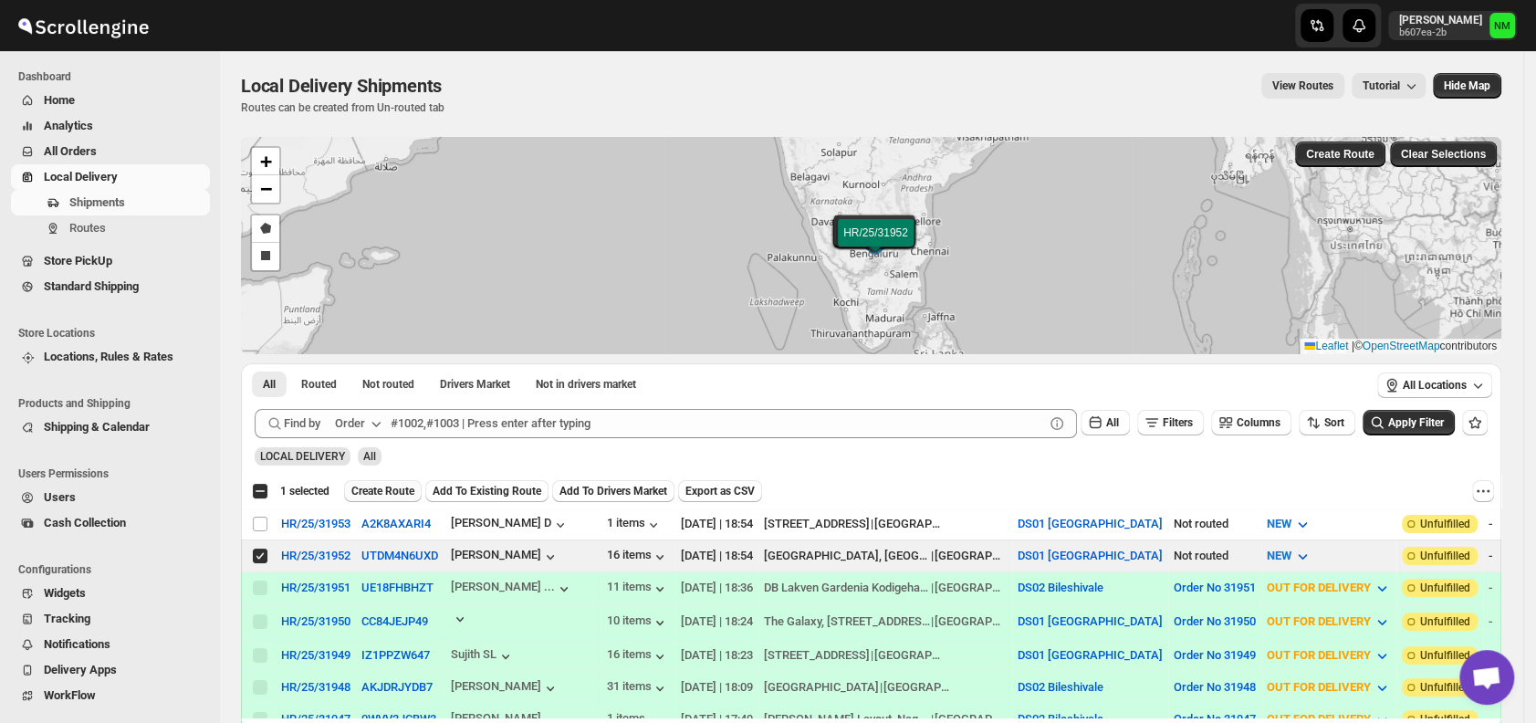
click at [372, 489] on span "Create Route" at bounding box center [382, 491] width 63 height 15
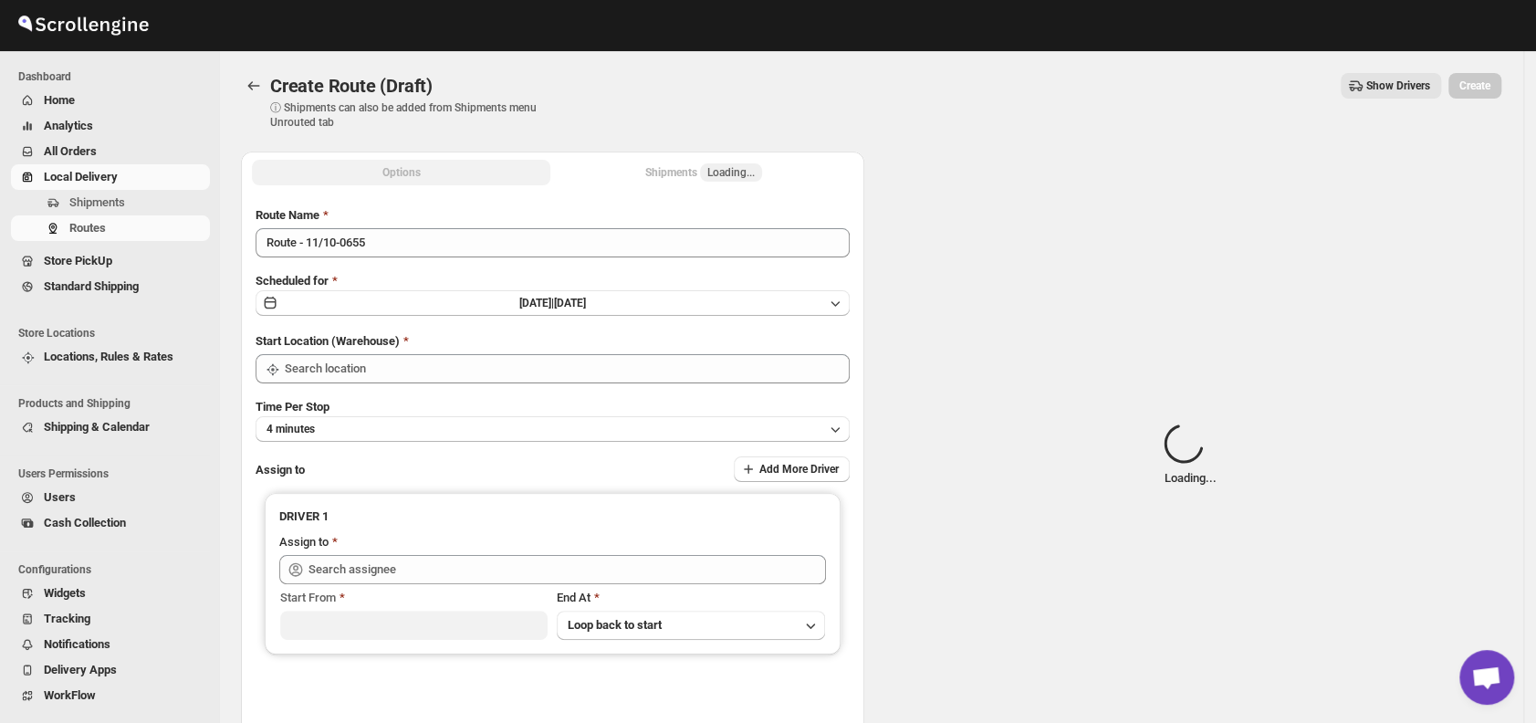
type input "DS01 [GEOGRAPHIC_DATA]"
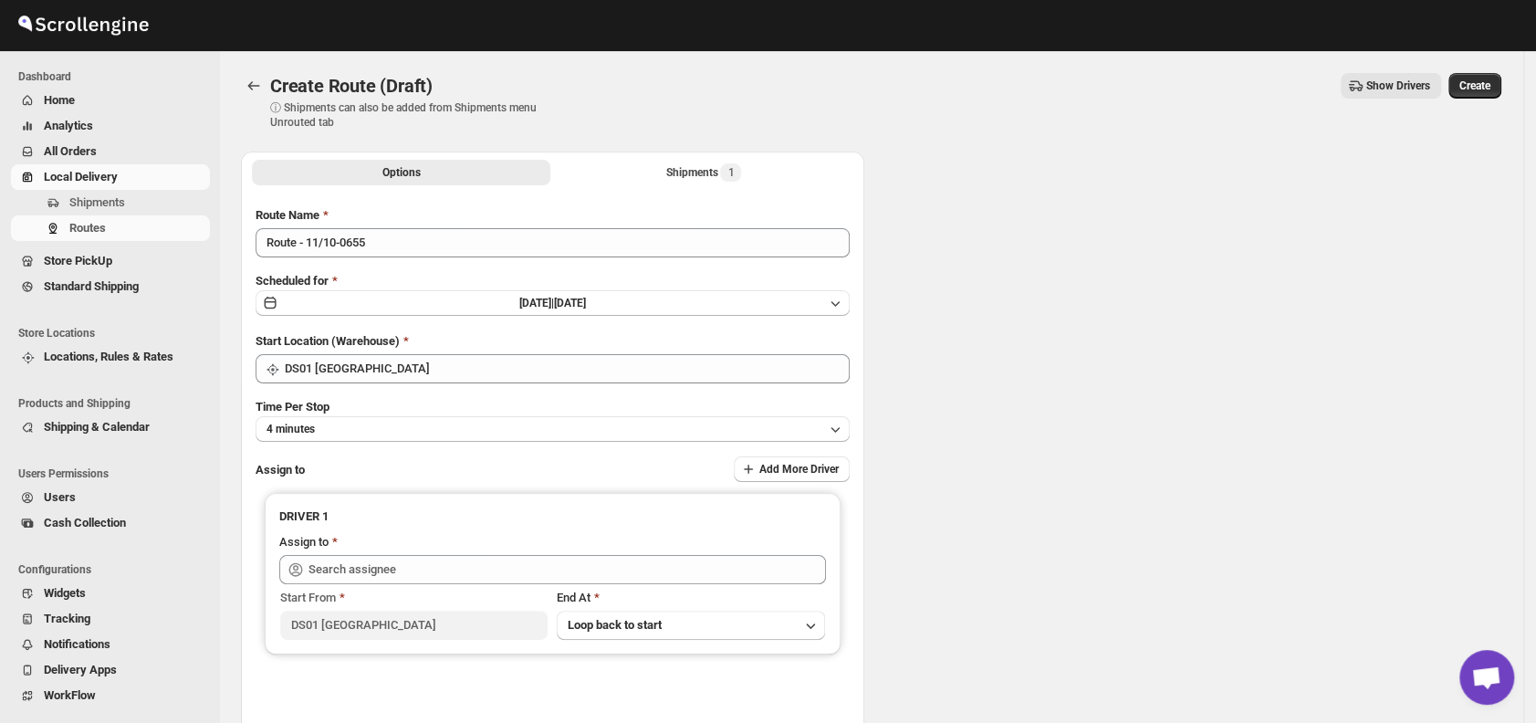
type input "DS01 [GEOGRAPHIC_DATA]"
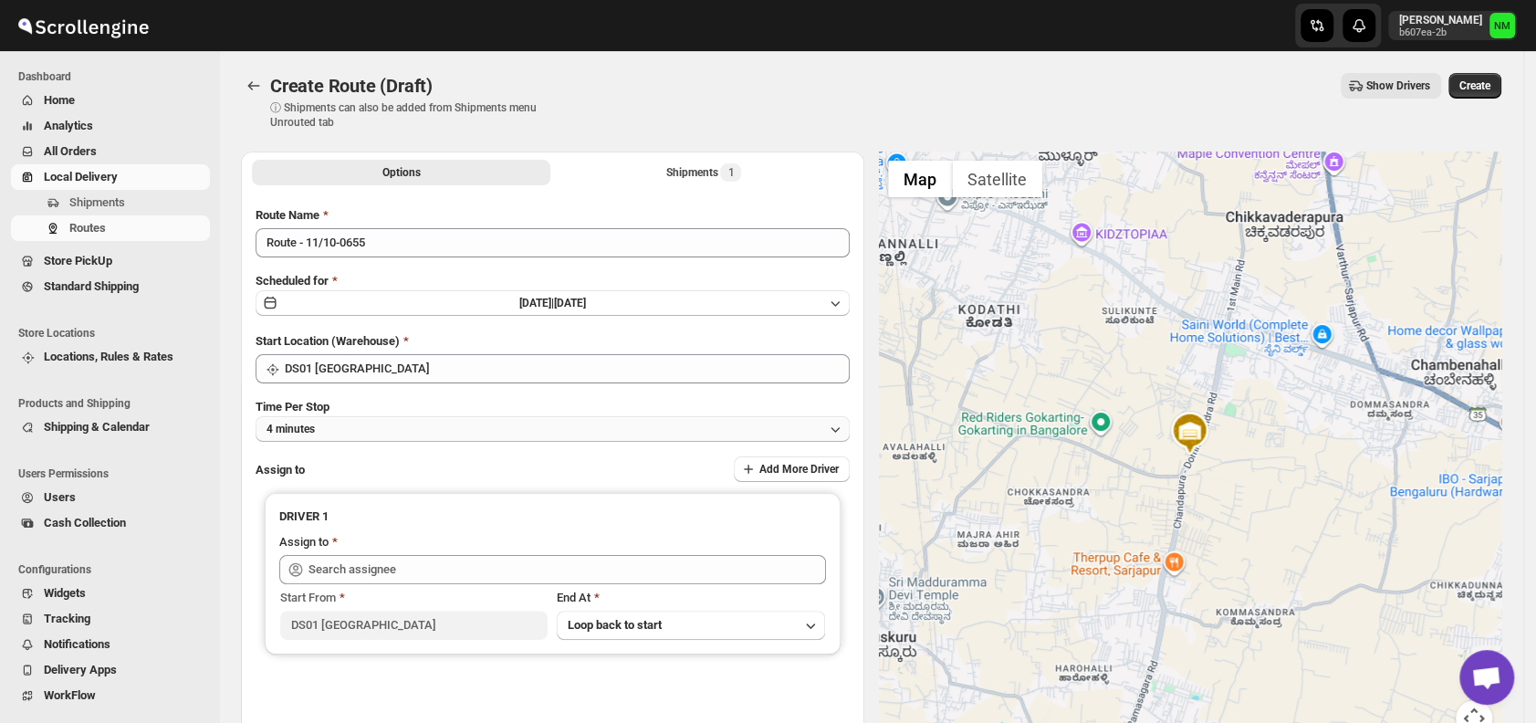
click at [372, 431] on button "4 minutes" at bounding box center [553, 429] width 594 height 26
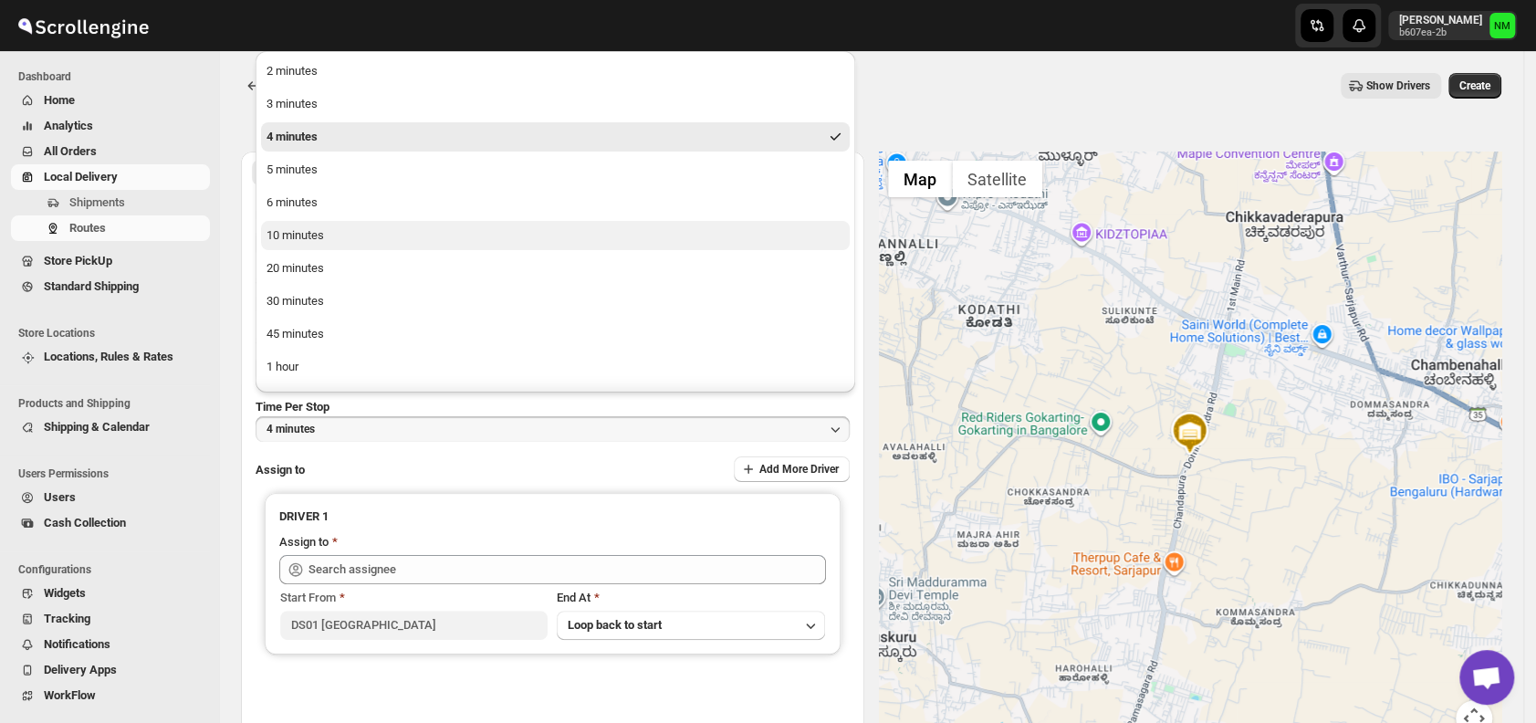
click at [336, 234] on button "10 minutes" at bounding box center [555, 235] width 589 height 29
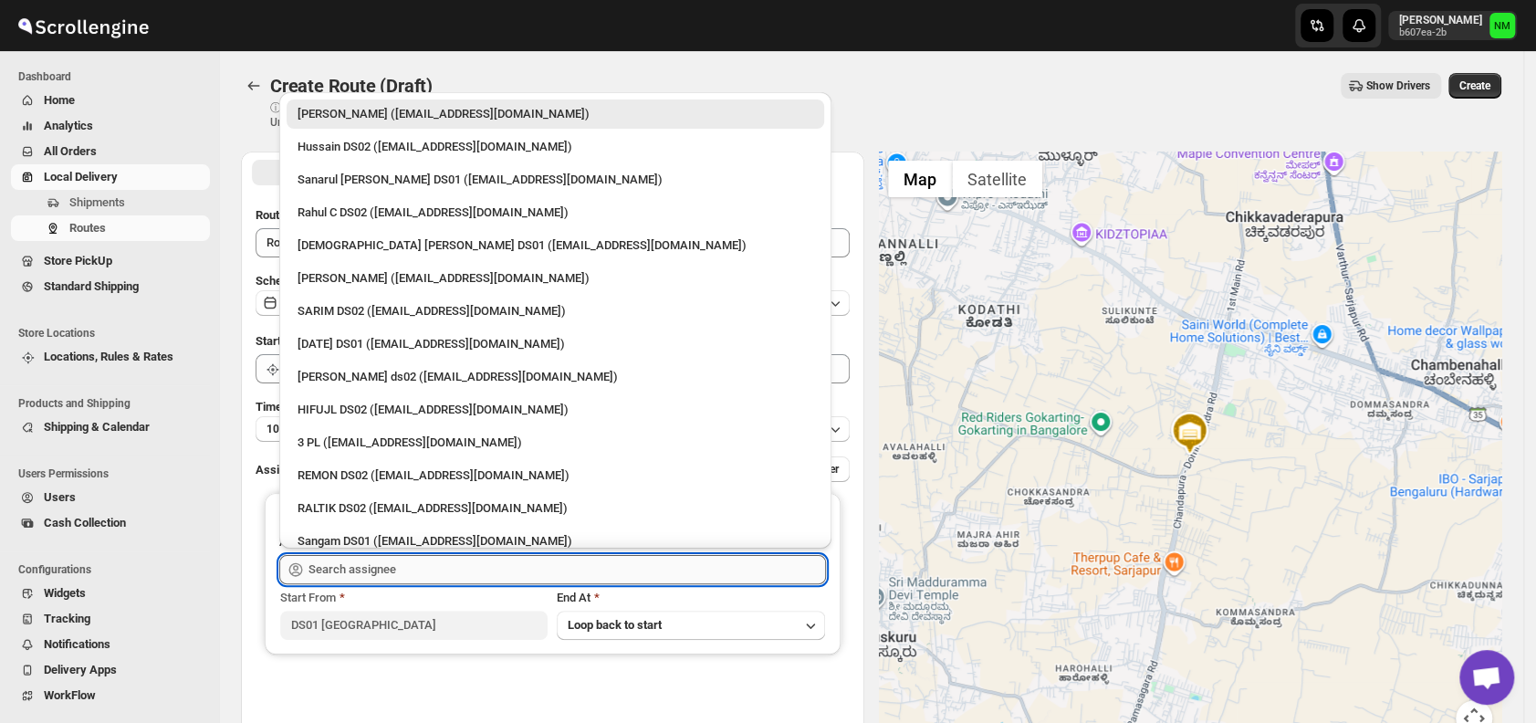
click at [417, 566] on input "text" at bounding box center [568, 569] width 518 height 29
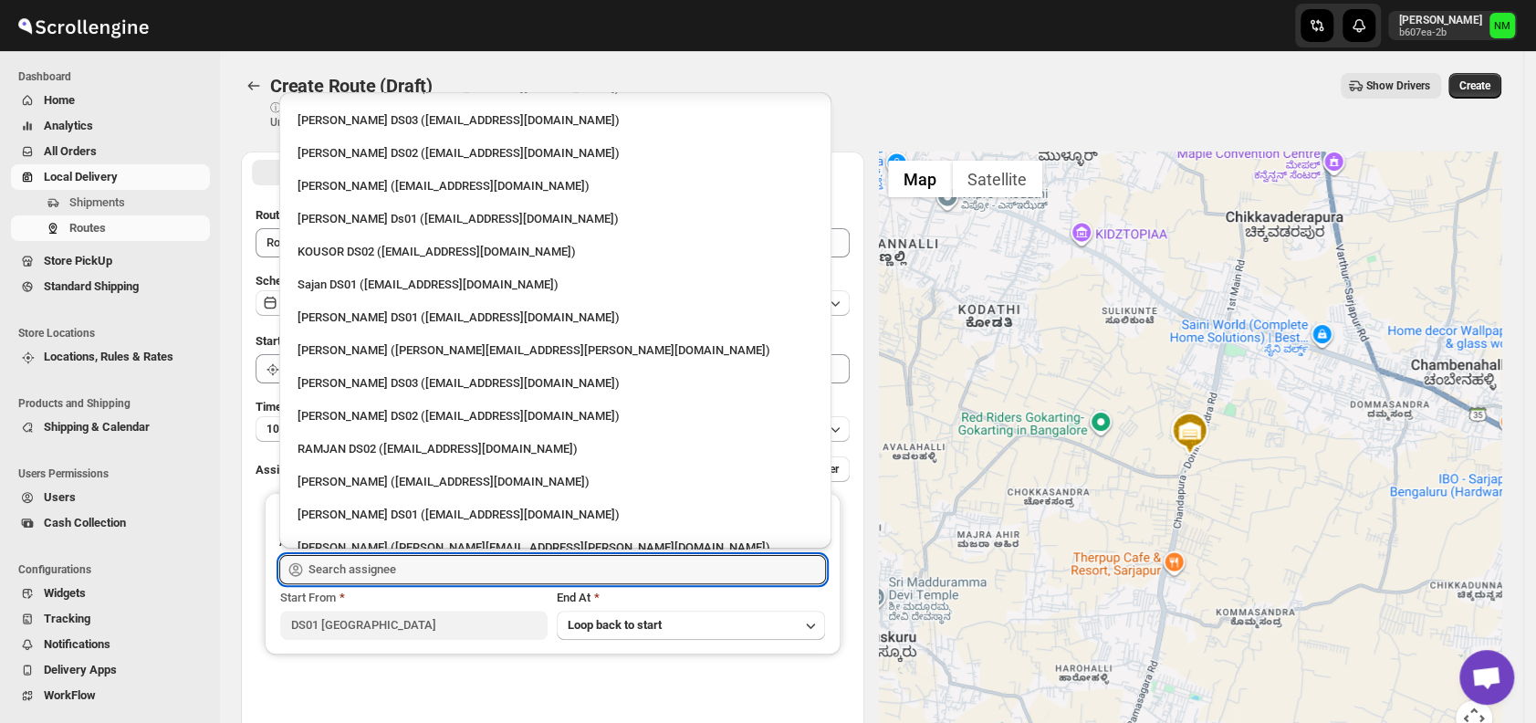
scroll to position [722, 0]
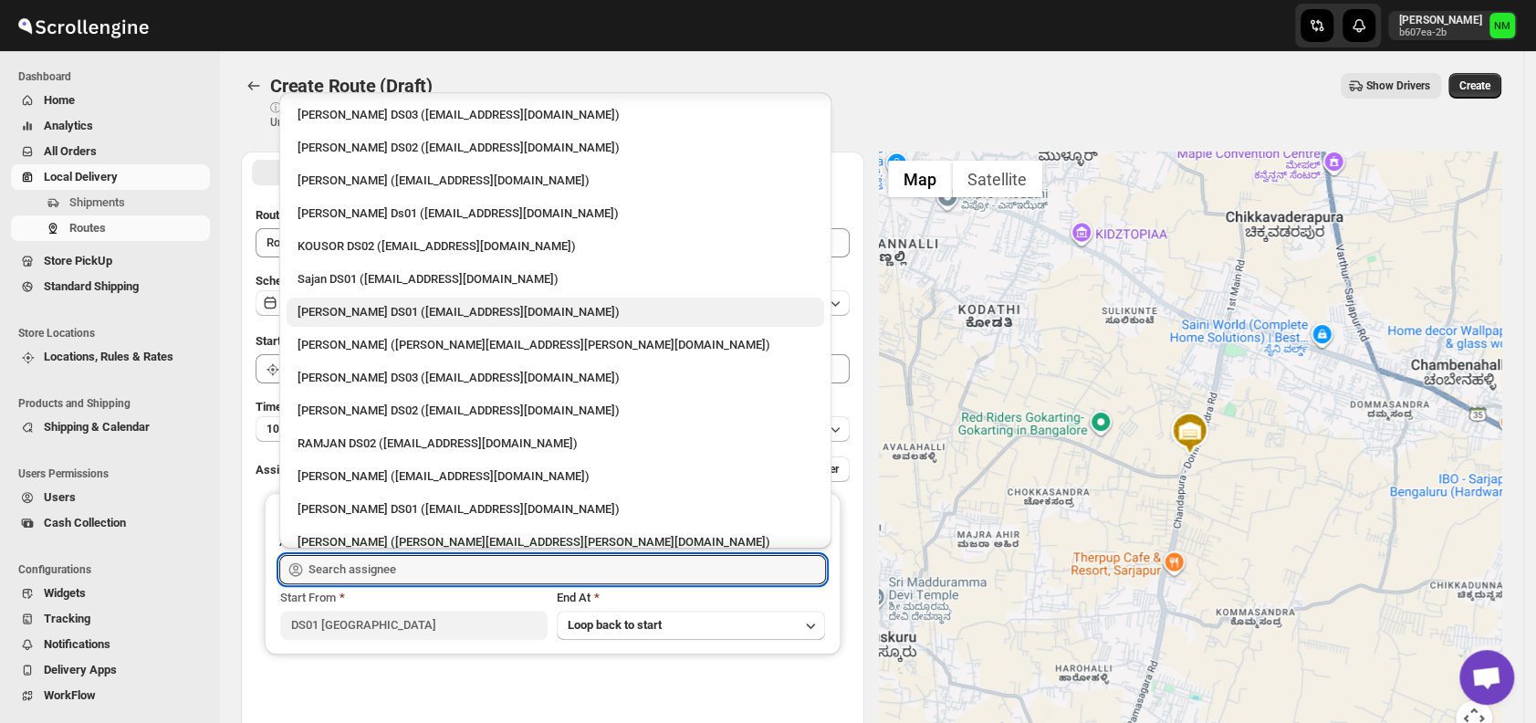
click at [362, 308] on div "[PERSON_NAME] DS01 ([EMAIL_ADDRESS][DOMAIN_NAME])" at bounding box center [556, 312] width 516 height 18
type input "[PERSON_NAME] DS01 ([EMAIL_ADDRESS][DOMAIN_NAME])"
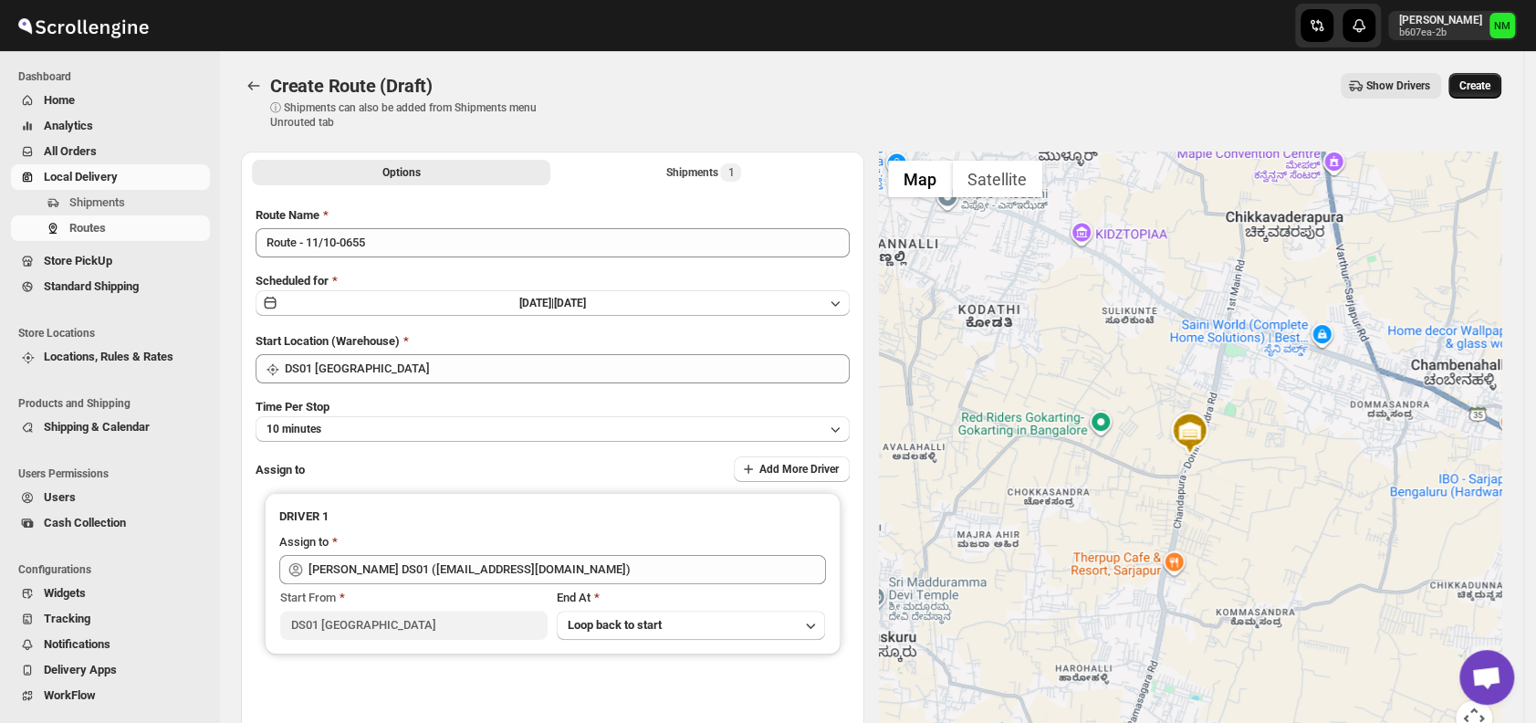
click at [1491, 80] on span "Create" at bounding box center [1475, 86] width 31 height 15
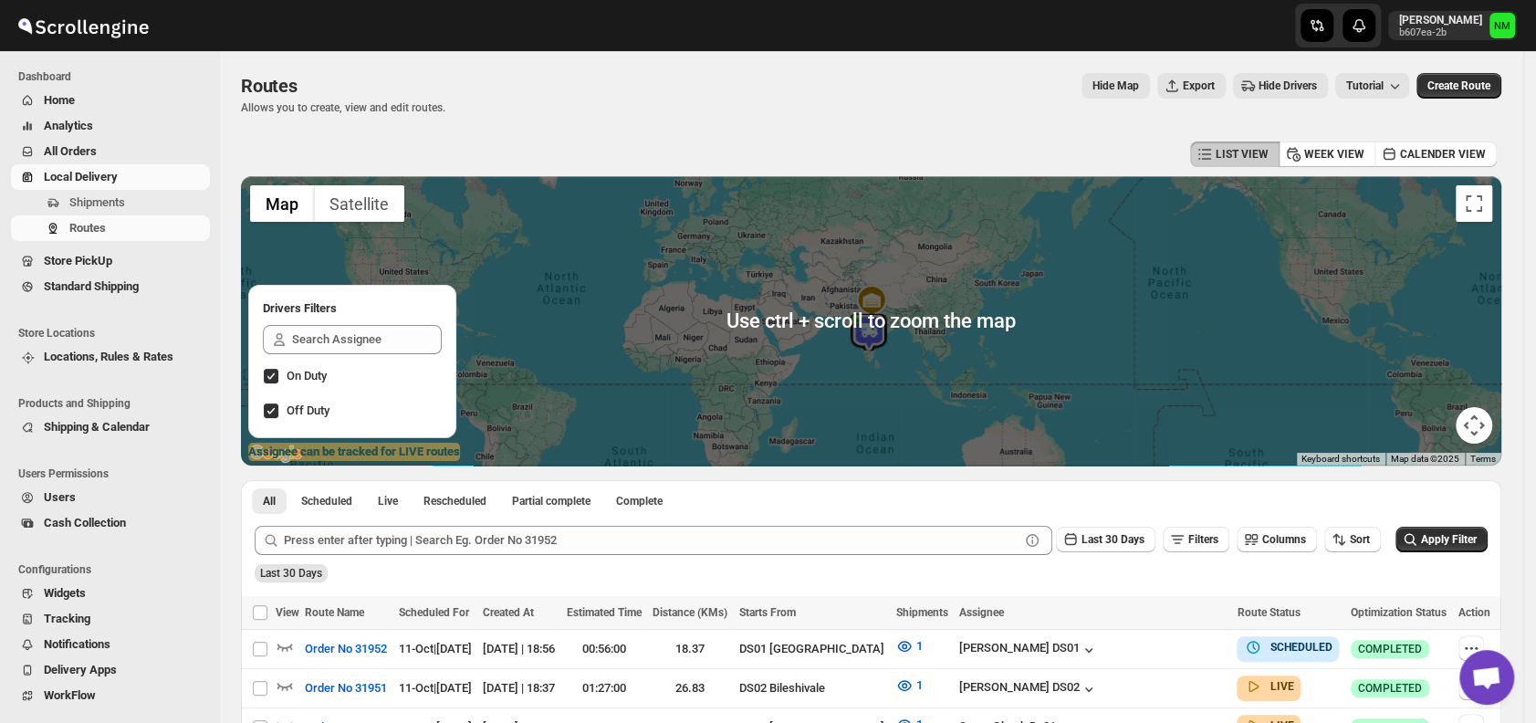
scroll to position [73, 0]
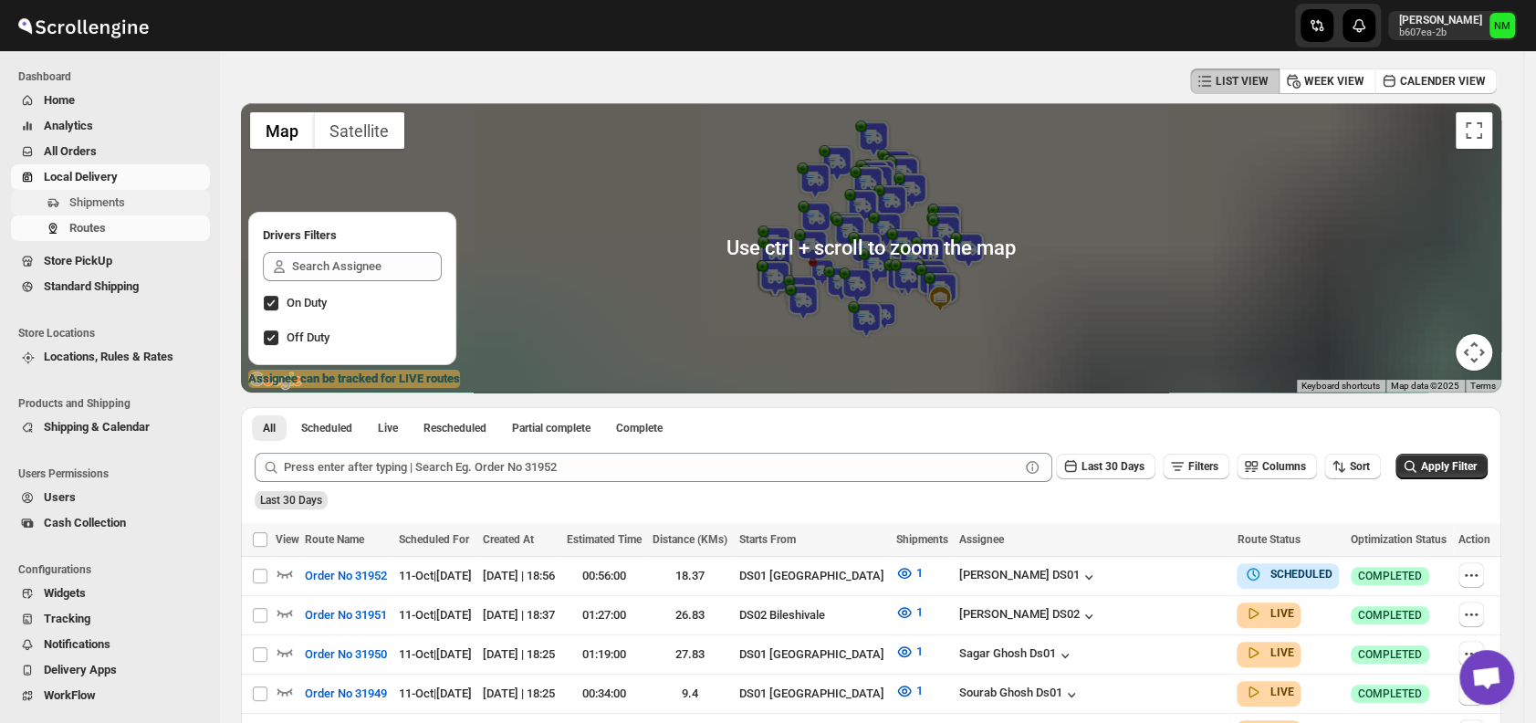
click at [125, 211] on span "Shipments" at bounding box center [137, 203] width 137 height 18
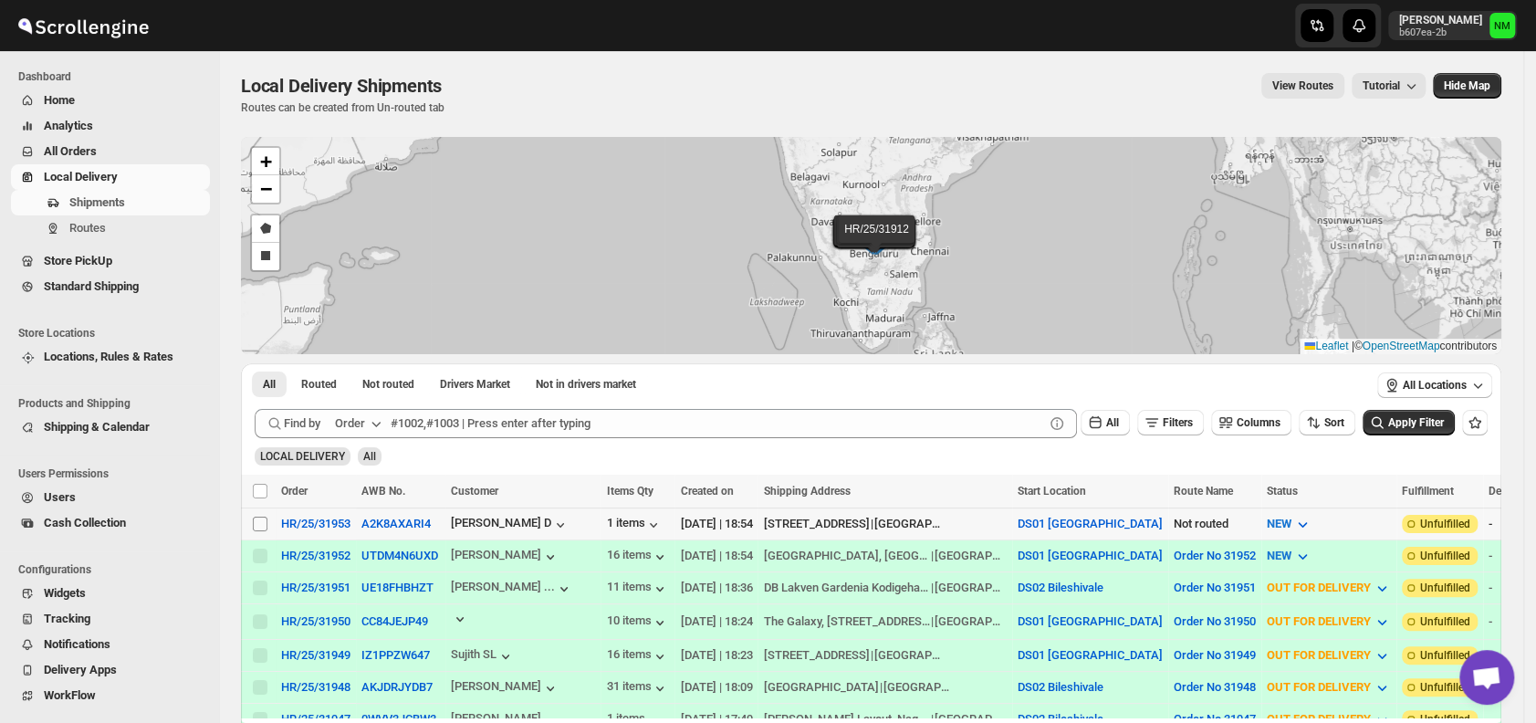
click at [261, 518] on input "Select shipment" at bounding box center [260, 524] width 15 height 15
checkbox input "true"
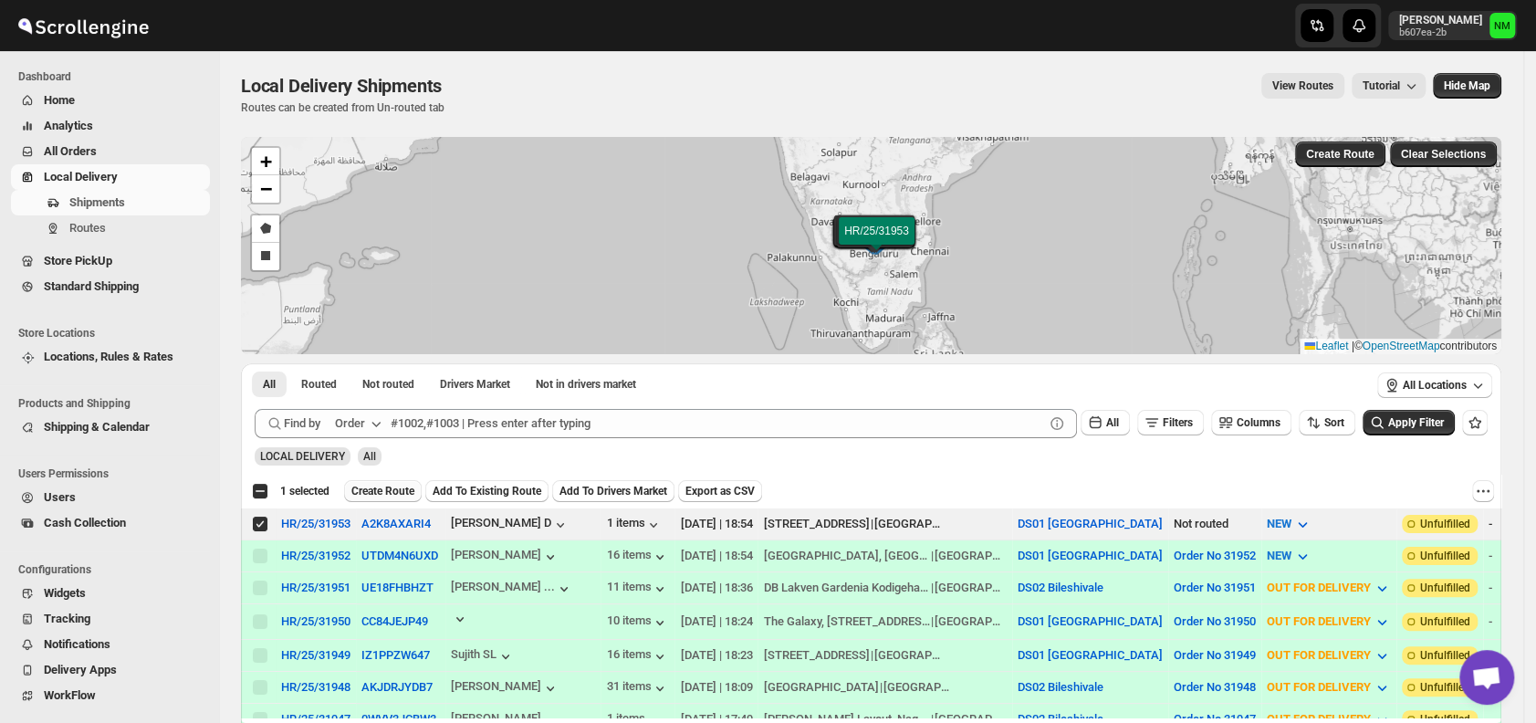
click at [383, 493] on span "Create Route" at bounding box center [382, 491] width 63 height 15
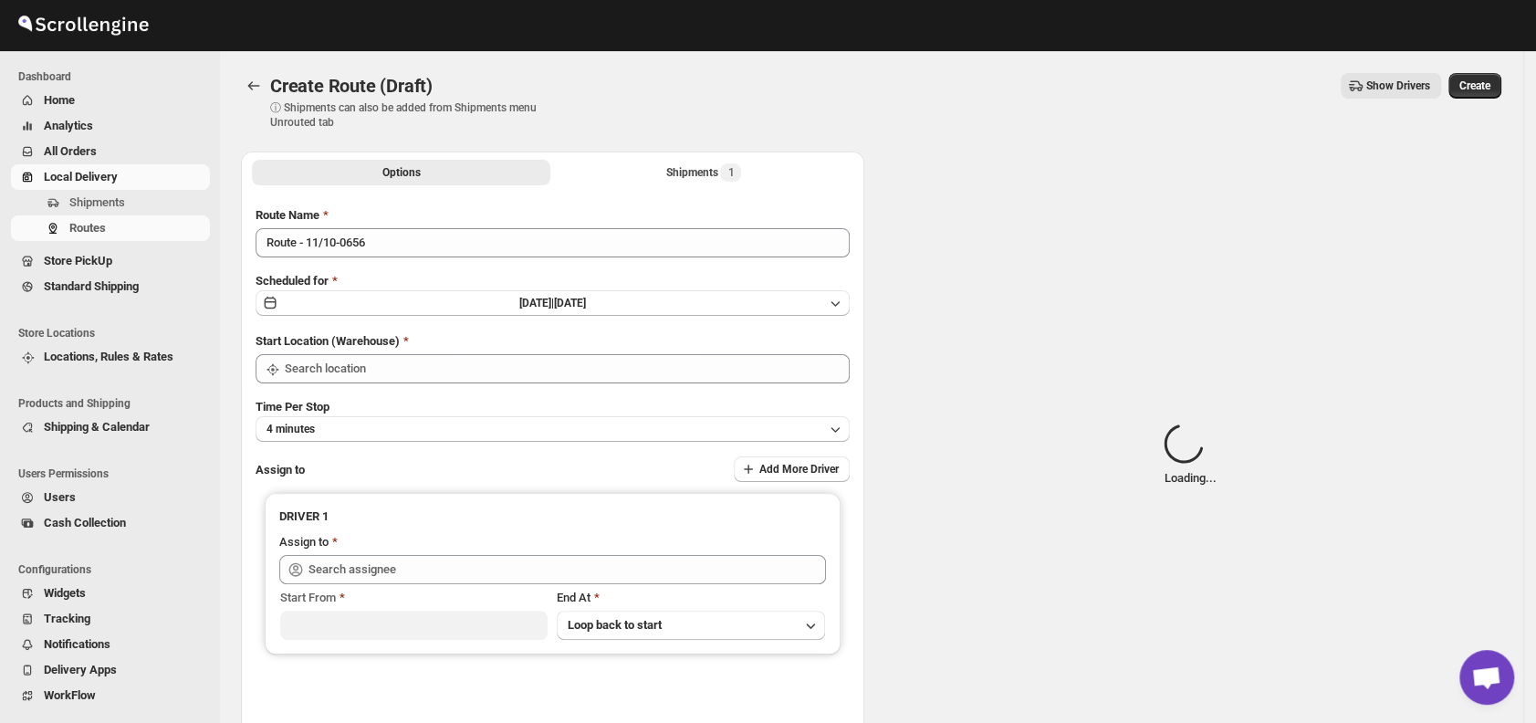
type input "DS01 [GEOGRAPHIC_DATA]"
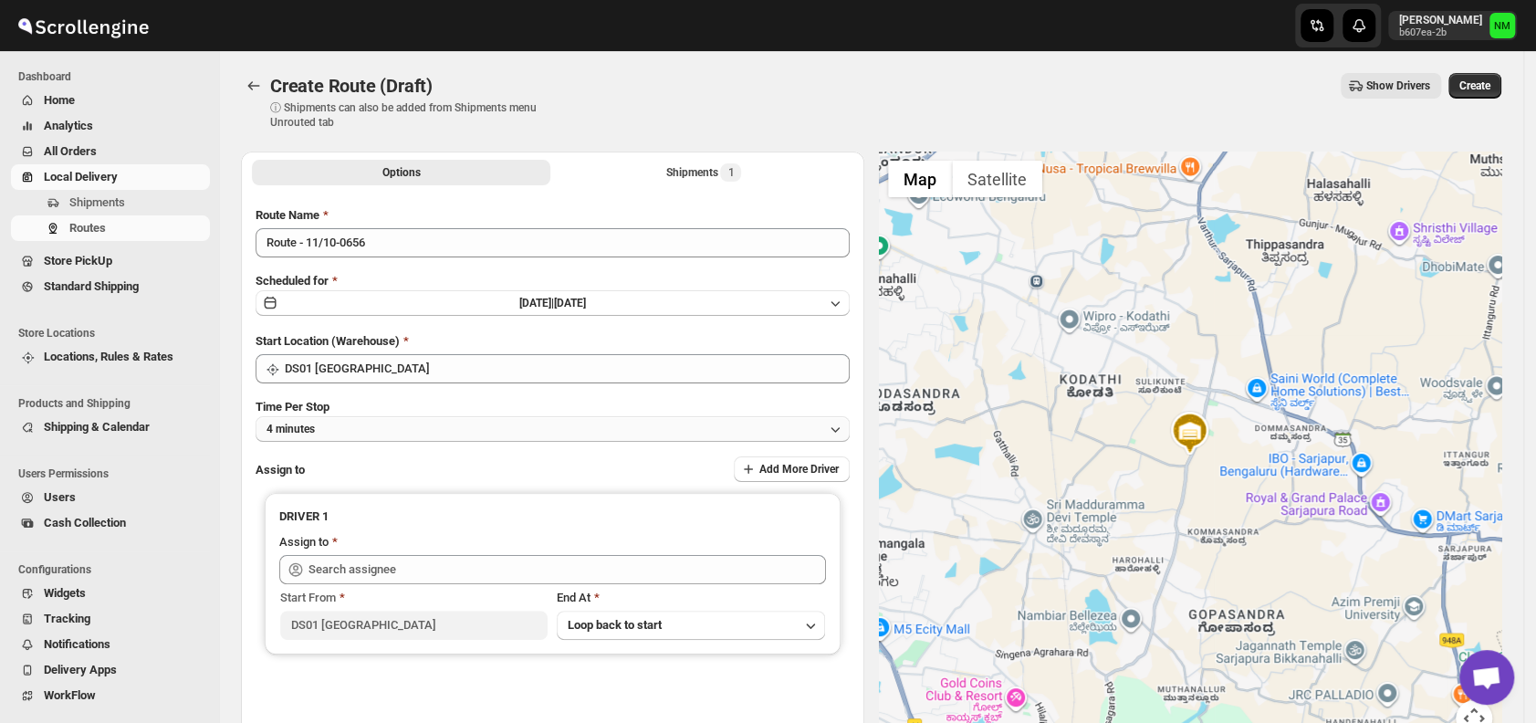
click at [433, 416] on button "4 minutes" at bounding box center [553, 429] width 594 height 26
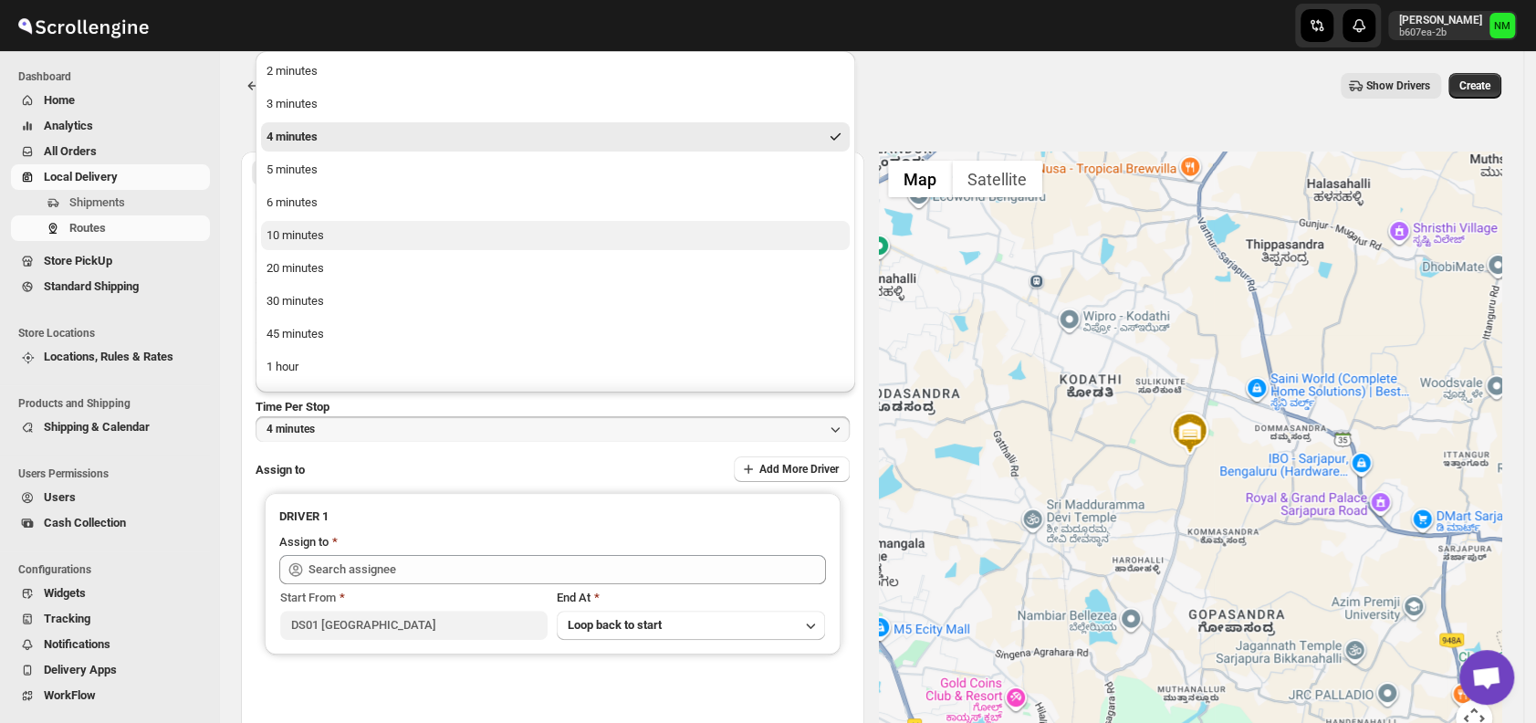
click at [323, 242] on div "10 minutes" at bounding box center [296, 235] width 58 height 18
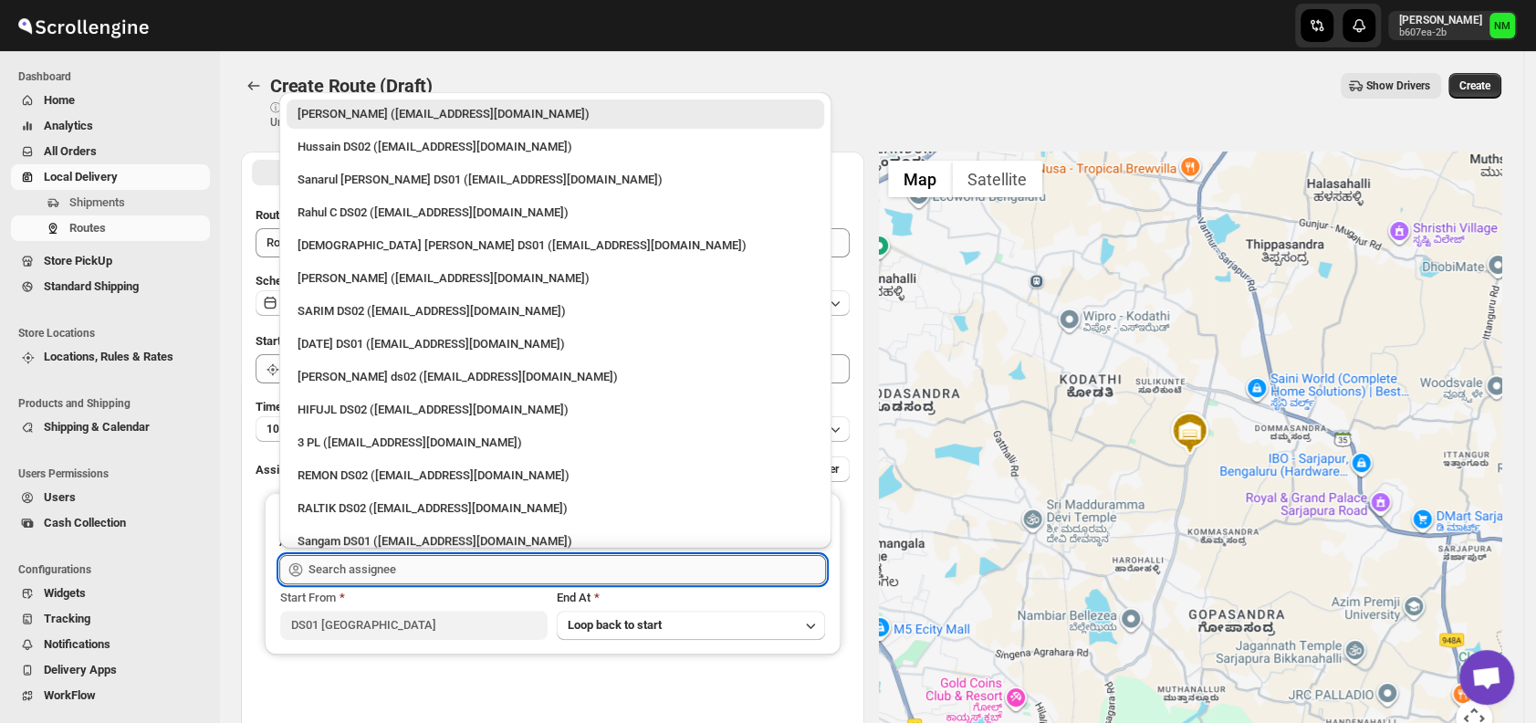
click at [466, 575] on input "text" at bounding box center [568, 569] width 518 height 29
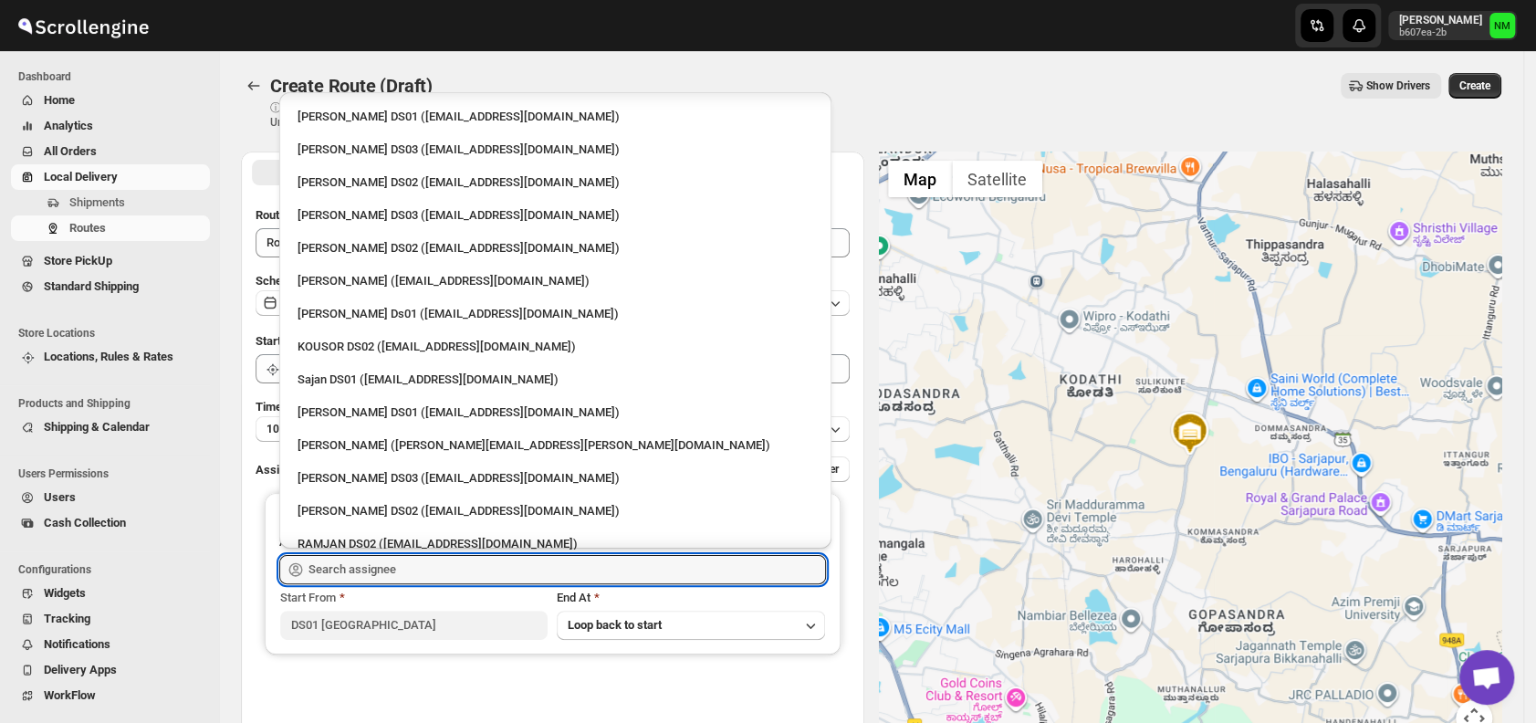
scroll to position [623, 0]
click at [397, 447] on div "[PERSON_NAME] ([PERSON_NAME][EMAIL_ADDRESS][PERSON_NAME][DOMAIN_NAME])" at bounding box center [556, 444] width 516 height 18
type input "[PERSON_NAME] ([PERSON_NAME][EMAIL_ADDRESS][PERSON_NAME][DOMAIN_NAME])"
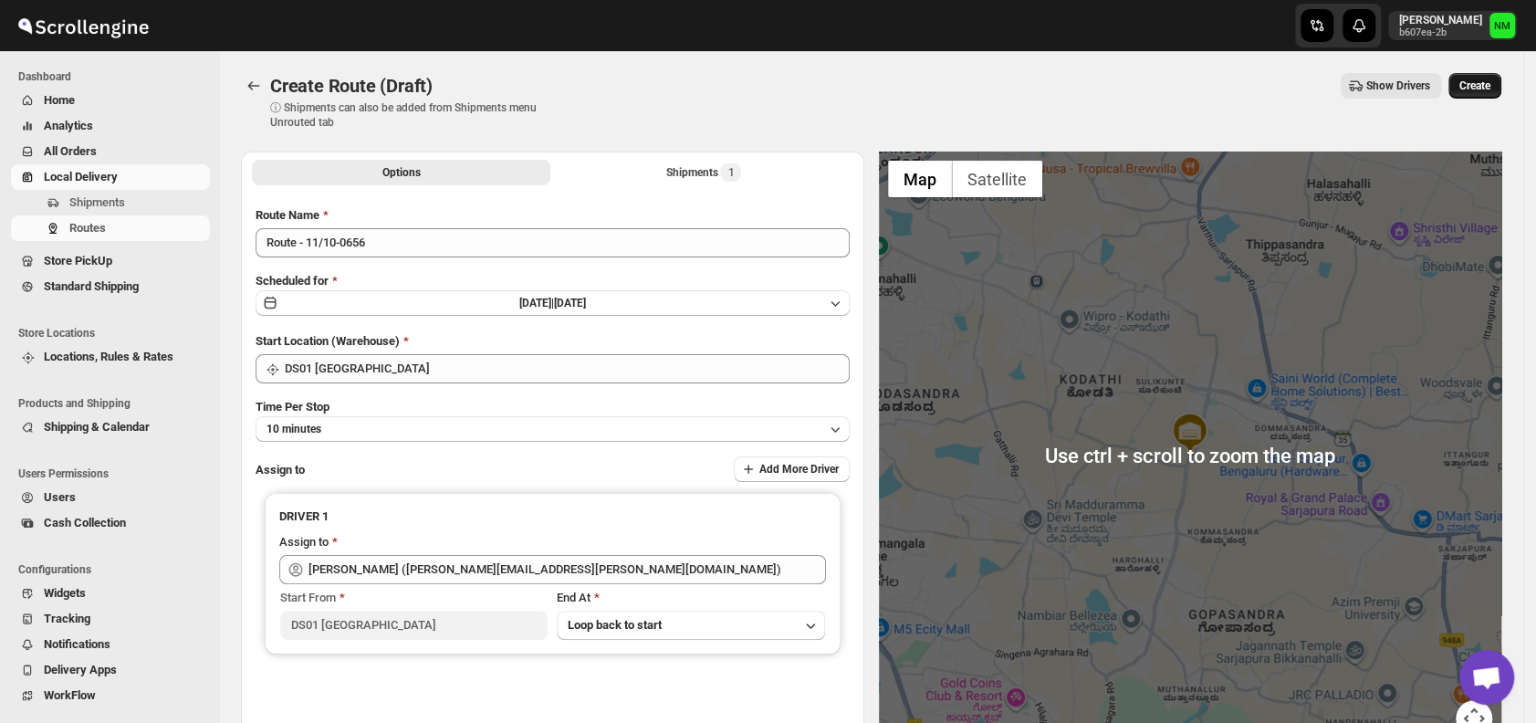
click at [1476, 86] on span "Create" at bounding box center [1475, 86] width 31 height 15
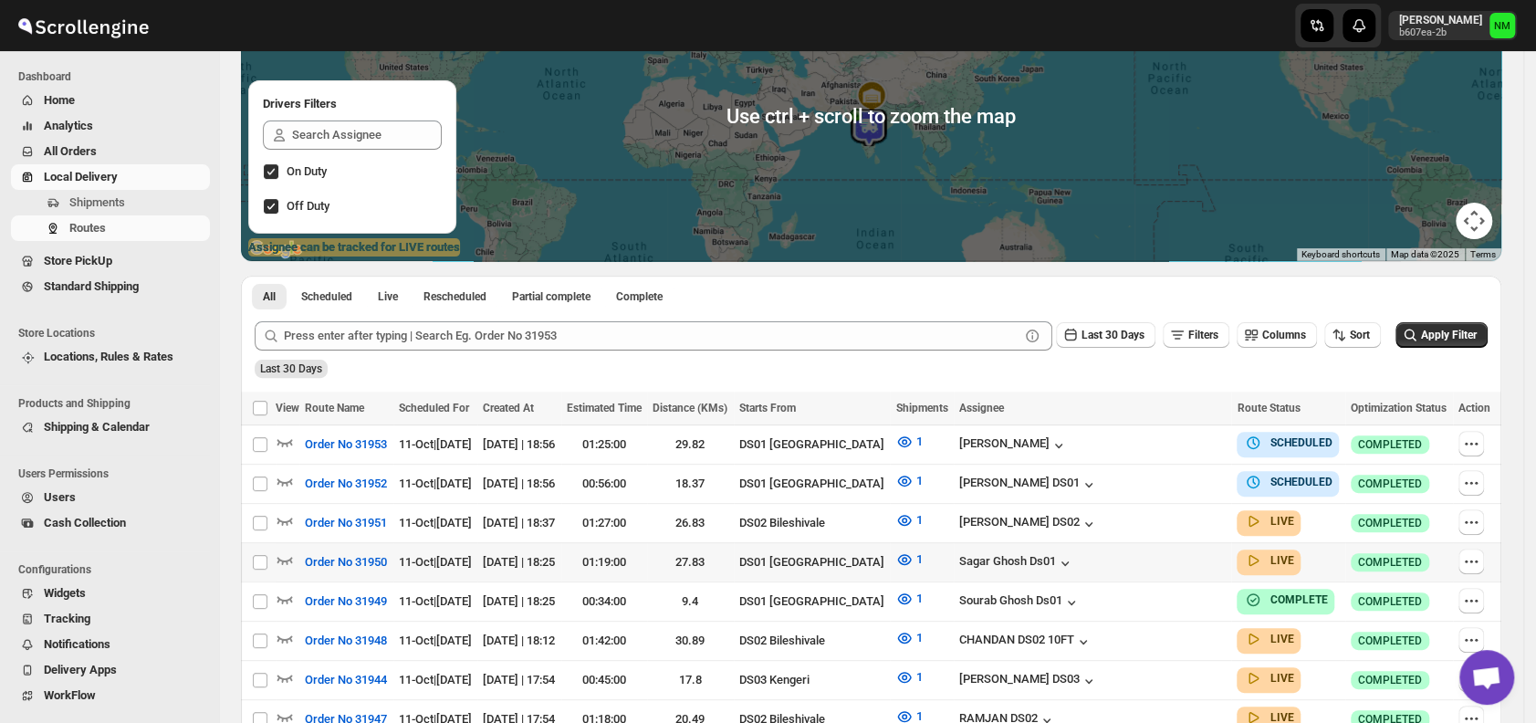
scroll to position [362, 0]
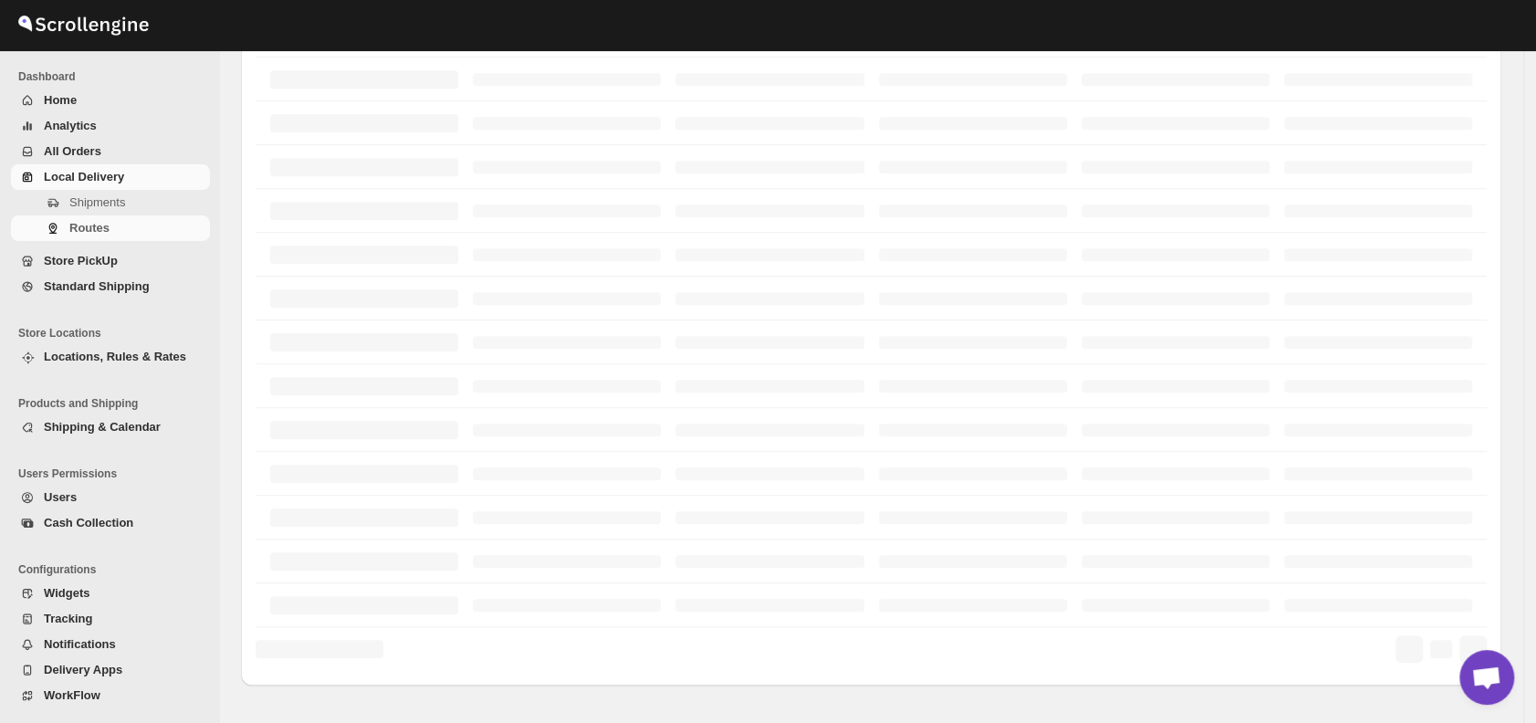
scroll to position [362, 0]
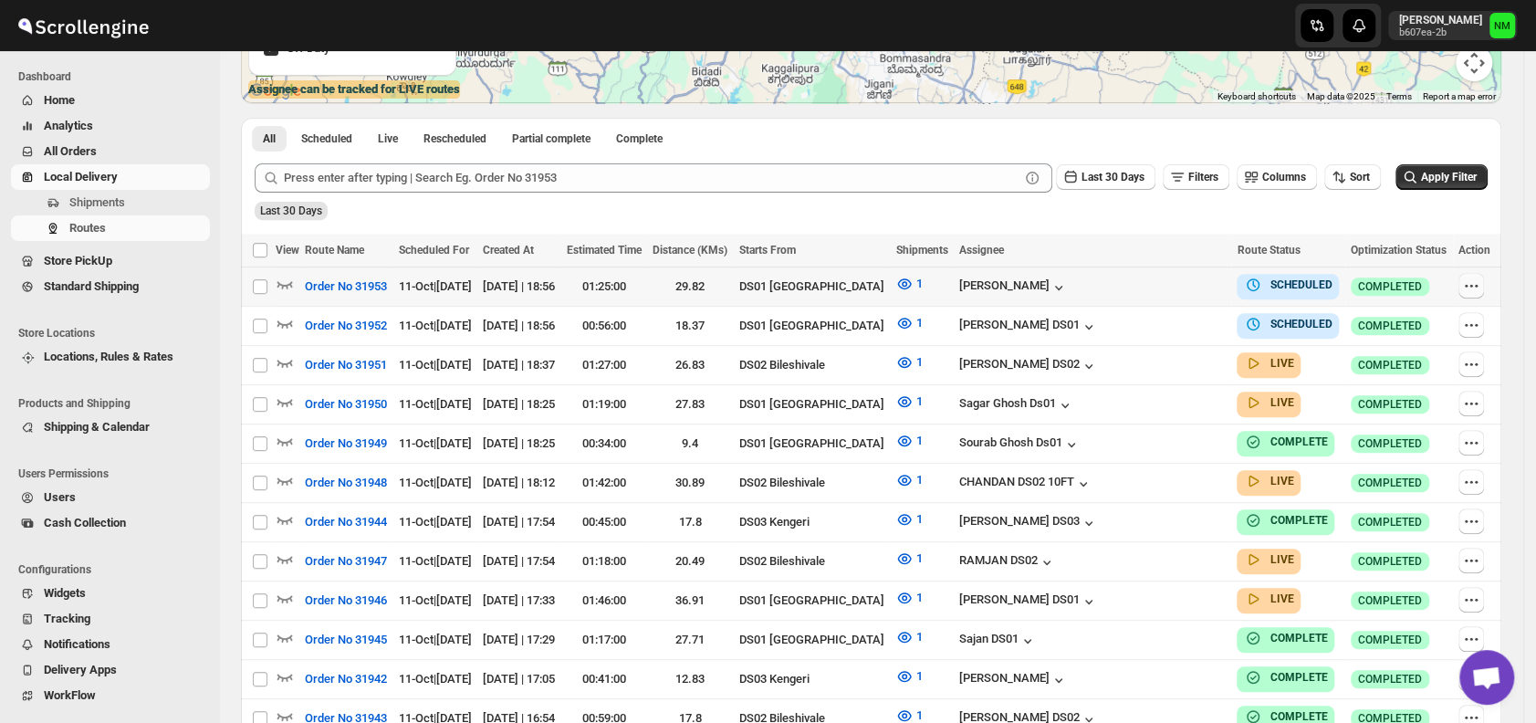
click at [1473, 285] on icon "button" at bounding box center [1471, 285] width 3 height 3
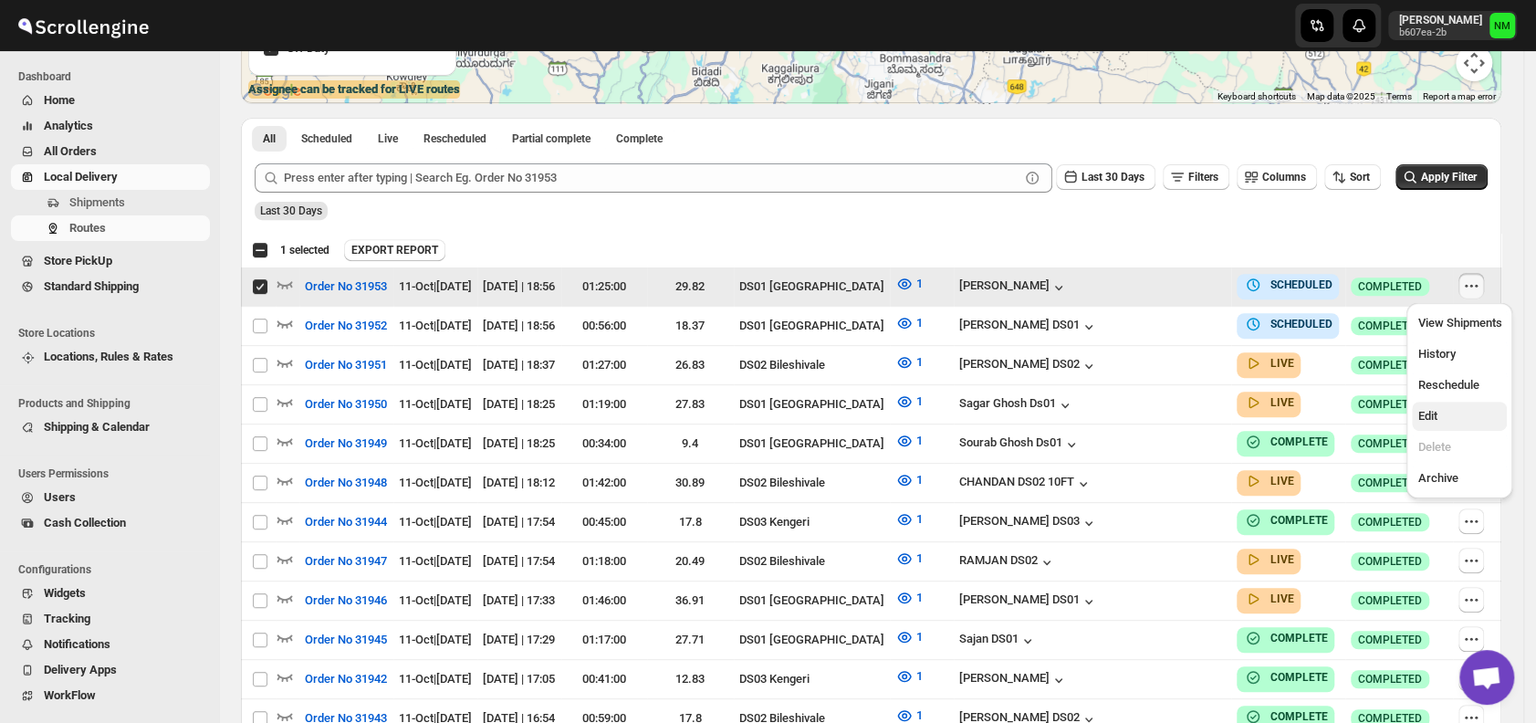
click at [1435, 410] on span "Edit" at bounding box center [1427, 416] width 19 height 14
checkbox input "false"
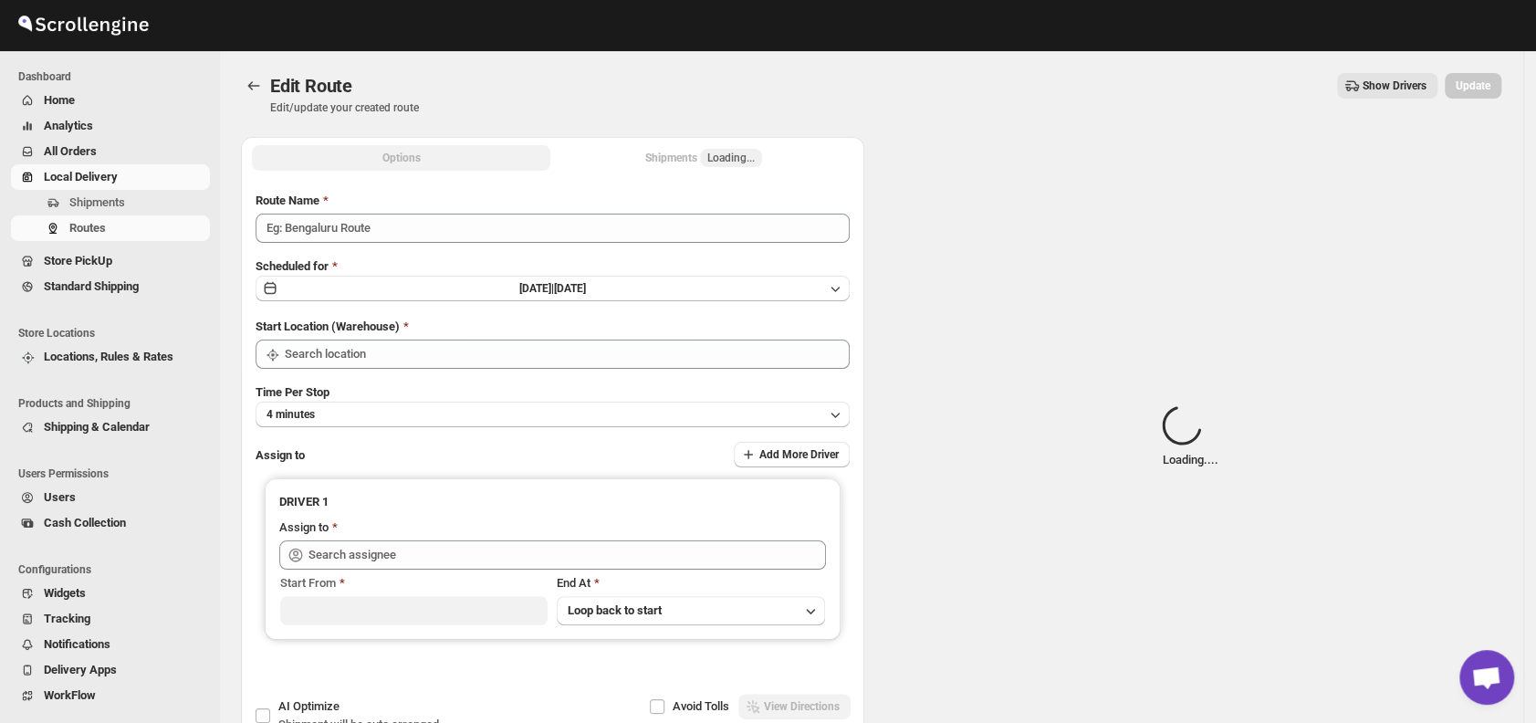
type input "Order No 31953"
type input "DS01 [GEOGRAPHIC_DATA]"
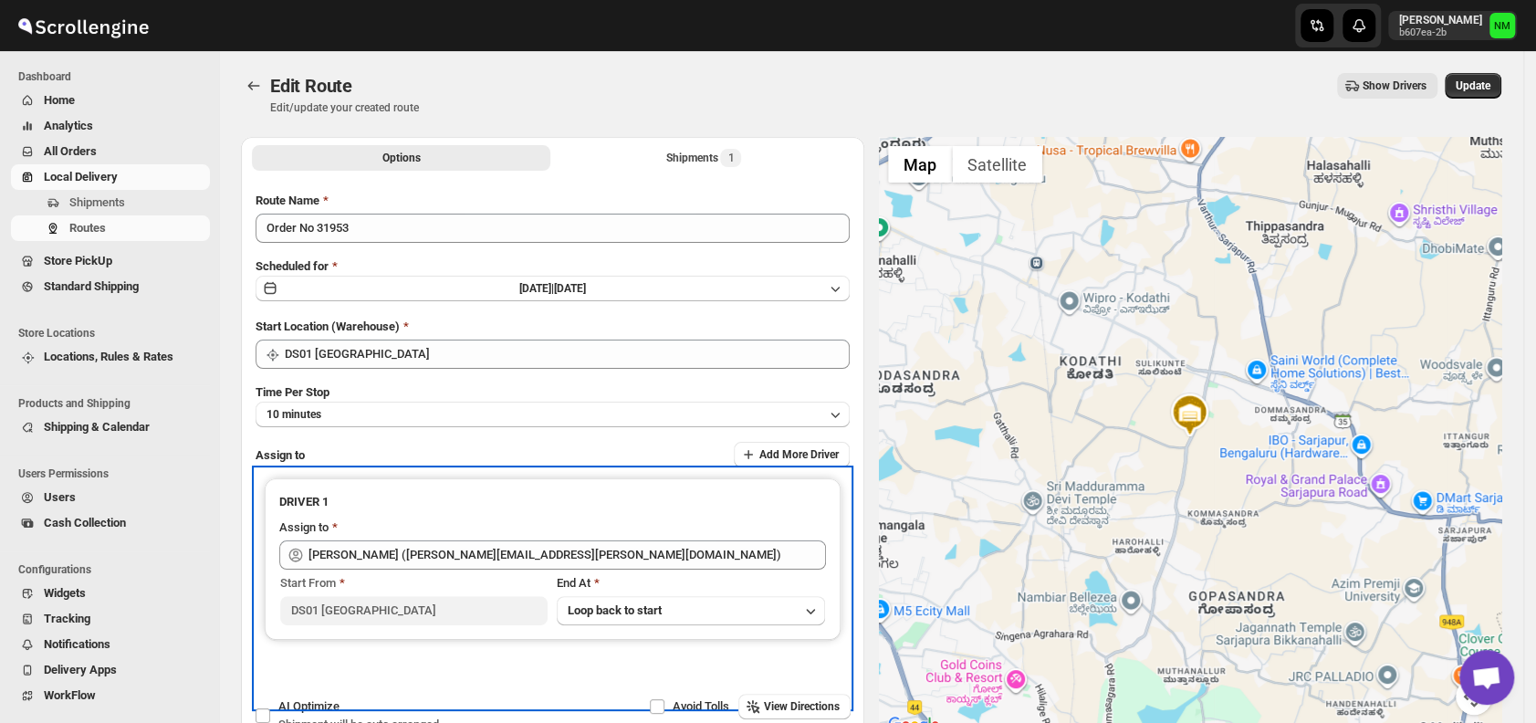
click at [603, 536] on div "Assign to" at bounding box center [552, 530] width 547 height 22
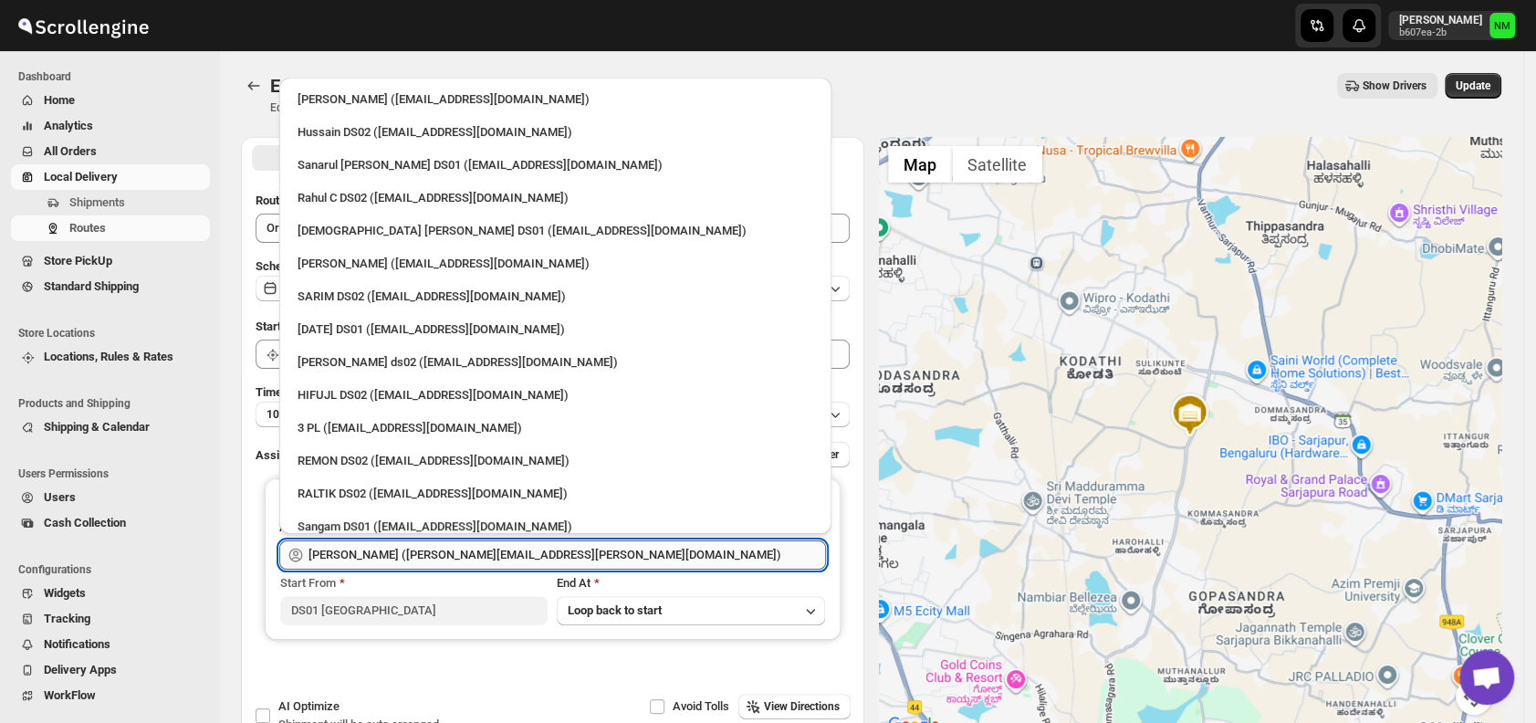
click at [599, 541] on input "[PERSON_NAME] ([PERSON_NAME][EMAIL_ADDRESS][PERSON_NAME][DOMAIN_NAME])" at bounding box center [568, 554] width 518 height 29
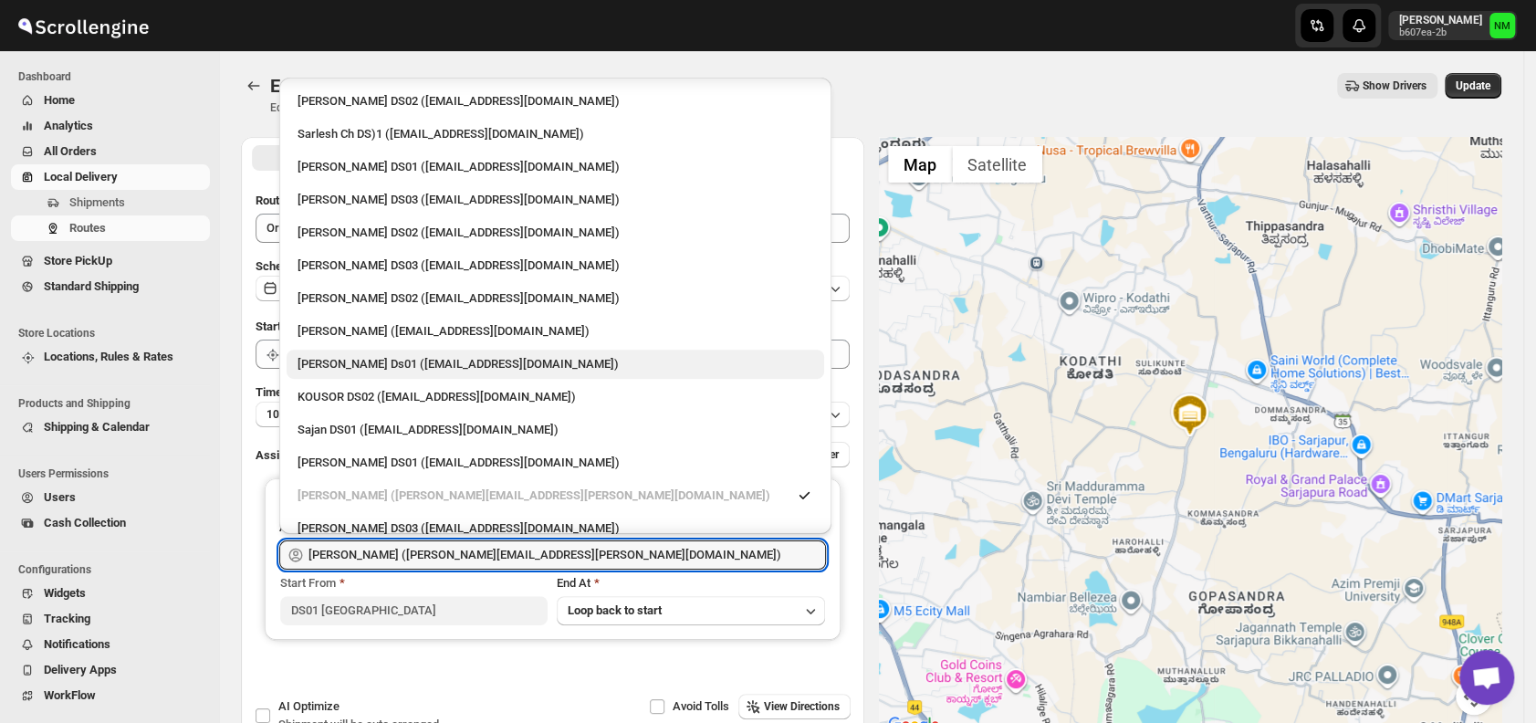
scroll to position [560, 0]
click at [394, 369] on div "[PERSON_NAME] Ds01 ([EMAIL_ADDRESS][DOMAIN_NAME])" at bounding box center [556, 361] width 516 height 18
type input "[PERSON_NAME] Ds01 ([EMAIL_ADDRESS][DOMAIN_NAME])"
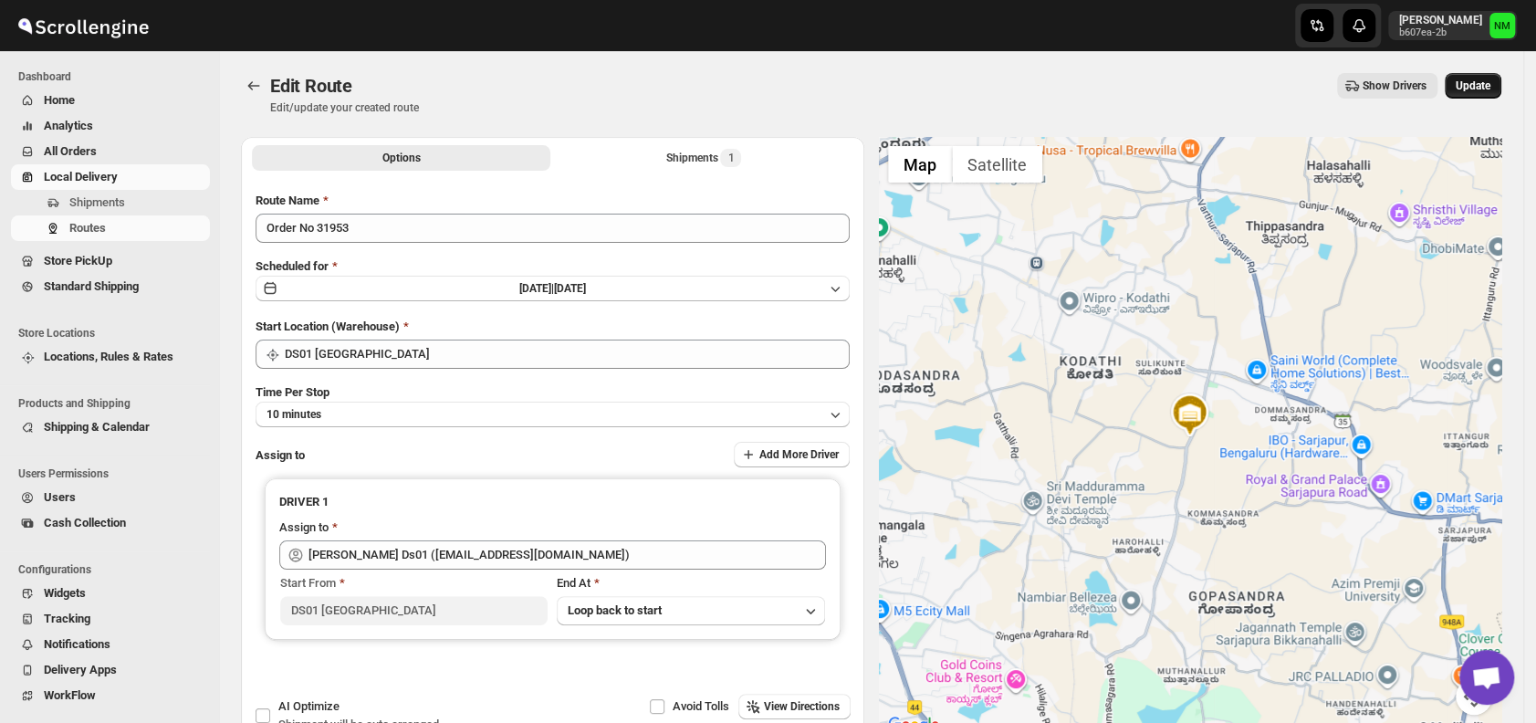
click at [1487, 88] on span "Update" at bounding box center [1473, 86] width 35 height 15
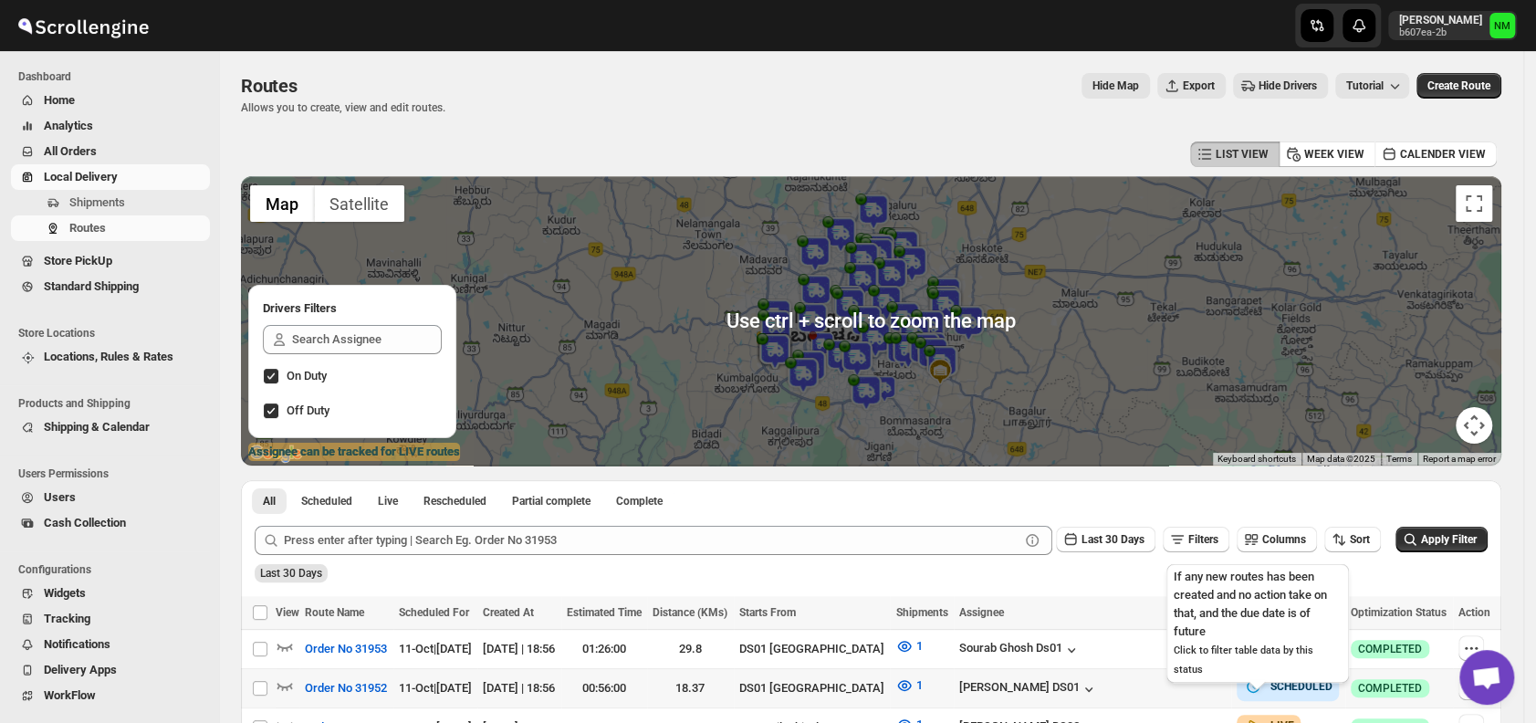
scroll to position [292, 0]
